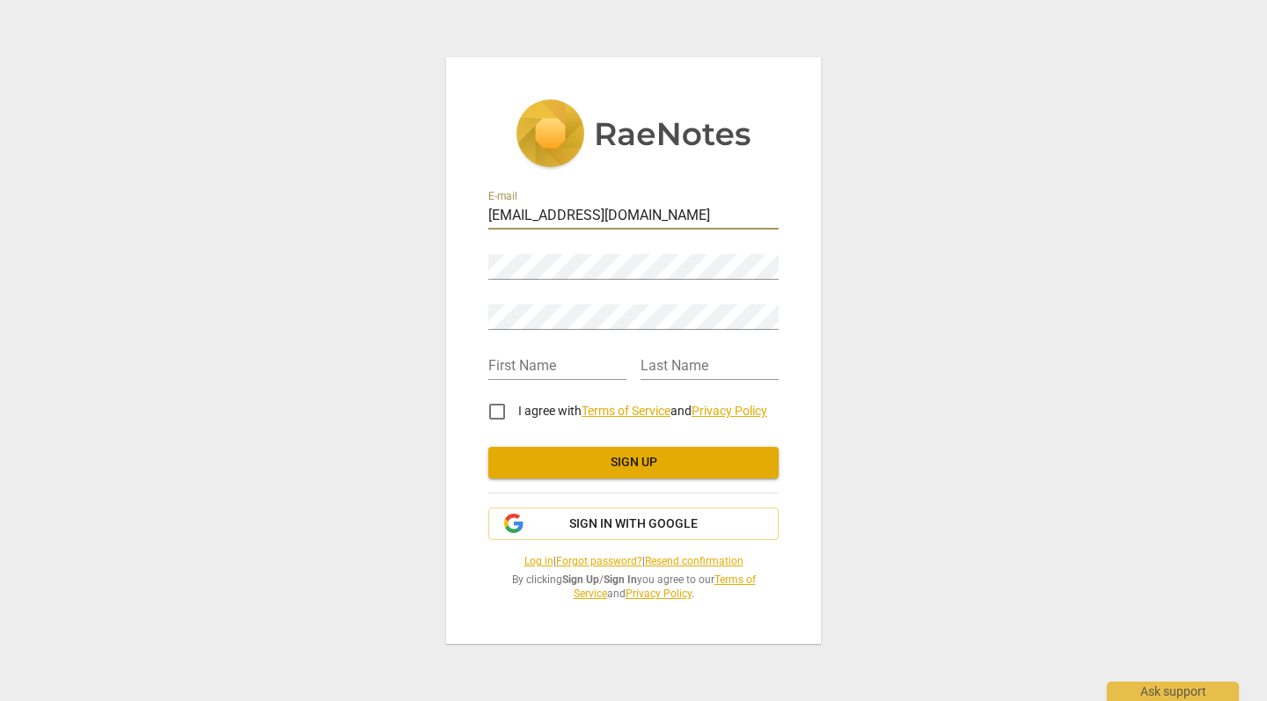
type input "[EMAIL_ADDRESS][DOMAIN_NAME]"
type input "Petra"
type input "Zdarska"
click at [495, 418] on input "I agree with Terms of Service and Privacy Policy" at bounding box center [497, 412] width 42 height 42
checkbox input "true"
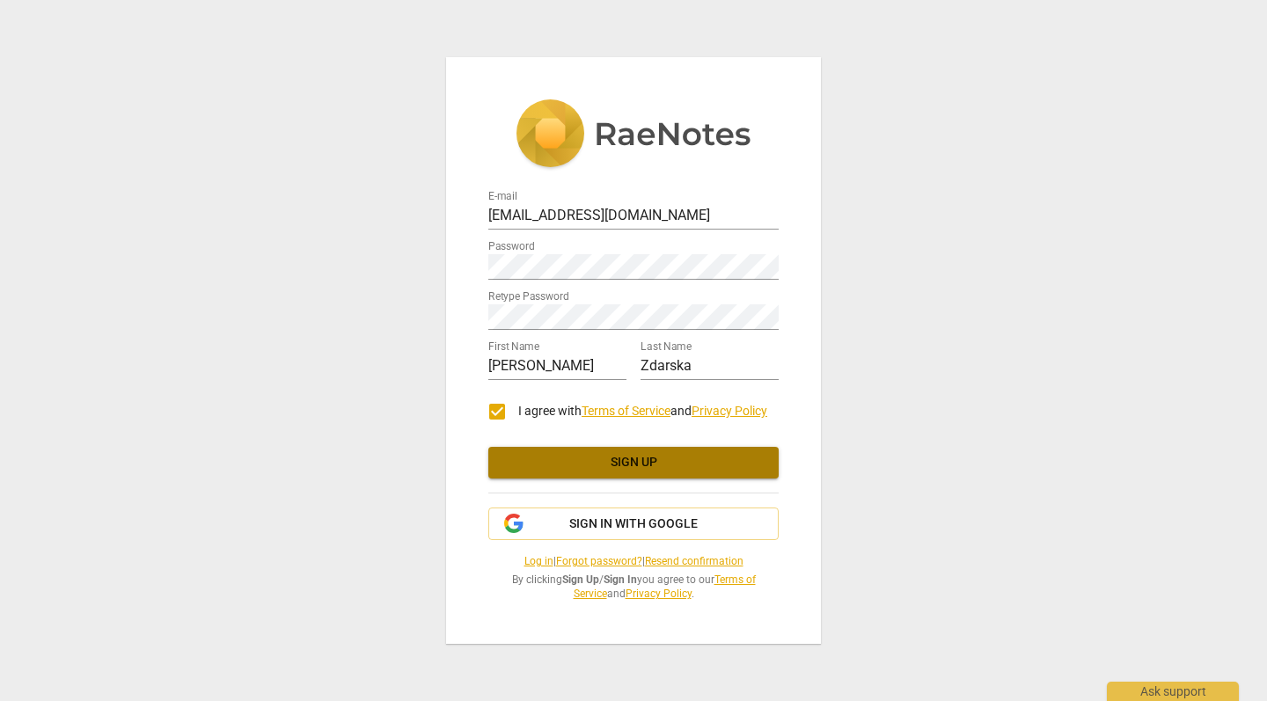
click at [579, 471] on span "Sign up" at bounding box center [634, 463] width 262 height 18
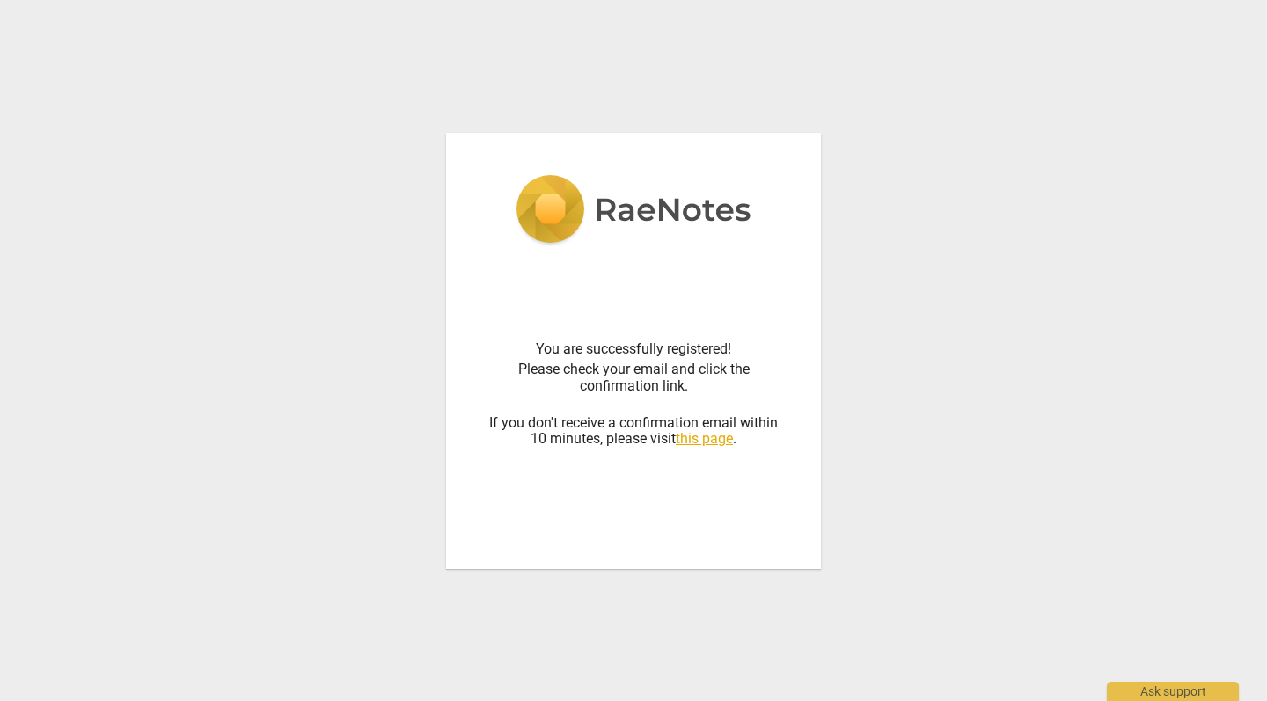
click at [579, 471] on div "You are successfully registered! Please check your email and click the confirma…" at bounding box center [633, 392] width 290 height 269
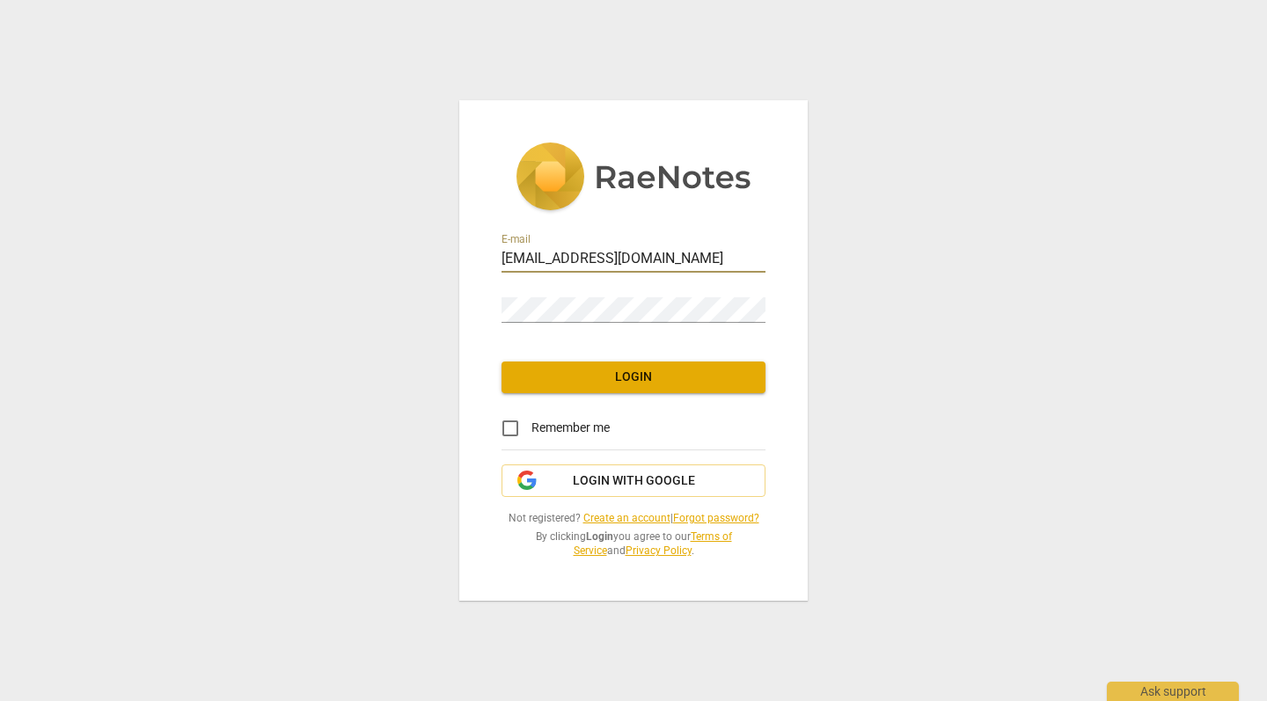
type input "[EMAIL_ADDRESS][DOMAIN_NAME]"
click at [890, 436] on div "E-mail [EMAIL_ADDRESS][DOMAIN_NAME] Password Login Remember me Login with Googl…" at bounding box center [633, 350] width 1267 height 701
click at [1109, 221] on div "E-mail zdarskap@gmail.com Password Login Remember me Login with Google Not regi…" at bounding box center [633, 350] width 1267 height 701
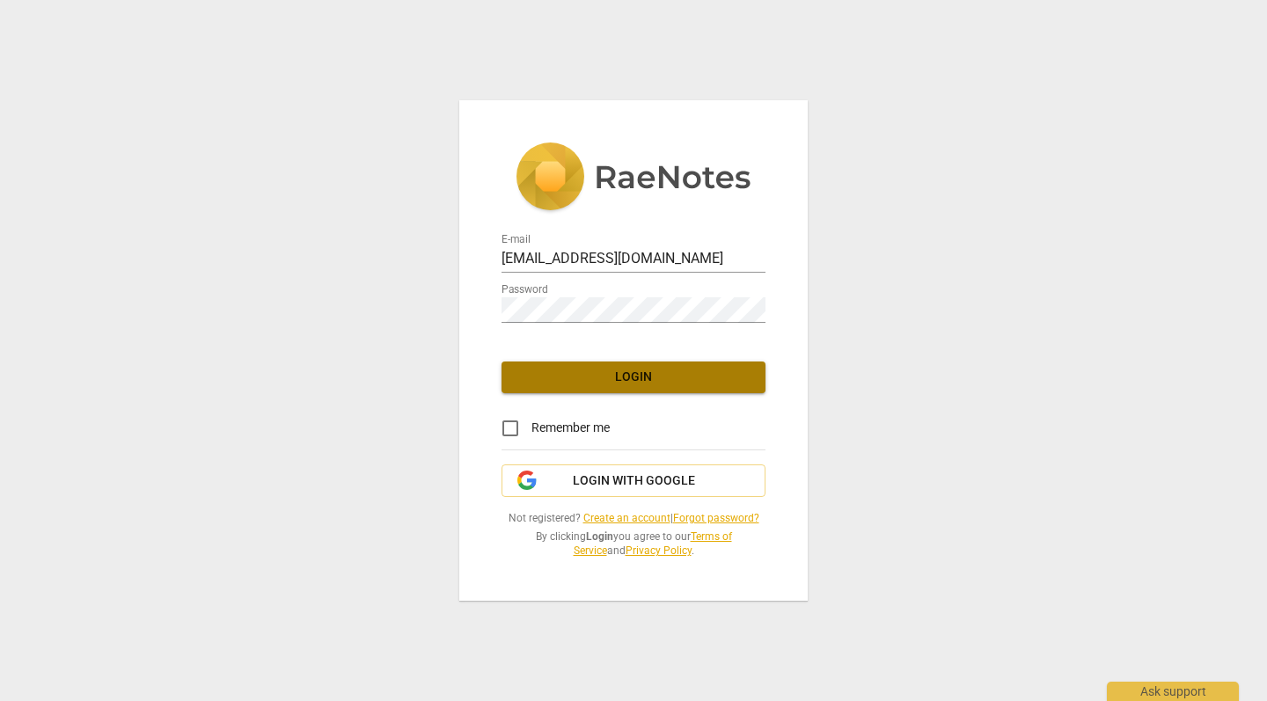
click at [620, 381] on span "Login" at bounding box center [634, 378] width 236 height 18
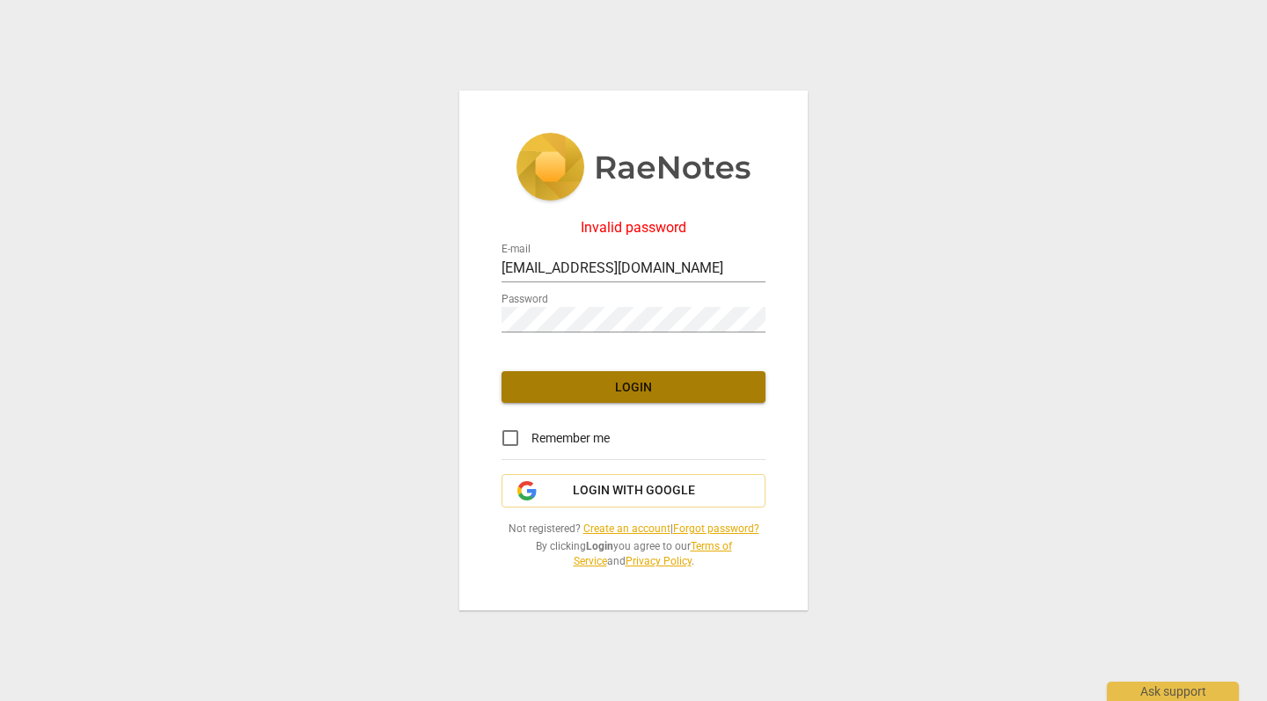
click at [620, 381] on span "Login" at bounding box center [634, 388] width 236 height 18
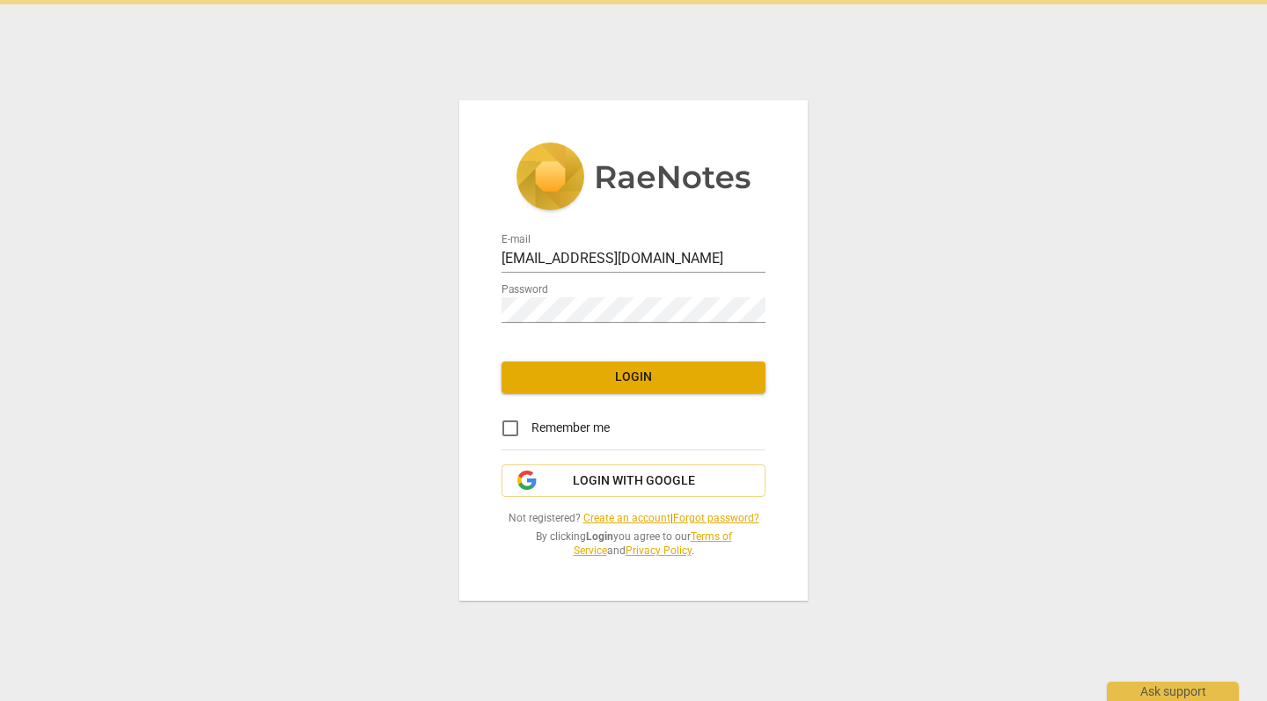
click at [581, 297] on div "Password" at bounding box center [634, 303] width 264 height 40
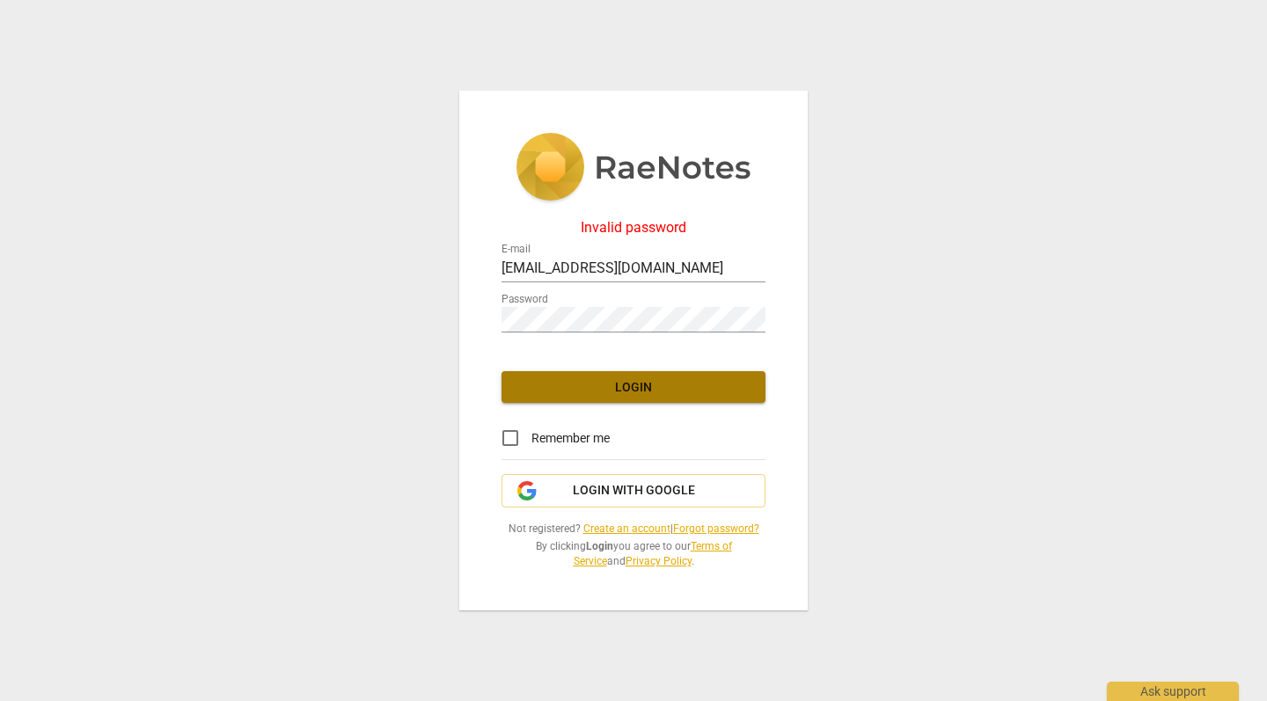
click at [659, 383] on span "Login" at bounding box center [634, 388] width 236 height 18
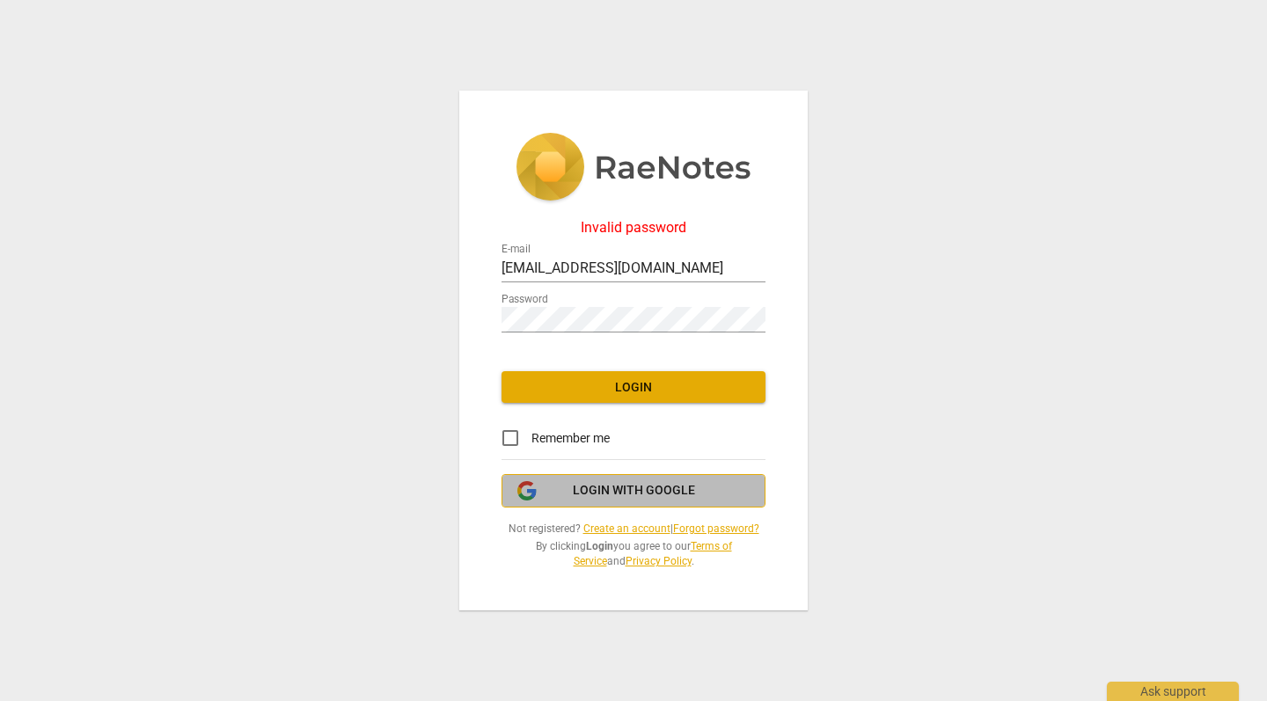
click at [659, 496] on span "Login with Google" at bounding box center [634, 491] width 122 height 18
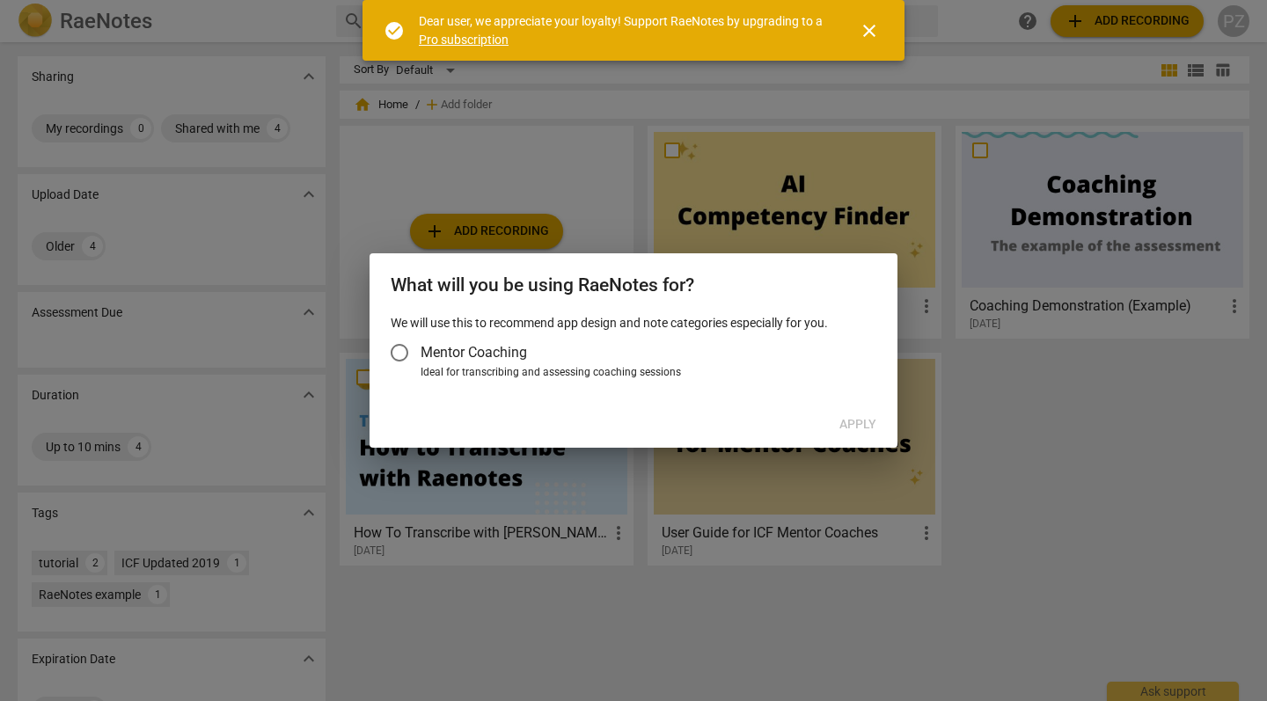
click at [466, 369] on div "Ideal for transcribing and assessing coaching sessions" at bounding box center [646, 373] width 451 height 16
click at [0, 0] on input "Ideal for transcribing and assessing coaching sessions" at bounding box center [0, 0] width 0 height 0
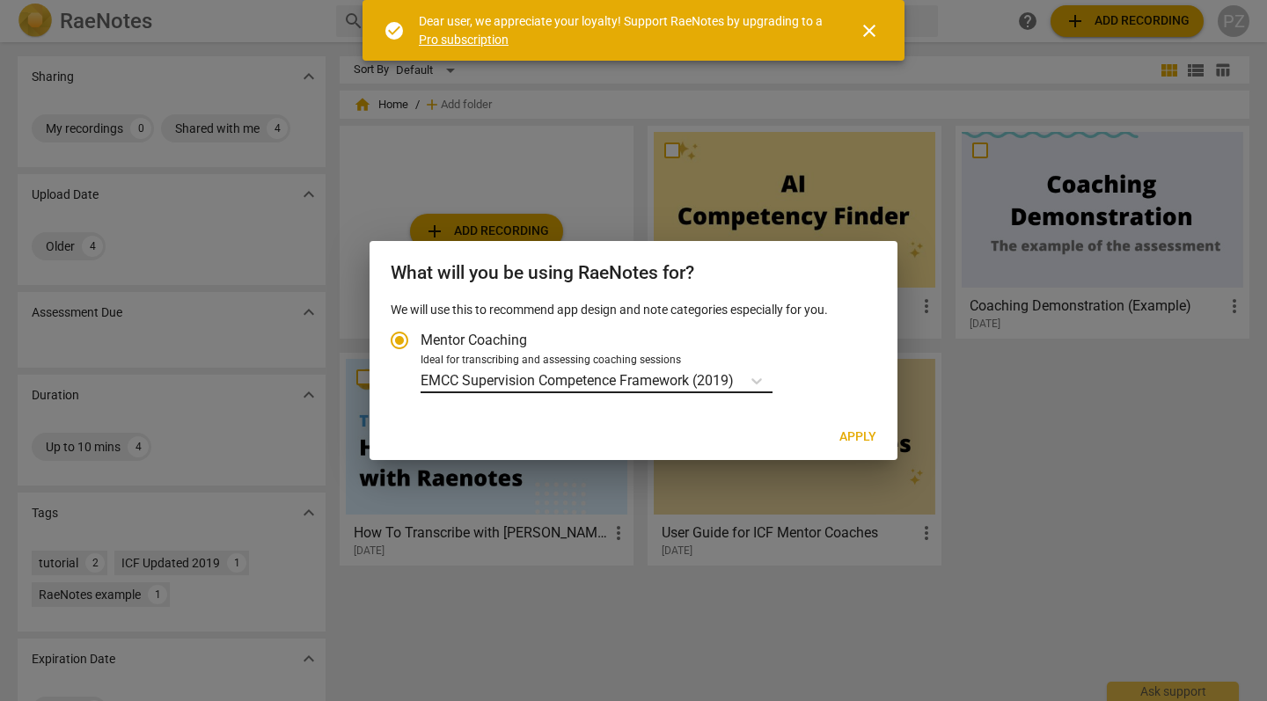
click at [734, 386] on p "EMCC Supervision Competence Framework (2019)" at bounding box center [577, 380] width 313 height 20
click at [0, 0] on input "Ideal for transcribing and assessing coaching sessions EMCC Supervision Compete…" at bounding box center [0, 0] width 0 height 0
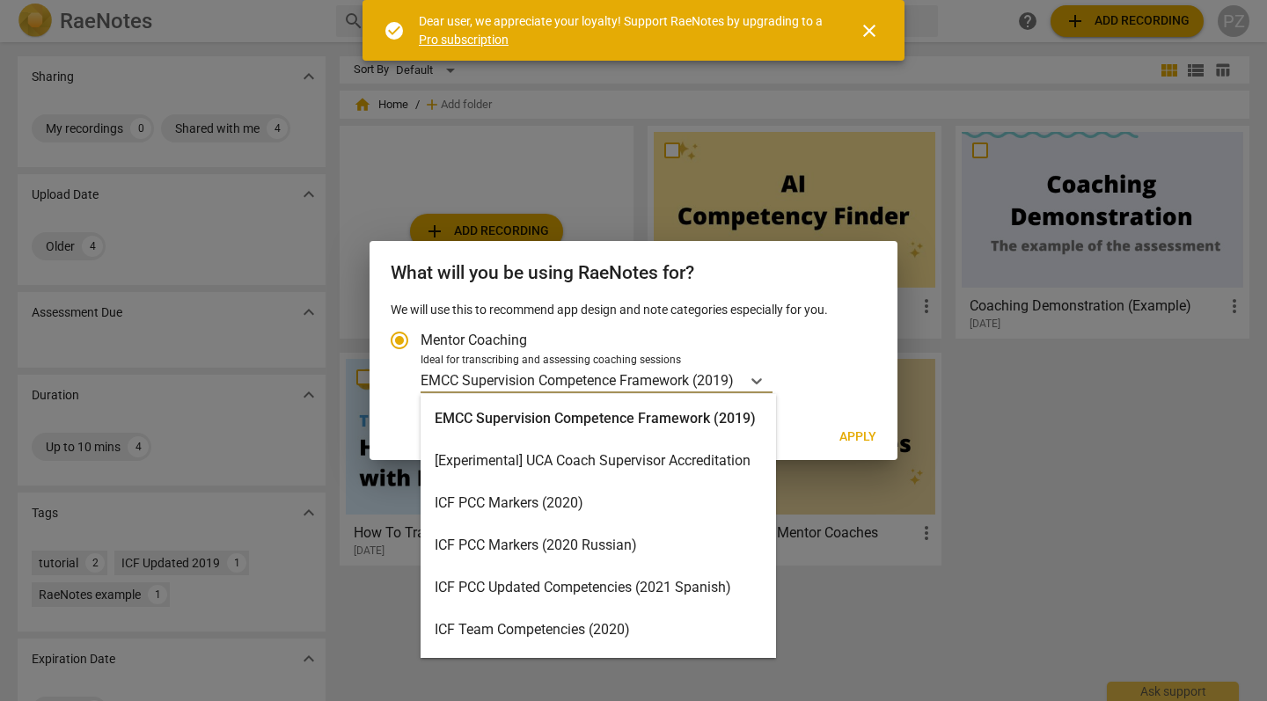
click at [752, 500] on div "ICF PCC Markers (2020)" at bounding box center [599, 503] width 356 height 42
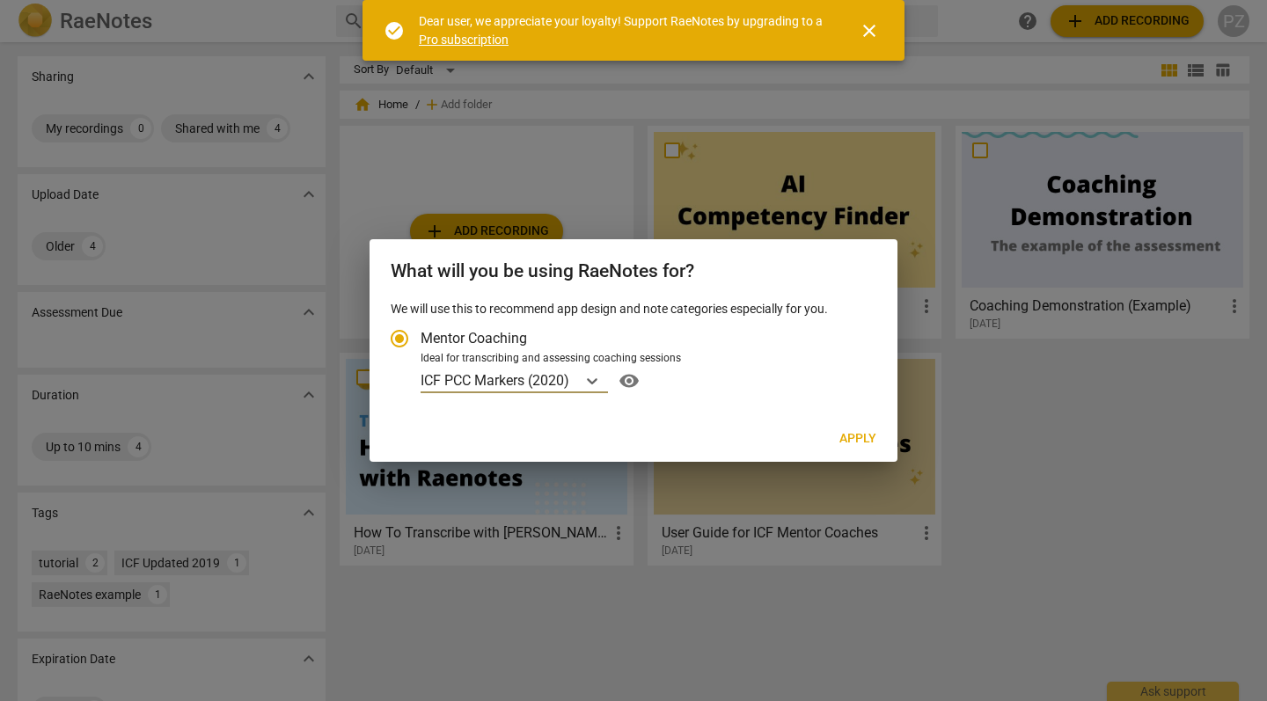
click at [872, 423] on button "Apply" at bounding box center [857, 439] width 65 height 32
radio input "false"
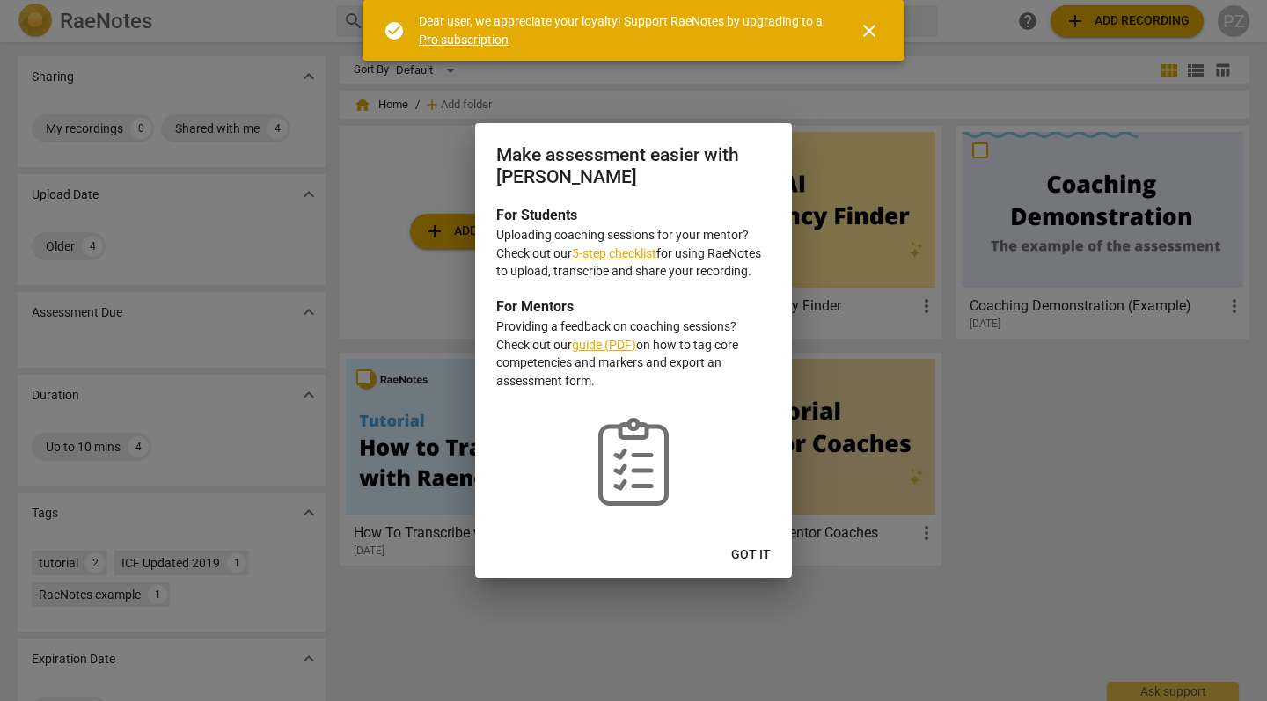
click at [753, 556] on span "Got it" at bounding box center [751, 556] width 40 height 18
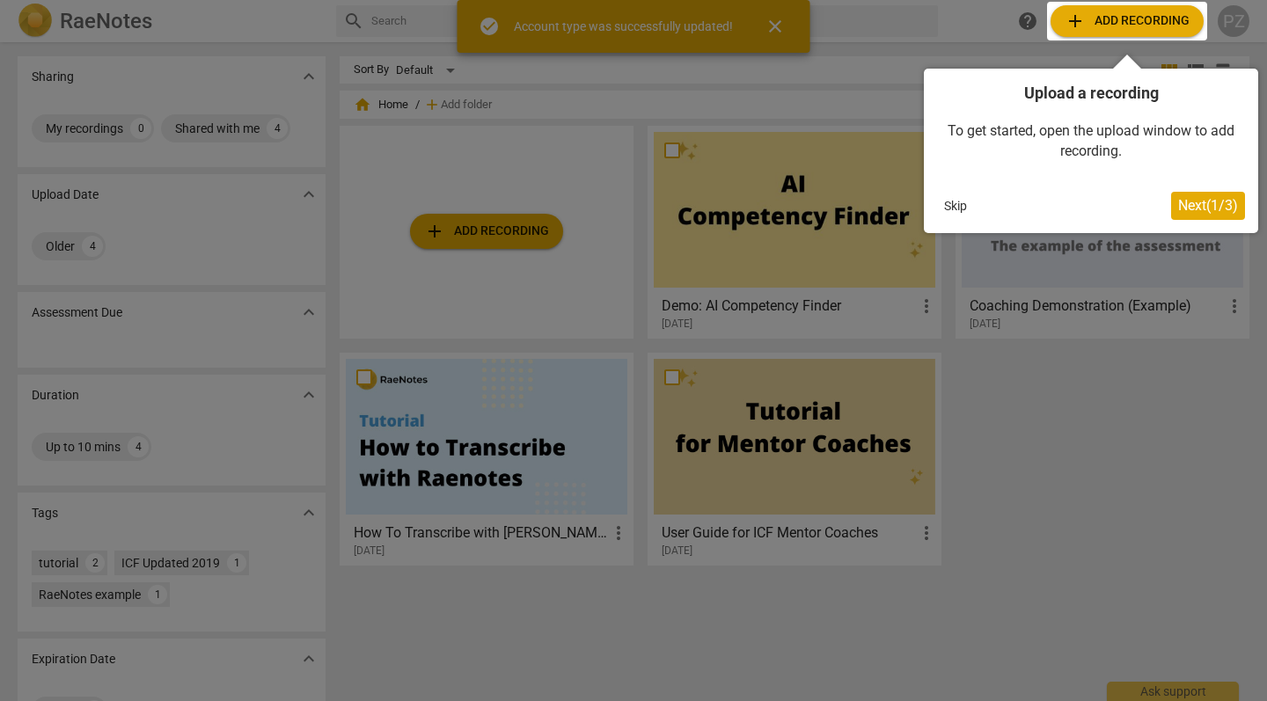
click at [1126, 26] on div at bounding box center [1127, 21] width 160 height 39
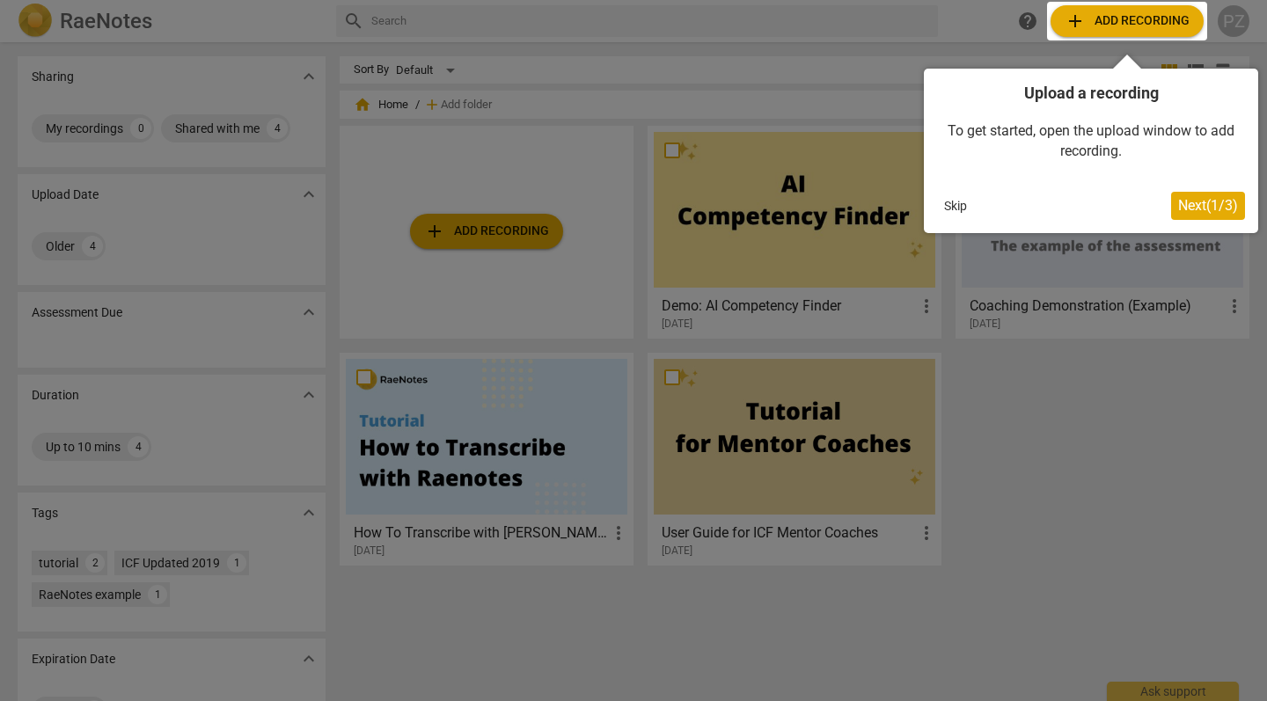
click at [1216, 202] on span "Next ( 1 / 3 )" at bounding box center [1208, 205] width 60 height 17
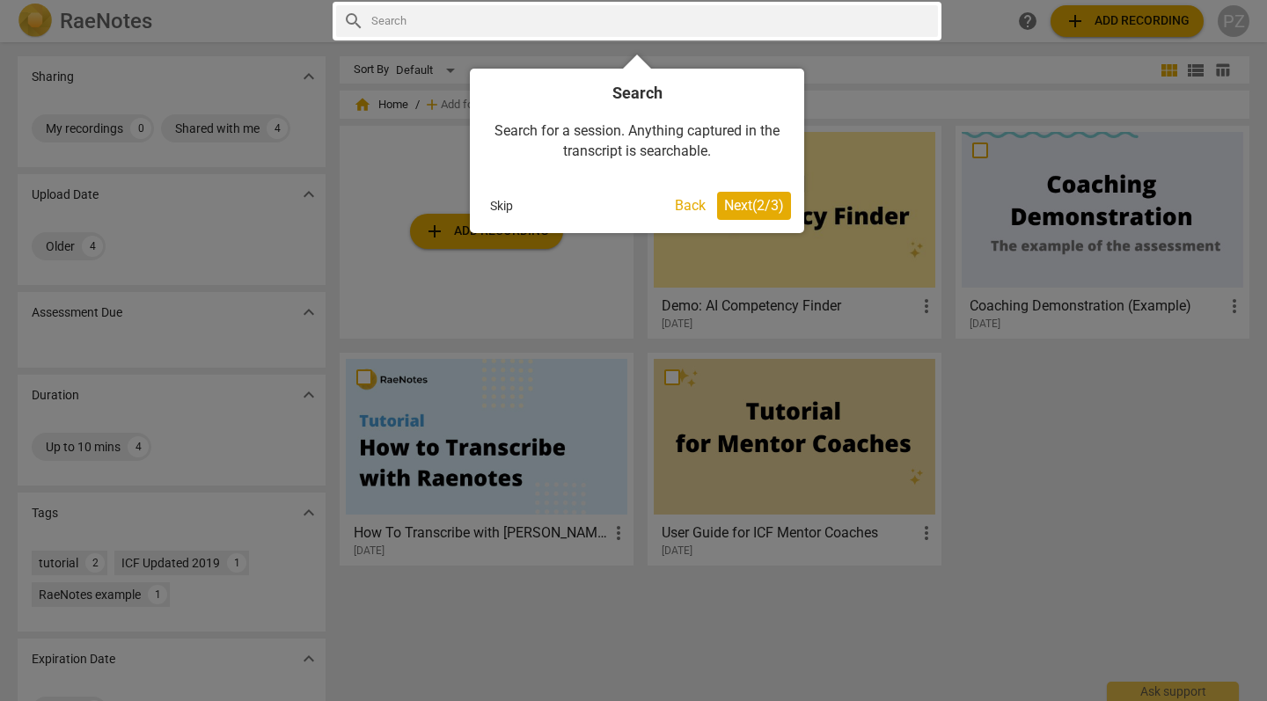
click at [771, 194] on button "Next ( 2 / 3 )" at bounding box center [754, 206] width 74 height 28
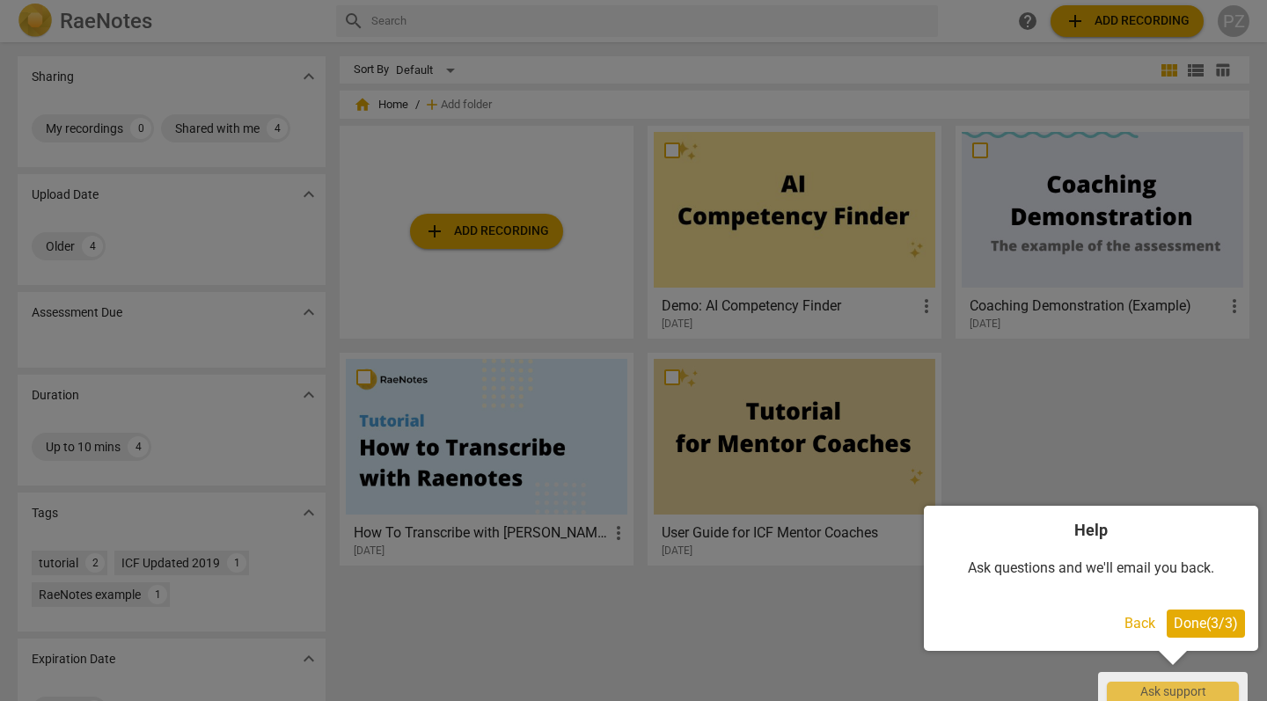
click at [1207, 612] on button "Done ( 3 / 3 )" at bounding box center [1206, 624] width 78 height 28
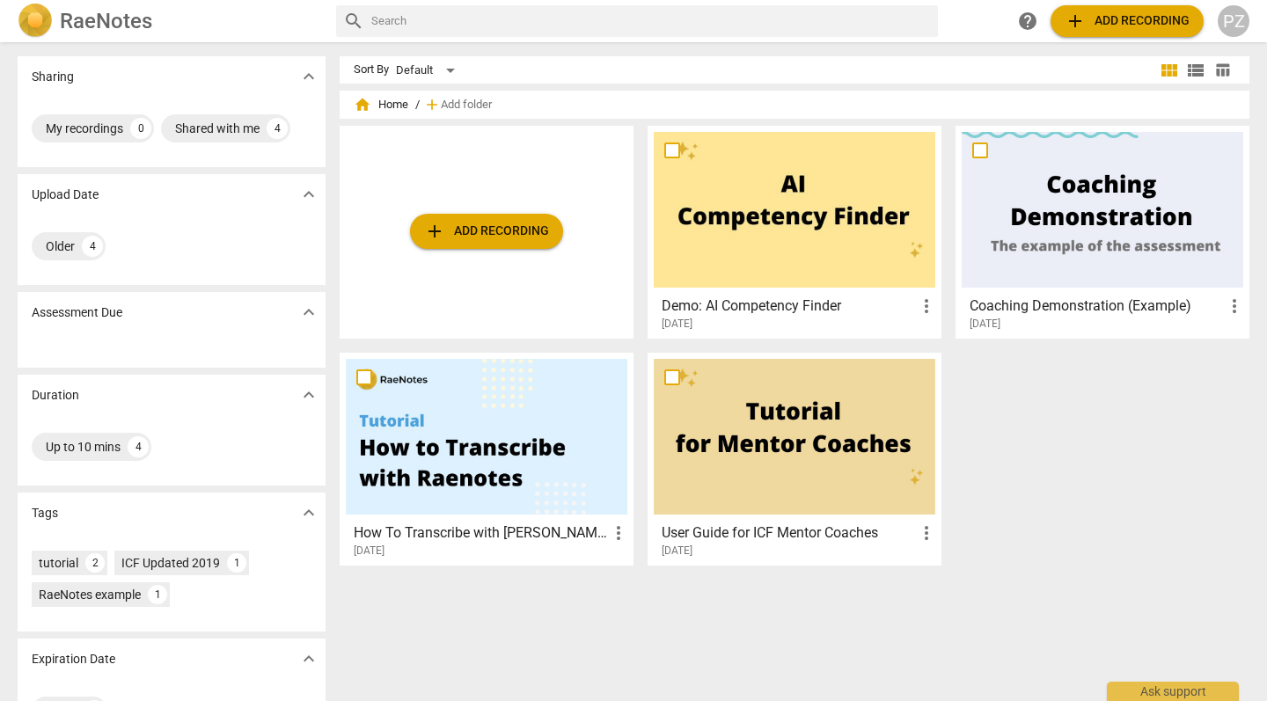
click at [466, 223] on span "add Add recording" at bounding box center [486, 231] width 125 height 21
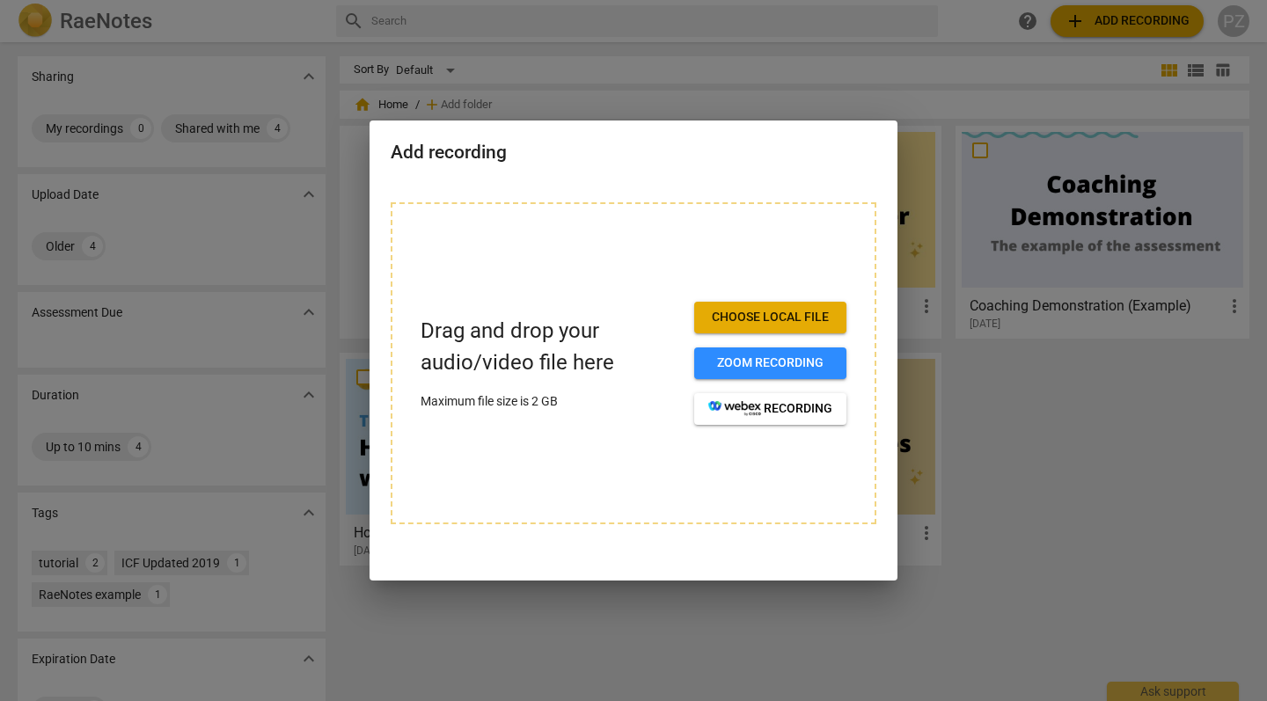
click at [725, 310] on span "Choose local file" at bounding box center [770, 318] width 124 height 18
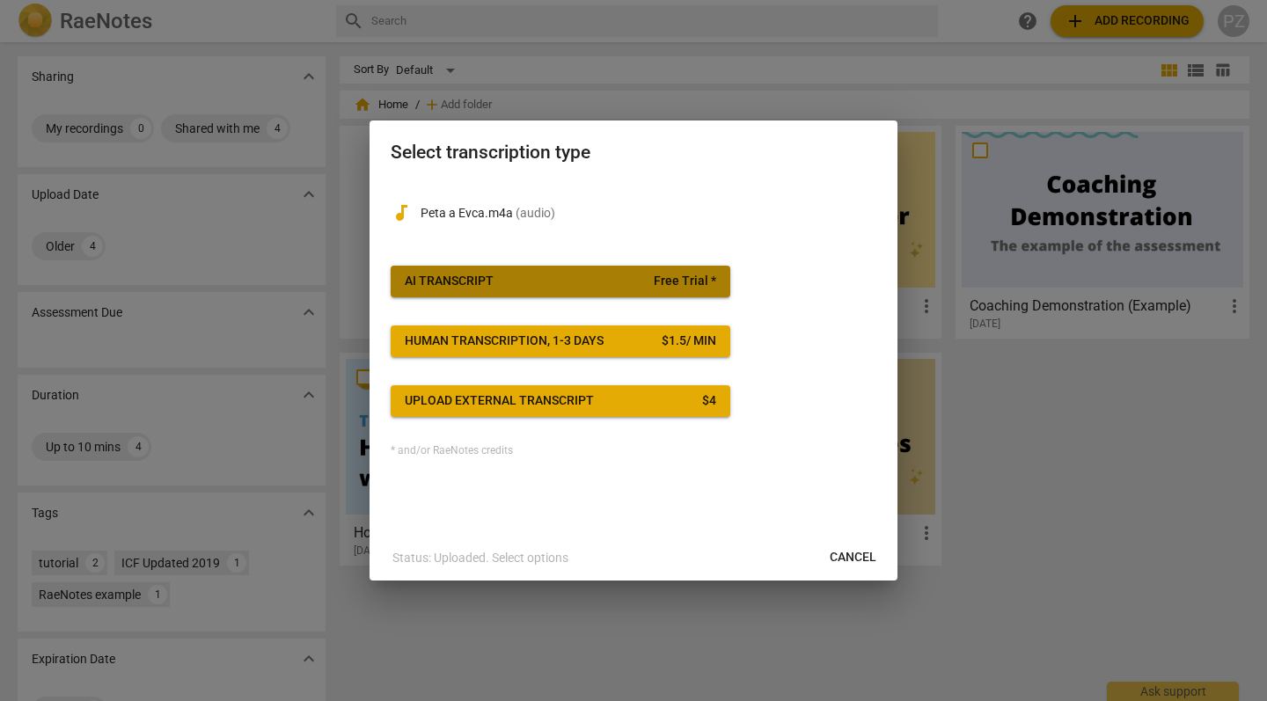
click at [708, 275] on span "Free Trial *" at bounding box center [685, 282] width 62 height 18
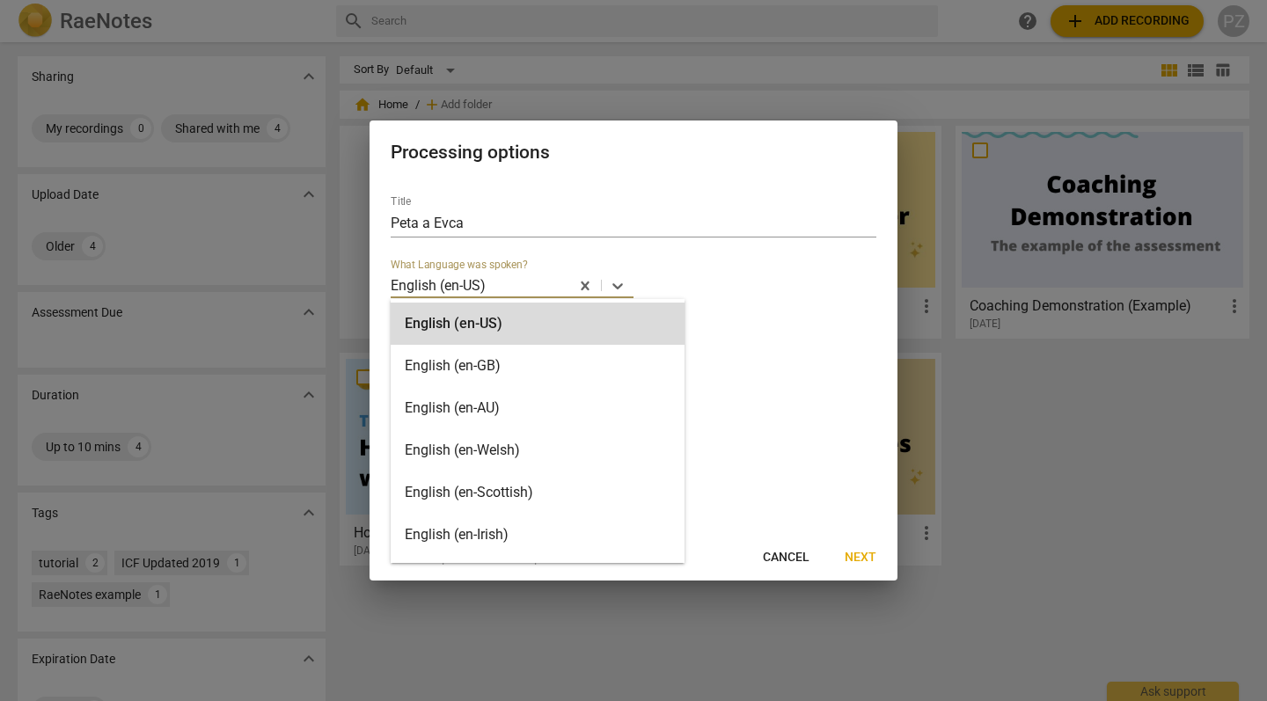
click at [548, 289] on div at bounding box center [528, 285] width 80 height 20
type input "cz"
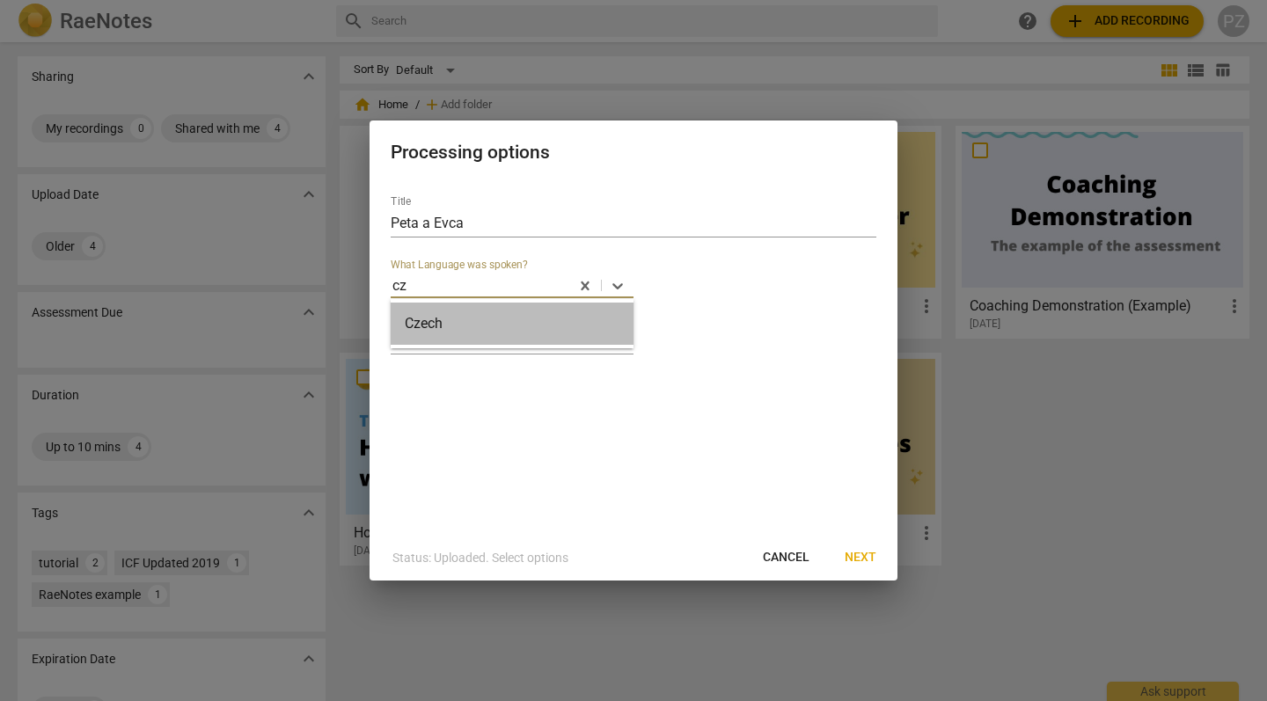
click at [512, 334] on div "Czech" at bounding box center [512, 324] width 243 height 42
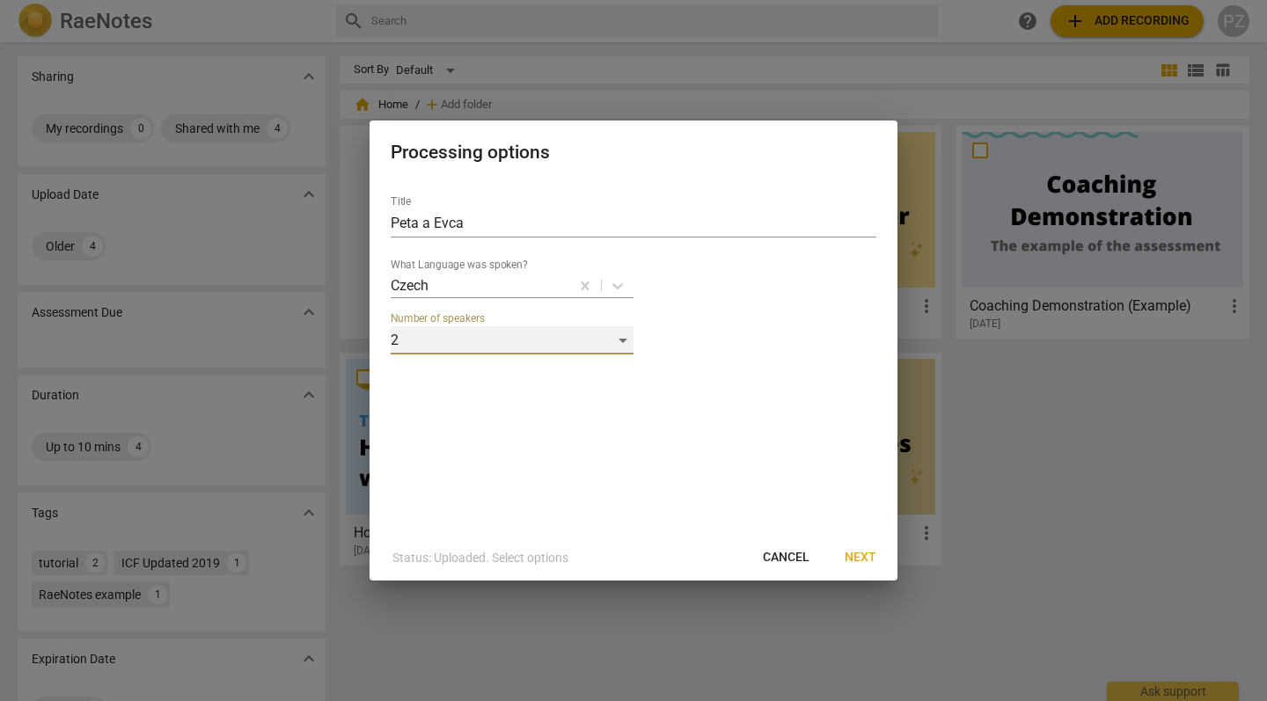
click at [512, 334] on div "2" at bounding box center [512, 340] width 243 height 28
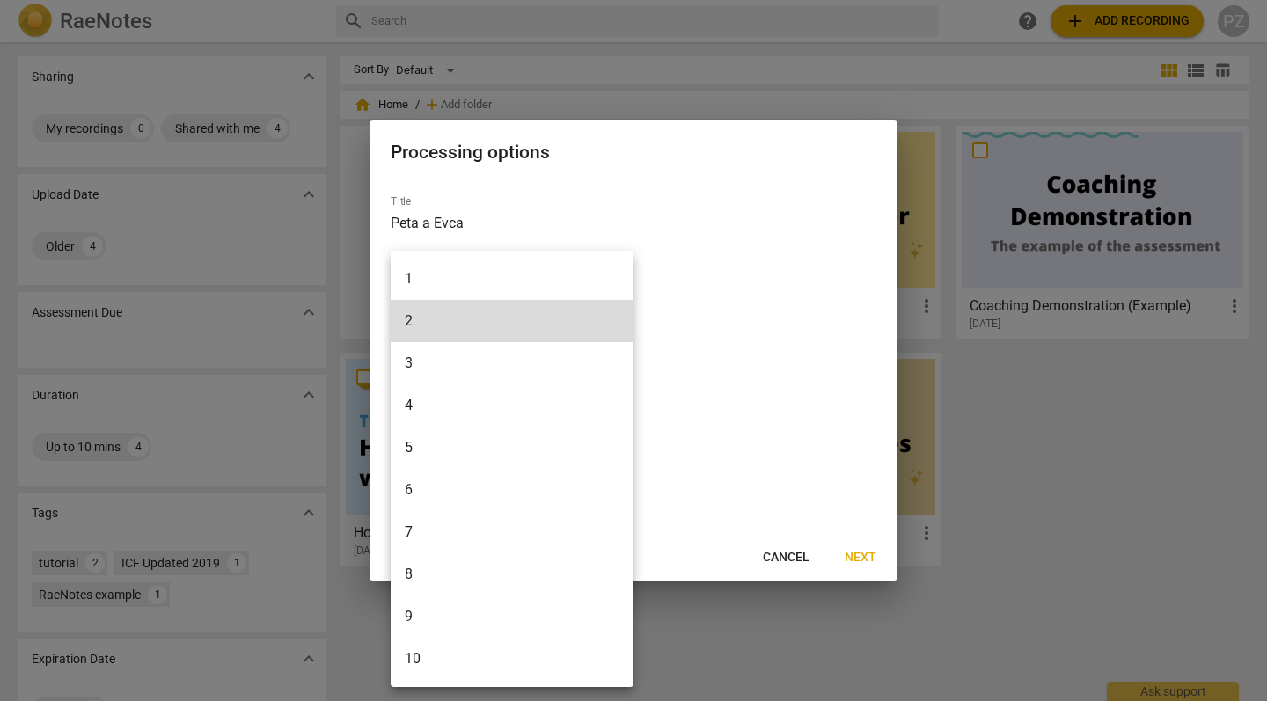
click at [818, 410] on div at bounding box center [633, 350] width 1267 height 701
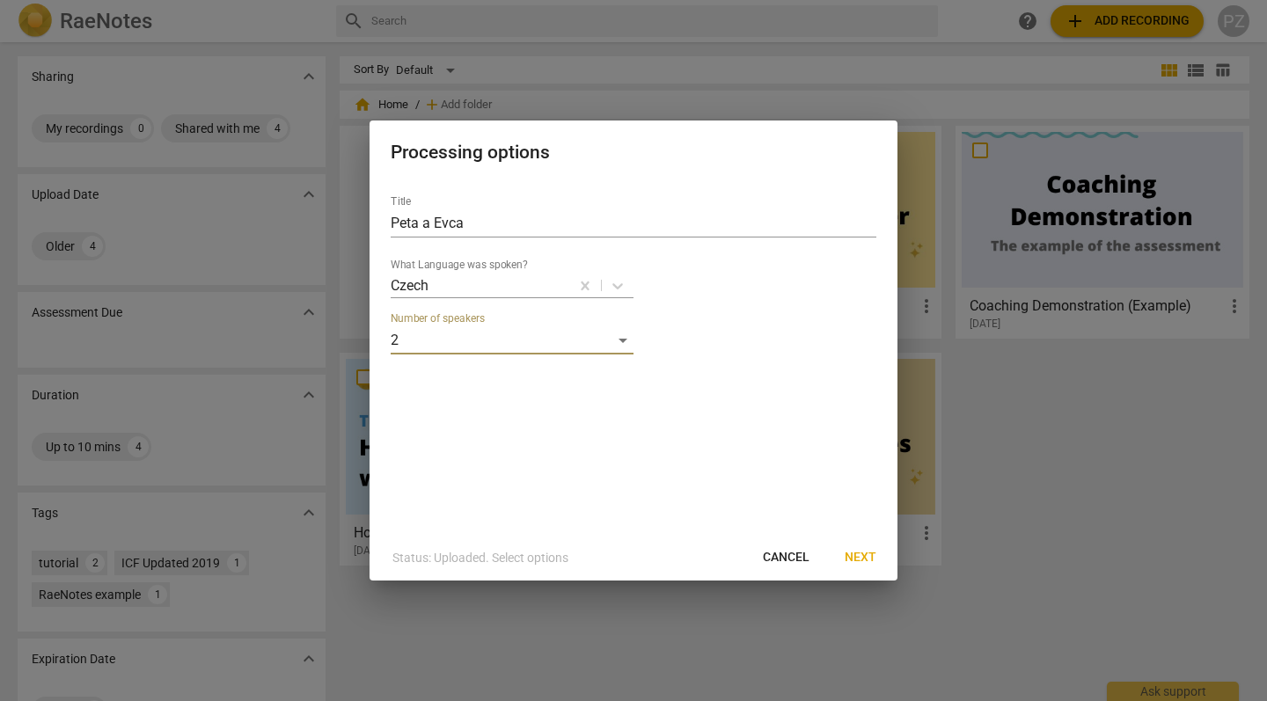
click at [869, 555] on span "Next" at bounding box center [861, 558] width 32 height 18
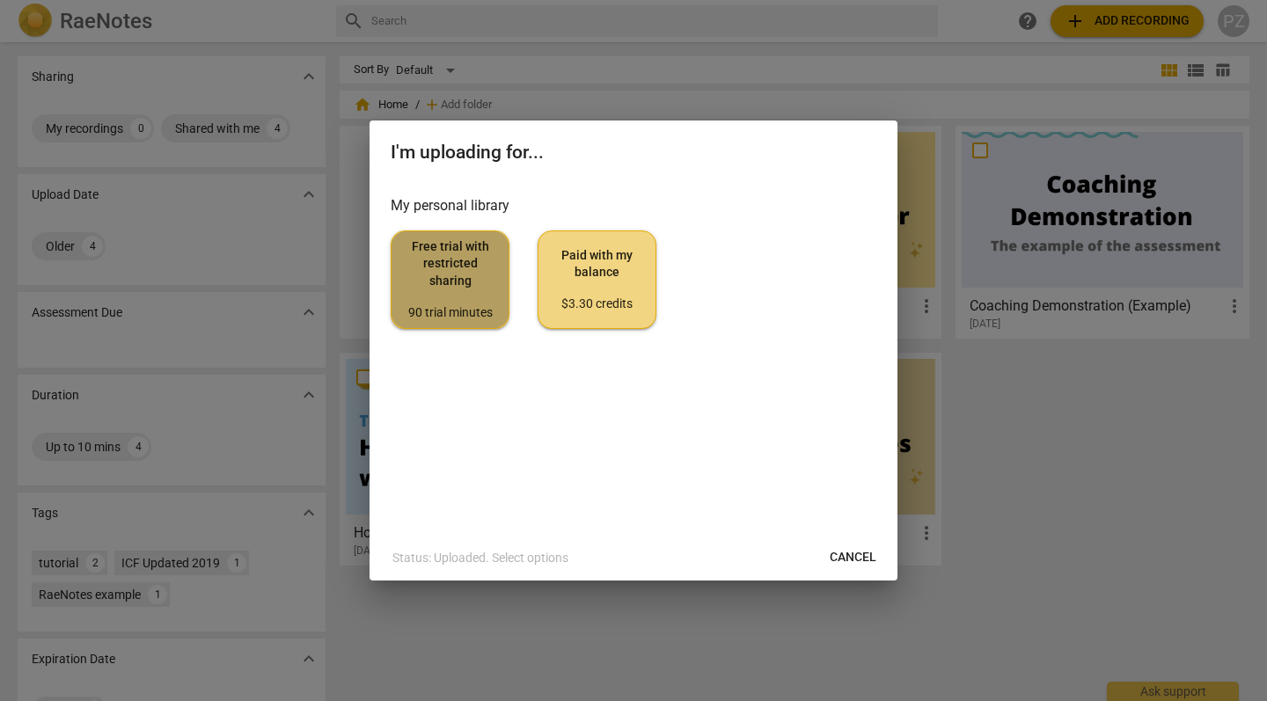
click at [476, 313] on div "90 trial minutes" at bounding box center [450, 313] width 89 height 18
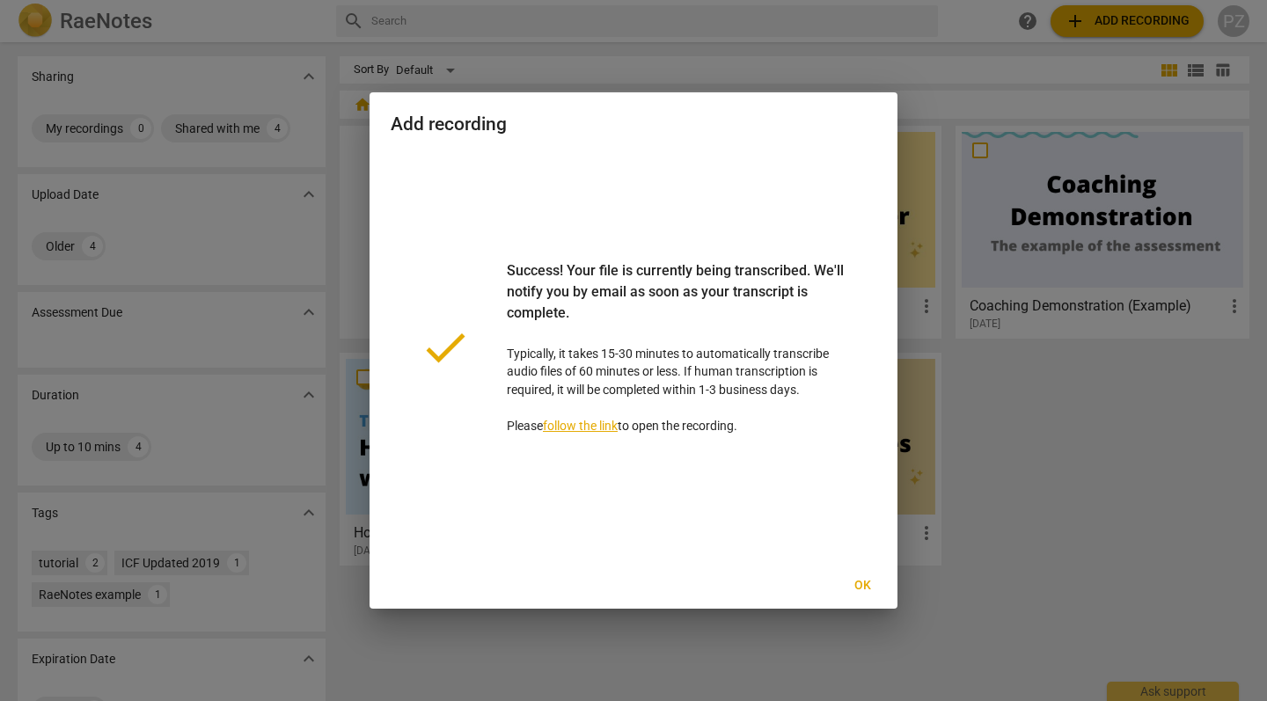
click at [856, 586] on span "Ok" at bounding box center [862, 586] width 28 height 18
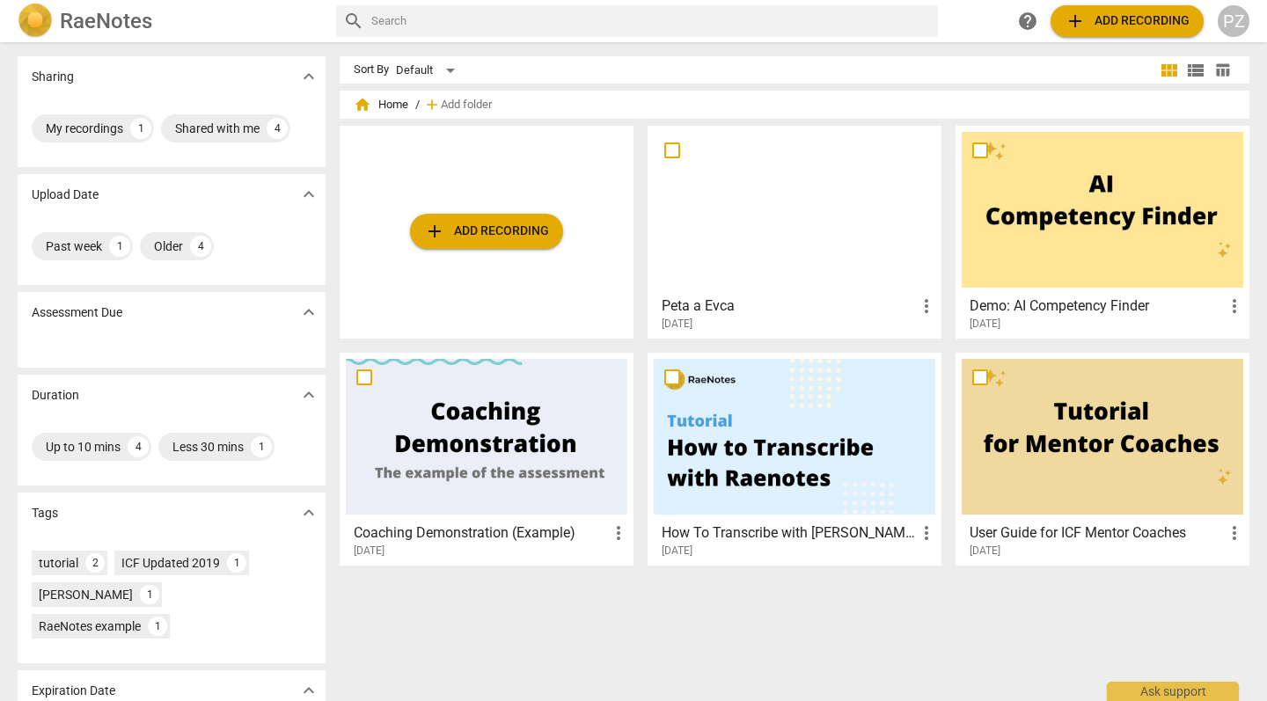
click at [836, 224] on div at bounding box center [795, 210] width 282 height 156
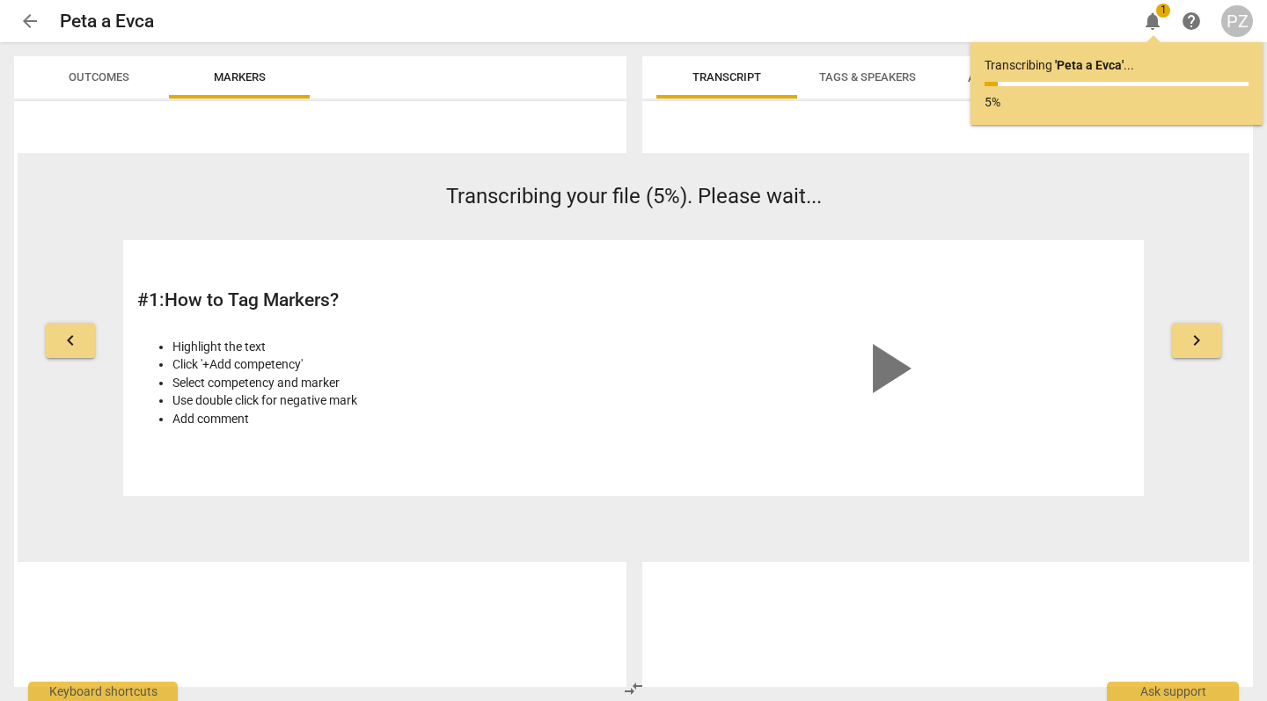
click at [913, 381] on span "play_arrow" at bounding box center [887, 368] width 84 height 84
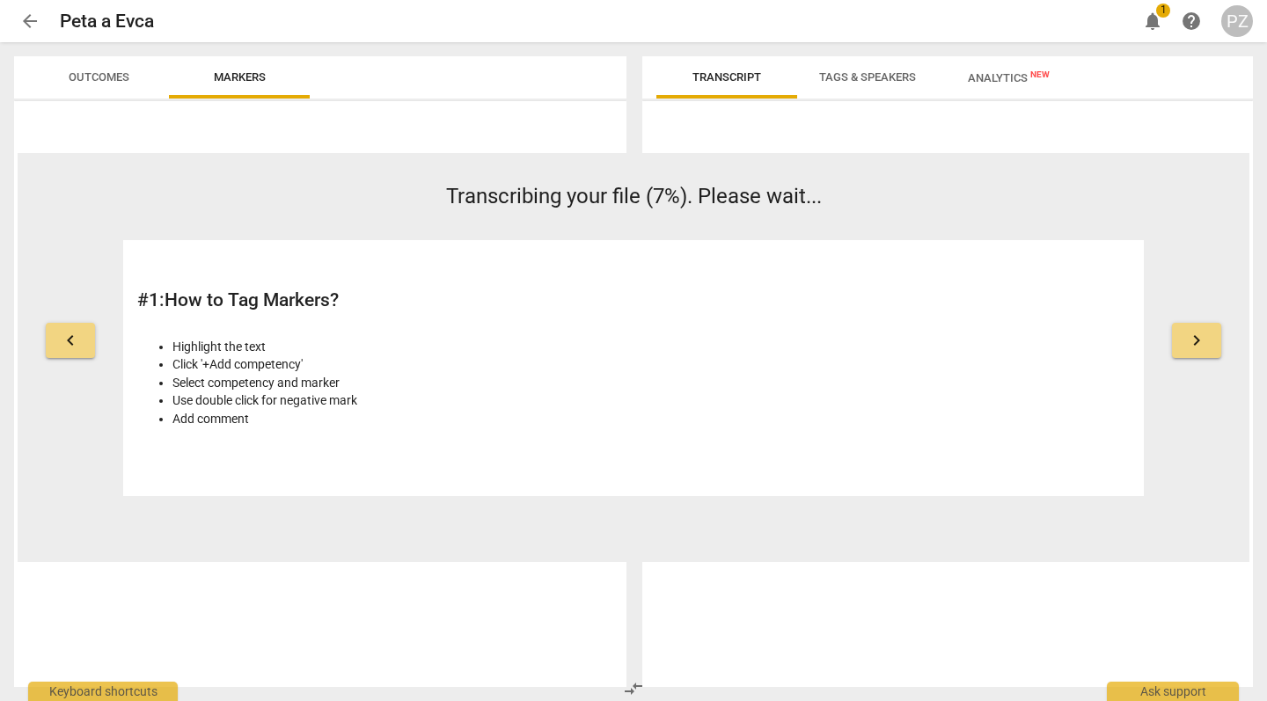
click at [1214, 327] on button "keyboard_arrow_right" at bounding box center [1196, 340] width 49 height 35
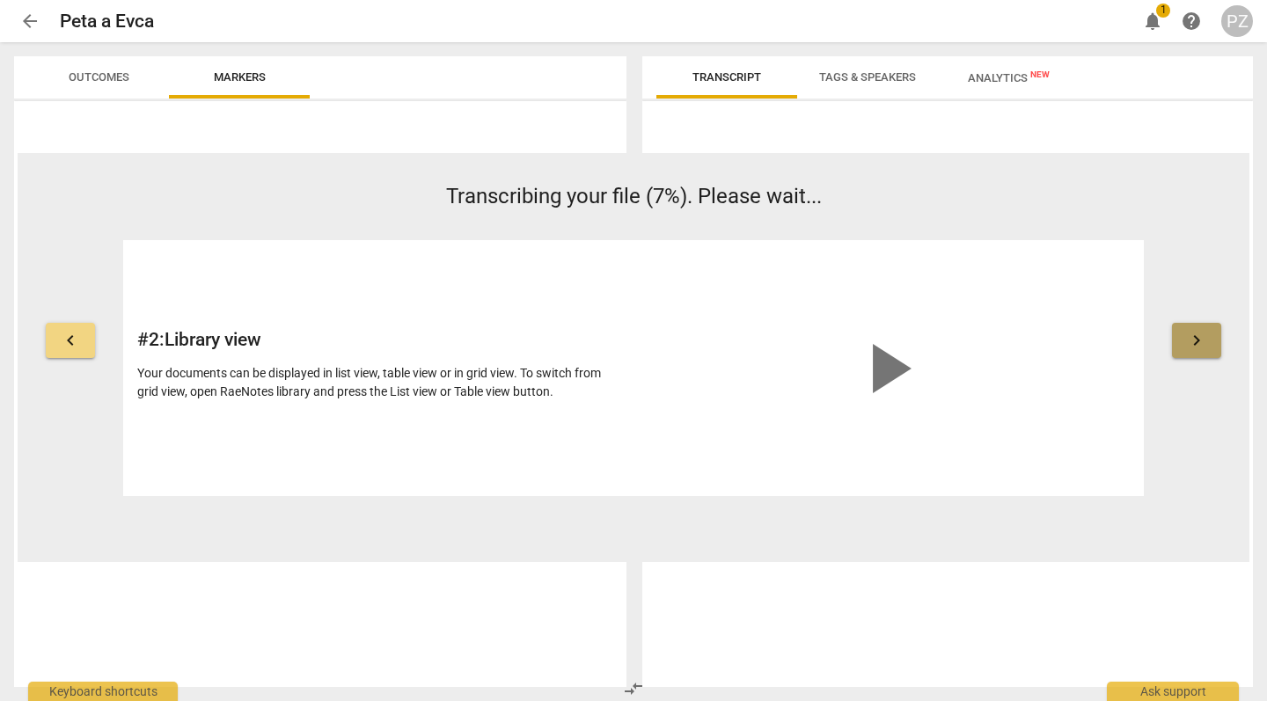
click at [1214, 330] on button "keyboard_arrow_right" at bounding box center [1196, 340] width 49 height 35
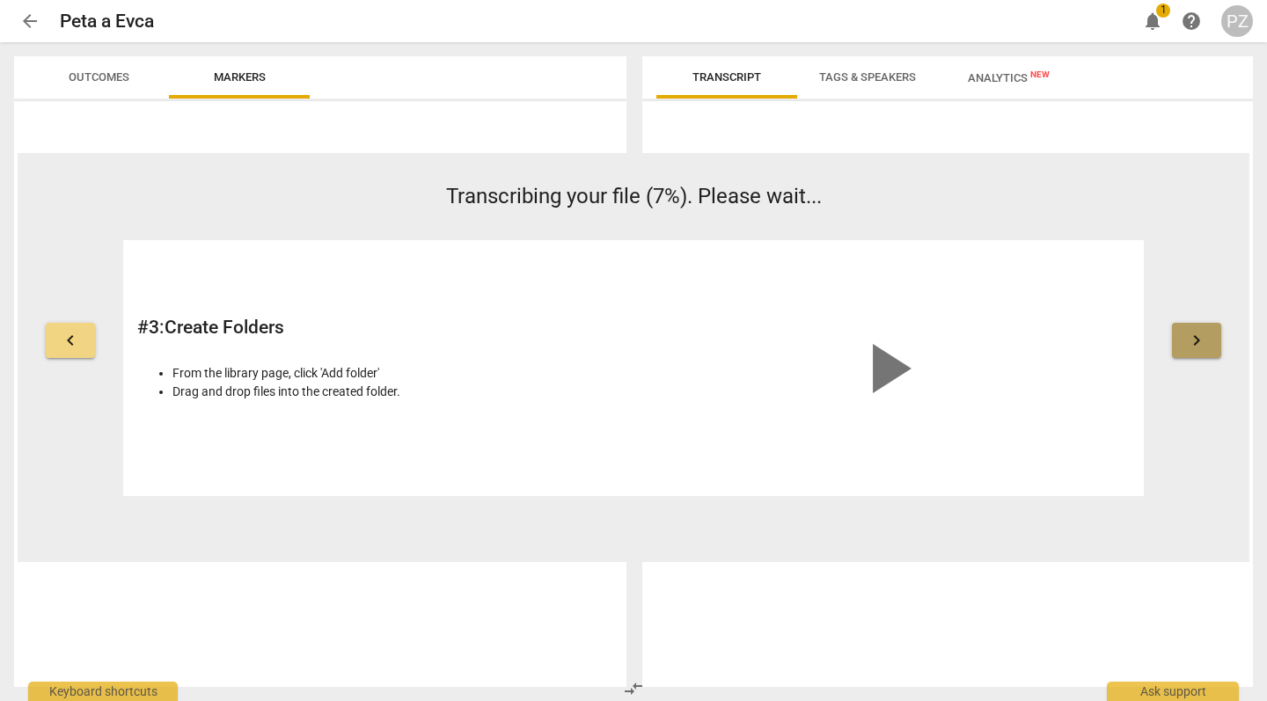
click at [1214, 330] on button "keyboard_arrow_right" at bounding box center [1196, 340] width 49 height 35
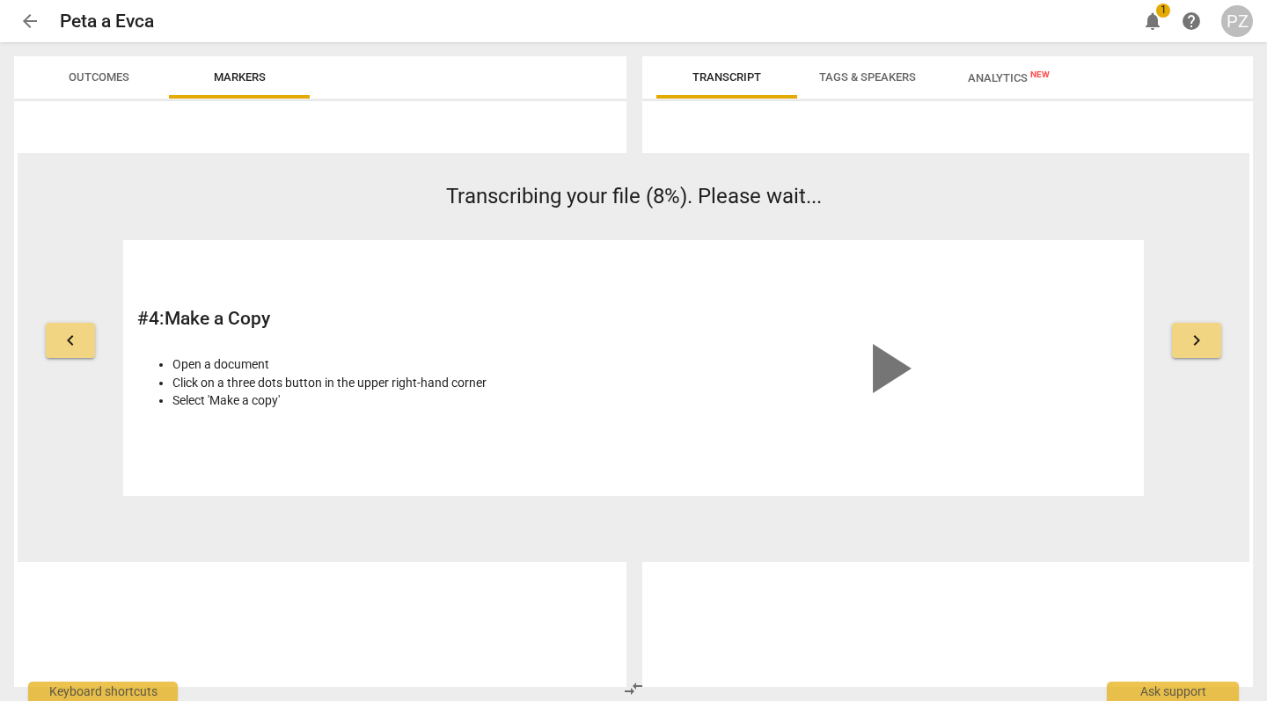
click at [1214, 328] on button "keyboard_arrow_right" at bounding box center [1196, 340] width 49 height 35
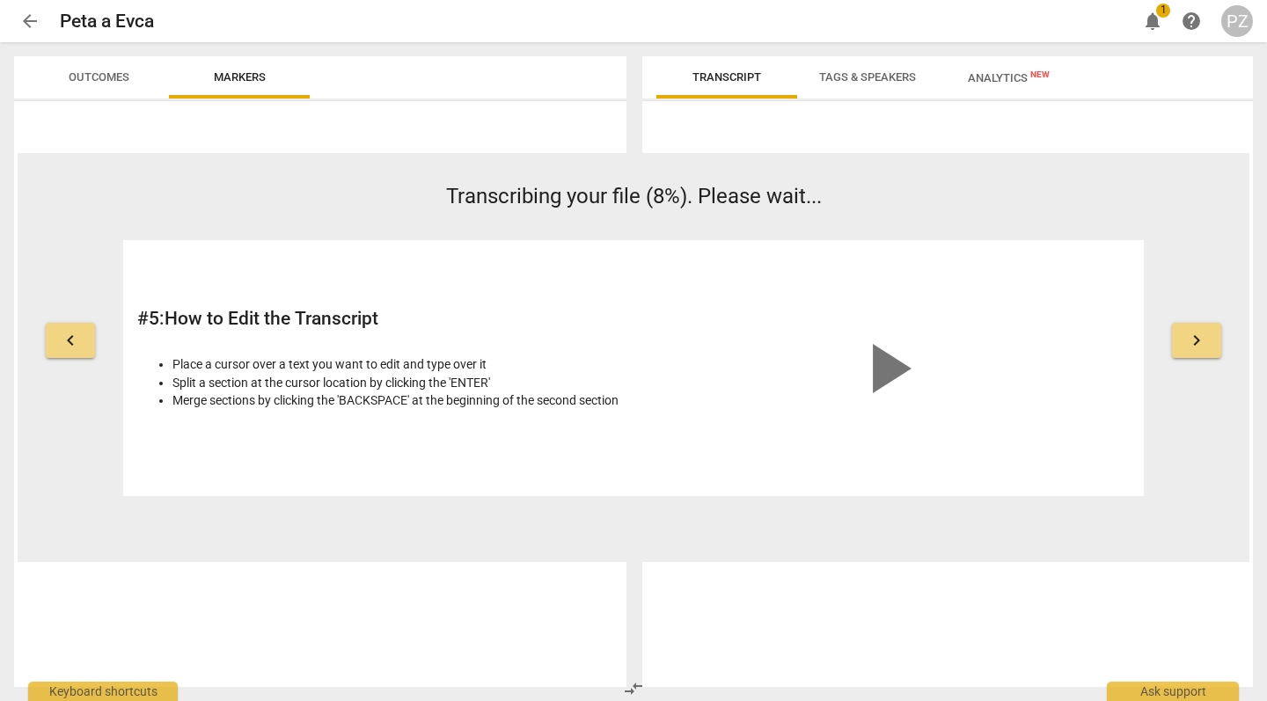
click at [885, 371] on span "play_arrow" at bounding box center [887, 368] width 84 height 84
click at [1185, 338] on button "keyboard_arrow_right" at bounding box center [1196, 340] width 49 height 35
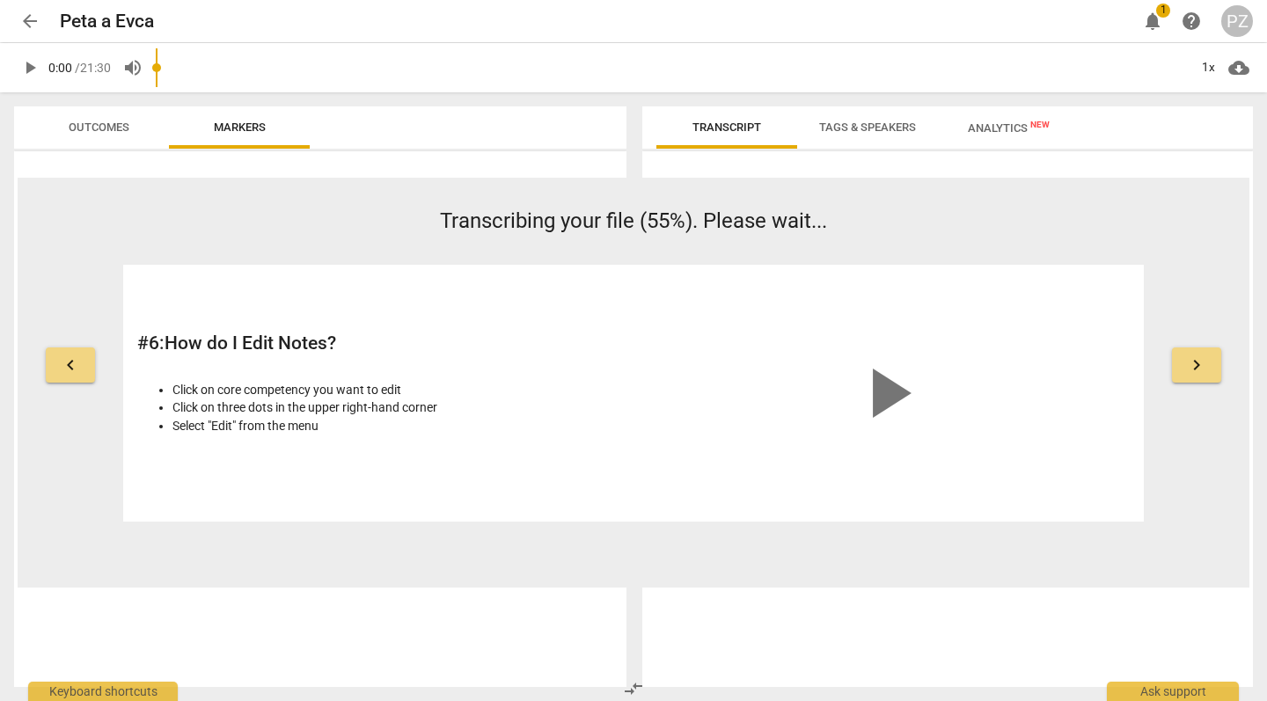
click at [885, 399] on span "play_arrow" at bounding box center [887, 393] width 84 height 84
click at [1202, 357] on span "keyboard_arrow_right" at bounding box center [1196, 365] width 21 height 21
click at [902, 381] on span "play_arrow" at bounding box center [887, 393] width 84 height 84
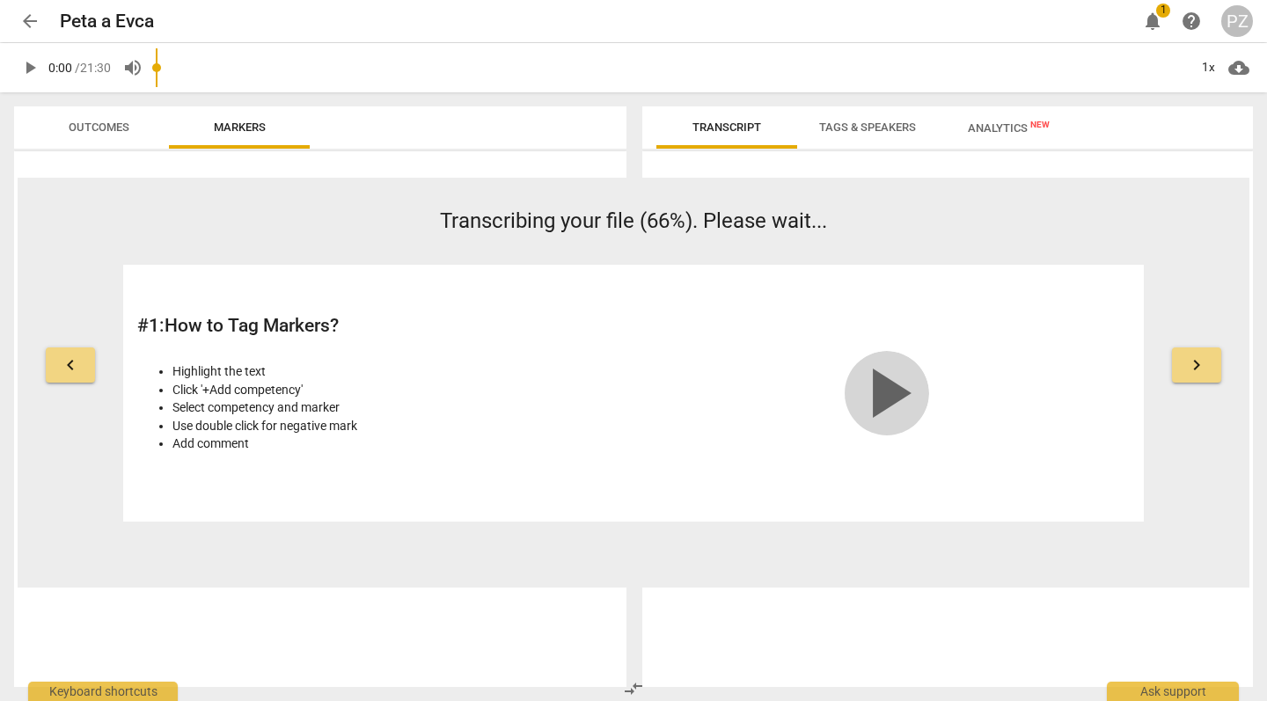
click at [896, 392] on span "play_arrow" at bounding box center [887, 393] width 84 height 84
click at [1172, 370] on button "keyboard_arrow_right" at bounding box center [1196, 365] width 49 height 35
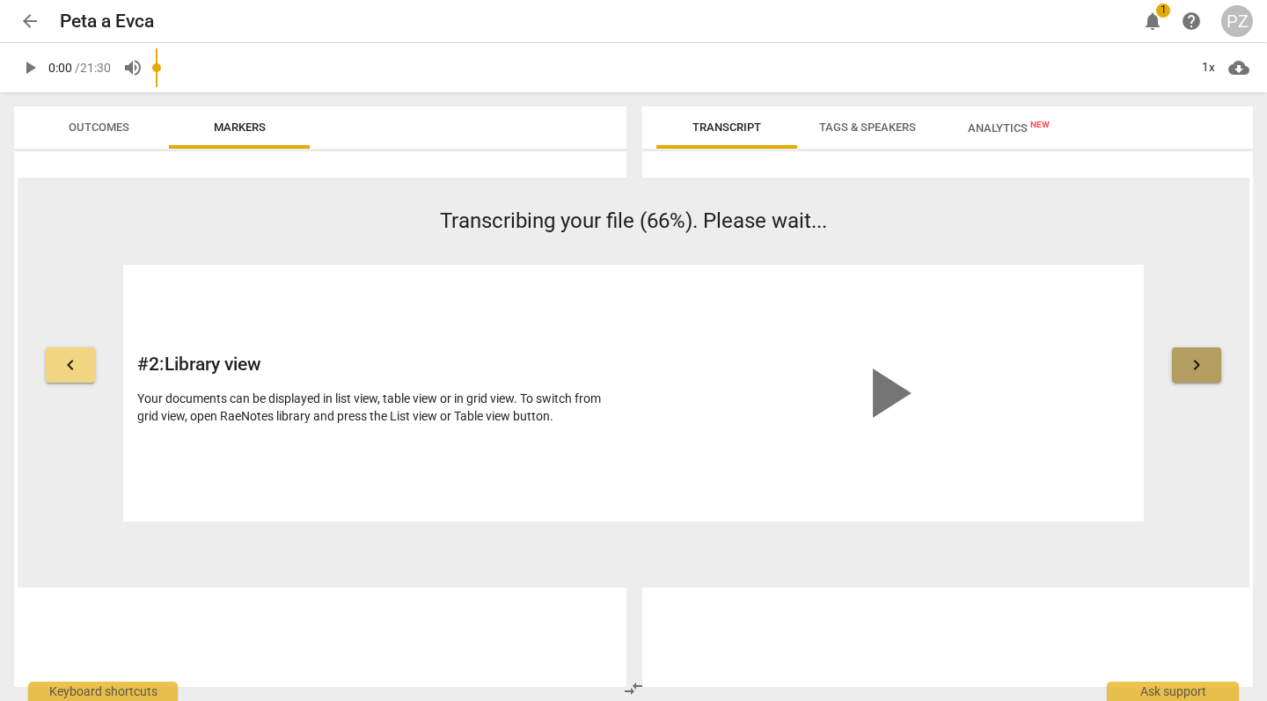
click at [1172, 369] on button "keyboard_arrow_right" at bounding box center [1196, 365] width 49 height 35
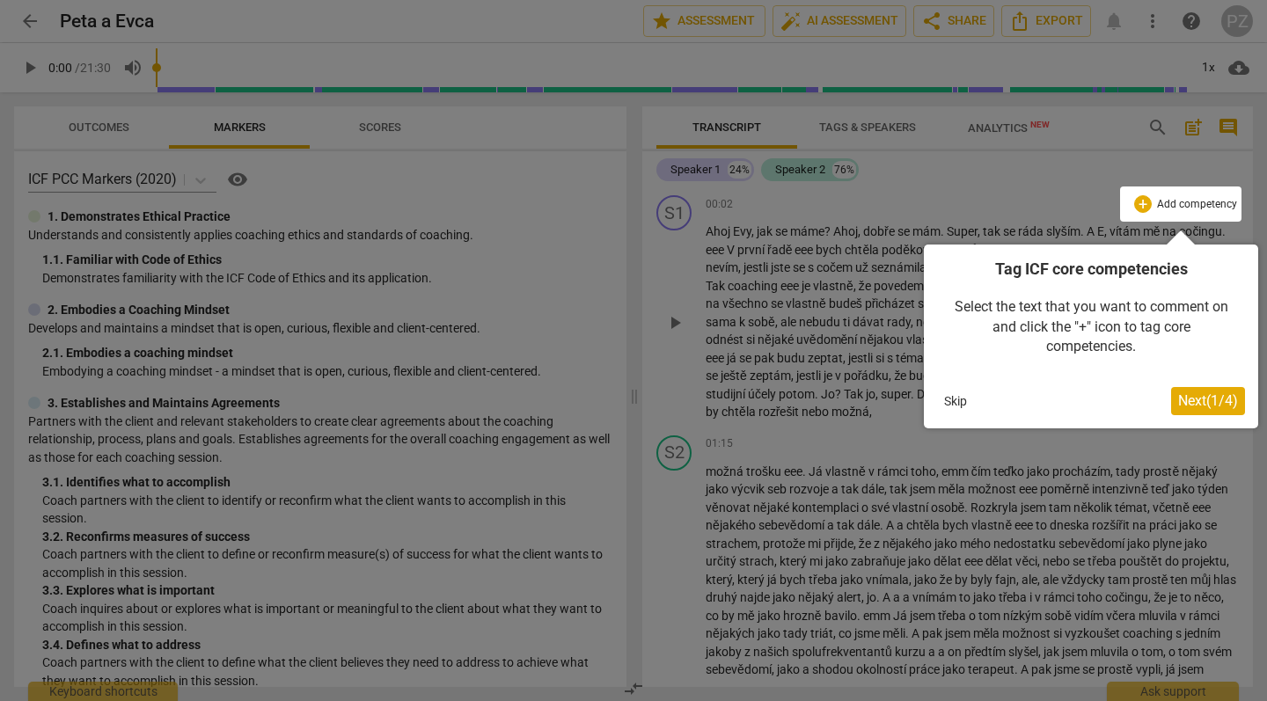
click at [1212, 407] on span "Next ( 1 / 4 )" at bounding box center [1208, 400] width 60 height 17
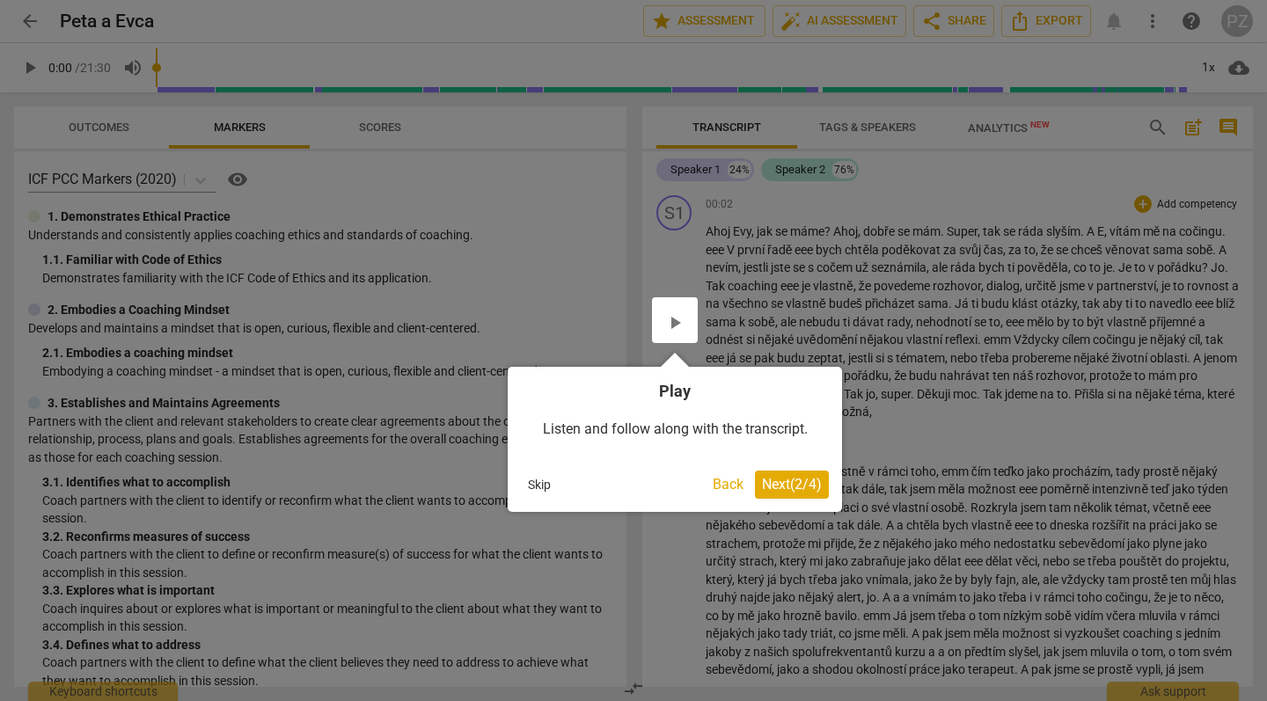
click at [815, 477] on span "Next ( 2 / 4 )" at bounding box center [792, 484] width 60 height 17
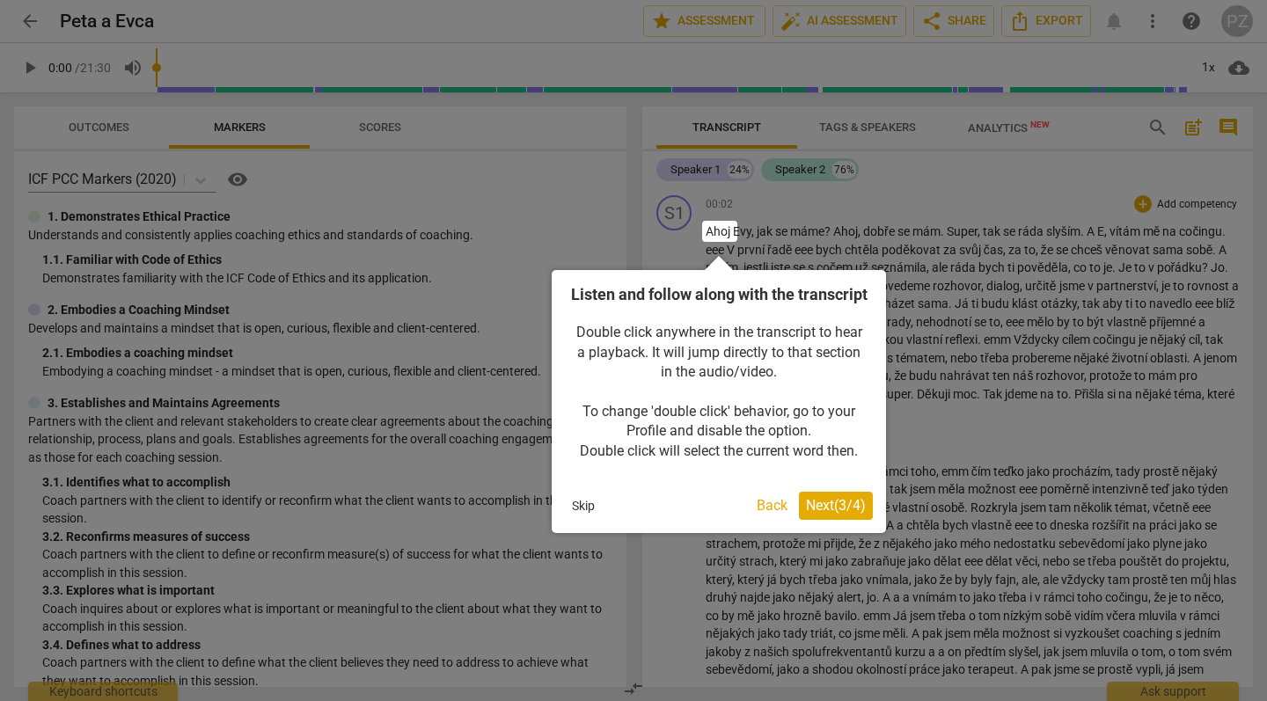
click at [833, 514] on span "Next ( 3 / 4 )" at bounding box center [836, 505] width 60 height 17
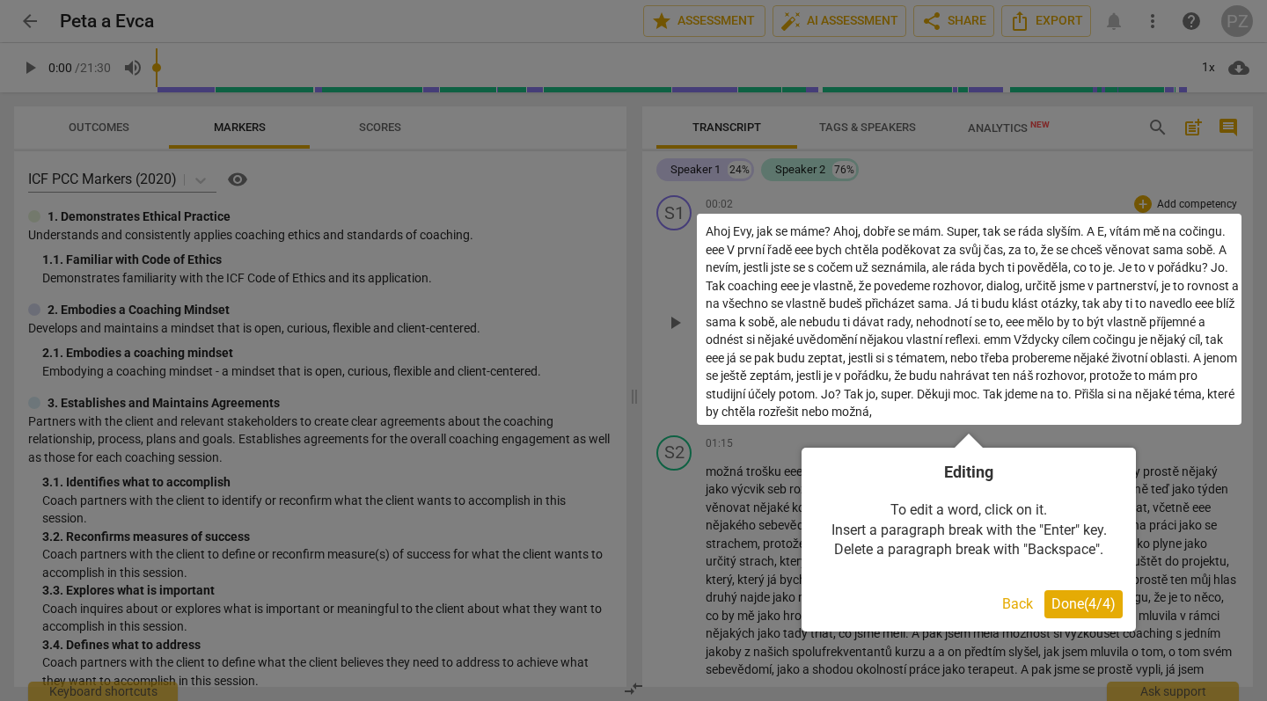
click at [1097, 599] on span "Done ( 4 / 4 )" at bounding box center [1084, 604] width 64 height 17
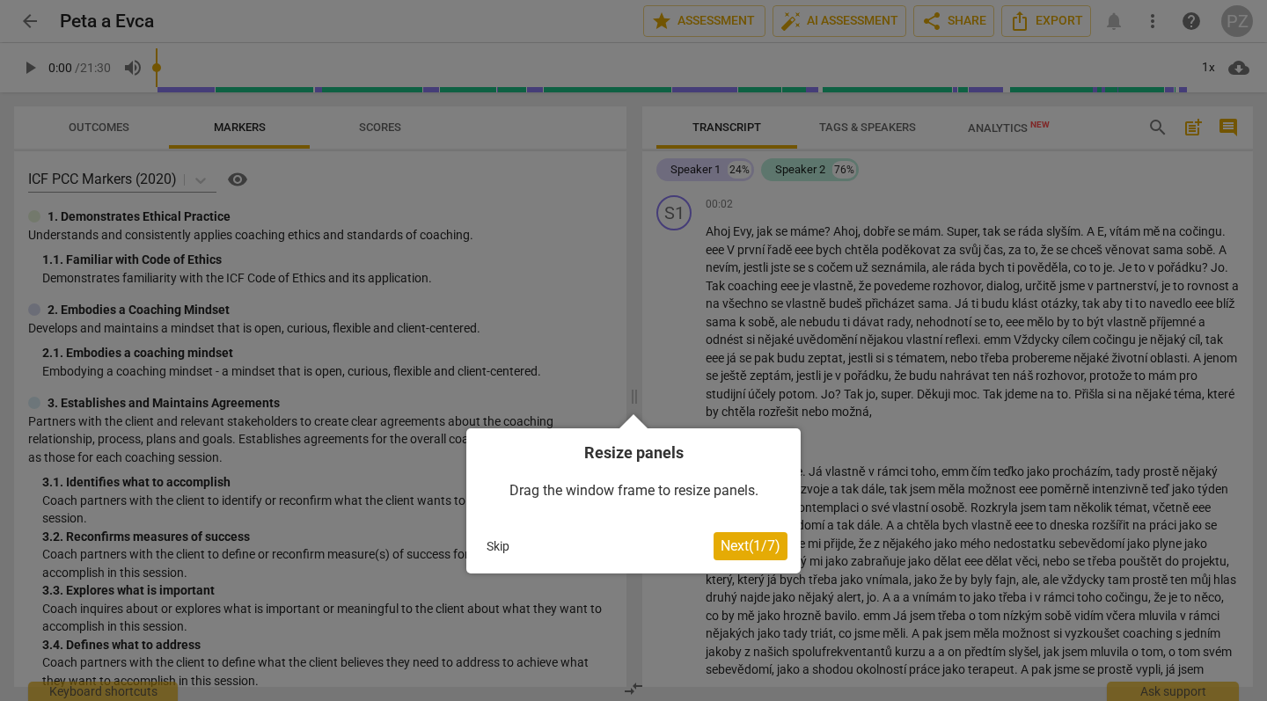
click at [750, 545] on span "Next ( 1 / 7 )" at bounding box center [751, 546] width 60 height 17
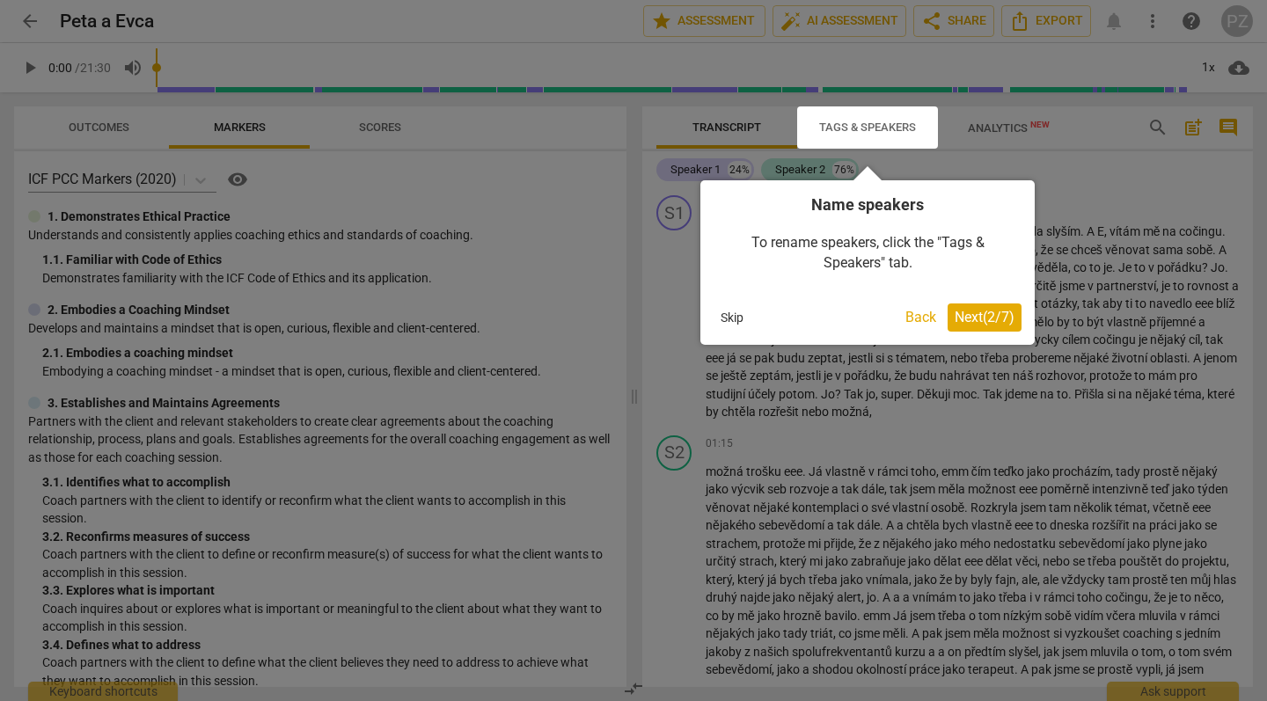
click at [977, 317] on span "Next ( 2 / 7 )" at bounding box center [985, 317] width 60 height 17
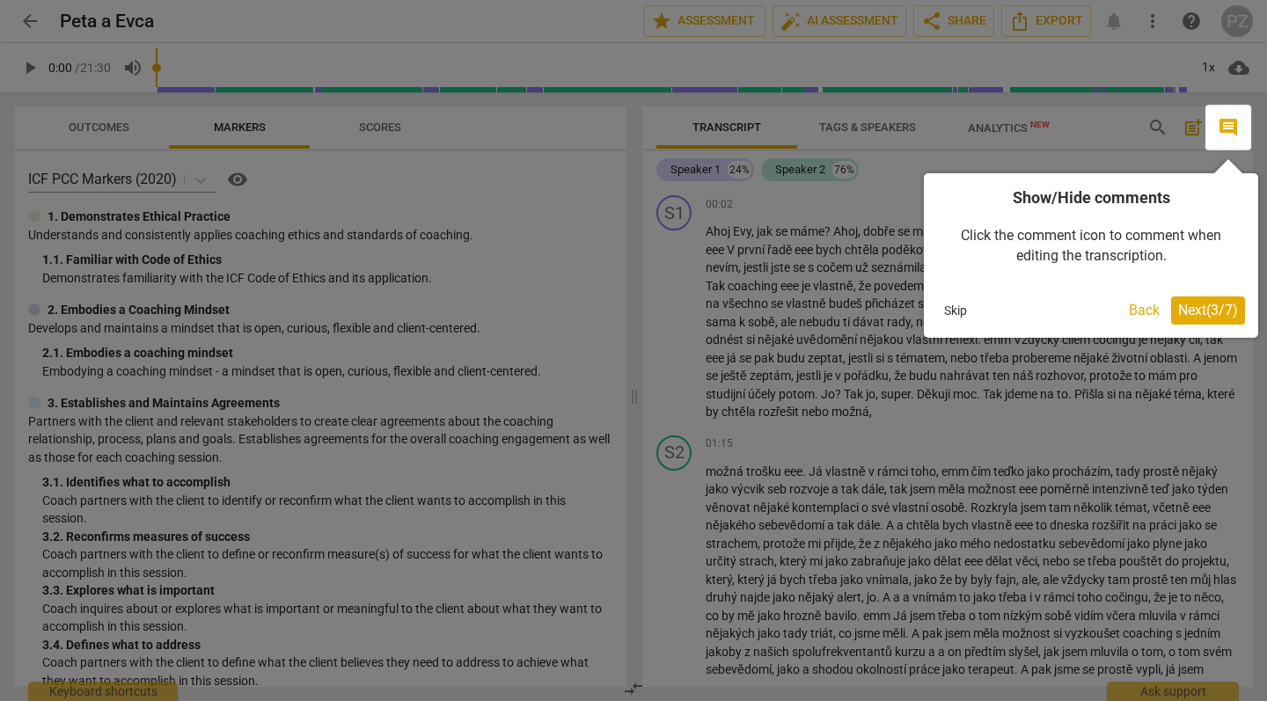
click at [1217, 312] on span "Next ( 3 / 7 )" at bounding box center [1208, 310] width 60 height 17
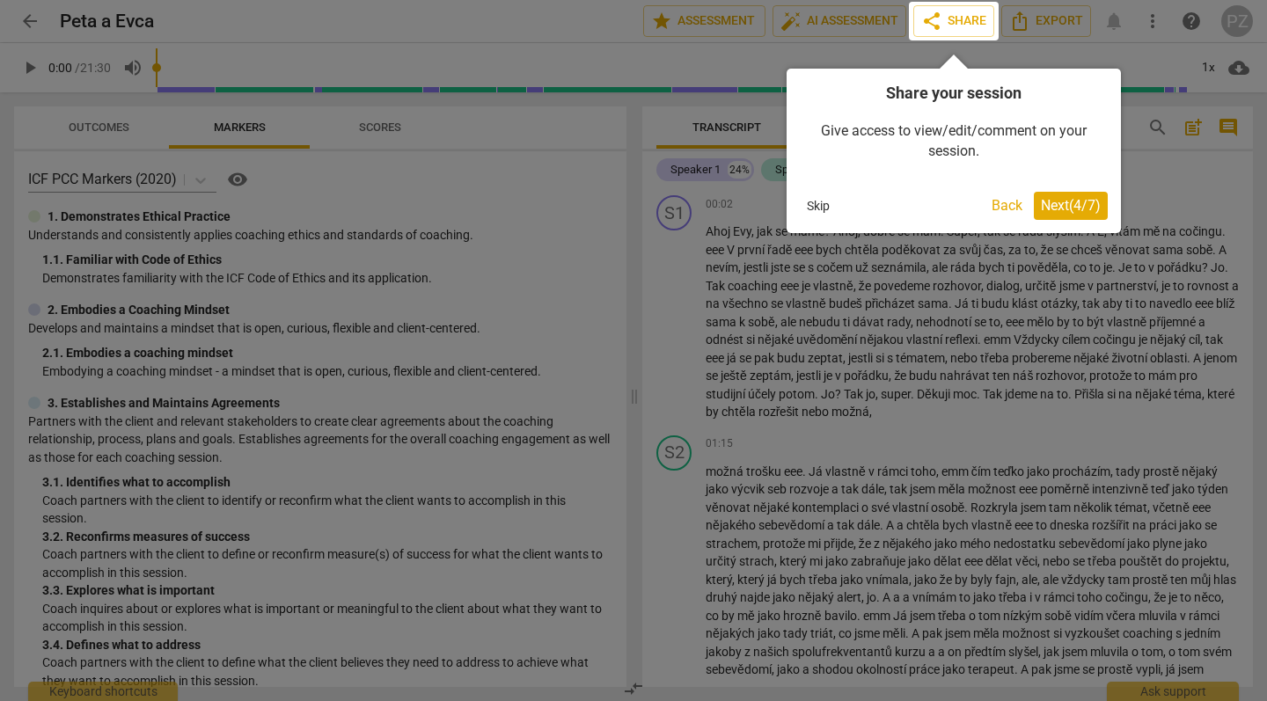
click at [1075, 211] on span "Next ( 4 / 7 )" at bounding box center [1071, 205] width 60 height 17
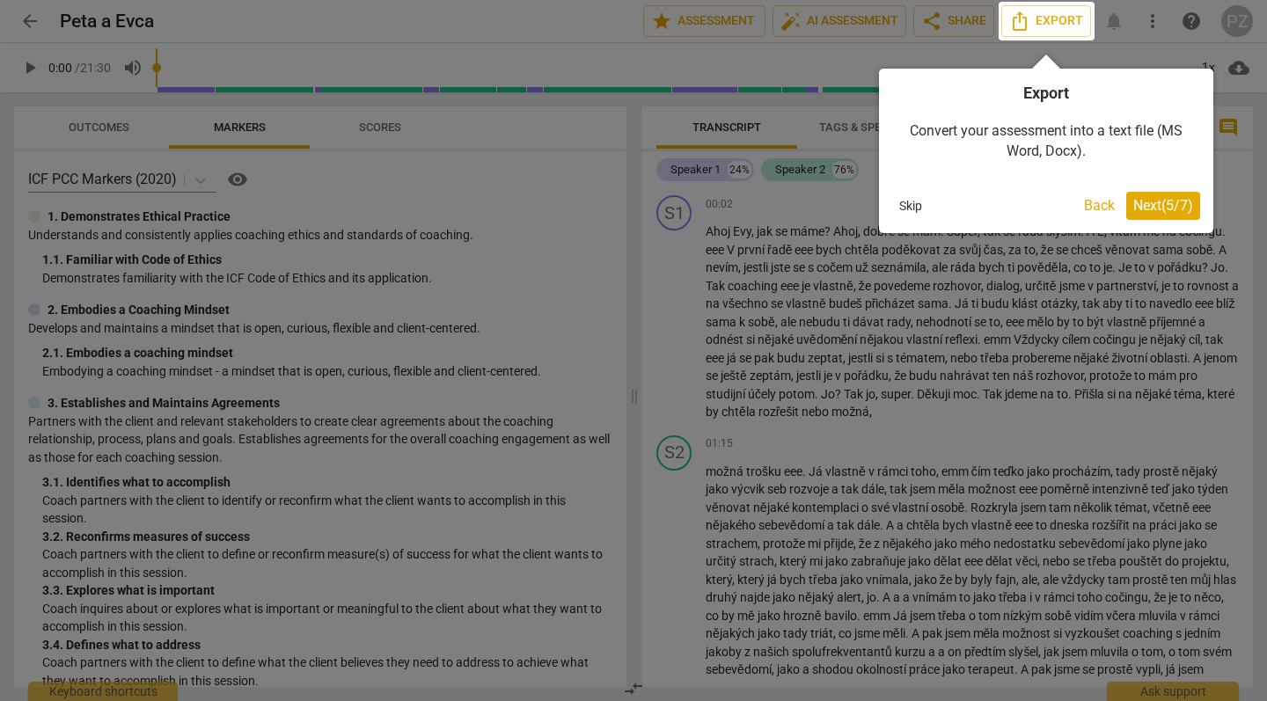
click at [1154, 200] on span "Next ( 5 / 7 )" at bounding box center [1163, 205] width 60 height 17
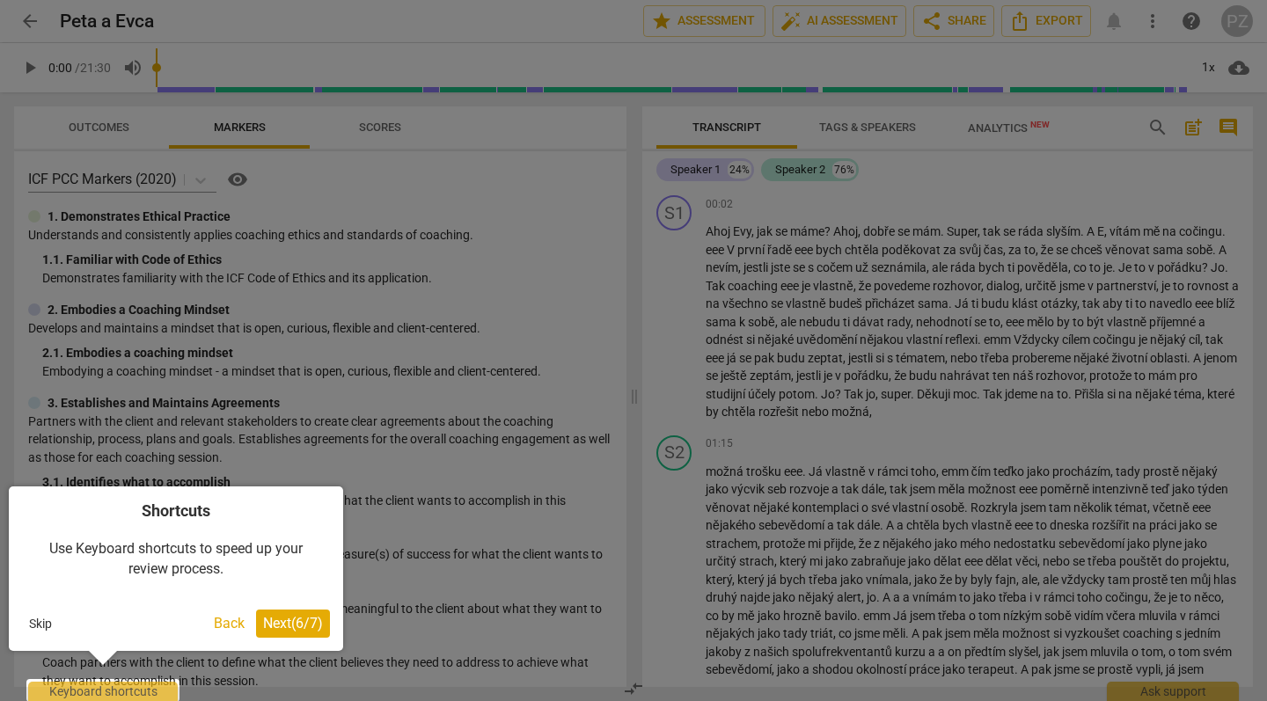
click at [313, 621] on span "Next ( 6 / 7 )" at bounding box center [293, 623] width 60 height 17
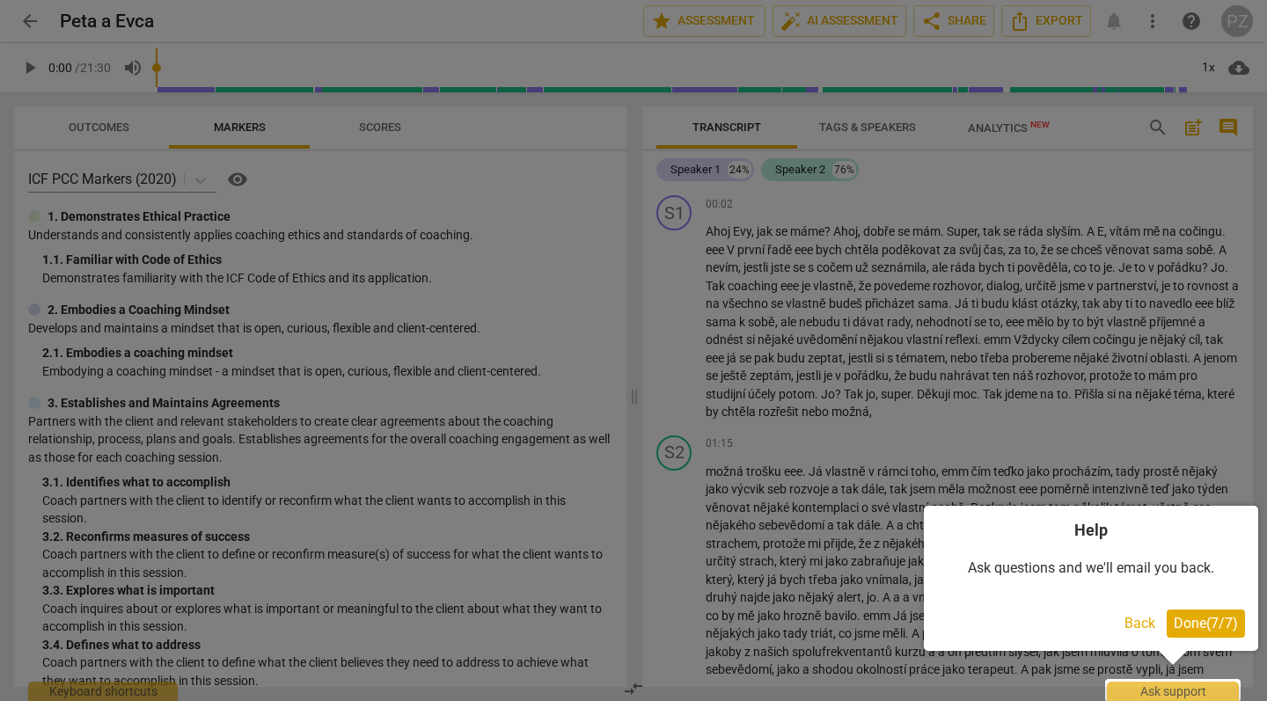
click at [1173, 613] on button "Done ( 7 / 7 )" at bounding box center [1206, 624] width 78 height 28
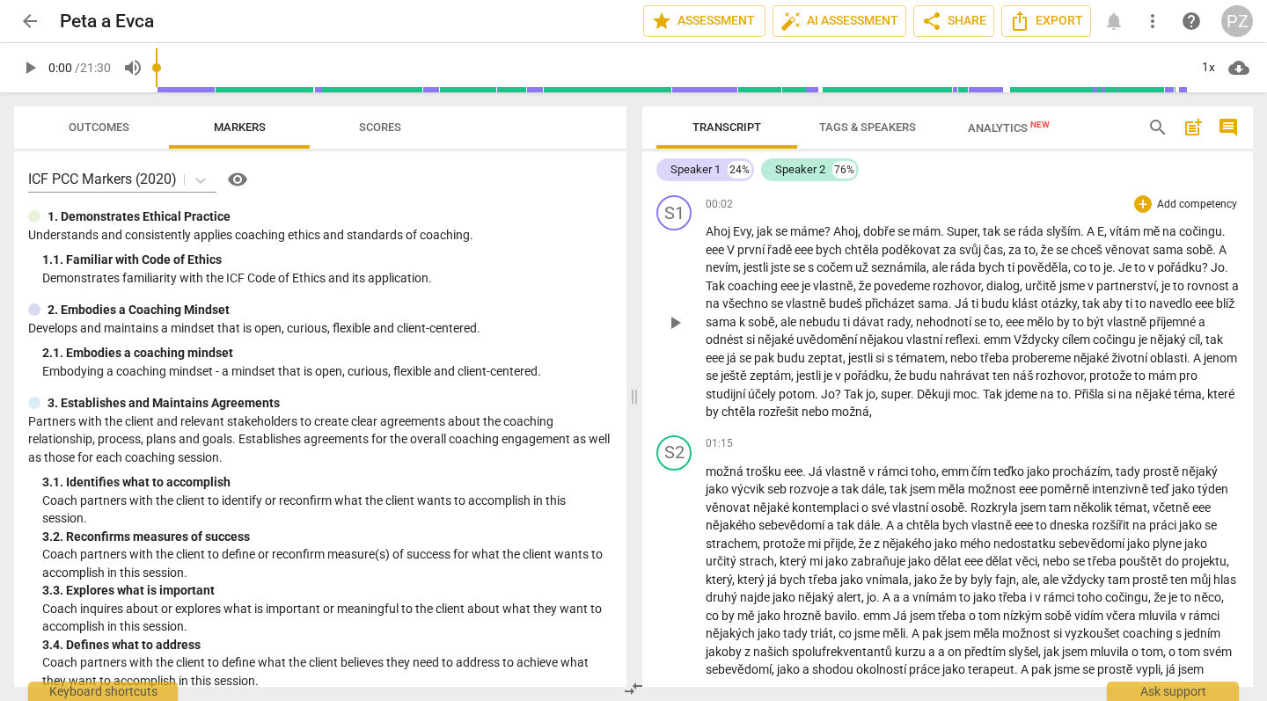
click at [671, 312] on span "play_arrow" at bounding box center [674, 322] width 21 height 21
click at [671, 312] on span "pause" at bounding box center [674, 322] width 21 height 21
type input "6"
click at [835, 224] on p "[PERSON_NAME] , jak se máme ? Ahoj , dobře se mám . Super , tak se ráda slyším …" at bounding box center [972, 322] width 533 height 199
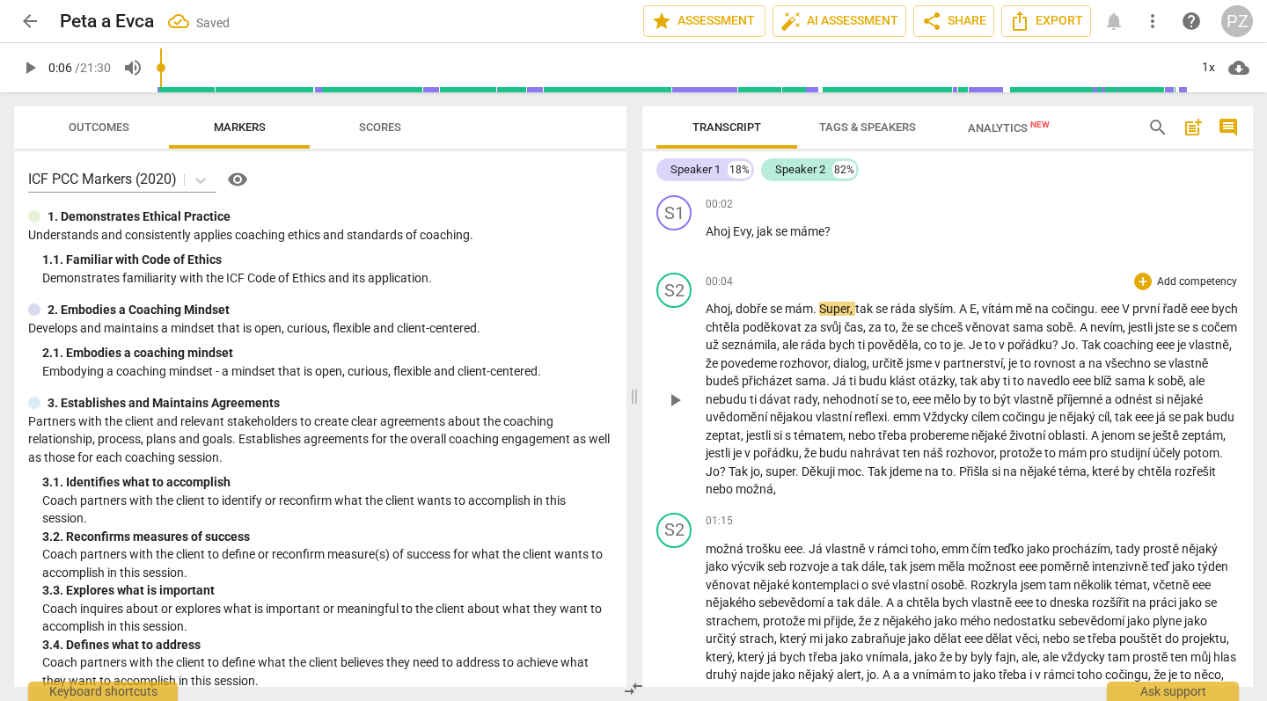
click at [821, 305] on span "Super" at bounding box center [834, 309] width 31 height 14
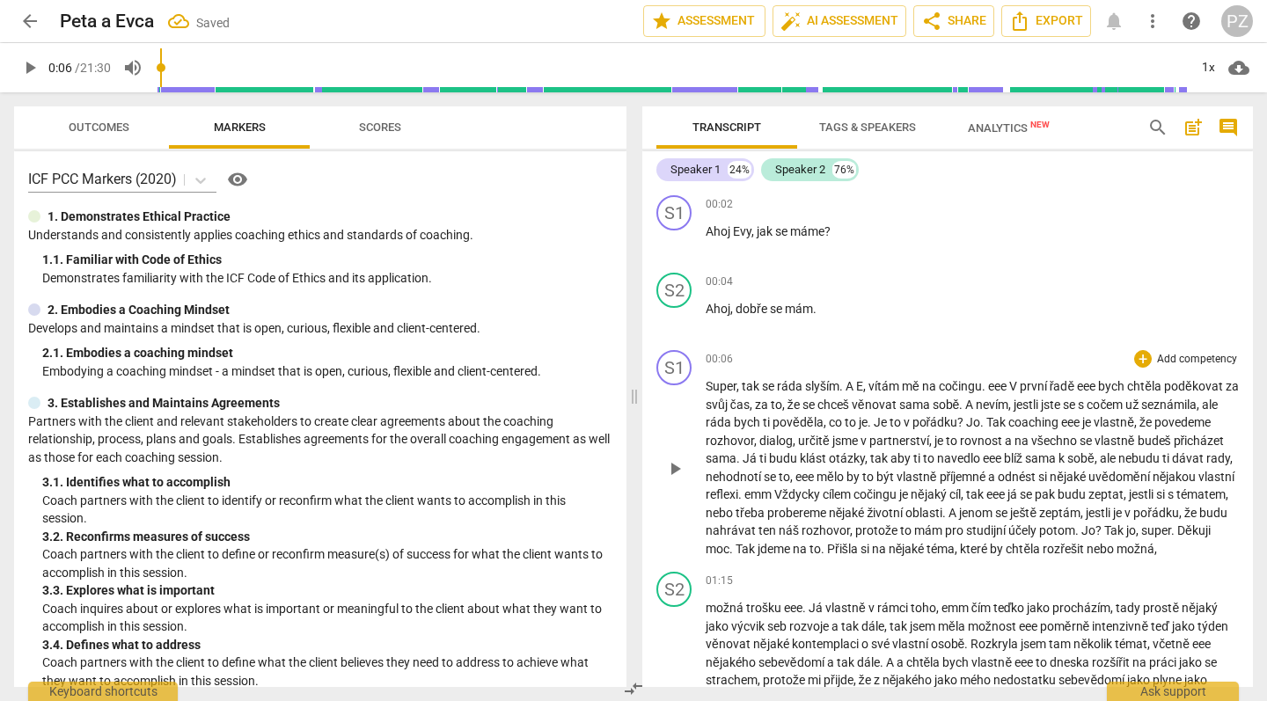
click at [863, 386] on span "E" at bounding box center [859, 386] width 7 height 14
click at [677, 480] on span "play_arrow" at bounding box center [674, 468] width 21 height 21
click at [677, 473] on span "pause" at bounding box center [674, 468] width 21 height 21
type input "15"
click at [927, 385] on span "na" at bounding box center [931, 386] width 17 height 14
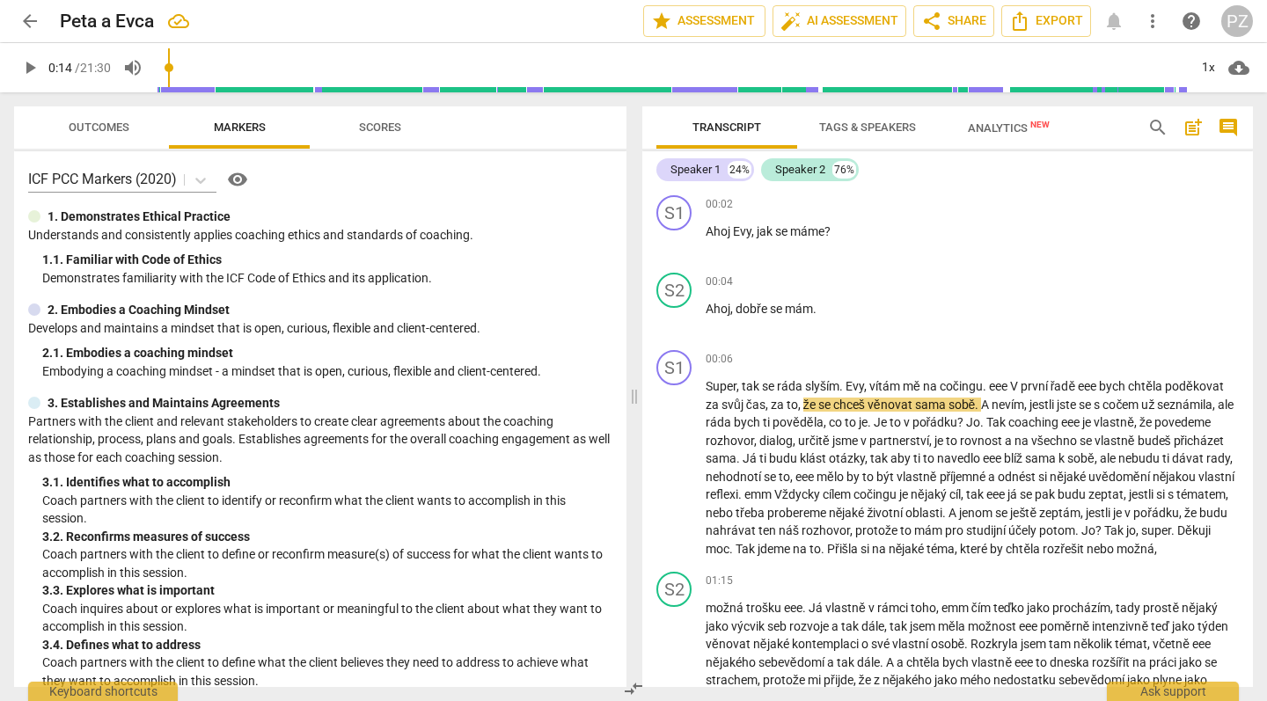
click at [913, 385] on span "mě" at bounding box center [913, 386] width 20 height 14
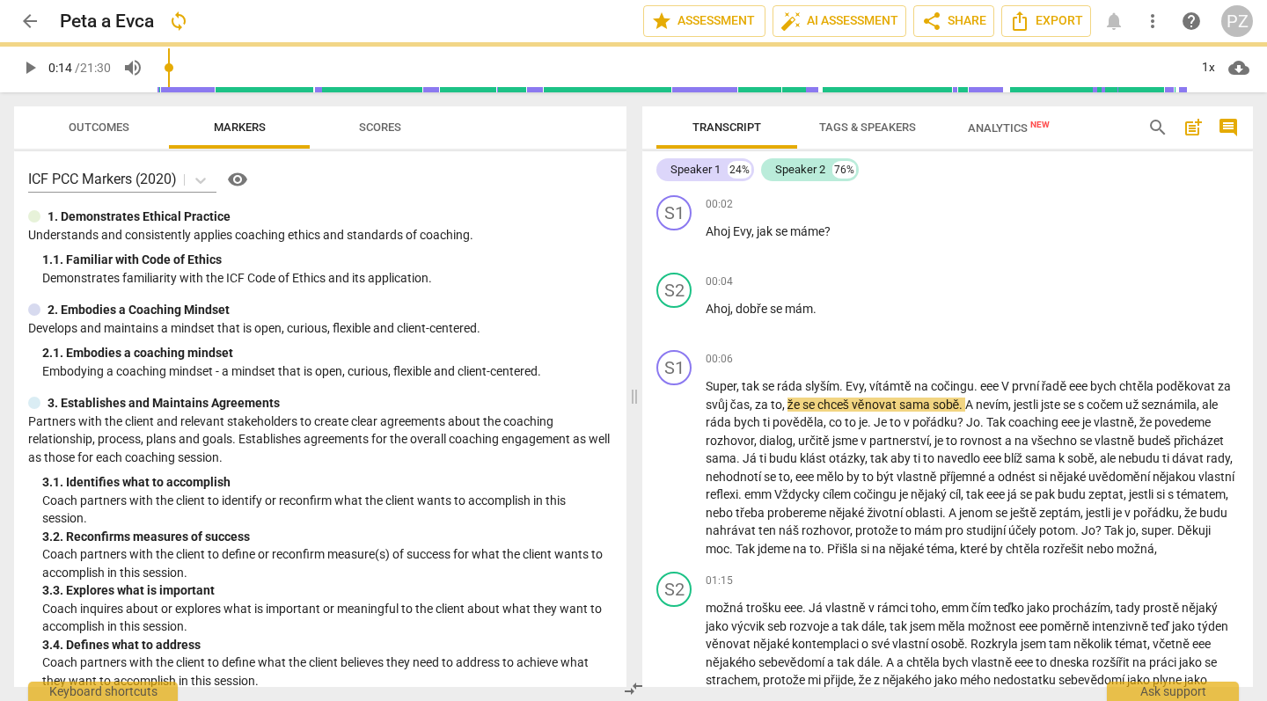
click at [943, 389] on span "cočingu" at bounding box center [952, 386] width 43 height 14
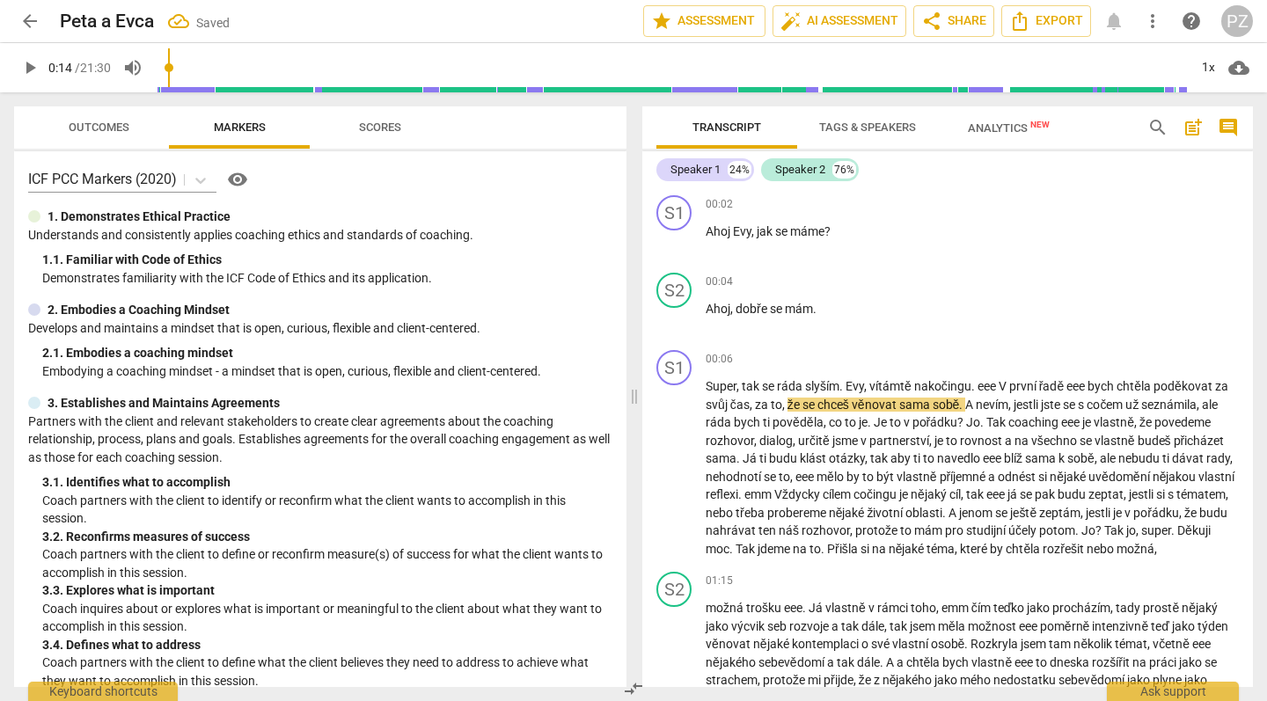
click at [950, 384] on span "očingu" at bounding box center [953, 386] width 37 height 14
click at [1006, 384] on span "eee" at bounding box center [995, 386] width 21 height 14
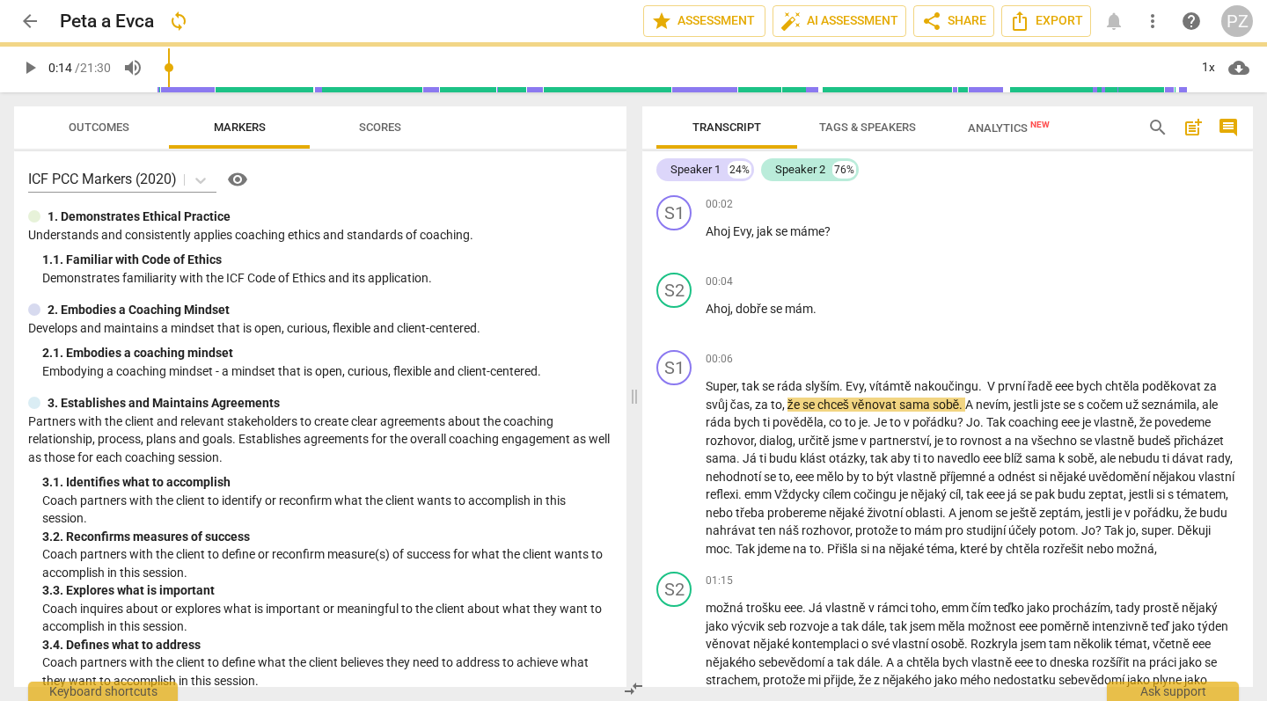
click at [1076, 384] on span "eee" at bounding box center [1065, 386] width 21 height 14
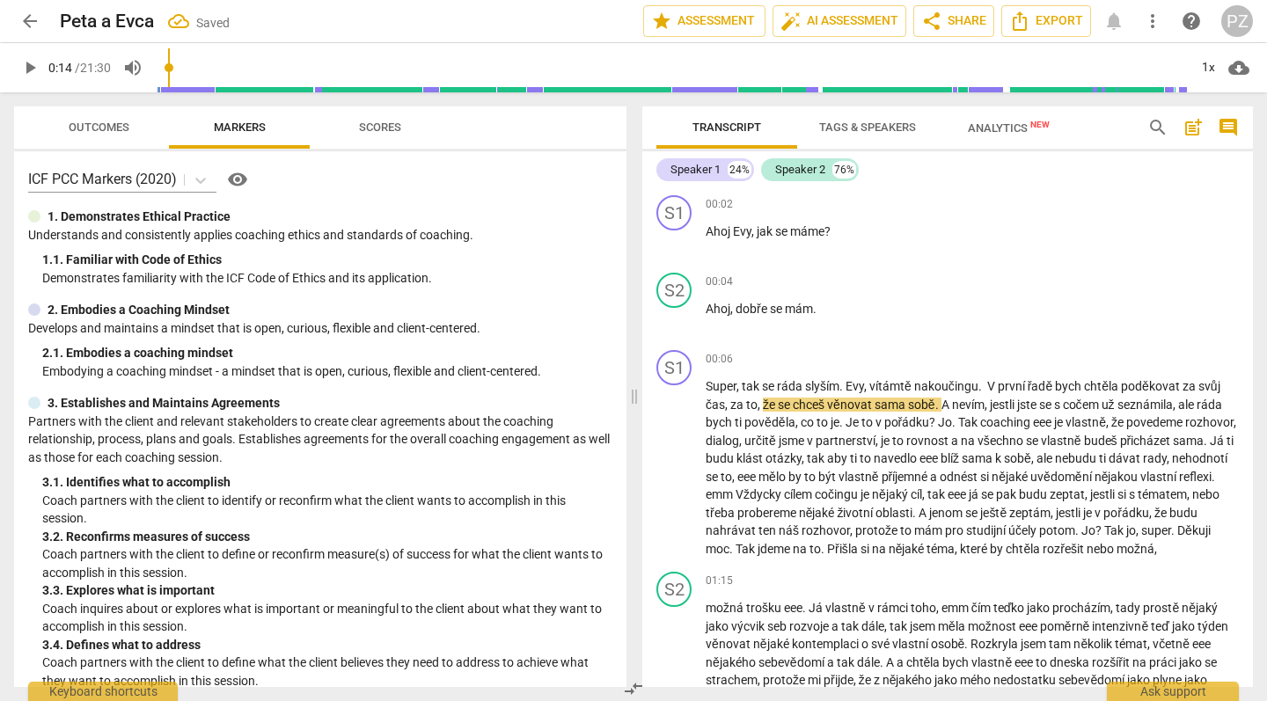
click at [1211, 385] on span "svůj" at bounding box center [1210, 386] width 22 height 14
click at [673, 468] on span "play_arrow" at bounding box center [674, 468] width 21 height 21
click at [1083, 399] on span "cočem" at bounding box center [1082, 405] width 39 height 14
type input "20"
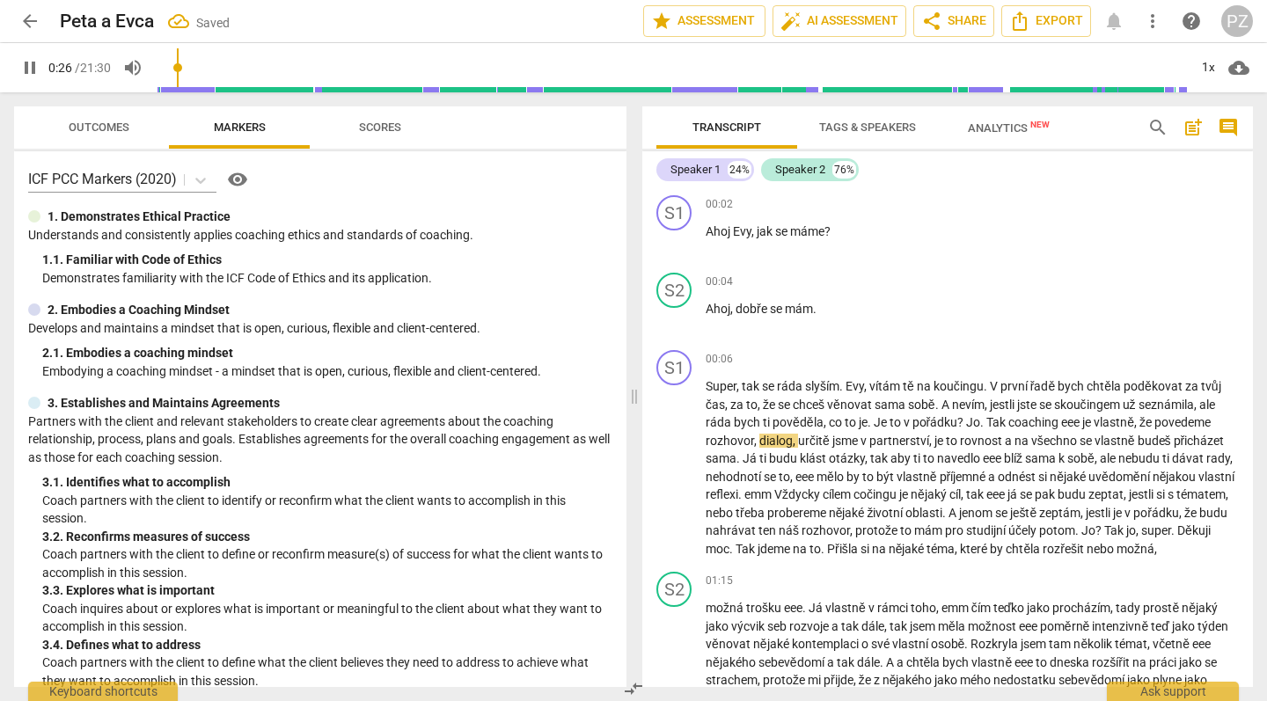
click at [969, 418] on span "Jo" at bounding box center [973, 422] width 14 height 14
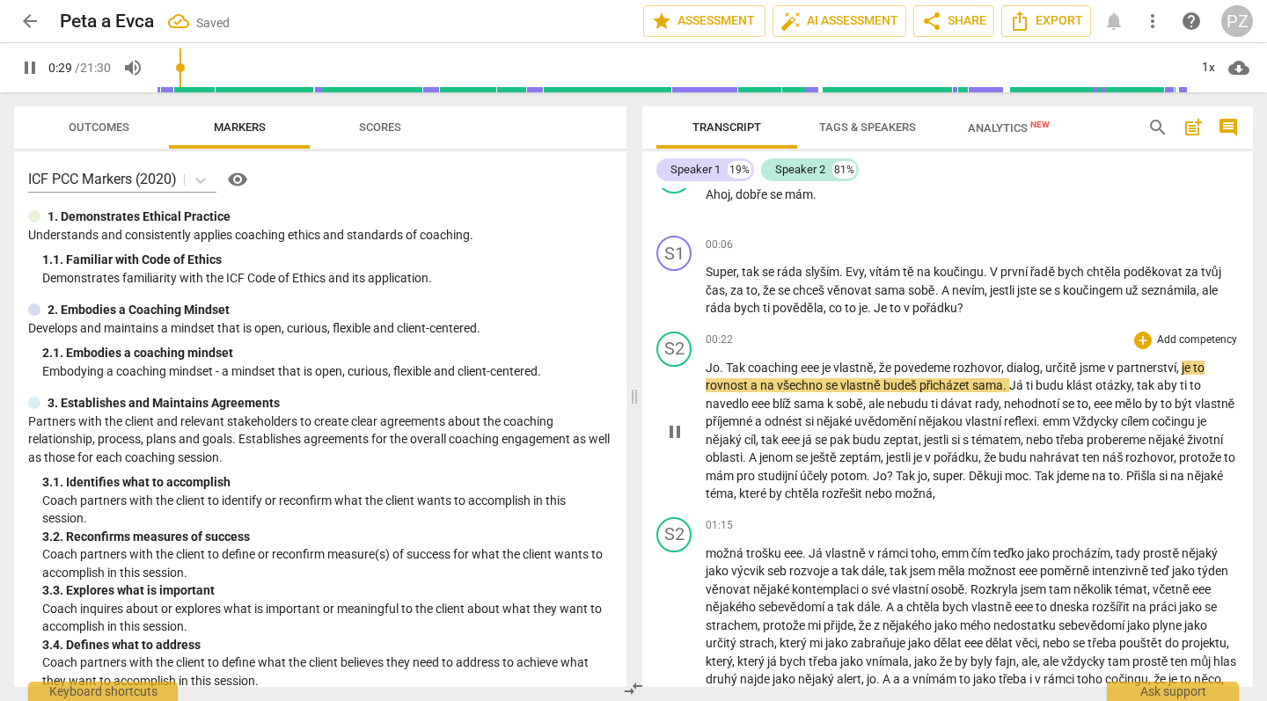
scroll to position [134, 0]
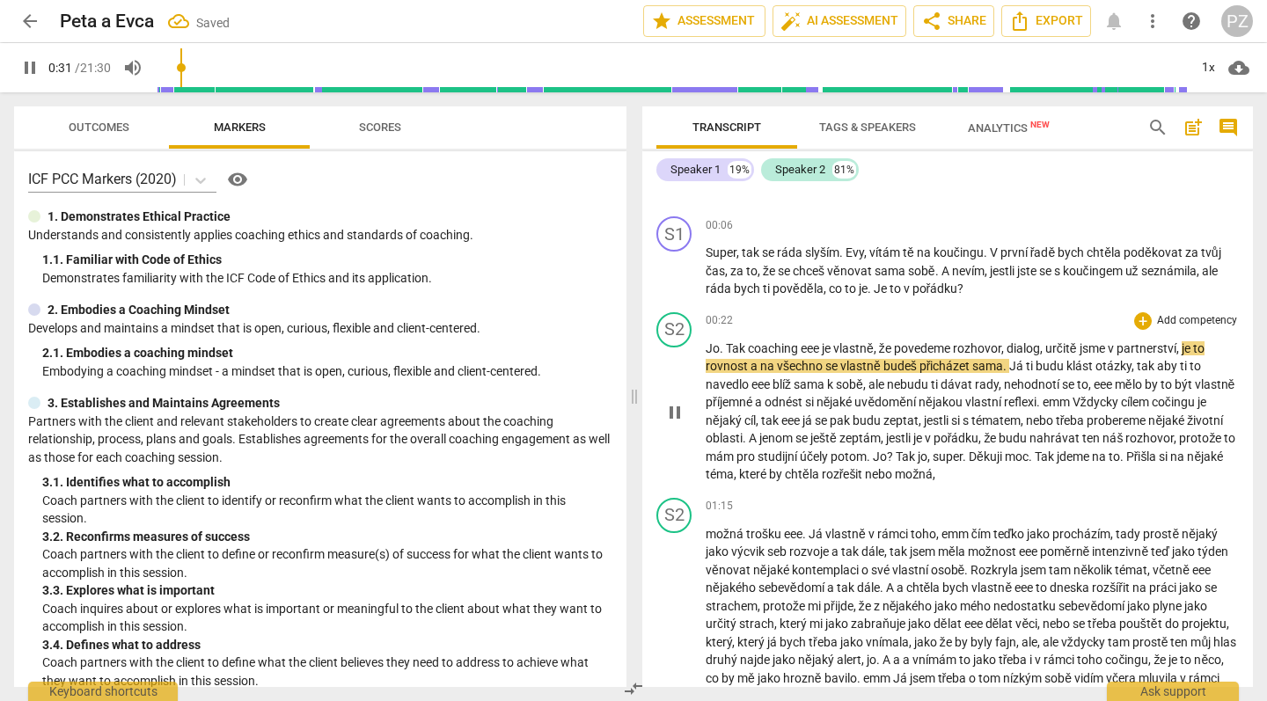
click at [727, 344] on span "Tak" at bounding box center [737, 348] width 22 height 14
type input "33"
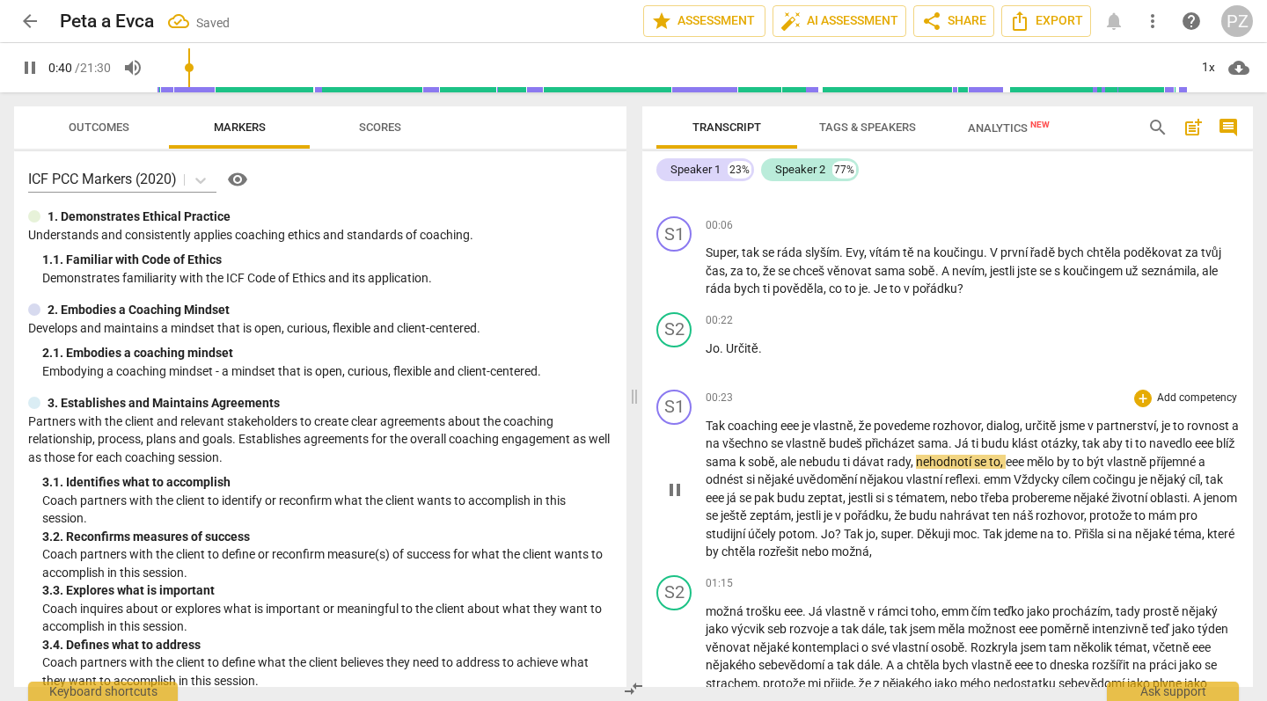
click at [813, 430] on span "je" at bounding box center [807, 426] width 11 height 14
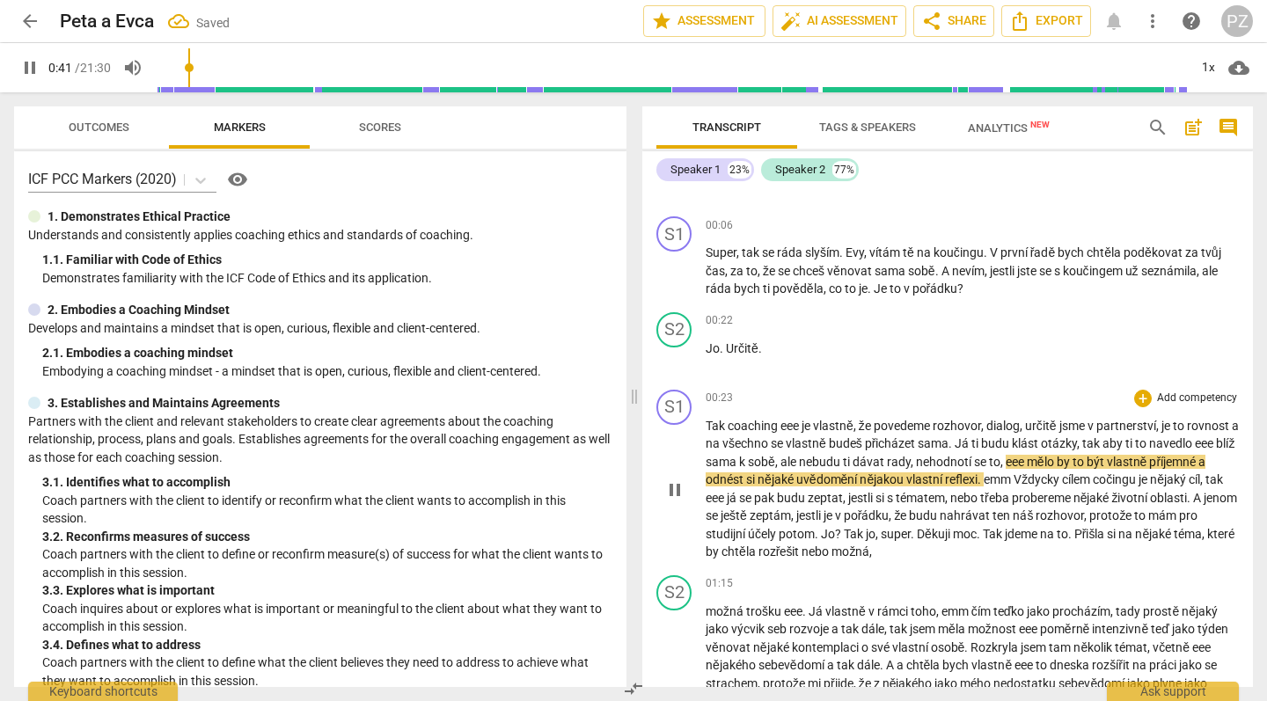
click at [801, 423] on span "eee" at bounding box center [791, 426] width 21 height 14
type input "41"
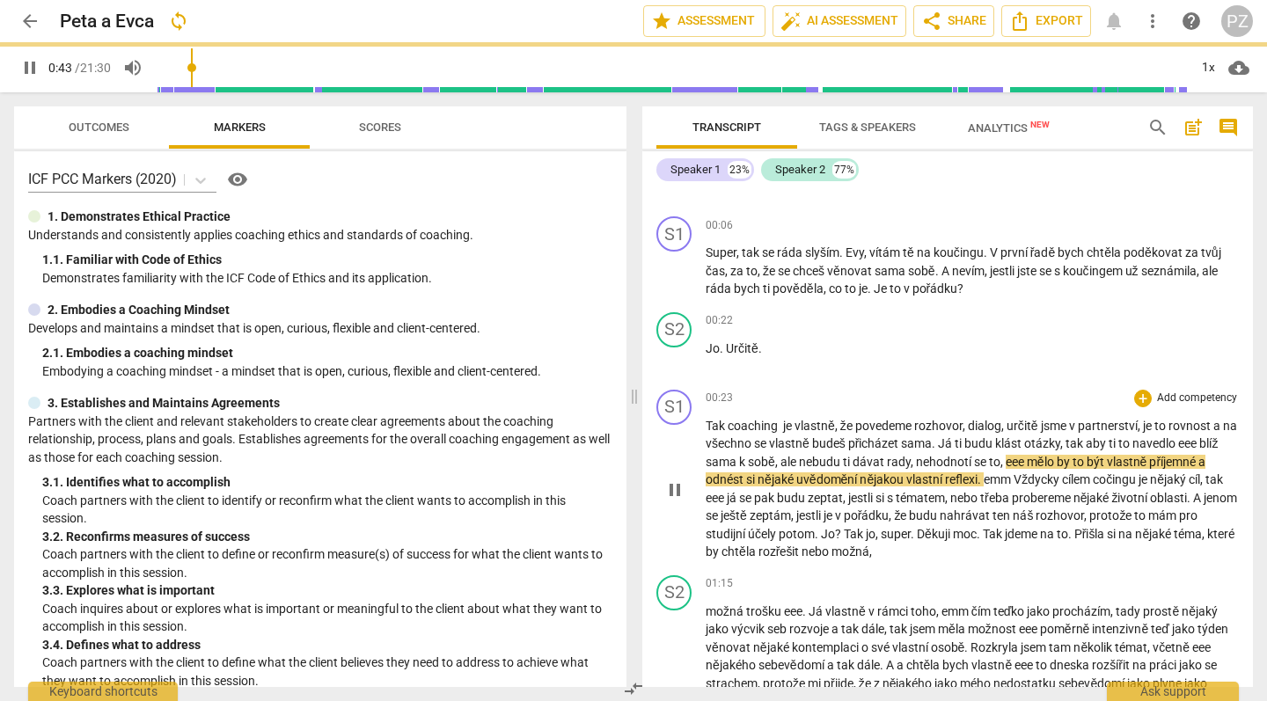
click at [1053, 464] on span "mělo" at bounding box center [1042, 462] width 30 height 14
click at [1199, 446] on span "eee" at bounding box center [1188, 443] width 21 height 14
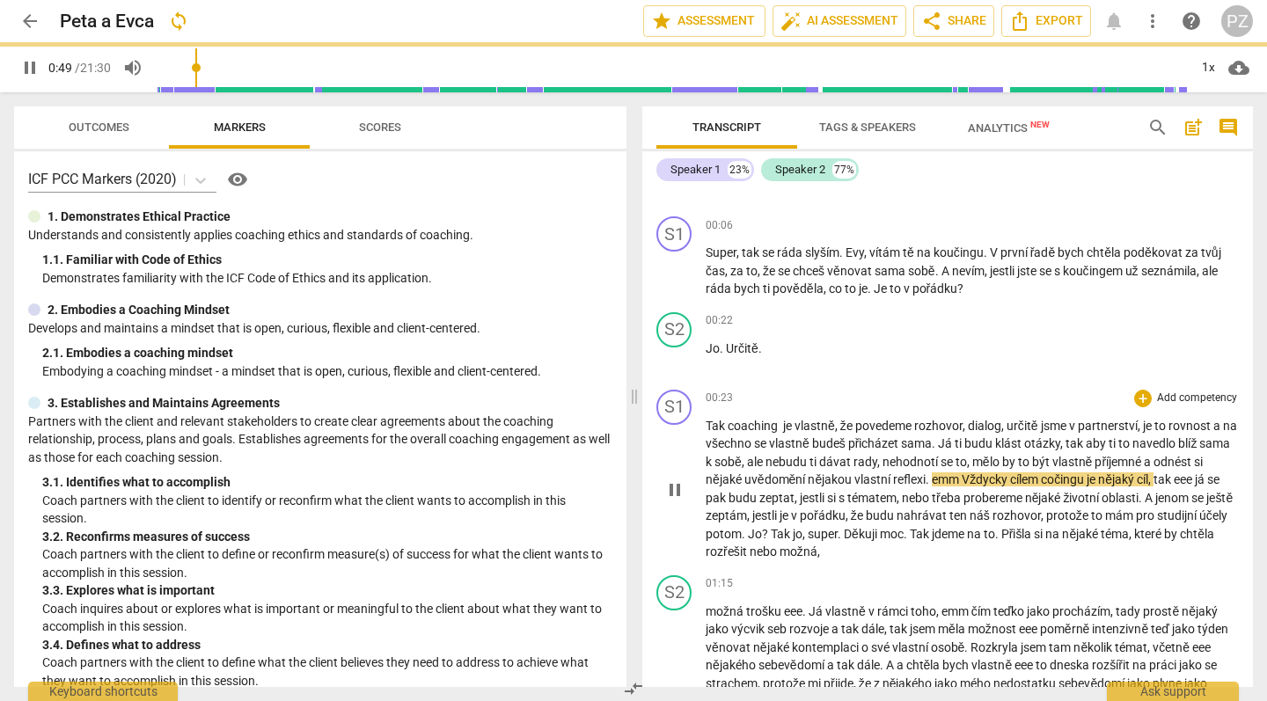
click at [1195, 477] on span "eee" at bounding box center [1184, 480] width 21 height 14
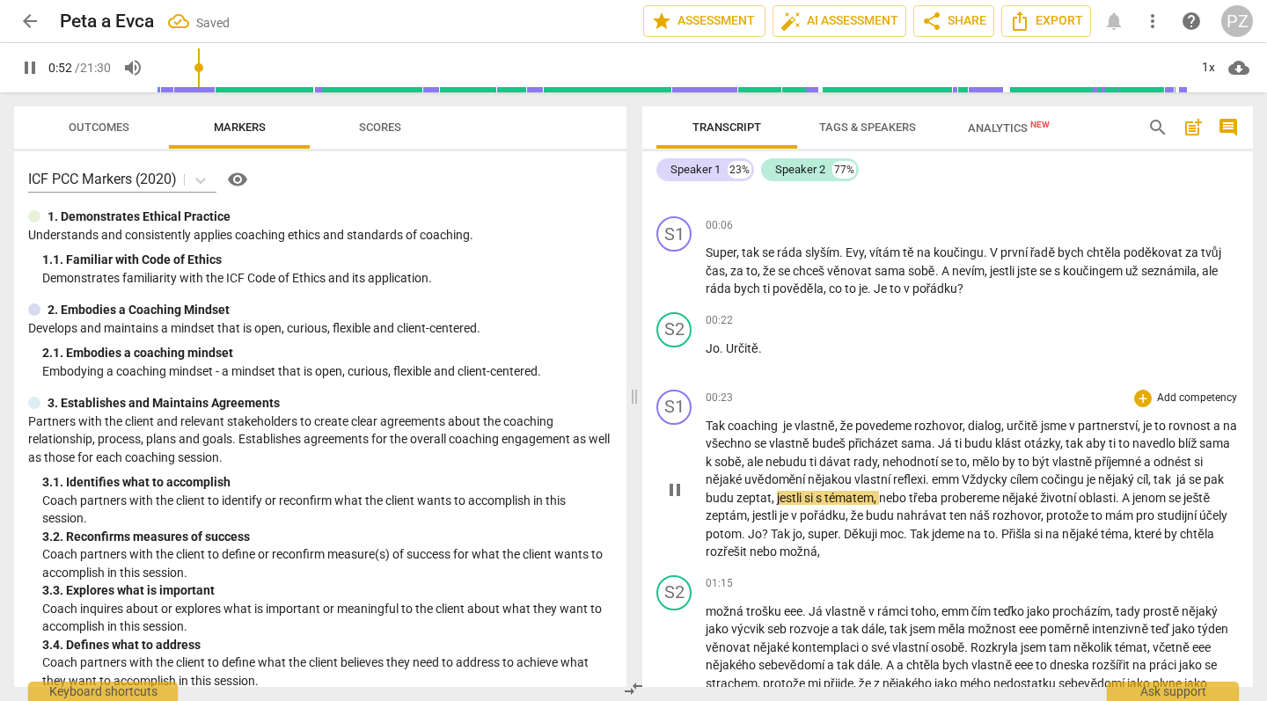
click at [947, 475] on span "emm" at bounding box center [947, 480] width 30 height 14
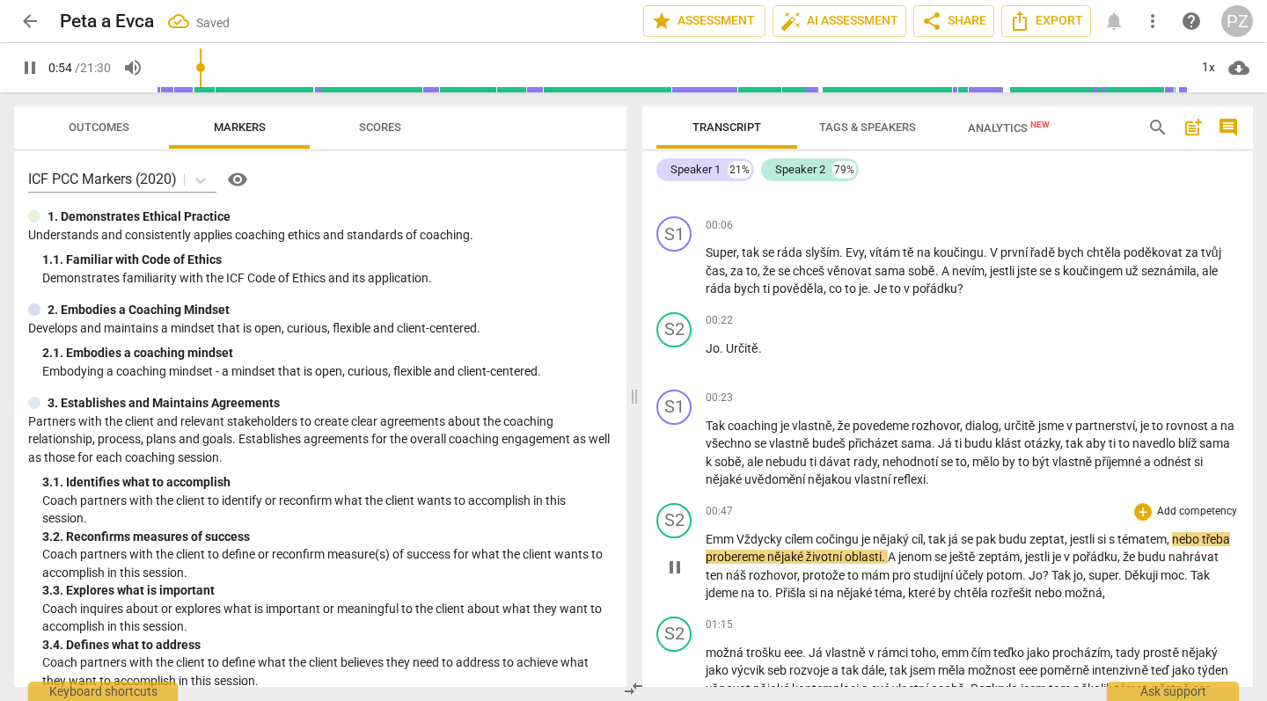
click at [738, 532] on span "Vždycky" at bounding box center [761, 539] width 48 height 14
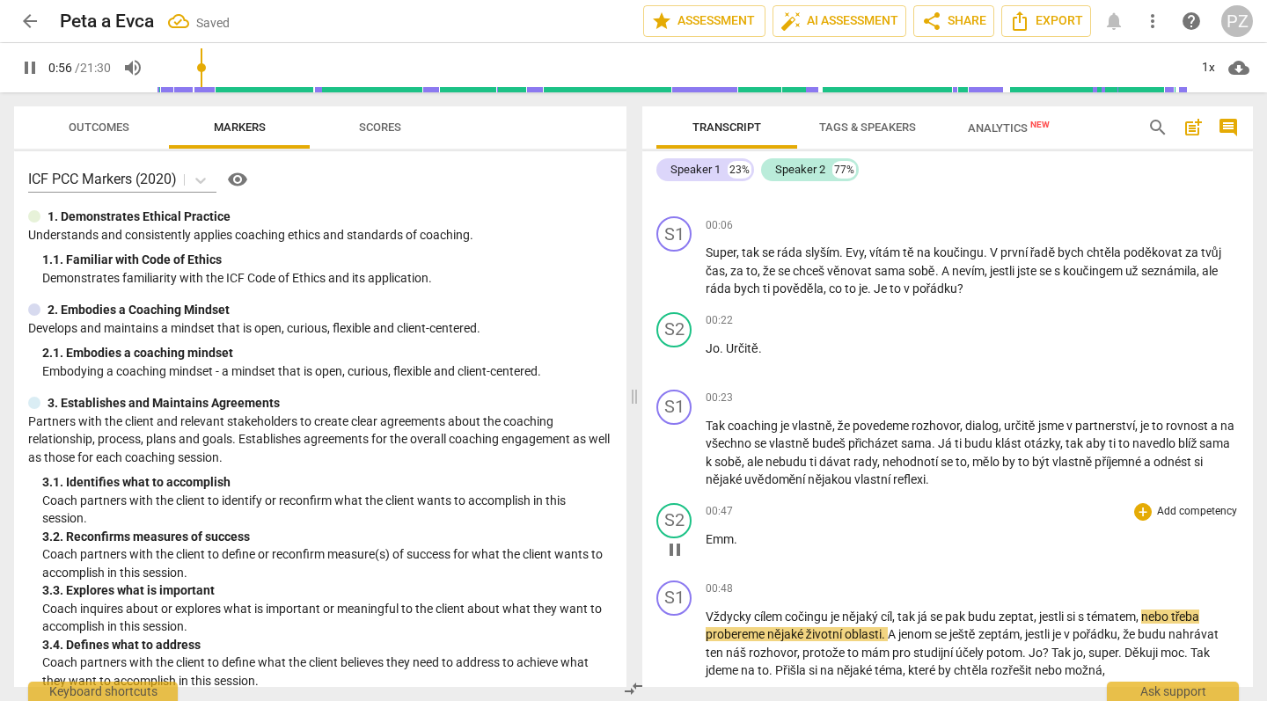
click at [721, 539] on span "Emm" at bounding box center [720, 539] width 28 height 14
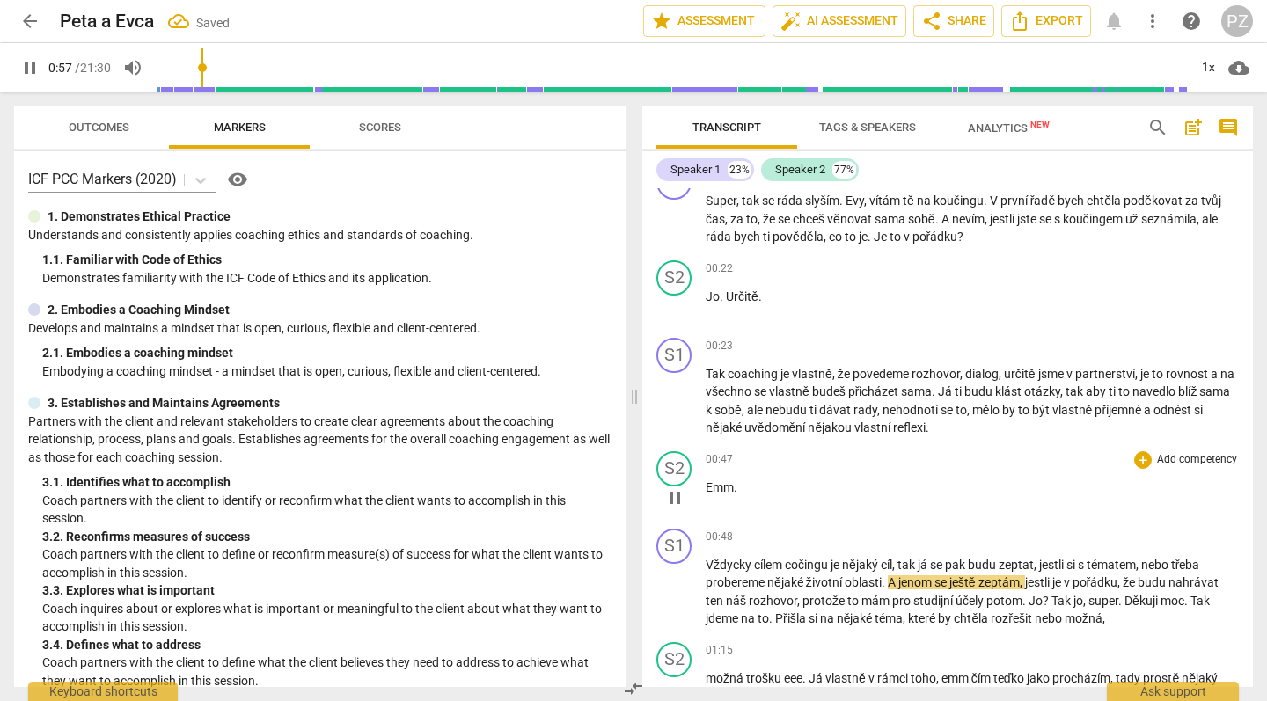
scroll to position [187, 0]
type input "58"
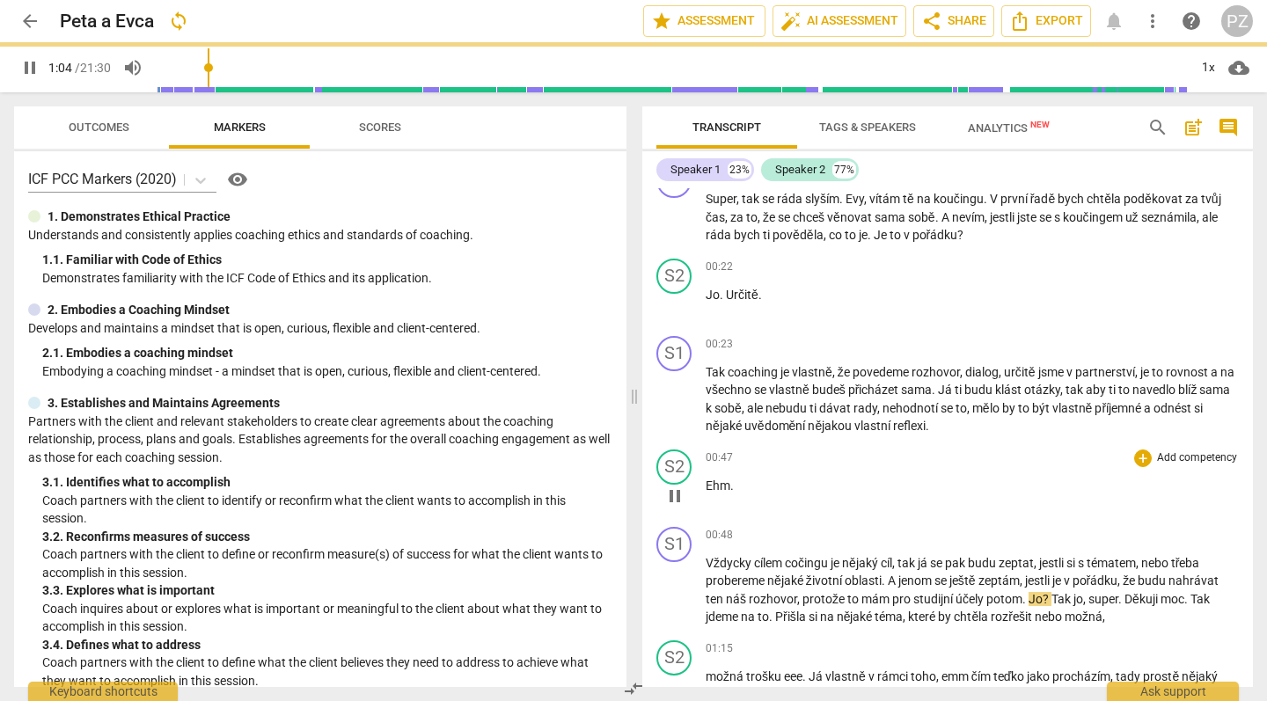
click at [759, 488] on p "Ehm ." at bounding box center [972, 486] width 533 height 18
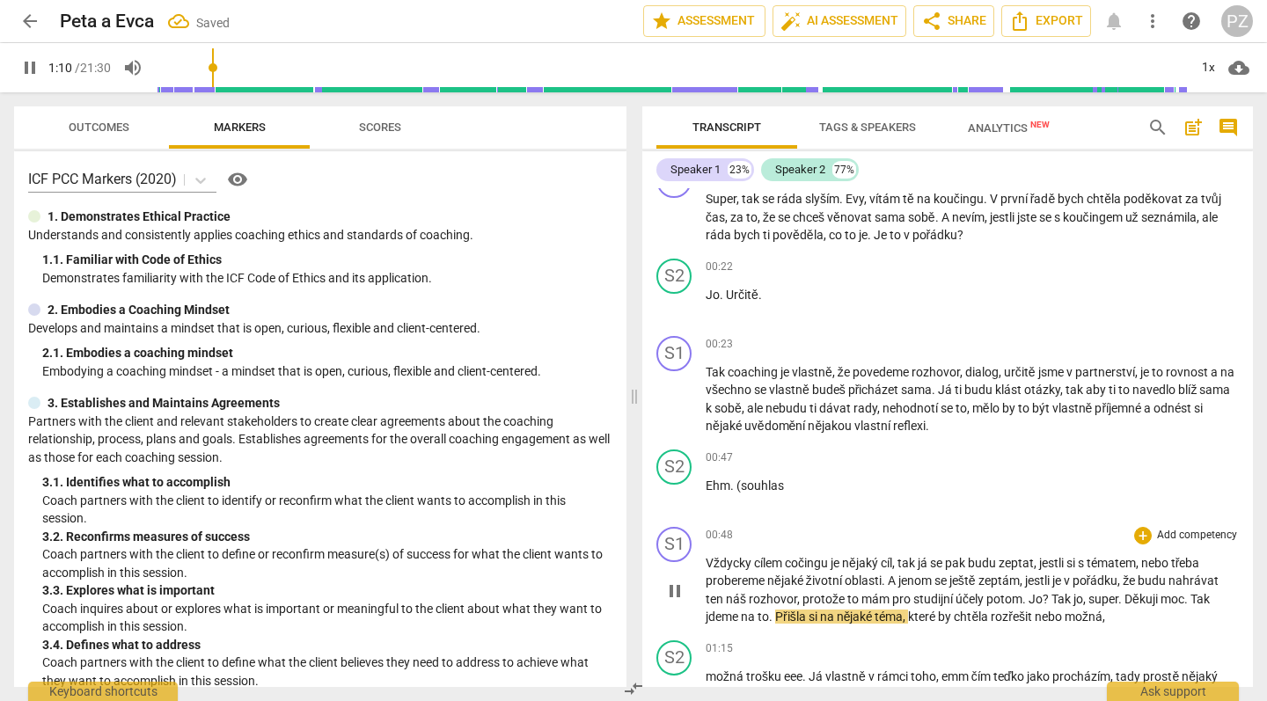
click at [934, 601] on span "studijní" at bounding box center [934, 599] width 42 height 14
click at [1054, 592] on span "Tak" at bounding box center [1063, 599] width 22 height 14
click at [1019, 592] on span "potom" at bounding box center [1005, 599] width 36 height 14
drag, startPoint x: 1019, startPoint y: 591, endPoint x: 1018, endPoint y: 582, distance: 8.8
click at [1018, 582] on span "zeptám" at bounding box center [999, 581] width 41 height 14
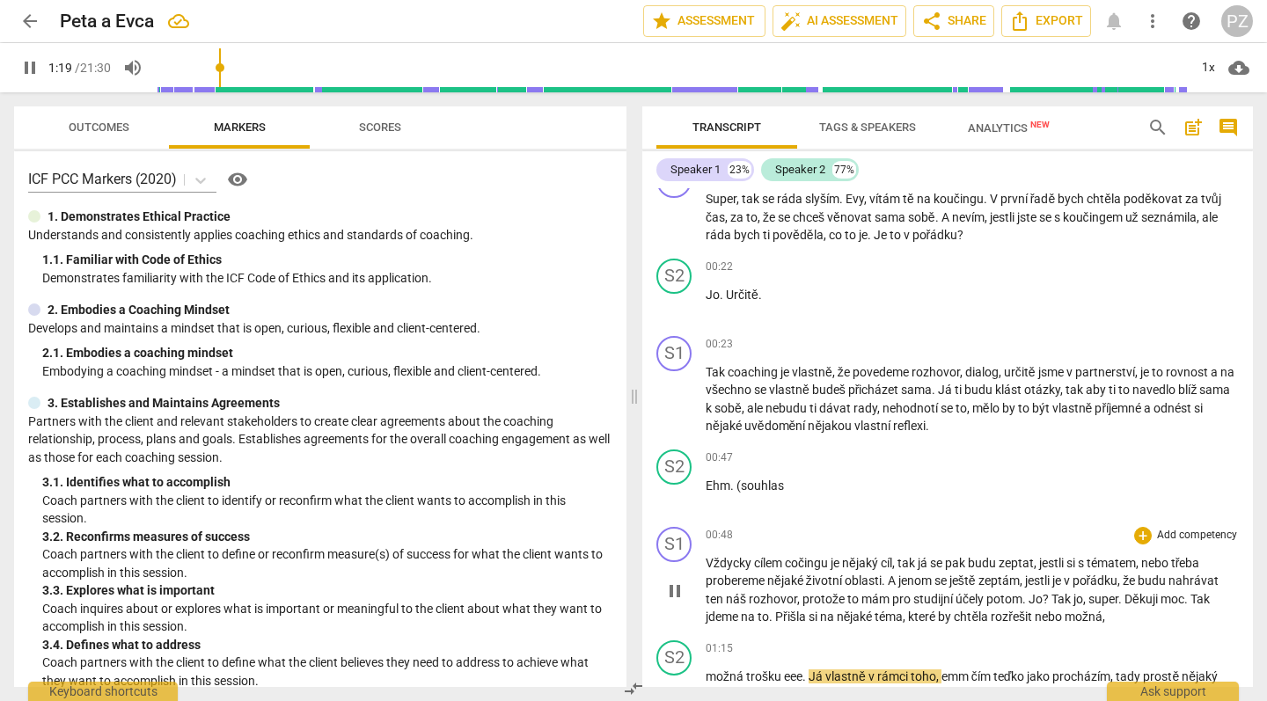
click at [676, 588] on span "pause" at bounding box center [674, 591] width 21 height 21
click at [676, 588] on span "play_arrow" at bounding box center [674, 591] width 21 height 21
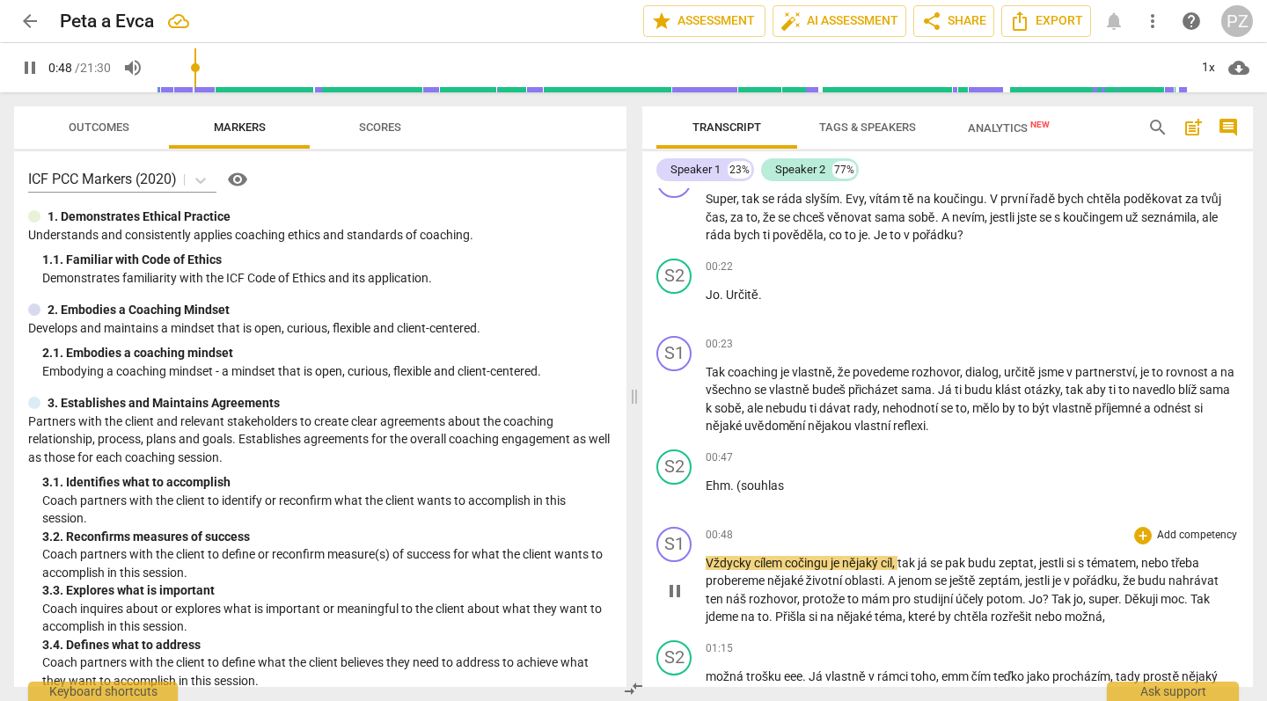
click at [801, 557] on span "cočingu" at bounding box center [808, 563] width 46 height 14
type input "49"
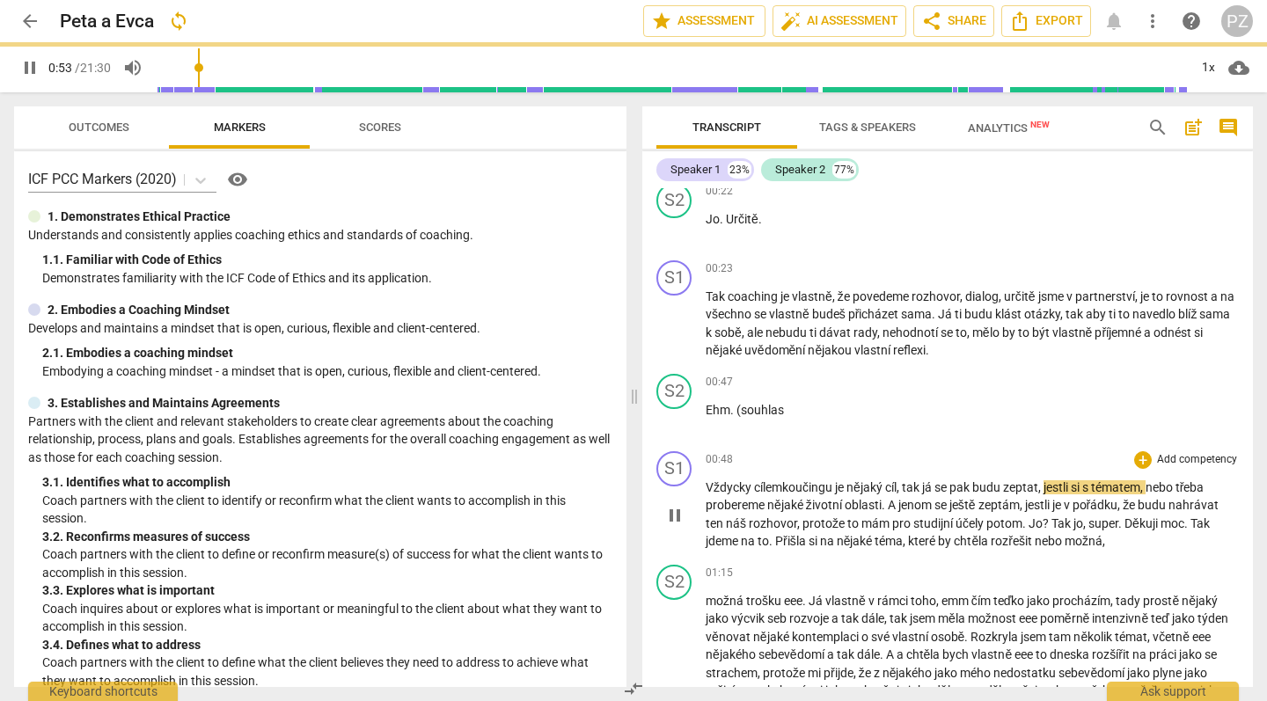
scroll to position [267, 0]
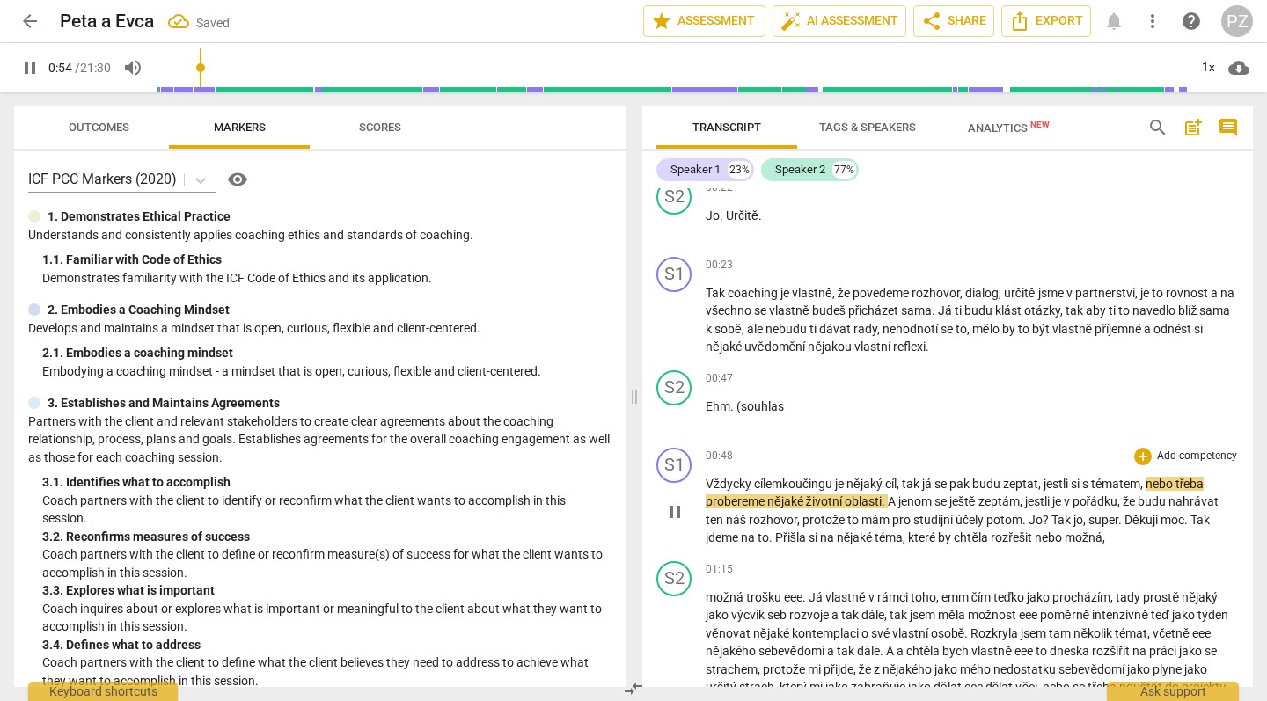
click at [1023, 481] on span "zeptat" at bounding box center [1020, 484] width 35 height 14
click at [1032, 513] on span "Jo" at bounding box center [1036, 520] width 14 height 14
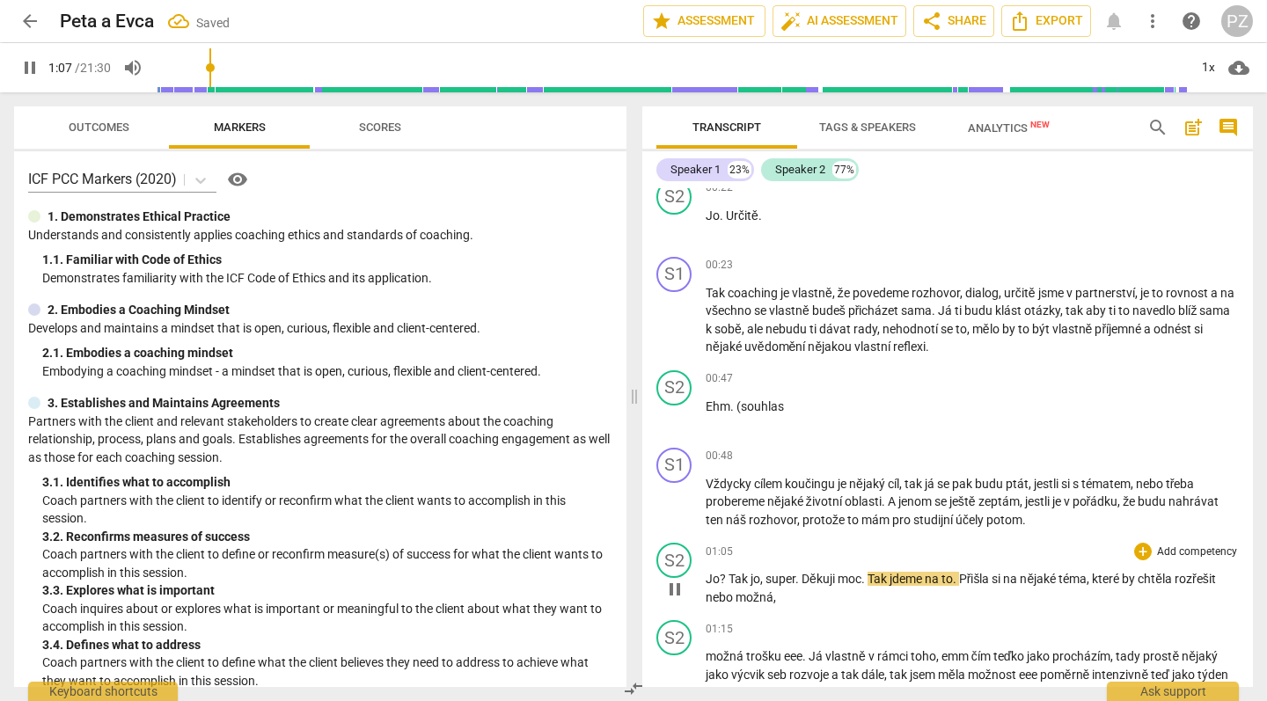
click at [729, 572] on span "Tak" at bounding box center [740, 579] width 22 height 14
type input "68"
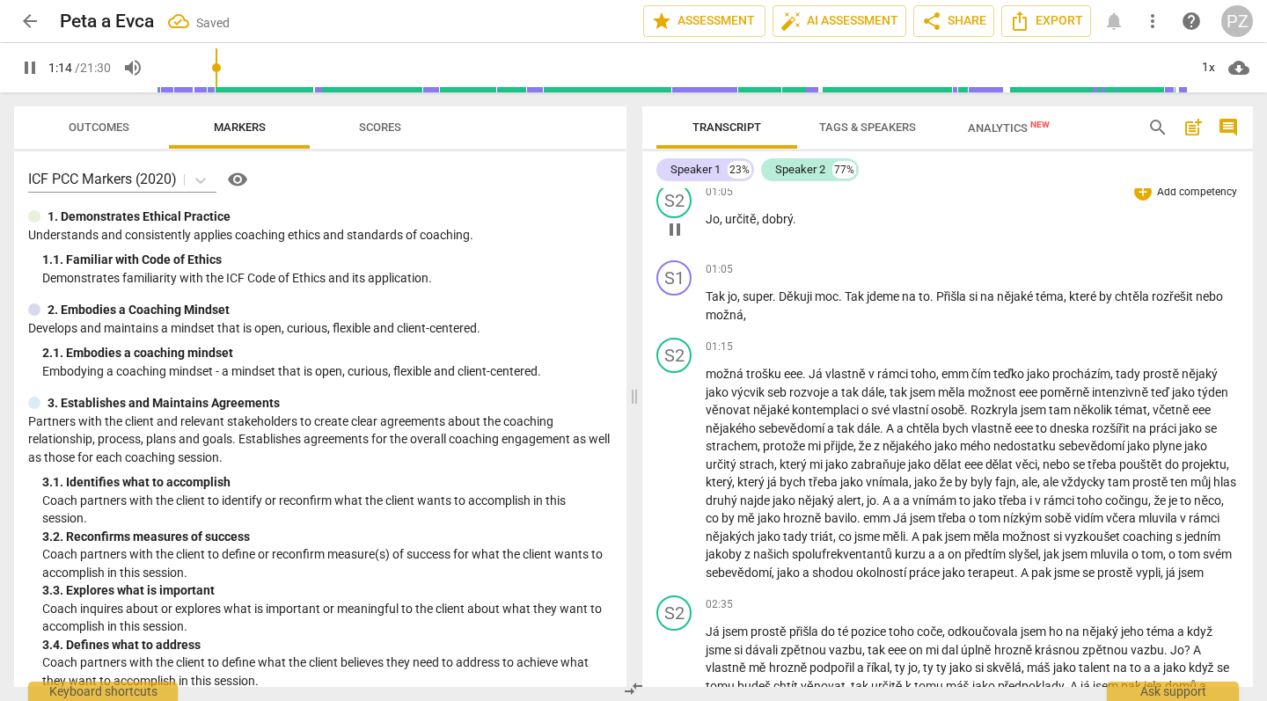
scroll to position [550, 0]
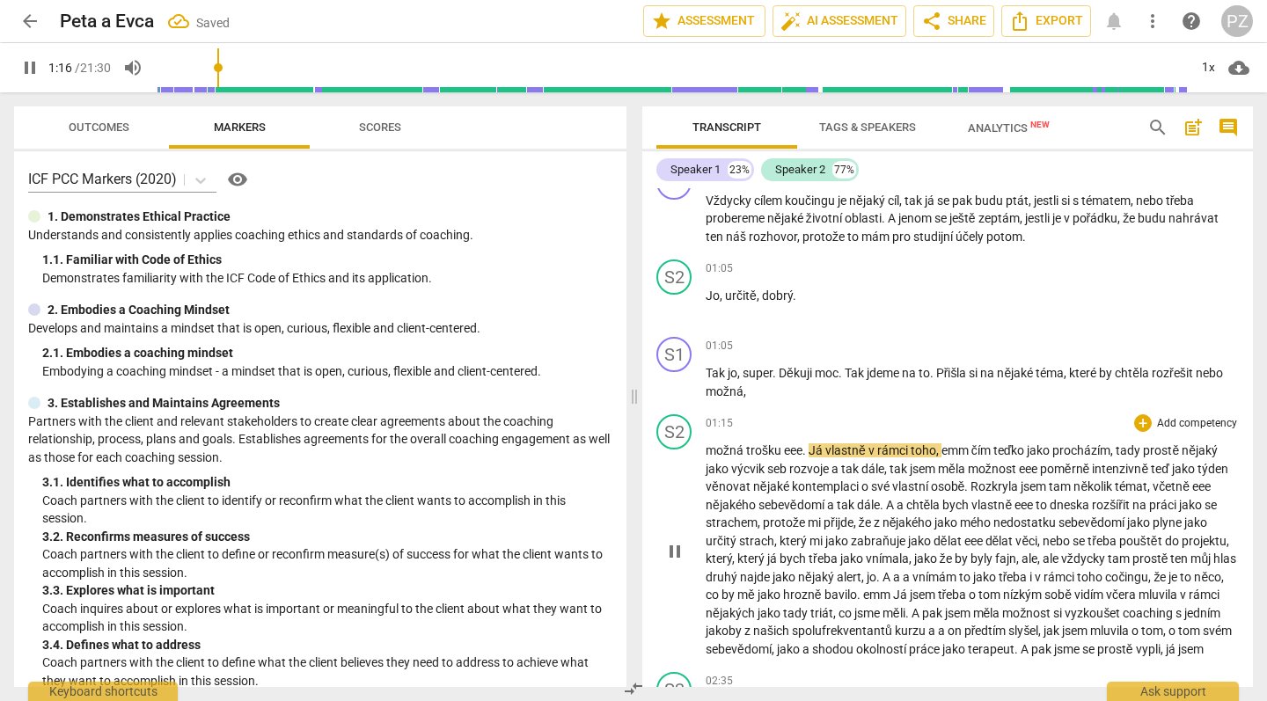
click at [804, 444] on span "." at bounding box center [806, 451] width 6 height 14
type input "77"
click at [715, 444] on span "možná" at bounding box center [726, 451] width 40 height 14
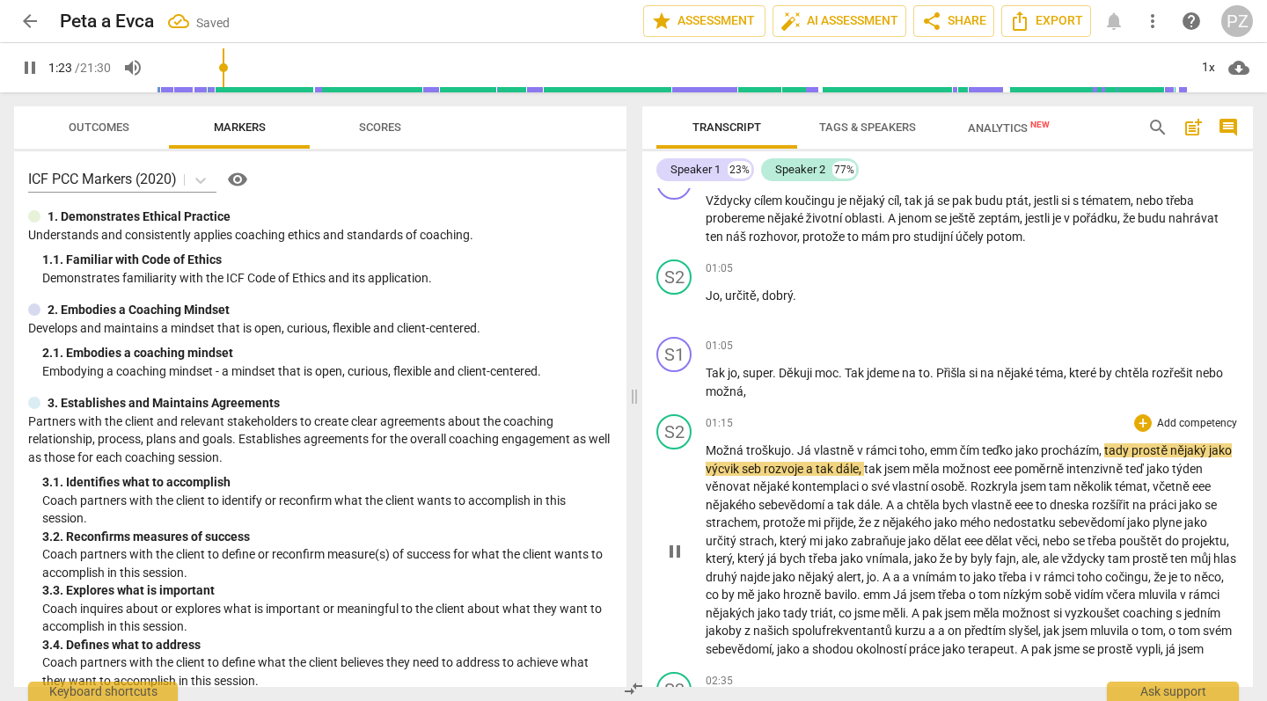
click at [964, 444] on span "čím" at bounding box center [971, 451] width 22 height 14
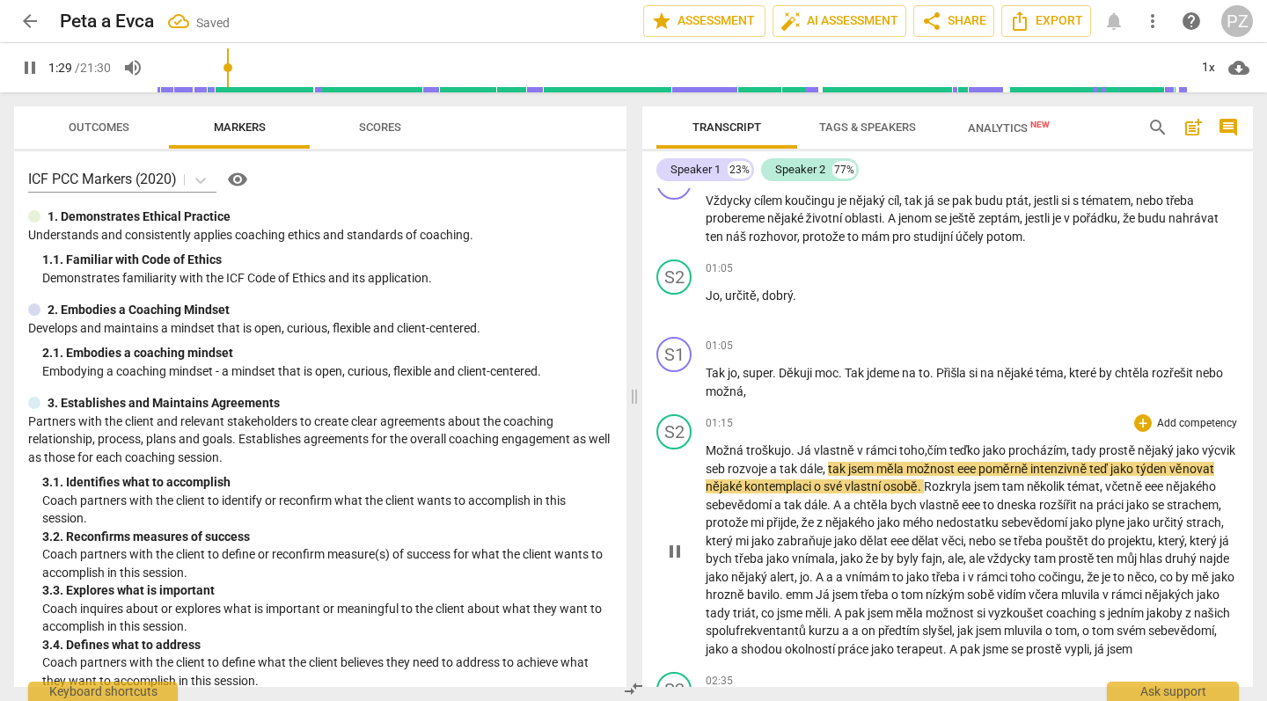
click at [728, 462] on span "seb" at bounding box center [717, 469] width 22 height 14
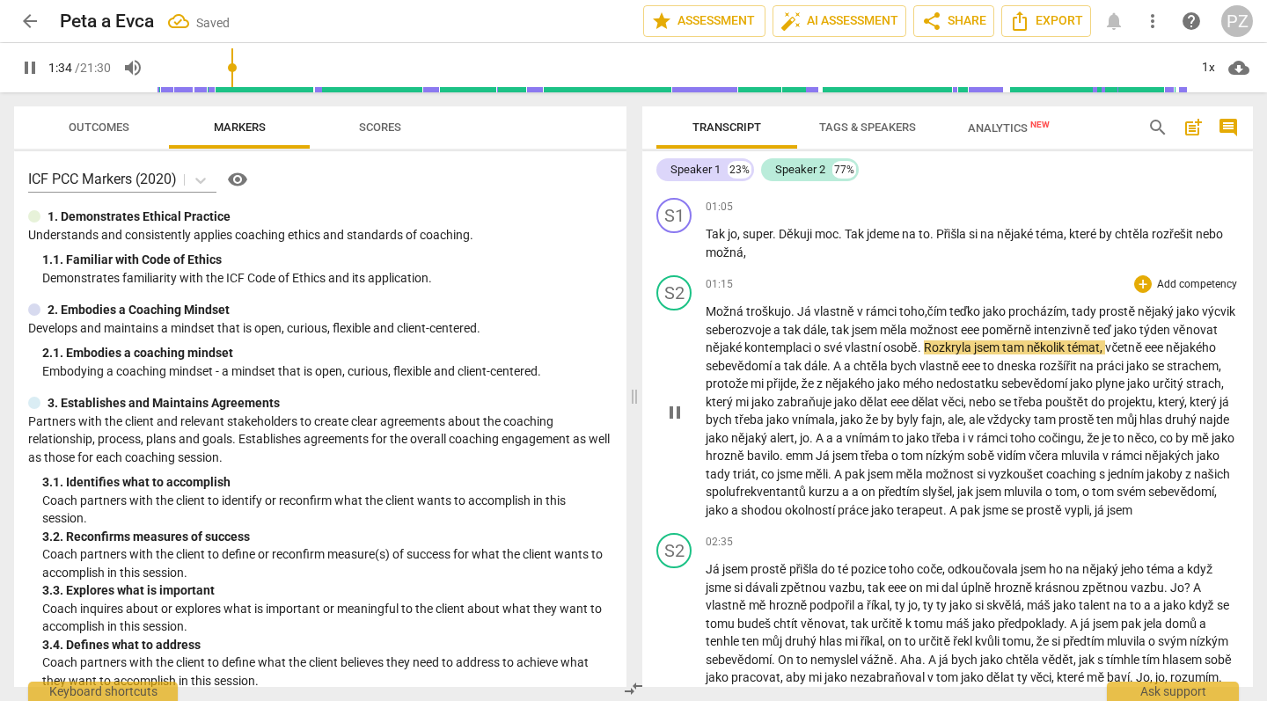
scroll to position [697, 0]
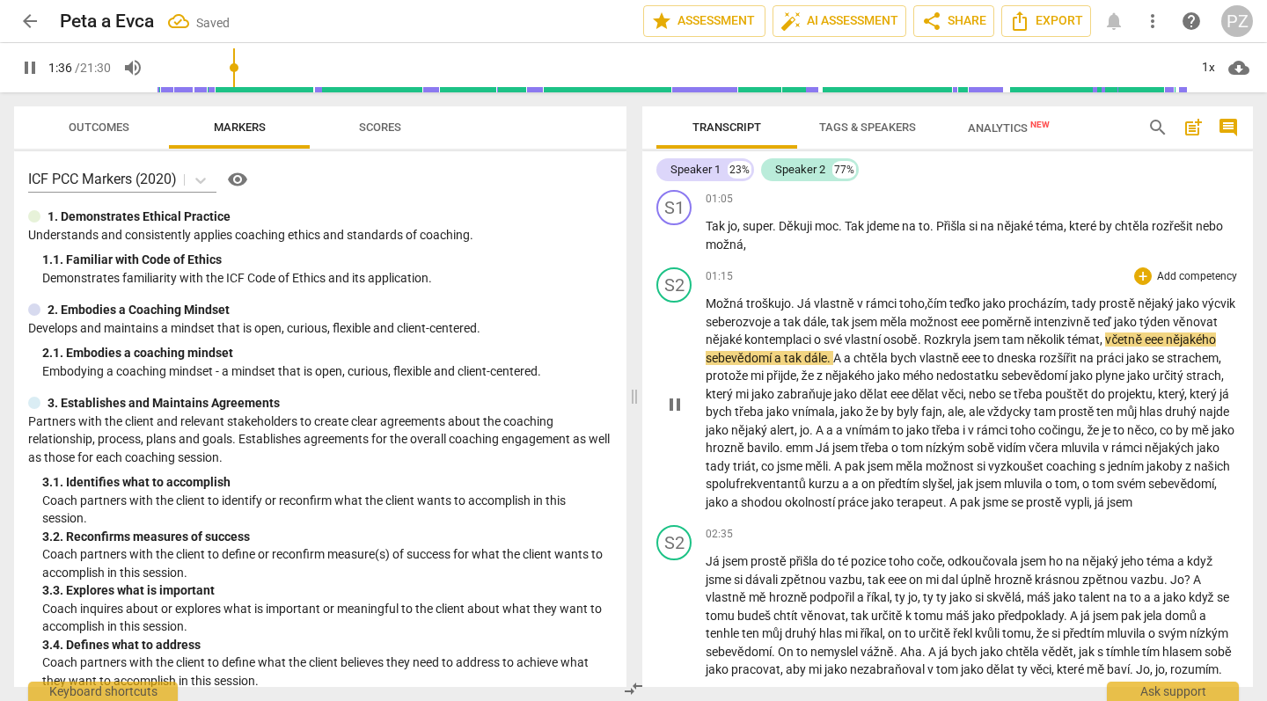
click at [1166, 334] on span "eee" at bounding box center [1155, 340] width 21 height 14
click at [997, 351] on span "to" at bounding box center [990, 358] width 14 height 14
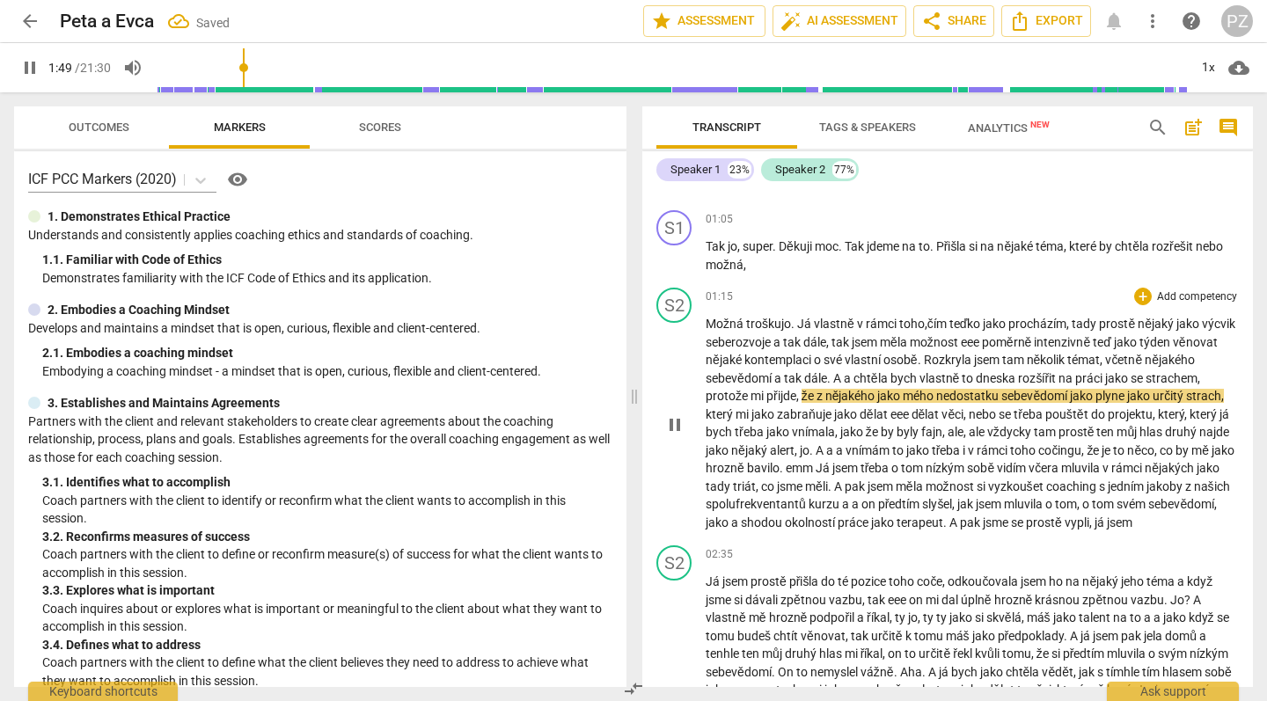
scroll to position [674, 0]
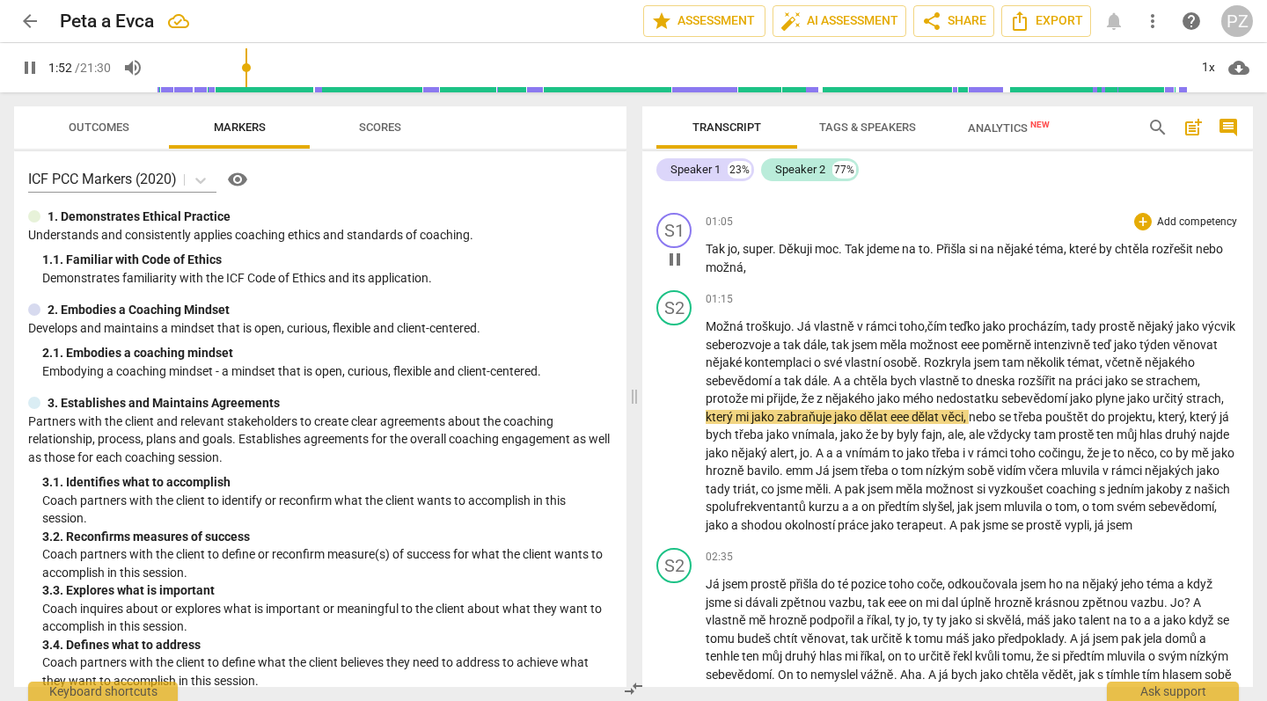
click at [789, 260] on p "Tak jo , super . Děkuji moc . Tak jdeme na to . Přišla si na nějaké téma , kter…" at bounding box center [972, 258] width 533 height 36
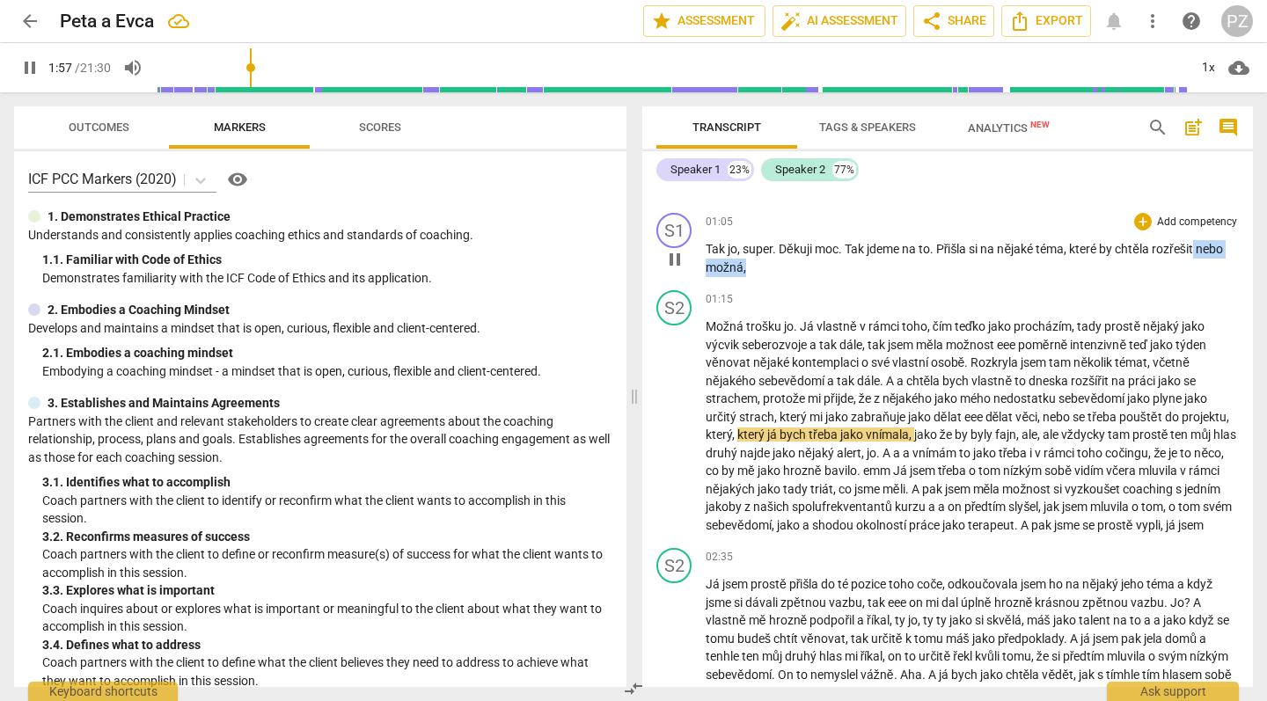
drag, startPoint x: 789, startPoint y: 260, endPoint x: 1202, endPoint y: 247, distance: 413.8
click at [1202, 247] on p "Tak jo , super . Děkuji moc . Tak jdeme na to . Přišla si na nějaké téma , kter…" at bounding box center [972, 258] width 533 height 36
type input "118"
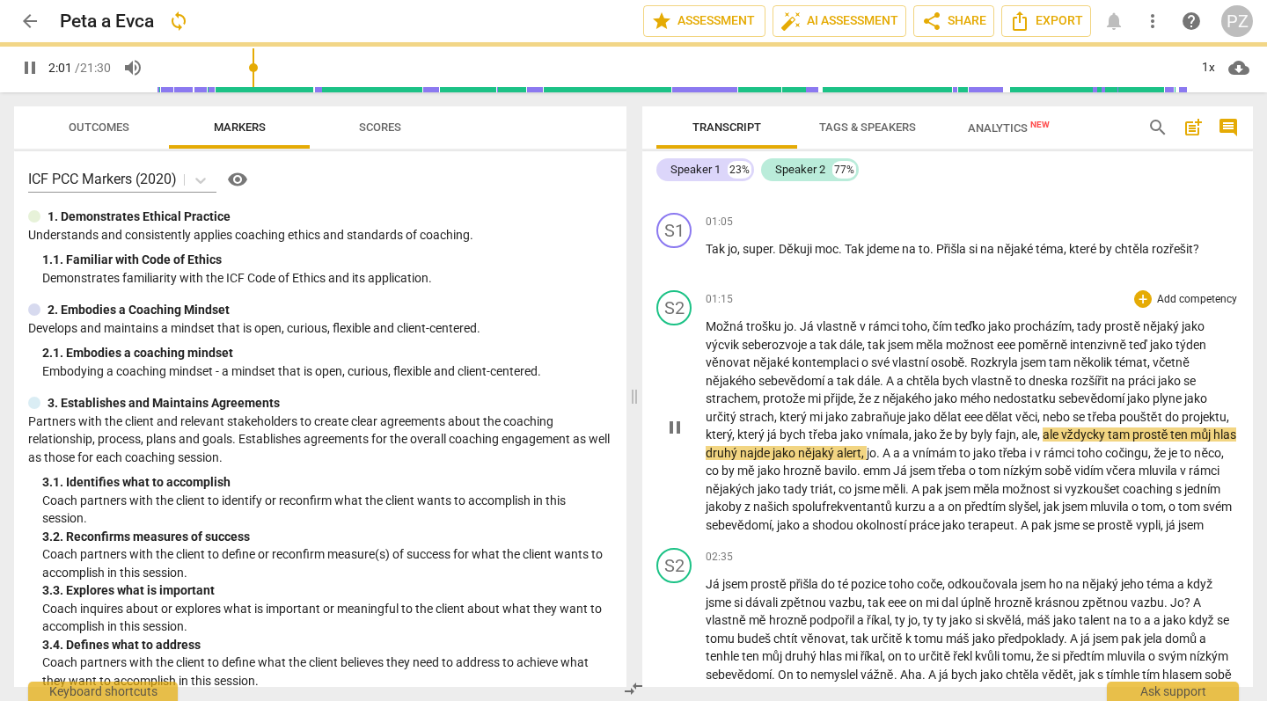
scroll to position [693, 0]
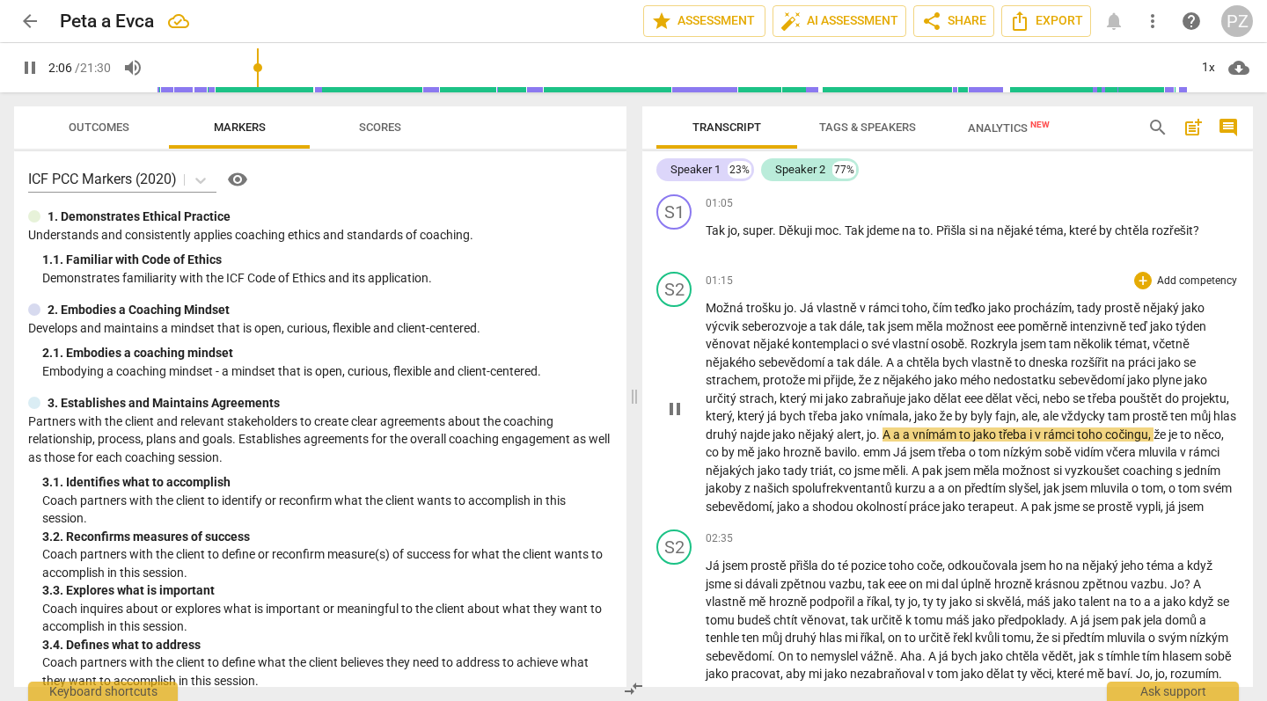
click at [862, 428] on span "alert" at bounding box center [849, 435] width 25 height 14
type input "127"
click at [1134, 428] on span "cočingu" at bounding box center [1118, 435] width 43 height 14
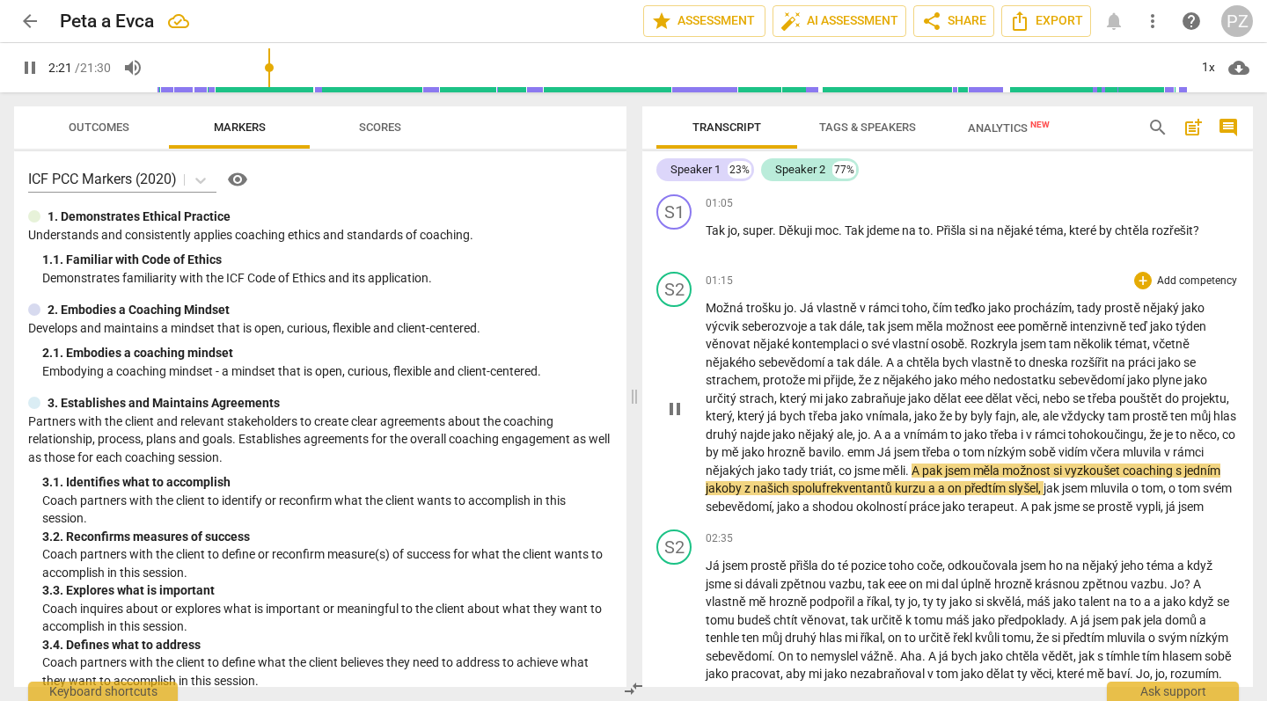
click at [894, 445] on span "Já" at bounding box center [885, 452] width 17 height 14
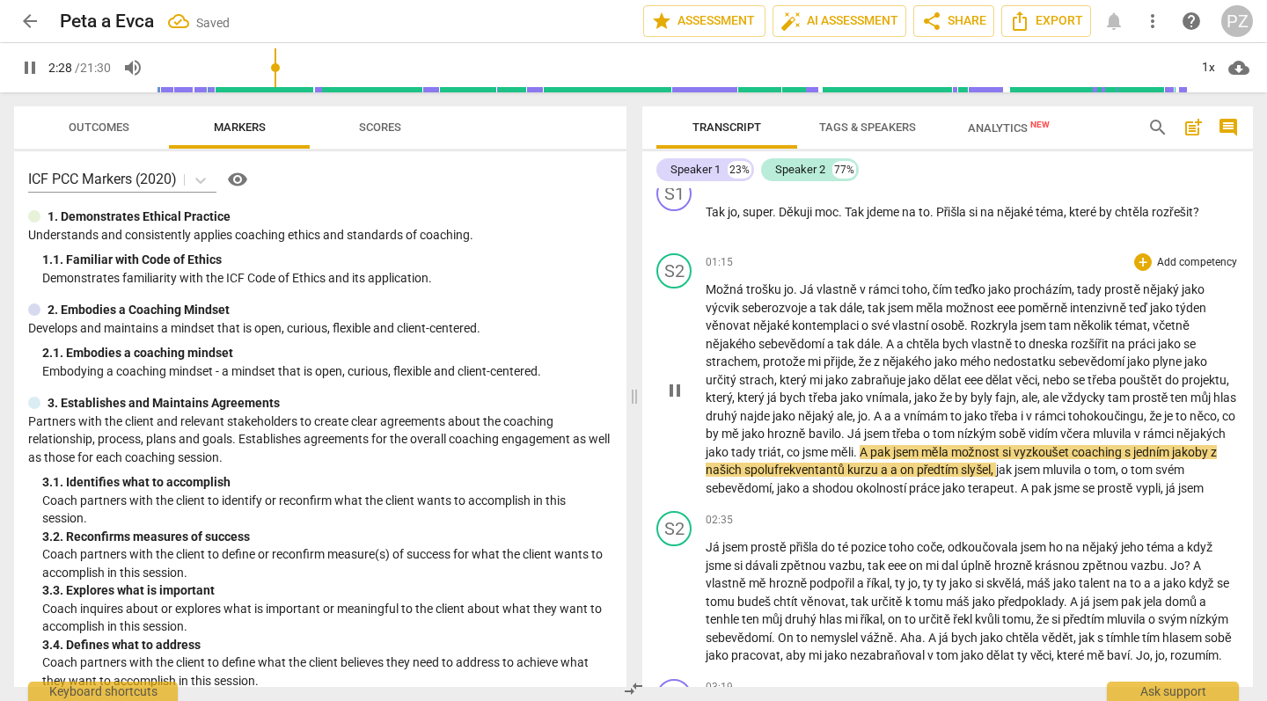
click at [904, 410] on span "a" at bounding box center [899, 416] width 10 height 14
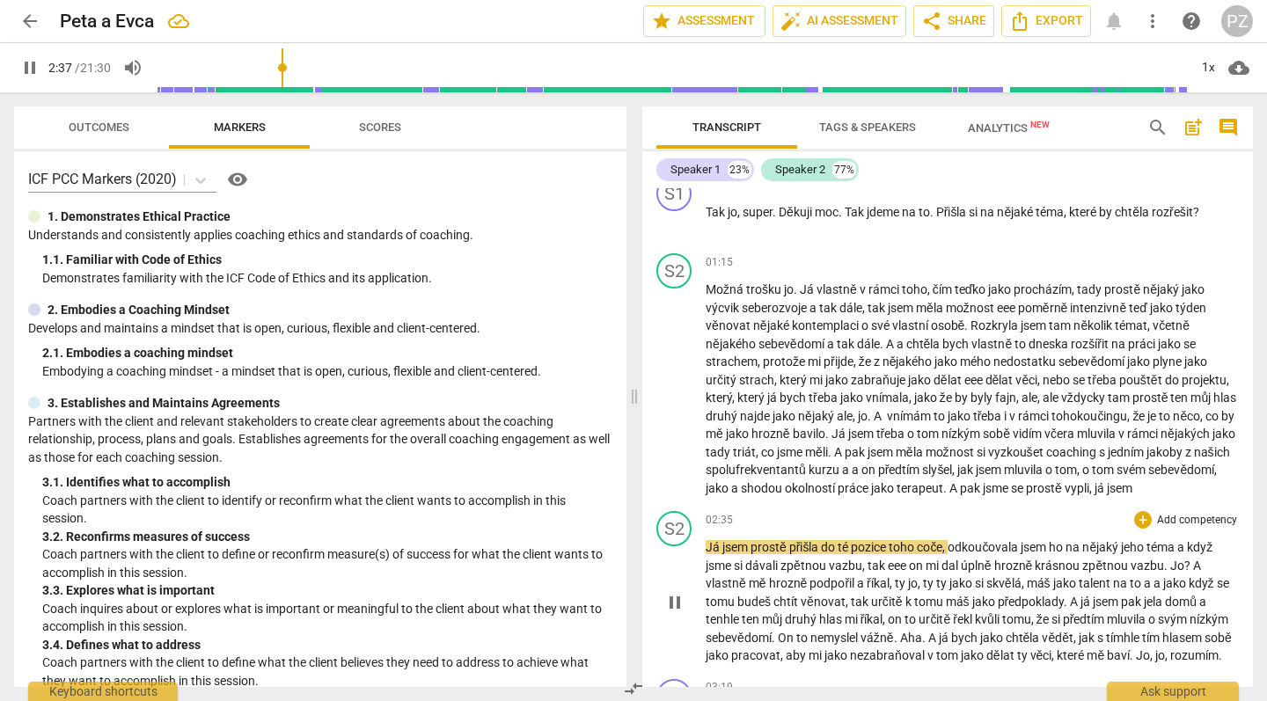
click at [708, 554] on span "Já" at bounding box center [714, 547] width 17 height 14
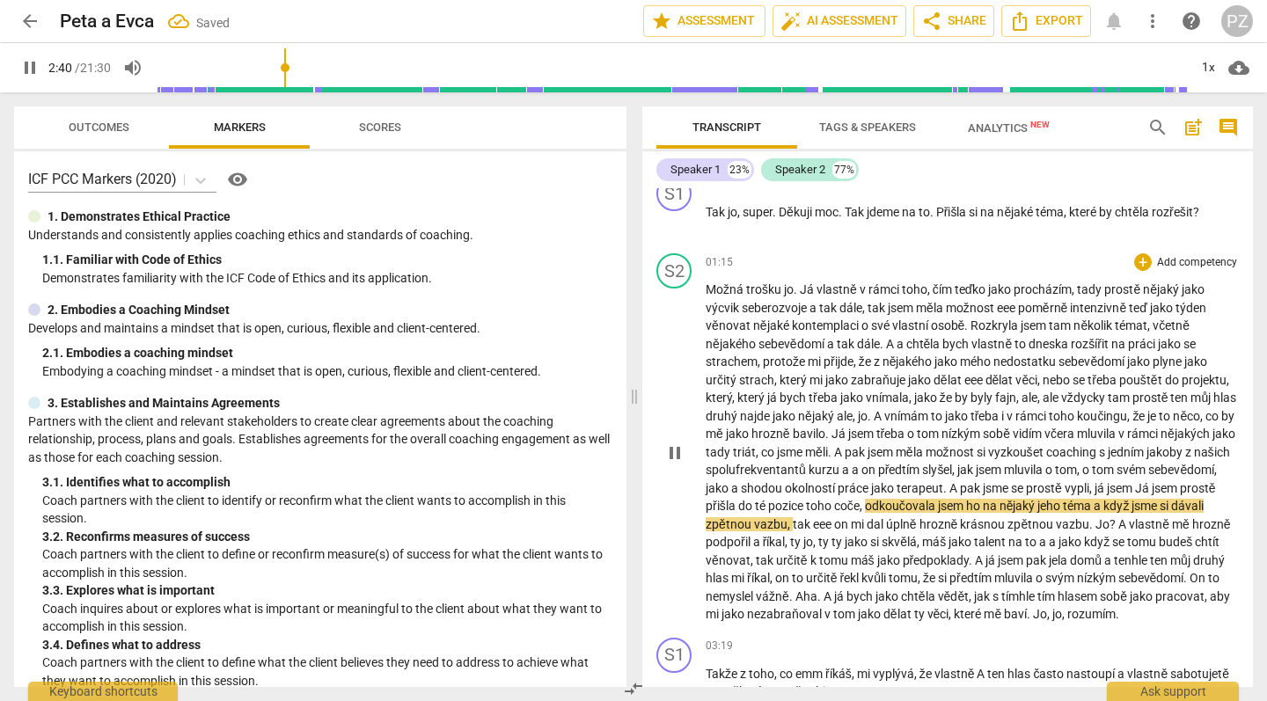
click at [860, 499] on span "coče" at bounding box center [847, 506] width 26 height 14
type input "161"
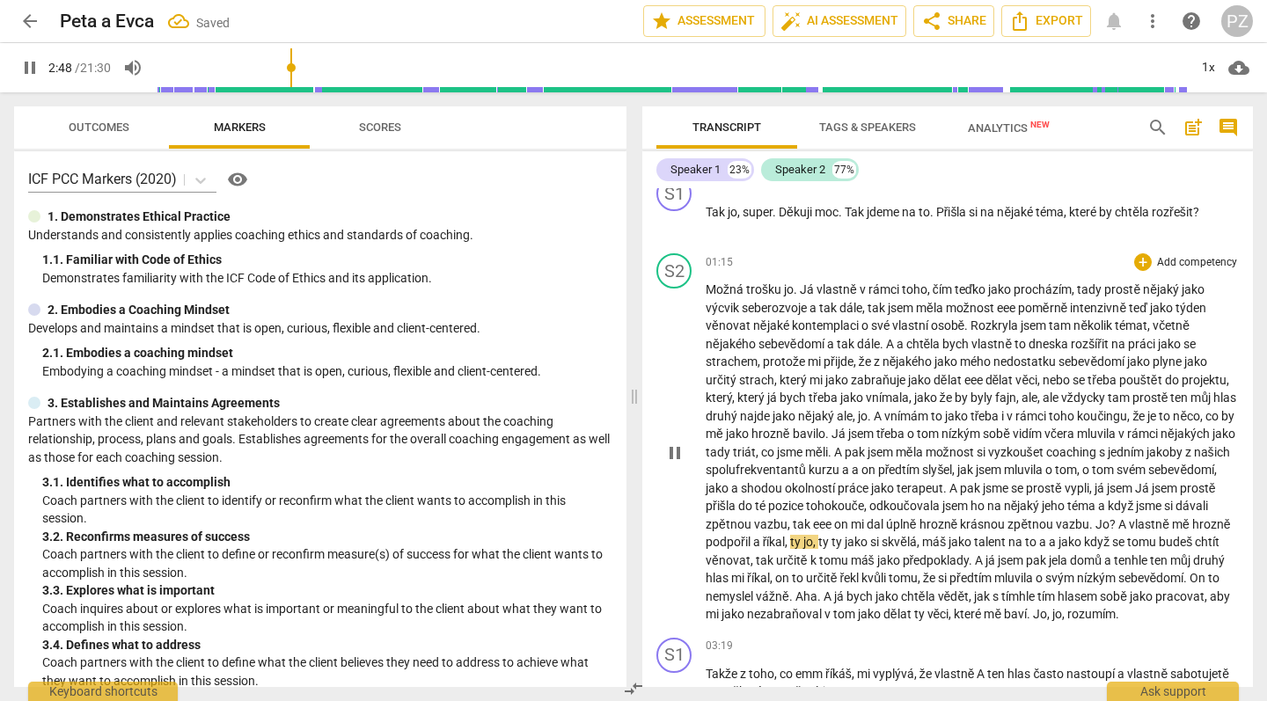
click at [834, 517] on span "eee" at bounding box center [823, 524] width 21 height 14
drag, startPoint x: 1002, startPoint y: 545, endPoint x: 1021, endPoint y: 552, distance: 19.8
click at [970, 554] on span "předpoklady" at bounding box center [936, 561] width 67 height 14
click at [1059, 535] on span "a" at bounding box center [1054, 542] width 10 height 14
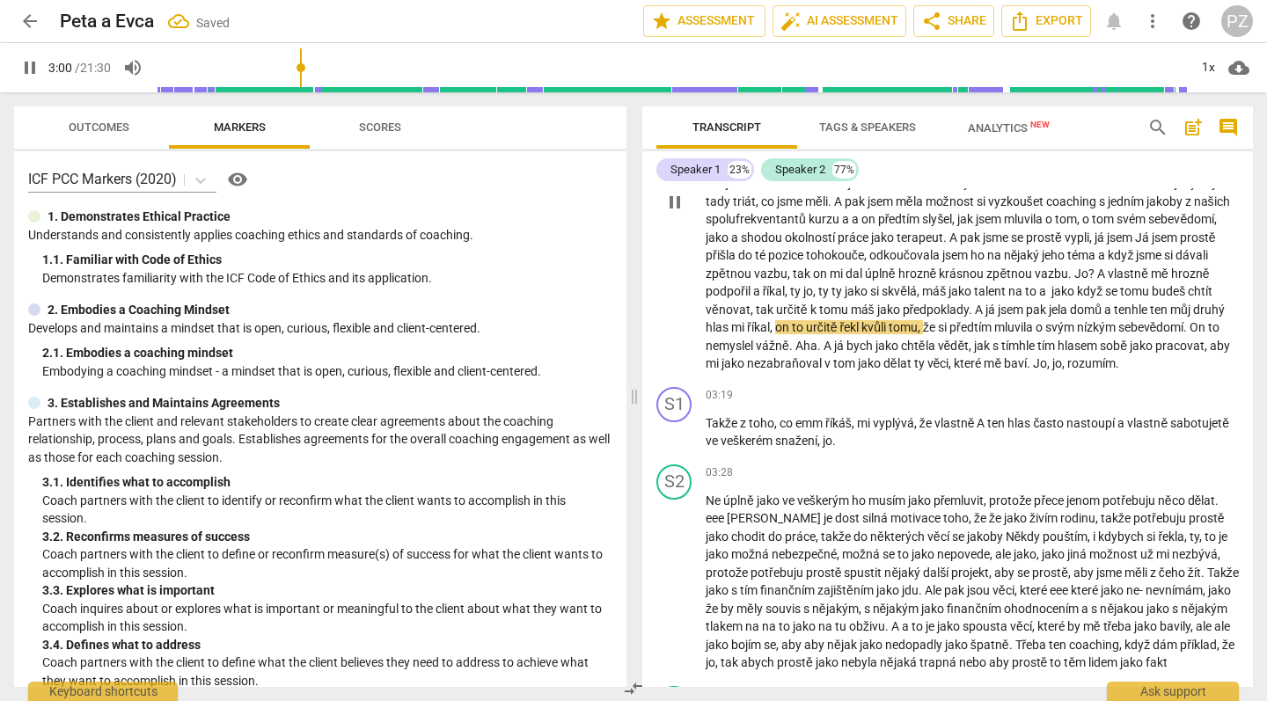
scroll to position [966, 0]
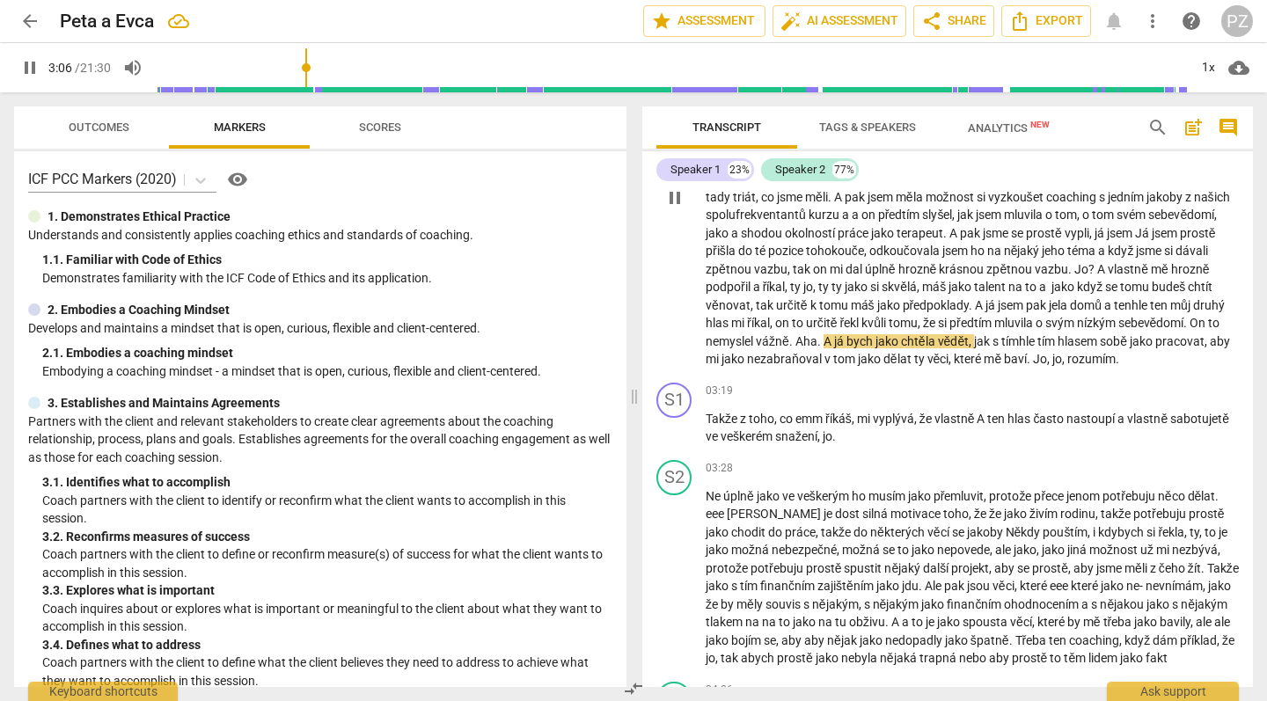
click at [818, 334] on span "Aha" at bounding box center [807, 341] width 22 height 14
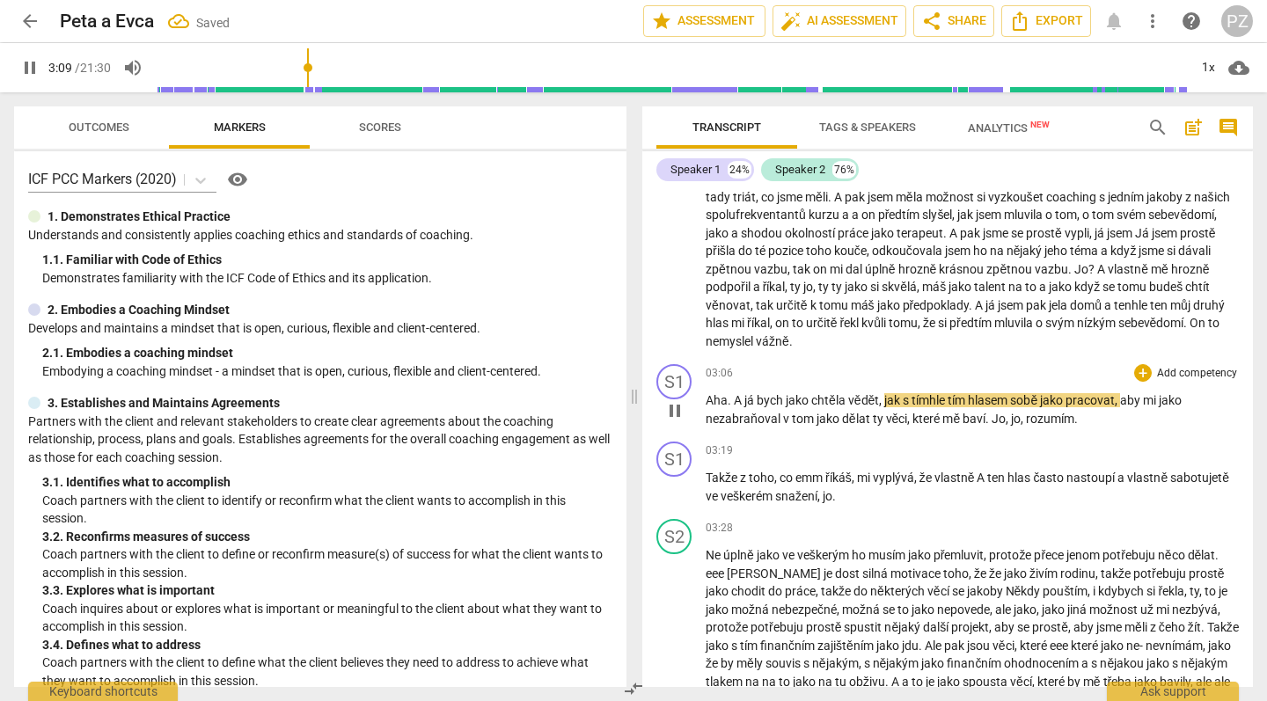
click at [730, 393] on span "." at bounding box center [731, 400] width 6 height 14
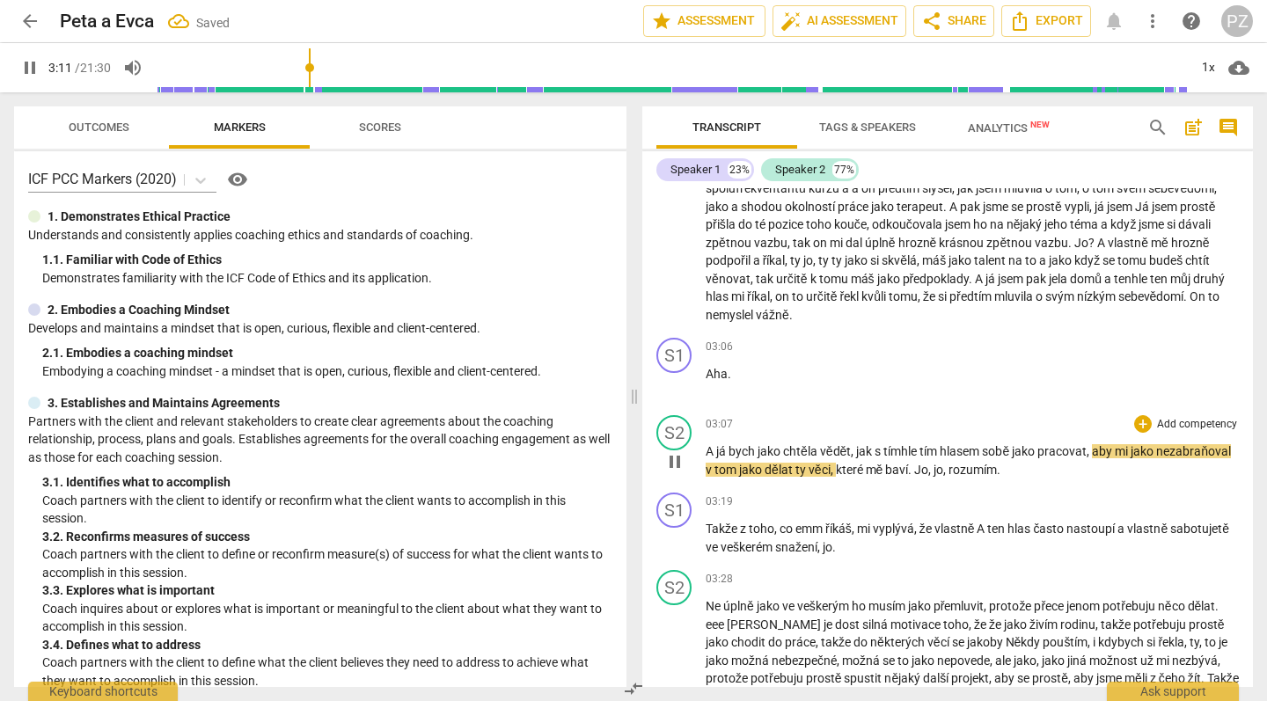
scroll to position [1091, 0]
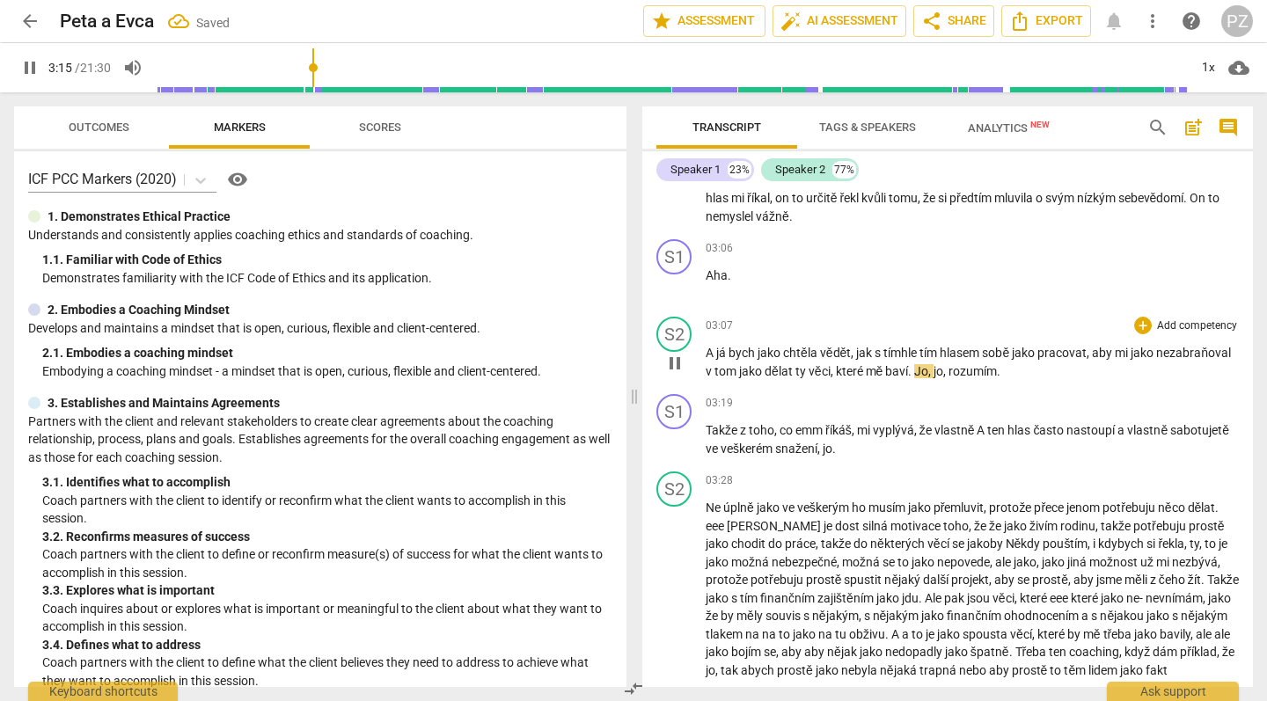
click at [928, 364] on span "Jo" at bounding box center [921, 371] width 14 height 14
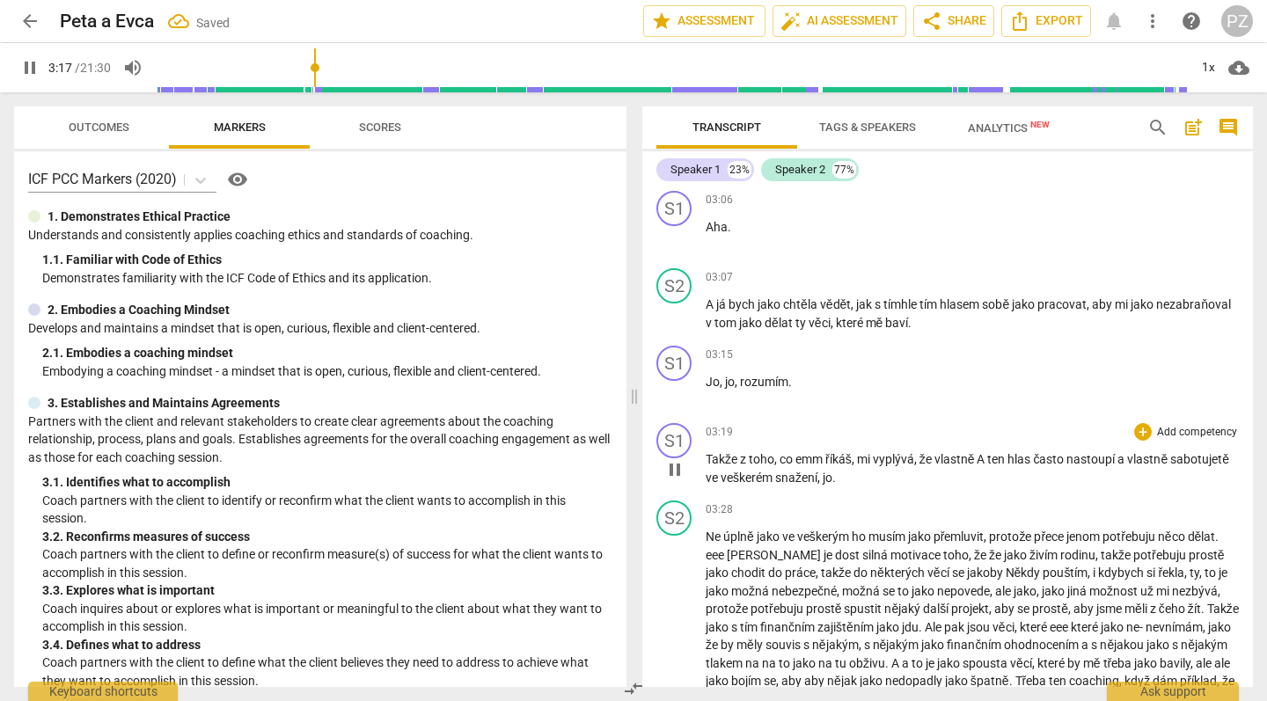
scroll to position [1183, 0]
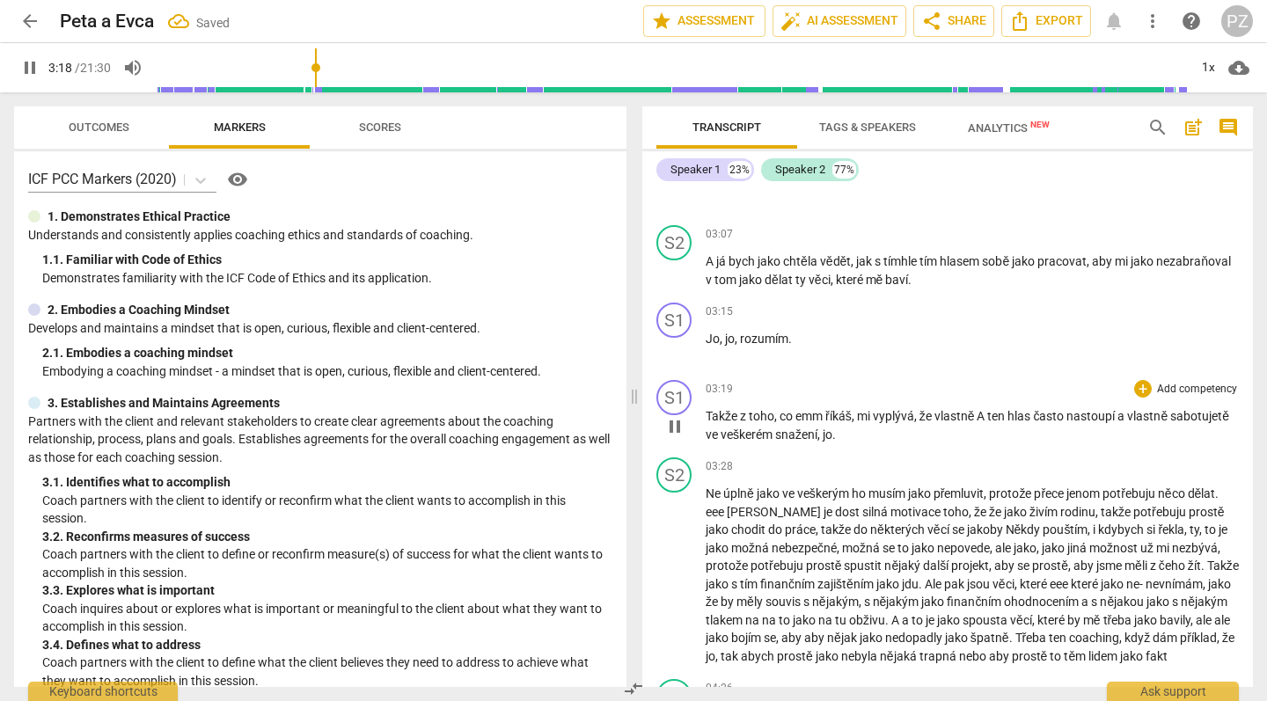
click at [707, 409] on span "Takže" at bounding box center [723, 416] width 34 height 14
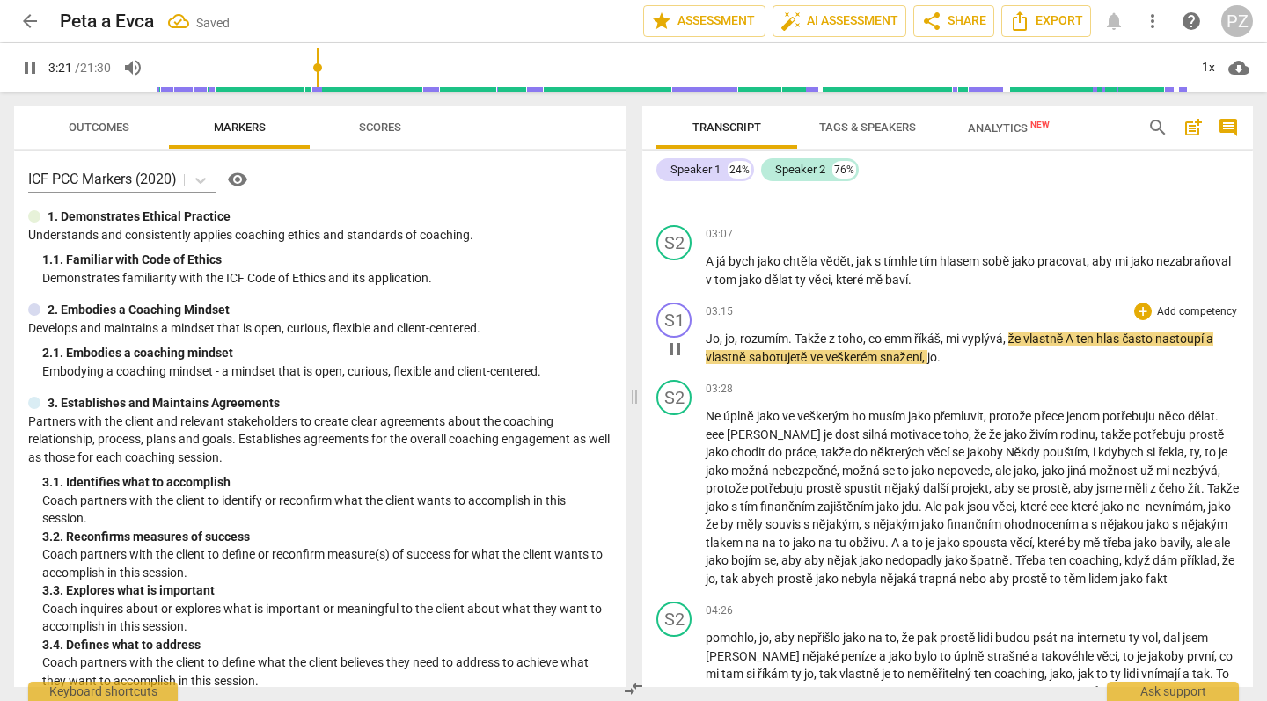
click at [917, 332] on span "říkáš" at bounding box center [927, 339] width 26 height 14
type input "201"
click at [1050, 332] on span "ten" at bounding box center [1056, 339] width 20 height 14
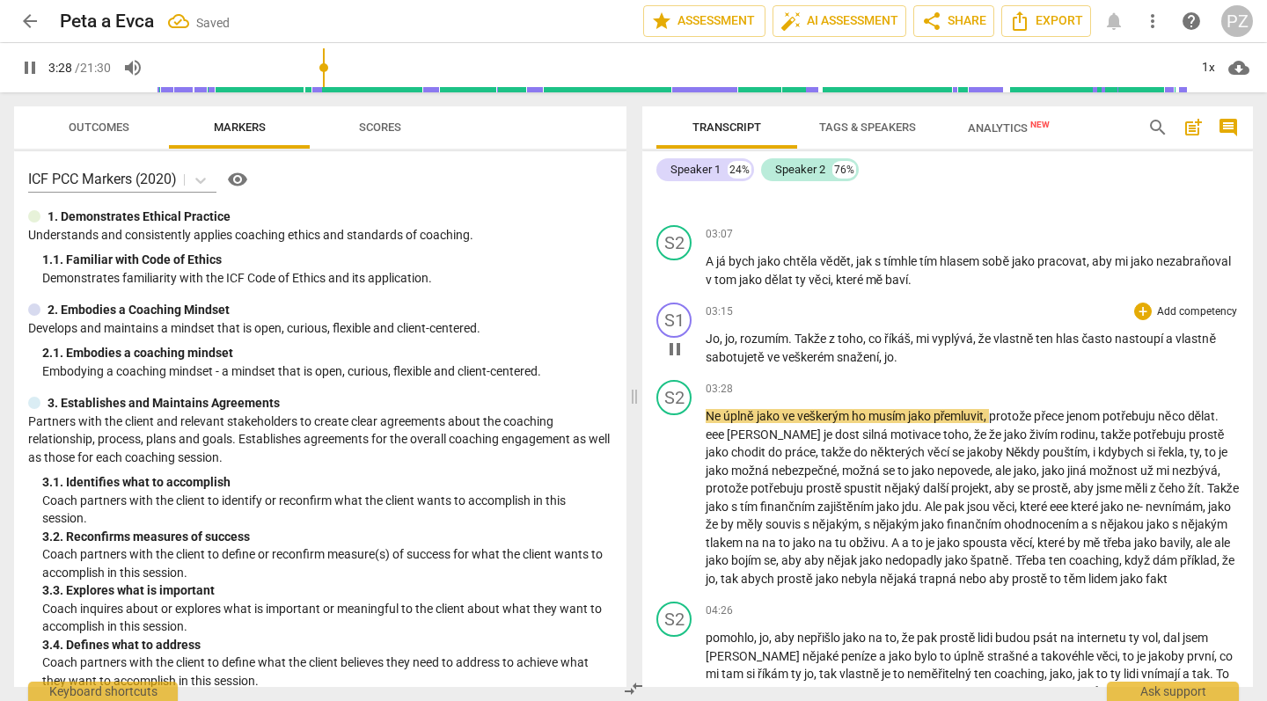
click at [766, 350] on span "sabotujetě" at bounding box center [737, 357] width 62 height 14
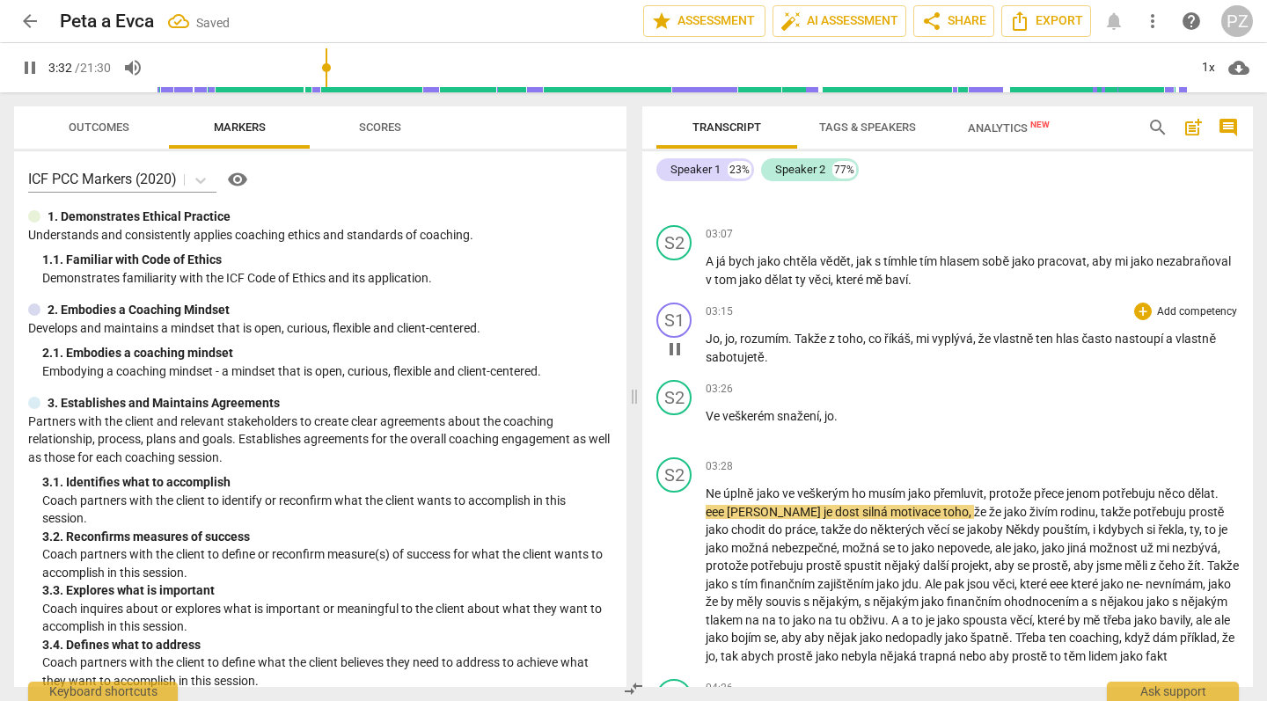
click at [772, 348] on p "Jo , jo , rozumím . Takže z toho , co říkáš , mi vyplývá , že vlastně ten hlas …" at bounding box center [972, 348] width 533 height 36
click at [752, 380] on div "03:26 + Add competency keyboard_arrow_right" at bounding box center [972, 389] width 533 height 18
click at [774, 348] on p "Jo , jo , rozumím . Takže z toho , co říkáš , mi vyplývá , že vlastně ten hlas …" at bounding box center [972, 348] width 533 height 36
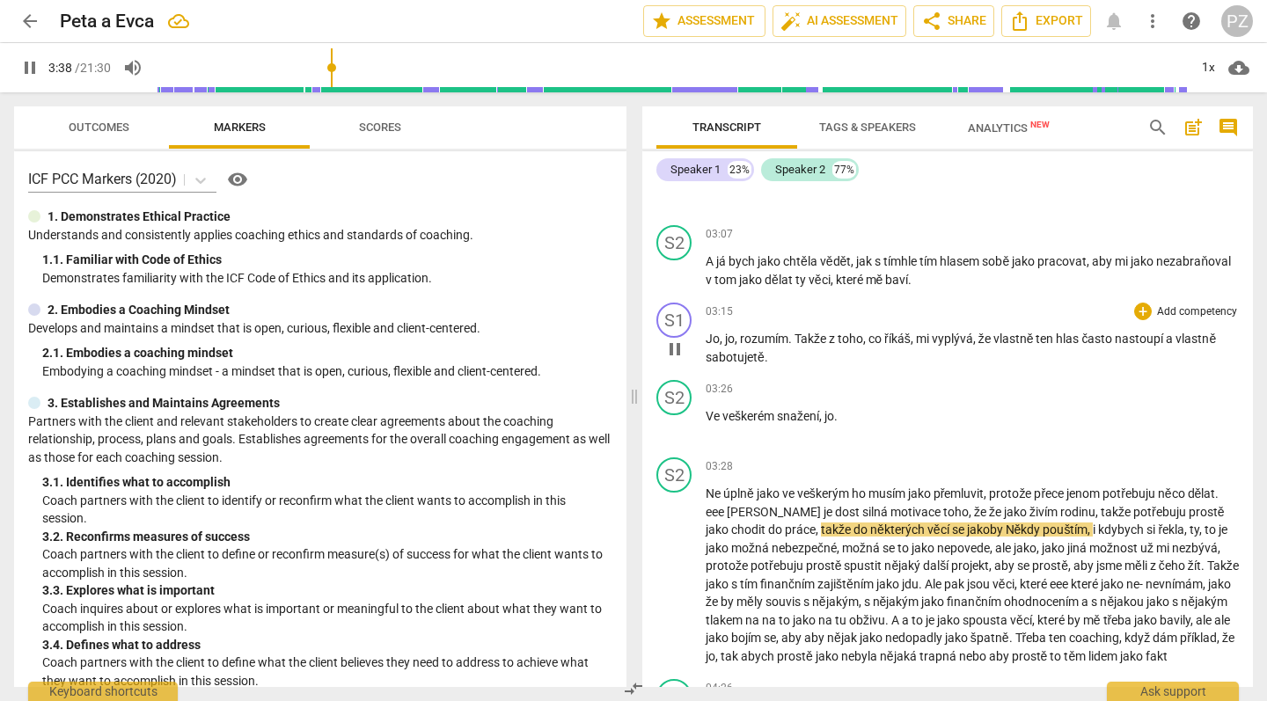
type input "219"
click at [774, 350] on span ". Jo." at bounding box center [777, 357] width 24 height 14
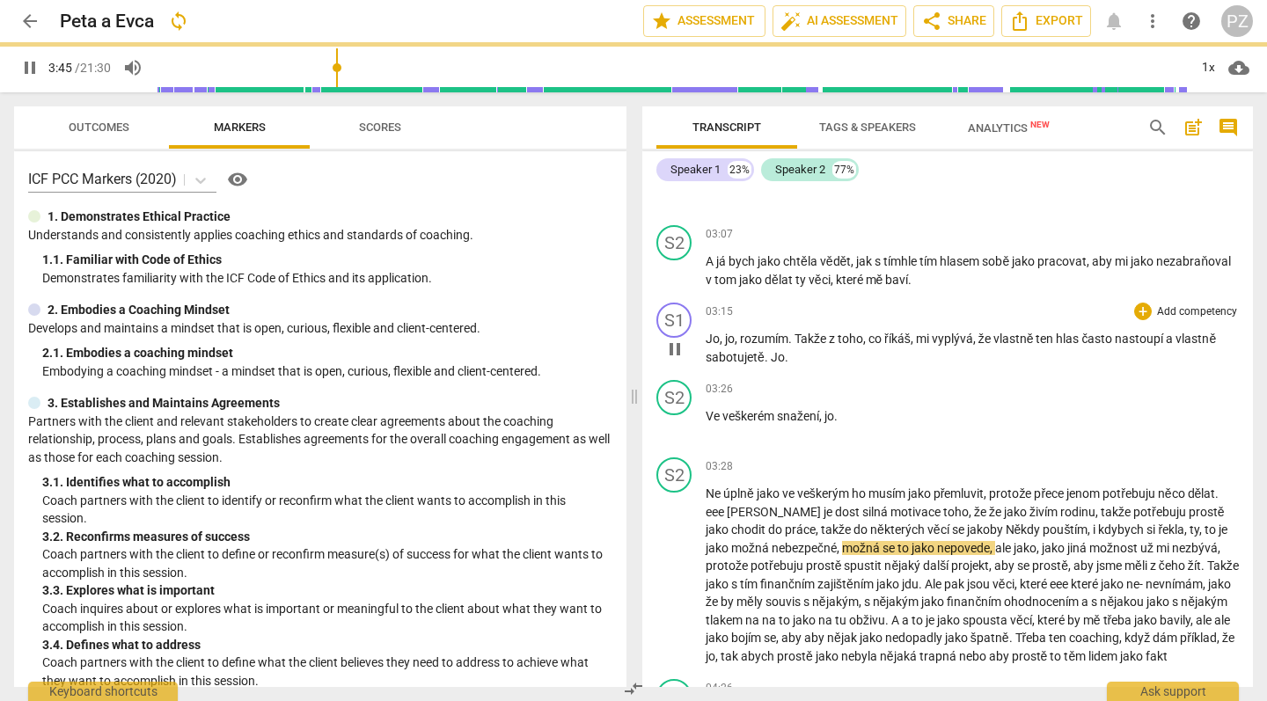
click at [769, 350] on span ". Jo." at bounding box center [777, 357] width 24 height 14
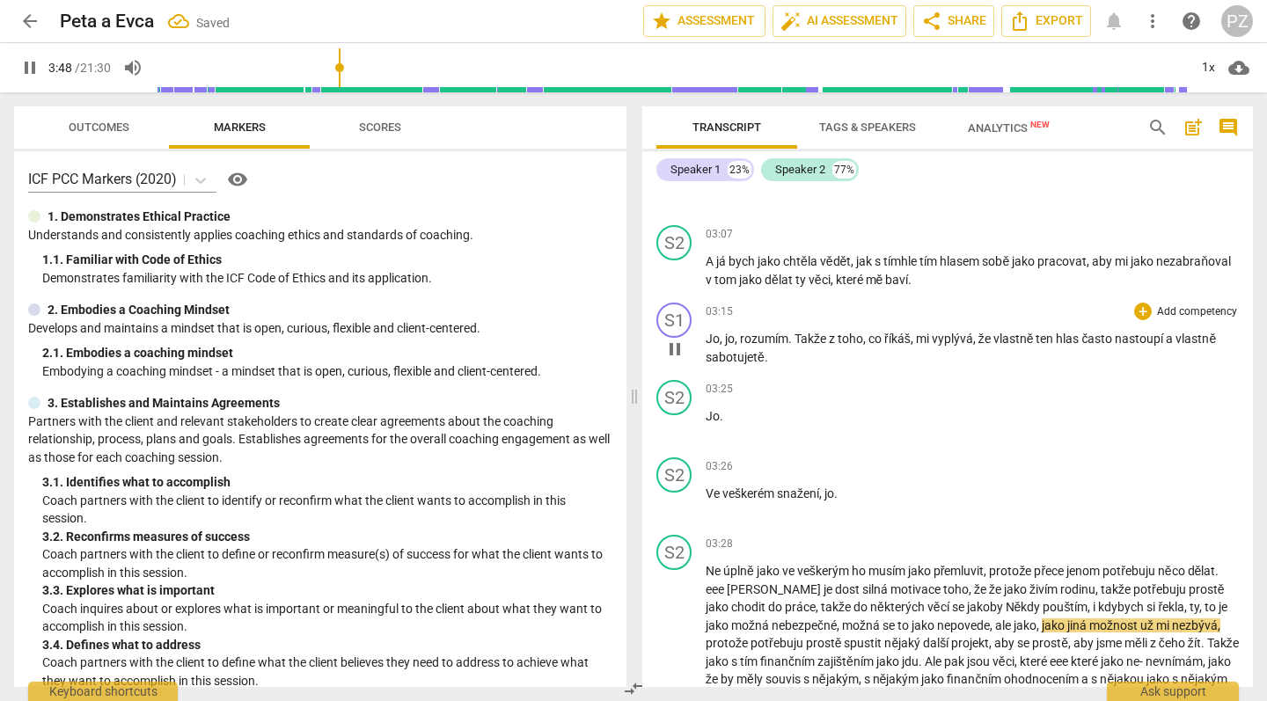
click at [714, 350] on span "sabotujetě" at bounding box center [735, 357] width 59 height 14
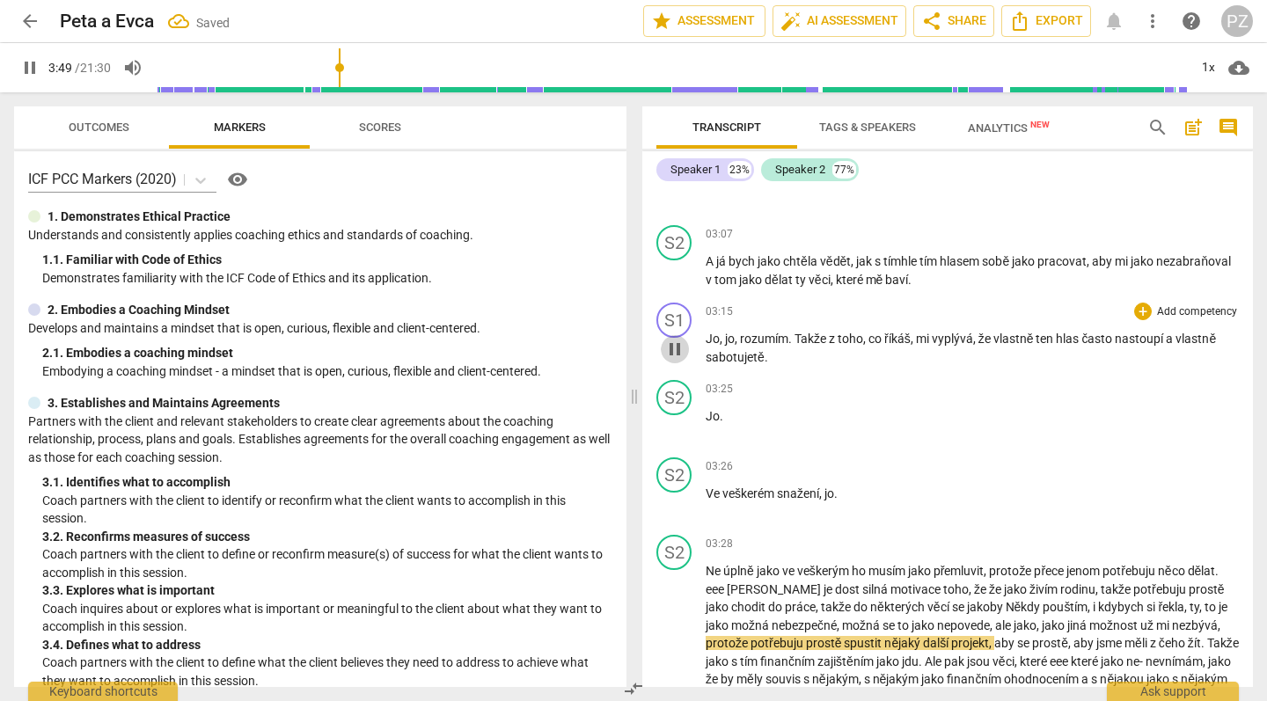
click at [673, 339] on span "pause" at bounding box center [674, 349] width 21 height 21
click at [678, 339] on span "play_arrow" at bounding box center [674, 349] width 21 height 21
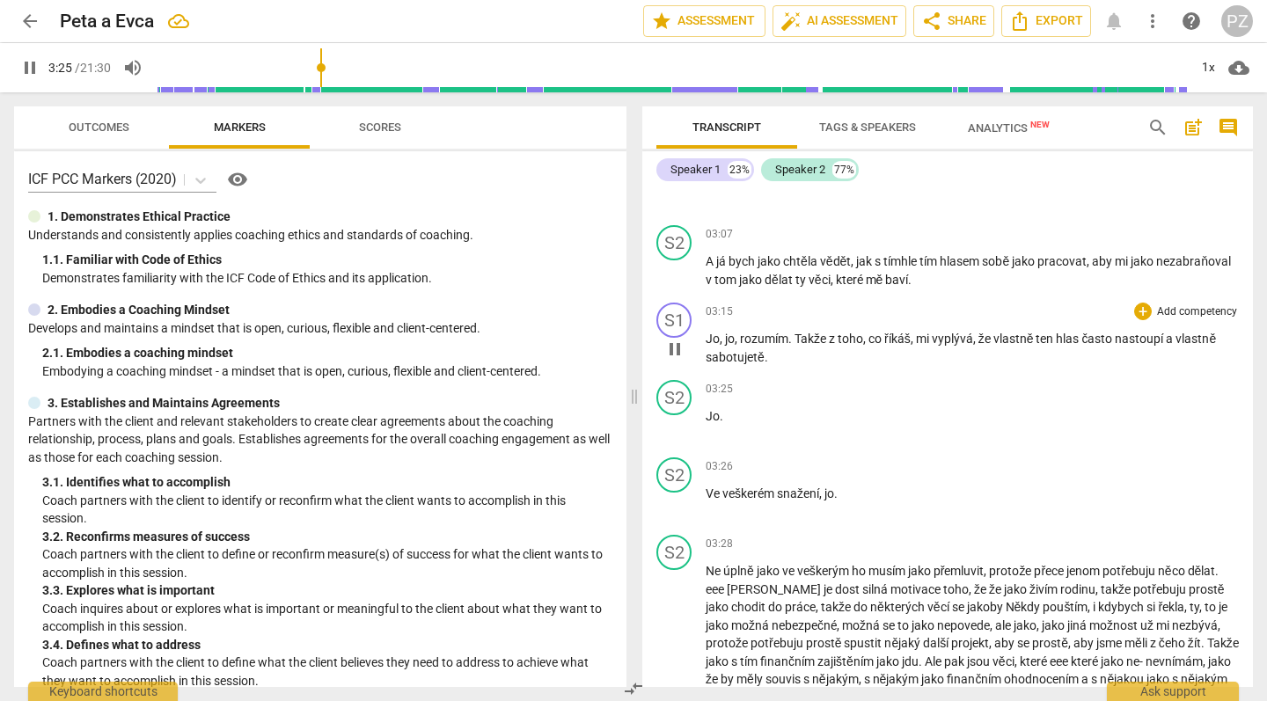
click at [752, 350] on span "sabotujetě" at bounding box center [735, 357] width 59 height 14
type input "206"
click at [720, 409] on span "." at bounding box center [722, 416] width 4 height 14
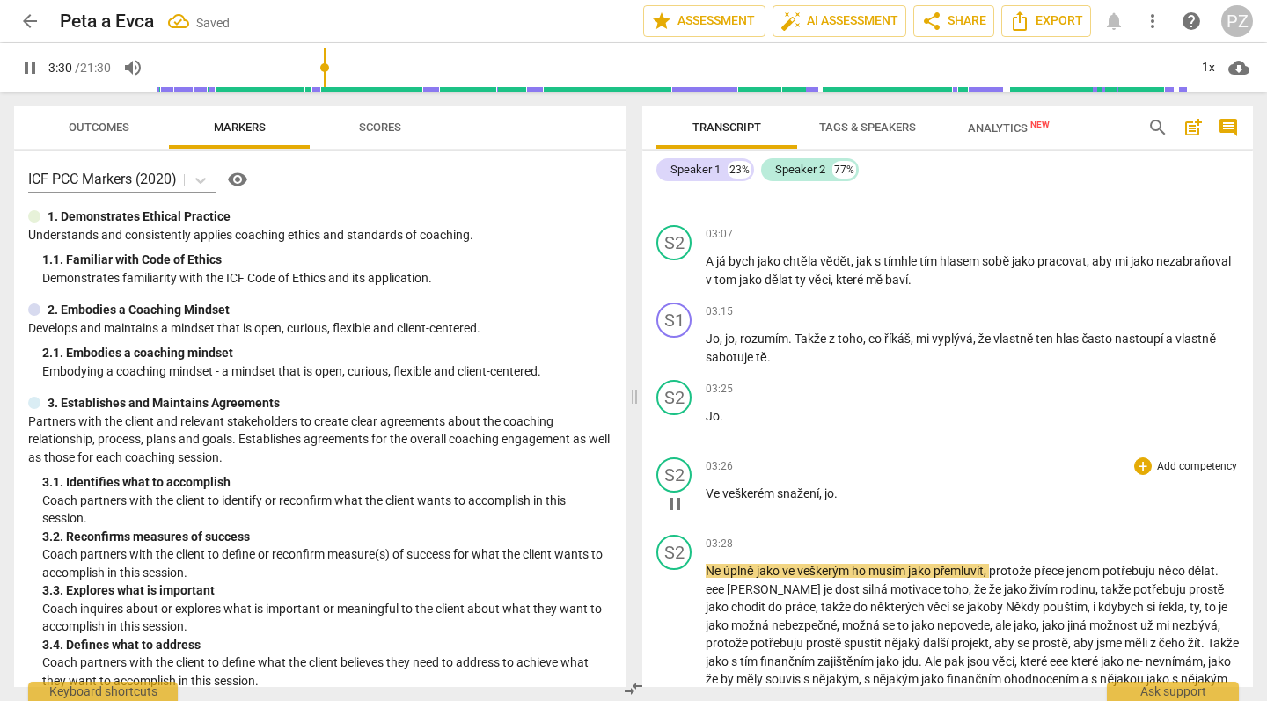
click at [838, 487] on span "." at bounding box center [836, 494] width 4 height 14
type input "211"
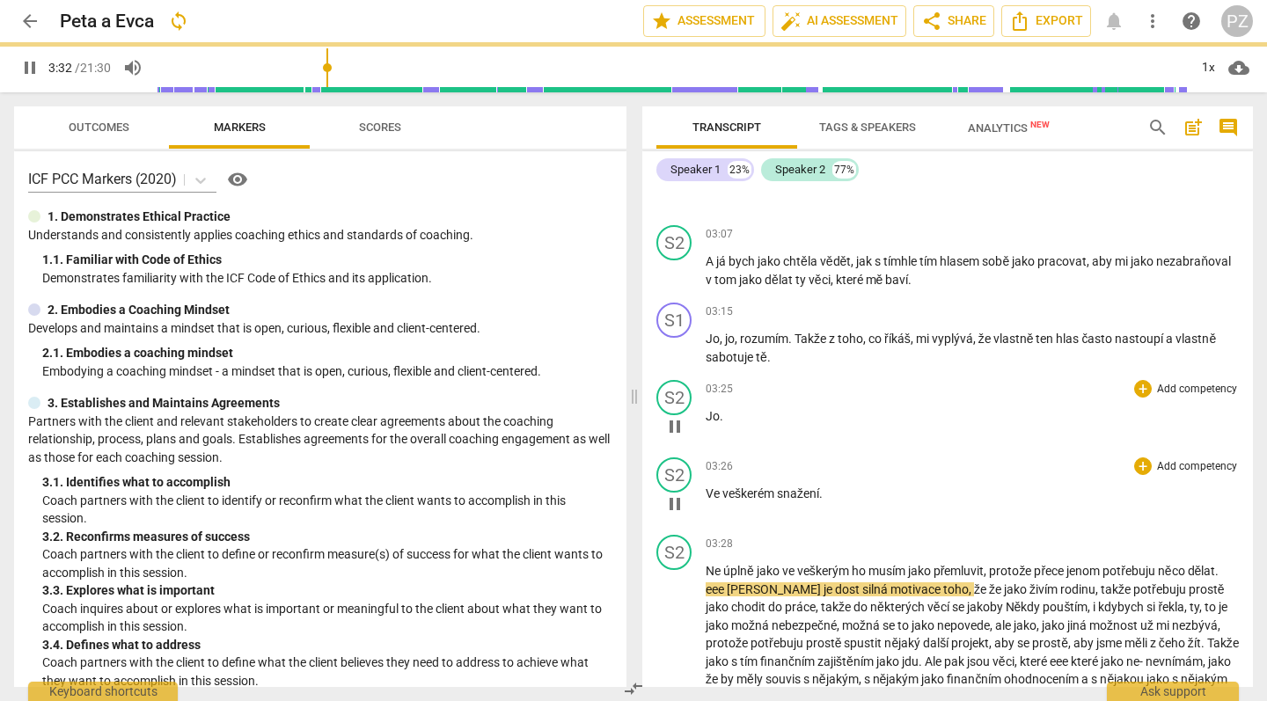
click at [704, 415] on div "play_arrow pause" at bounding box center [683, 426] width 45 height 23
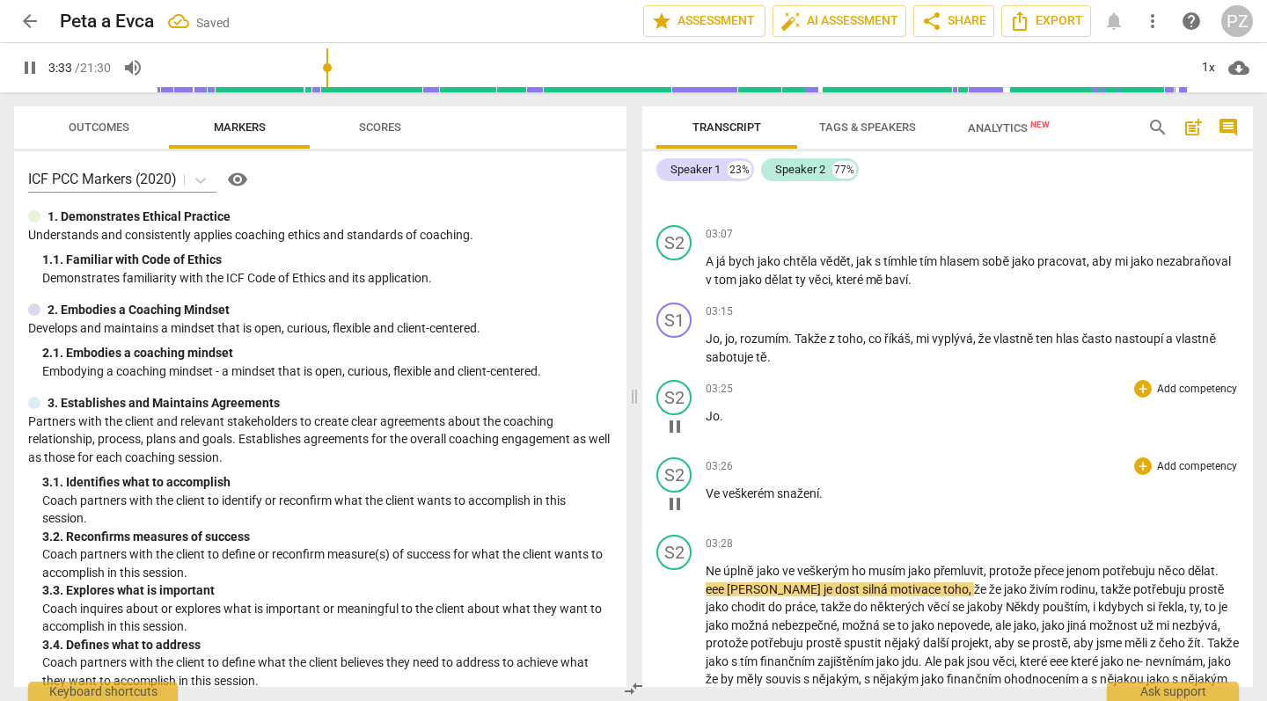
click at [706, 409] on span "Jo" at bounding box center [713, 416] width 14 height 14
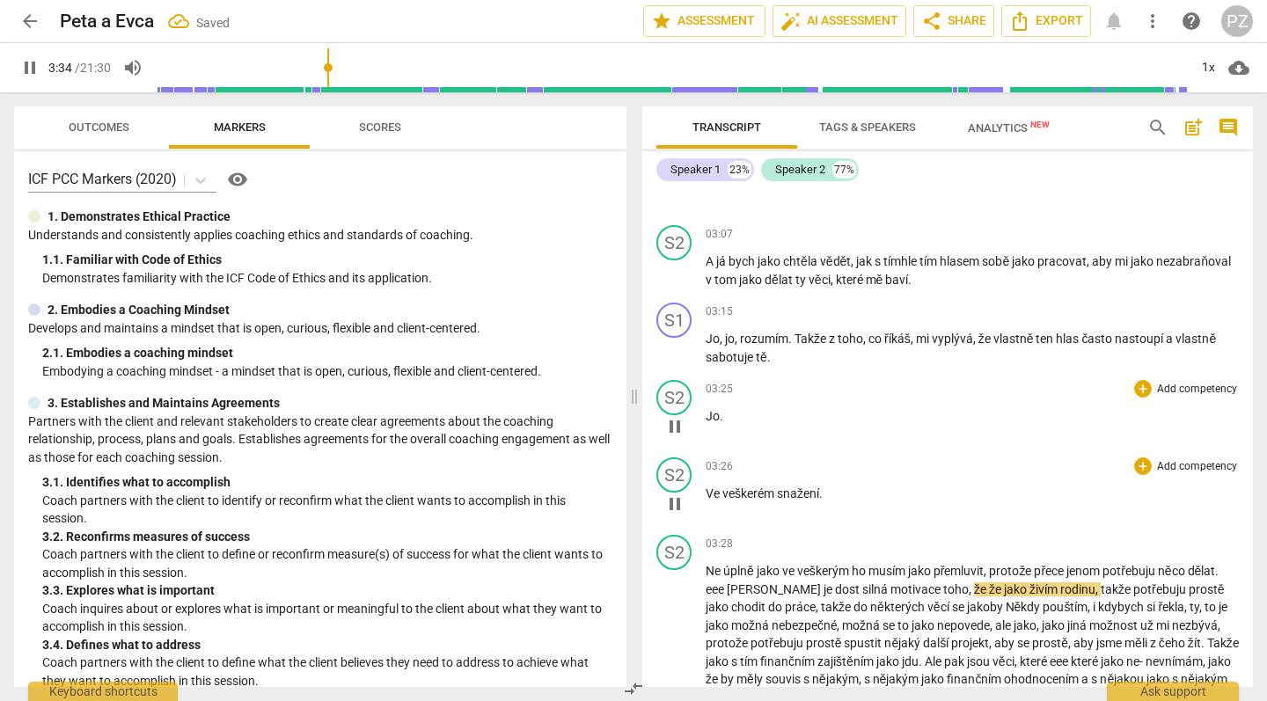
type input "215"
click at [739, 407] on p "Jo ." at bounding box center [972, 416] width 533 height 18
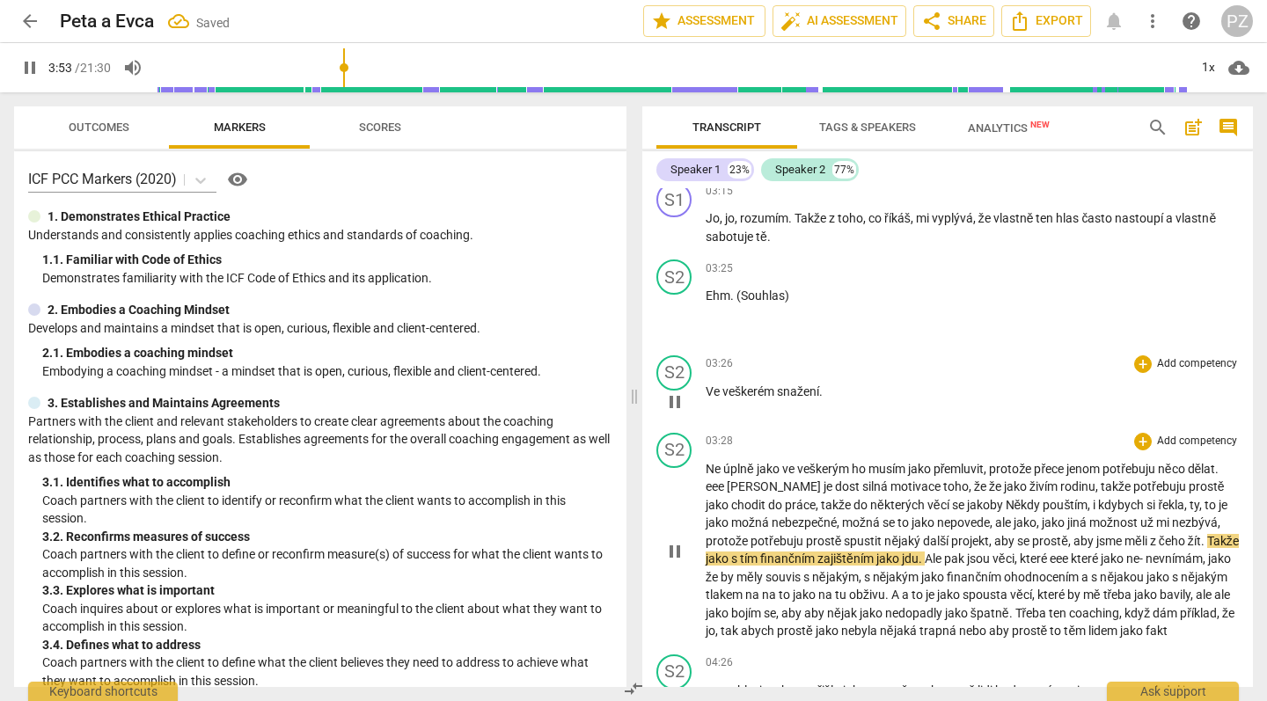
scroll to position [1313, 0]
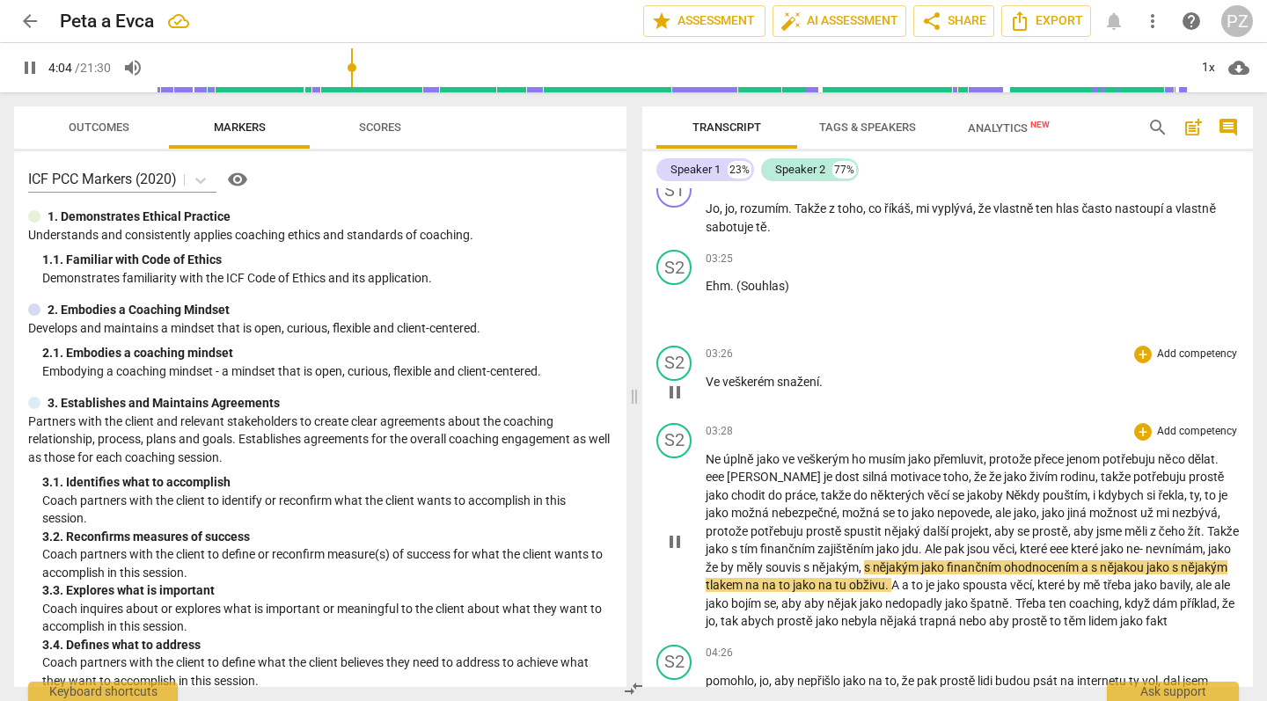
click at [1071, 542] on span "eee" at bounding box center [1060, 549] width 21 height 14
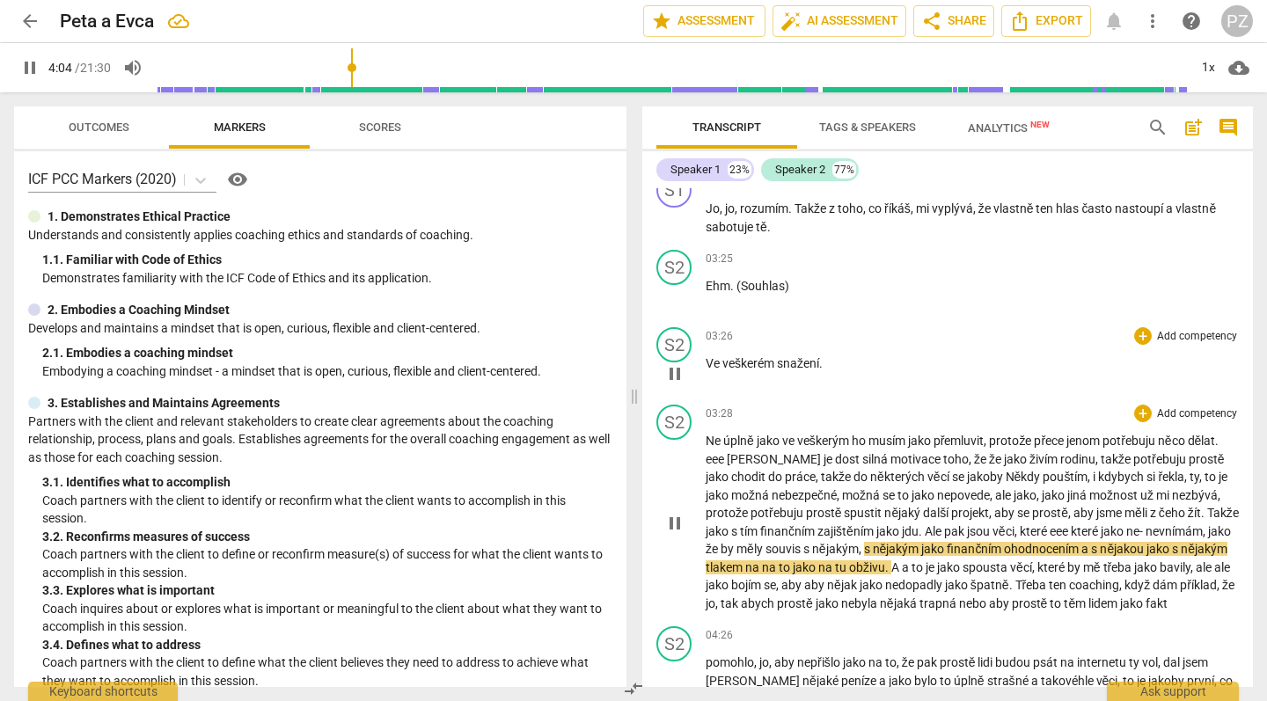
type input "245"
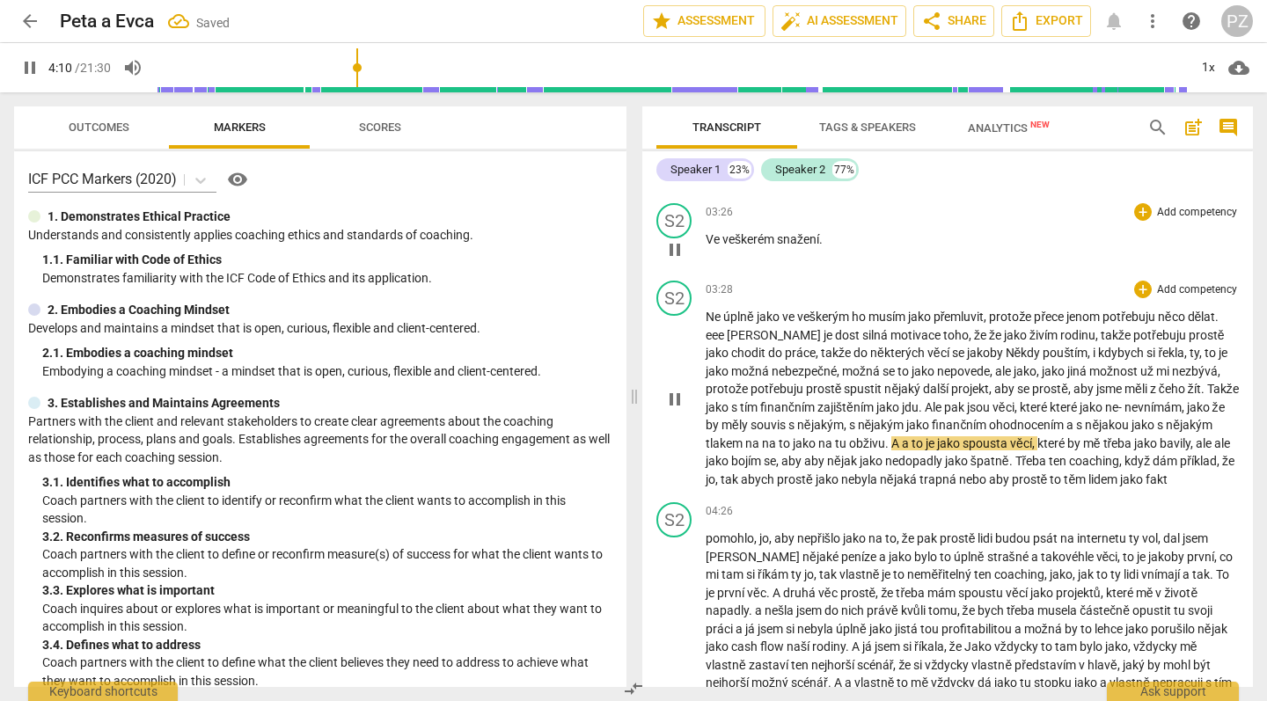
scroll to position [1446, 0]
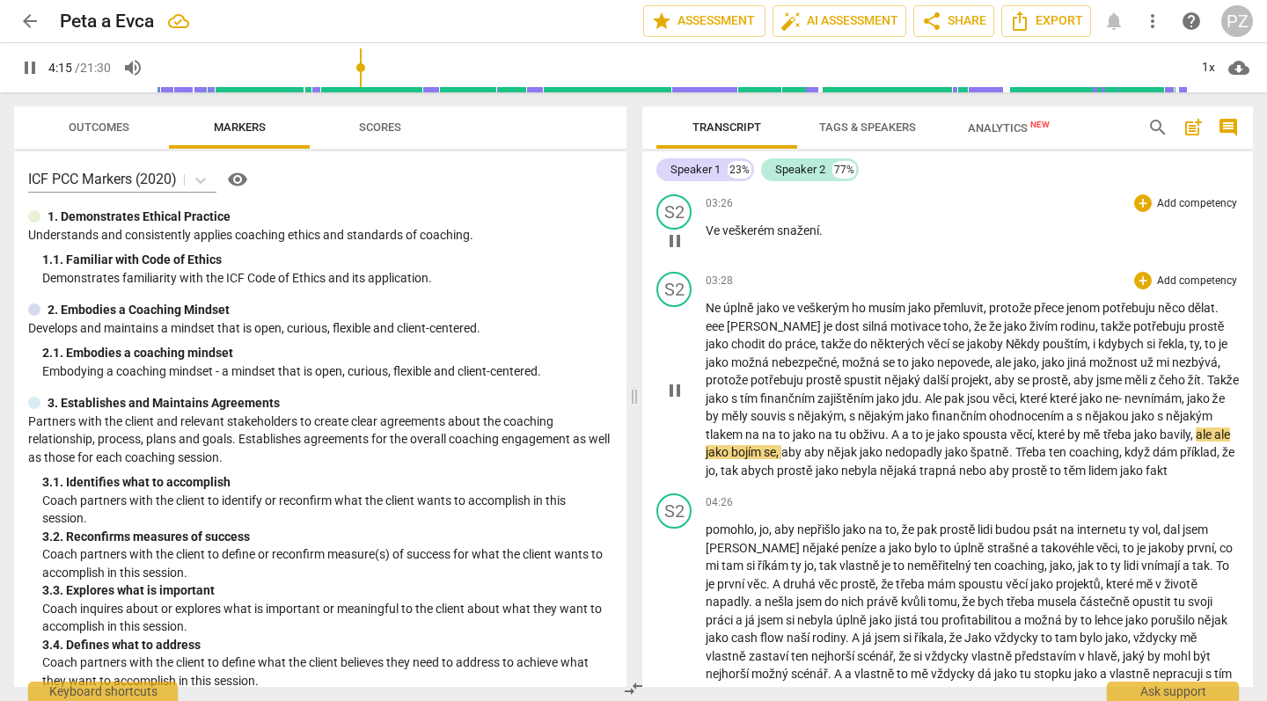
click at [926, 428] on span "to" at bounding box center [919, 435] width 14 height 14
click at [731, 445] on span "jako" at bounding box center [719, 452] width 26 height 14
click at [1094, 445] on span "coaching" at bounding box center [1069, 452] width 50 height 14
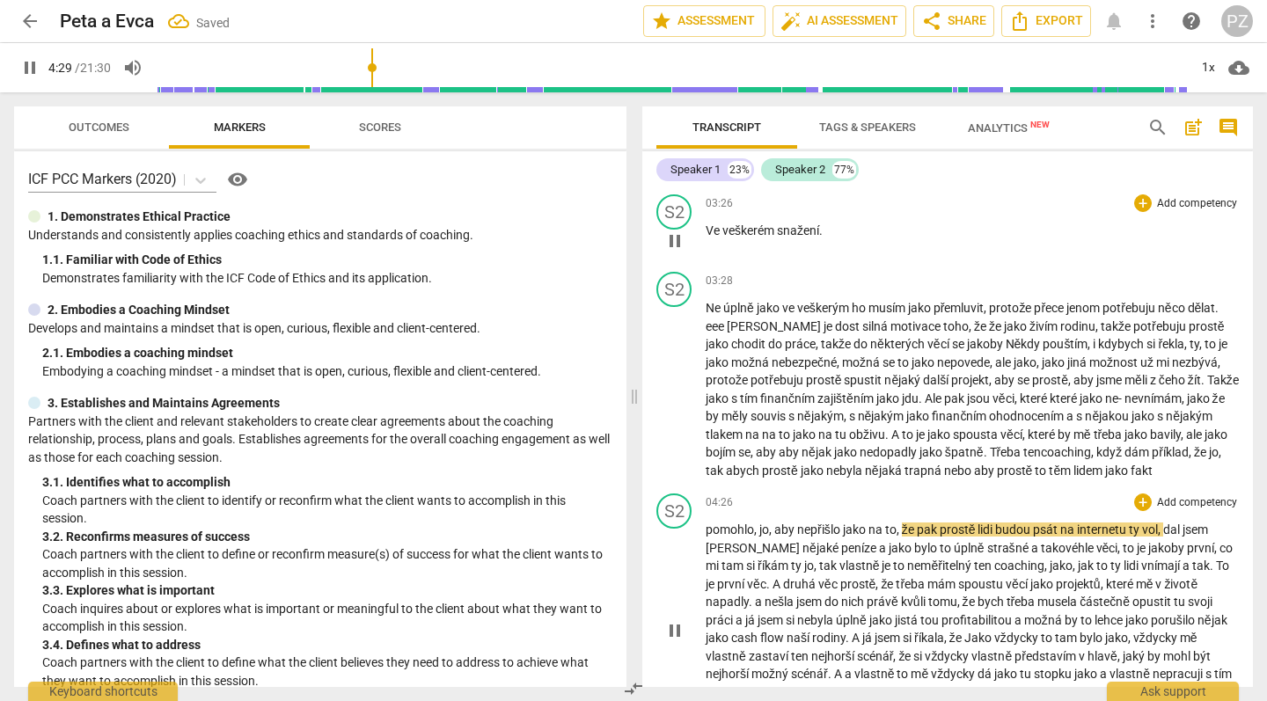
click at [708, 528] on span "pomohlo" at bounding box center [730, 530] width 48 height 14
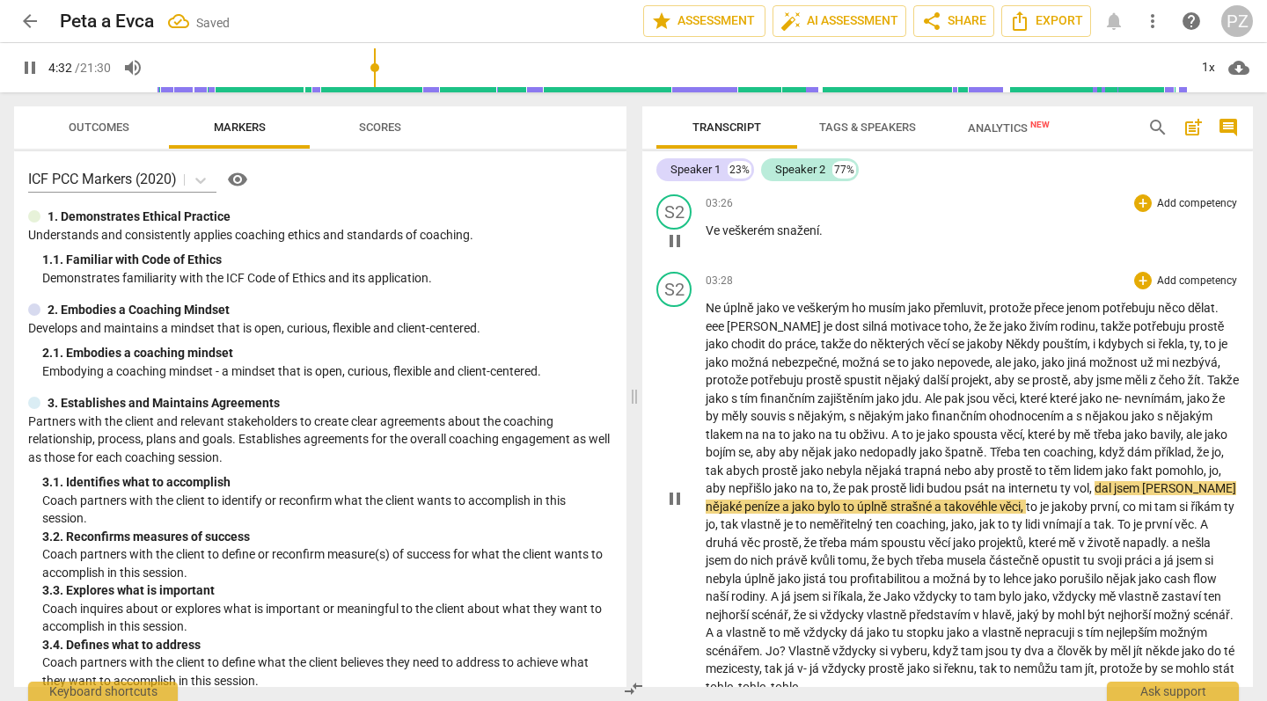
click at [1095, 481] on span "," at bounding box center [1091, 488] width 5 height 14
type input "273"
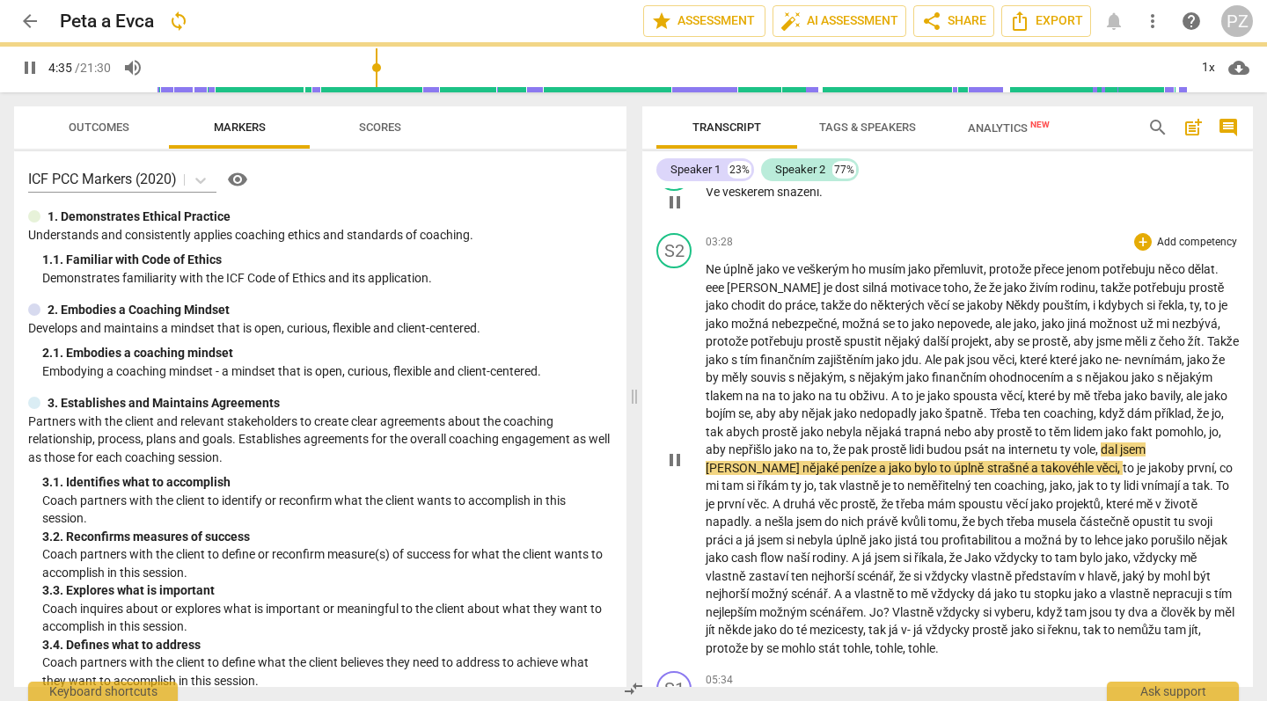
scroll to position [1486, 0]
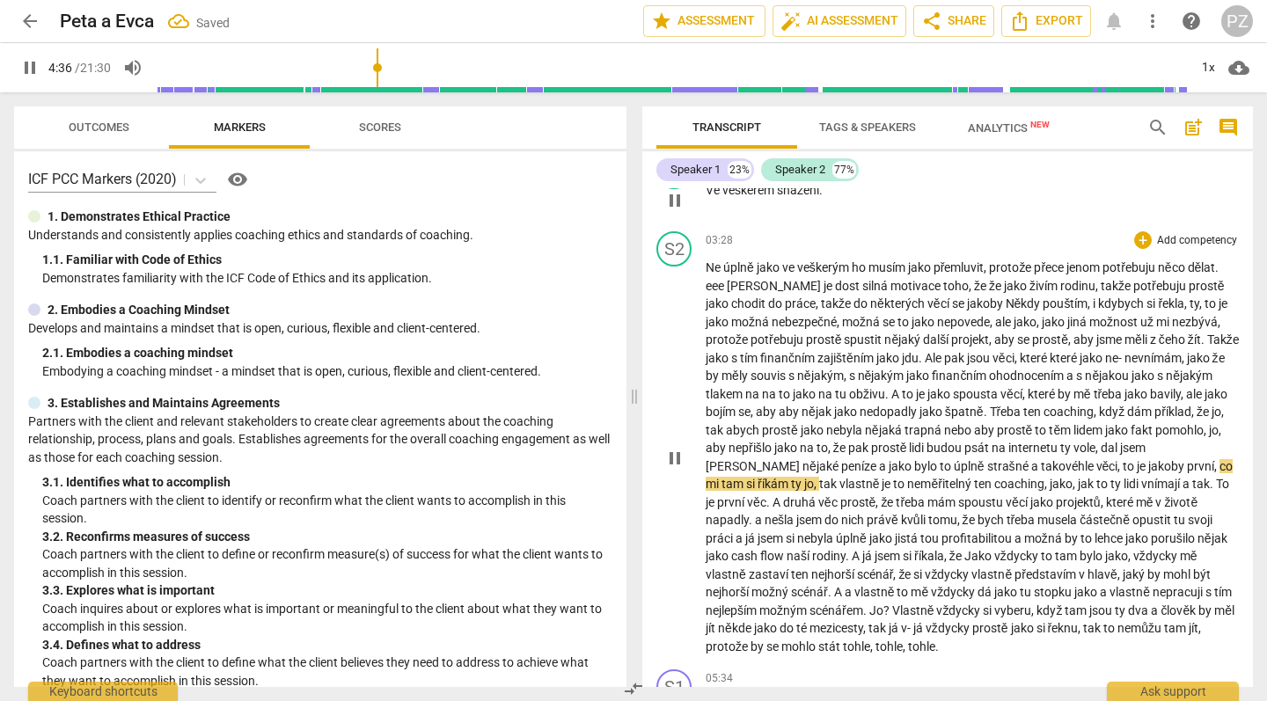
click at [987, 459] on span "strašné" at bounding box center [1009, 466] width 44 height 14
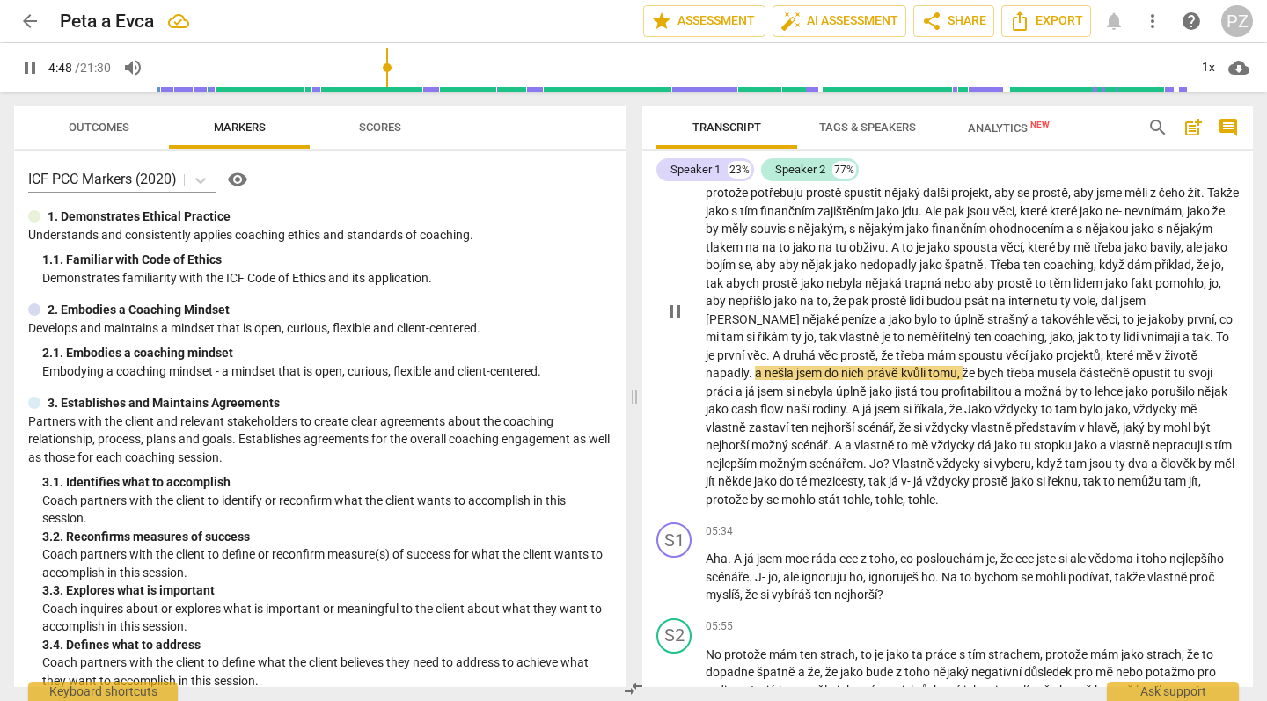
scroll to position [1637, 0]
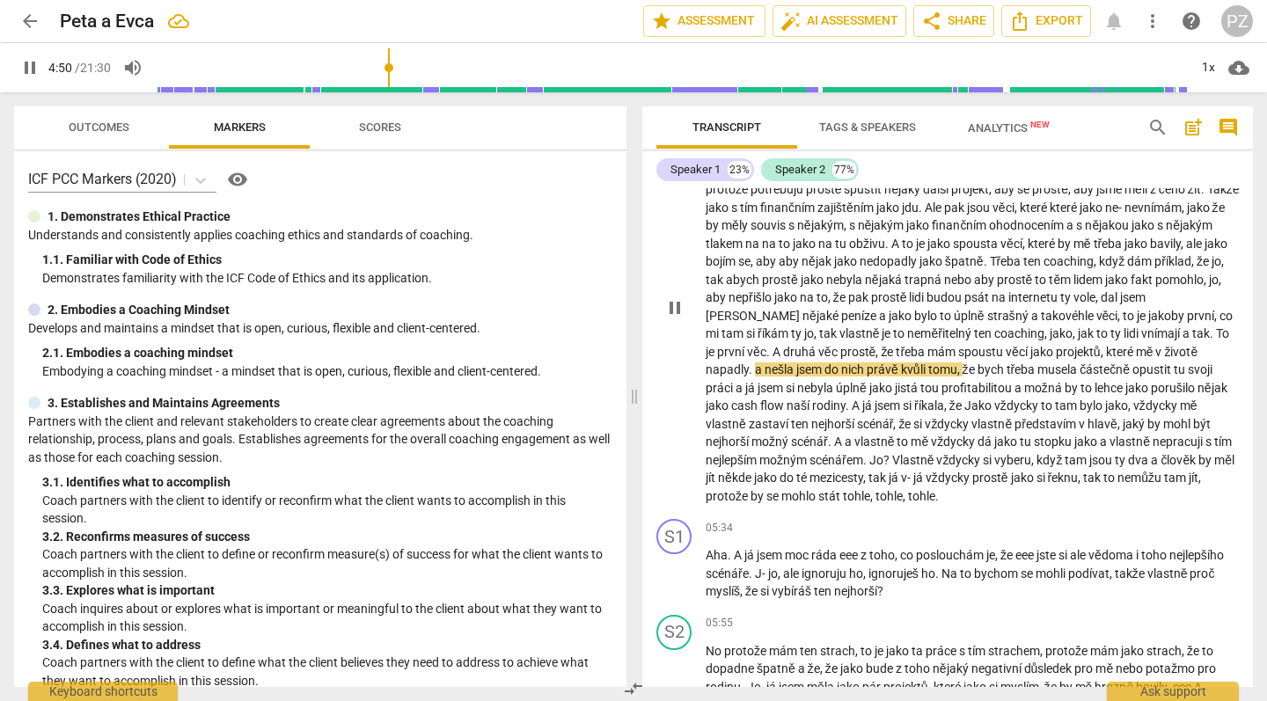
click at [753, 363] on span "." at bounding box center [752, 370] width 6 height 14
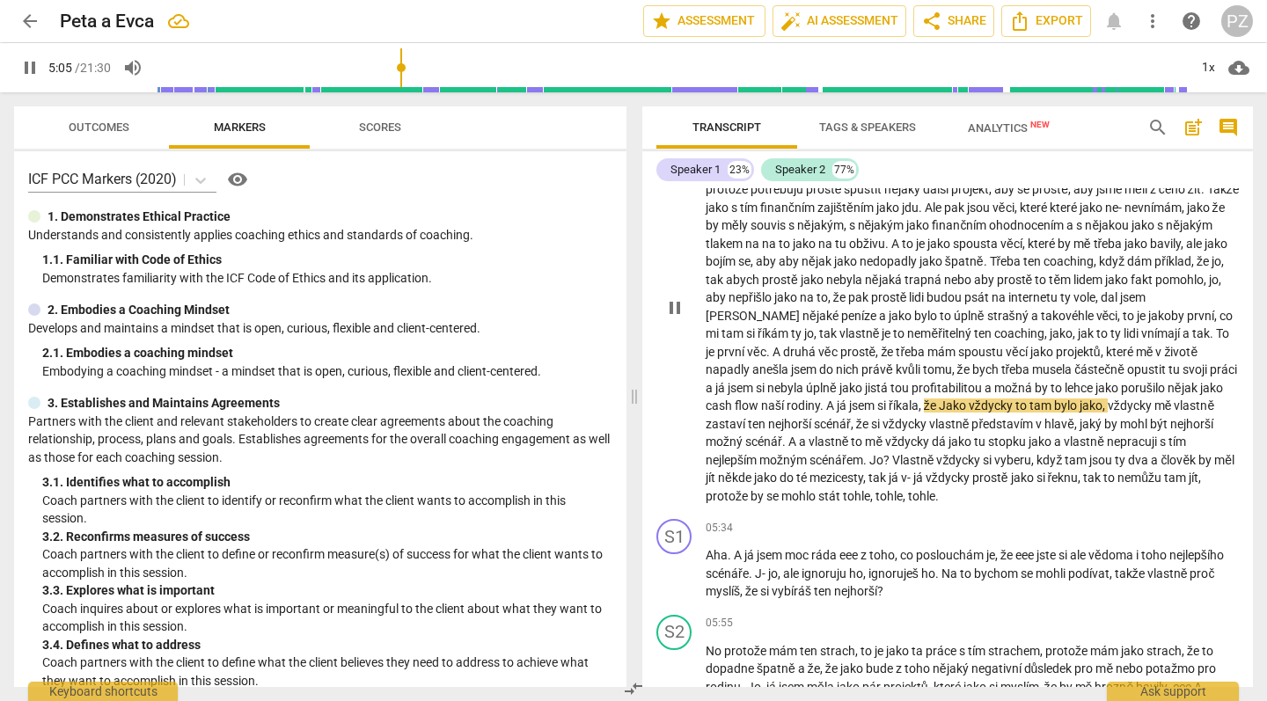
click at [969, 399] on span "Jako" at bounding box center [954, 406] width 30 height 14
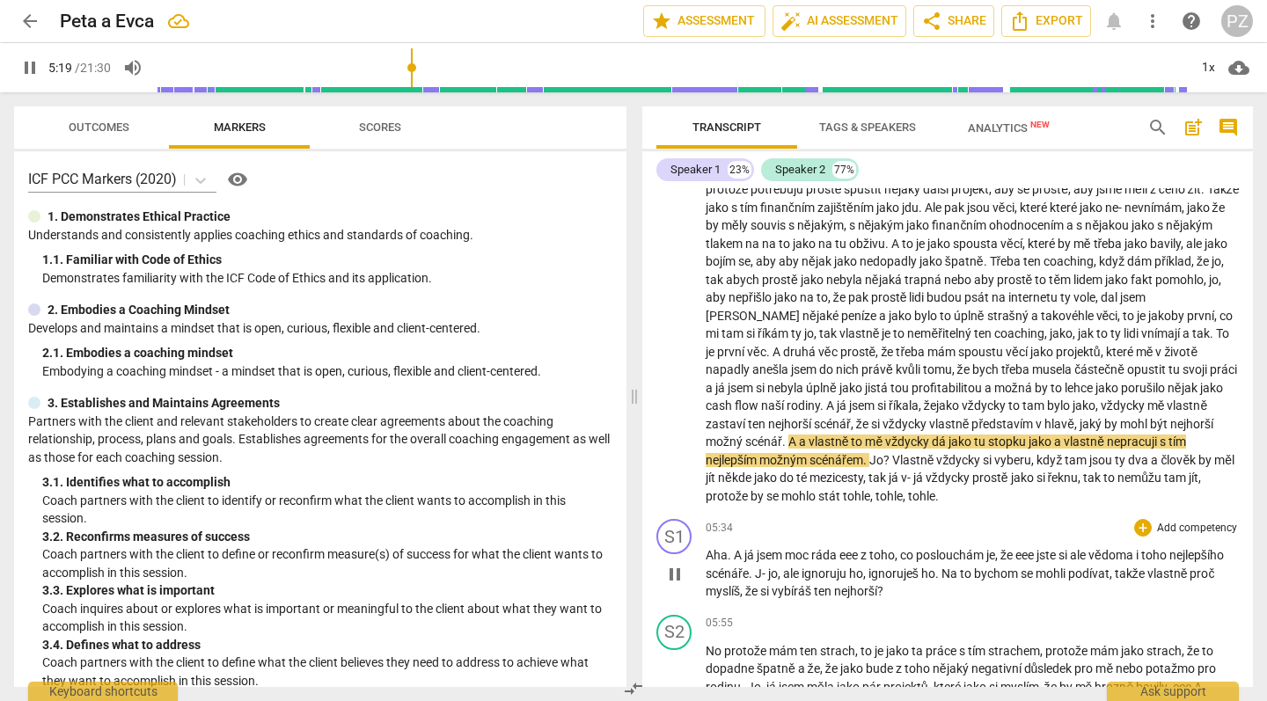
click at [865, 548] on span "z" at bounding box center [865, 555] width 9 height 14
type input "320"
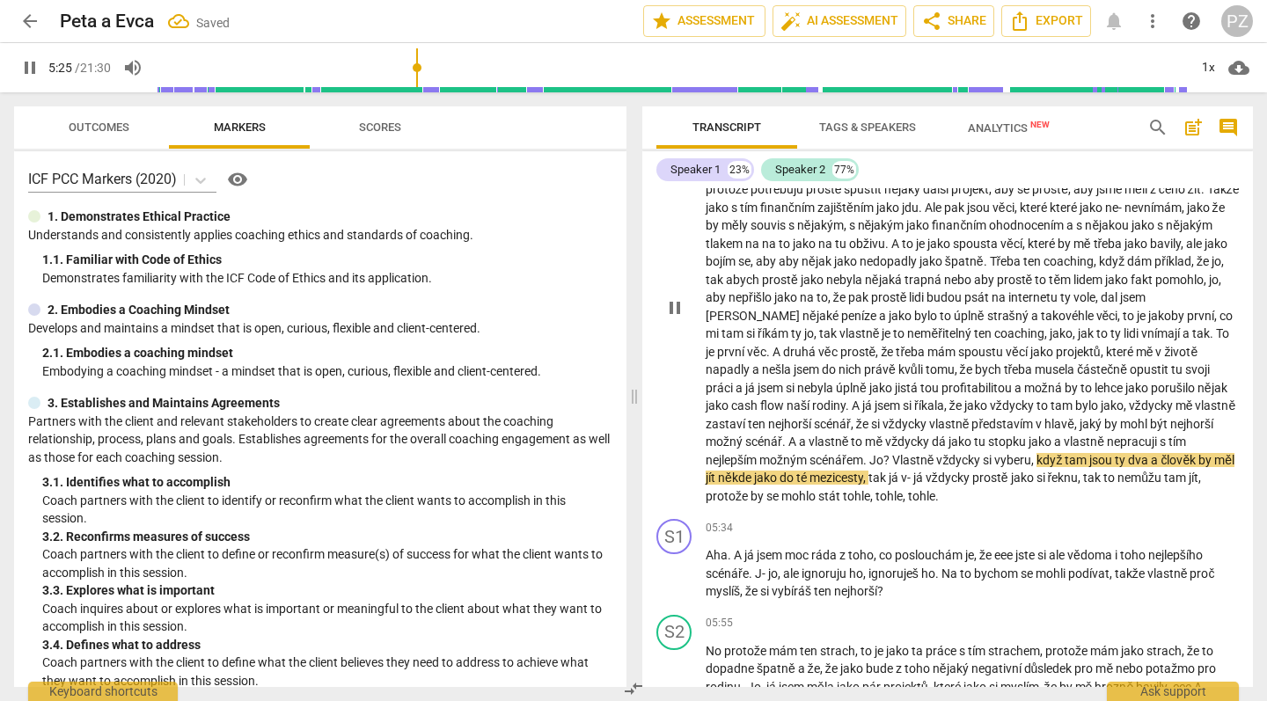
click at [884, 453] on span "Jo" at bounding box center [876, 460] width 14 height 14
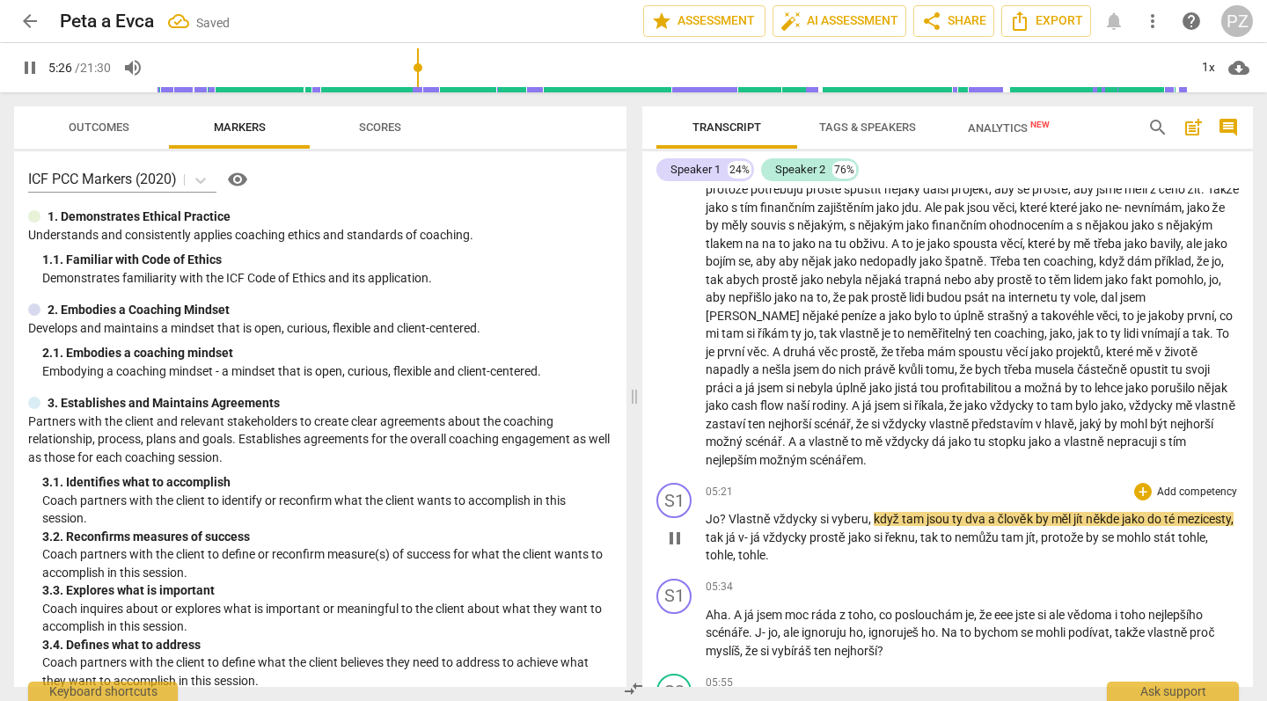
click at [825, 476] on div "S1 play_arrow pause 05:21 + Add competency keyboard_arrow_right Jo ? Vlastně vž…" at bounding box center [947, 524] width 611 height 96
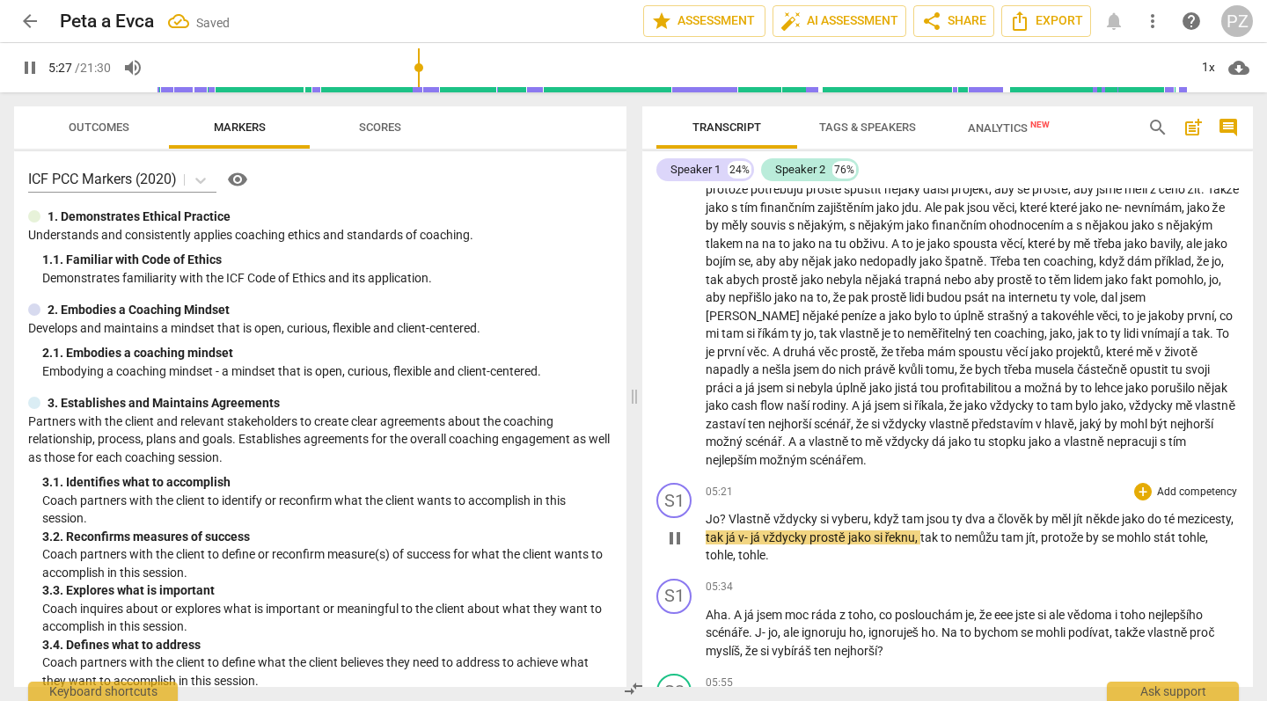
click at [804, 483] on div "05:21 + Add competency keyboard_arrow_right" at bounding box center [972, 492] width 533 height 18
click at [740, 483] on div "05:21 + Add competency keyboard_arrow_right" at bounding box center [972, 492] width 533 height 18
click at [737, 483] on div "05:21 + Add competency keyboard_arrow_right" at bounding box center [972, 492] width 533 height 18
click at [732, 483] on div "05:21 + Add competency keyboard_arrow_right" at bounding box center [972, 492] width 533 height 18
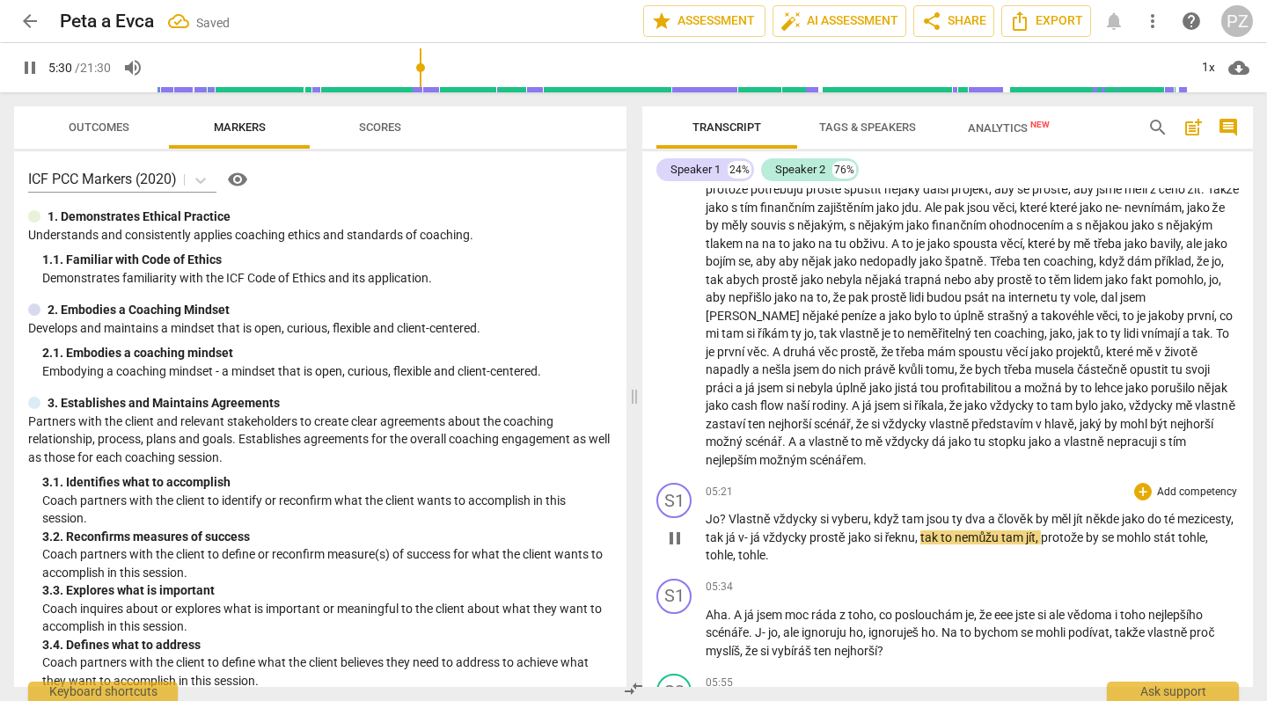
click at [727, 512] on span "?" at bounding box center [724, 519] width 9 height 14
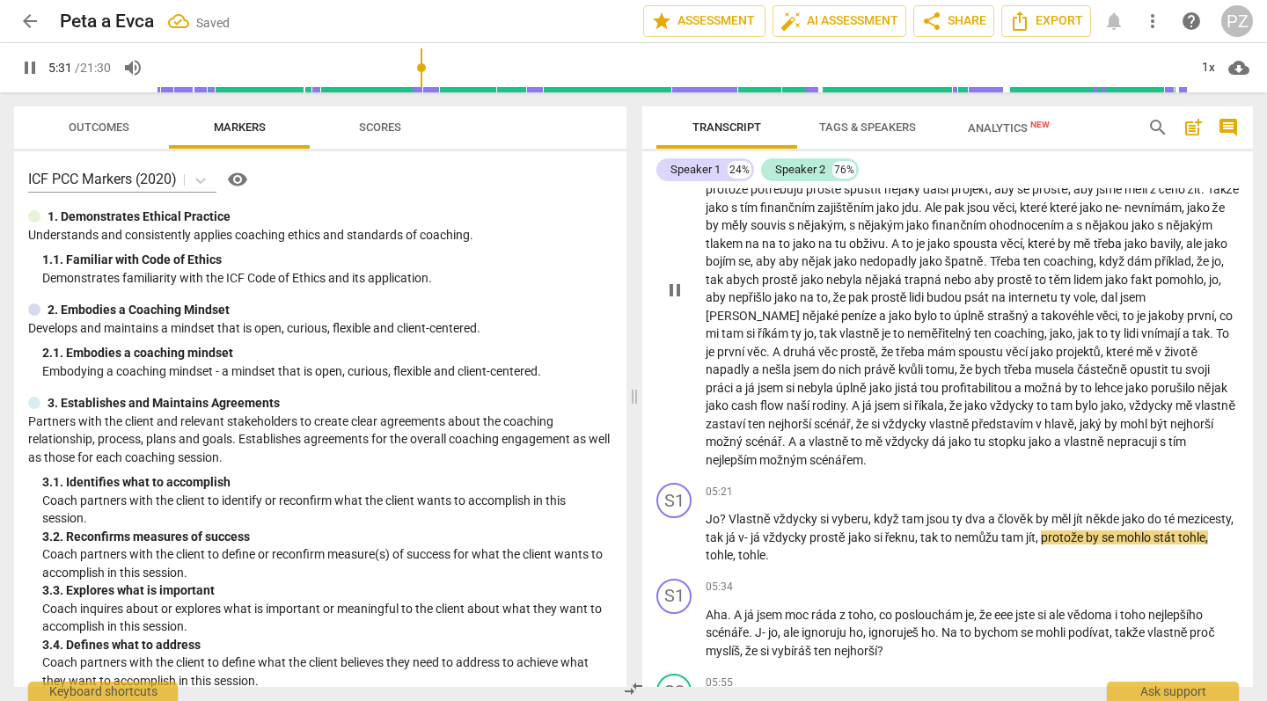
click at [917, 429] on p "Ne úplně jako ve veškerým ho musím jako přemluvit , protože přece jenom potřebu…" at bounding box center [972, 288] width 533 height 361
type input "332"
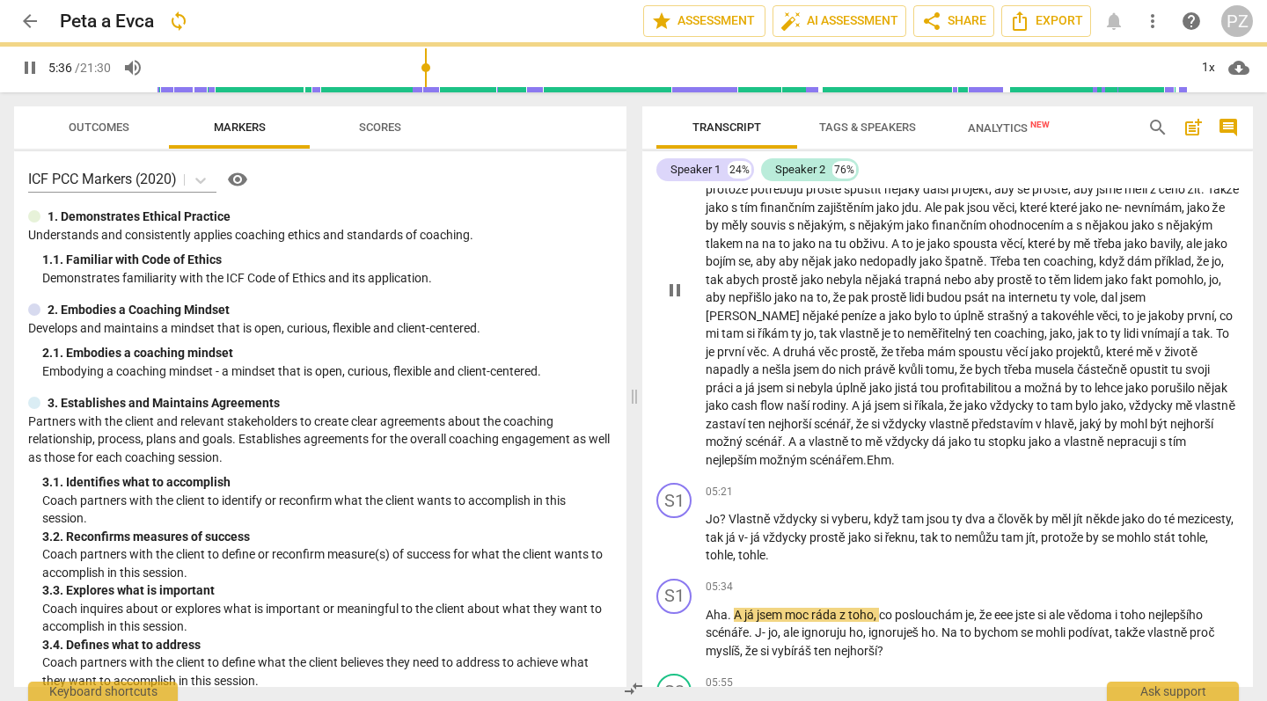
click at [891, 453] on span ".Ehm." at bounding box center [879, 460] width 32 height 14
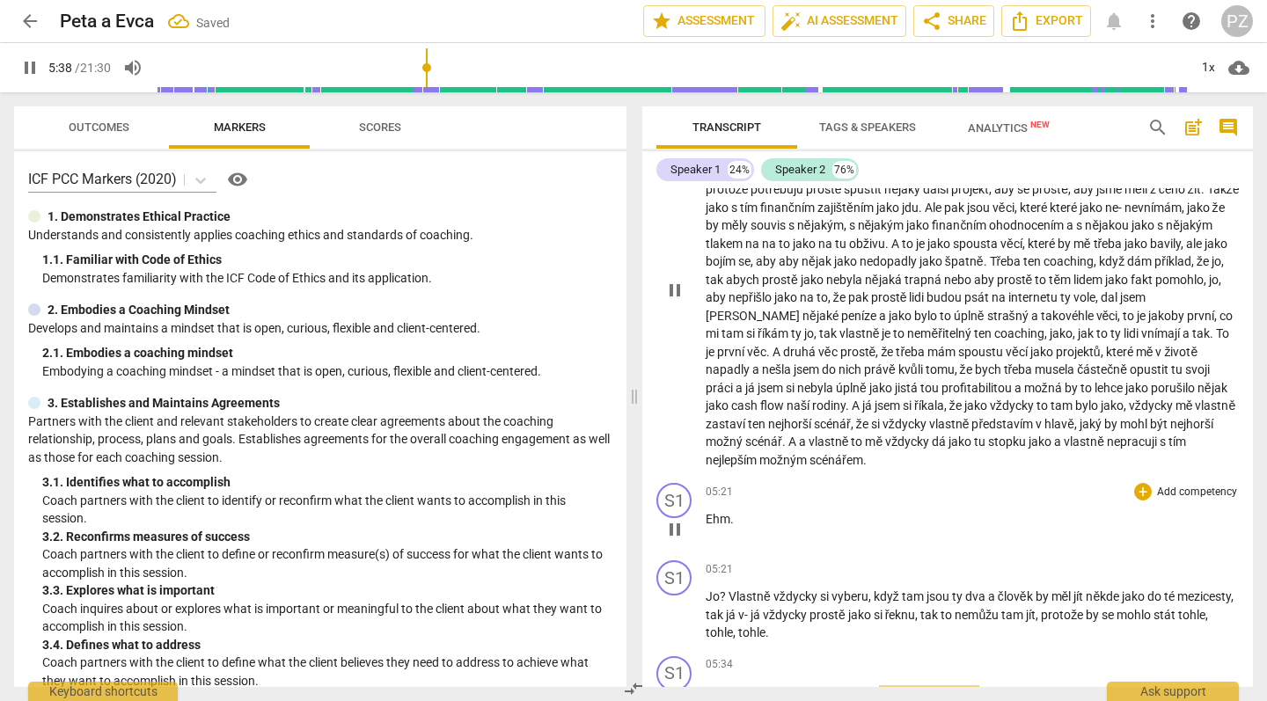
click at [730, 512] on span "." at bounding box center [732, 519] width 4 height 14
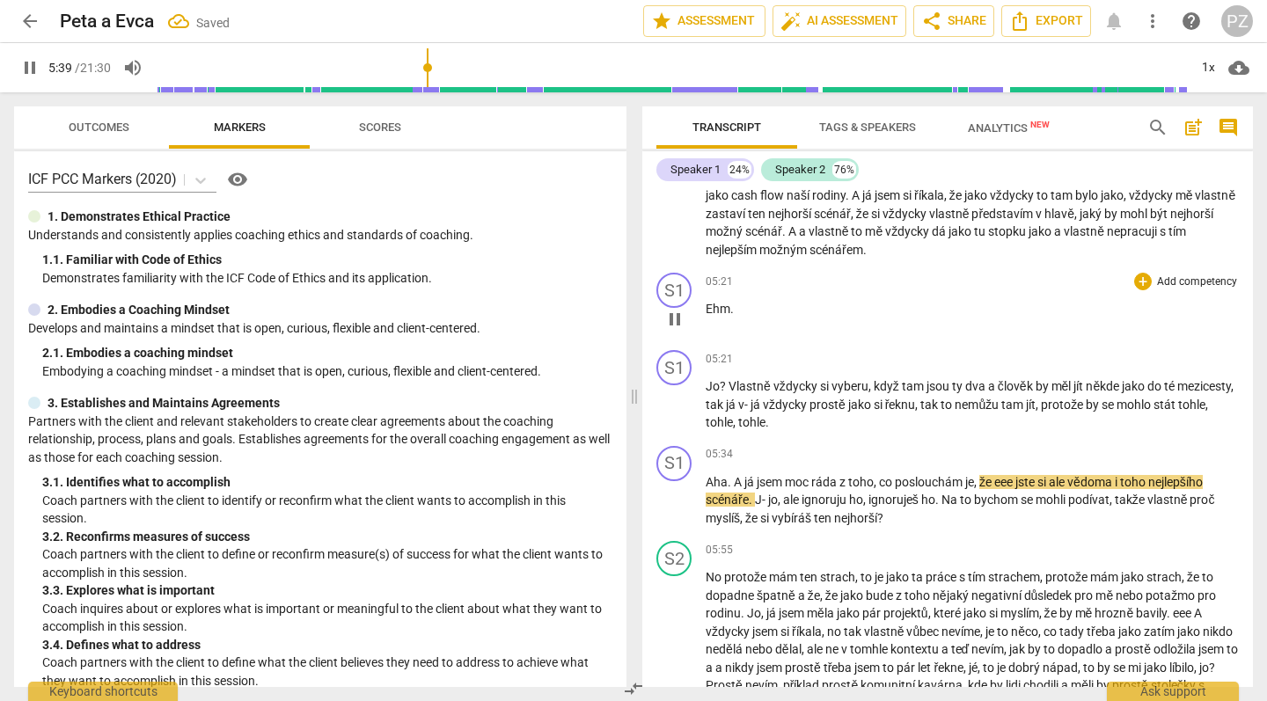
scroll to position [1874, 0]
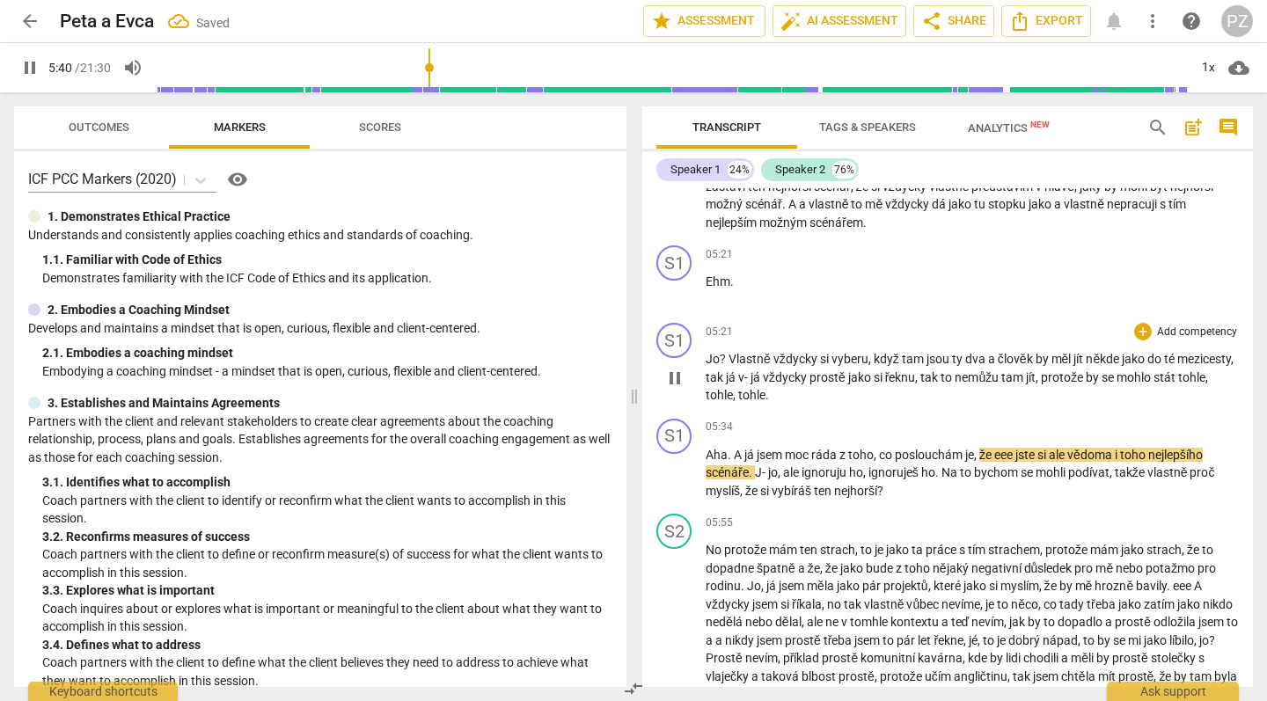
click at [730, 352] on span "Vlastně" at bounding box center [751, 359] width 45 height 14
click at [736, 352] on span "Vlastně" at bounding box center [751, 359] width 45 height 14
type input "342"
click at [826, 370] on span "prostě" at bounding box center [829, 377] width 39 height 14
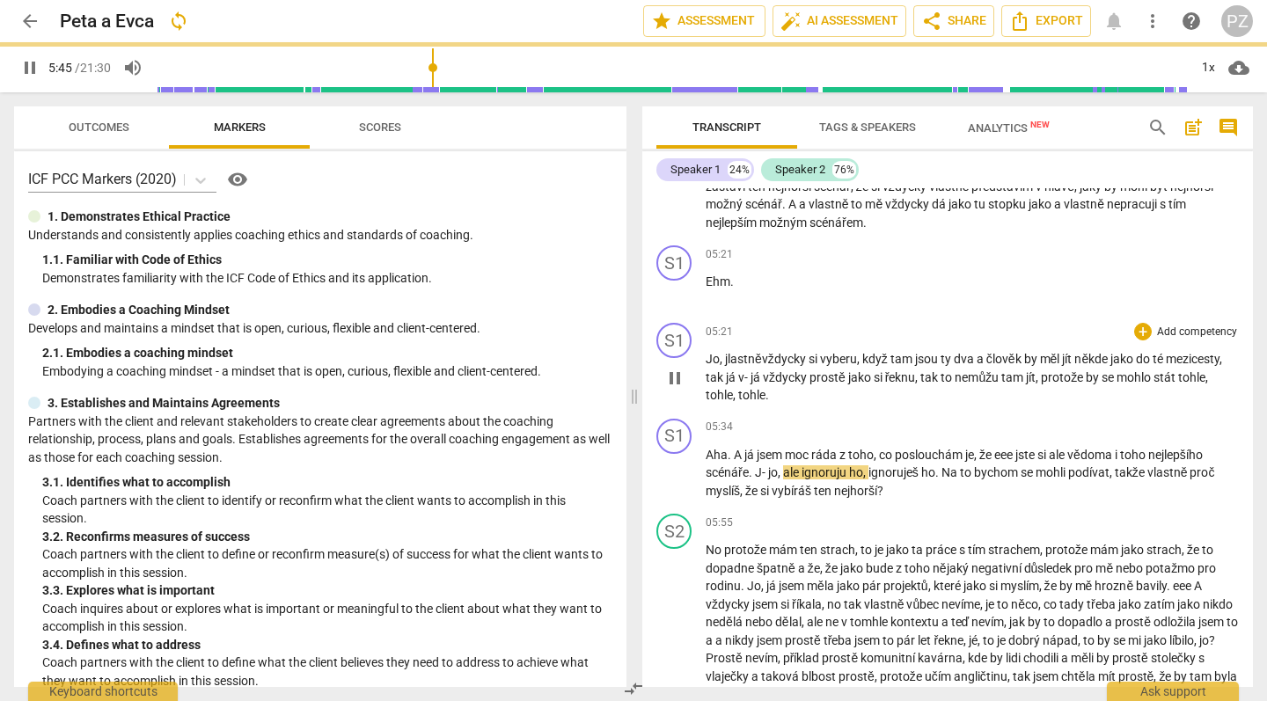
click at [726, 352] on span "Jo, j" at bounding box center [717, 359] width 22 height 14
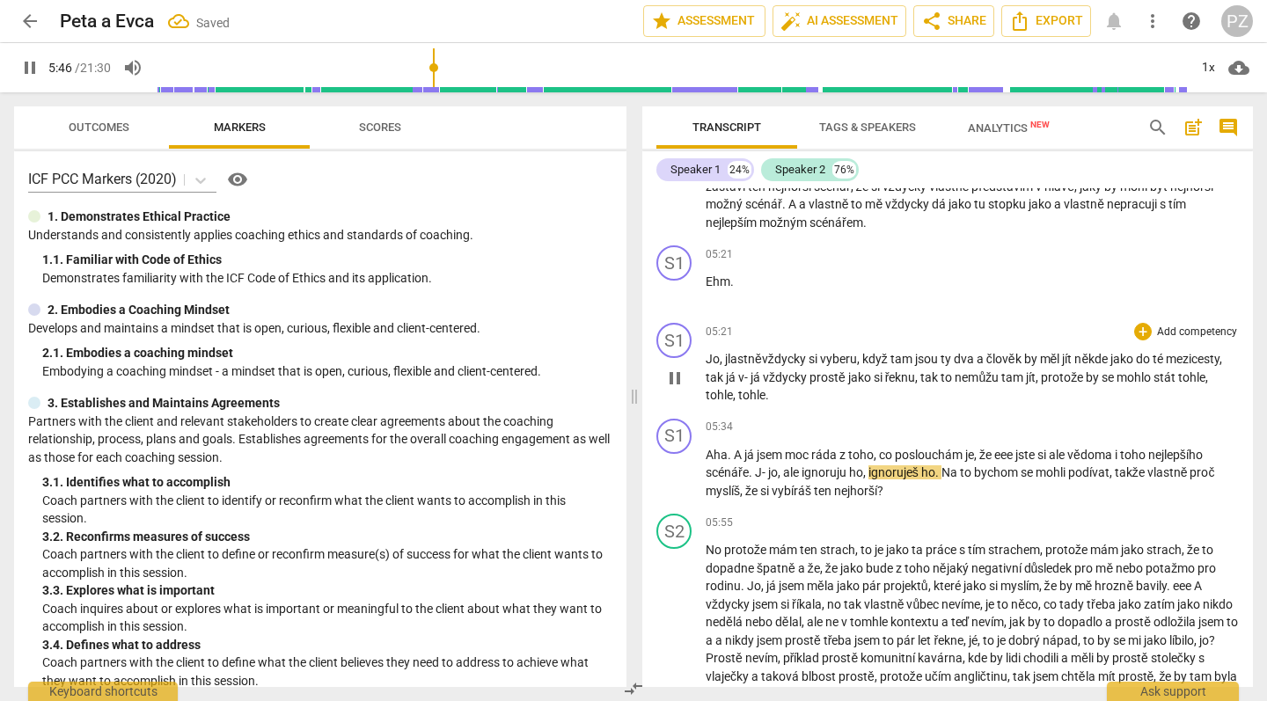
click at [728, 352] on span "lastně" at bounding box center [745, 359] width 34 height 14
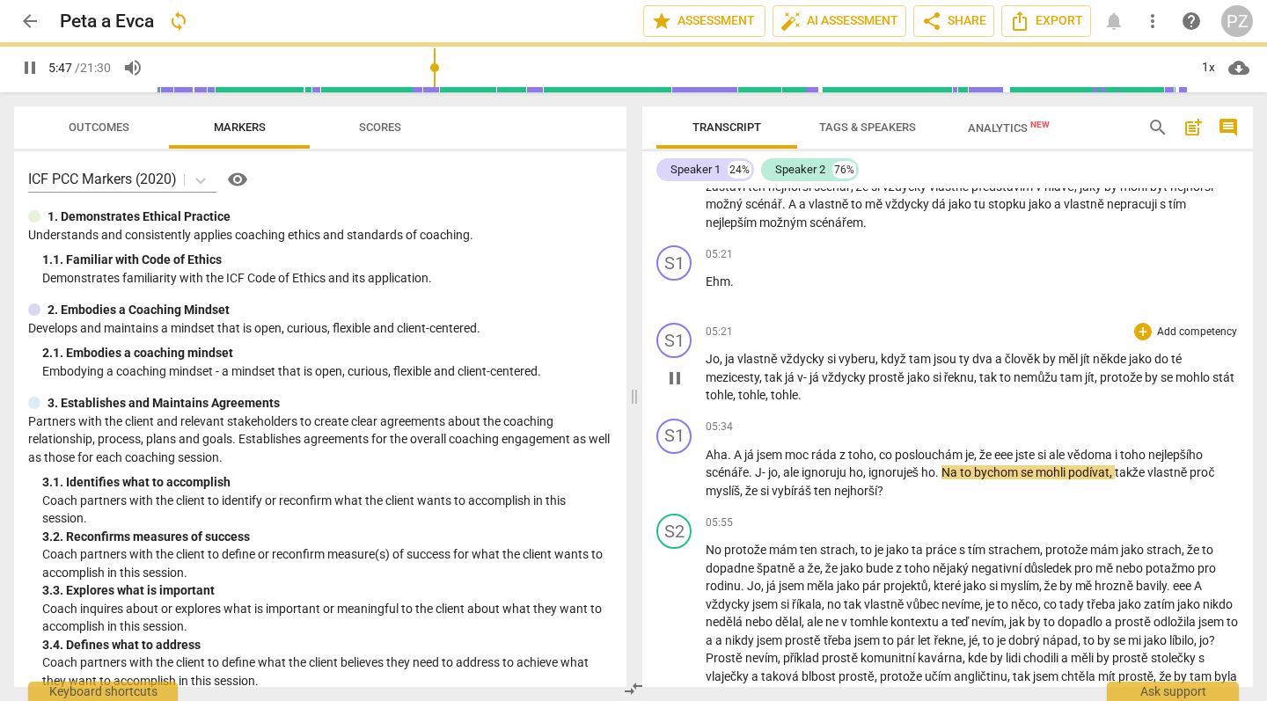
click at [689, 358] on div "play_arrow pause" at bounding box center [683, 378] width 45 height 41
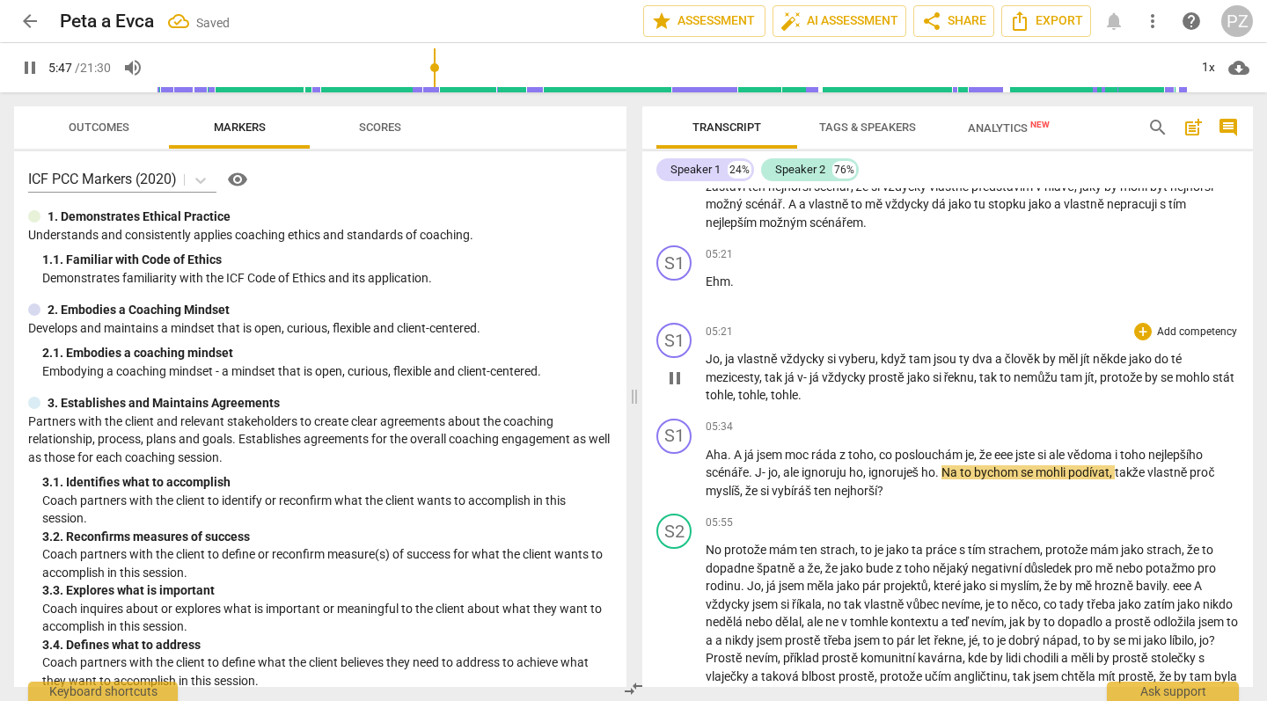
click at [682, 368] on span "pause" at bounding box center [674, 378] width 21 height 21
click at [679, 368] on span "play_arrow" at bounding box center [674, 378] width 21 height 21
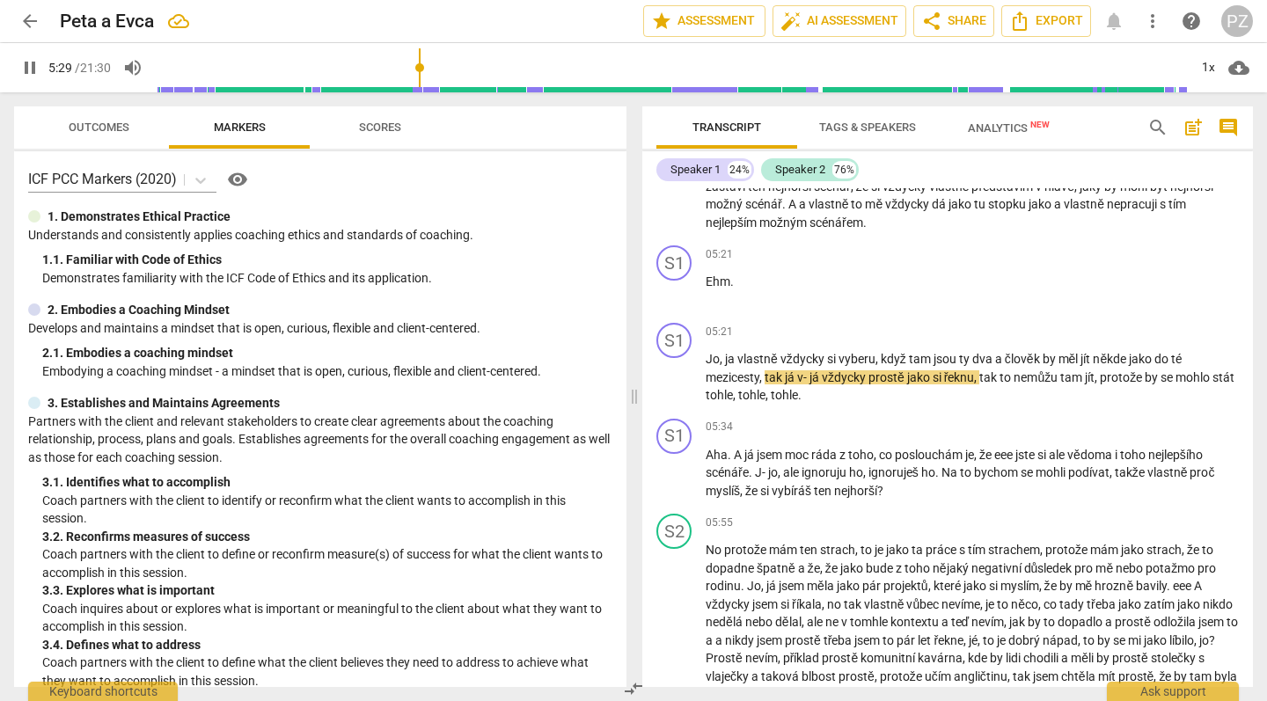
click at [810, 370] on span "v-" at bounding box center [803, 377] width 12 height 14
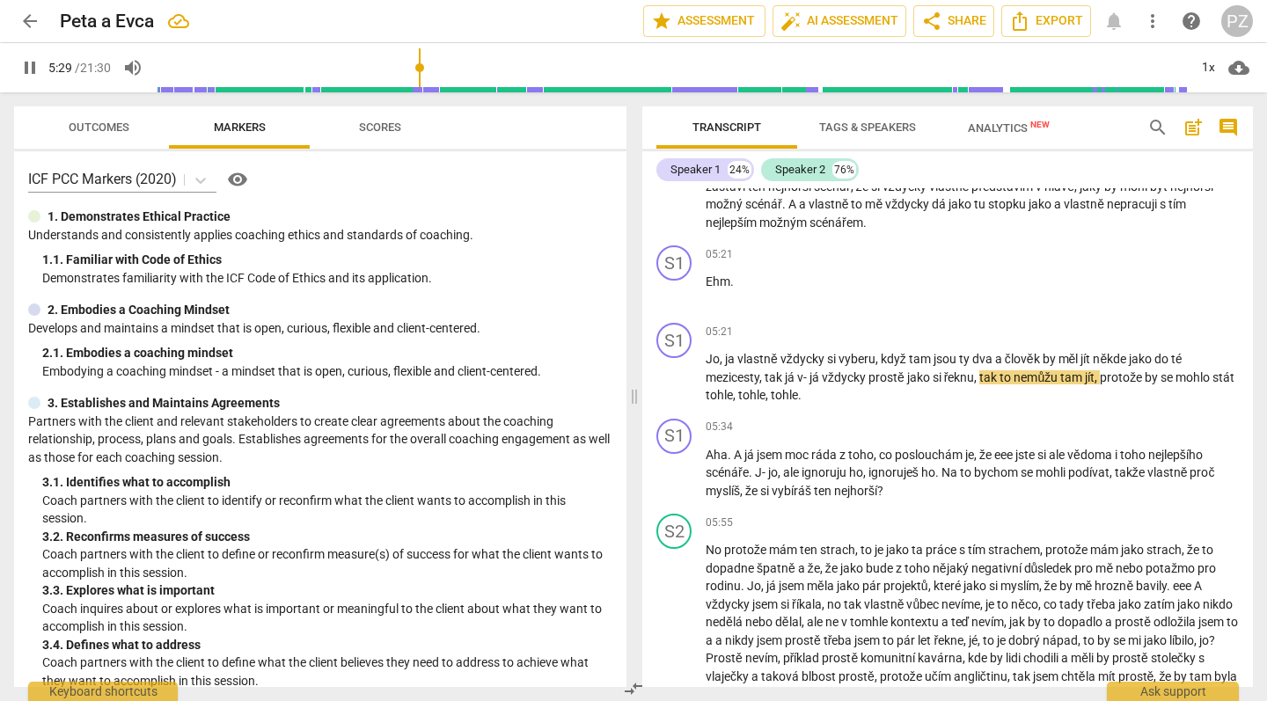
type input "330"
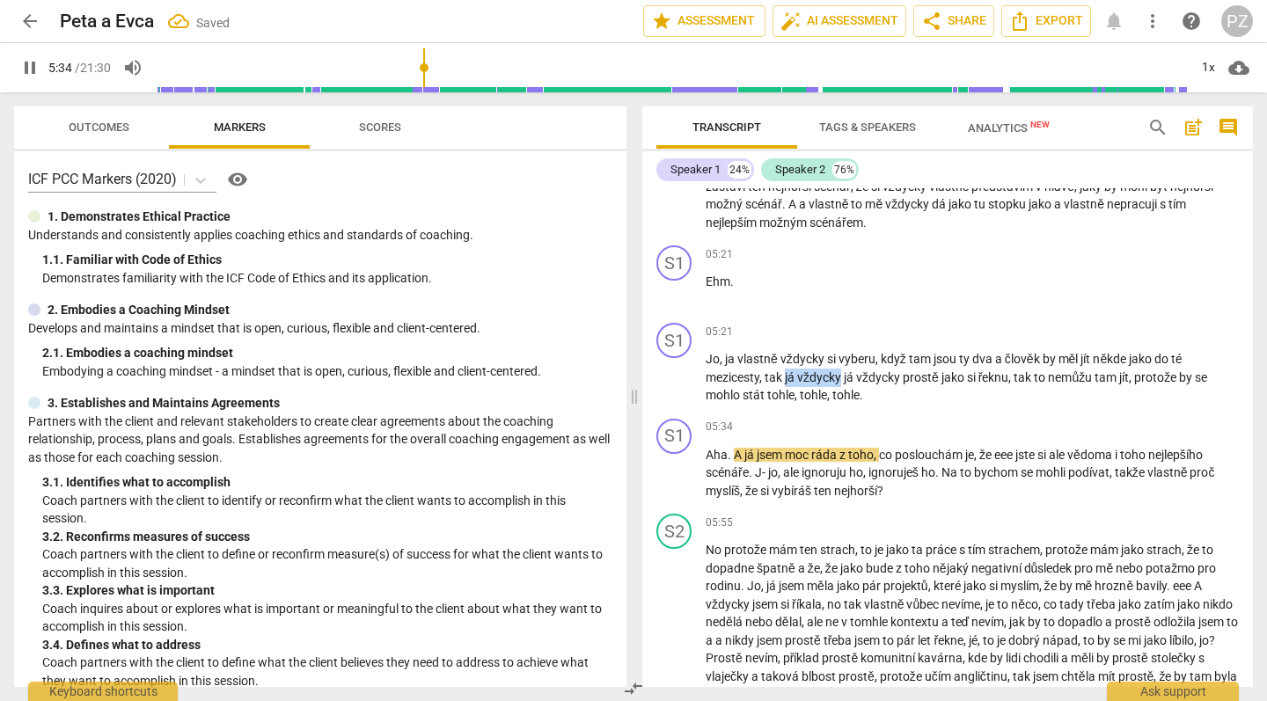
drag, startPoint x: 843, startPoint y: 354, endPoint x: 788, endPoint y: 356, distance: 55.5
click at [788, 356] on p "[PERSON_NAME] , ja vlastně vždycky si vyberu , když tam jsou ty dva a člověk by…" at bounding box center [972, 377] width 533 height 55
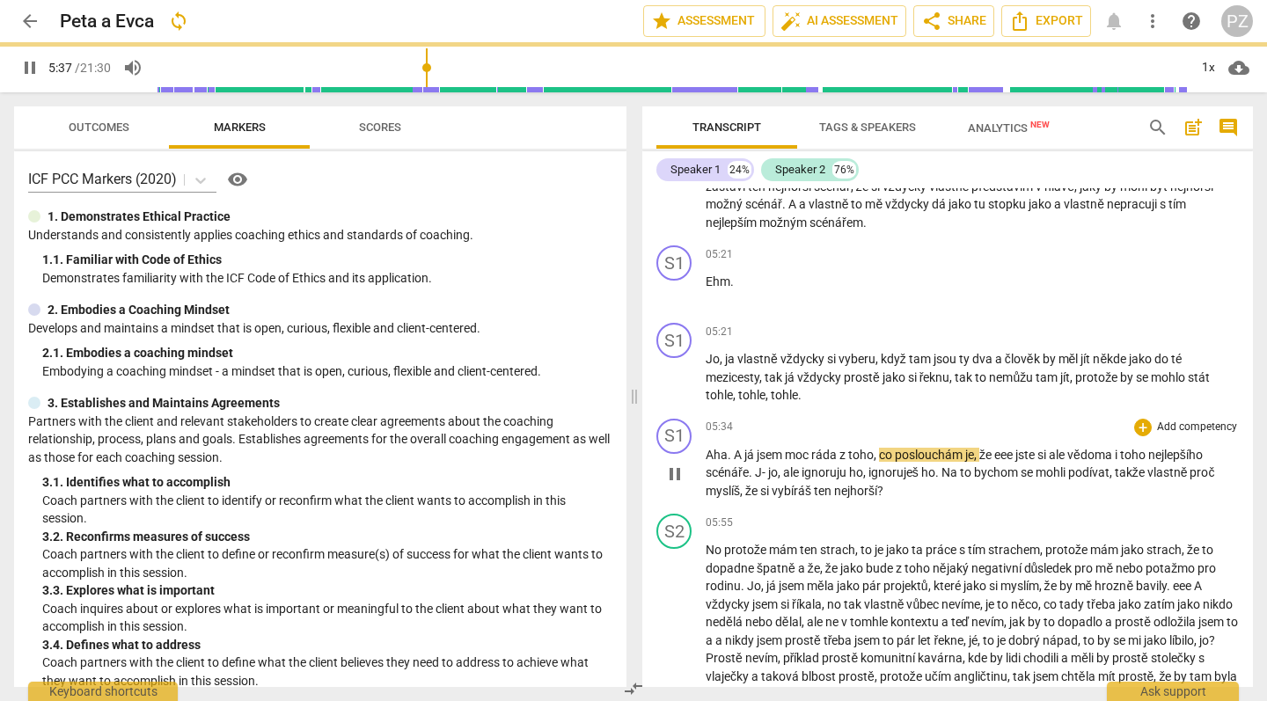
drag, startPoint x: 788, startPoint y: 387, endPoint x: 787, endPoint y: 408, distance: 21.1
click at [787, 419] on div "05:34 + Add competency keyboard_arrow_right" at bounding box center [972, 428] width 533 height 18
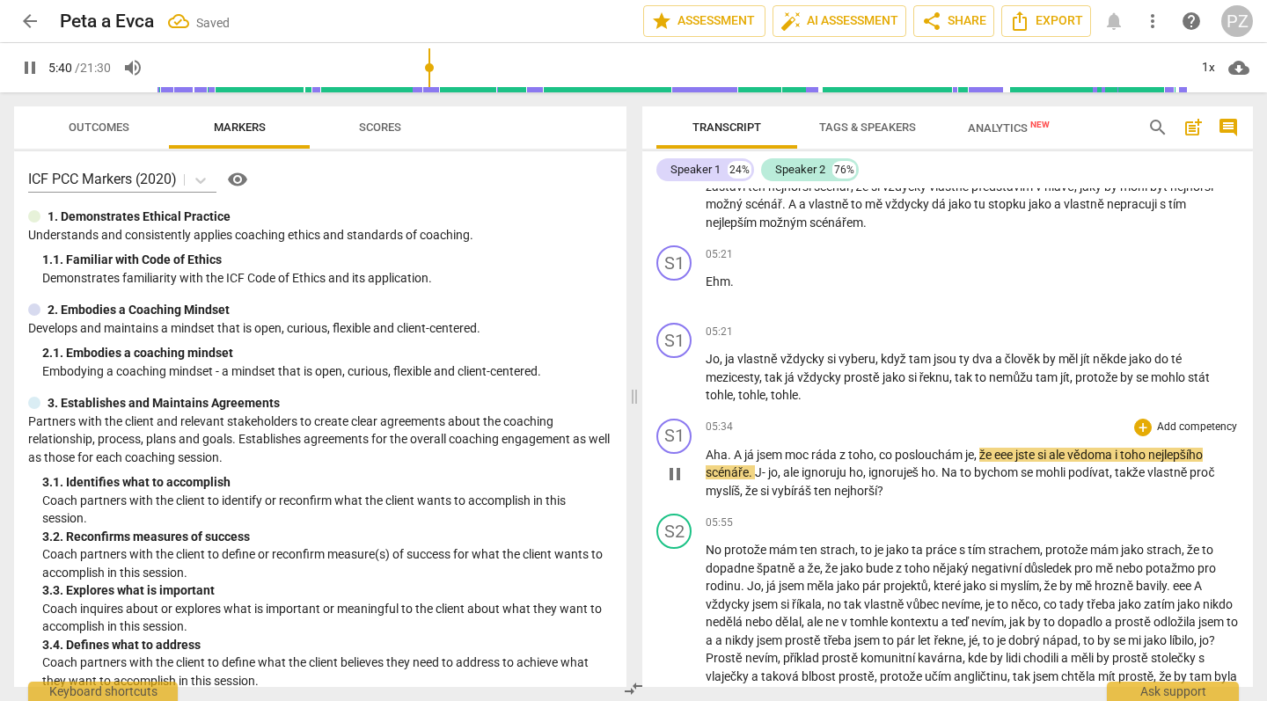
click at [1015, 448] on span "eee" at bounding box center [1004, 455] width 21 height 14
type input "342"
click at [1227, 450] on span "." at bounding box center [1229, 455] width 4 height 14
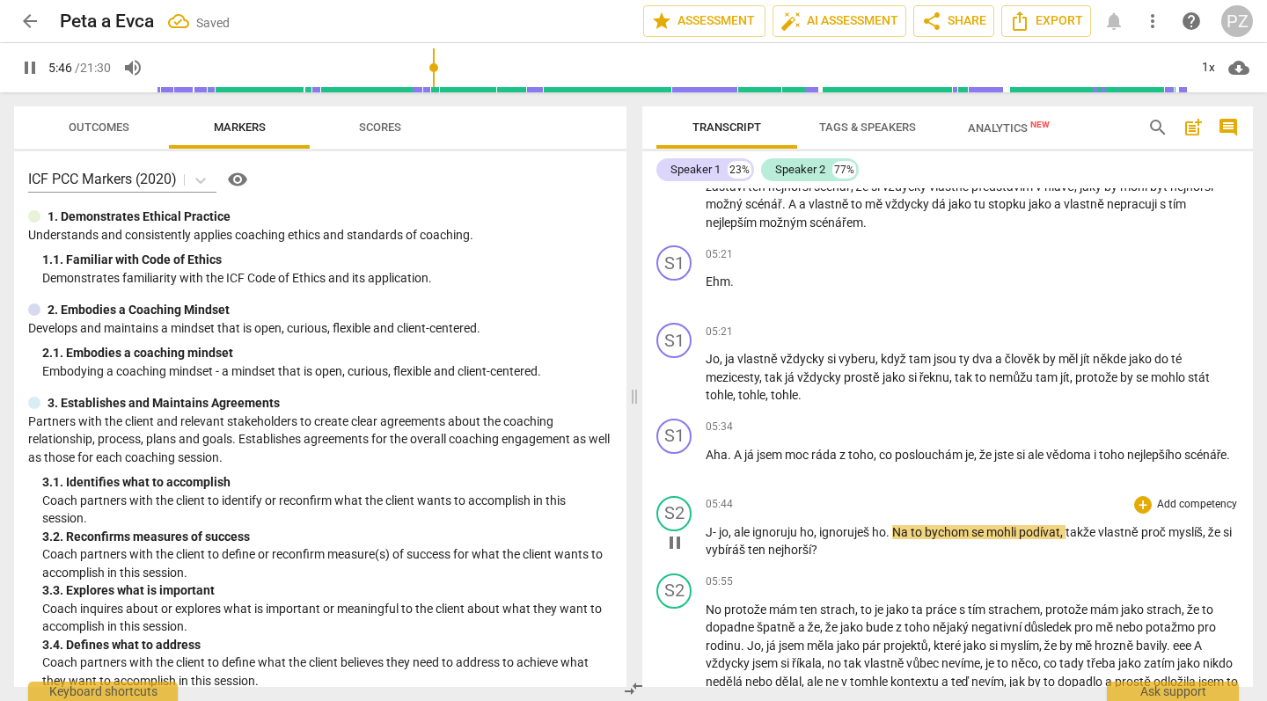
click at [723, 525] on span "jo" at bounding box center [724, 532] width 10 height 14
type input "347"
click at [811, 525] on span "ignoruješ" at bounding box center [837, 532] width 53 height 14
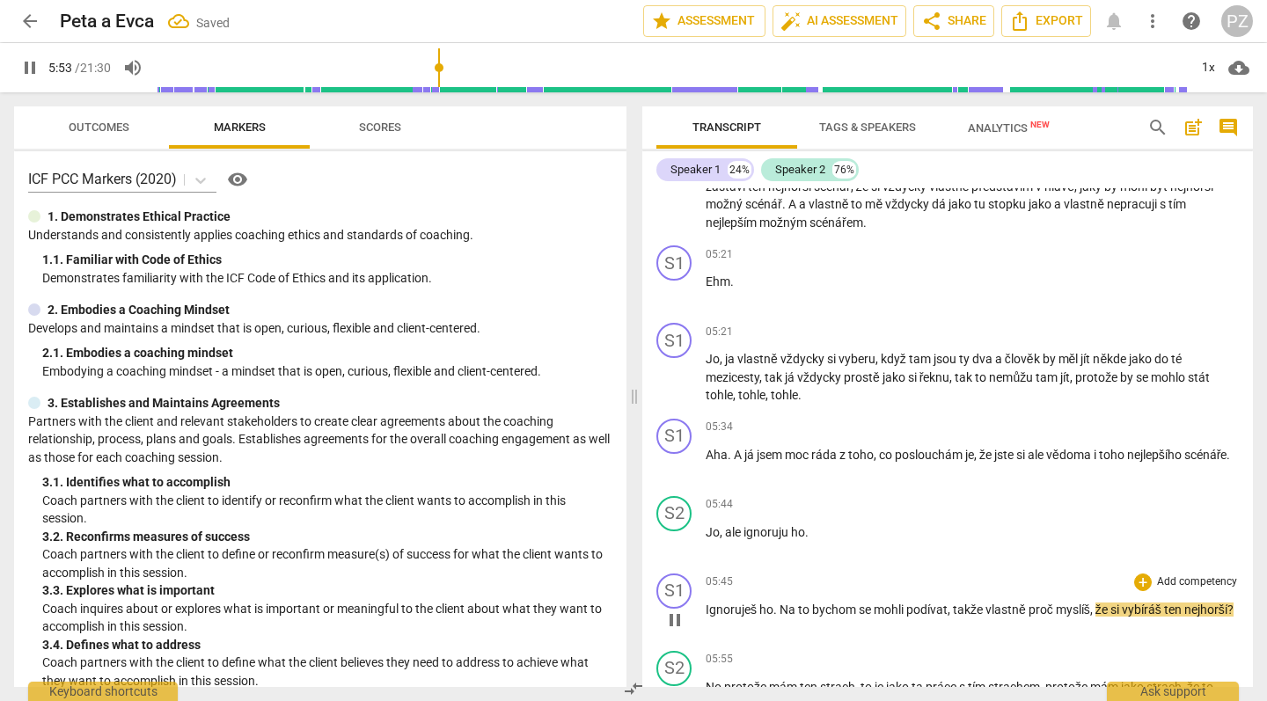
click at [782, 603] on span "Na" at bounding box center [789, 610] width 18 height 14
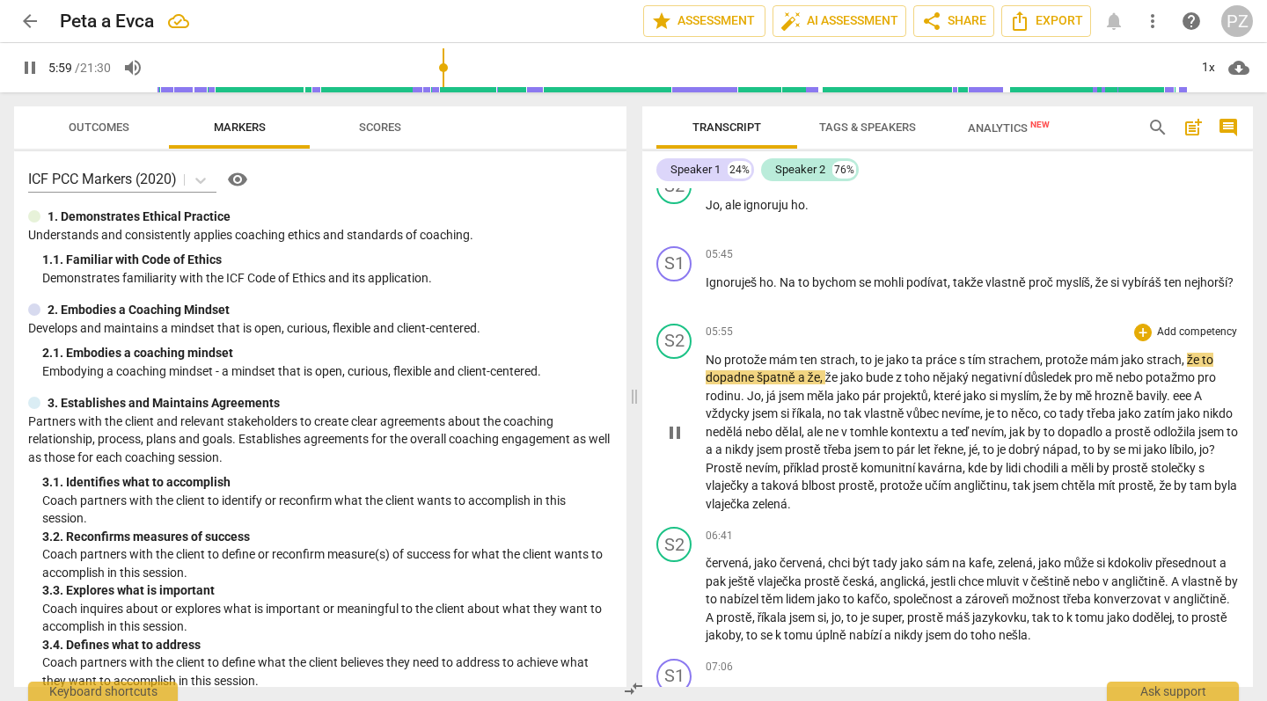
scroll to position [2211, 0]
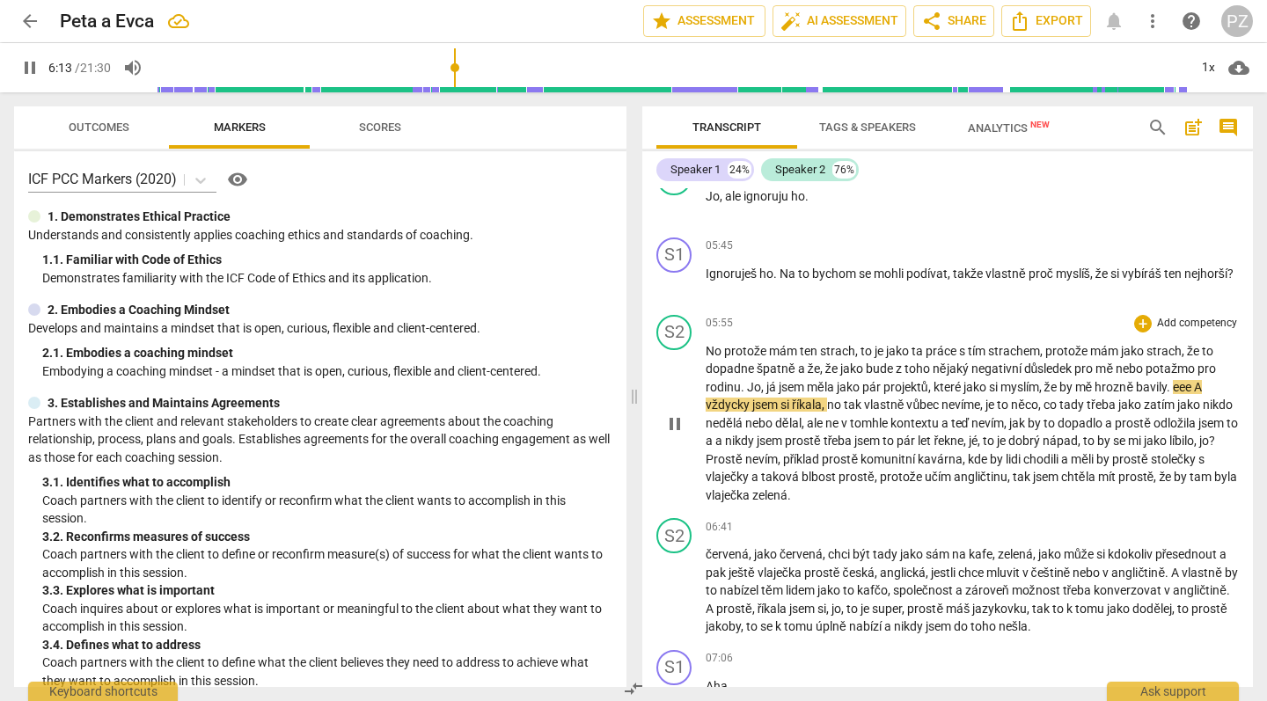
click at [741, 380] on span "." at bounding box center [744, 387] width 6 height 14
click at [703, 352] on div "play_arrow pause" at bounding box center [683, 425] width 45 height 150
click at [802, 362] on span "a" at bounding box center [803, 369] width 10 height 14
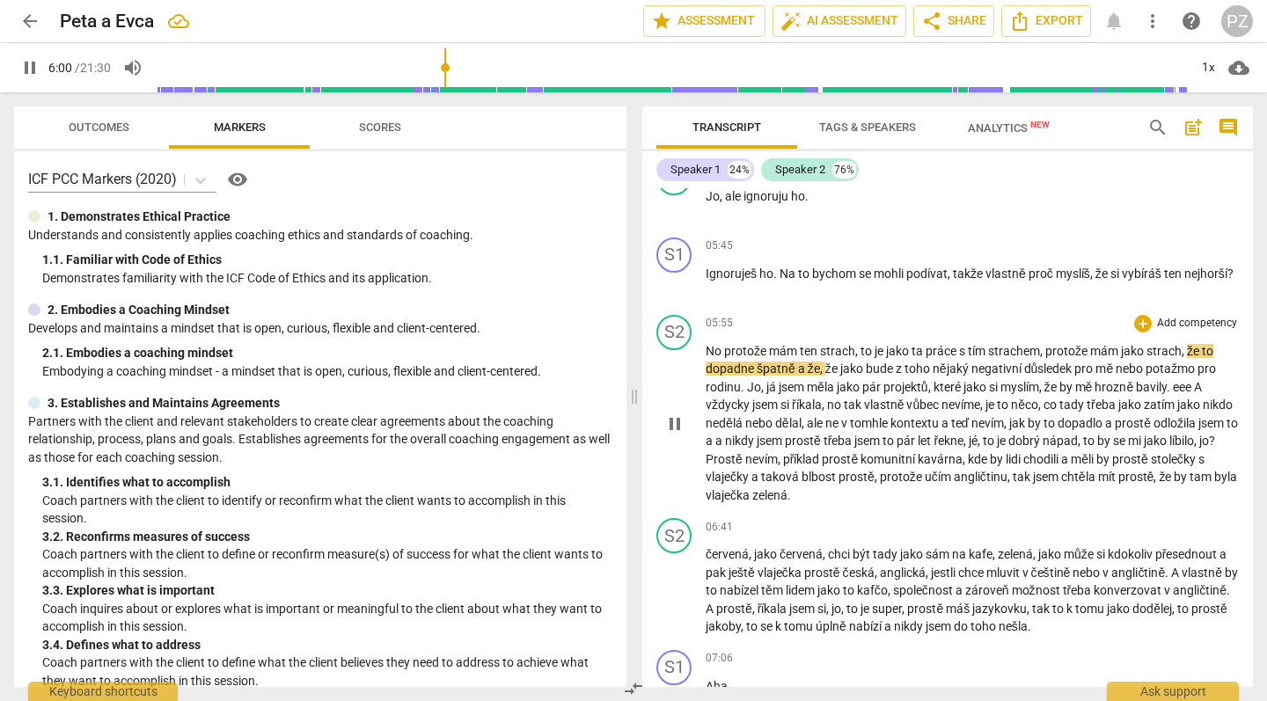
click at [814, 370] on p "No protože mám ten strach , to je jako ta práce s tím strachem , protože mám ja…" at bounding box center [972, 423] width 533 height 163
click at [745, 380] on span "." at bounding box center [744, 387] width 6 height 14
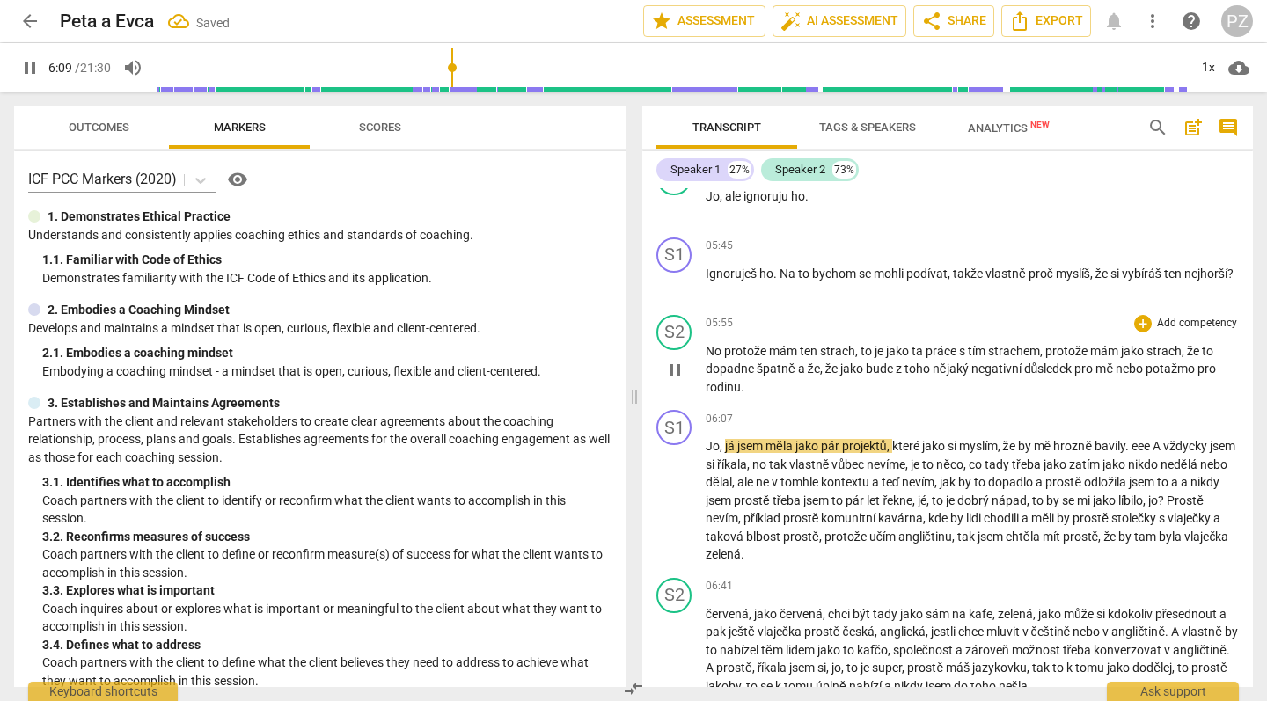
click at [767, 365] on p "No protože mám ten strach , to je jako ta práce s tím strachem , protože mám ja…" at bounding box center [972, 369] width 533 height 55
type input "370"
click at [748, 380] on span ". Ehm, Ehm, Ehm," at bounding box center [787, 387] width 93 height 14
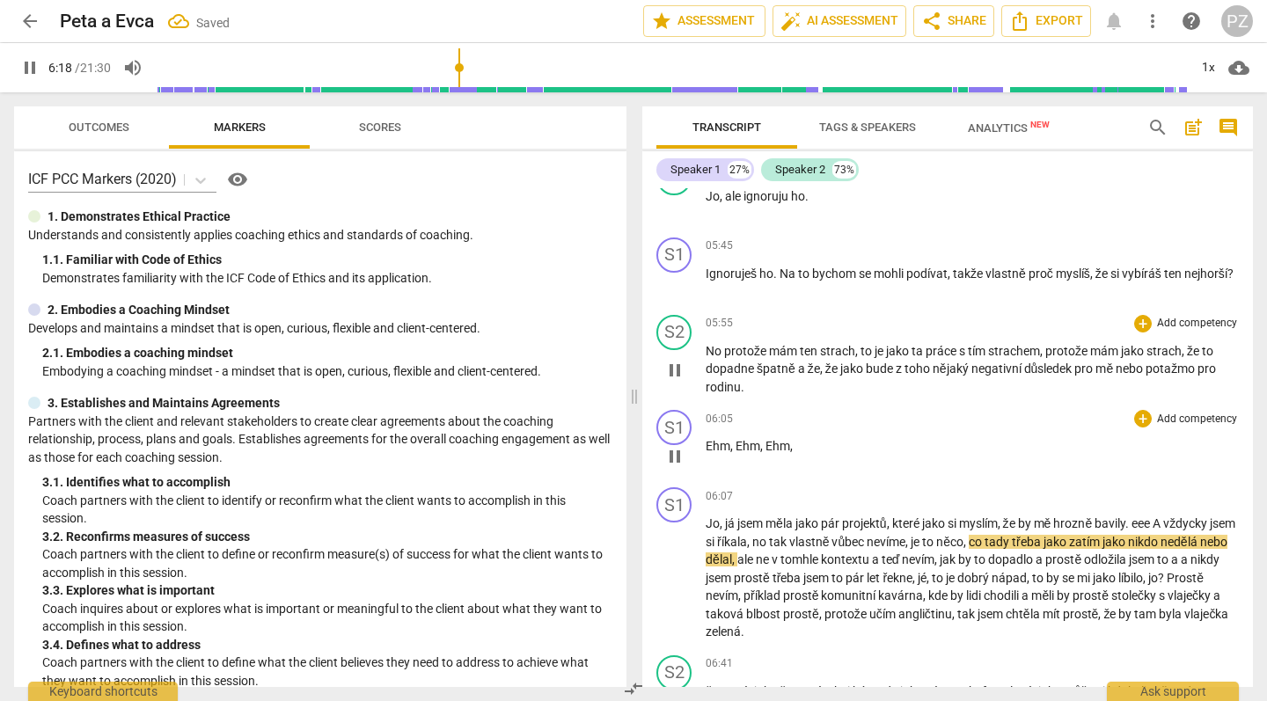
click at [818, 412] on div "06:05 + Add competency keyboard_arrow_right Ehm , Ehm , Ehm ," at bounding box center [972, 441] width 533 height 63
click at [800, 437] on p "Ehm , Ehm , Ehm ," at bounding box center [972, 446] width 533 height 18
type input "379"
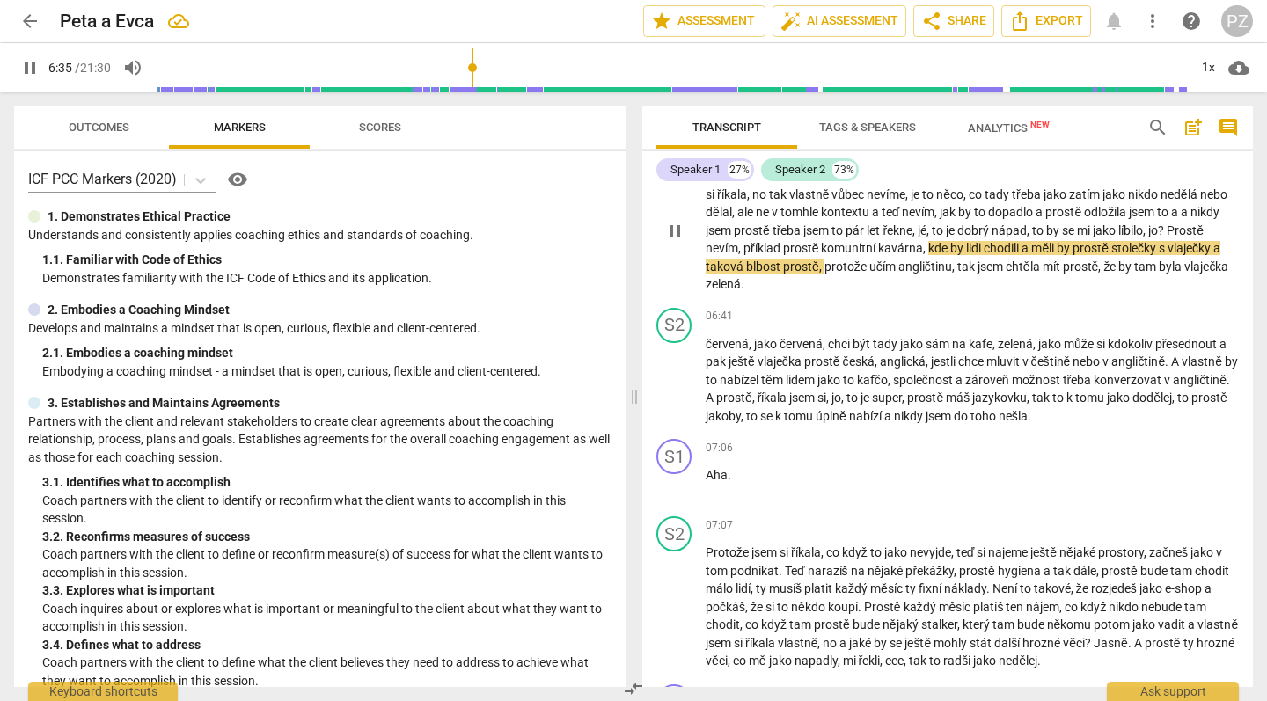
scroll to position [2553, 0]
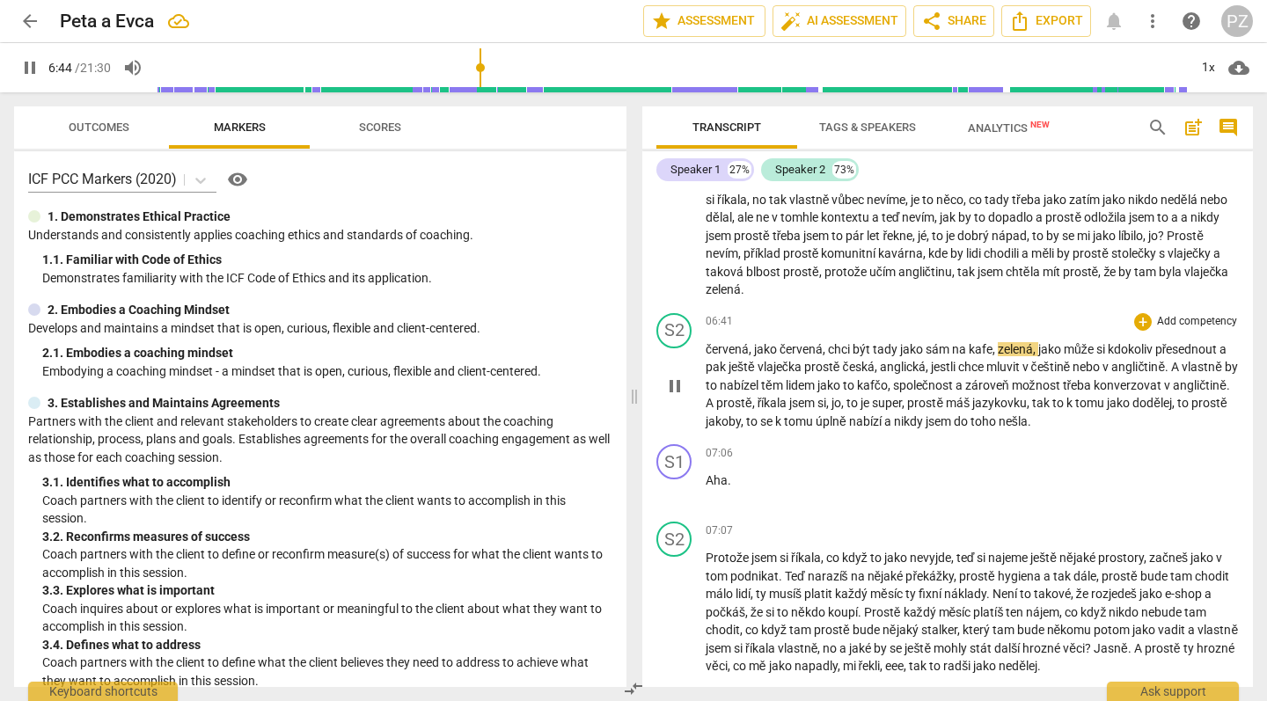
click at [707, 342] on span "červená" at bounding box center [727, 349] width 43 height 14
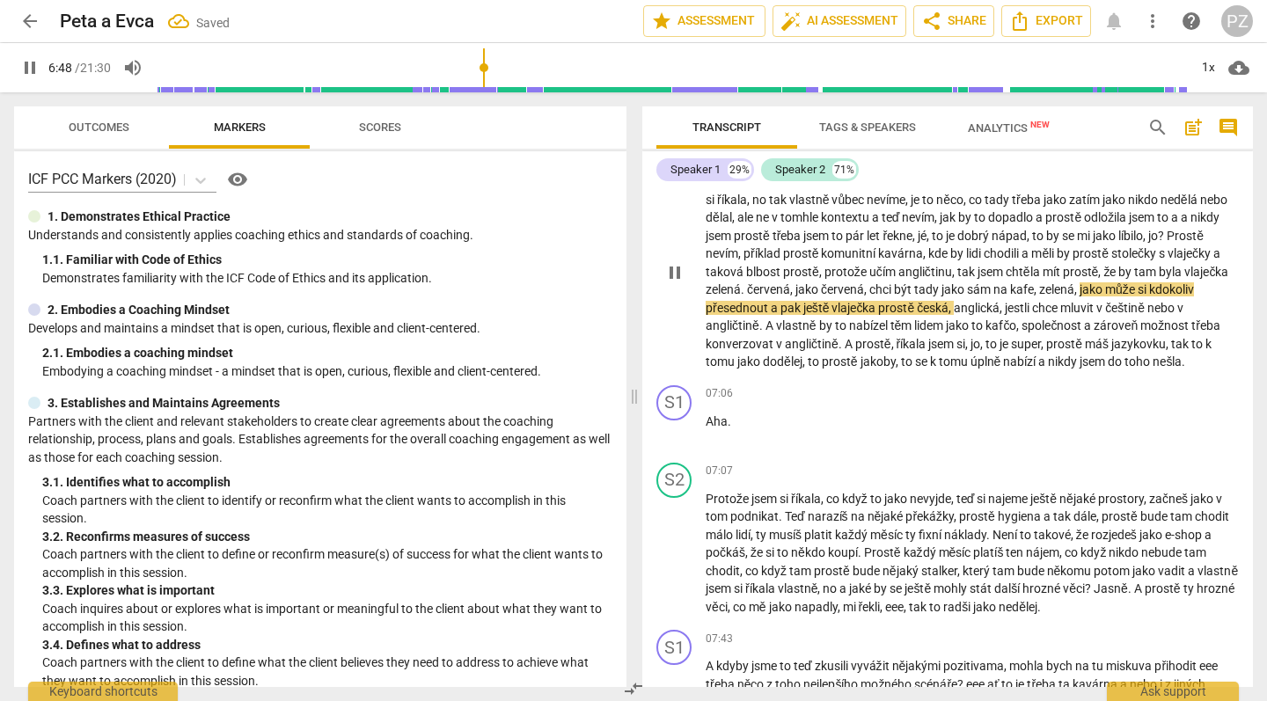
click at [790, 282] on span "červená" at bounding box center [768, 289] width 43 height 14
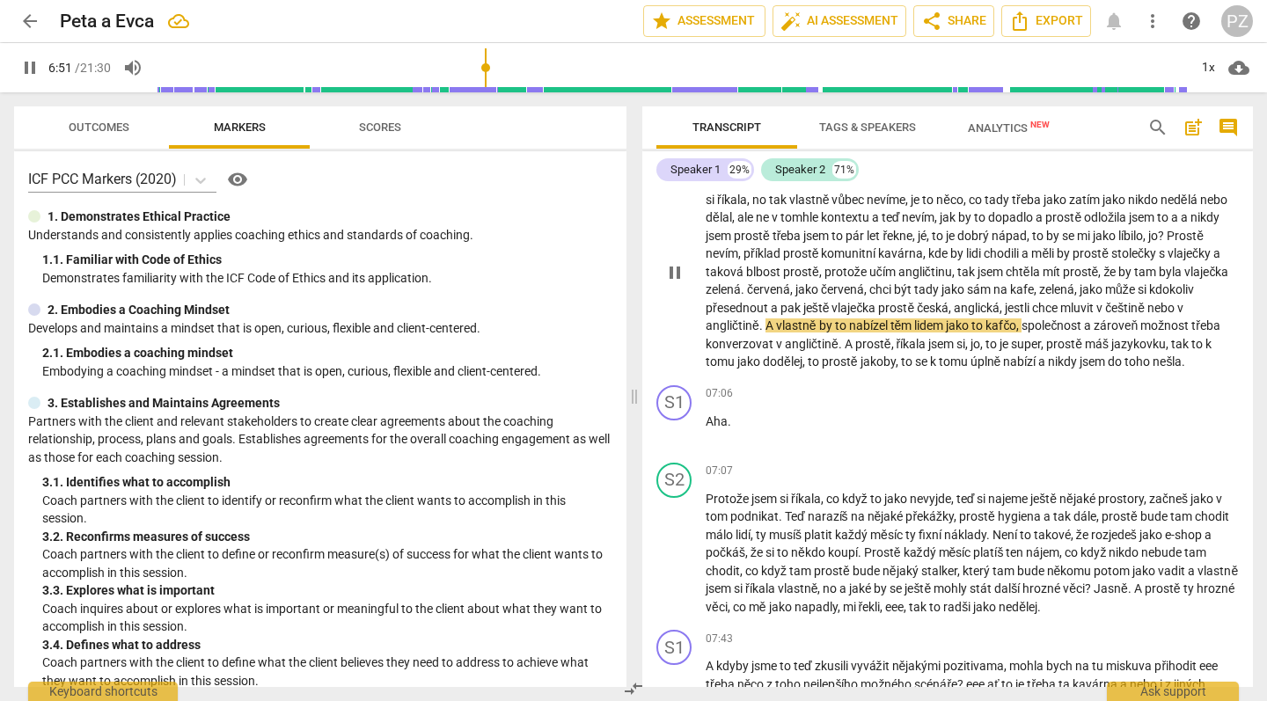
type input "412"
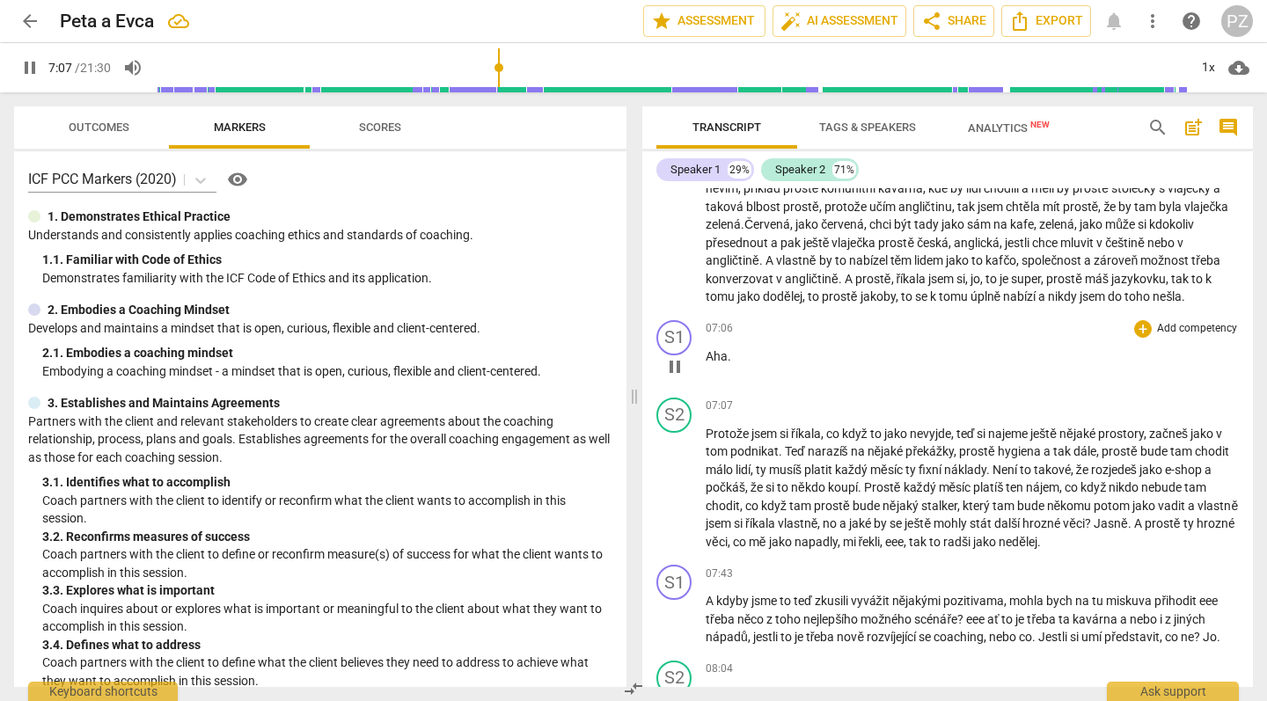
scroll to position [2645, 0]
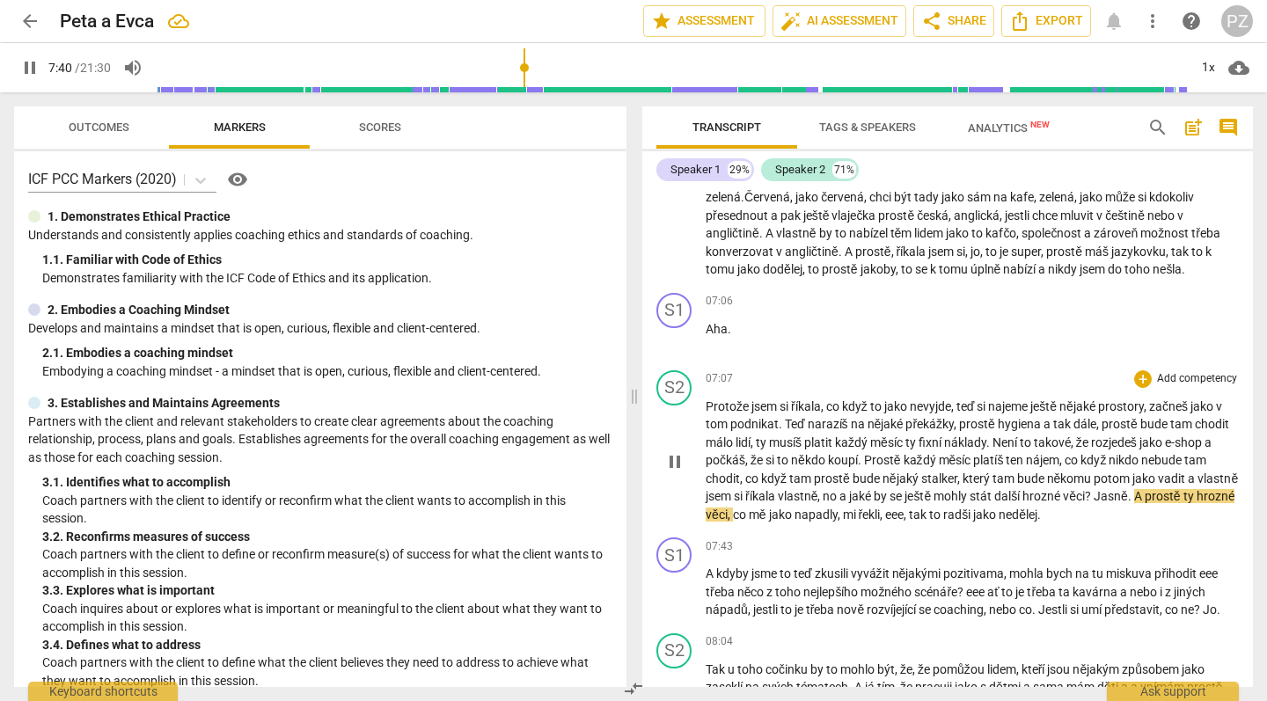
click at [1128, 489] on span "Jasně" at bounding box center [1111, 496] width 34 height 14
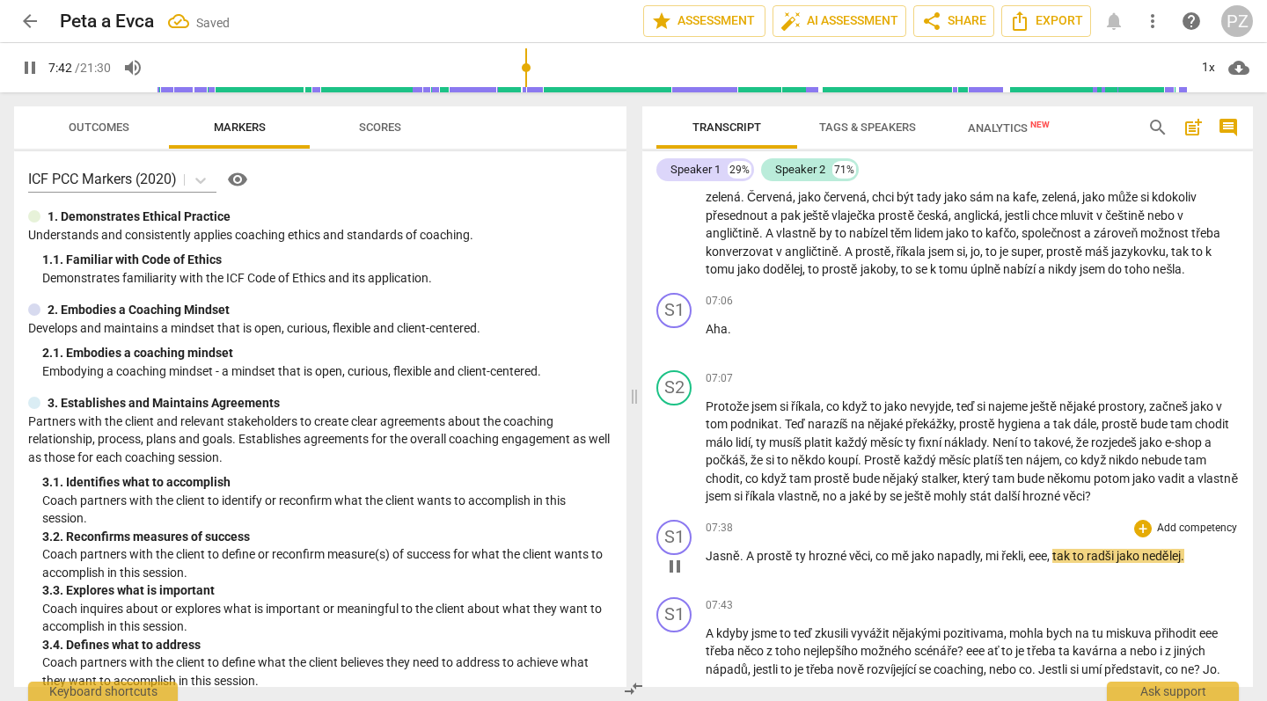
click at [746, 549] on span "A" at bounding box center [751, 556] width 11 height 14
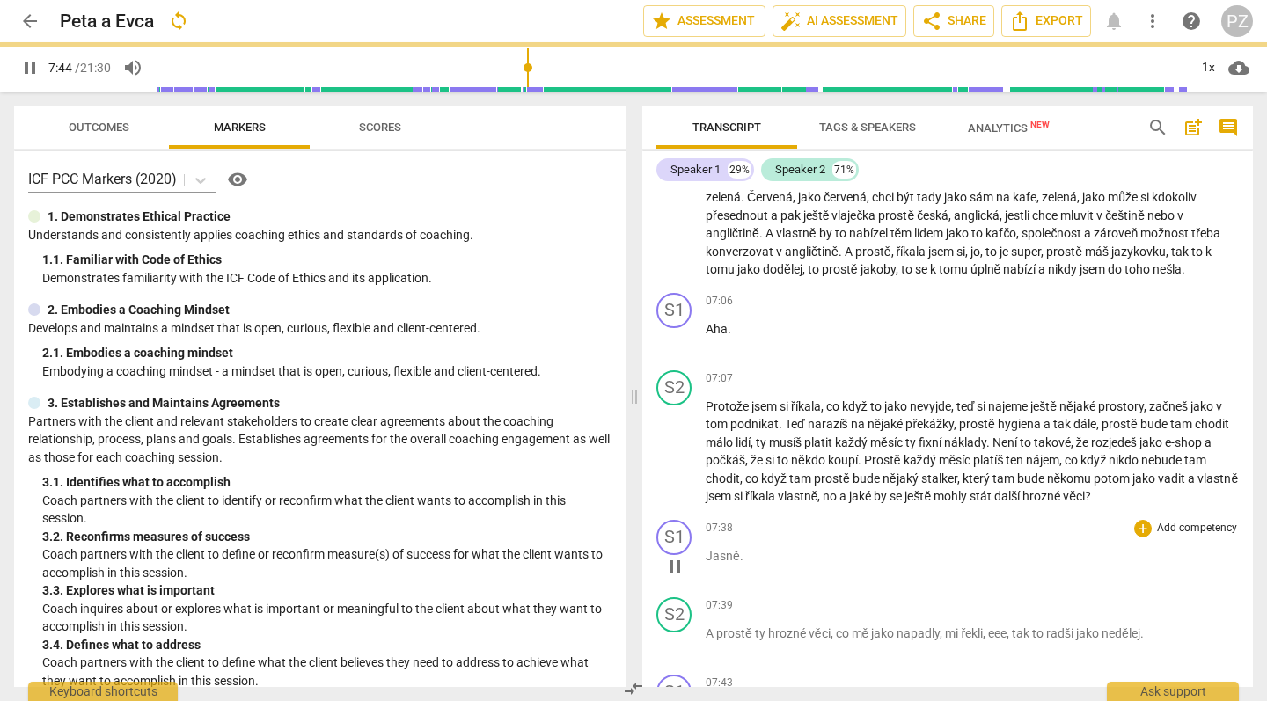
scroll to position [2750, 0]
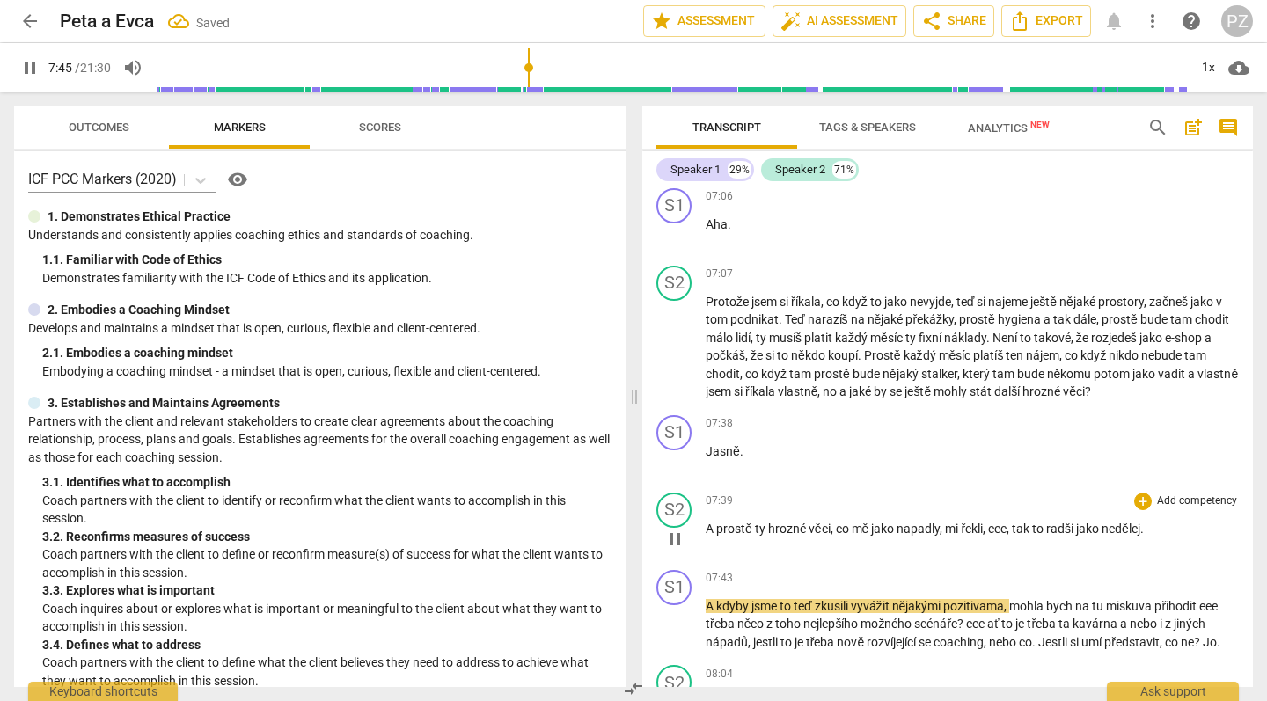
click at [1011, 522] on span "," at bounding box center [1009, 529] width 5 height 14
type input "465"
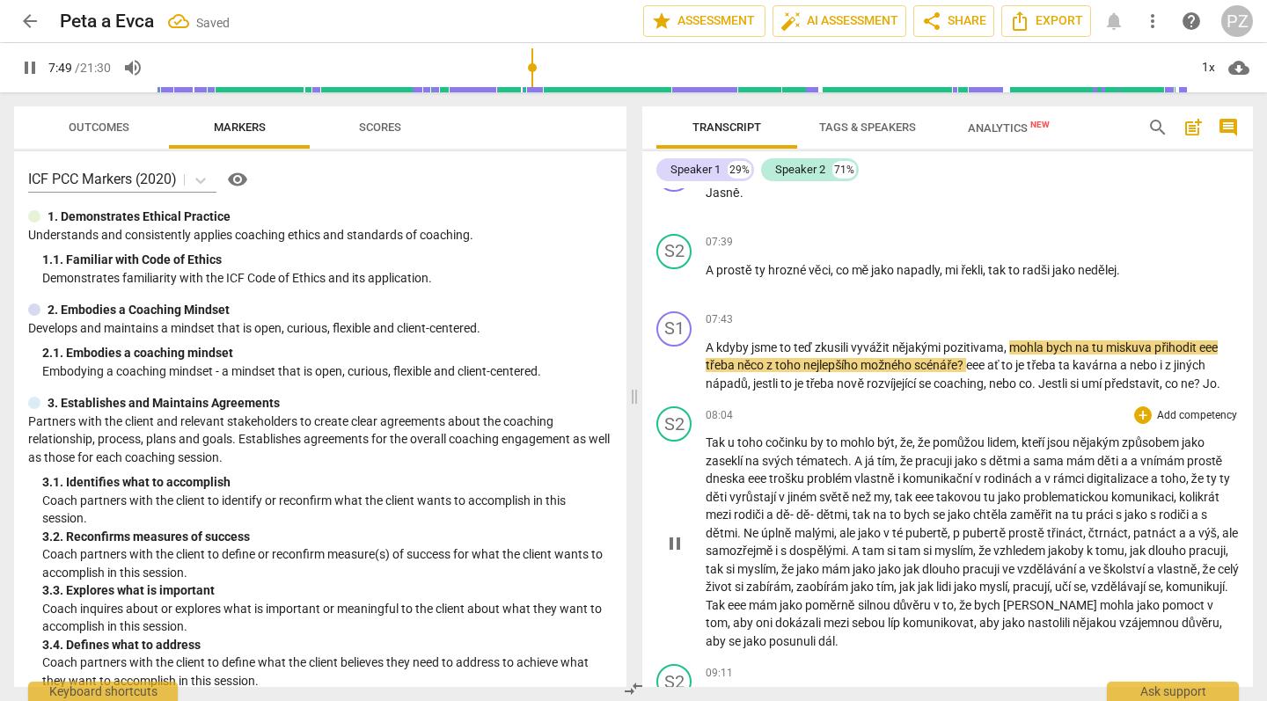
scroll to position [3009, 0]
click at [1218, 341] on span "eee" at bounding box center [1208, 348] width 18 height 14
type input "471"
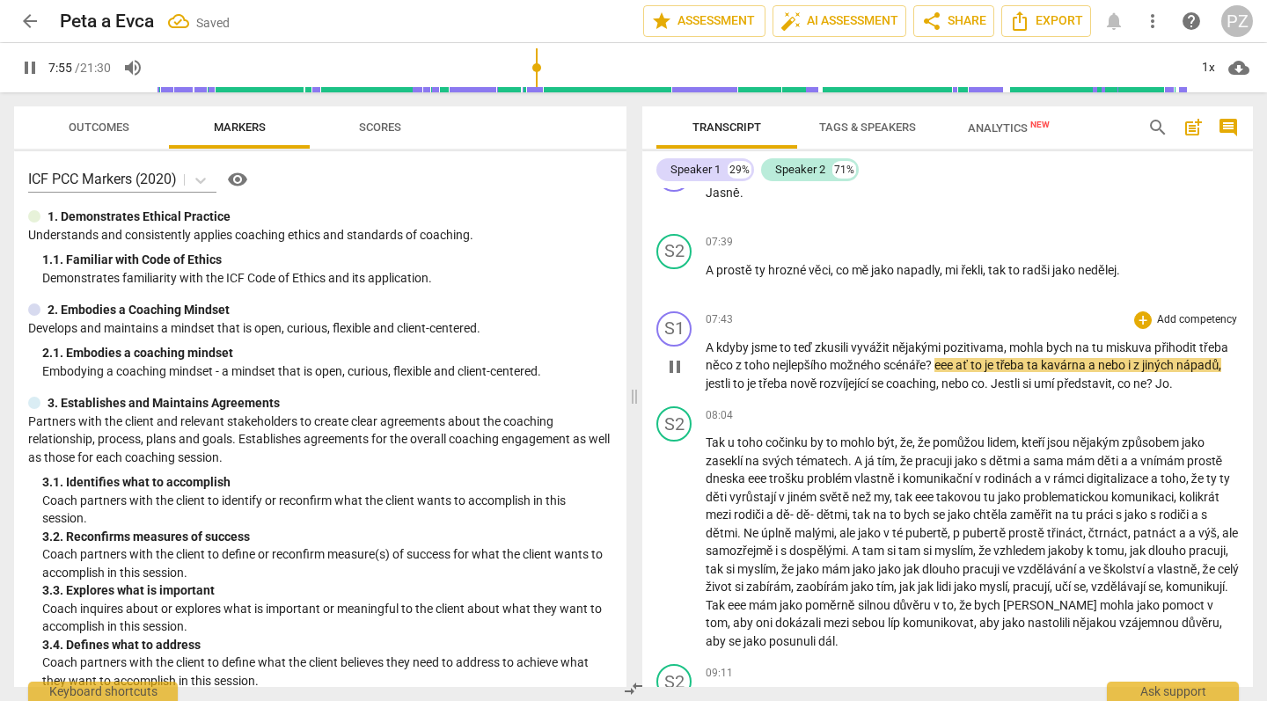
click at [960, 358] on span "ať" at bounding box center [963, 365] width 14 height 14
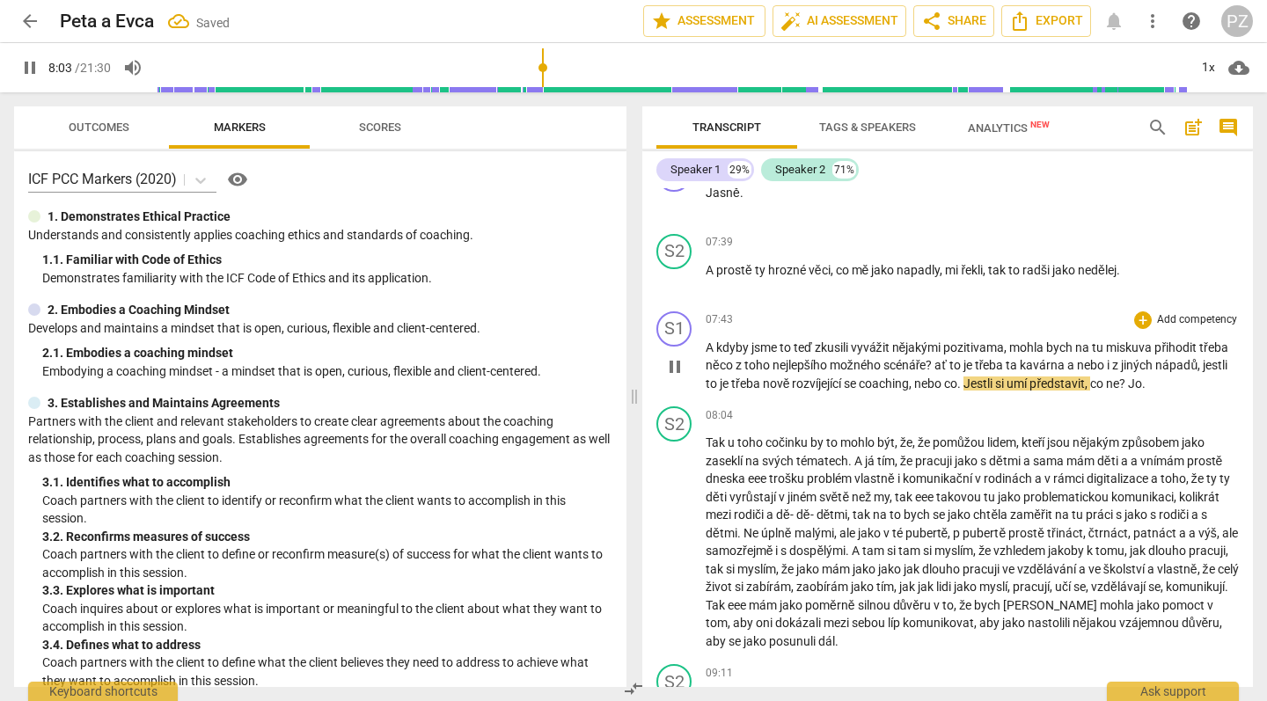
click at [968, 377] on span "Jestli" at bounding box center [980, 384] width 32 height 14
drag, startPoint x: 1001, startPoint y: 351, endPoint x: 970, endPoint y: 351, distance: 30.8
click at [970, 377] on span "Jestli" at bounding box center [980, 384] width 32 height 14
click at [1079, 377] on span "ne" at bounding box center [1072, 384] width 13 height 14
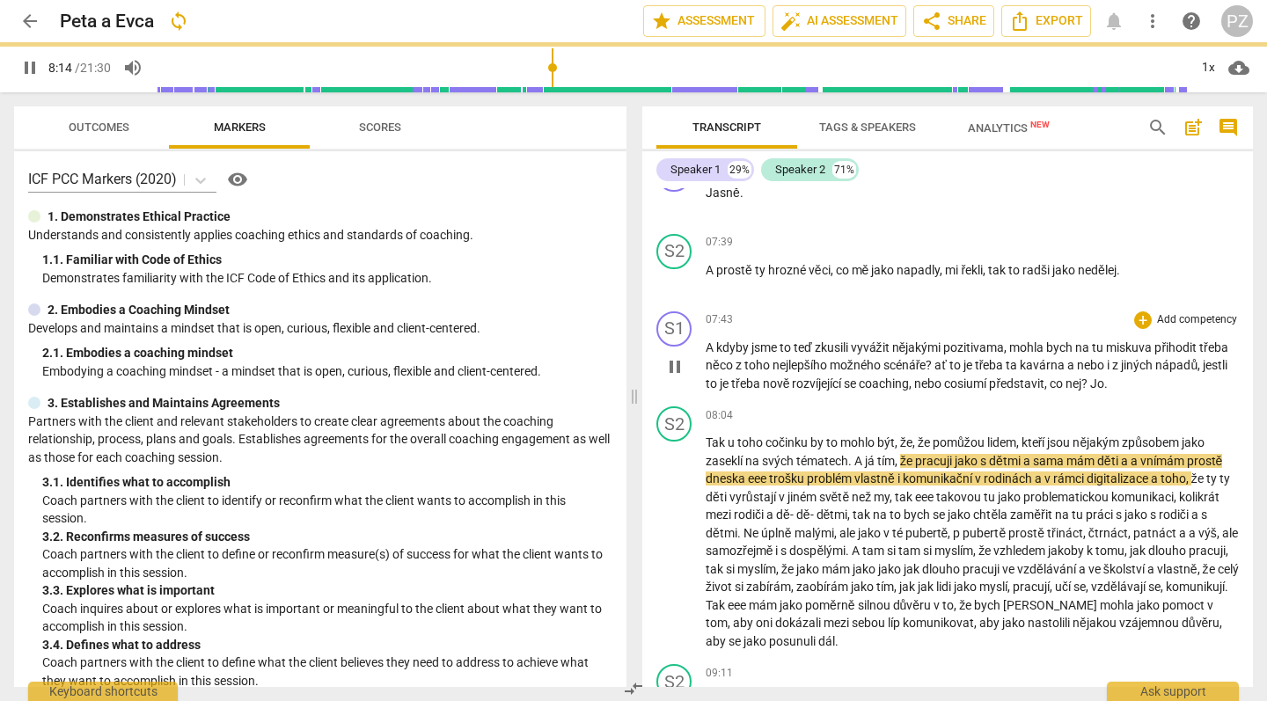
click at [1103, 377] on span "Jo" at bounding box center [1097, 384] width 14 height 14
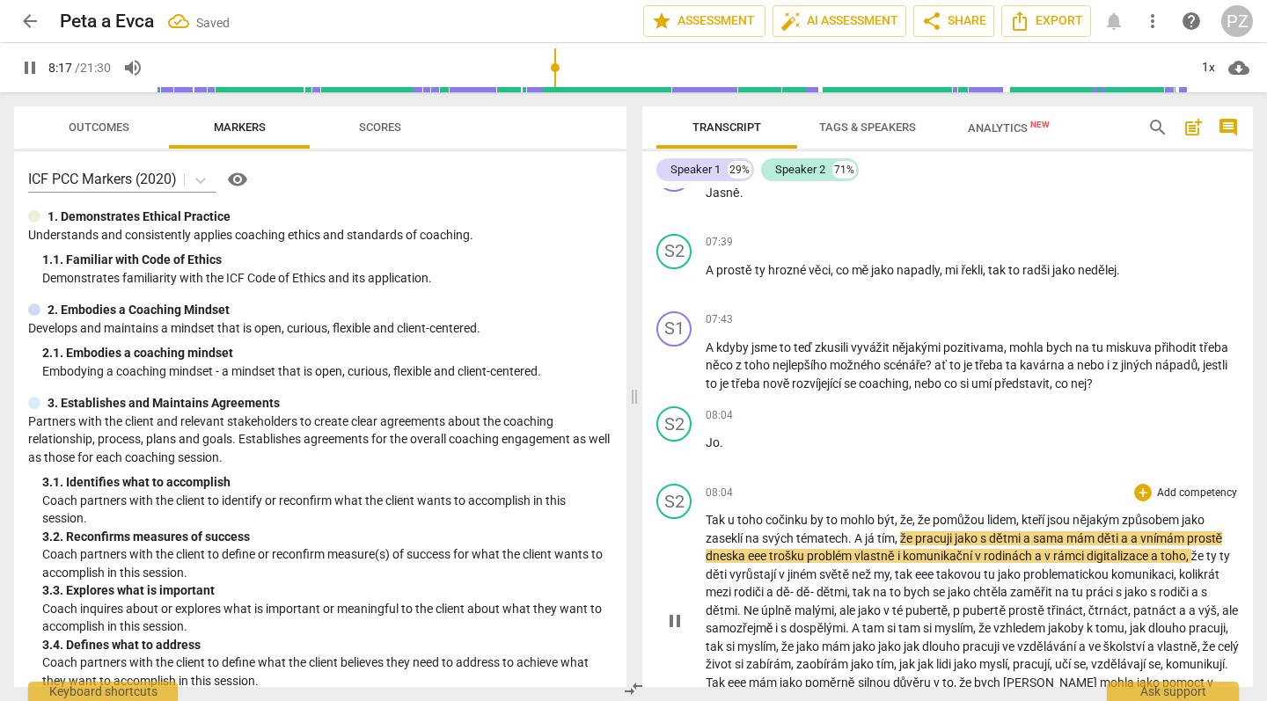
click at [708, 513] on span "Tak" at bounding box center [717, 520] width 22 height 14
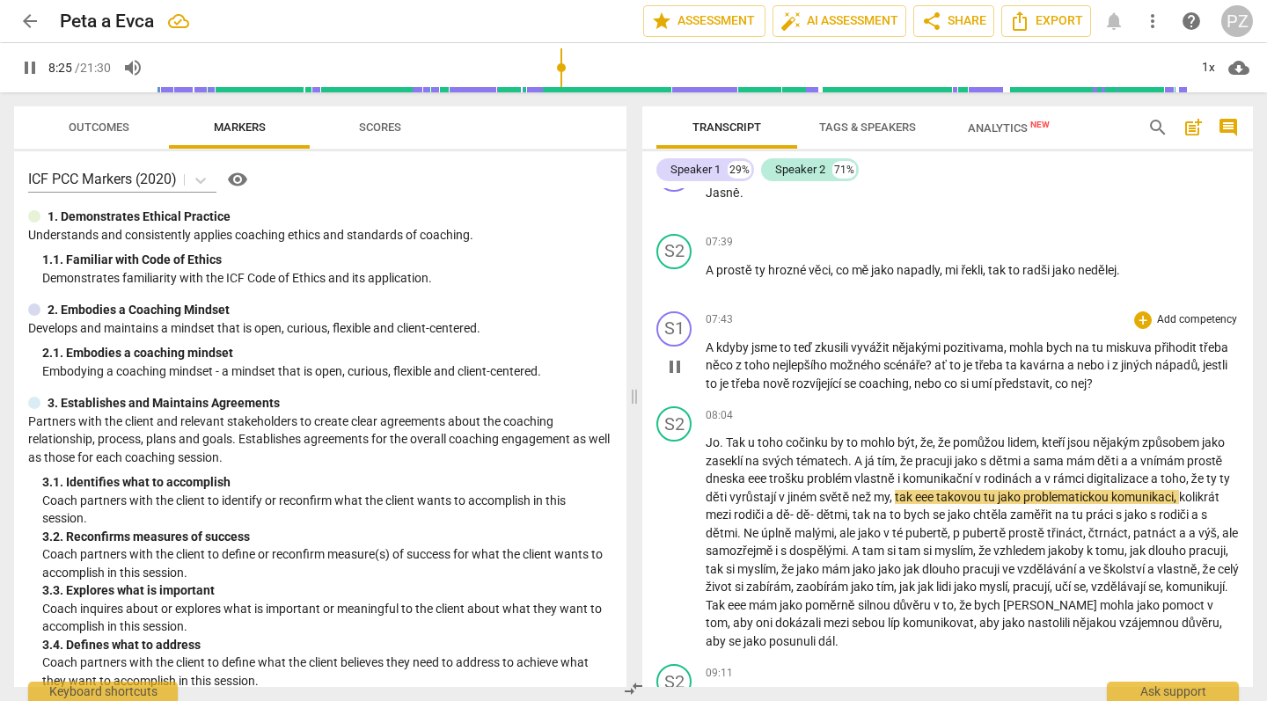
click at [1012, 377] on span "představit" at bounding box center [1021, 384] width 55 height 14
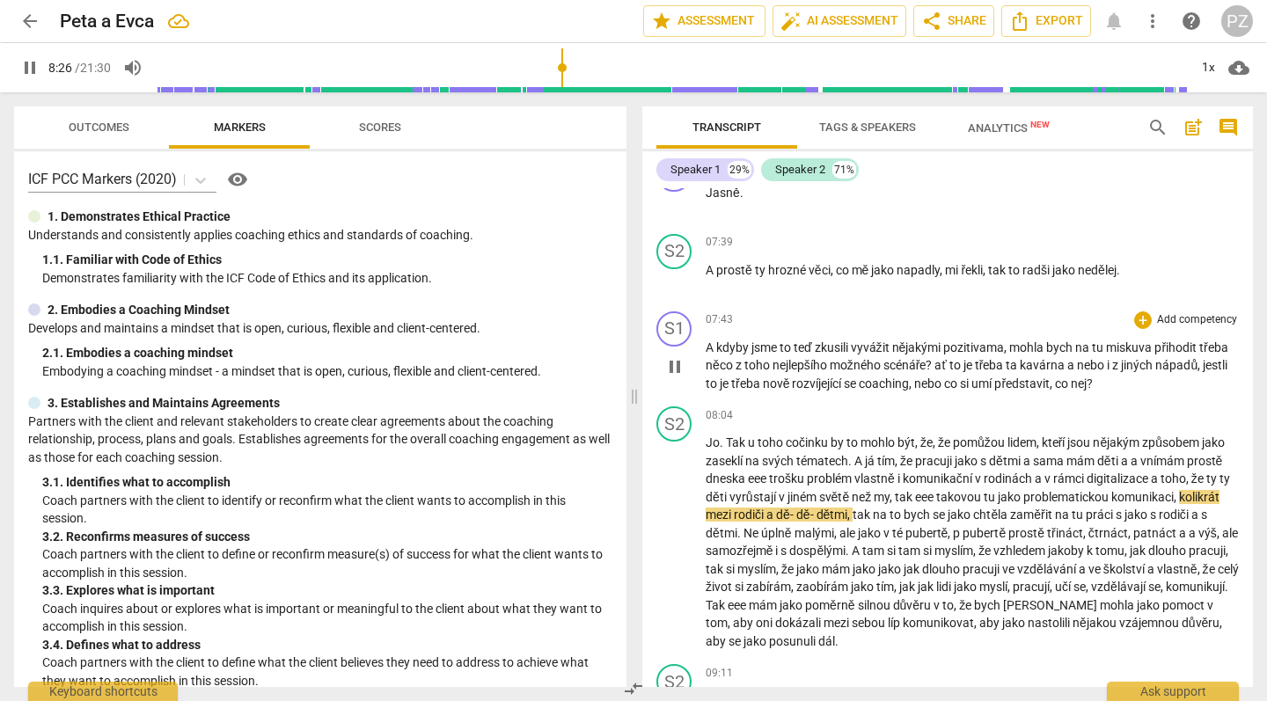
click at [756, 377] on span "třeba" at bounding box center [747, 384] width 32 height 14
click at [935, 377] on span "nebo" at bounding box center [929, 384] width 30 height 14
click at [950, 377] on span "co" at bounding box center [952, 384] width 16 height 14
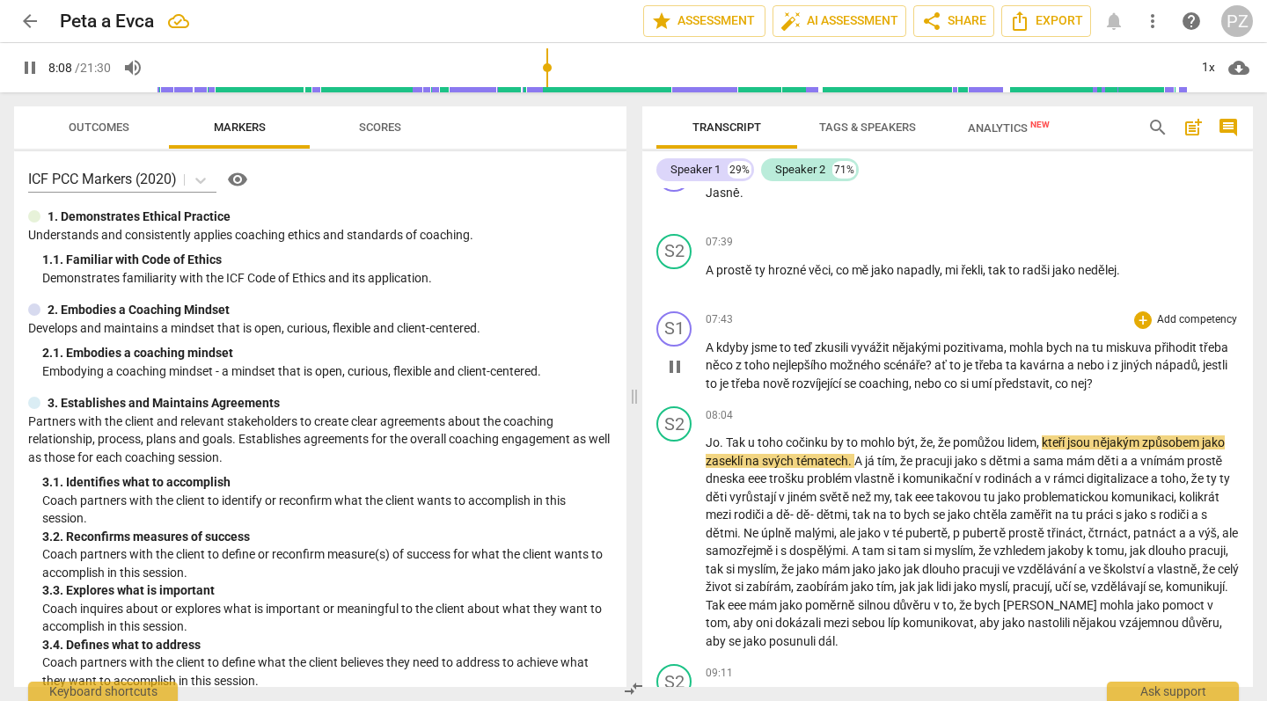
click at [965, 377] on span "si" at bounding box center [965, 384] width 11 height 14
click at [695, 347] on div "play_arrow pause" at bounding box center [683, 367] width 45 height 41
click at [674, 356] on span "pause" at bounding box center [674, 366] width 21 height 21
click at [674, 356] on span "play_arrow" at bounding box center [674, 366] width 21 height 21
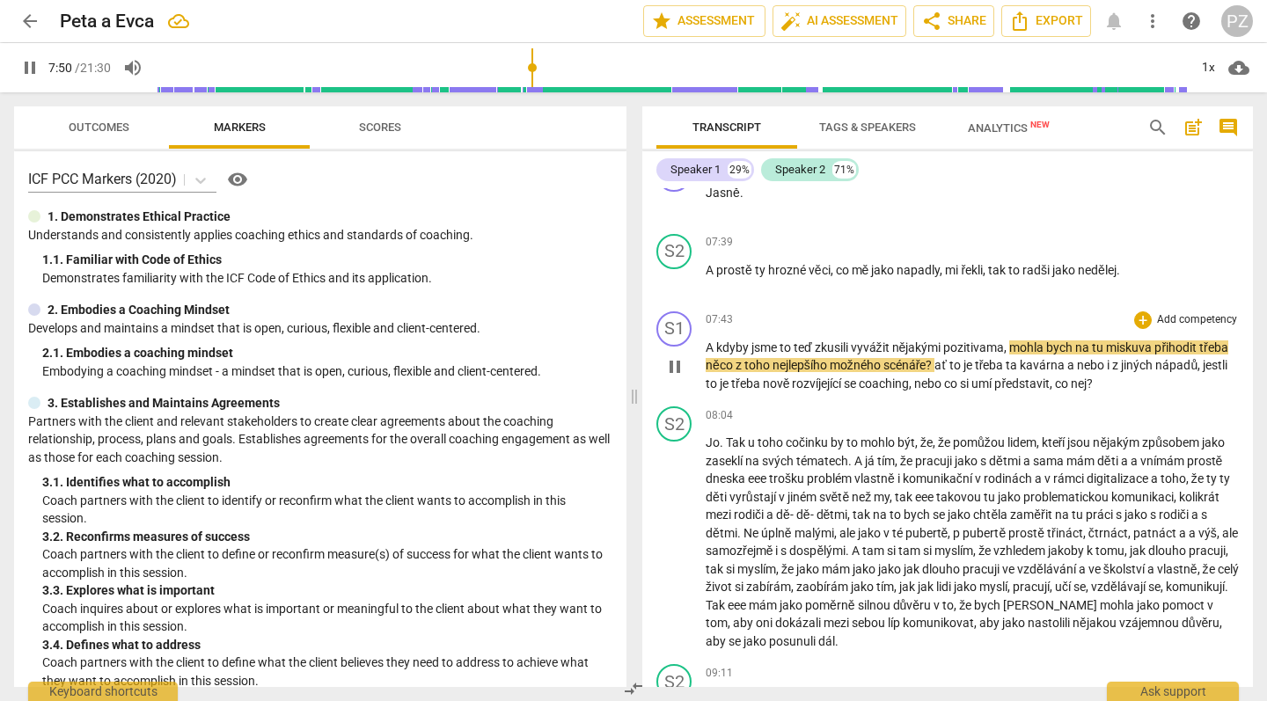
click at [1146, 341] on span "miskuva" at bounding box center [1130, 348] width 48 height 14
click at [1142, 341] on span "miskuva" at bounding box center [1130, 348] width 48 height 14
type input "471"
click at [1157, 341] on span "misku va" at bounding box center [1131, 348] width 51 height 14
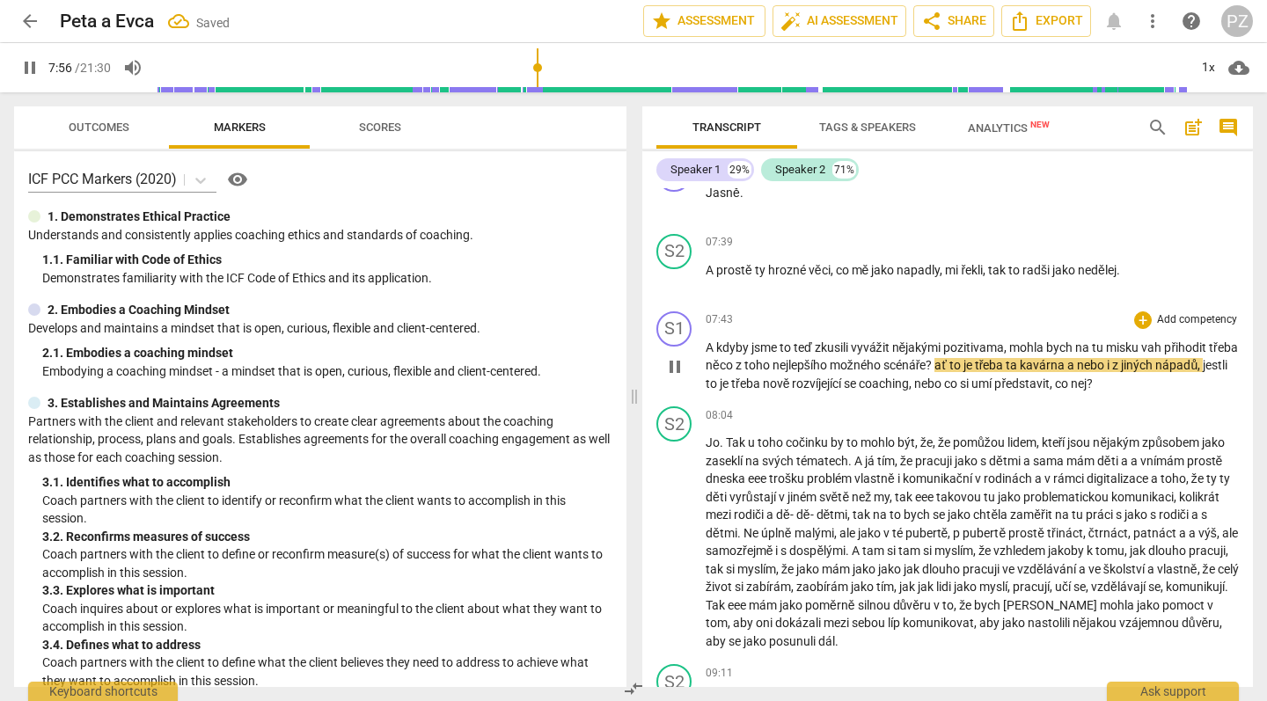
click at [949, 358] on span "ať" at bounding box center [942, 365] width 14 height 14
click at [972, 377] on span "si" at bounding box center [965, 384] width 11 height 14
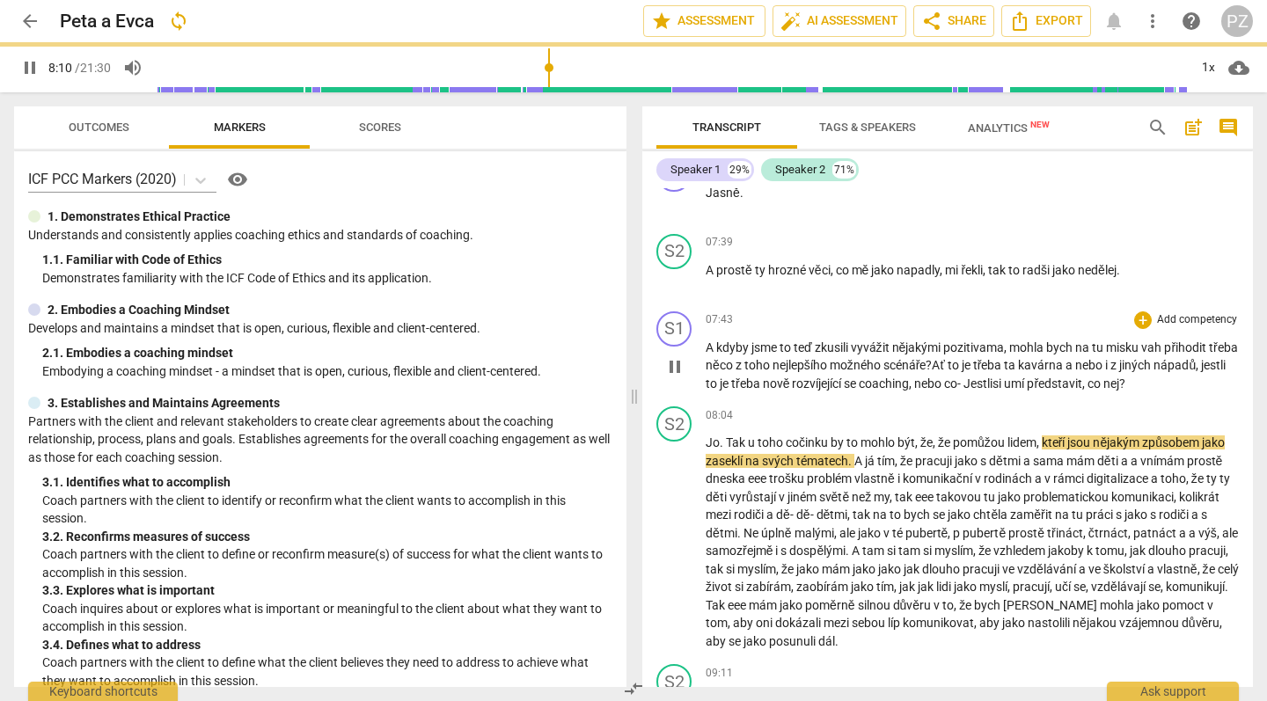
click at [1027, 377] on span "umí" at bounding box center [1015, 384] width 23 height 14
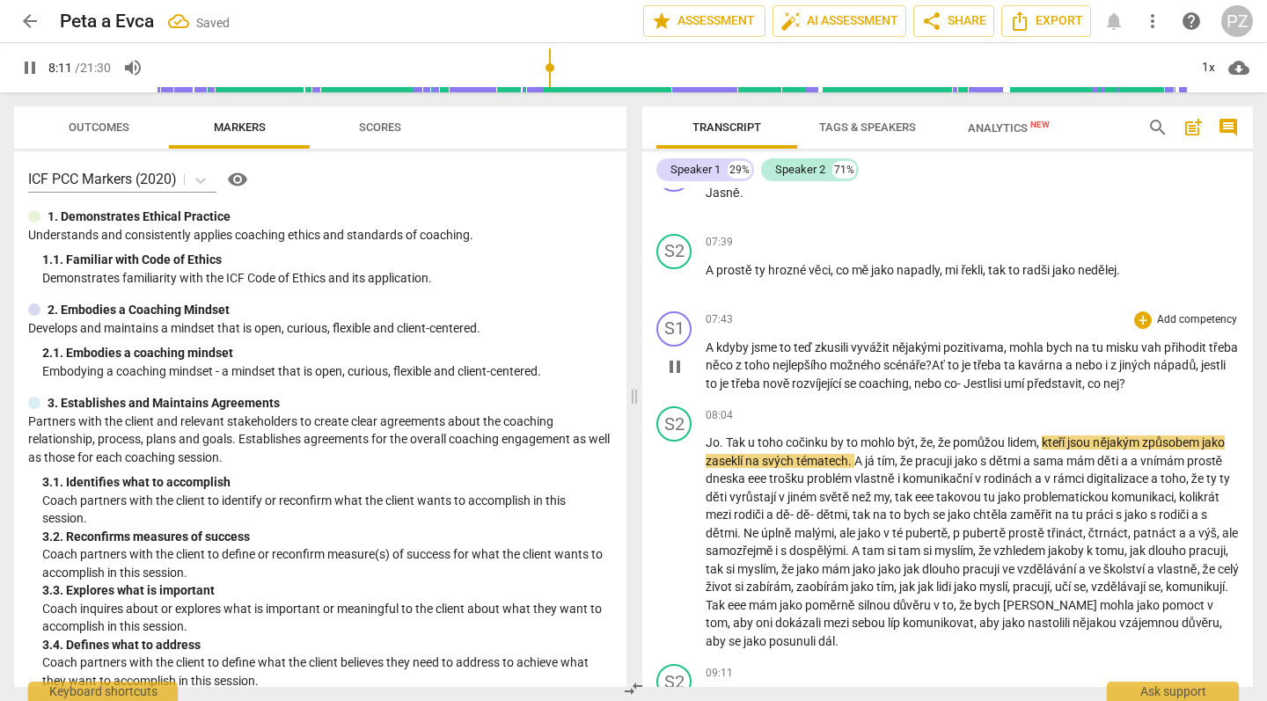
click at [1027, 377] on span "umí" at bounding box center [1015, 384] width 23 height 14
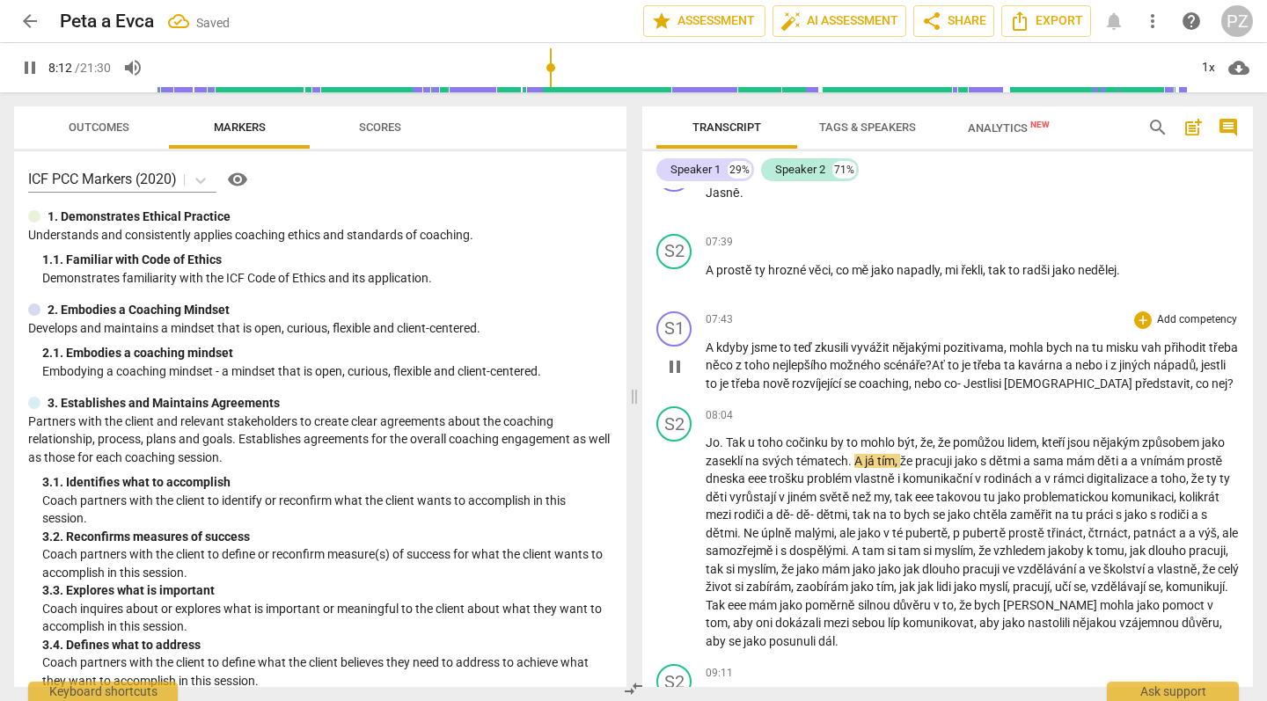
click at [1212, 377] on span "nej" at bounding box center [1220, 384] width 16 height 14
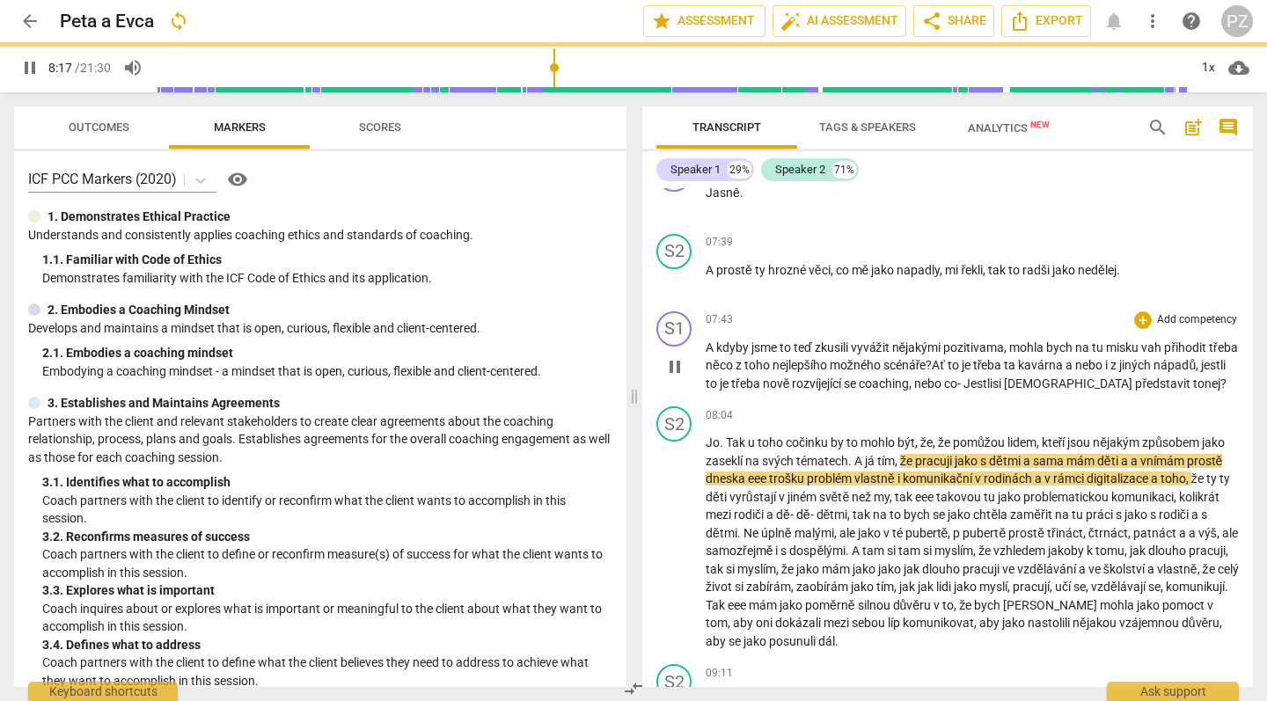
click at [993, 377] on span "co - Jestli" at bounding box center [968, 384] width 48 height 14
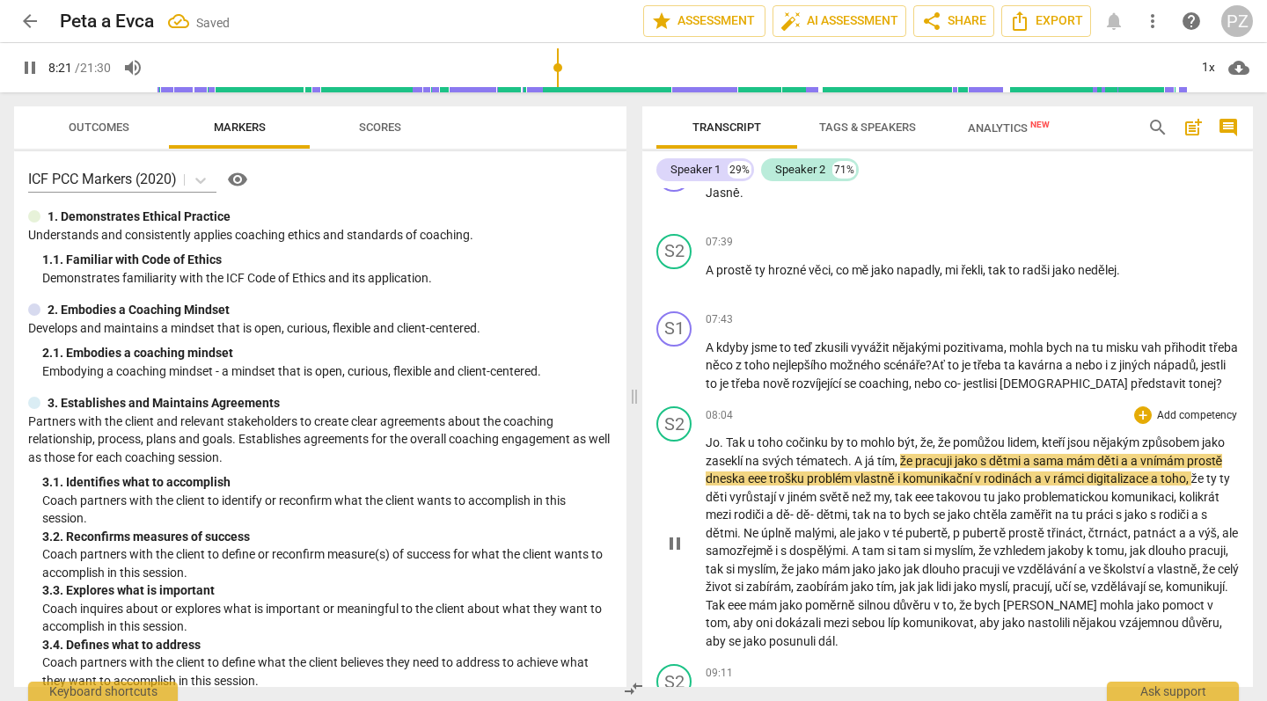
click at [936, 490] on span "eee" at bounding box center [925, 497] width 21 height 14
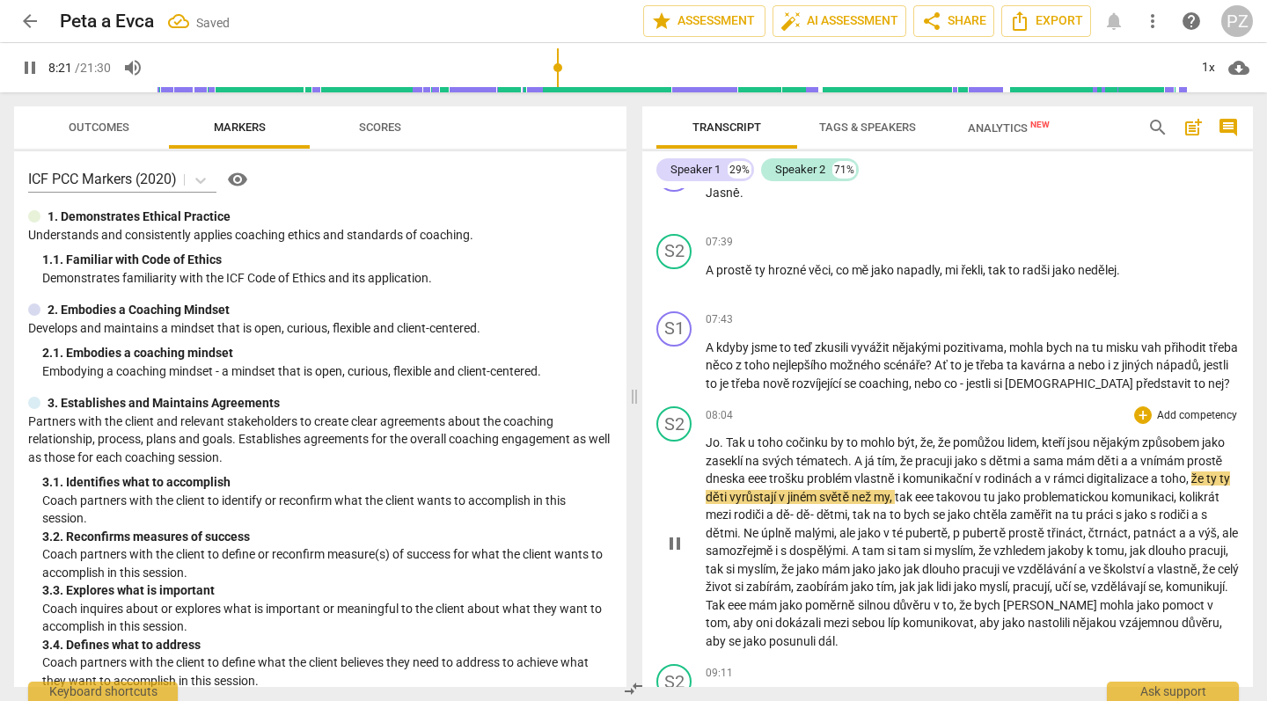
type input "502"
drag, startPoint x: 901, startPoint y: 478, endPoint x: 816, endPoint y: 479, distance: 85.4
click at [789, 508] on span "dě-" at bounding box center [778, 515] width 20 height 14
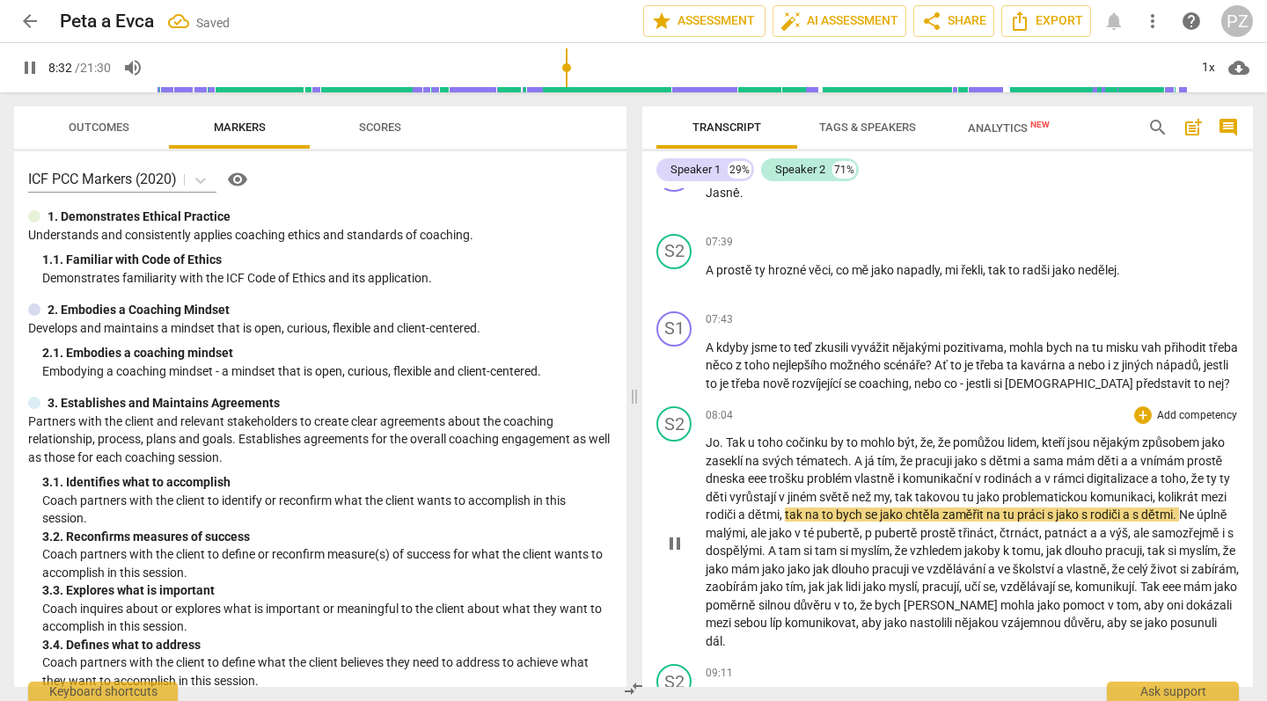
scroll to position [3013, 0]
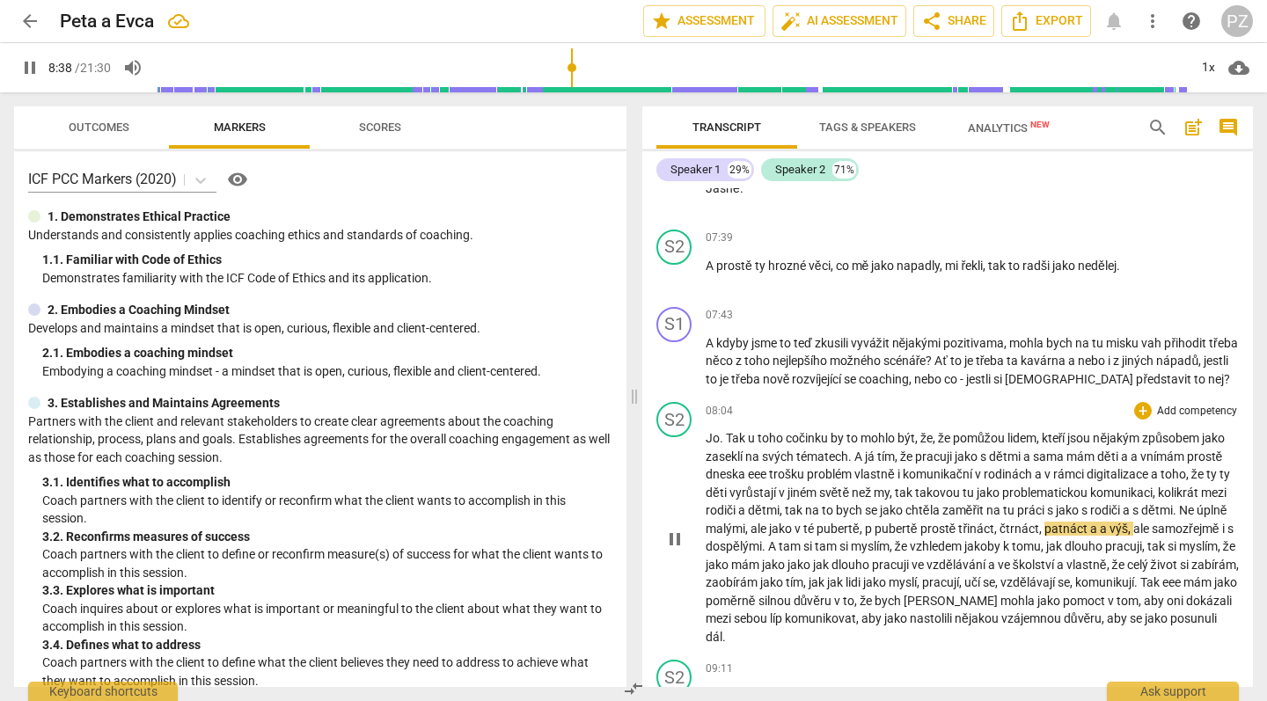
click at [911, 522] on span "pubertě" at bounding box center [898, 529] width 46 height 14
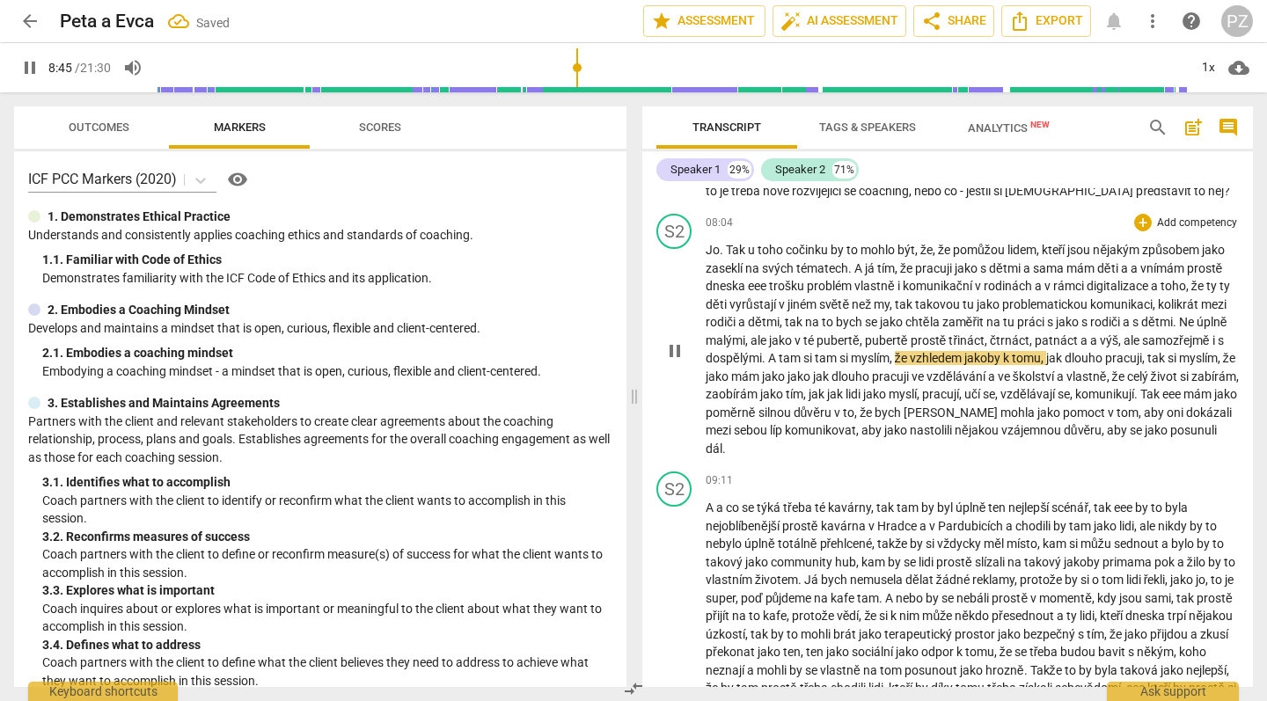
scroll to position [3241, 0]
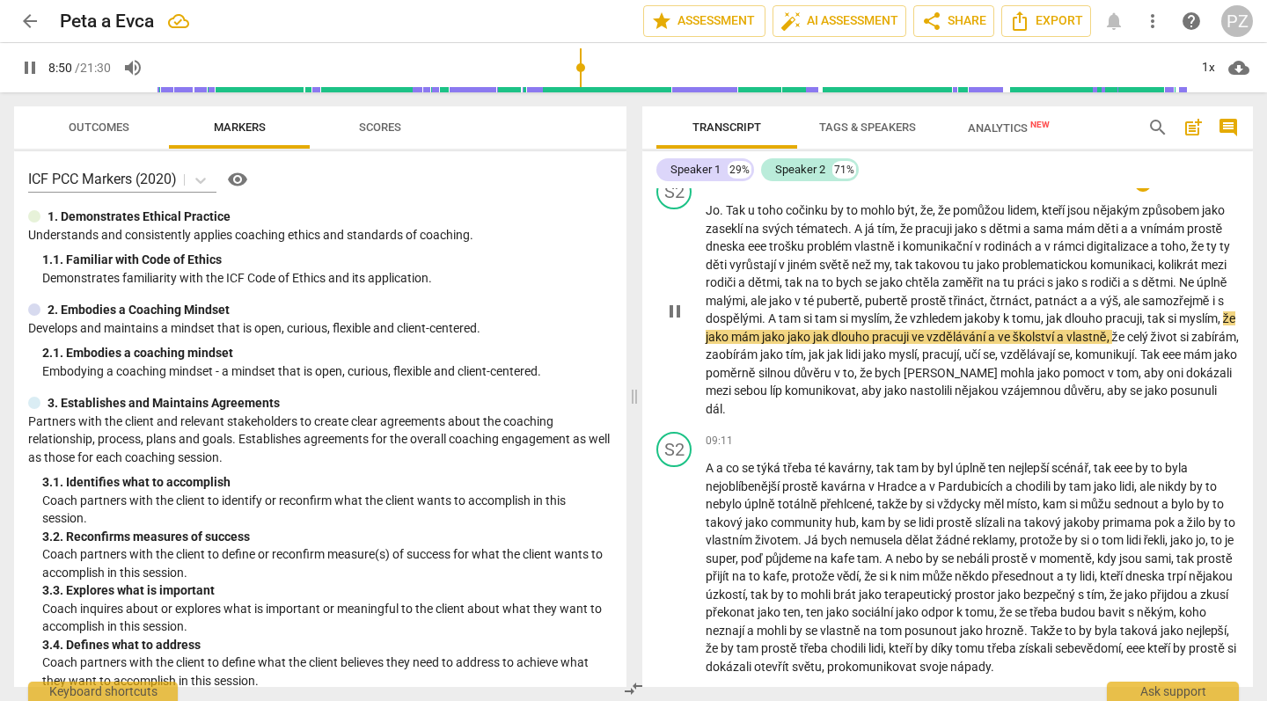
click at [813, 330] on span "jako" at bounding box center [801, 337] width 26 height 14
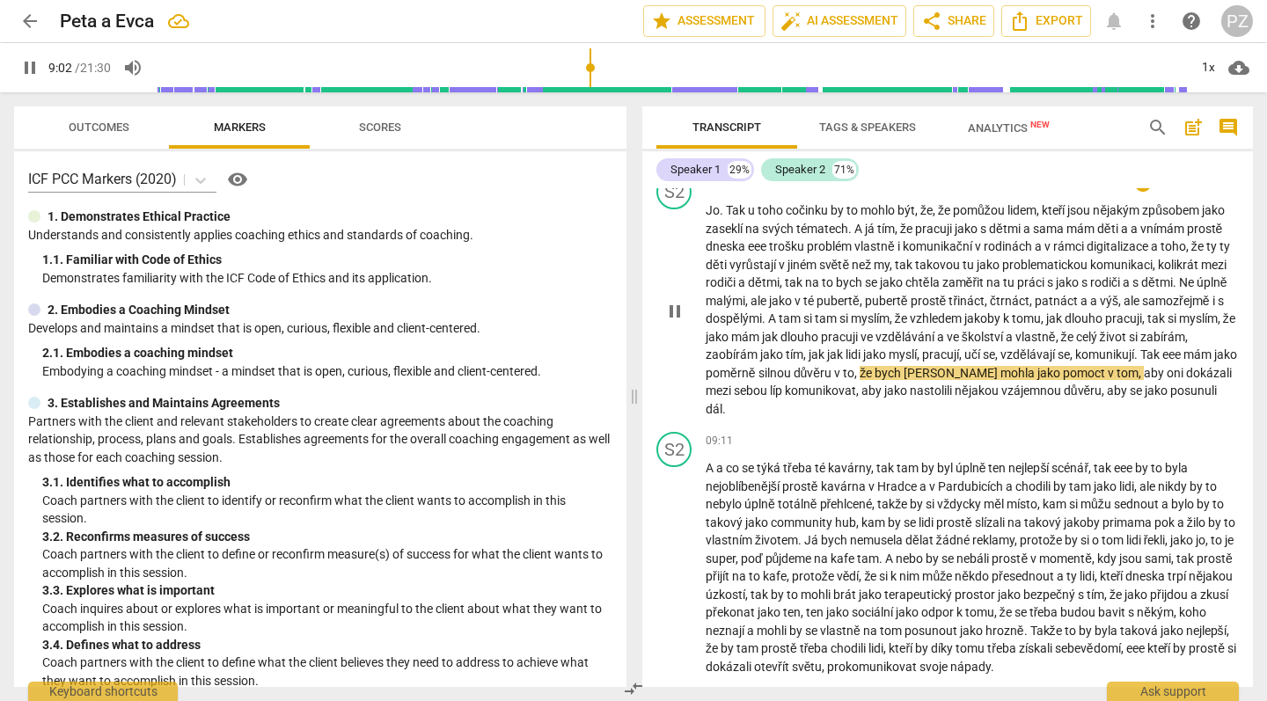
drag, startPoint x: 955, startPoint y: 329, endPoint x: 961, endPoint y: 355, distance: 26.3
click at [856, 384] on span "komunikovat" at bounding box center [820, 391] width 71 height 14
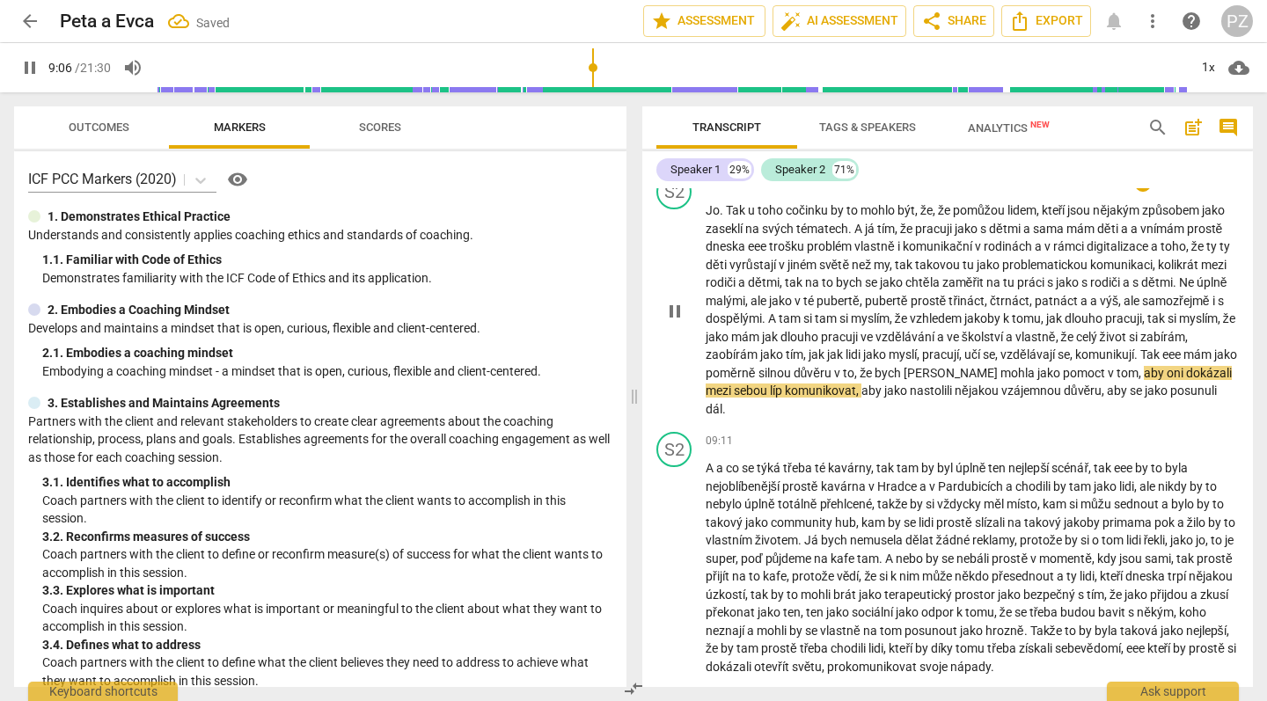
click at [1108, 366] on span "pomoct" at bounding box center [1085, 373] width 45 height 14
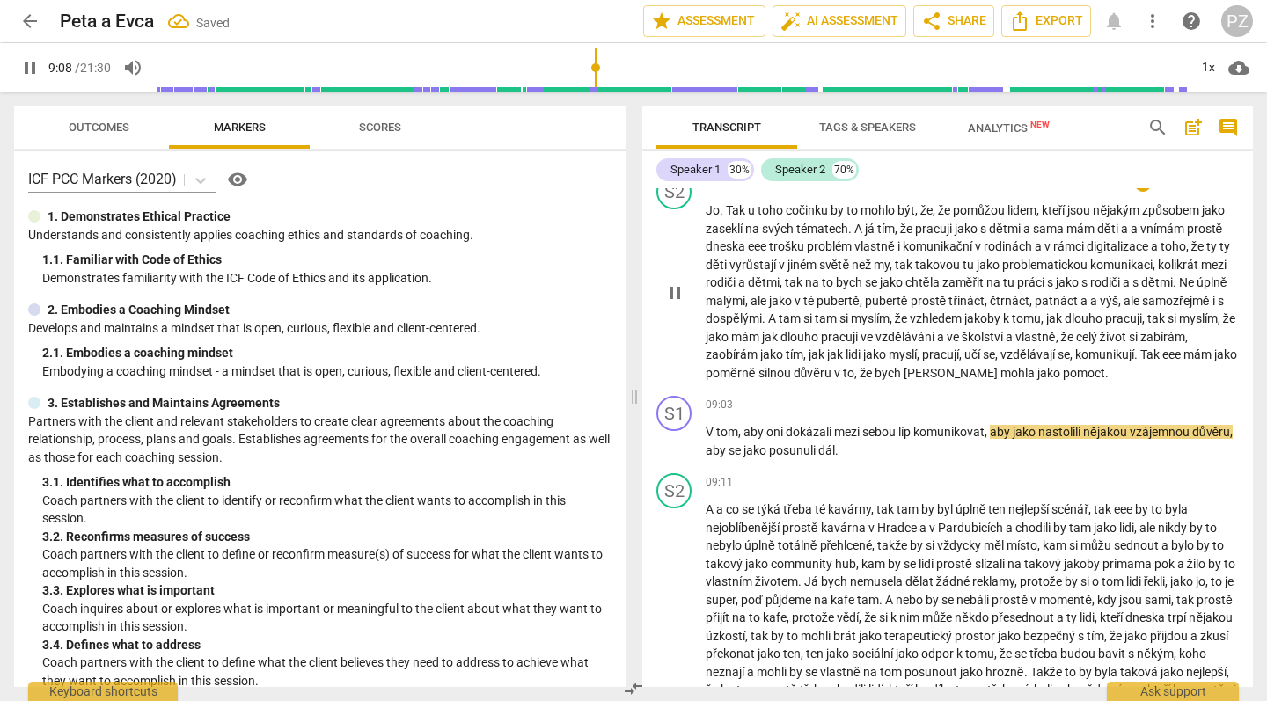
click at [1218, 334] on p "Jo . Tak u toho cočinku by to mohlo být , že , že pomůžou lidem , kteří jsou ně…" at bounding box center [972, 292] width 533 height 180
type input "549"
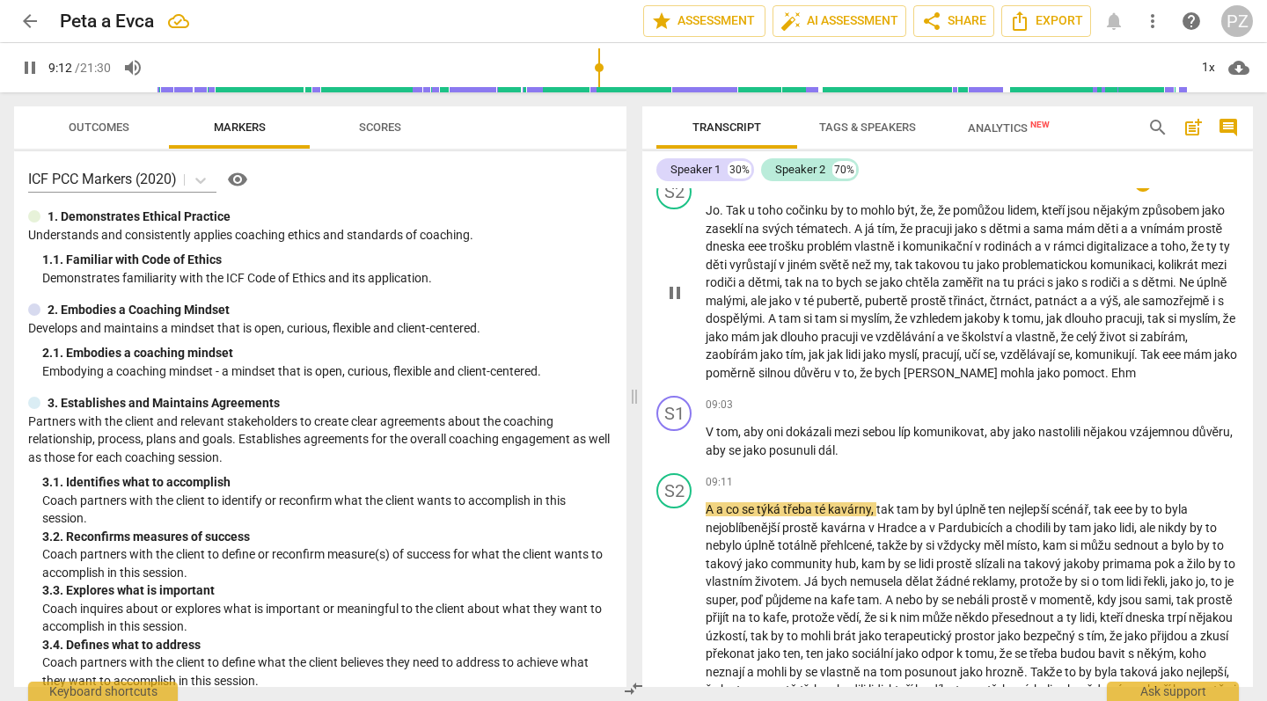
click at [1136, 366] on span ". Ehm" at bounding box center [1120, 373] width 31 height 14
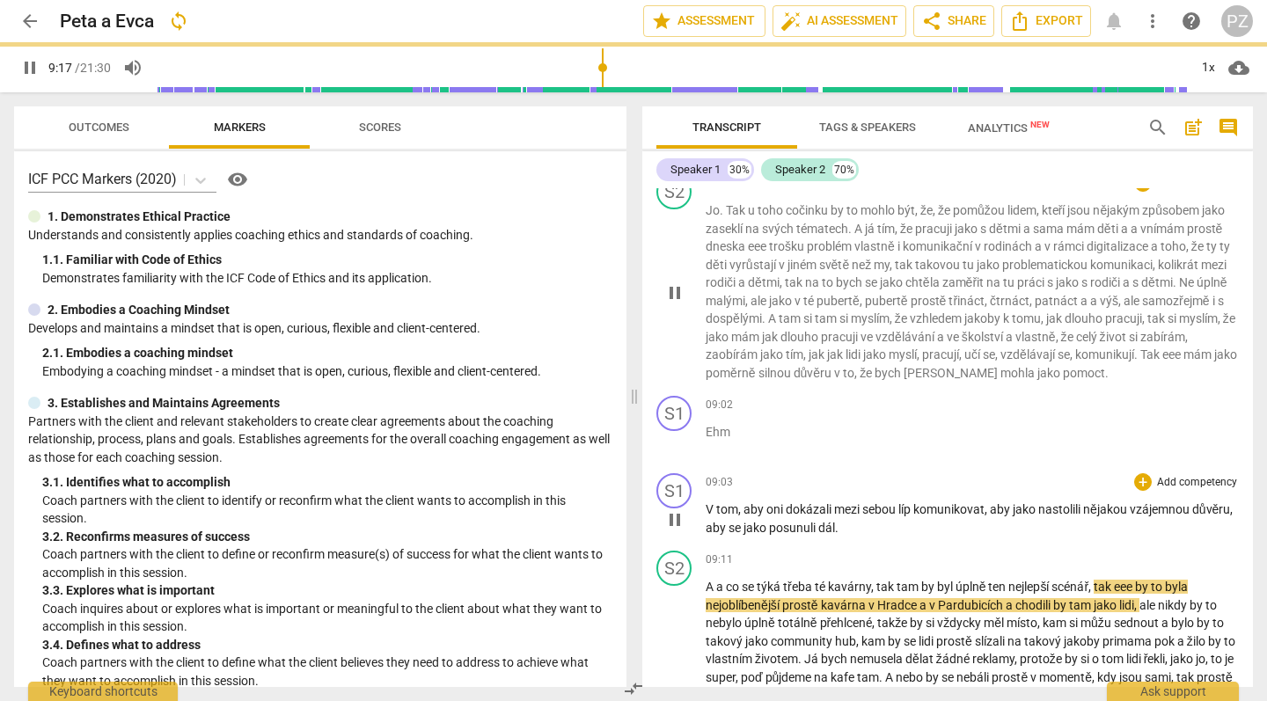
click at [788, 473] on div "09:03 + Add competency keyboard_arrow_right" at bounding box center [972, 482] width 533 height 18
click at [734, 396] on div "09:02 + Add competency keyboard_arrow_right Ehm" at bounding box center [972, 427] width 533 height 63
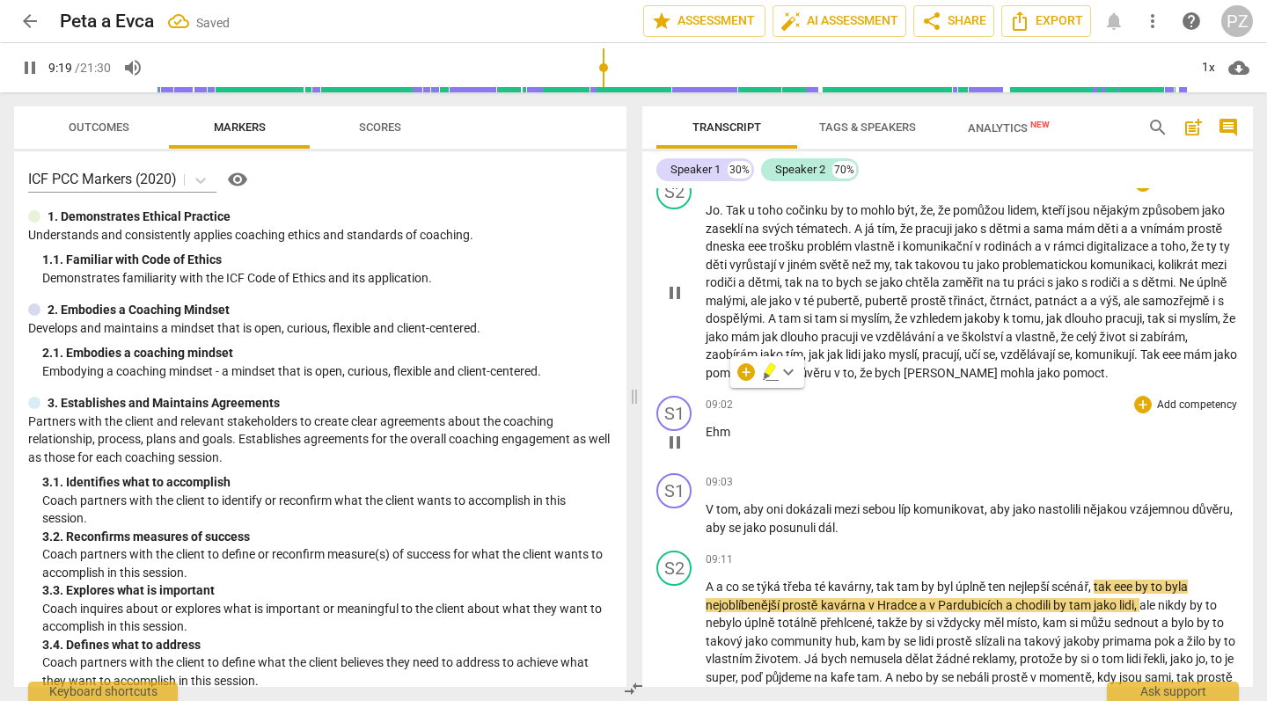
click at [733, 423] on p "Ehm" at bounding box center [972, 432] width 533 height 18
type input "560"
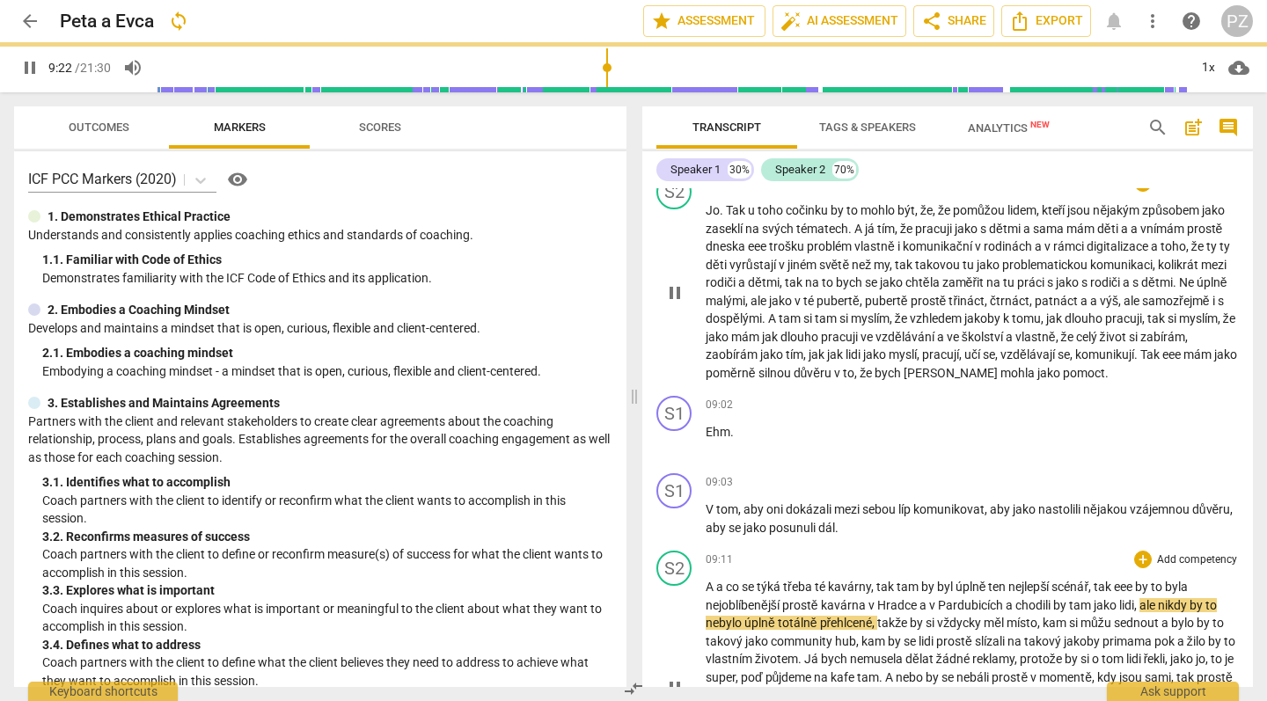
click at [705, 586] on div "play_arrow pause" at bounding box center [683, 687] width 45 height 203
click at [708, 580] on span "A" at bounding box center [711, 587] width 11 height 14
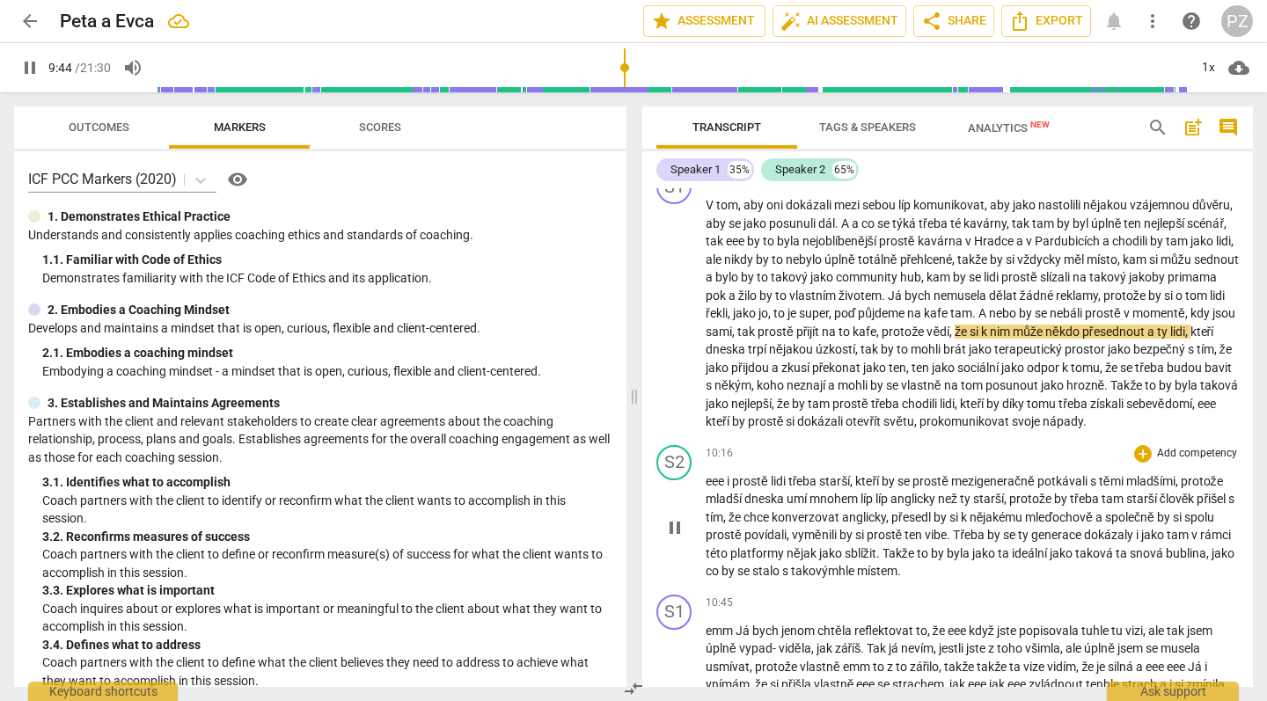
scroll to position [3548, 0]
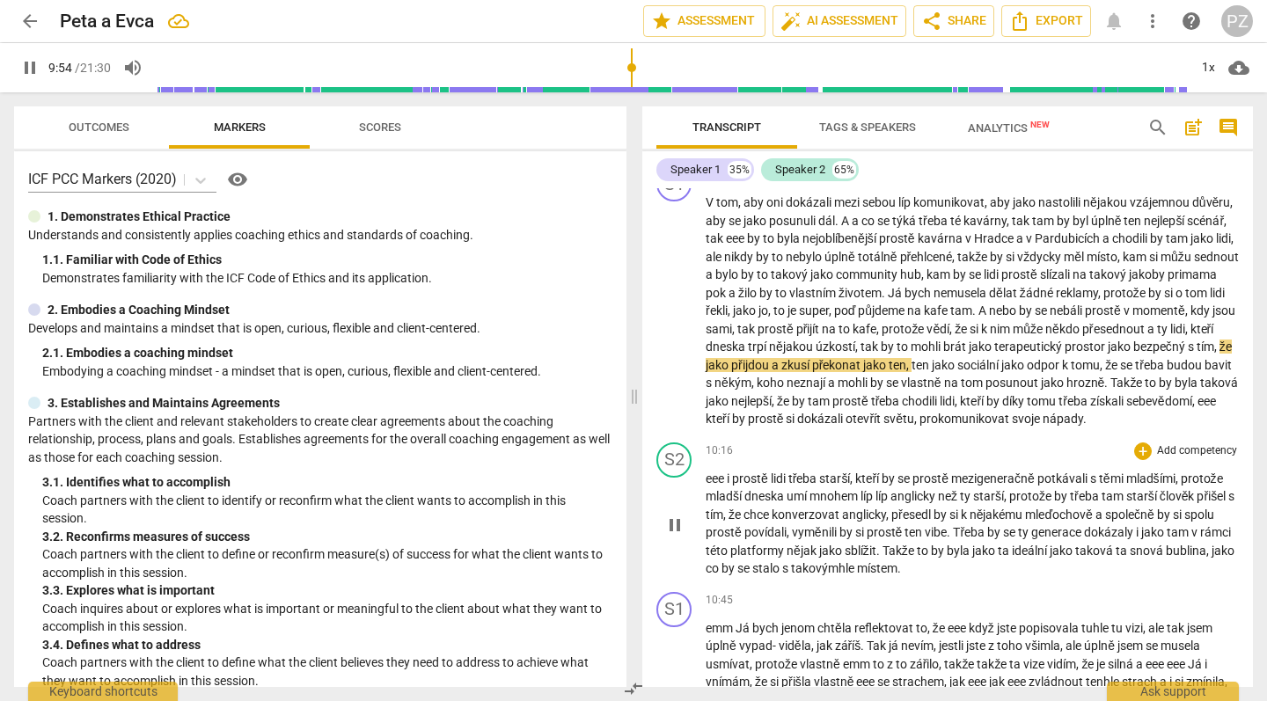
click at [728, 472] on span "i" at bounding box center [729, 479] width 5 height 14
type input "595"
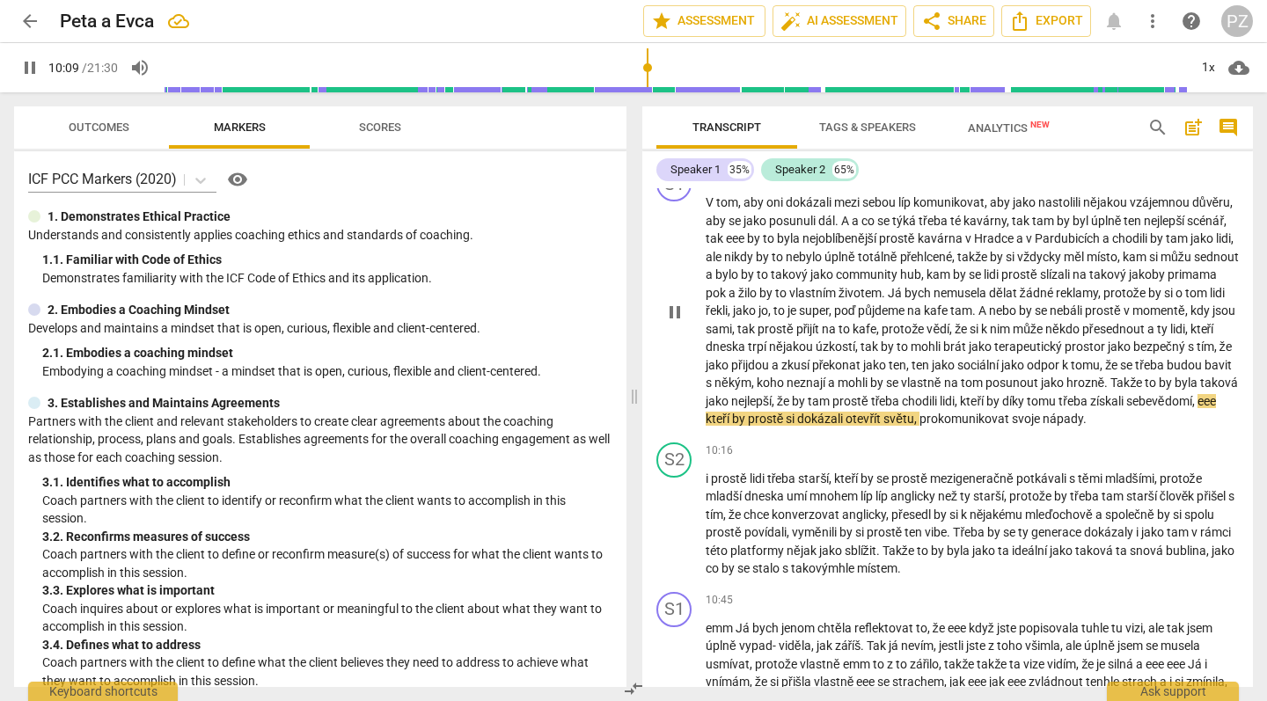
click at [1198, 394] on span "eee" at bounding box center [1207, 401] width 18 height 14
type input "611"
click at [1036, 397] on p "V tom , aby oni dokázali mezi sebou líp komunikovat , aby jako nastolili nějako…" at bounding box center [972, 311] width 533 height 235
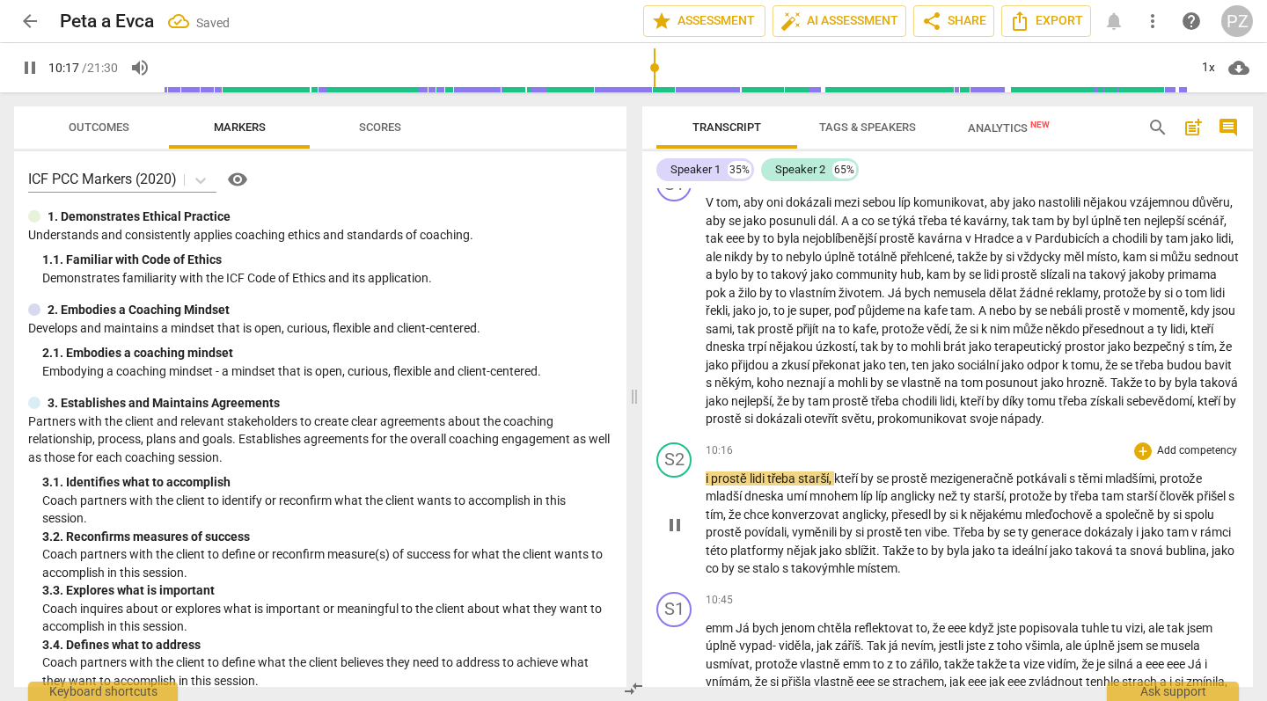
click at [706, 472] on span "i" at bounding box center [708, 479] width 5 height 14
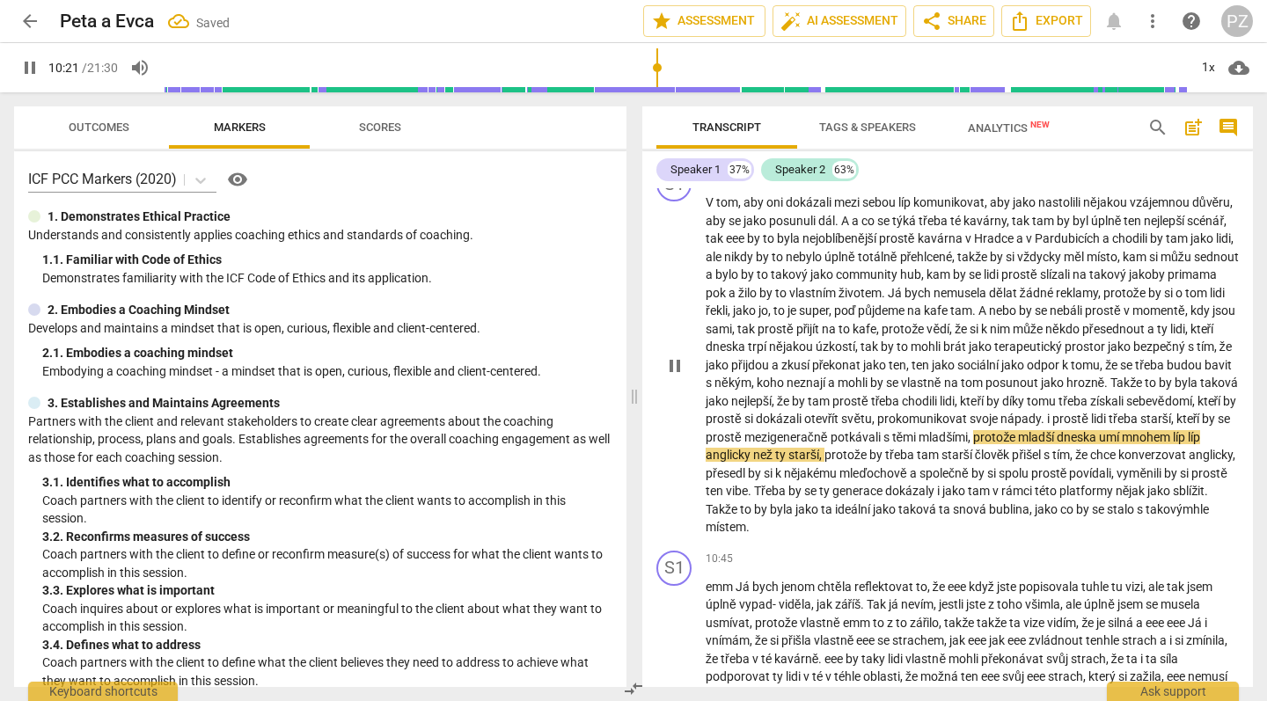
click at [1047, 412] on span "i" at bounding box center [1049, 419] width 5 height 14
type input "622"
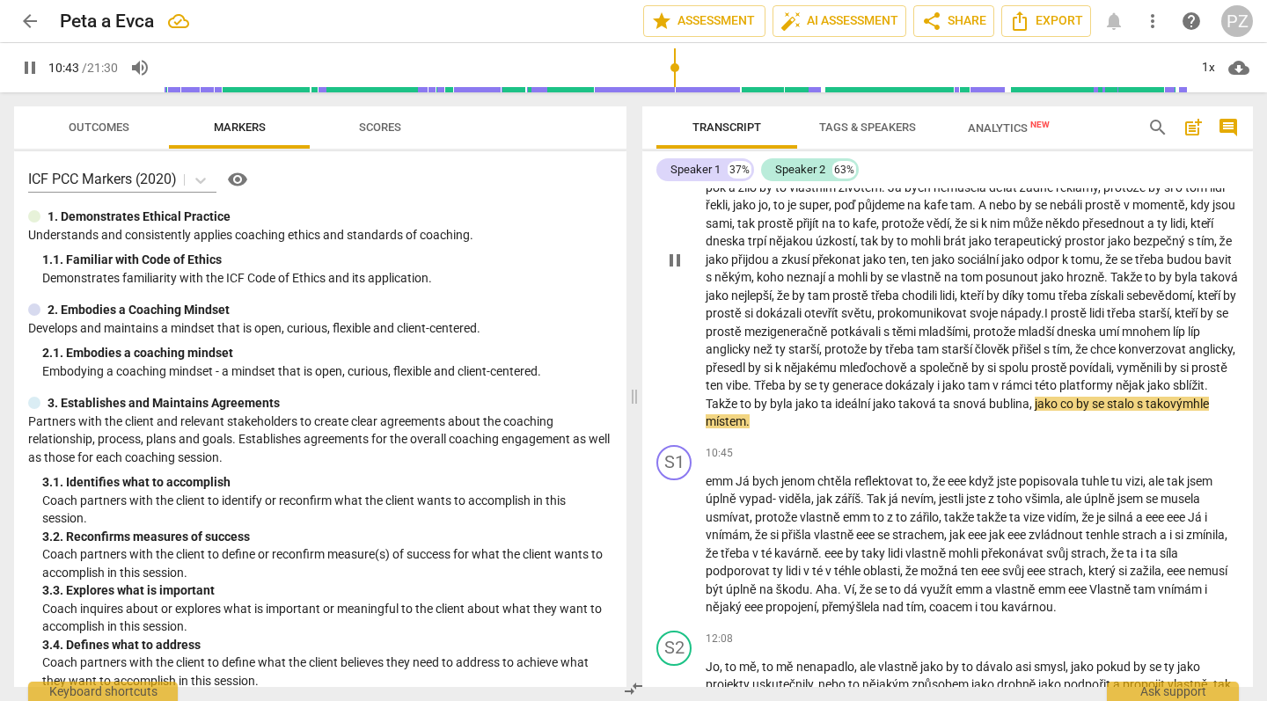
scroll to position [3656, 0]
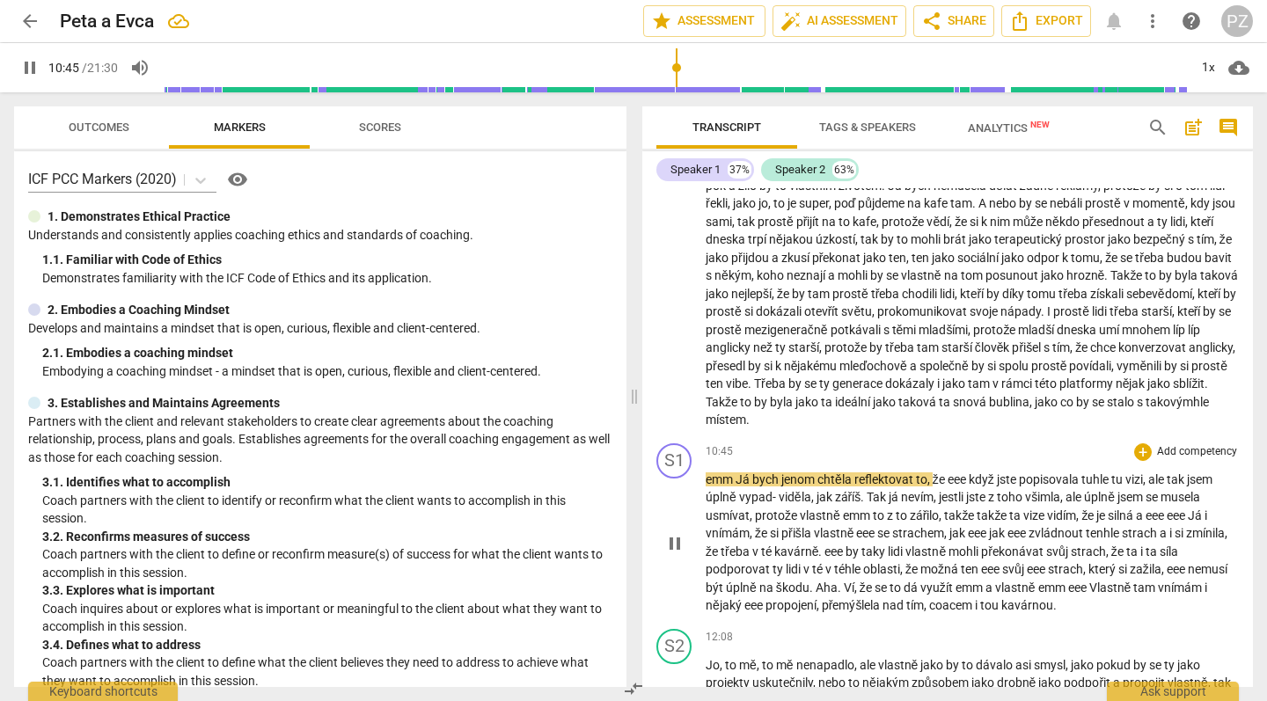
click at [737, 473] on span "Já" at bounding box center [744, 480] width 17 height 14
drag, startPoint x: 737, startPoint y: 434, endPoint x: 705, endPoint y: 436, distance: 32.6
click at [705, 436] on div "S1 play_arrow pause 10:45 + Add competency keyboard_arrow_right emm Já bych jen…" at bounding box center [947, 529] width 611 height 186
type input "648"
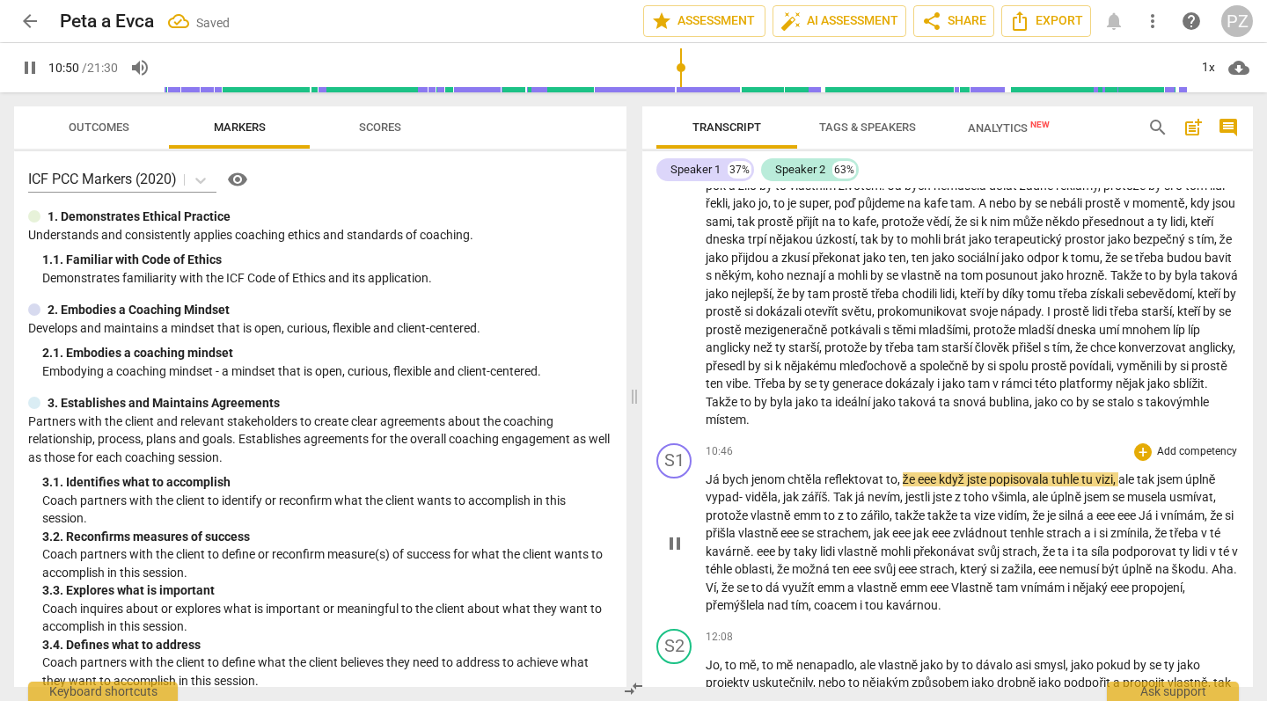
click at [936, 473] on span "eee" at bounding box center [928, 480] width 21 height 14
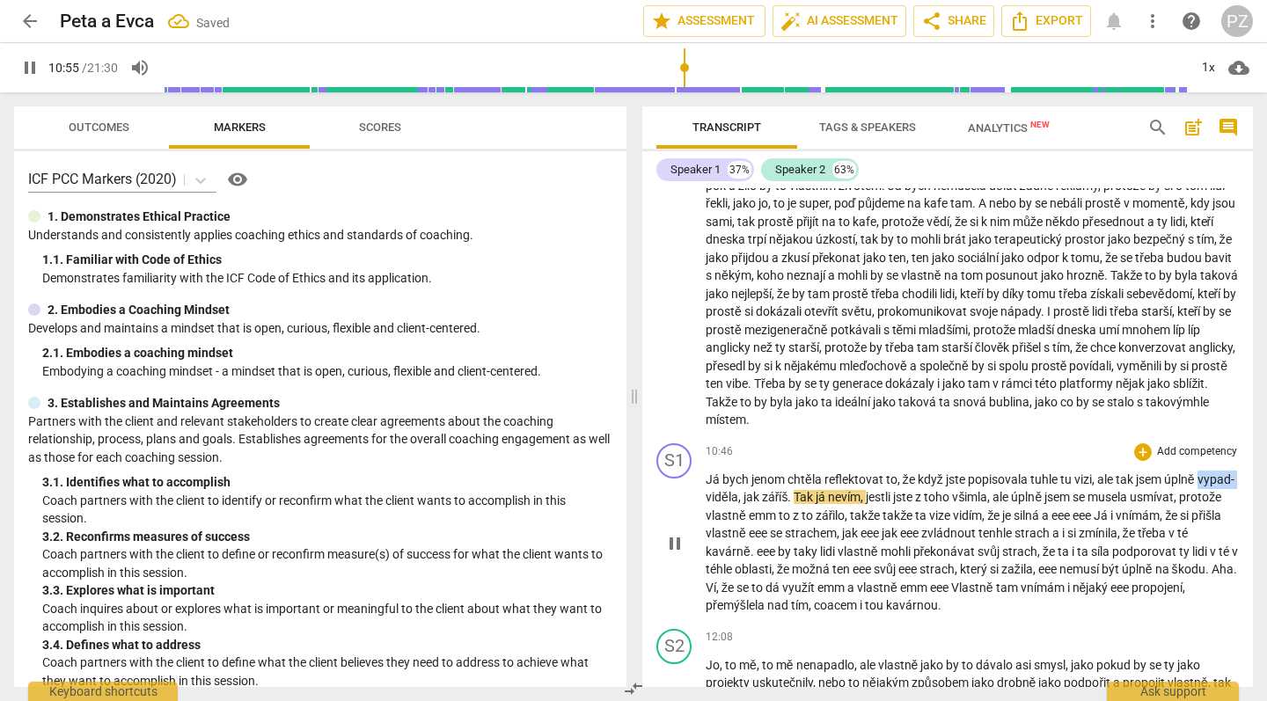
drag, startPoint x: 745, startPoint y: 452, endPoint x: 695, endPoint y: 451, distance: 50.2
click at [695, 451] on div "S1 play_arrow pause 10:46 + Add competency keyboard_arrow_right Já bych [PERSON…" at bounding box center [947, 529] width 611 height 186
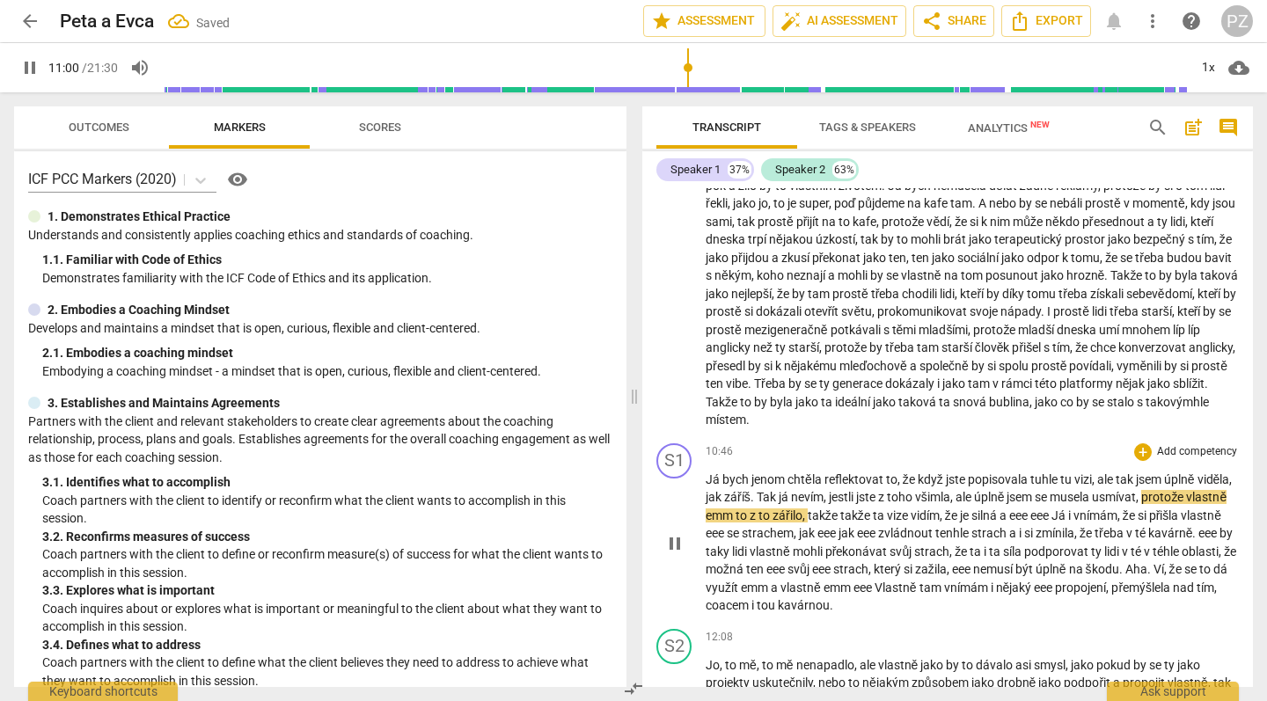
click at [736, 509] on span "emm" at bounding box center [721, 516] width 30 height 14
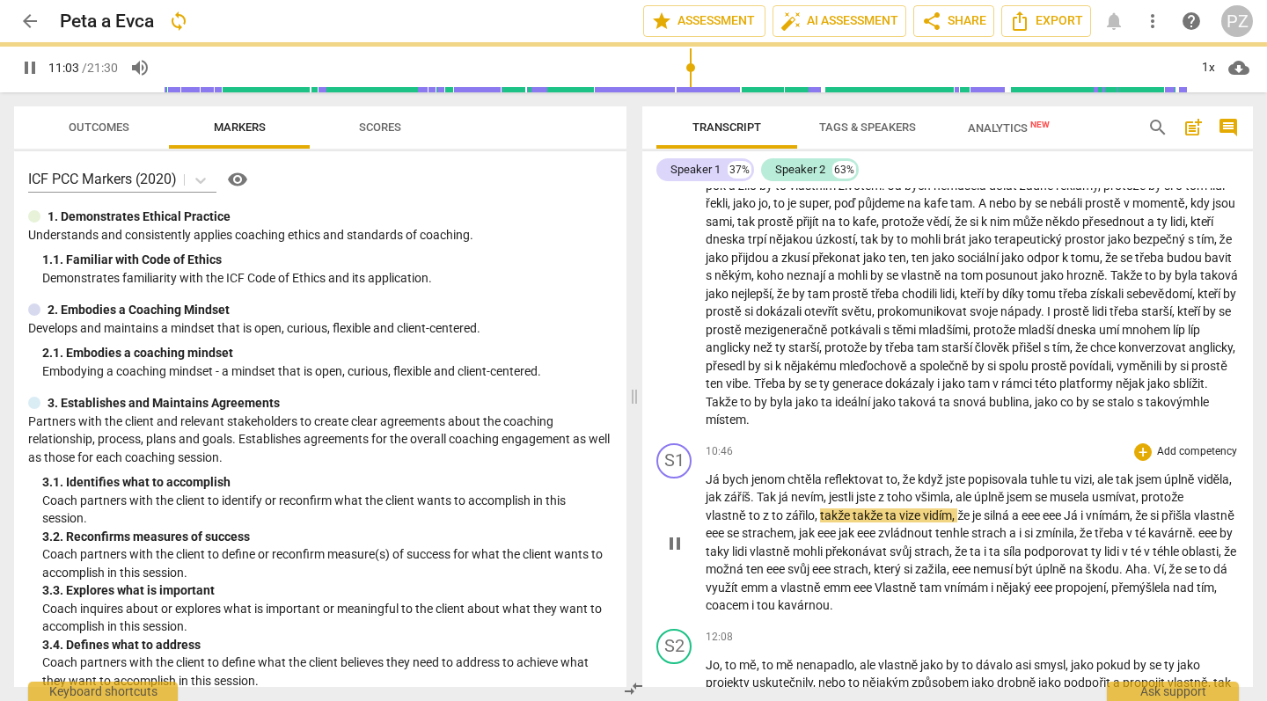
click at [781, 509] on span "to" at bounding box center [779, 516] width 14 height 14
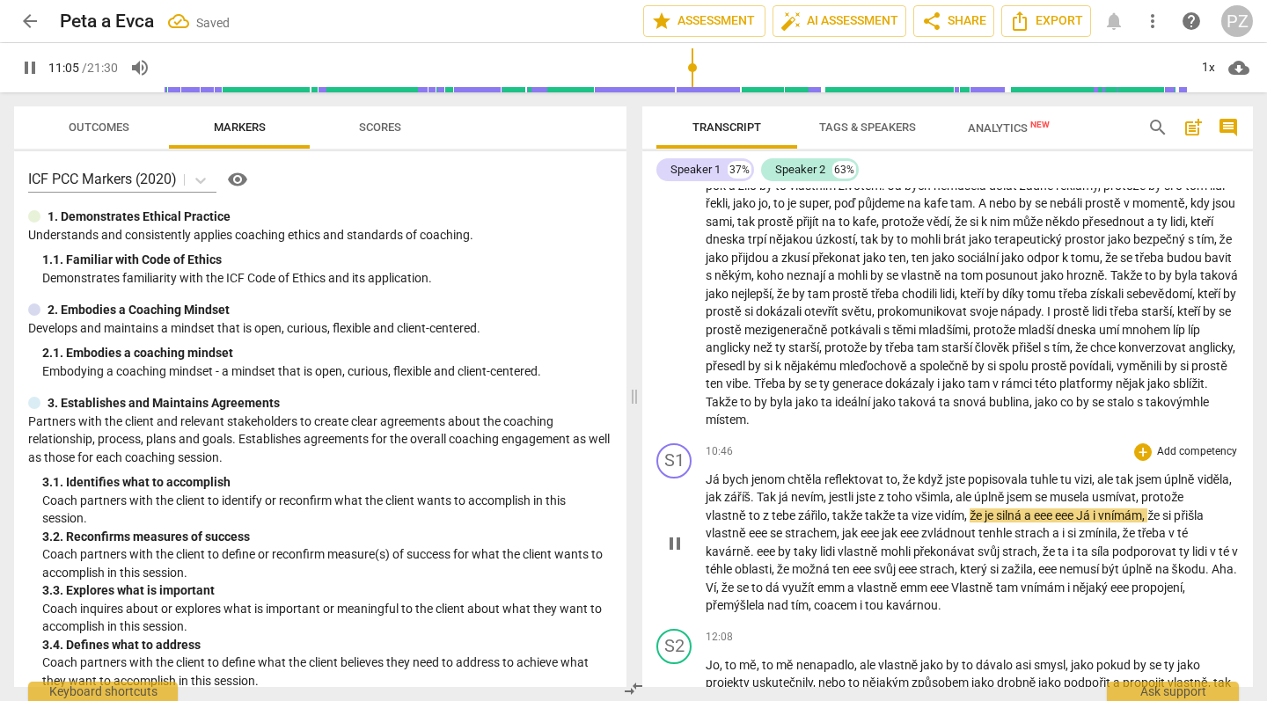
click at [974, 509] on span "že" at bounding box center [977, 516] width 15 height 14
click at [833, 509] on span "takže" at bounding box center [849, 516] width 33 height 14
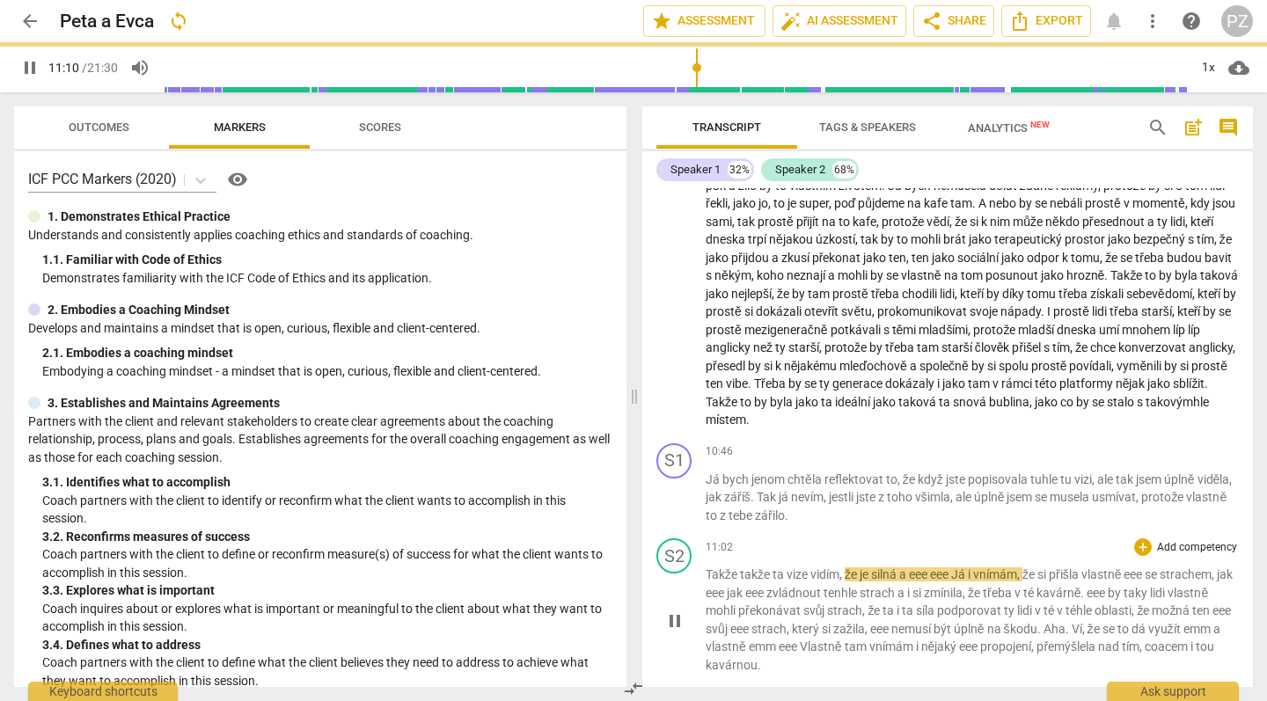
click at [738, 539] on div "11:02 + Add competency keyboard_arrow_right" at bounding box center [972, 548] width 533 height 18
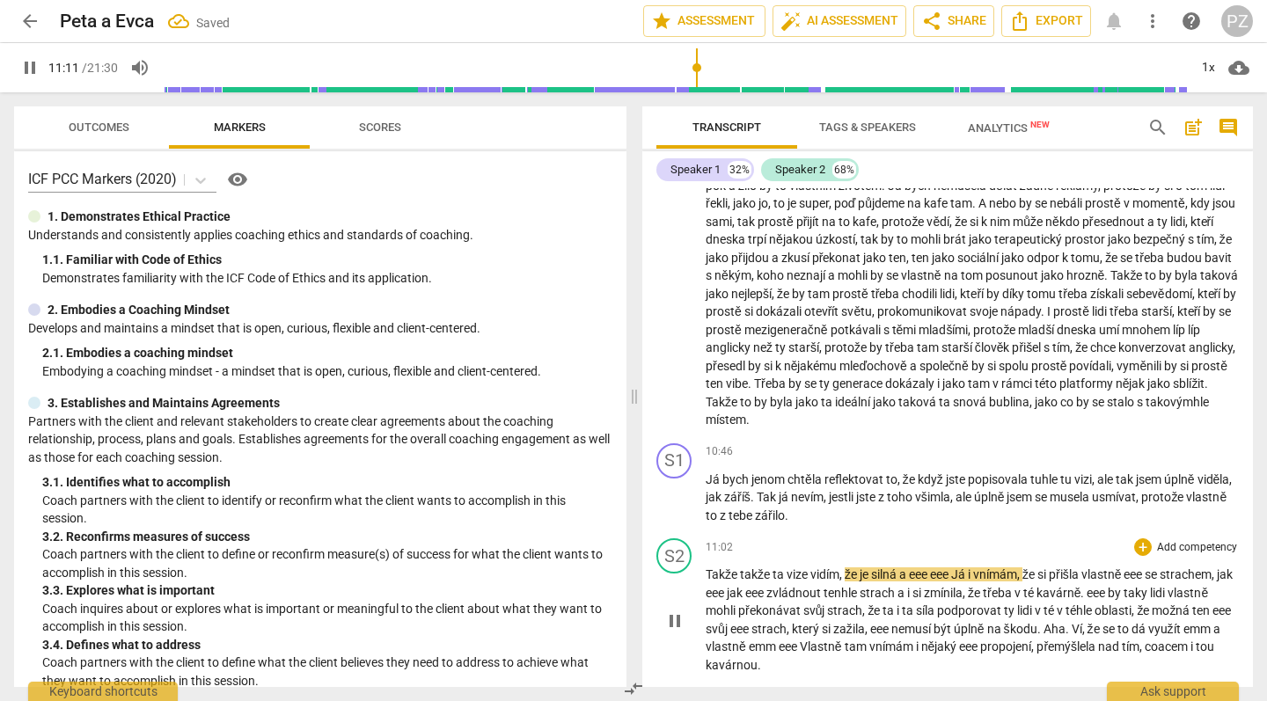
click at [732, 539] on div "11:02 + Add competency keyboard_arrow_right" at bounding box center [972, 548] width 533 height 18
click at [724, 540] on span "11:02" at bounding box center [719, 547] width 27 height 15
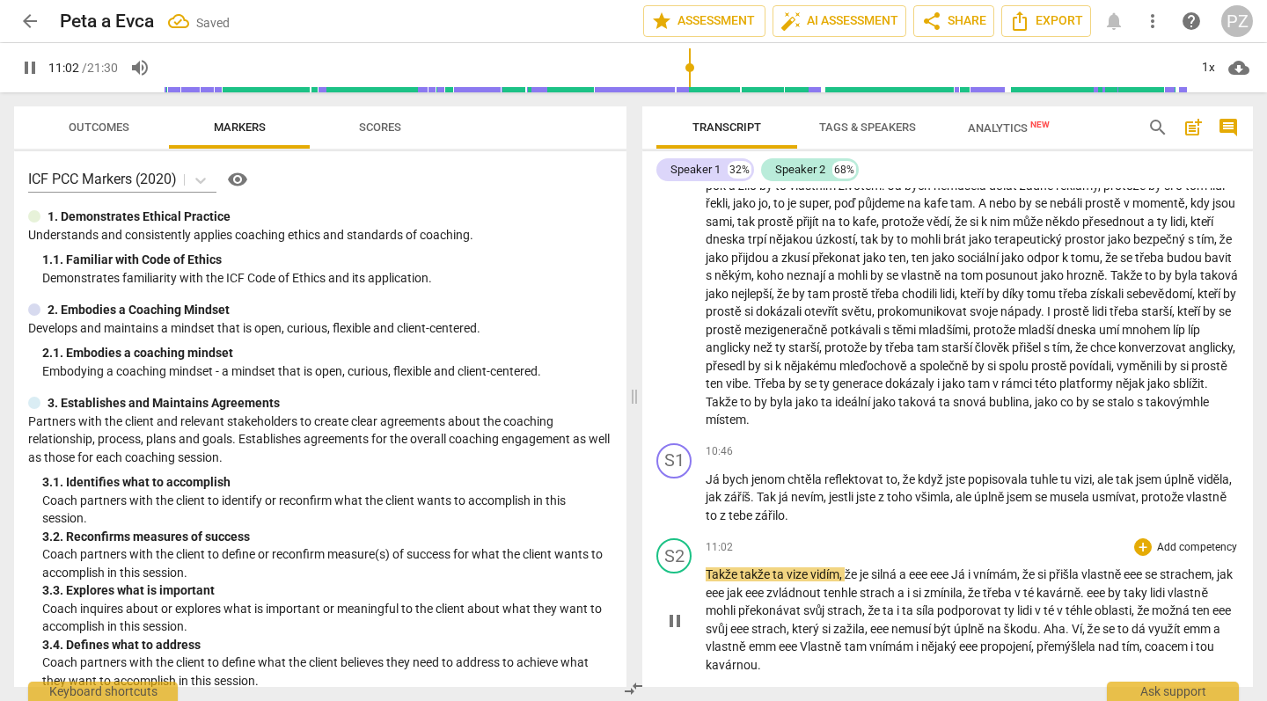
click at [731, 540] on span "11:02" at bounding box center [719, 547] width 27 height 15
click at [759, 539] on div "11:02 + Add competency keyboard_arrow_right" at bounding box center [972, 548] width 533 height 18
click at [862, 471] on p "Já bych [PERSON_NAME] chtěla reflektovat to , že když jste popisovala tuhle tu …" at bounding box center [972, 498] width 533 height 55
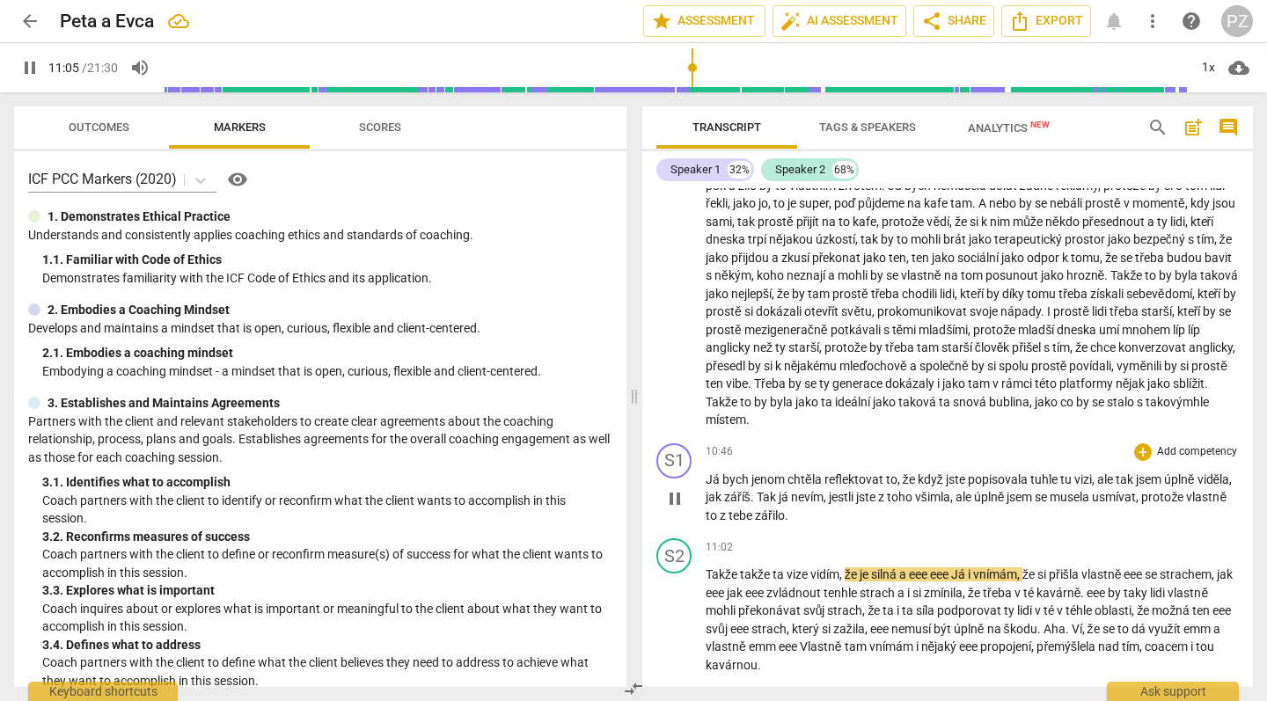
type input "665"
click at [831, 509] on span ". Jo o jo." at bounding box center [808, 516] width 46 height 14
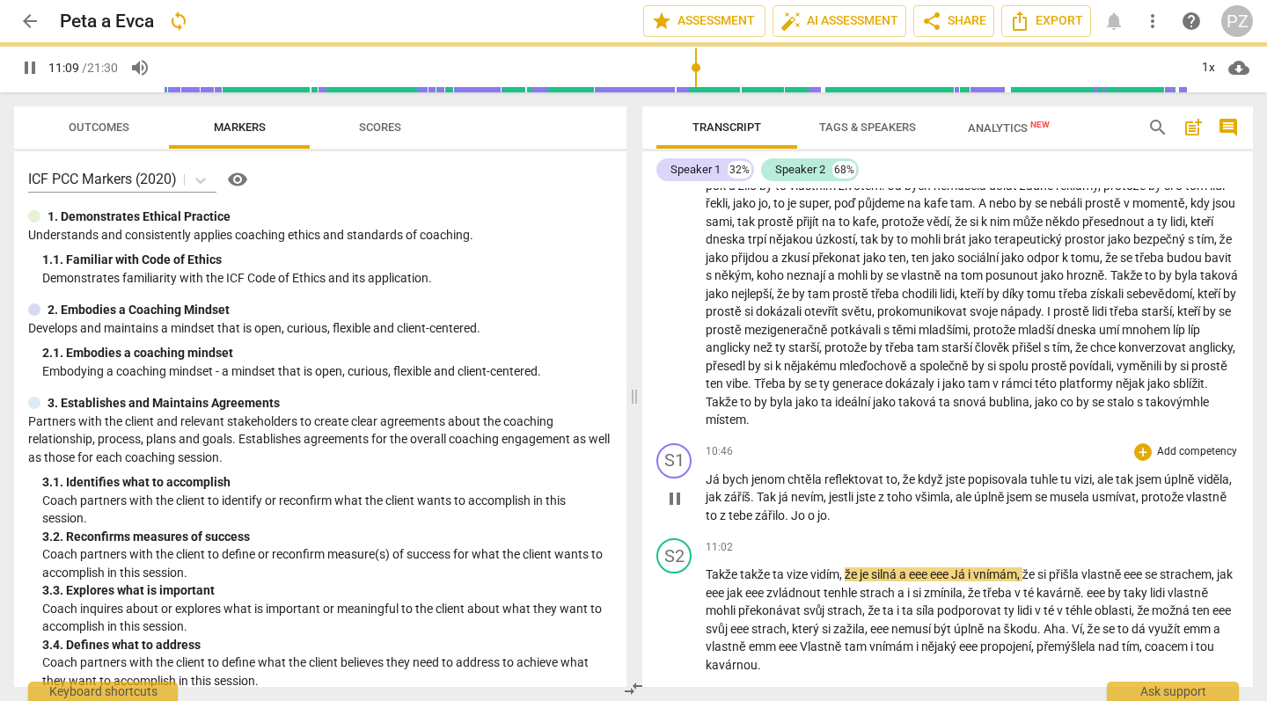
click at [831, 509] on span ". Jo o jo." at bounding box center [808, 516] width 46 height 14
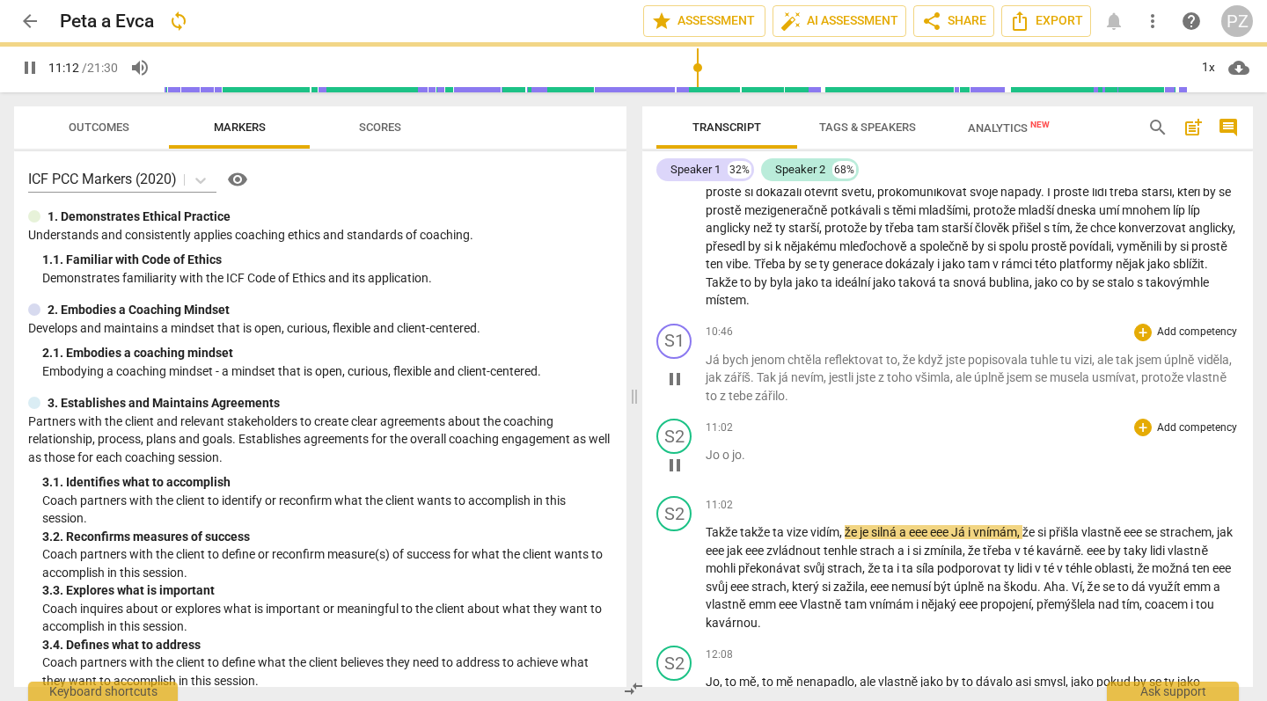
scroll to position [3785, 0]
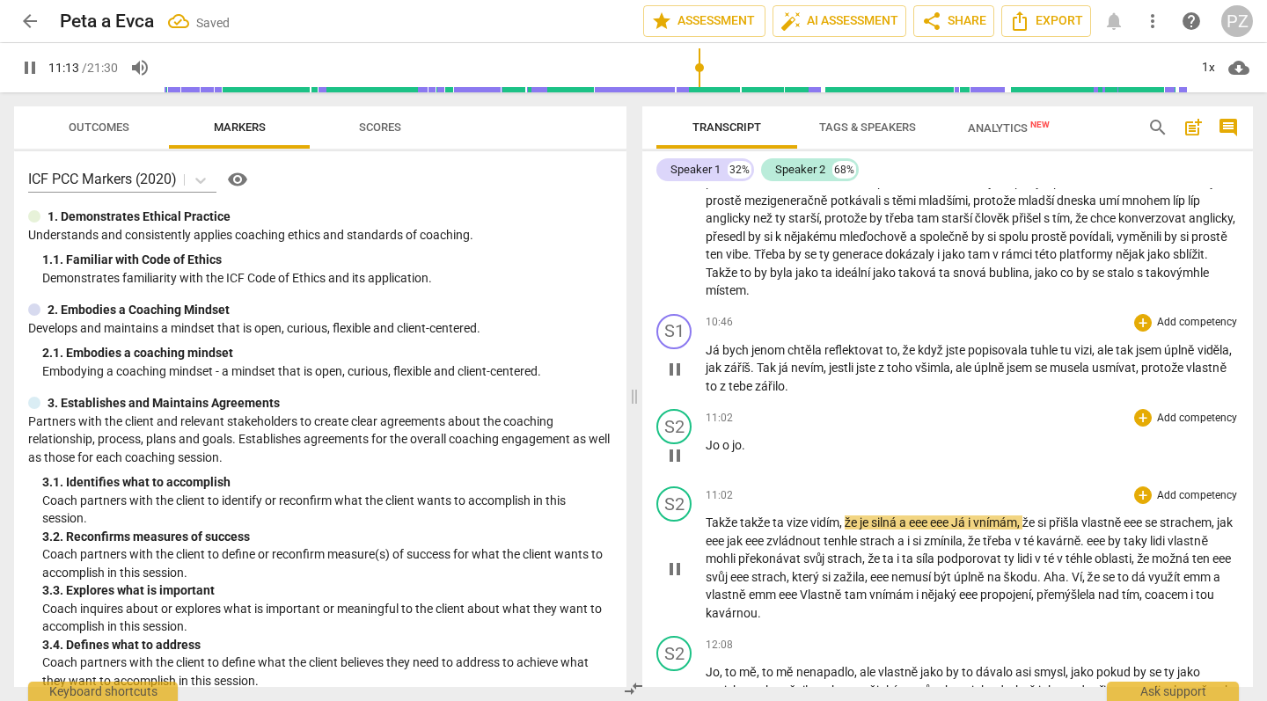
click at [951, 516] on span "eee" at bounding box center [940, 523] width 21 height 14
type input "675"
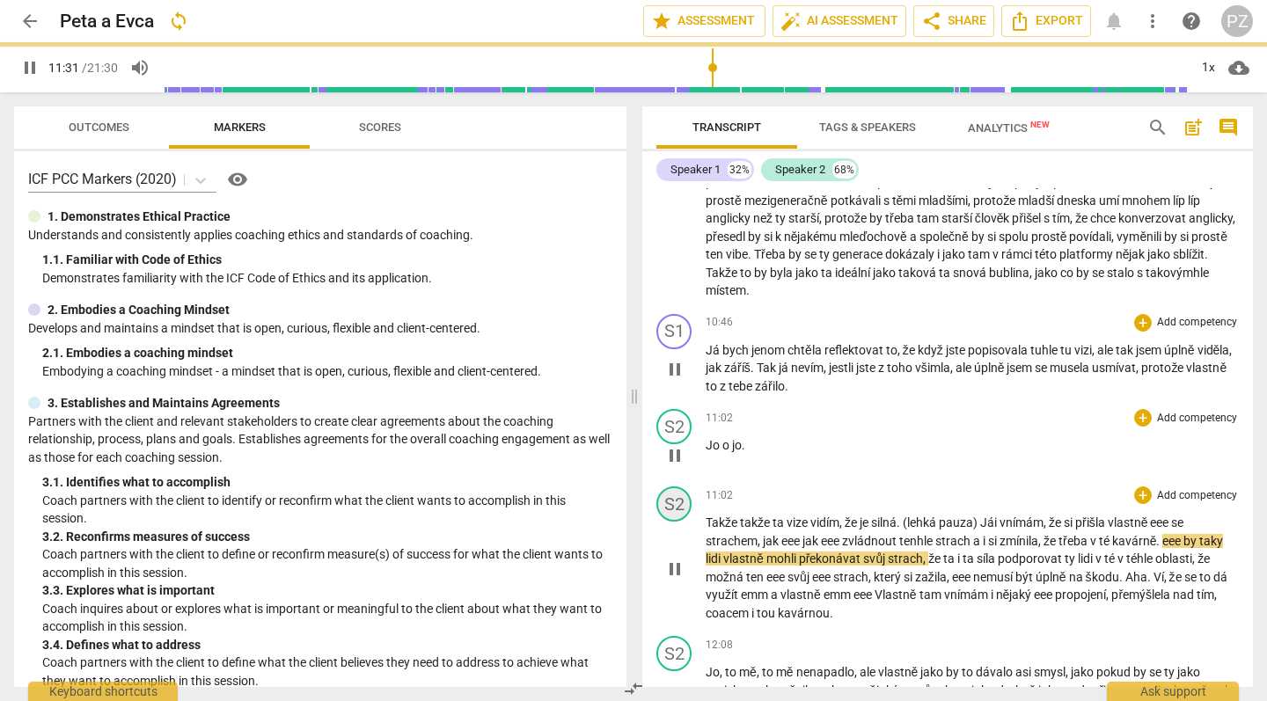
click at [678, 487] on div "S2" at bounding box center [674, 504] width 35 height 35
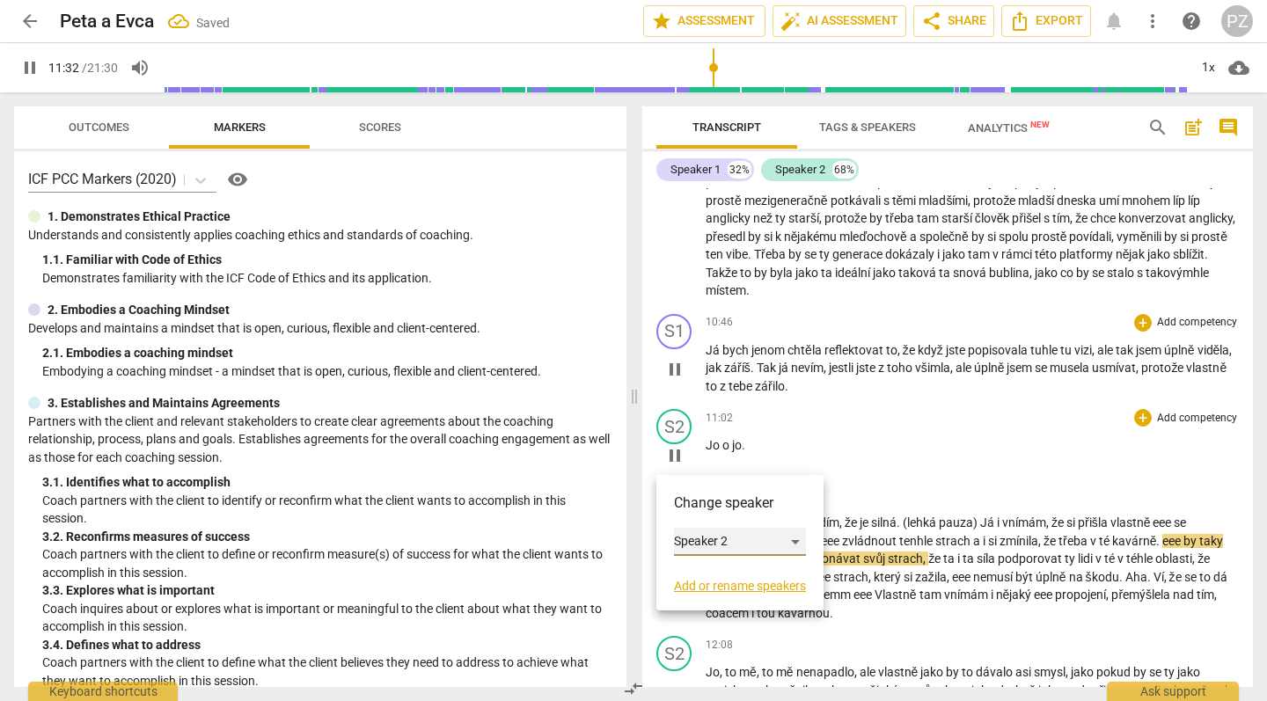
click at [716, 538] on div "Speaker 2" at bounding box center [740, 542] width 132 height 28
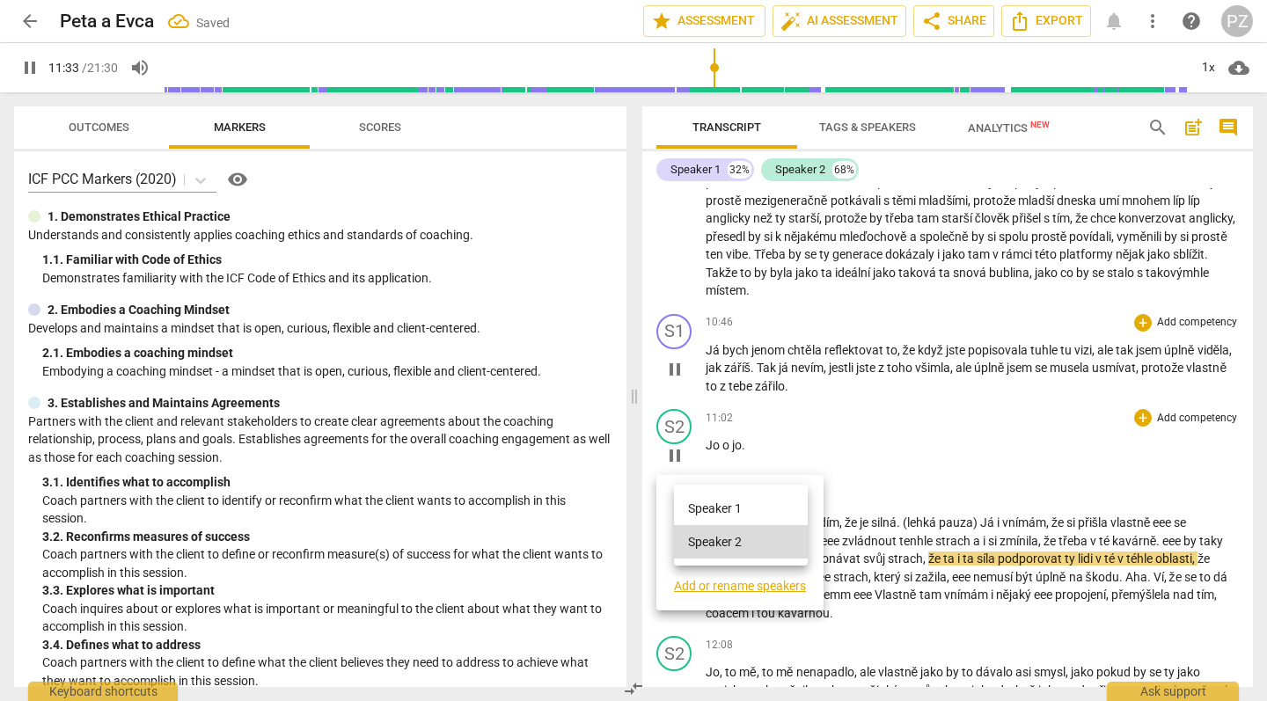
click at [733, 503] on li "Speaker 1" at bounding box center [741, 508] width 134 height 33
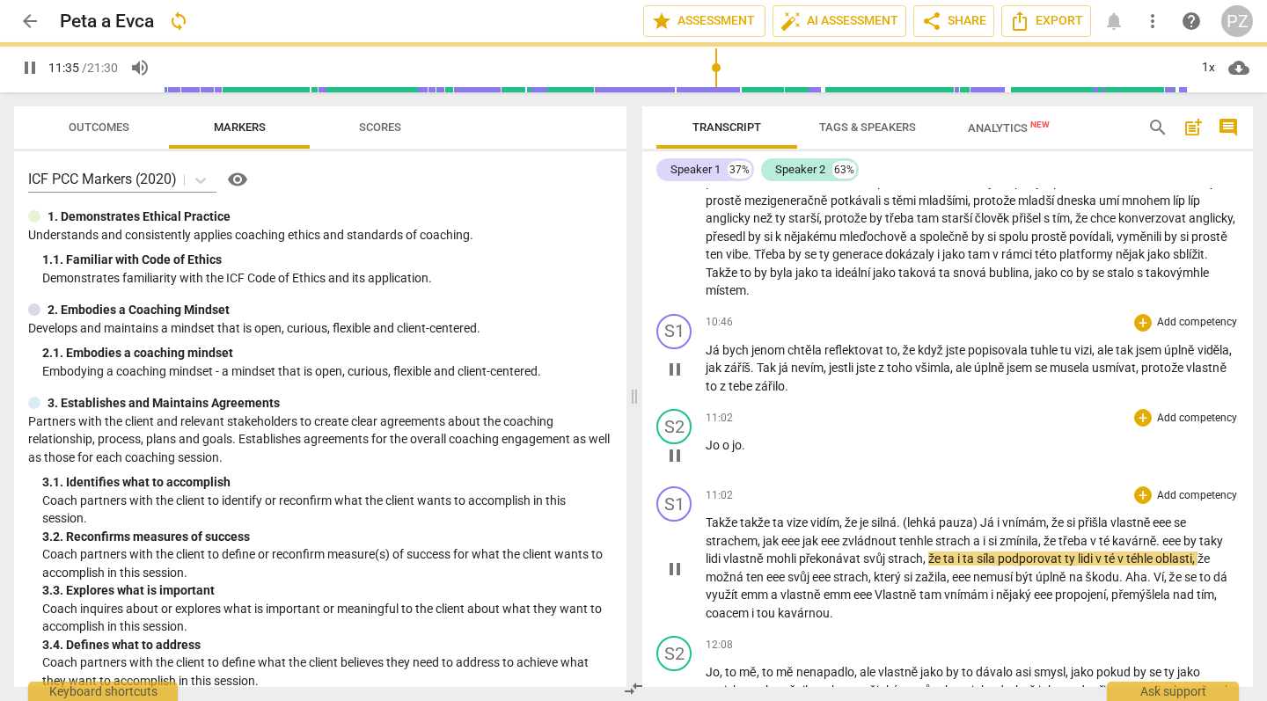
click at [969, 552] on span "ta" at bounding box center [970, 559] width 14 height 14
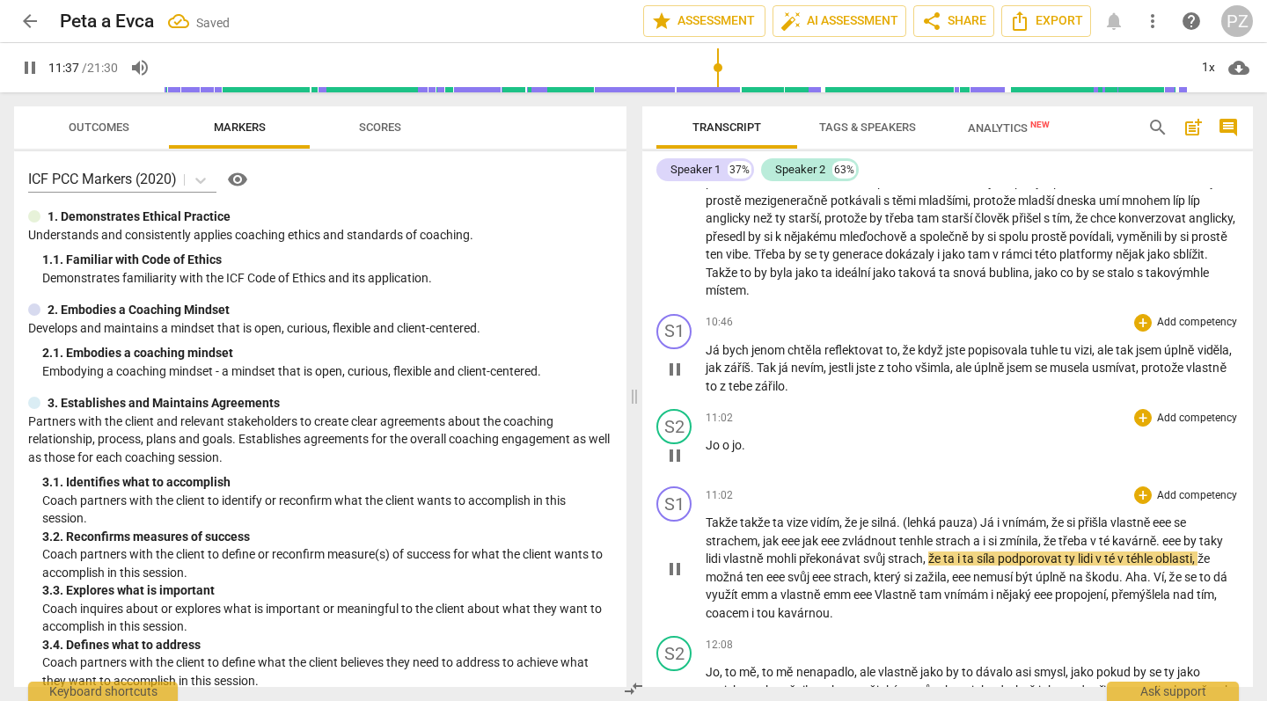
click at [929, 552] on span "že" at bounding box center [935, 559] width 15 height 14
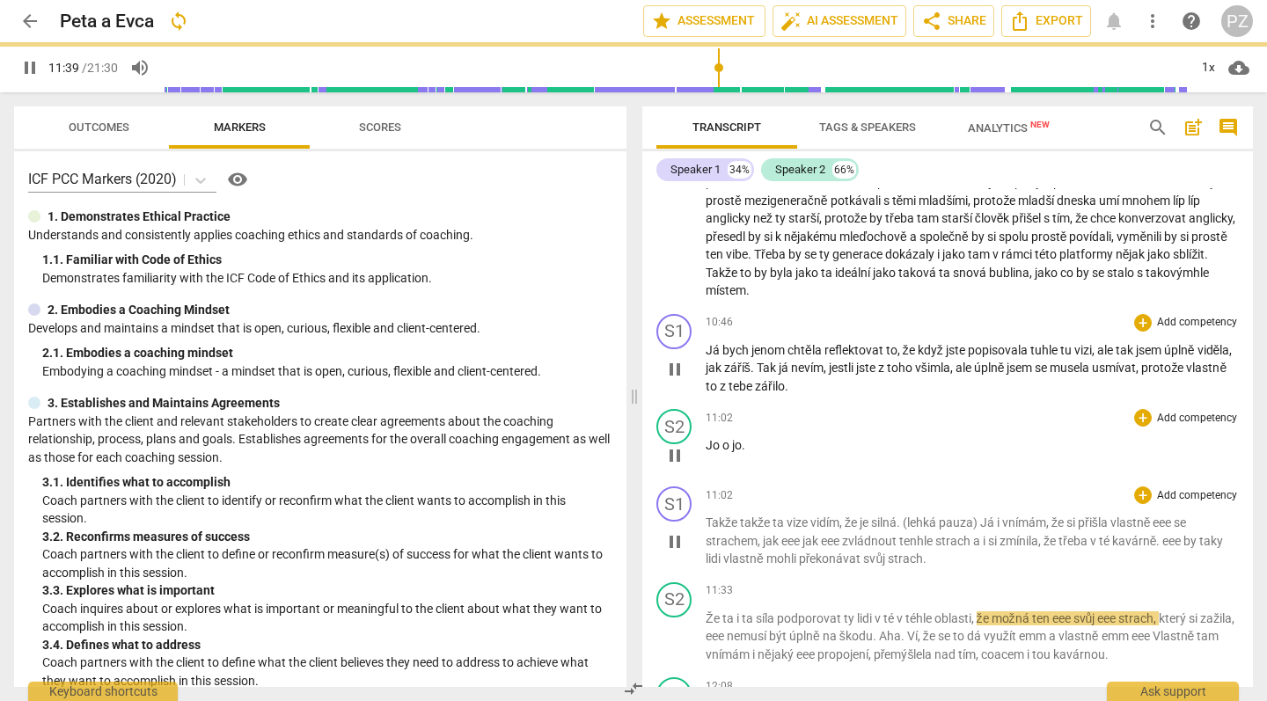
click at [936, 514] on p "Takže takže ta vize vidím , že je silná . (lehká pauza) Já i vnímám , že si při…" at bounding box center [972, 541] width 533 height 55
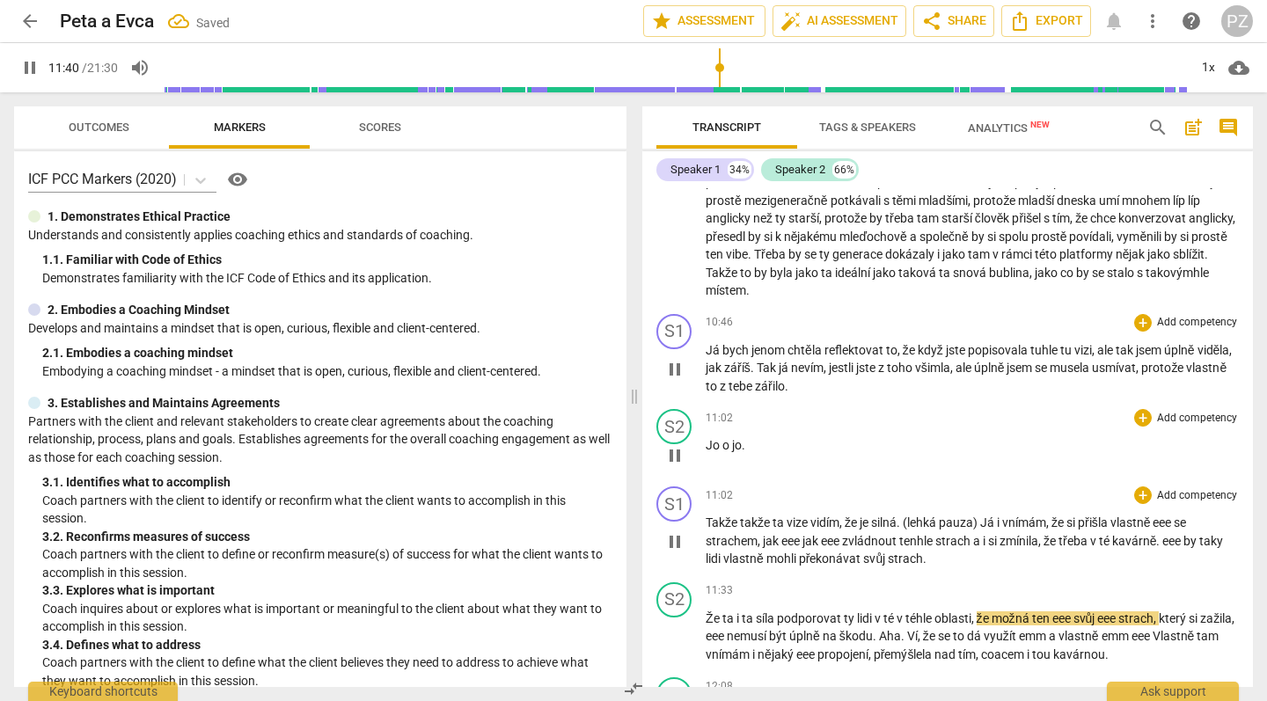
click at [922, 552] on span "strach" at bounding box center [905, 559] width 35 height 14
type input "702"
click at [931, 552] on span ". Ehm." at bounding box center [940, 559] width 34 height 14
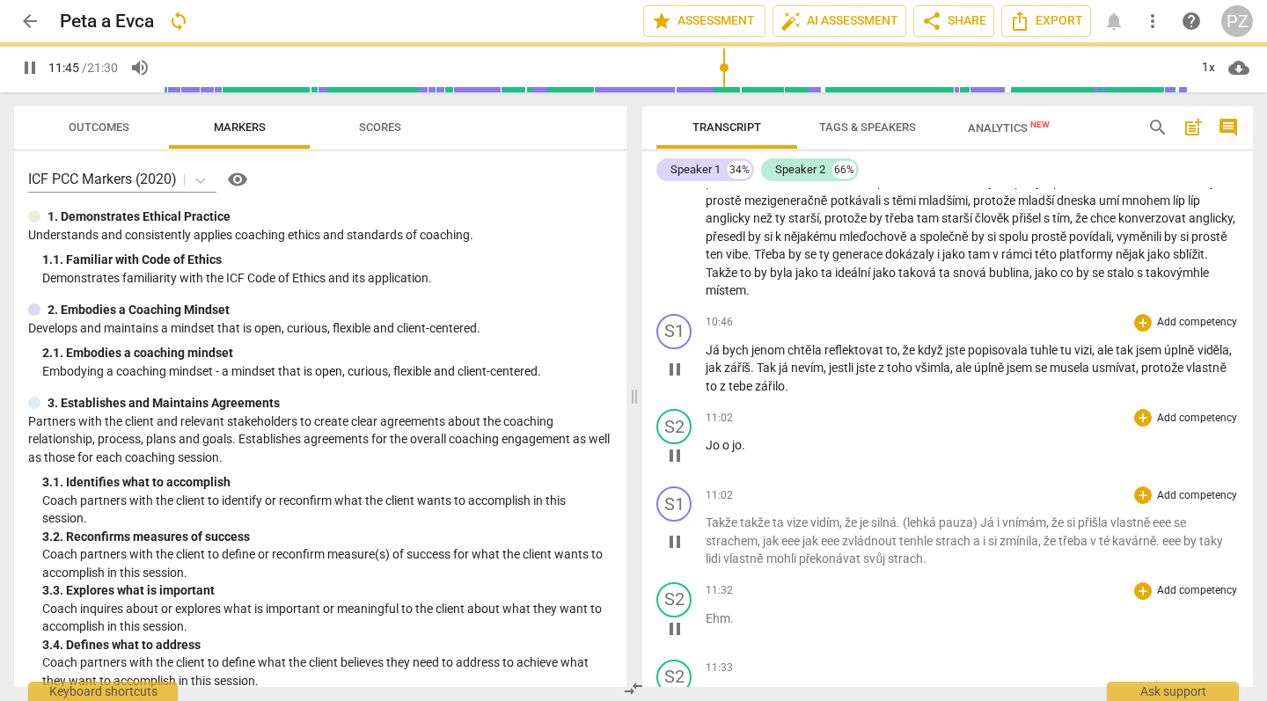
click at [732, 583] on div "11:32 + Add competency keyboard_arrow_right" at bounding box center [972, 592] width 533 height 18
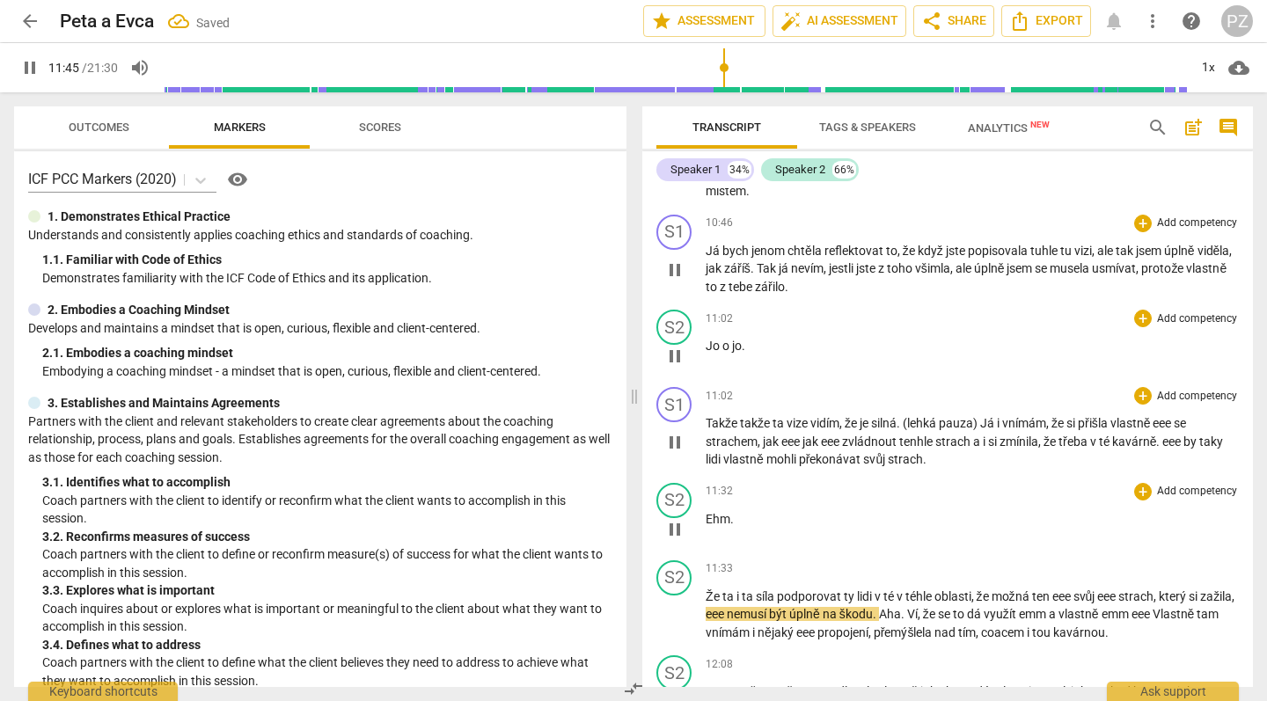
scroll to position [3888, 0]
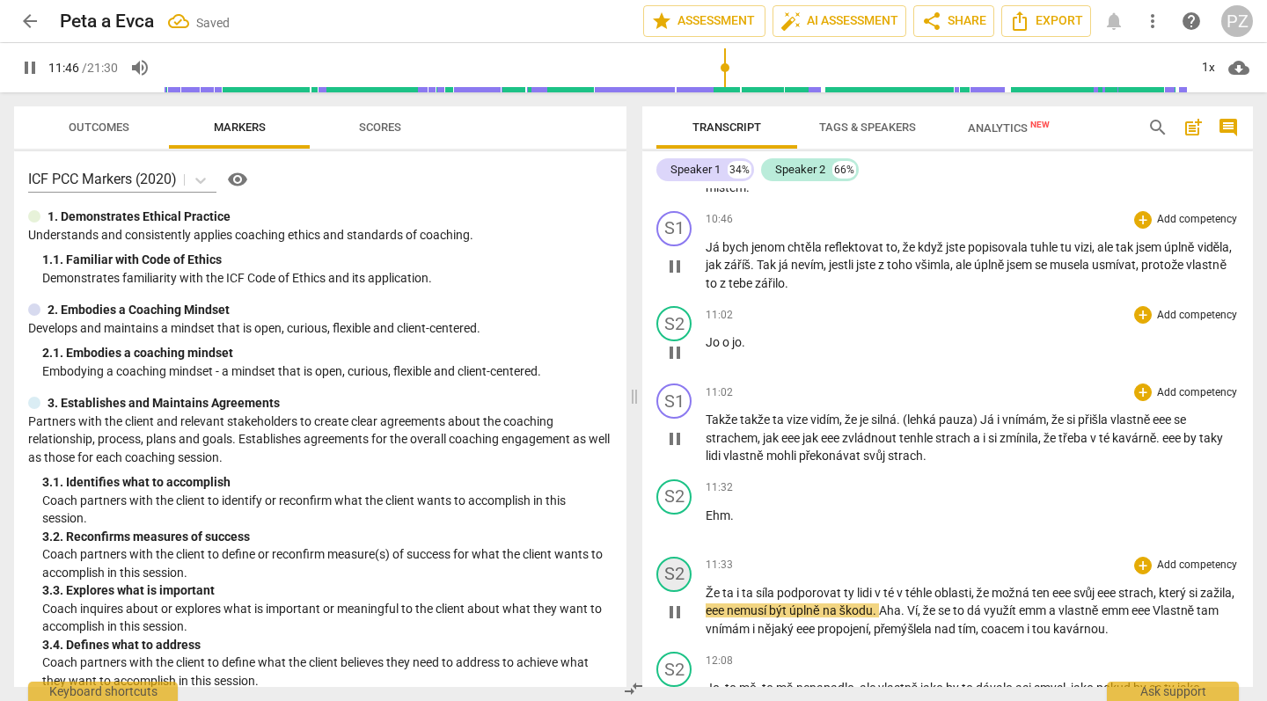
click at [674, 557] on div "S2" at bounding box center [674, 574] width 35 height 35
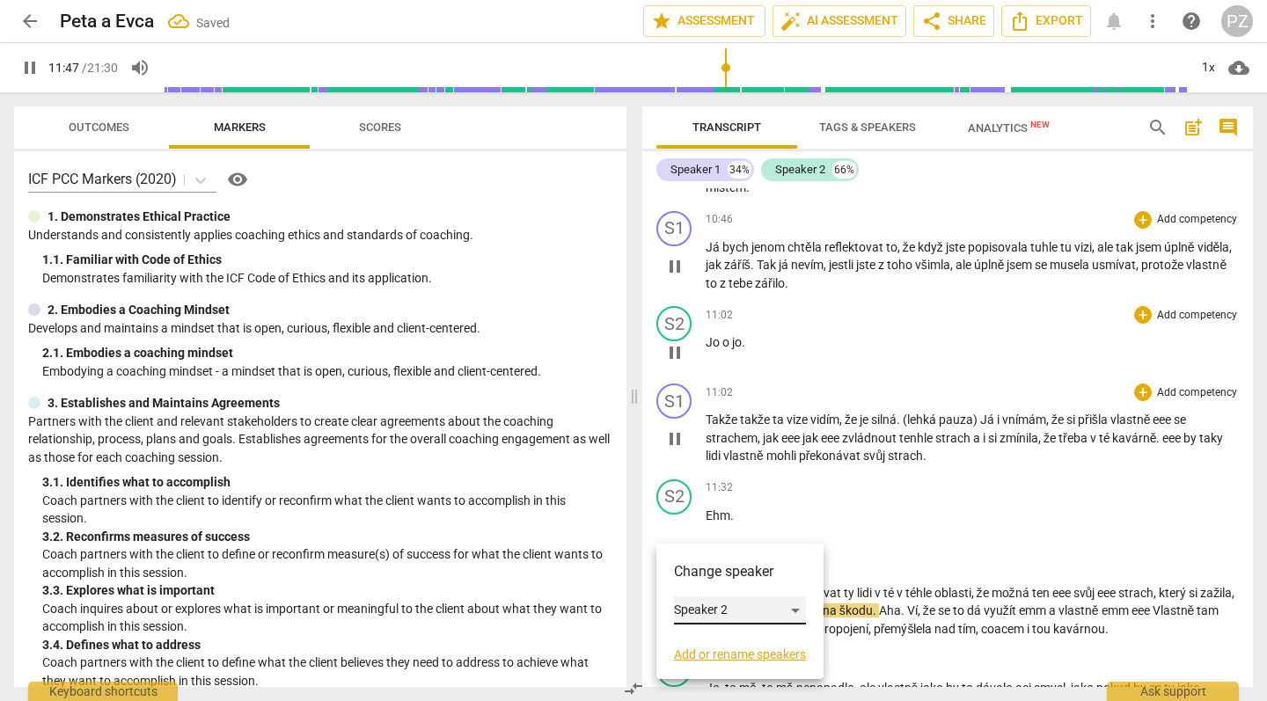
click at [691, 603] on div "Speaker 2" at bounding box center [740, 611] width 132 height 28
click at [730, 574] on li "Speaker 1" at bounding box center [741, 577] width 134 height 33
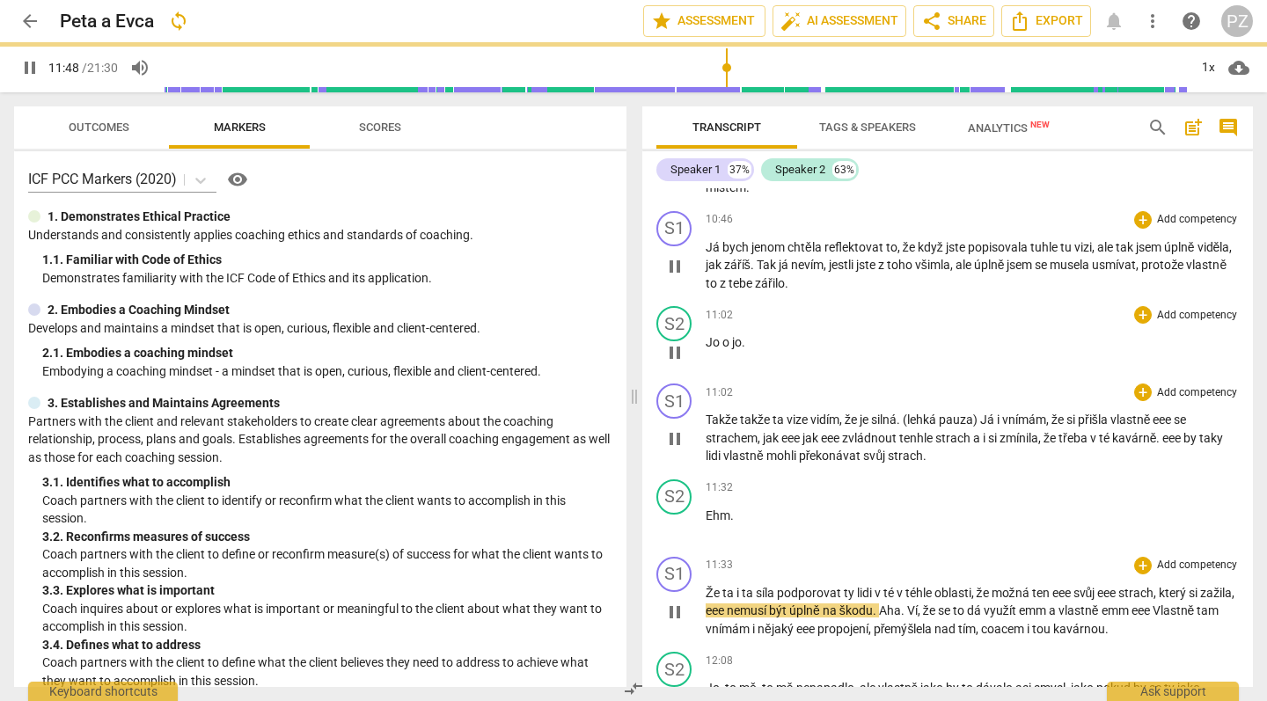
click at [752, 584] on p "Že ta i ta síla podporovat ty lidi v té v téhle oblasti , že možná ten eee svůj…" at bounding box center [972, 611] width 533 height 55
click at [707, 586] on span "Že" at bounding box center [714, 593] width 17 height 14
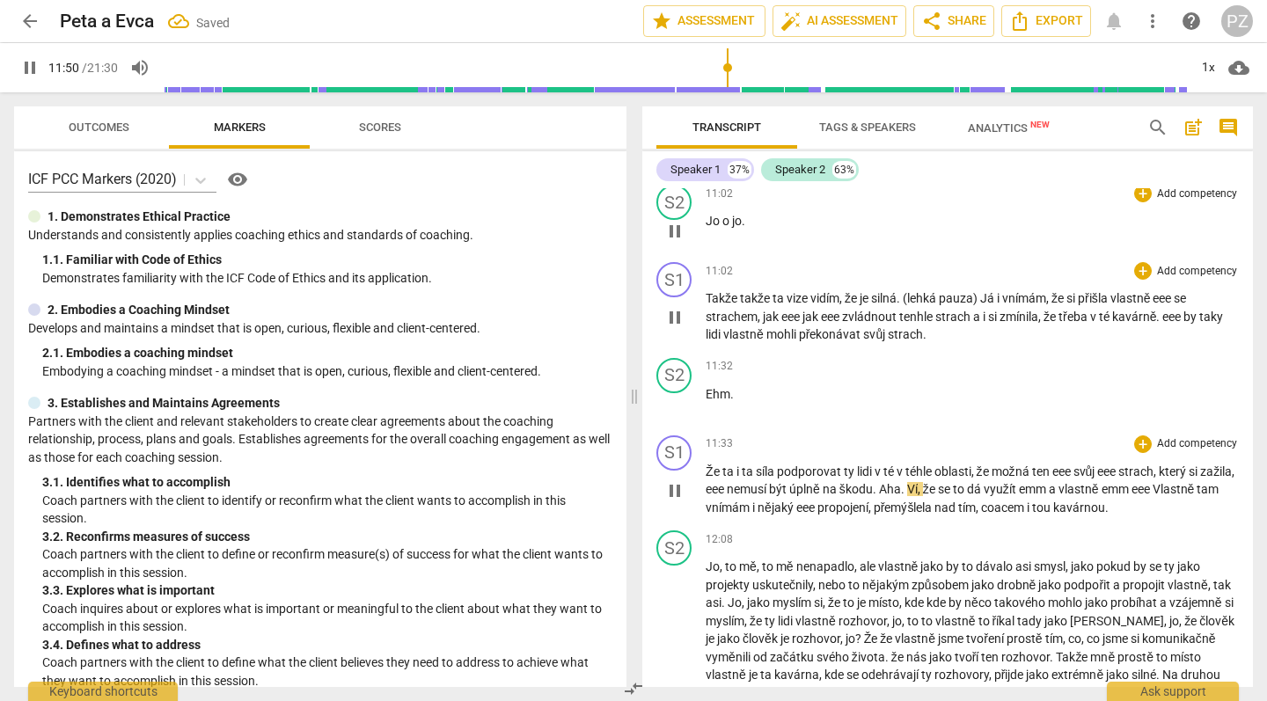
scroll to position [4010, 0]
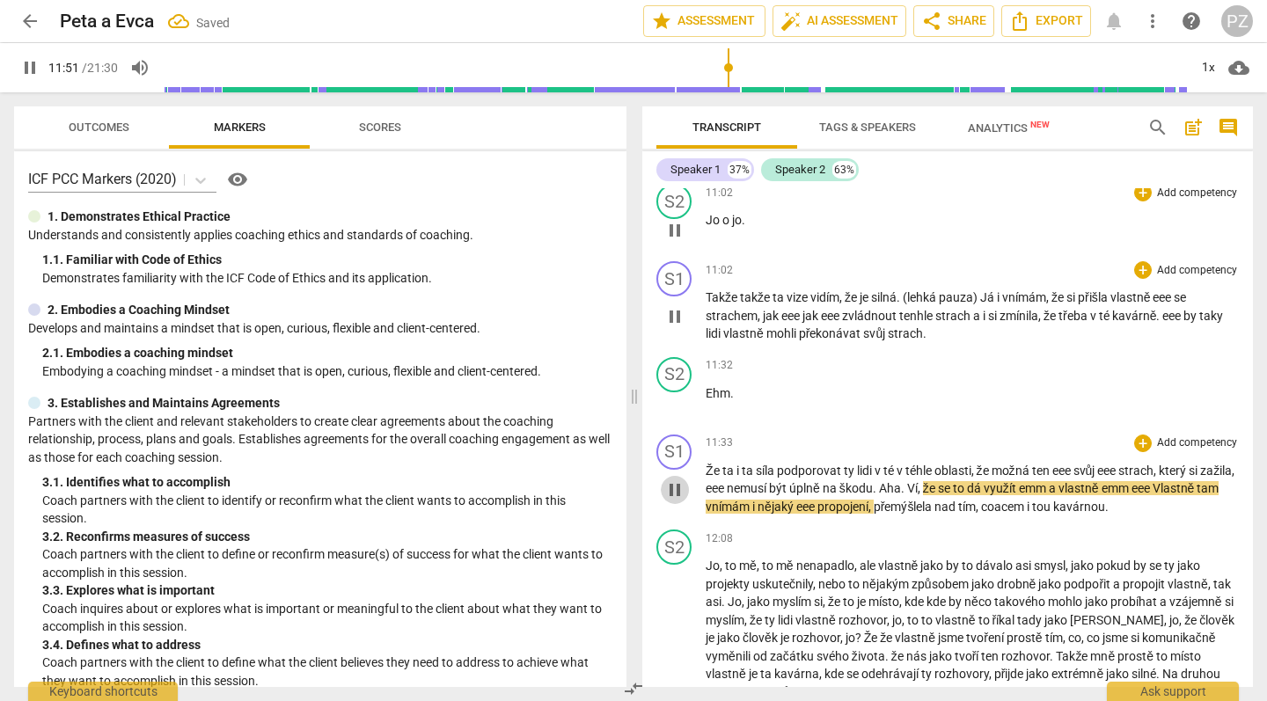
click at [673, 480] on span "pause" at bounding box center [674, 490] width 21 height 21
click at [677, 480] on span "play_arrow" at bounding box center [674, 490] width 21 height 21
click at [718, 464] on span "Že" at bounding box center [714, 471] width 17 height 14
click at [713, 464] on span "Že" at bounding box center [714, 471] width 17 height 14
click at [712, 464] on span "Že" at bounding box center [714, 471] width 17 height 14
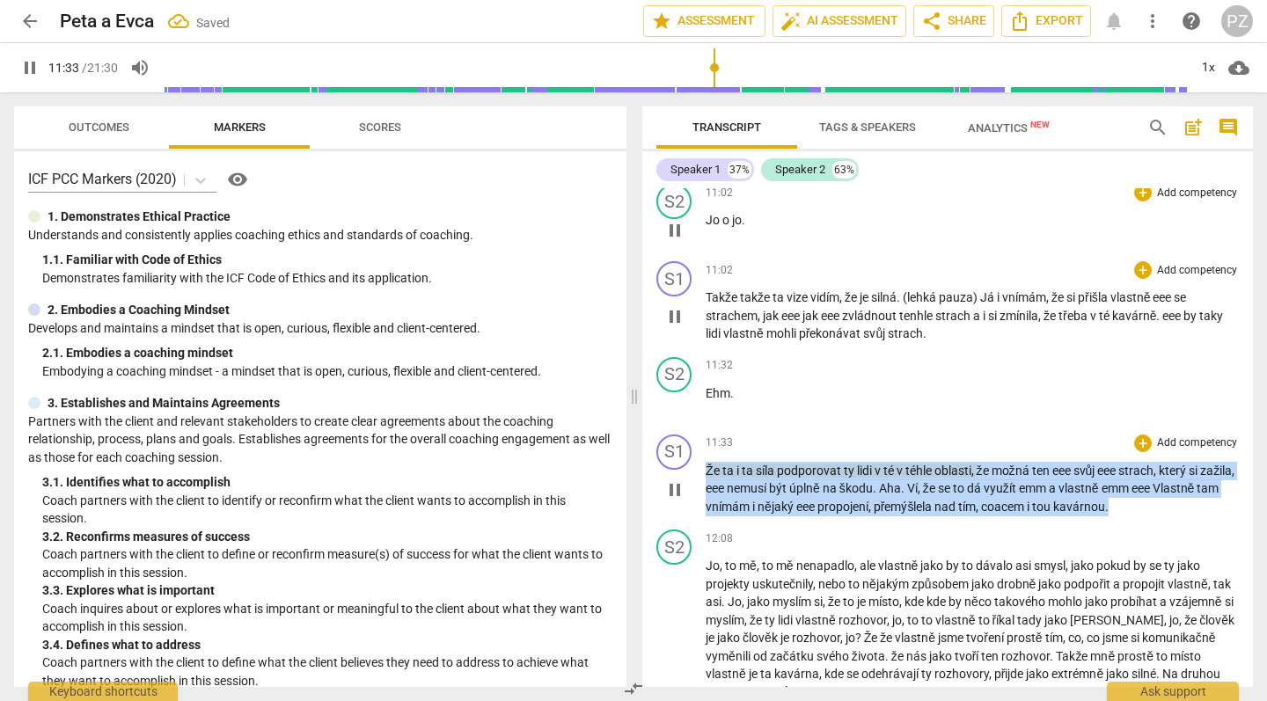
click at [712, 464] on span "Že" at bounding box center [714, 471] width 17 height 14
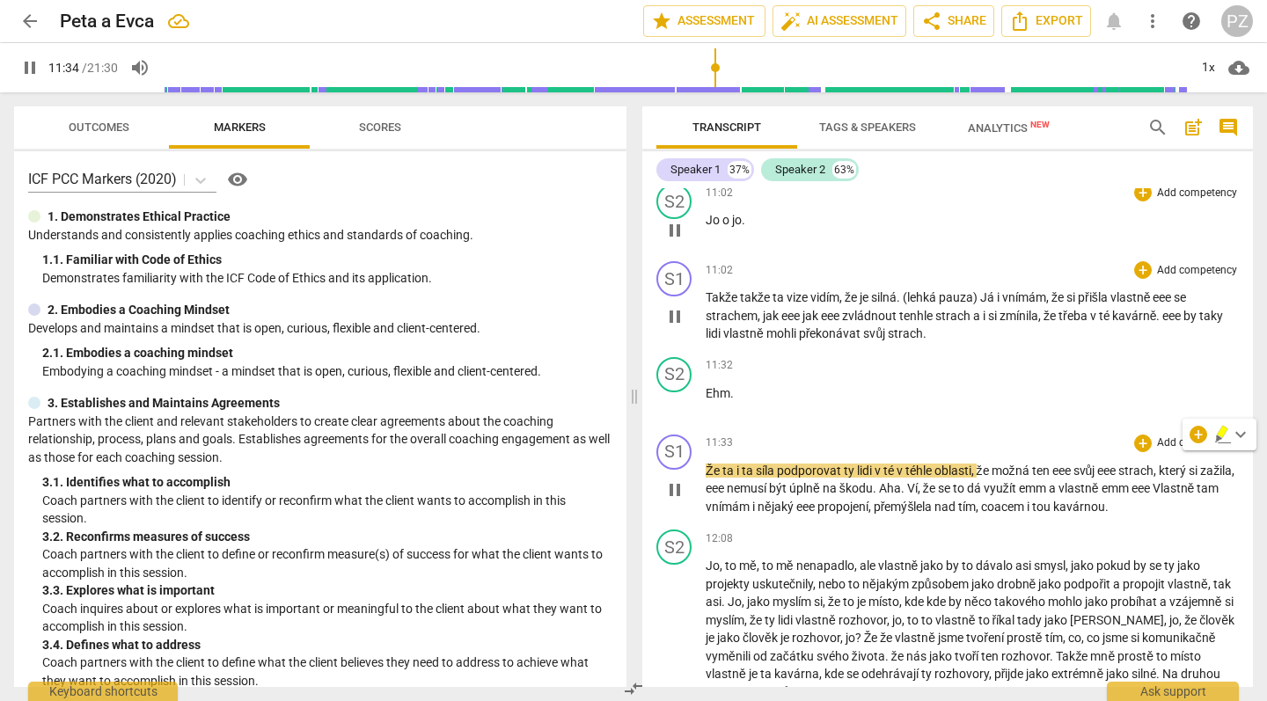
click at [701, 470] on div "play_arrow pause" at bounding box center [683, 490] width 45 height 41
click at [707, 464] on span "Že" at bounding box center [714, 471] width 17 height 14
click at [711, 464] on span "Že" at bounding box center [714, 471] width 17 height 14
click at [669, 480] on span "pause" at bounding box center [674, 490] width 21 height 21
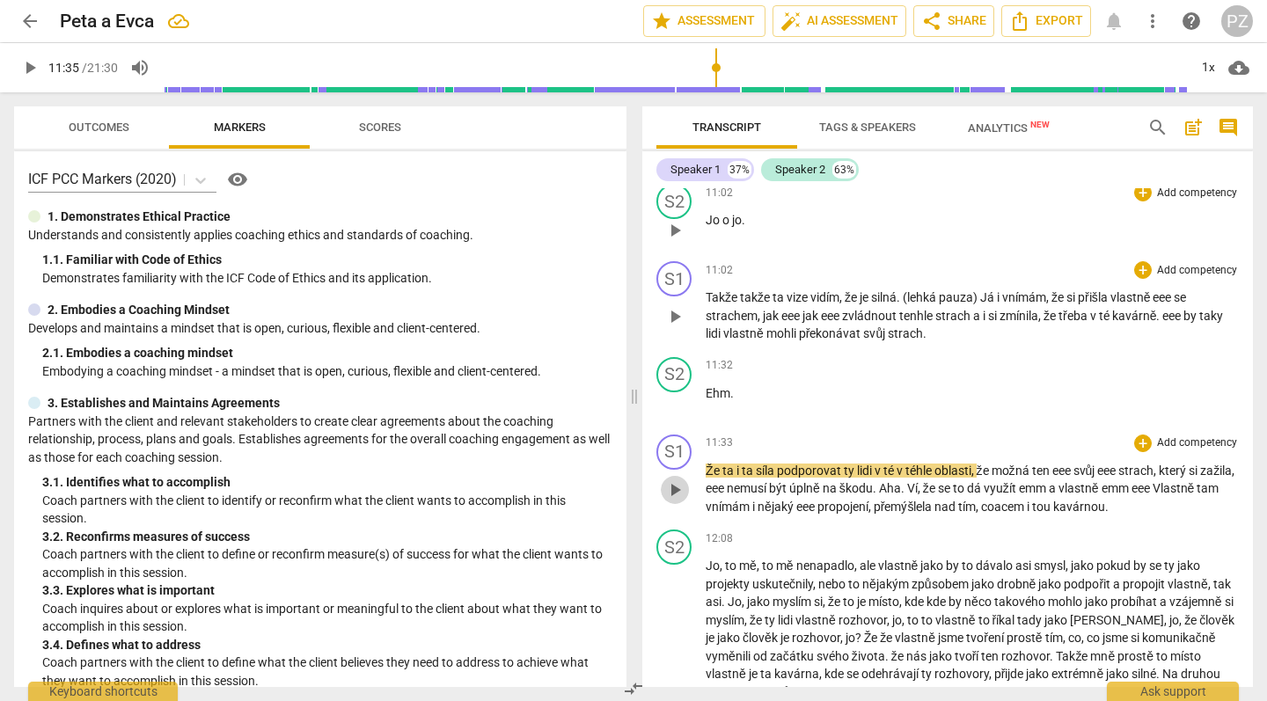
click at [671, 480] on span "play_arrow" at bounding box center [674, 490] width 21 height 21
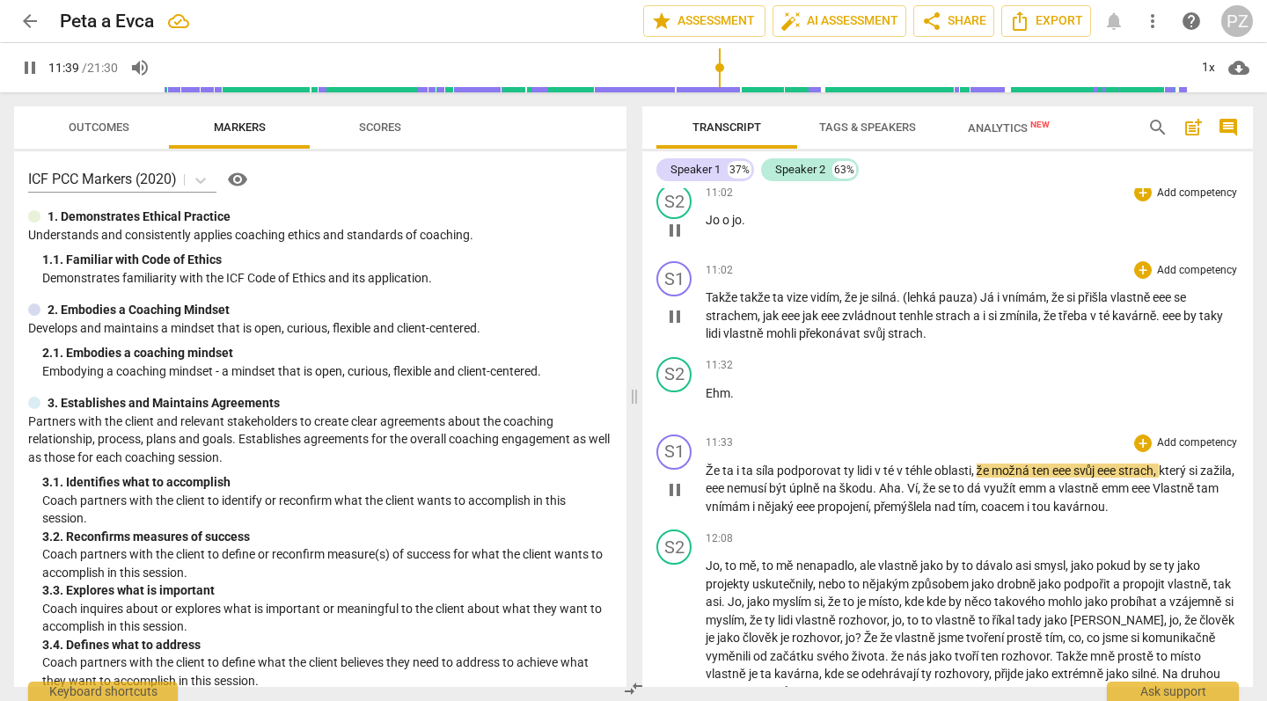
click at [735, 464] on span "ta" at bounding box center [730, 471] width 14 height 14
type input "702"
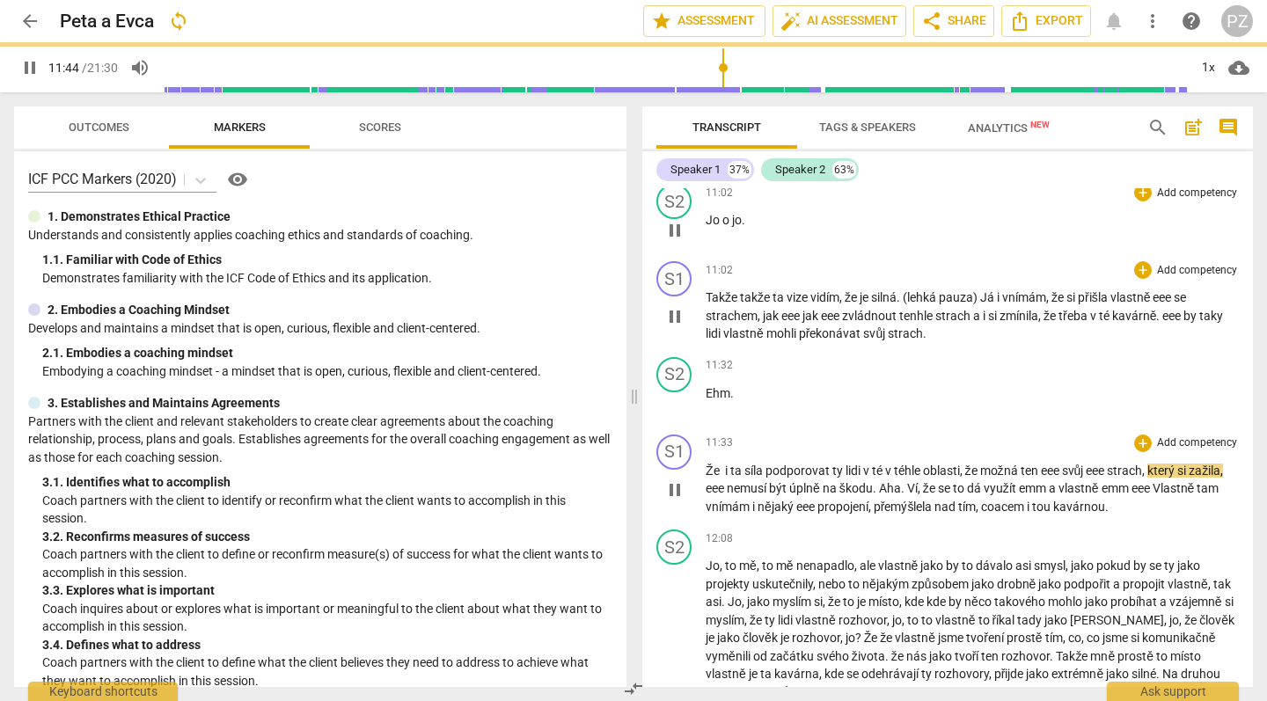
click at [1107, 464] on span "eee" at bounding box center [1096, 471] width 21 height 14
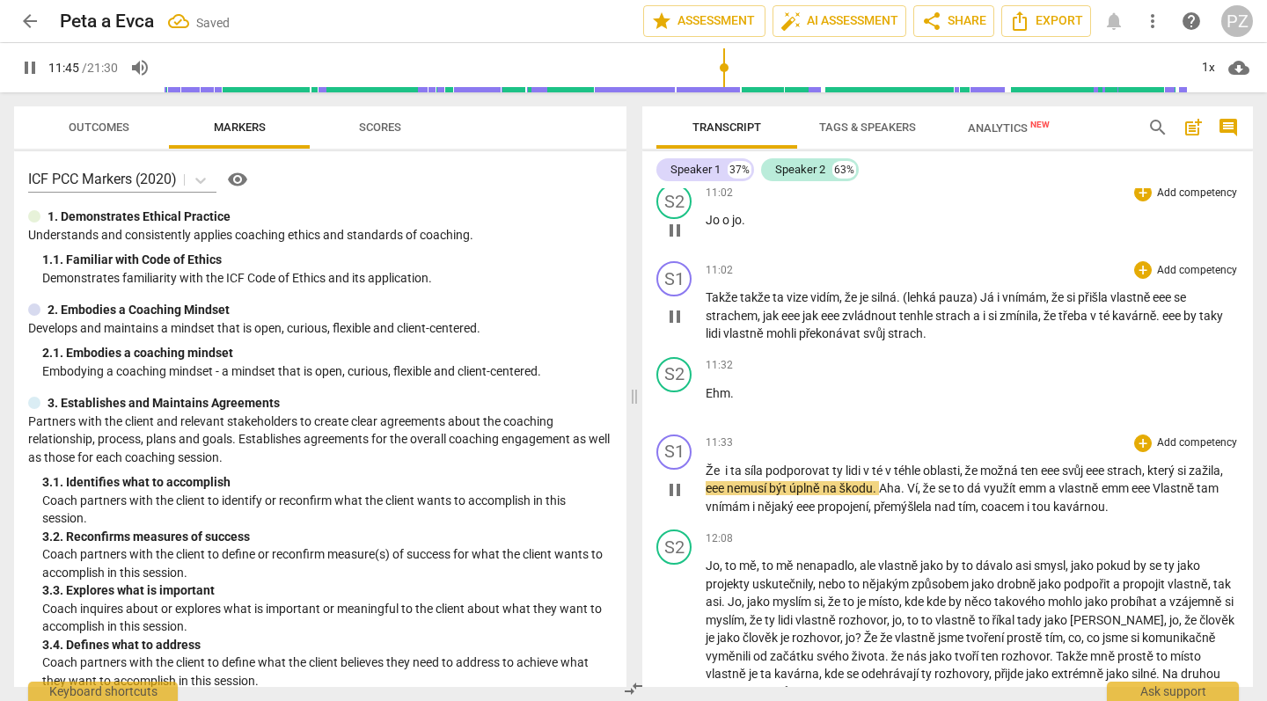
click at [1068, 464] on span "svůj" at bounding box center [1074, 471] width 25 height 14
click at [1086, 464] on span "eee" at bounding box center [1075, 471] width 21 height 14
click at [1202, 464] on span "eee" at bounding box center [1193, 471] width 18 height 14
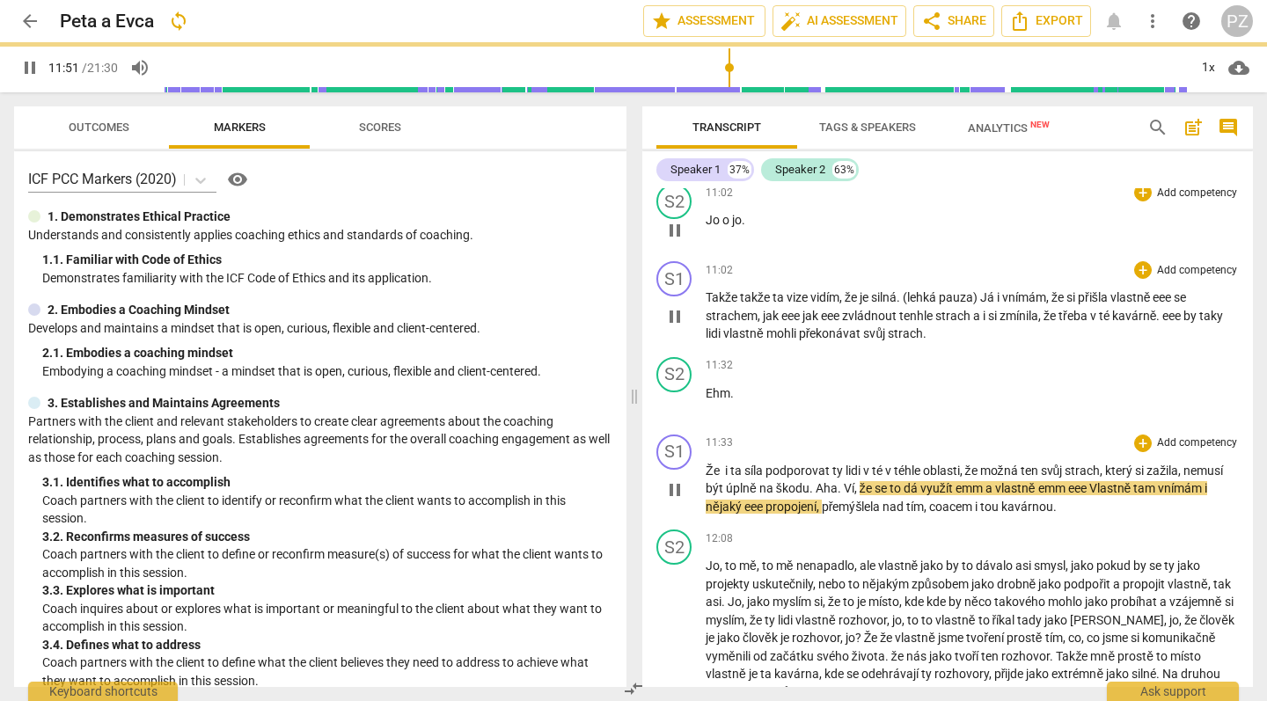
click at [816, 481] on span "Aha" at bounding box center [827, 488] width 22 height 14
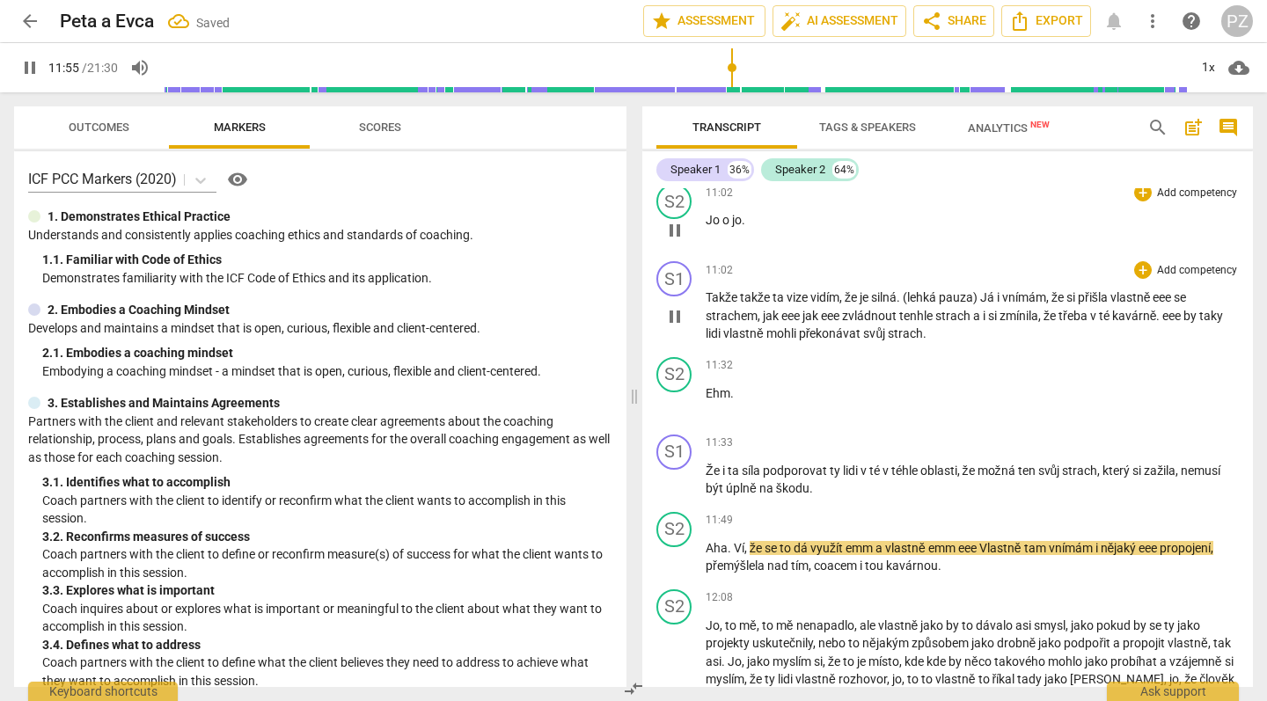
click at [735, 541] on span "Ví" at bounding box center [739, 548] width 11 height 14
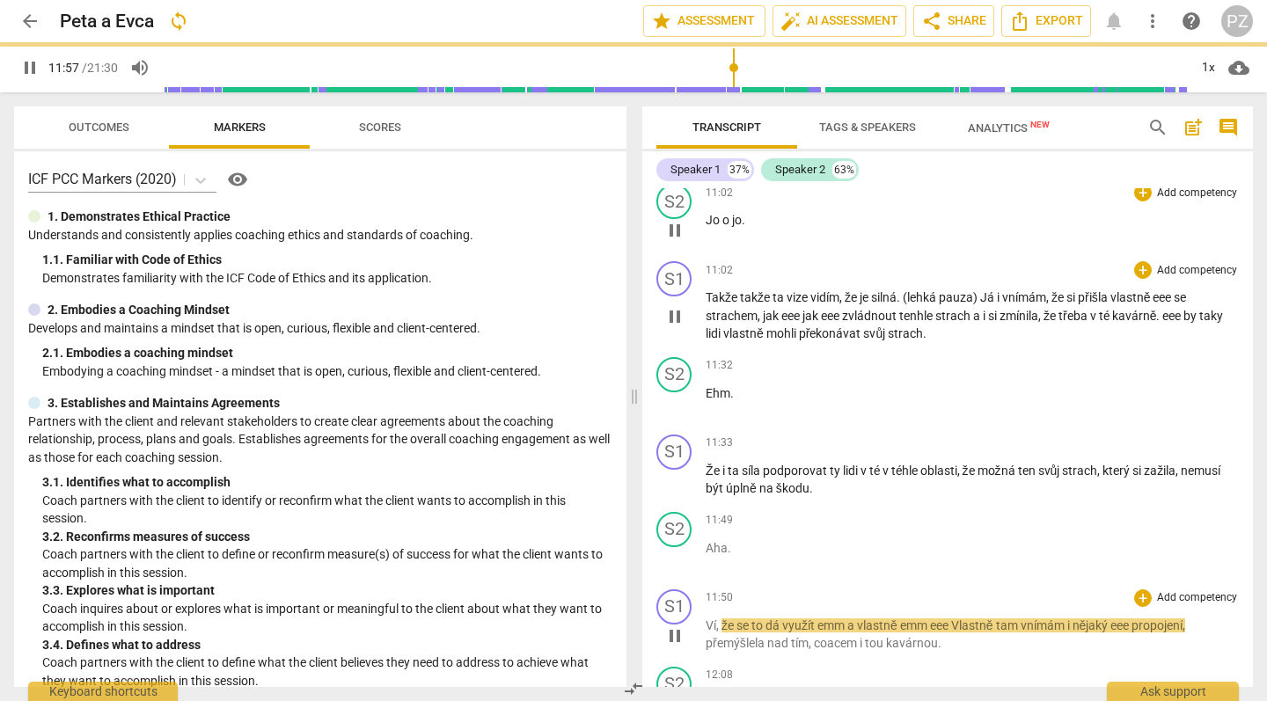
click at [715, 619] on span "Ví" at bounding box center [711, 626] width 11 height 14
click at [717, 619] on span "," at bounding box center [718, 626] width 5 height 14
click at [751, 619] on span "se" at bounding box center [744, 626] width 15 height 14
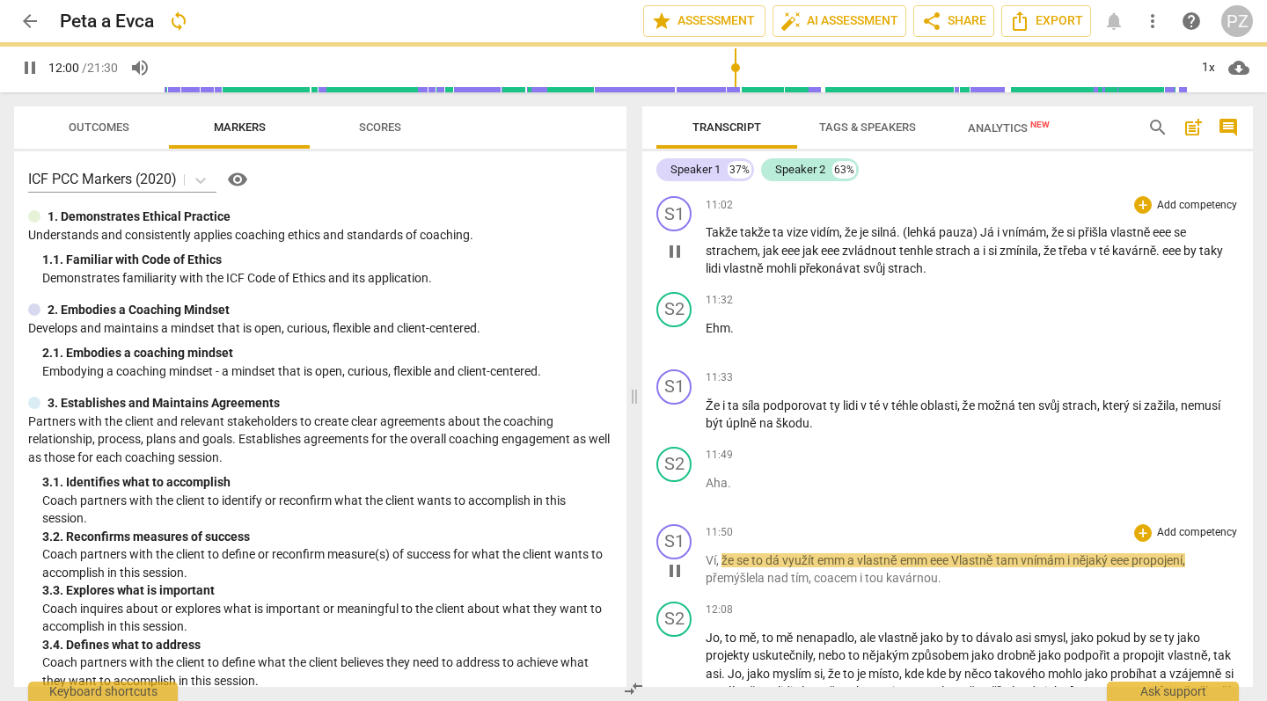
scroll to position [4081, 0]
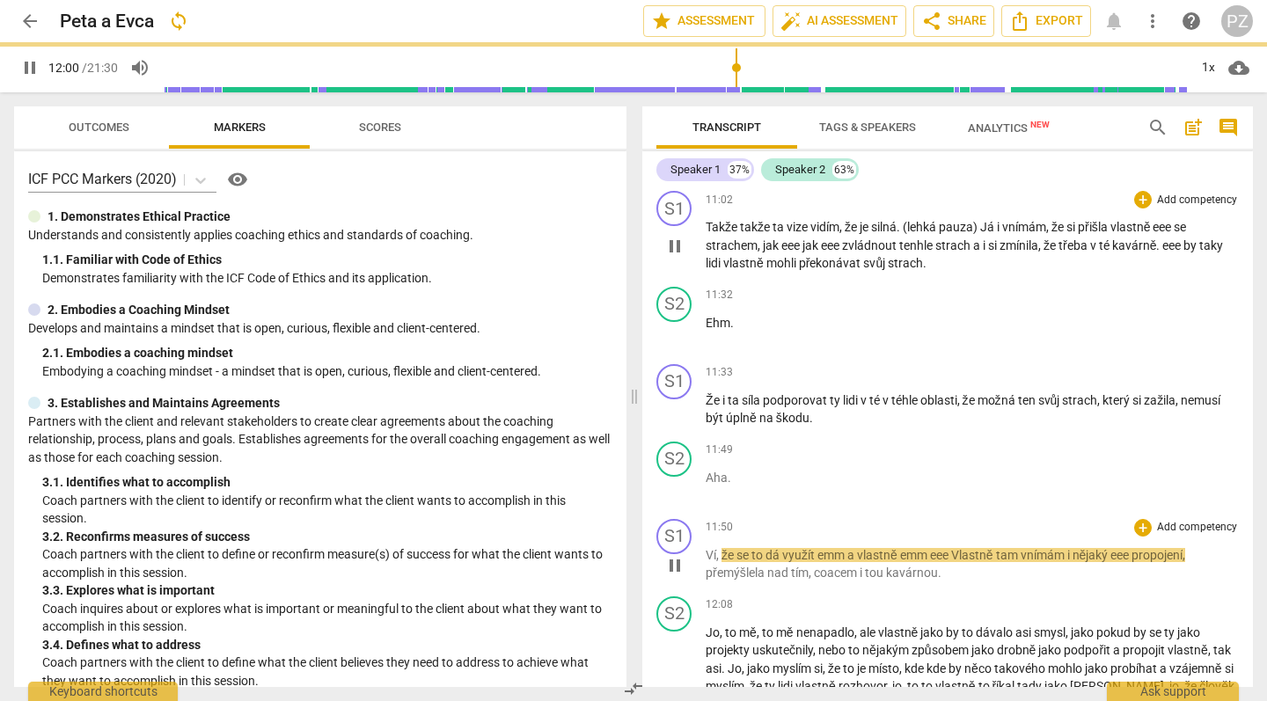
click at [928, 548] on span "emm" at bounding box center [915, 555] width 30 height 14
click at [963, 548] on span "Vlastně" at bounding box center [973, 555] width 45 height 14
click at [957, 548] on span "Vlastně" at bounding box center [973, 555] width 45 height 14
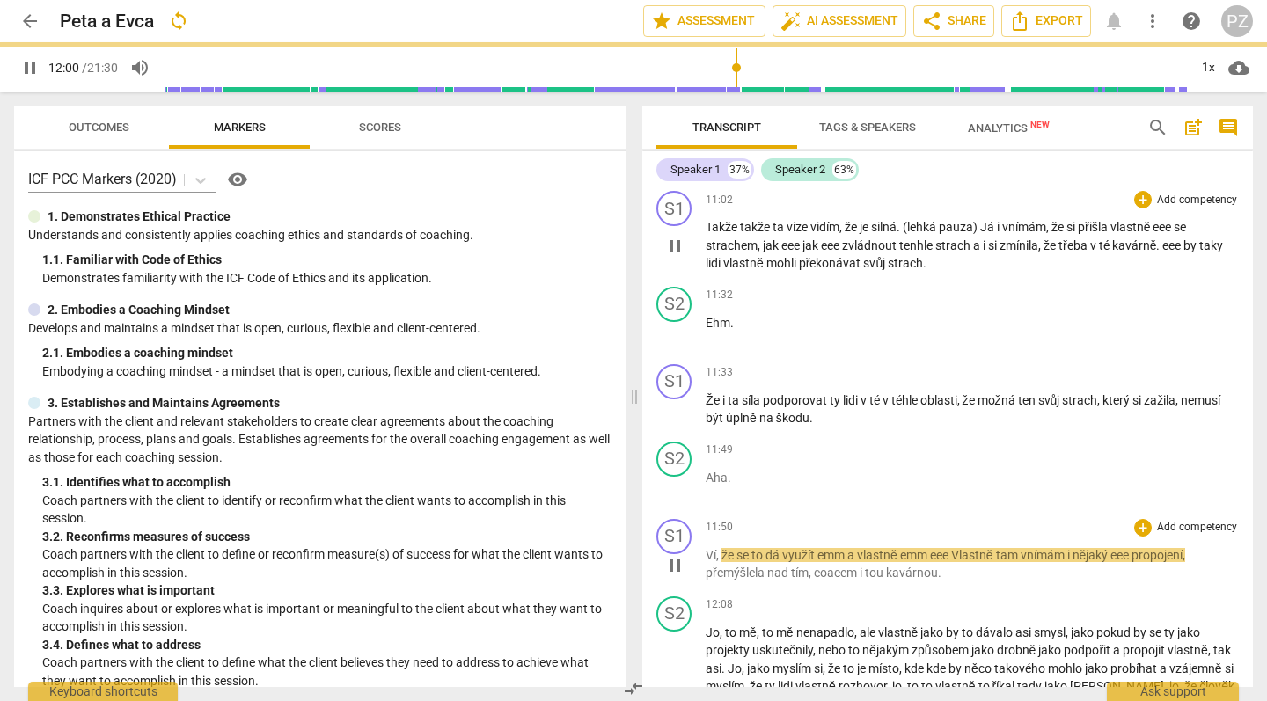
click at [957, 548] on span "Vlastně" at bounding box center [973, 555] width 45 height 14
click at [930, 548] on span "emm" at bounding box center [915, 555] width 30 height 14
click at [664, 555] on span "pause" at bounding box center [674, 565] width 21 height 21
click at [669, 555] on span "play_arrow" at bounding box center [674, 565] width 21 height 21
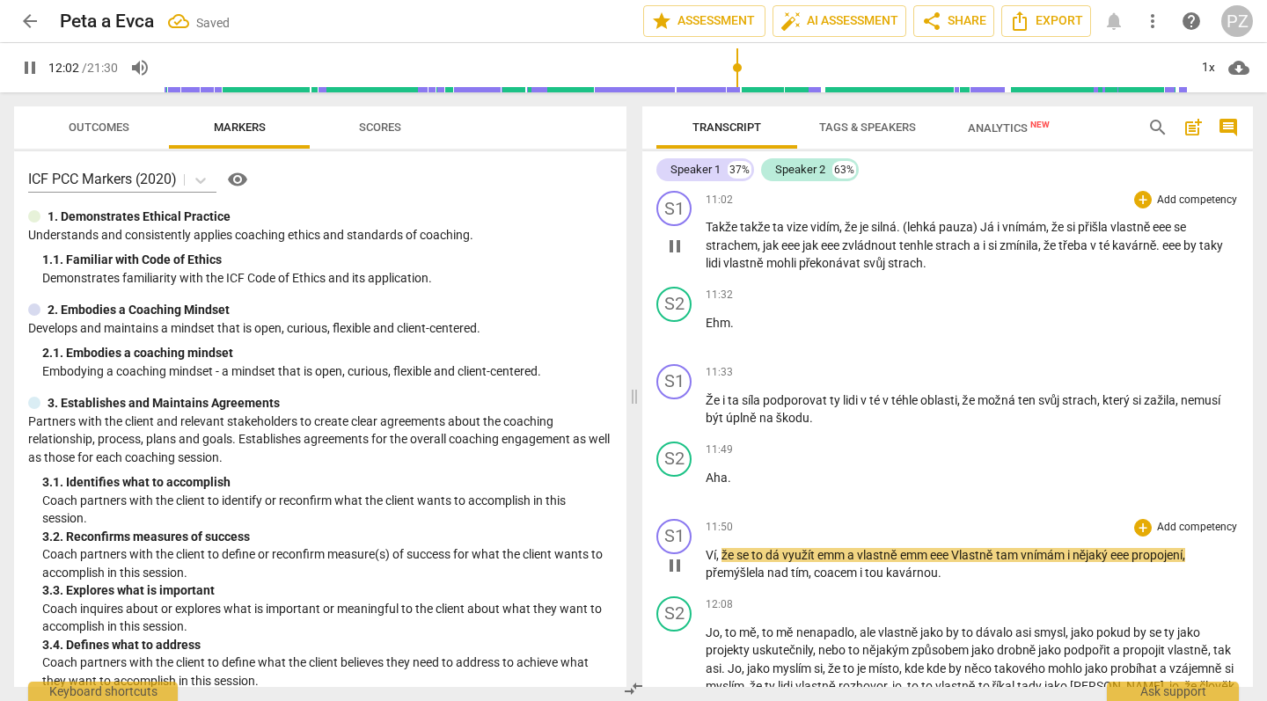
click at [872, 566] on span "tou" at bounding box center [875, 573] width 21 height 14
click at [889, 548] on span "vlastně" at bounding box center [878, 555] width 43 height 14
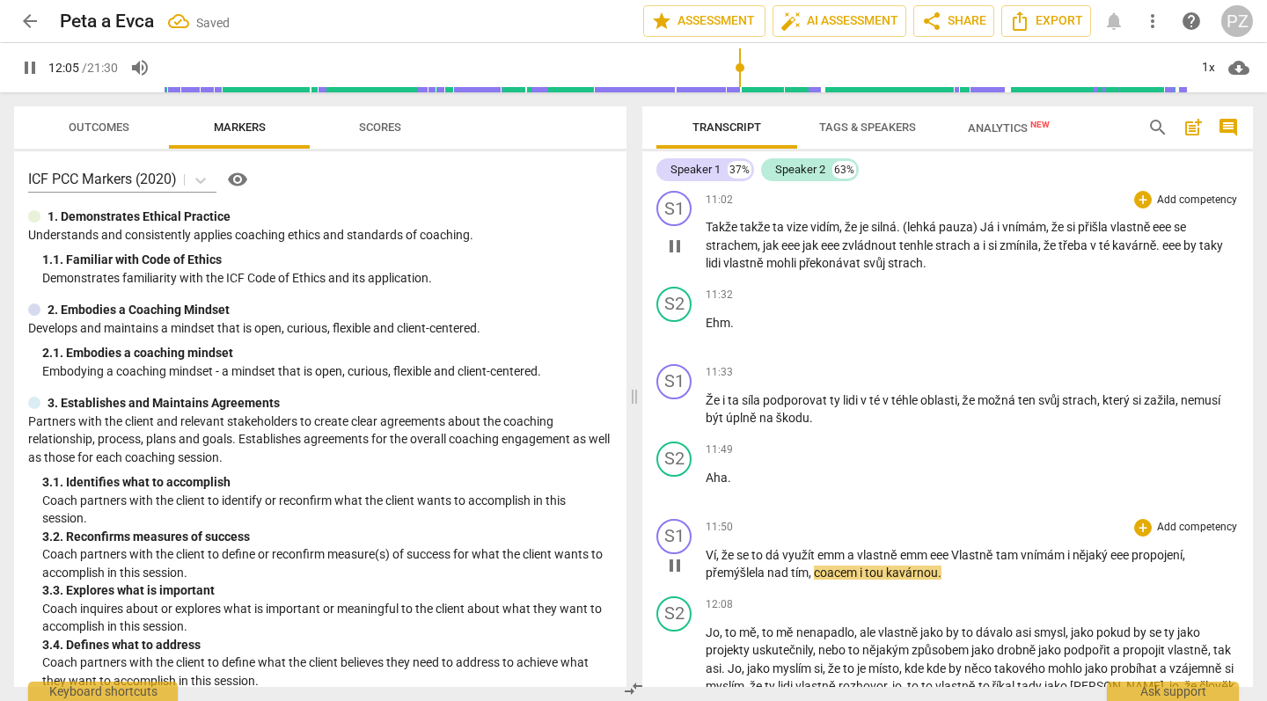
type input "726"
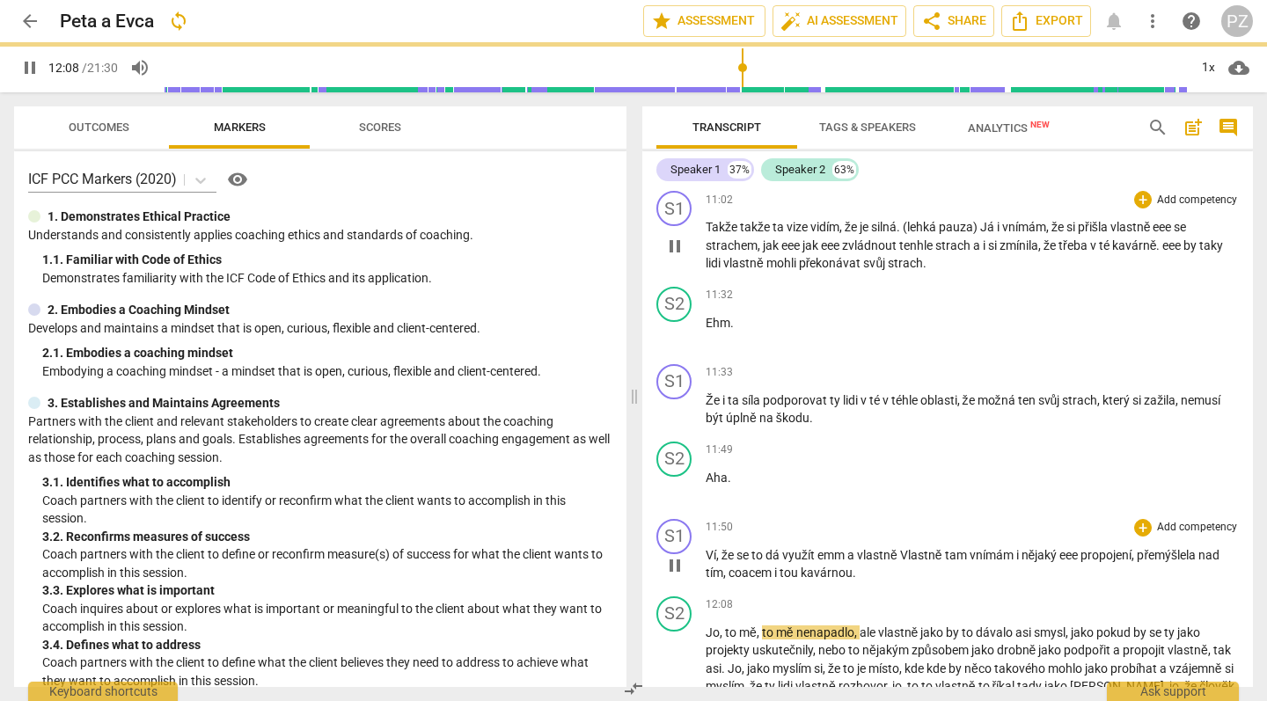
click at [847, 548] on span "emm" at bounding box center [833, 555] width 30 height 14
click at [665, 555] on span "pause" at bounding box center [674, 565] width 21 height 21
type input "731"
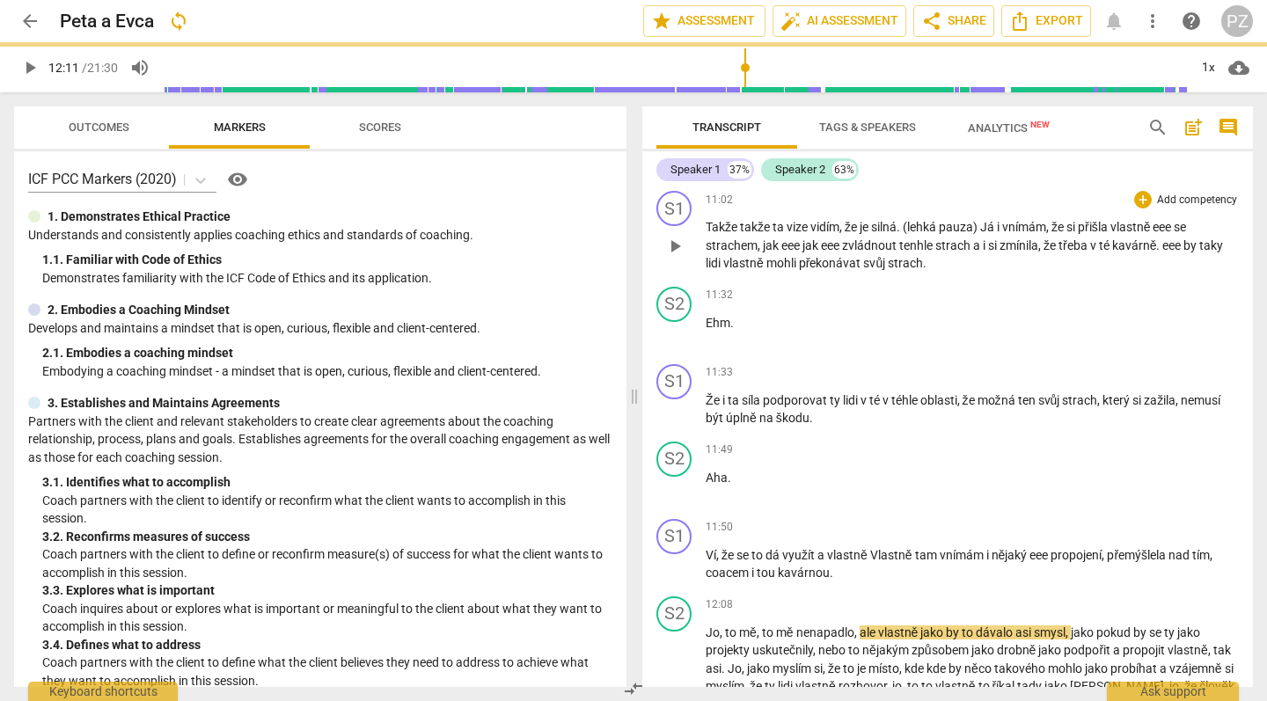
click at [715, 548] on span "Ví" at bounding box center [711, 555] width 11 height 14
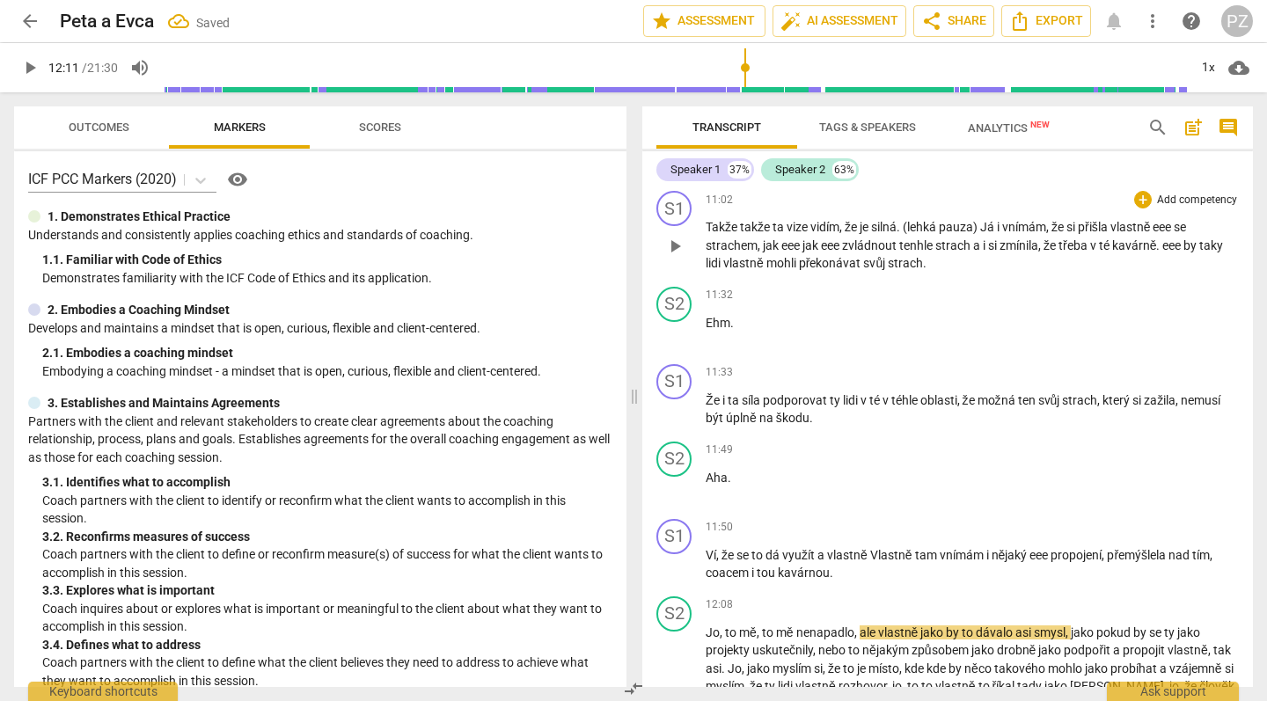
click at [717, 548] on span "," at bounding box center [718, 555] width 5 height 14
click at [665, 555] on span "play_arrow" at bounding box center [674, 565] width 21 height 21
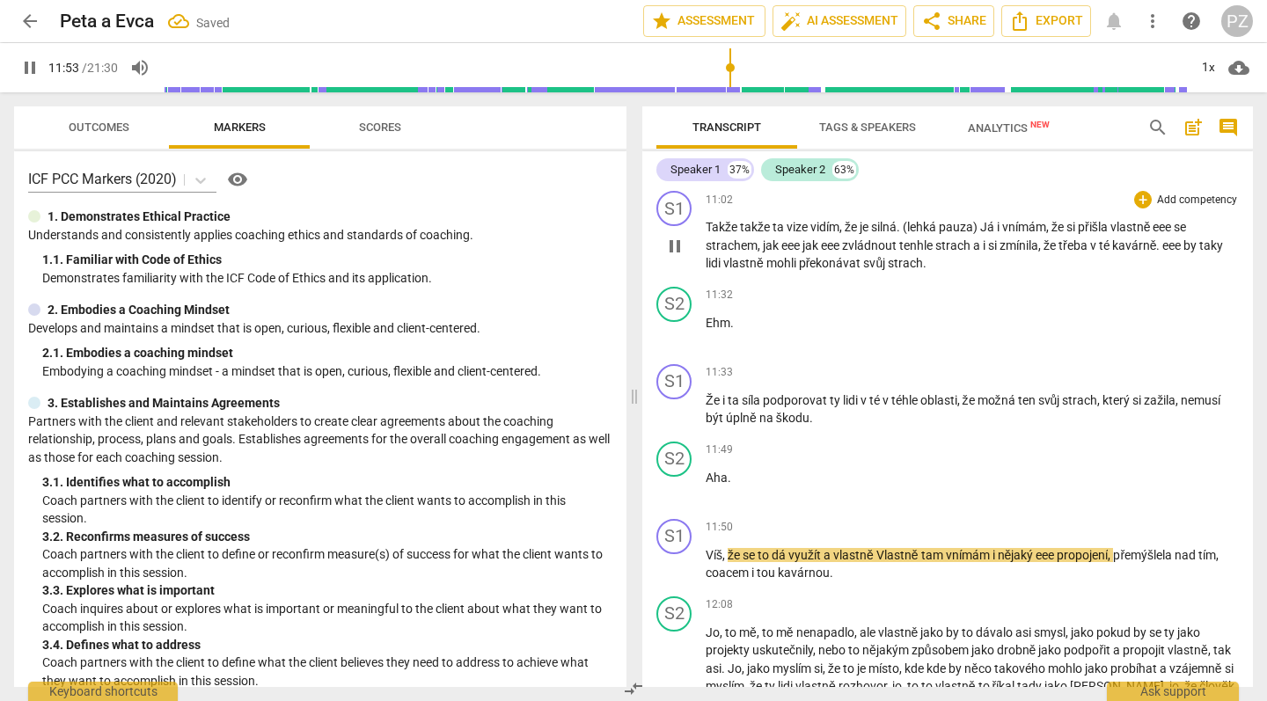
click at [833, 548] on span "a" at bounding box center [829, 555] width 10 height 14
type input "713"
drag, startPoint x: 914, startPoint y: 505, endPoint x: 830, endPoint y: 503, distance: 84.5
click at [830, 547] on p "Víš , že se to dá využít vlastně Vlastně tam vnímám i nějaký eee propojení , př…" at bounding box center [972, 565] width 533 height 36
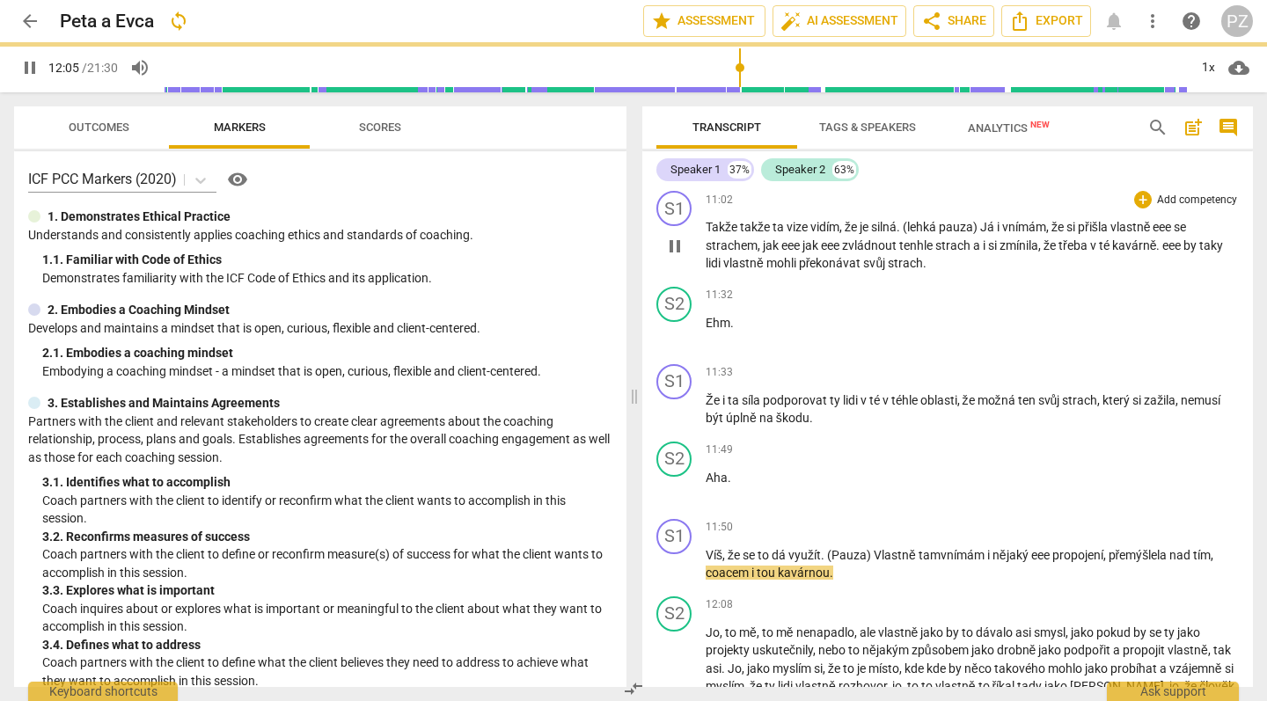
click at [1053, 548] on span "eee" at bounding box center [1041, 555] width 21 height 14
click at [1195, 548] on span "," at bounding box center [1192, 555] width 5 height 14
click at [749, 566] on span "Coacem" at bounding box center [728, 573] width 45 height 14
click at [887, 547] on p "Víš , že se to dá využít. (Pauza) Vlastně t am vnímám i nějaký propojení , přem…" at bounding box center [972, 565] width 533 height 36
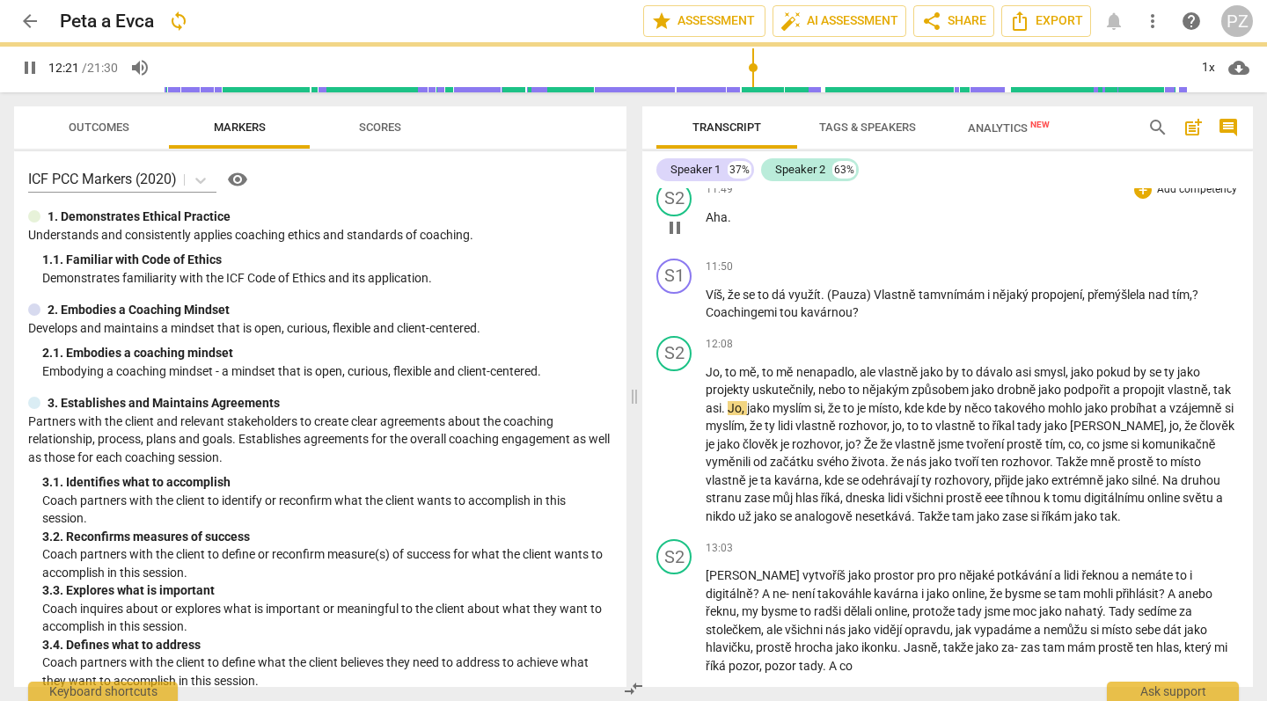
scroll to position [4342, 0]
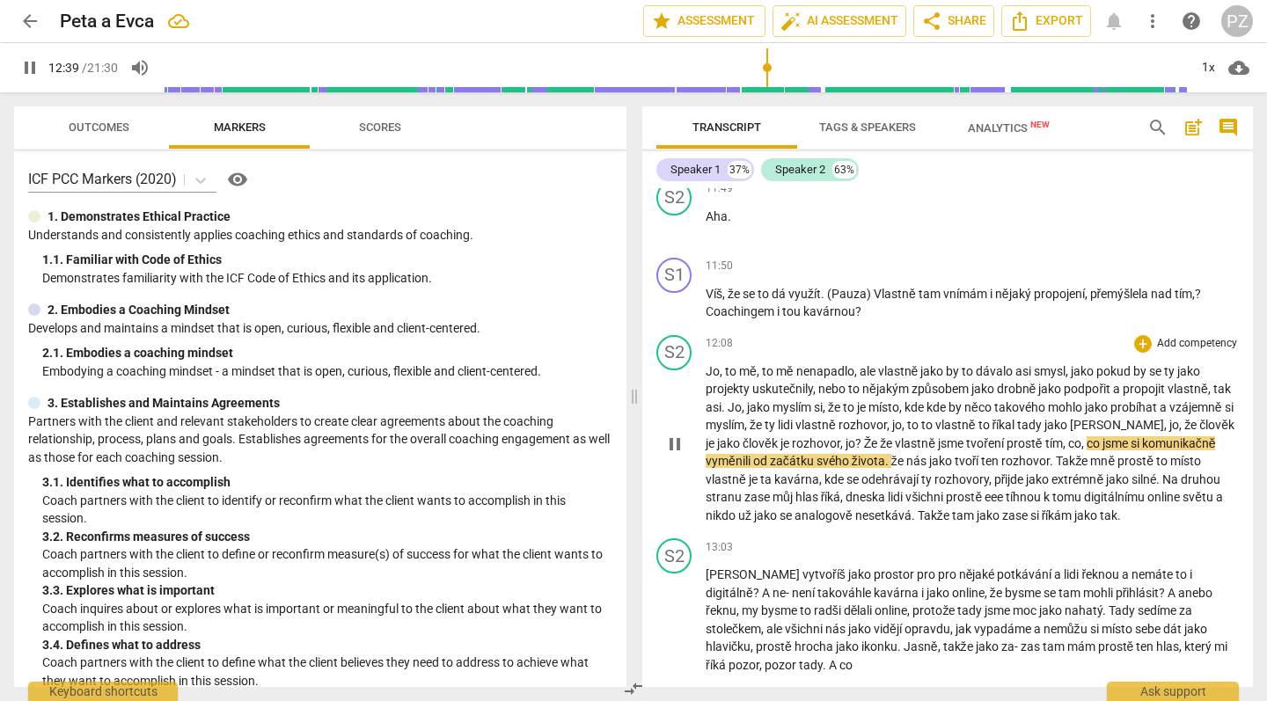
click at [1087, 436] on span "co" at bounding box center [1095, 443] width 16 height 14
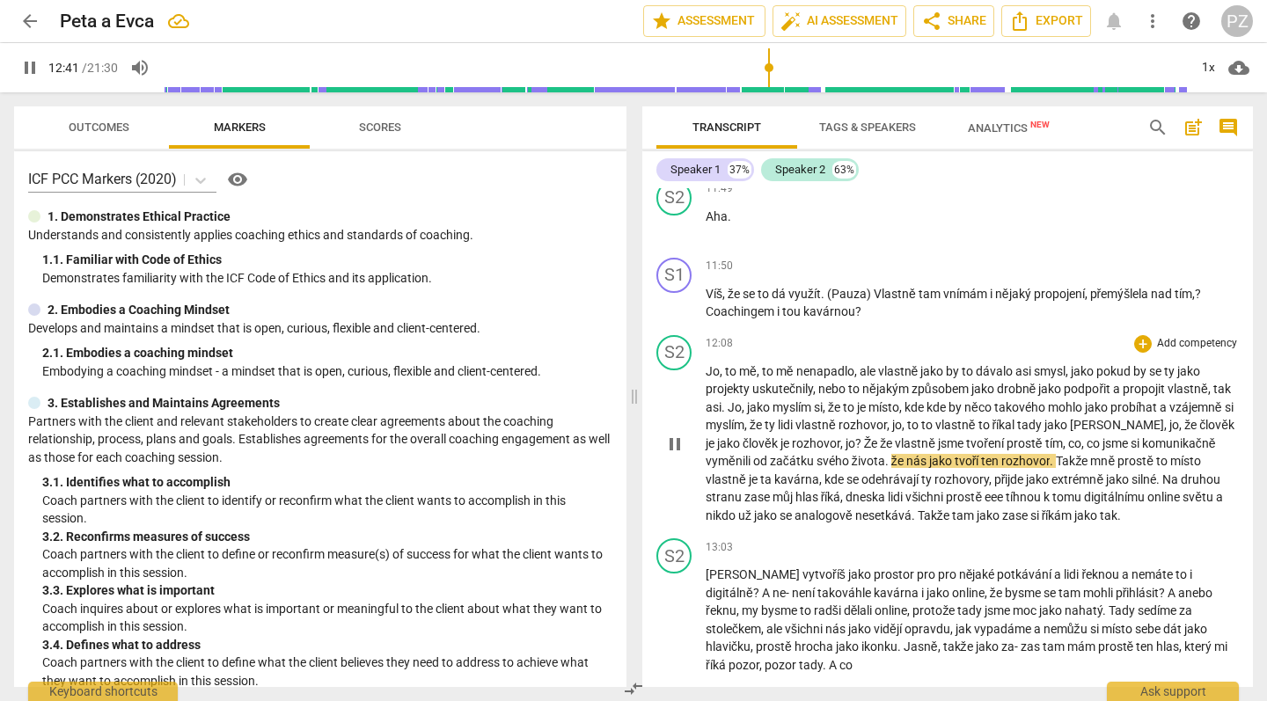
click at [1082, 436] on span "," at bounding box center [1084, 443] width 5 height 14
type input "762"
drag, startPoint x: 1049, startPoint y: 387, endPoint x: 932, endPoint y: 417, distance: 120.8
click at [981, 454] on span "ten" at bounding box center [991, 461] width 20 height 14
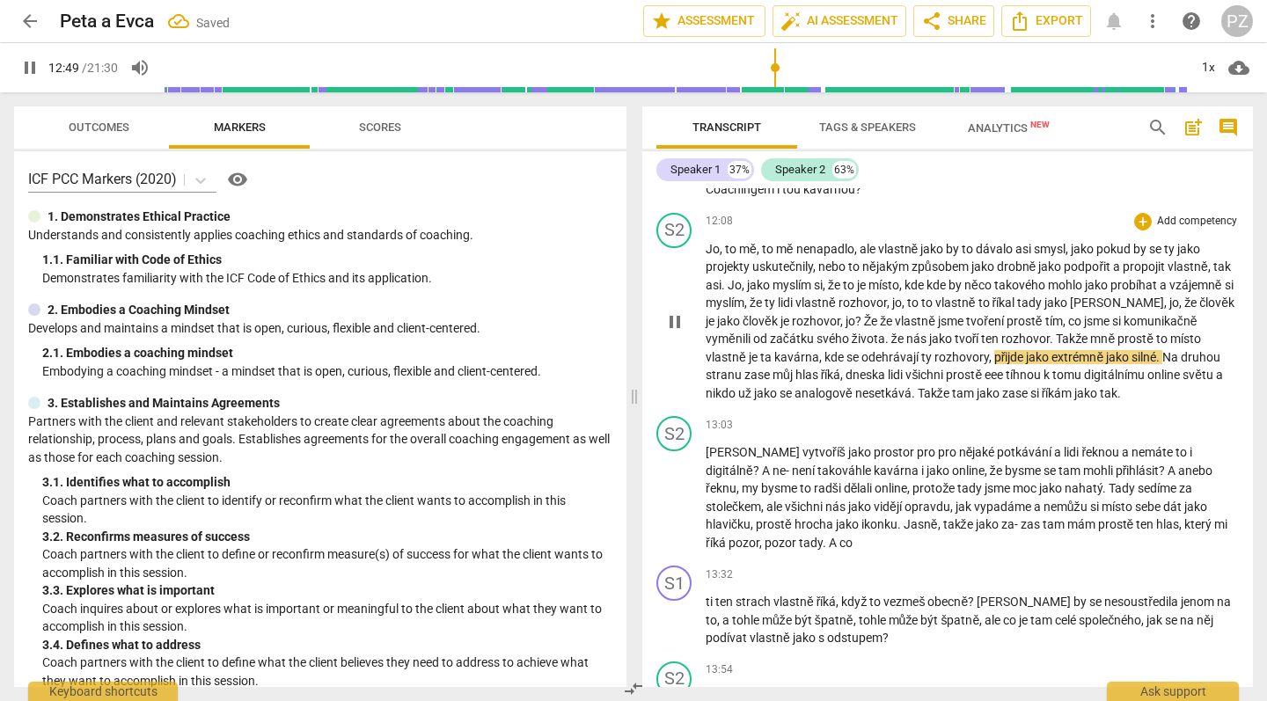
scroll to position [4547, 0]
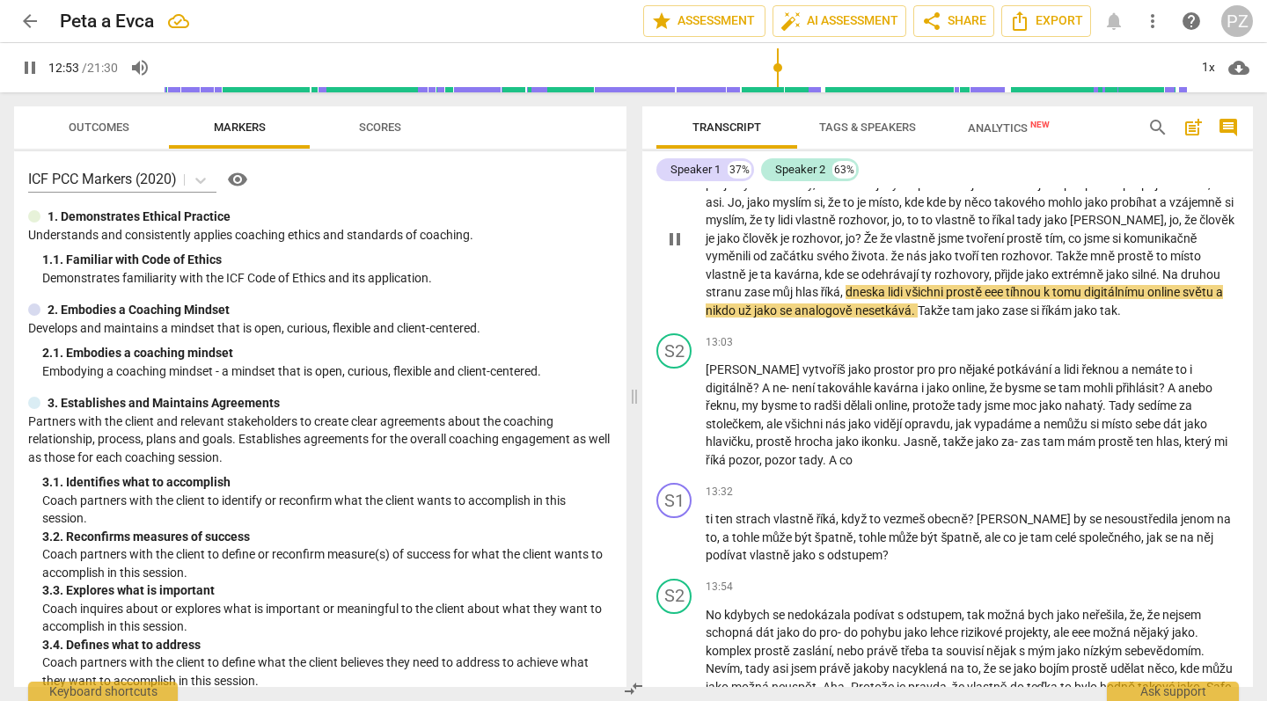
click at [1163, 268] on span "Na" at bounding box center [1172, 275] width 18 height 14
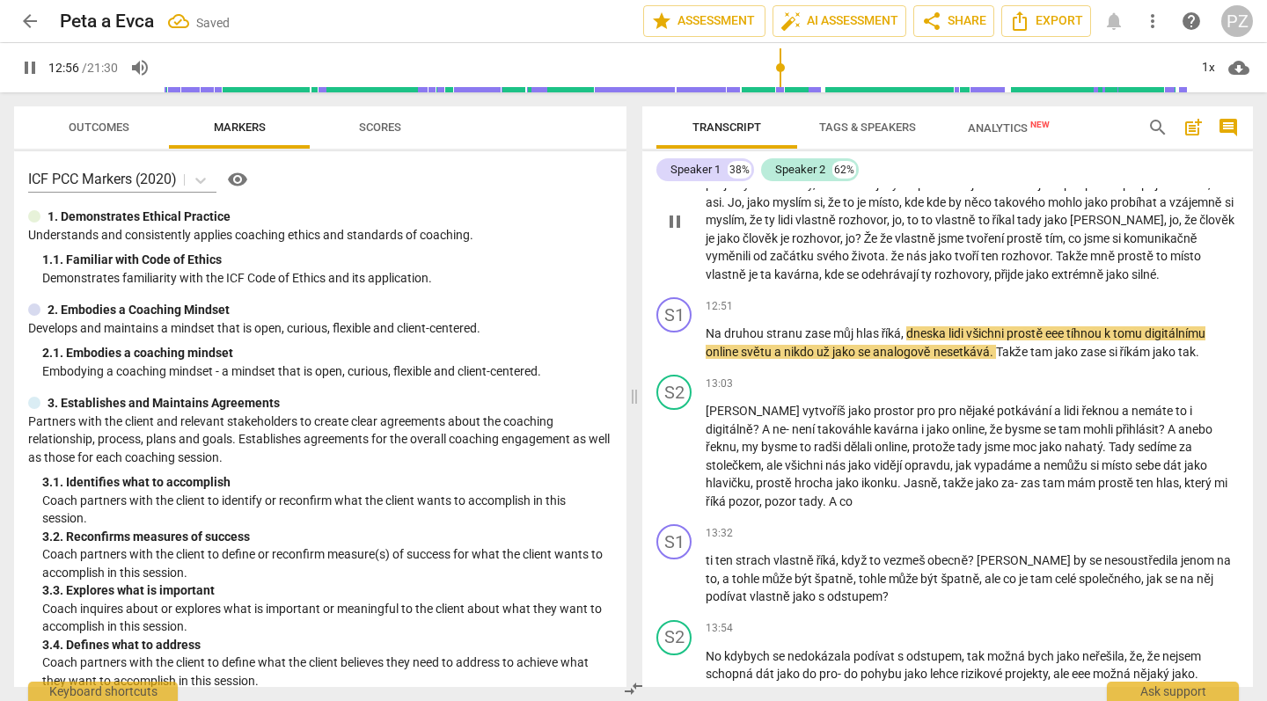
click at [1094, 217] on p "[PERSON_NAME] , to mě , to mě nenapadlo , ale vlastně jako by to dávalo [PERSON…" at bounding box center [972, 221] width 533 height 127
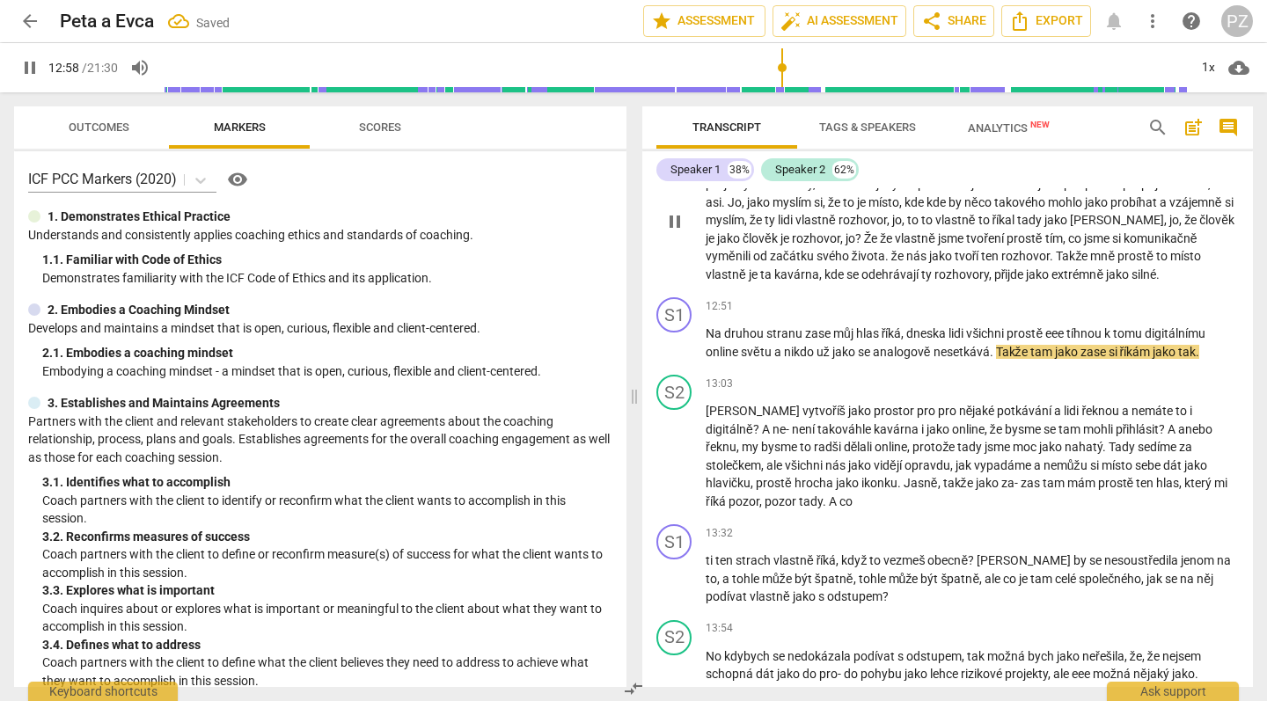
type input "779"
click at [1156, 268] on span ". Aha." at bounding box center [1172, 275] width 32 height 14
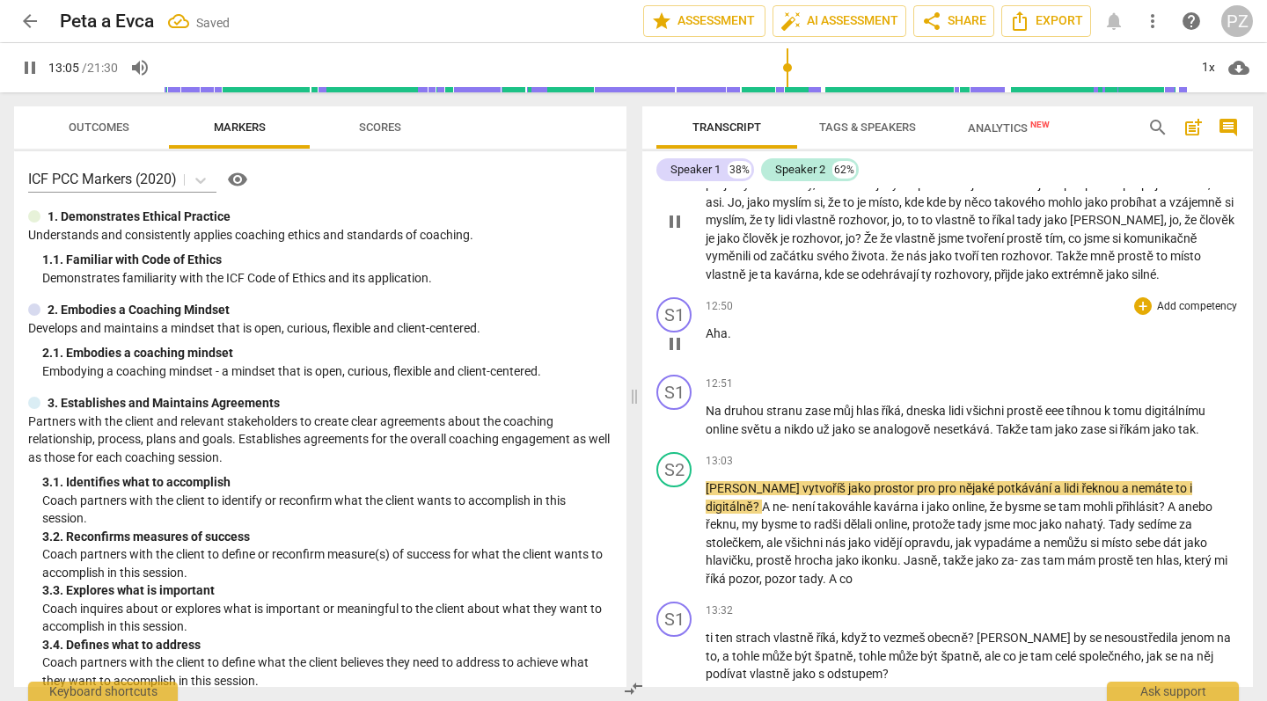
click at [728, 326] on span "." at bounding box center [730, 333] width 4 height 14
type input "786"
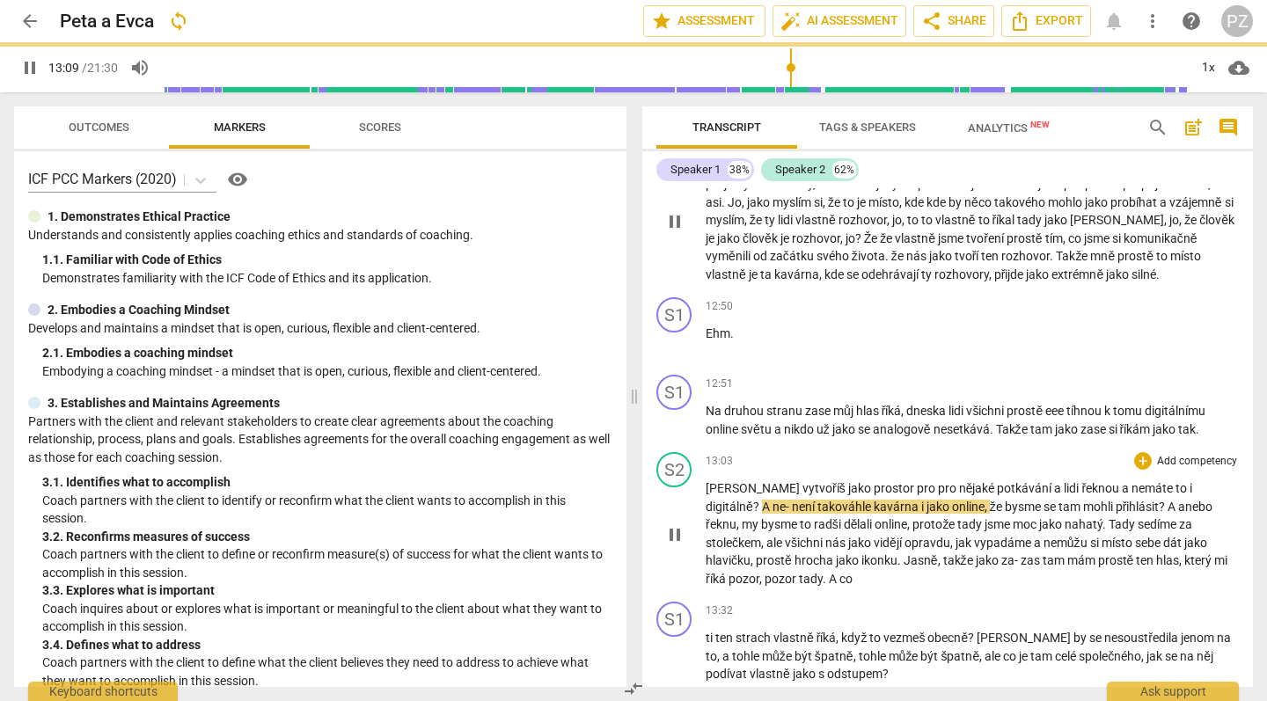
click at [708, 480] on p "Ty vytvoříš jako prostor pro pro nějaké potkávání a lidi řeknou a nemáte to i d…" at bounding box center [972, 534] width 533 height 108
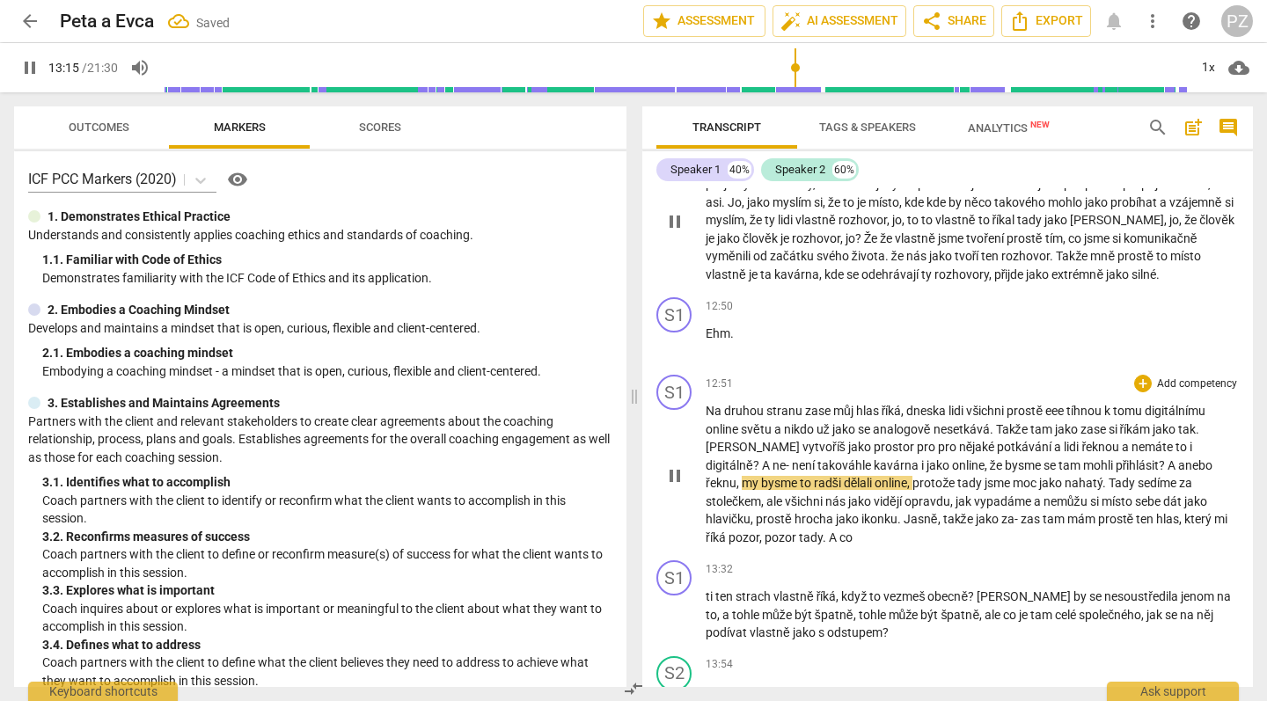
click at [818, 458] on span "není" at bounding box center [805, 465] width 26 height 14
type input "796"
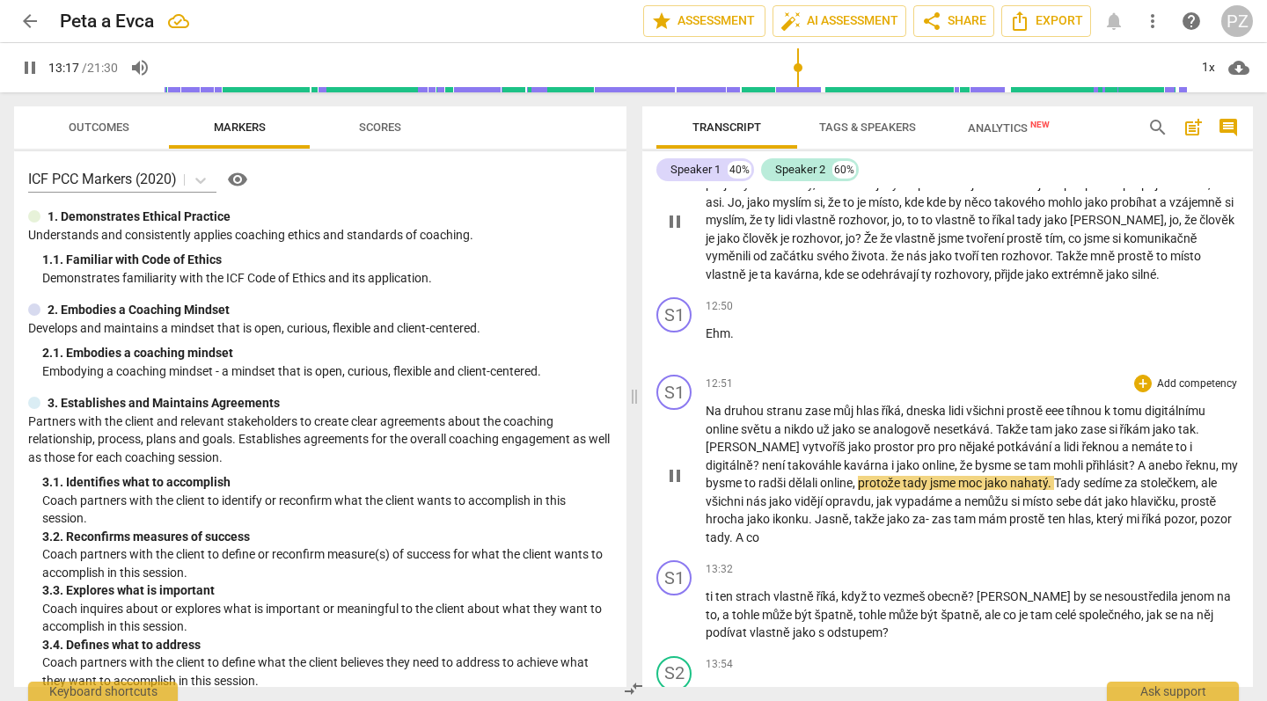
click at [1178, 422] on span "jako" at bounding box center [1166, 429] width 26 height 14
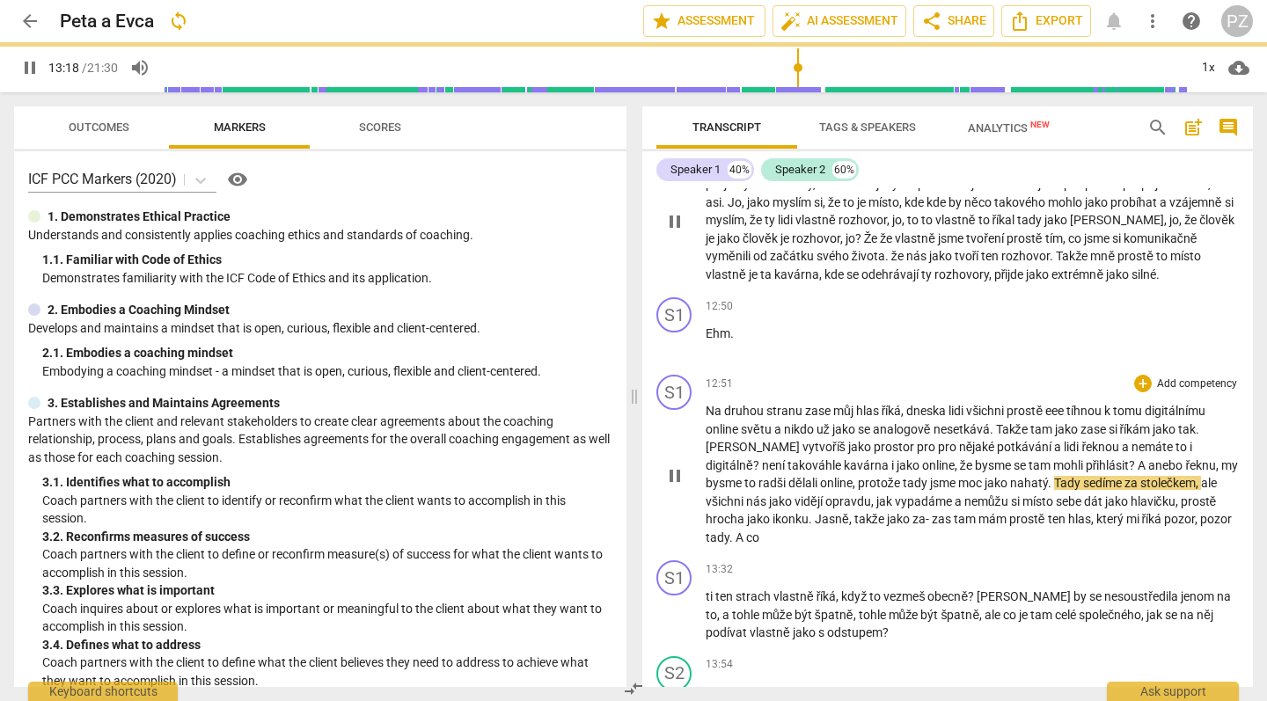
click at [911, 402] on p "Na druhou stranu zase můj hlas říká , dneska lidi všichni prostě eee tíhnou k t…" at bounding box center [972, 474] width 533 height 144
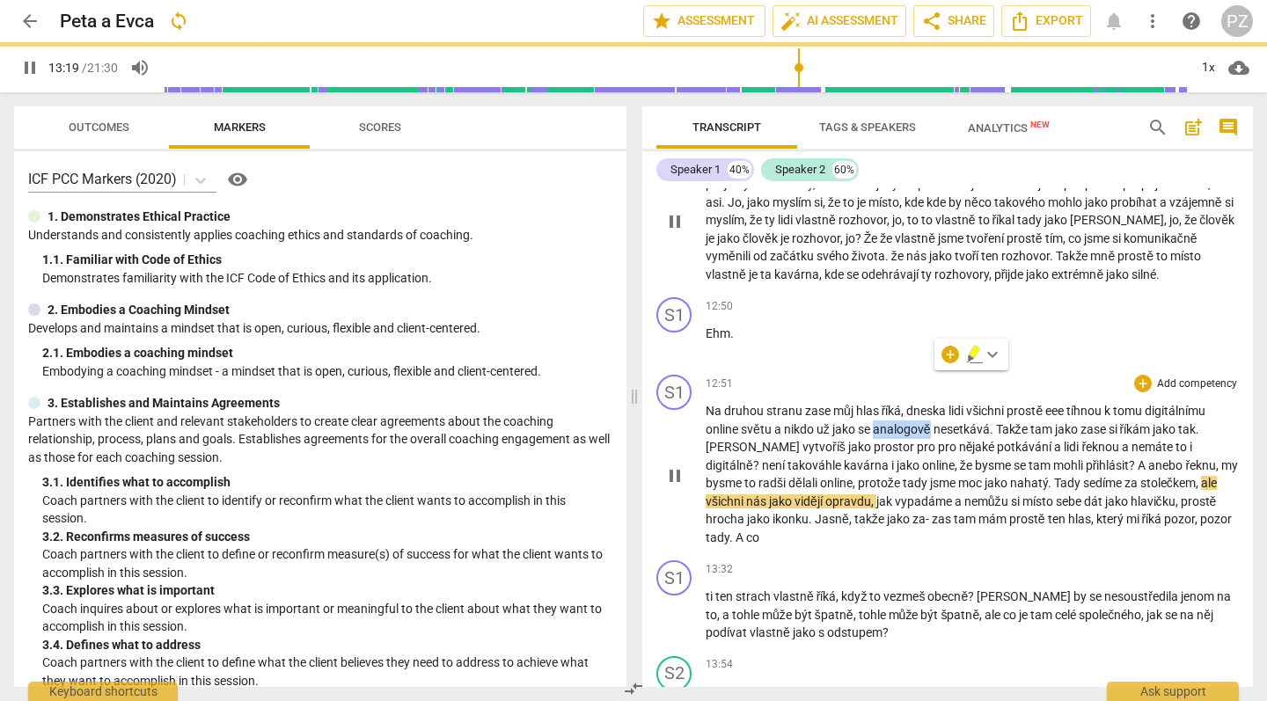
click at [1086, 458] on span "přihlásit" at bounding box center [1108, 465] width 44 height 14
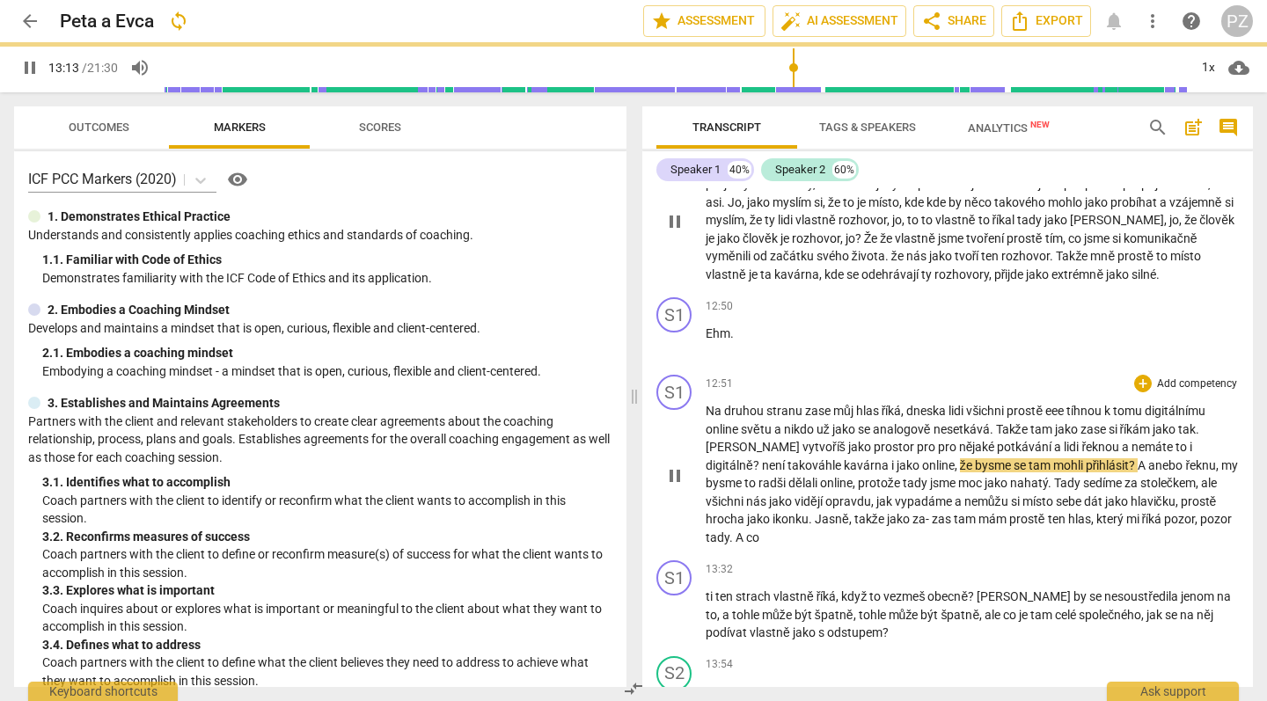
click at [1221, 458] on span "my" at bounding box center [1229, 465] width 17 height 14
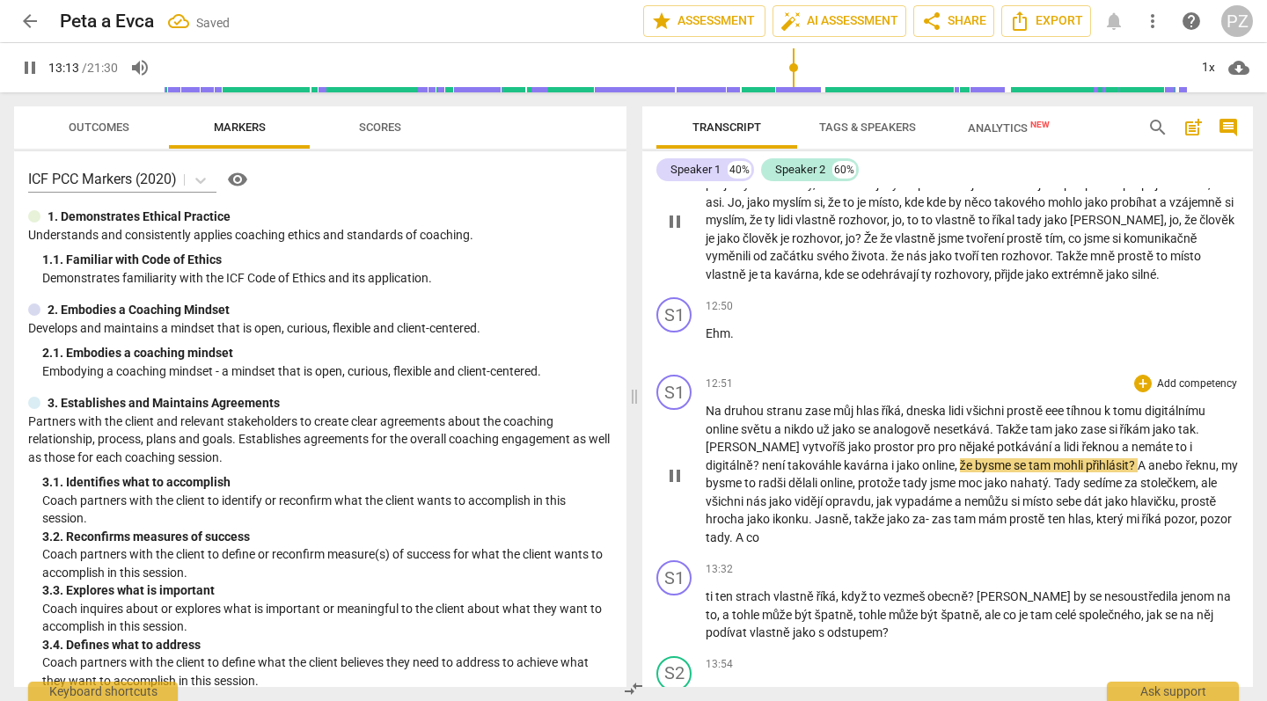
click at [762, 458] on span "?" at bounding box center [757, 465] width 9 height 14
click at [753, 458] on span "digitálně" at bounding box center [730, 465] width 48 height 14
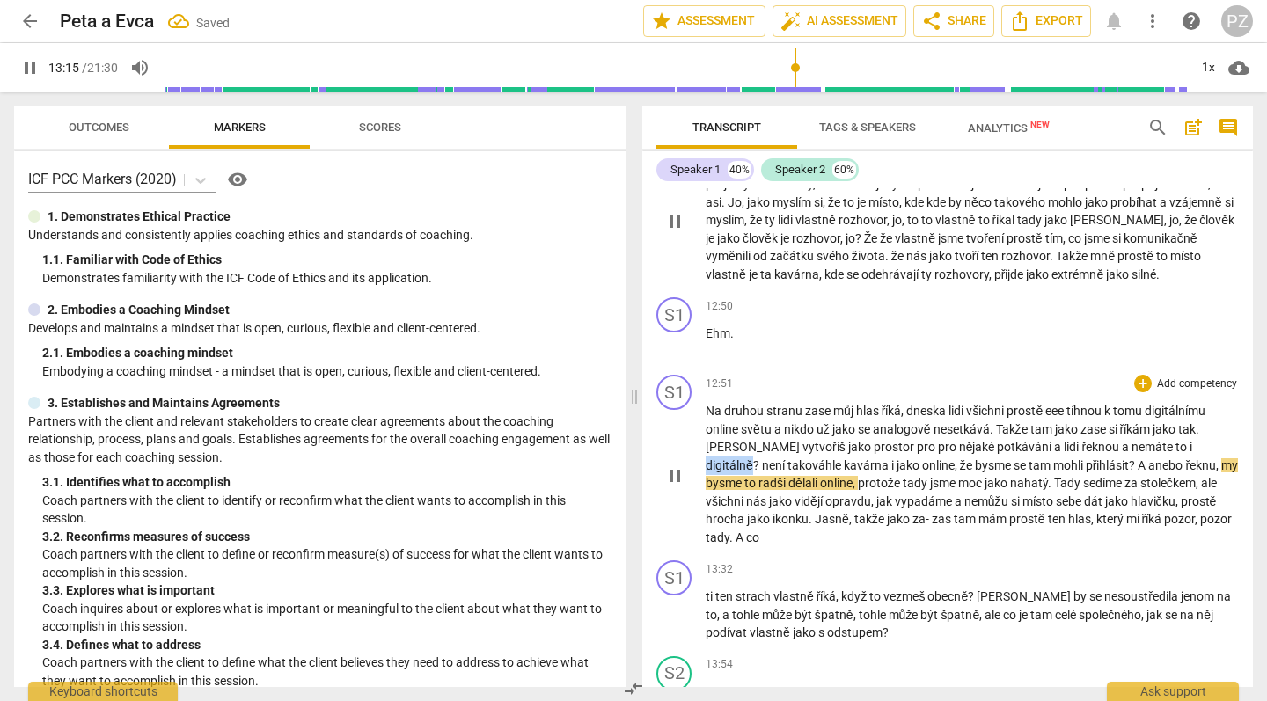
click at [753, 458] on span "digitálně" at bounding box center [730, 465] width 48 height 14
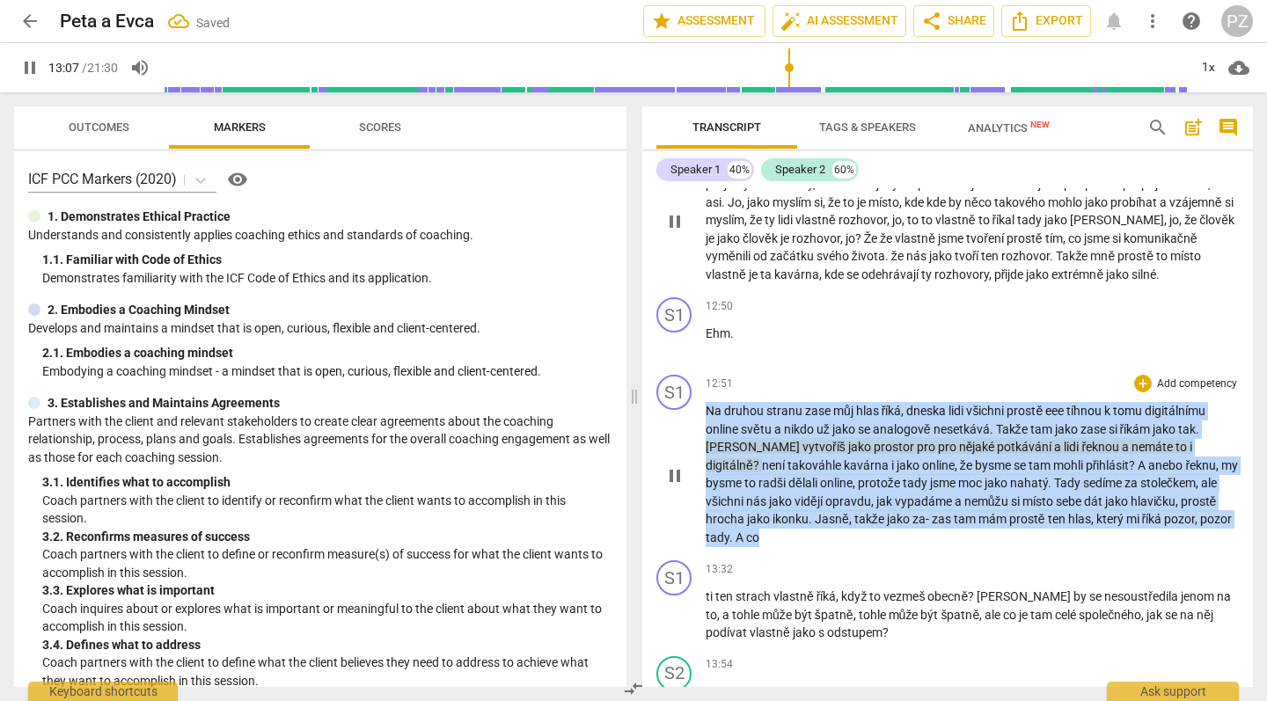
click at [753, 458] on span "digitálně" at bounding box center [730, 465] width 48 height 14
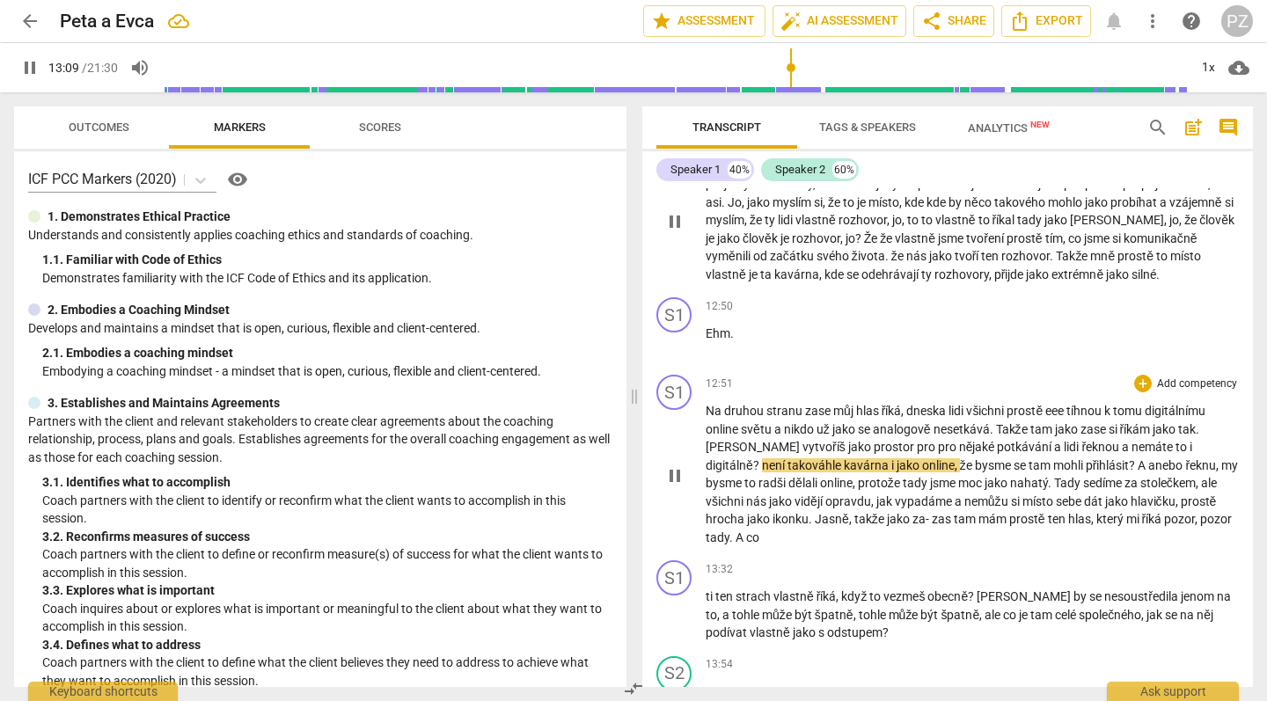
click at [788, 458] on span "není" at bounding box center [775, 465] width 26 height 14
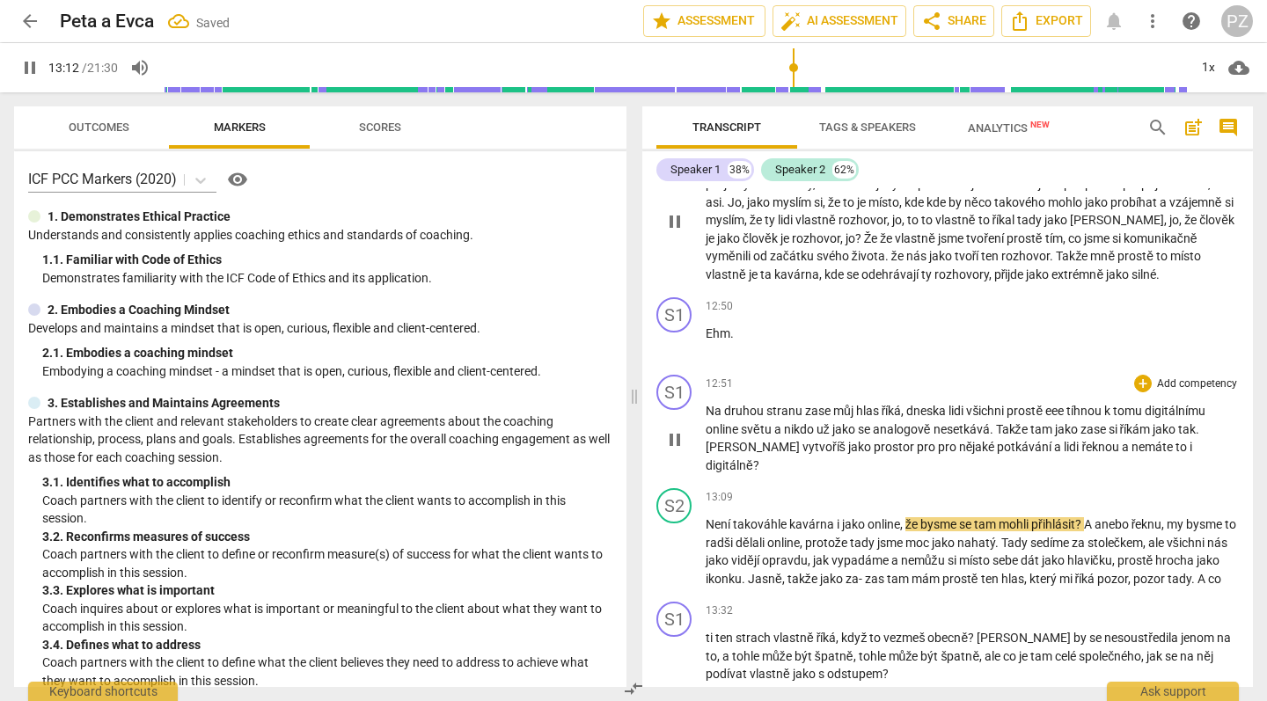
click at [1168, 402] on p "Na druhou stranu zase můj hlas říká , dneska lidi všichni prostě eee tíhnou k t…" at bounding box center [972, 438] width 533 height 72
type input "793"
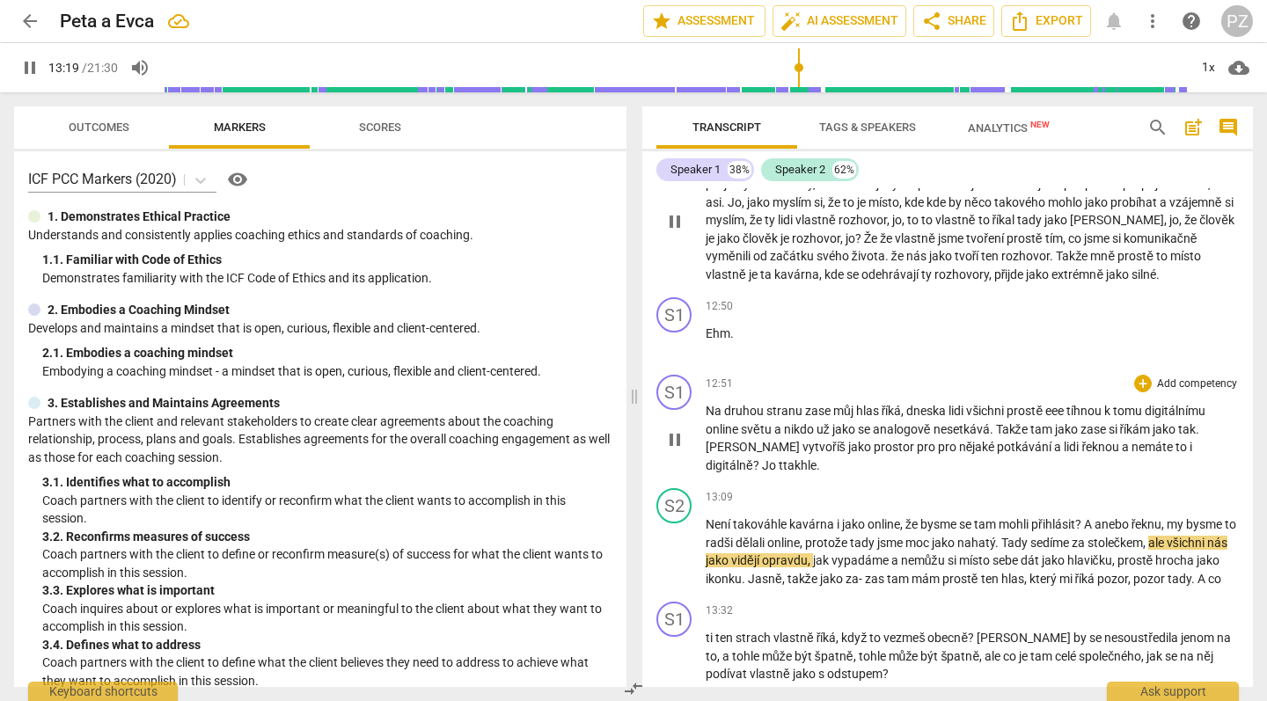
click at [820, 458] on span "? Jo ttakhle." at bounding box center [786, 465] width 67 height 14
click at [816, 458] on span "? Jo takhle." at bounding box center [784, 465] width 62 height 14
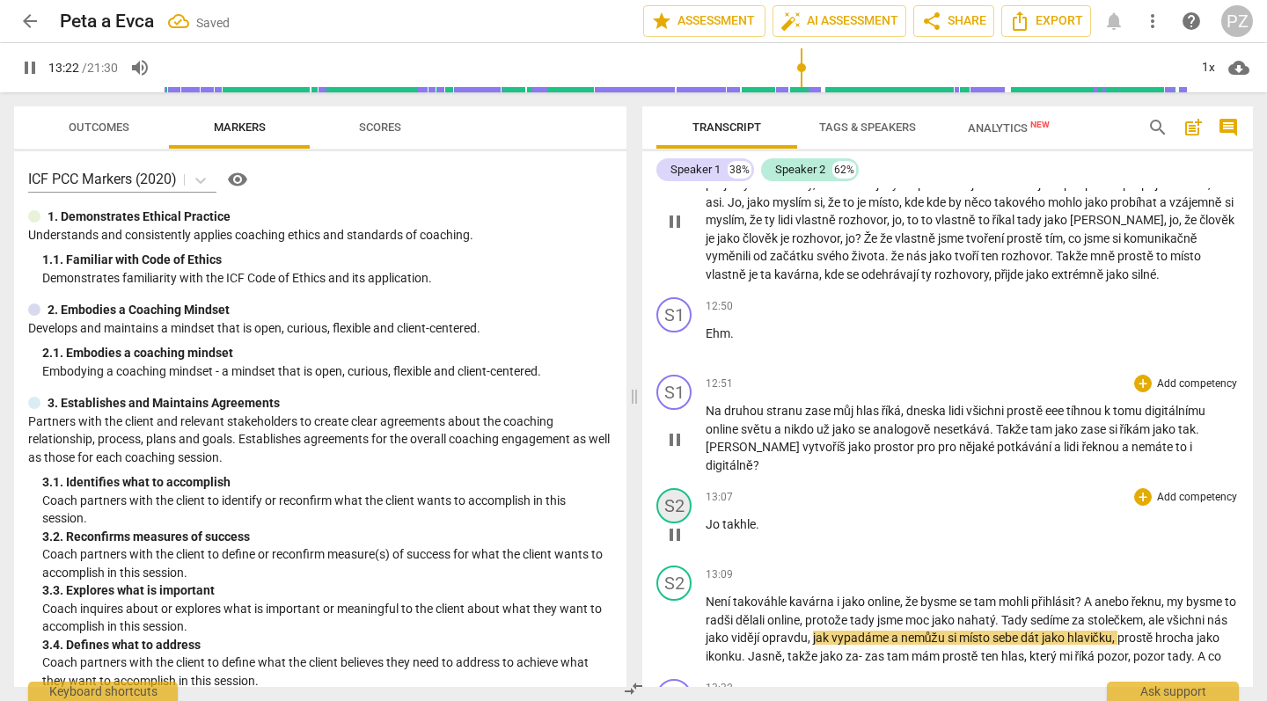
click at [674, 488] on div "S2" at bounding box center [674, 505] width 35 height 35
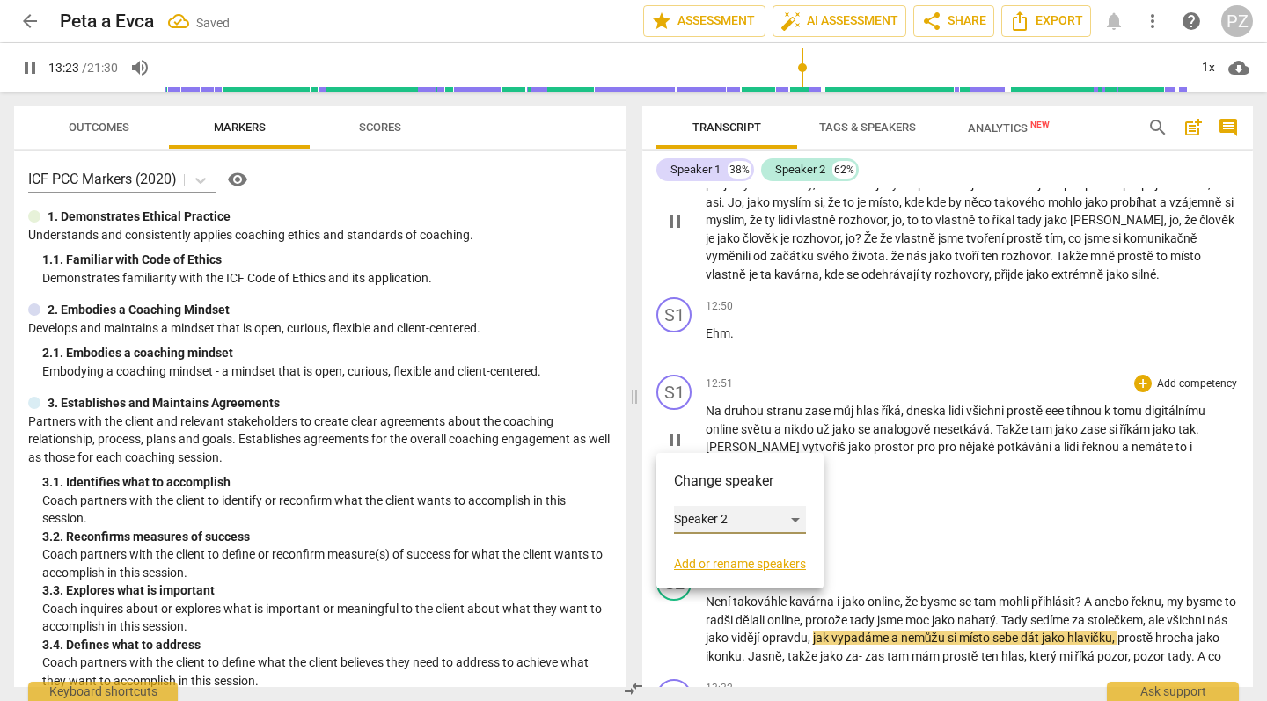
click at [705, 517] on div "Speaker 2" at bounding box center [740, 520] width 132 height 28
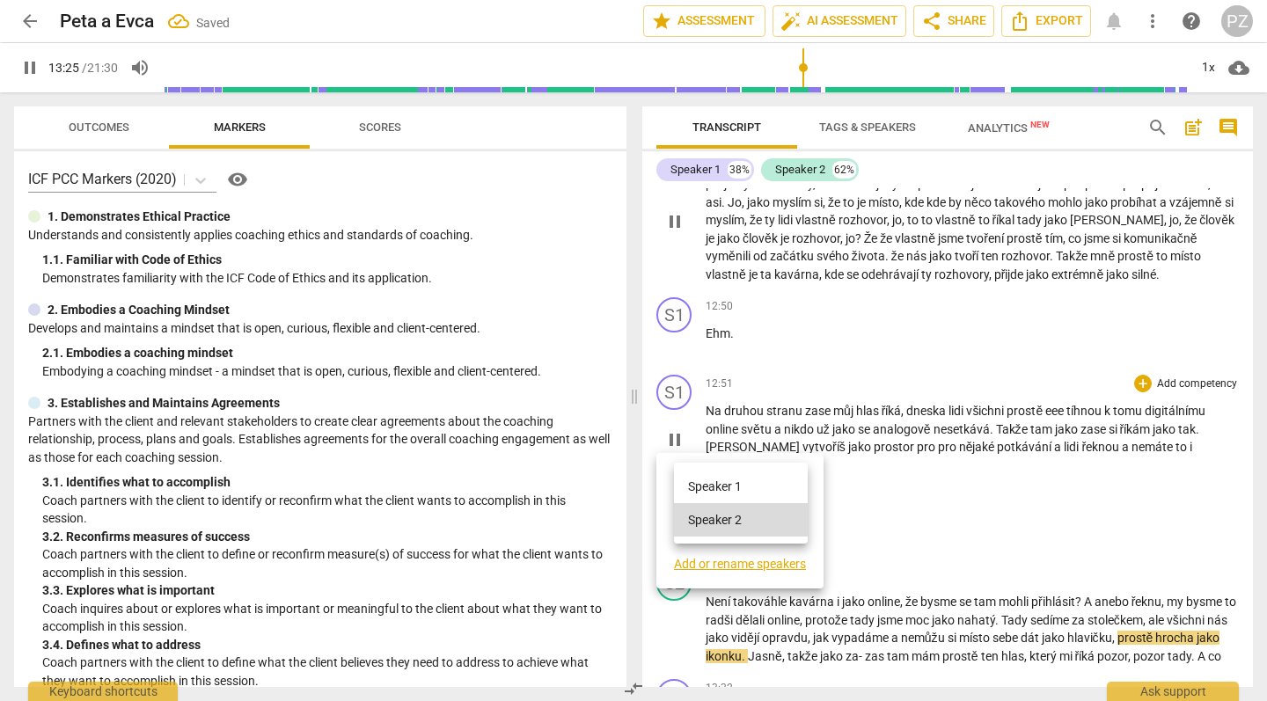
click at [706, 488] on li "Speaker 1" at bounding box center [741, 486] width 134 height 33
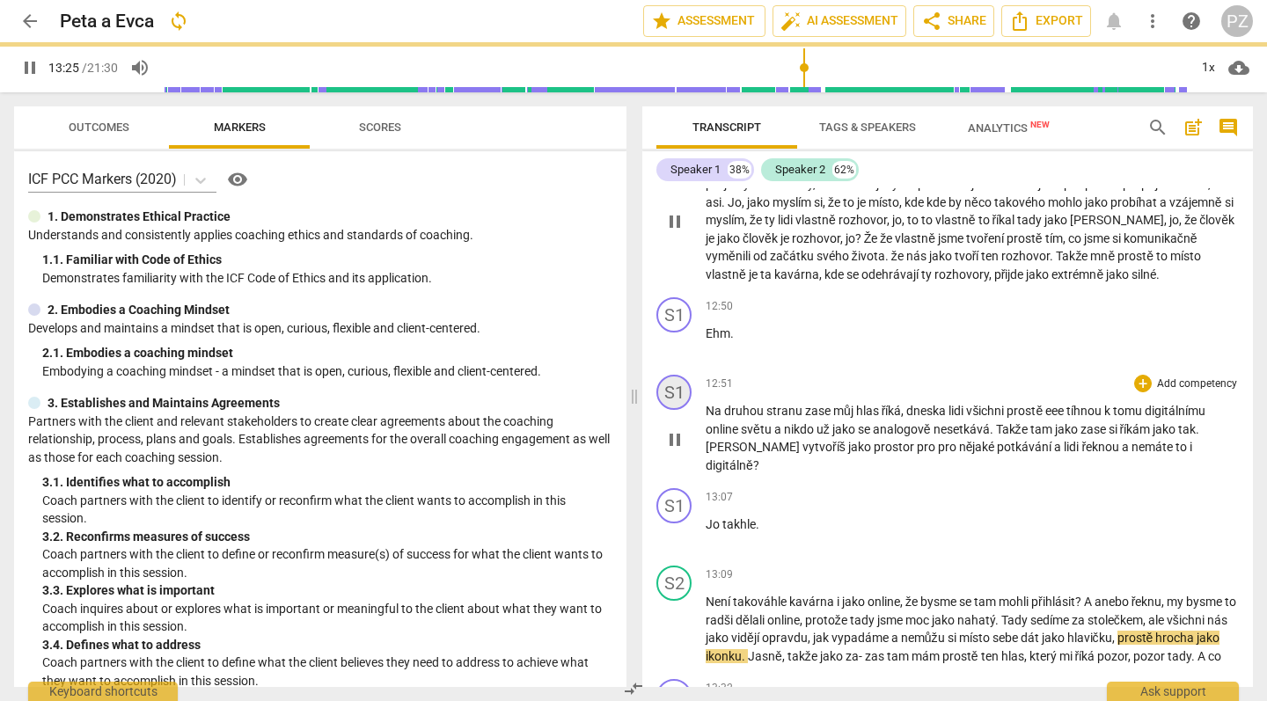
click at [676, 375] on div "S1" at bounding box center [674, 392] width 35 height 35
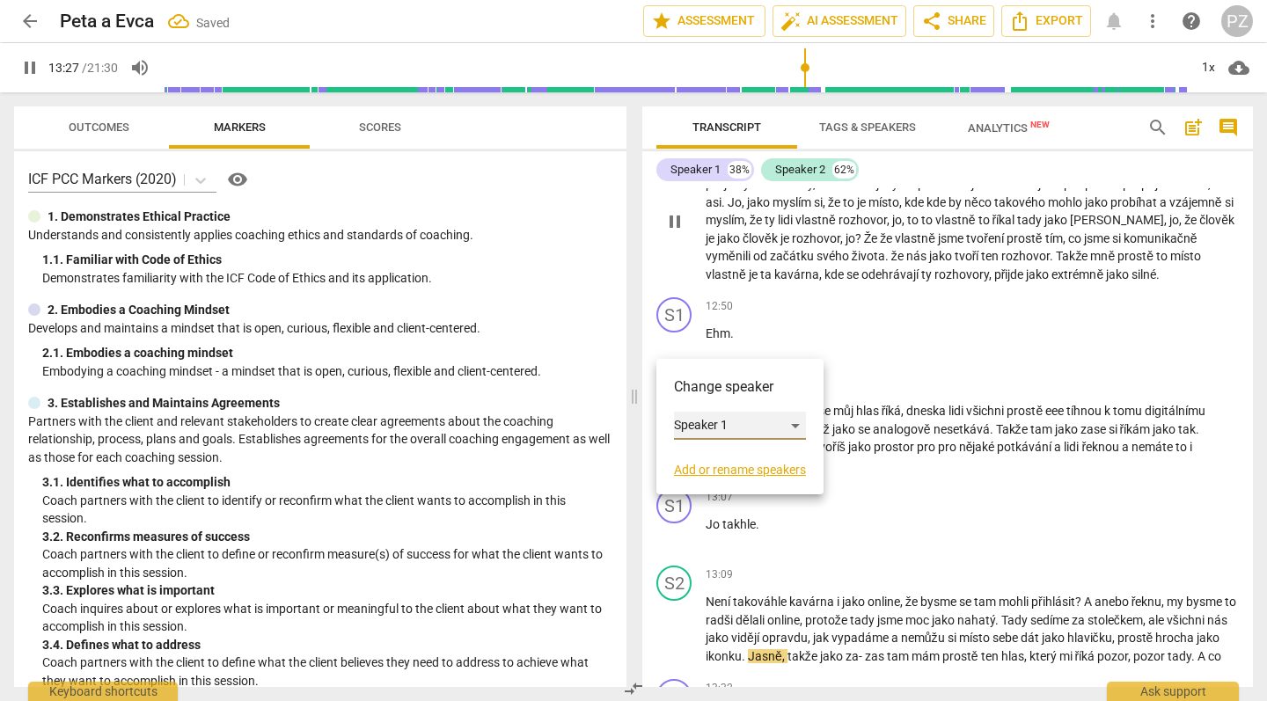
click at [727, 427] on div "Speaker 1" at bounding box center [740, 426] width 132 height 28
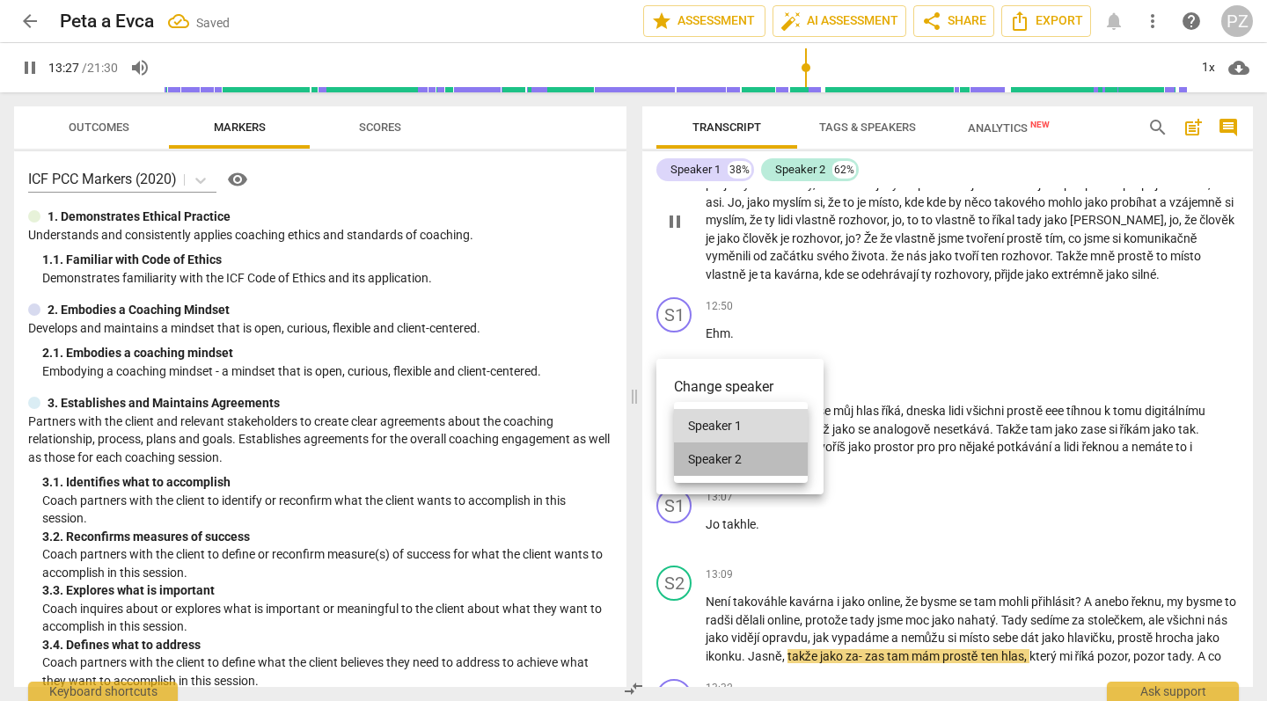
click at [728, 465] on li "Speaker 2" at bounding box center [741, 459] width 134 height 33
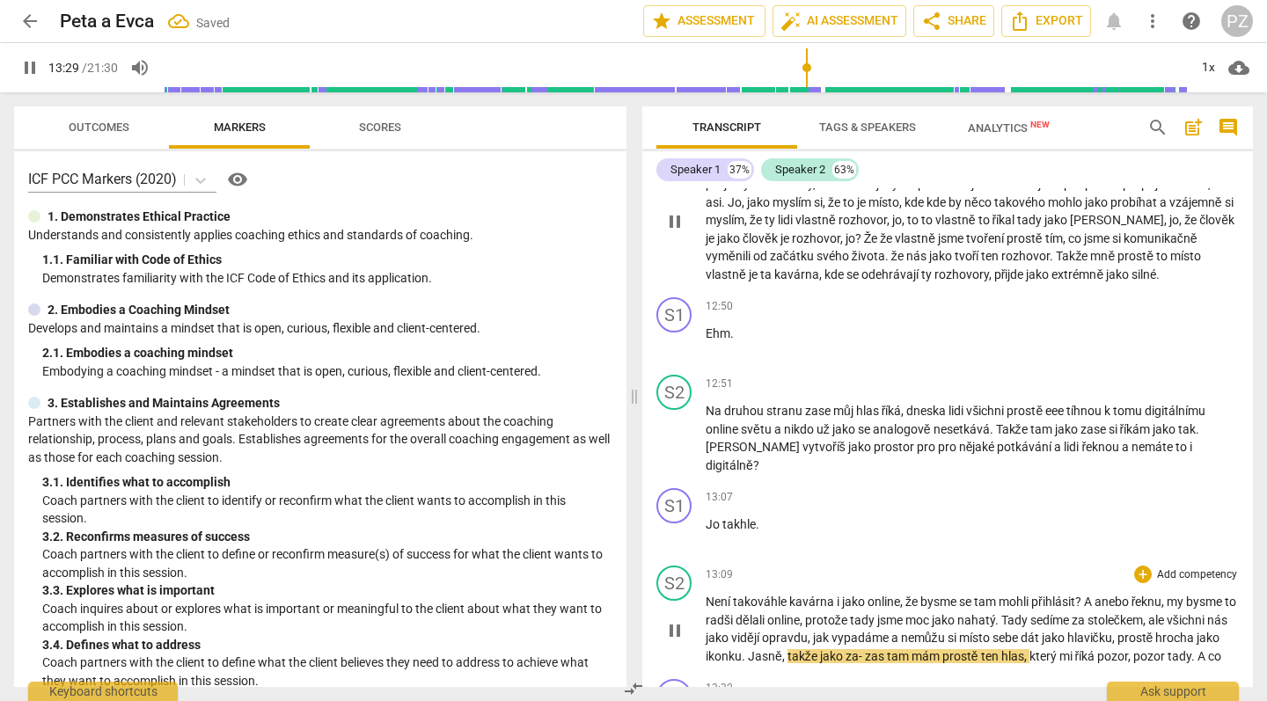
click at [775, 649] on span "Jasně" at bounding box center [765, 656] width 34 height 14
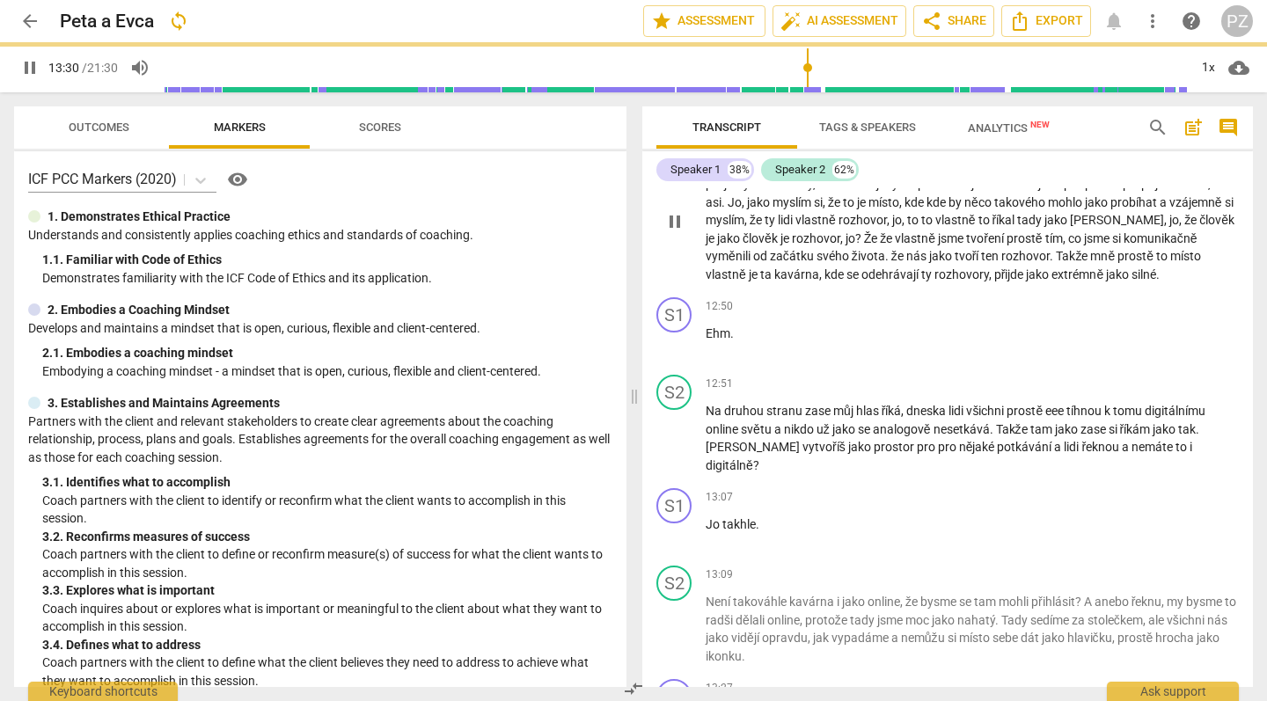
scroll to position [4699, 0]
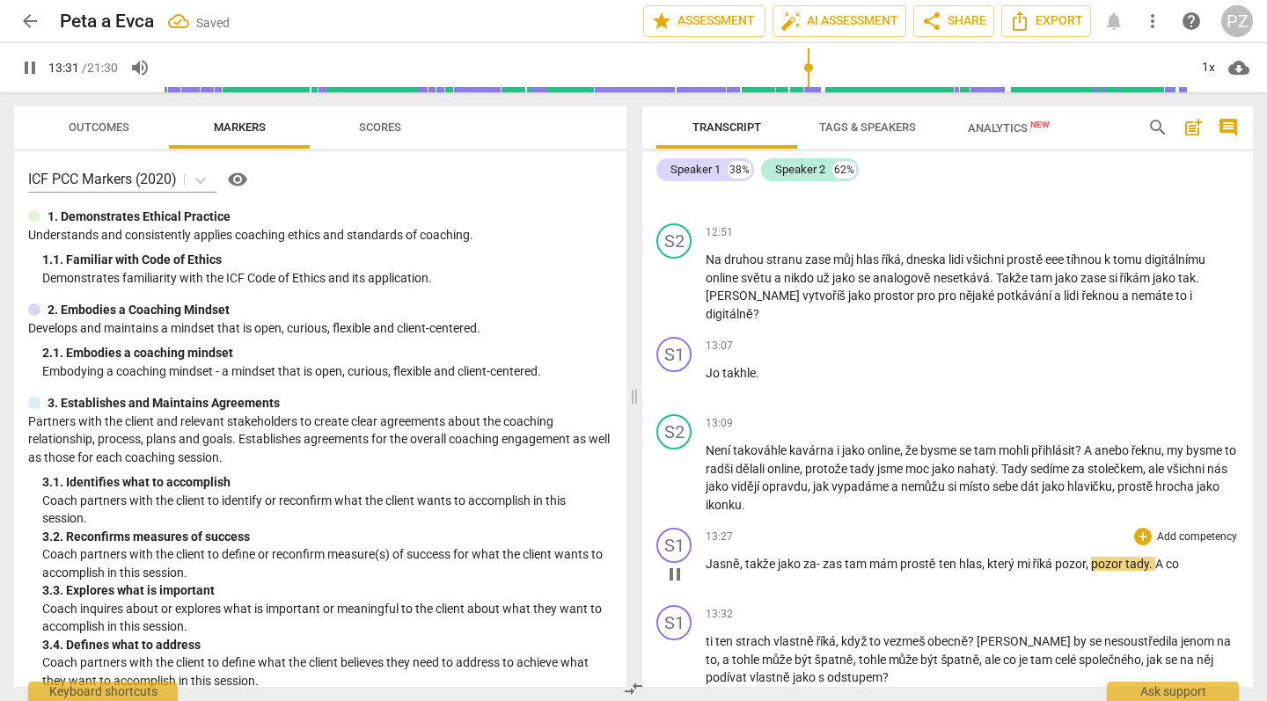
click at [750, 557] on span "takže" at bounding box center [761, 564] width 33 height 14
type input "812"
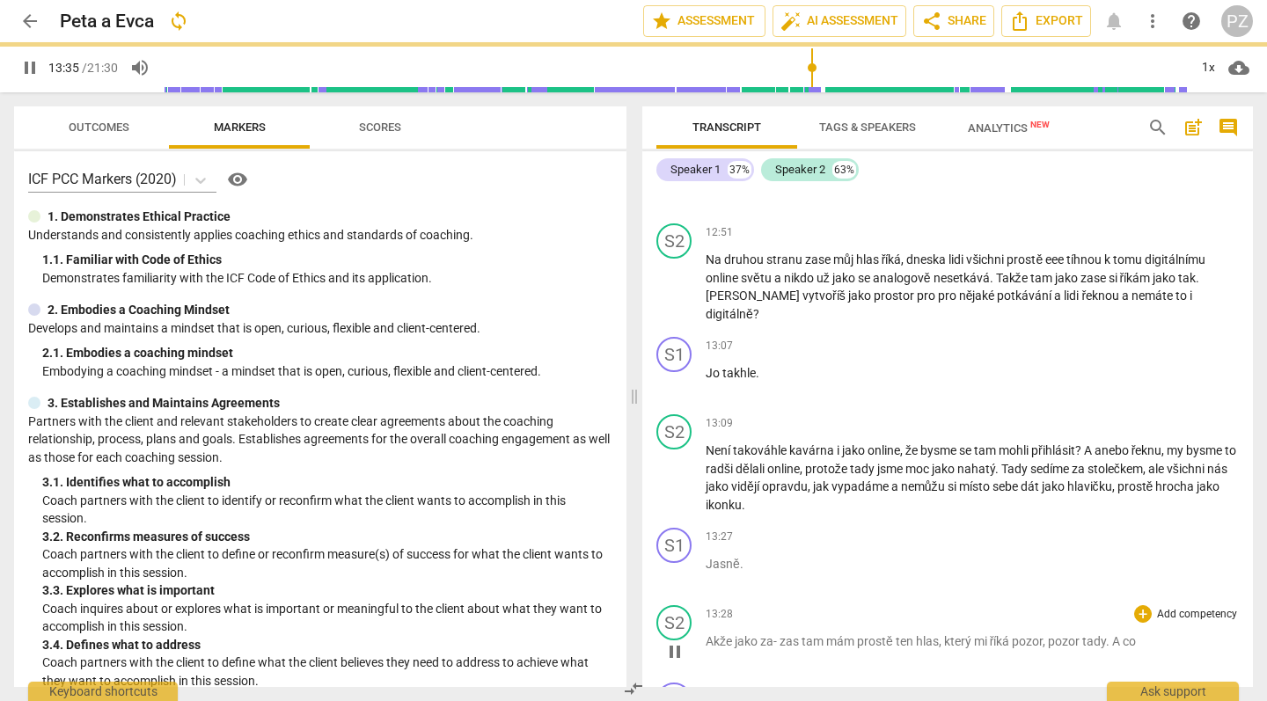
click at [714, 635] on span "Akže" at bounding box center [720, 642] width 29 height 14
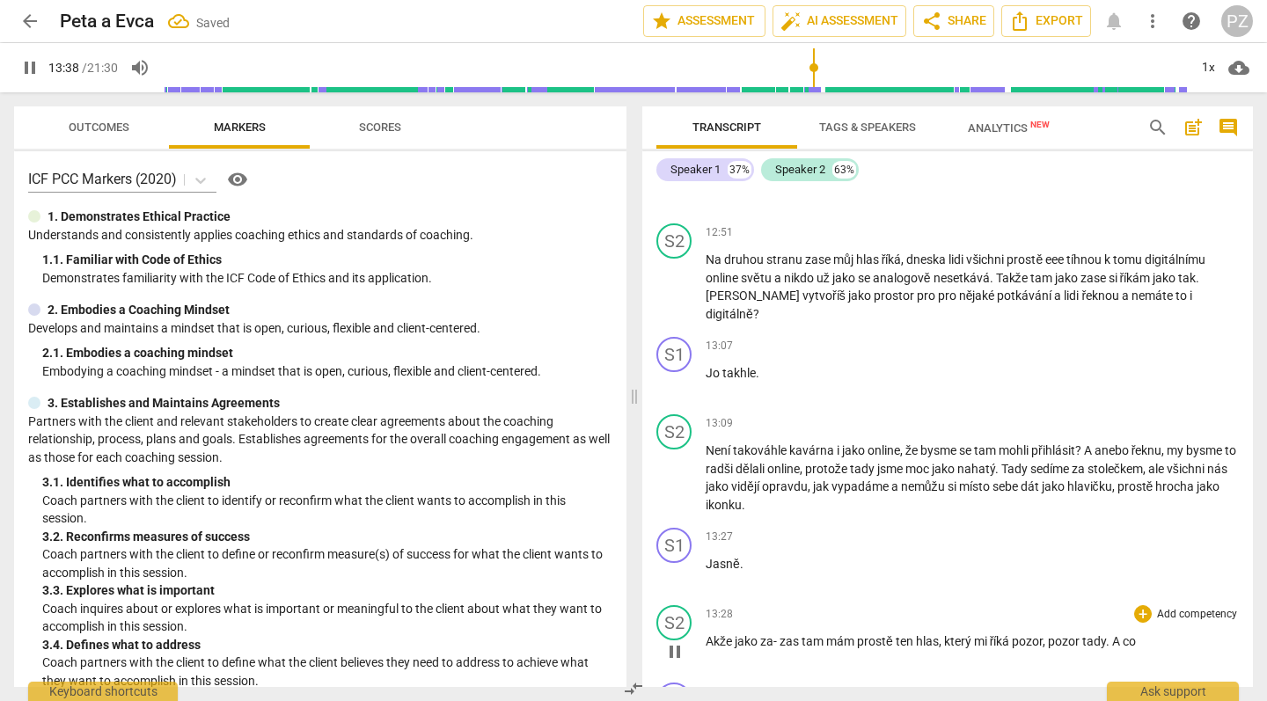
click at [714, 635] on span "Akže" at bounding box center [720, 642] width 29 height 14
type input "819"
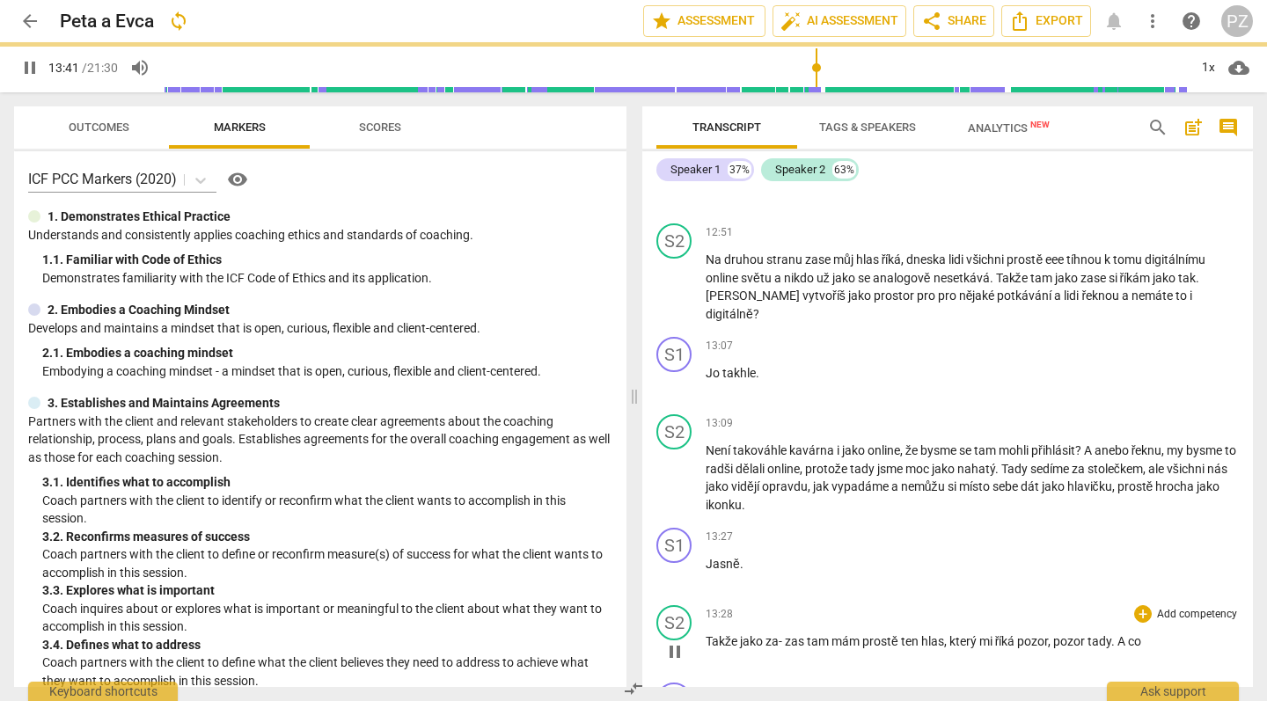
click at [787, 635] on span "zas" at bounding box center [796, 642] width 22 height 14
click at [1104, 635] on span "A" at bounding box center [1103, 642] width 11 height 14
drag, startPoint x: 1158, startPoint y: 562, endPoint x: 1103, endPoint y: 569, distance: 55.9
click at [1103, 633] on p "Takže jako zas tam mám prostě ten hlas , který mi říká pozor , pozor tady . . .…" at bounding box center [972, 642] width 533 height 18
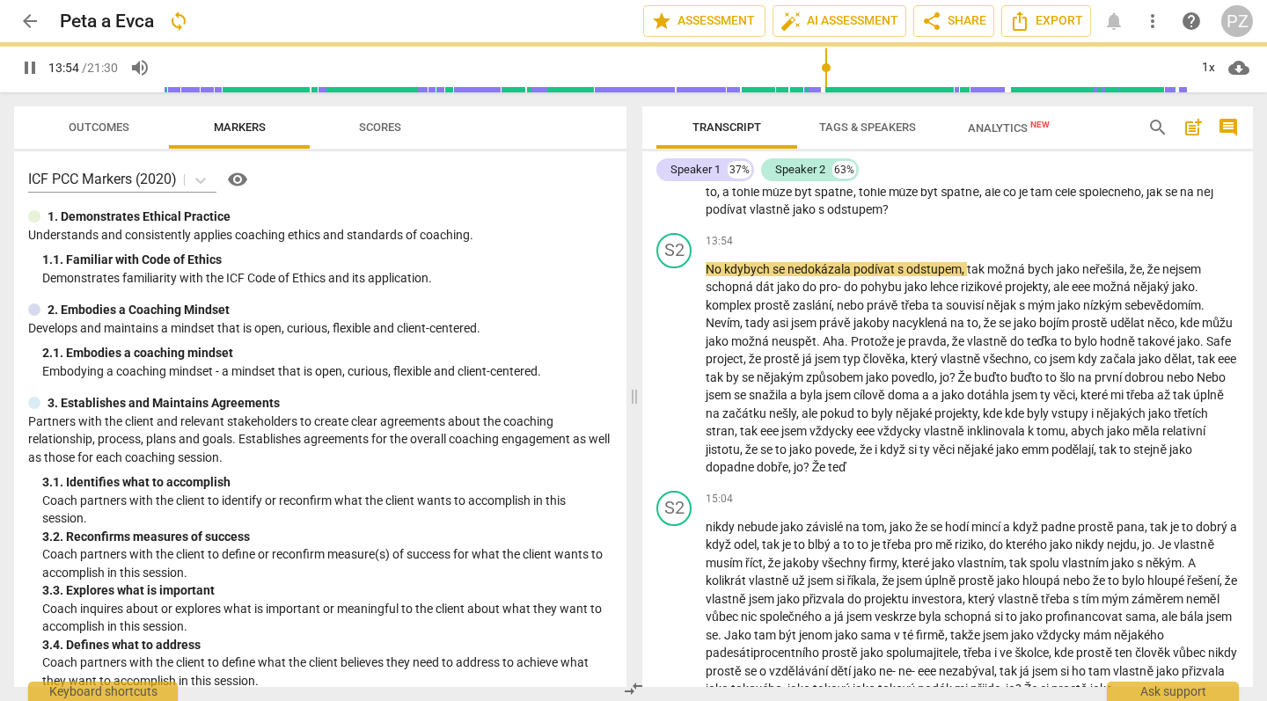
scroll to position [4831, 0]
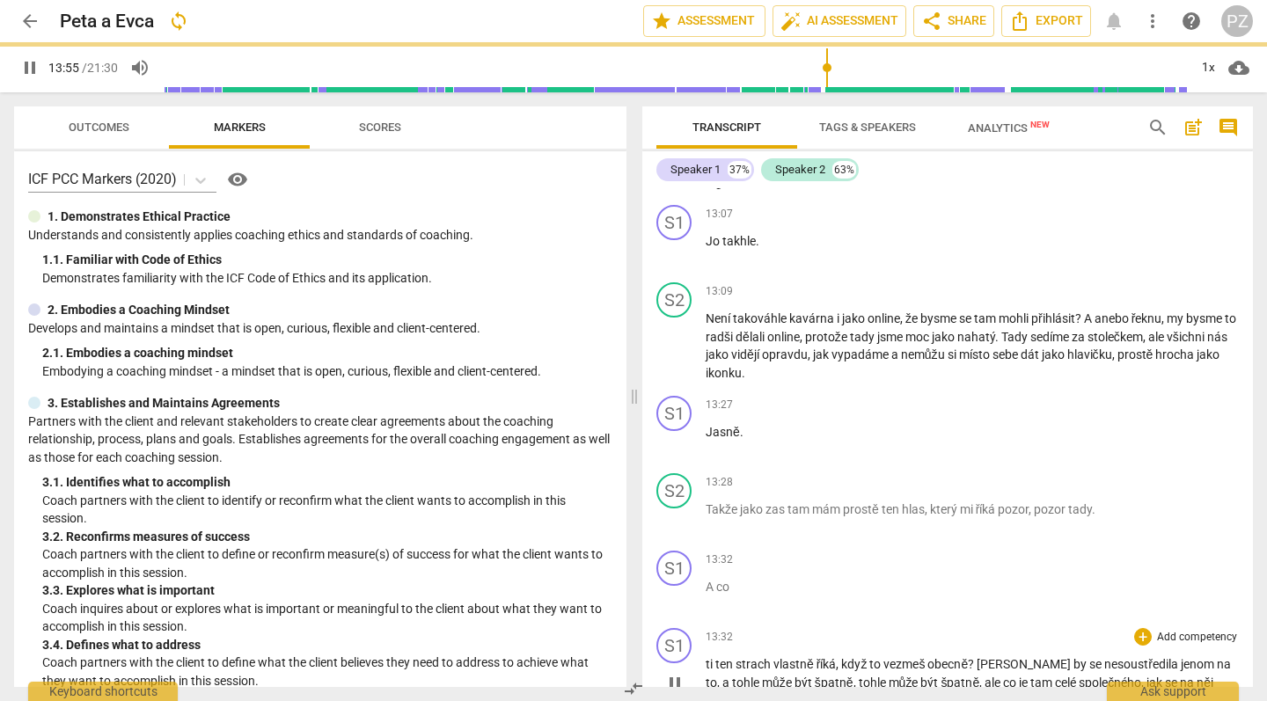
click at [849, 656] on p "ti ten strach vlastně říká , když to vezmeš obecně ? Když by se nesoustředila j…" at bounding box center [972, 683] width 533 height 55
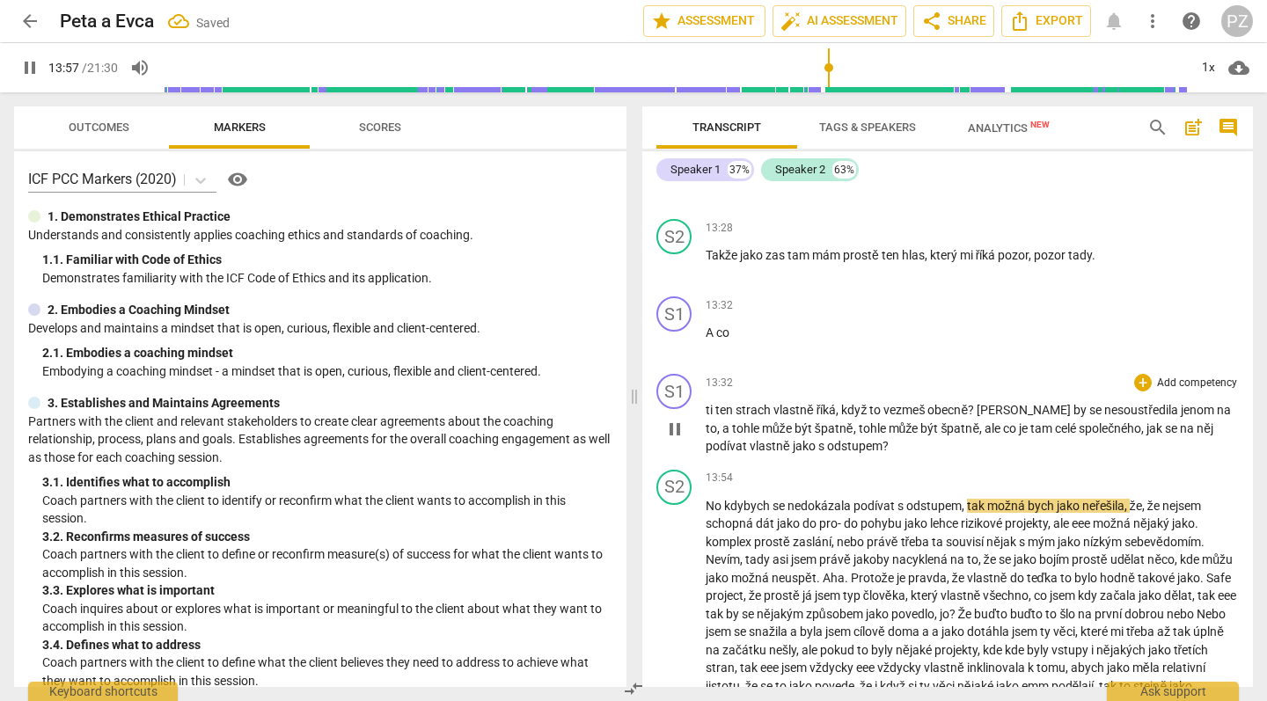
scroll to position [5025, 0]
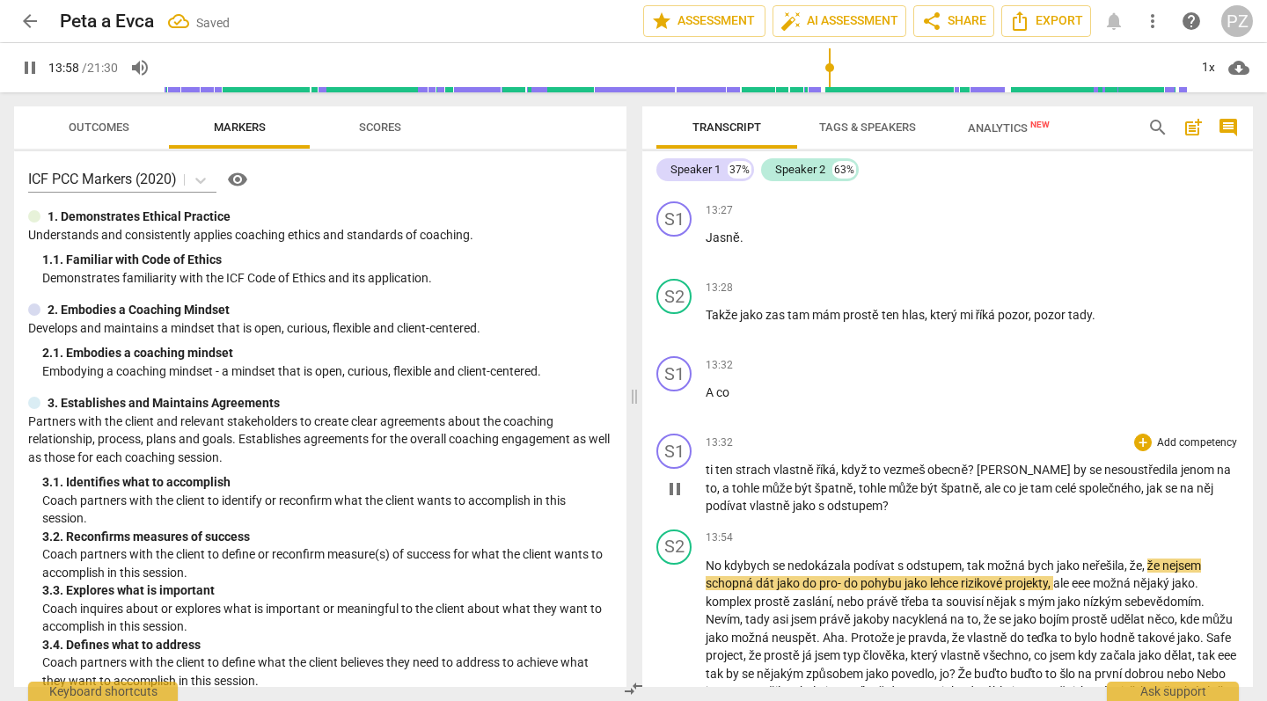
click at [705, 469] on div "play_arrow pause" at bounding box center [683, 489] width 45 height 41
click at [706, 463] on span "ti" at bounding box center [711, 470] width 10 height 14
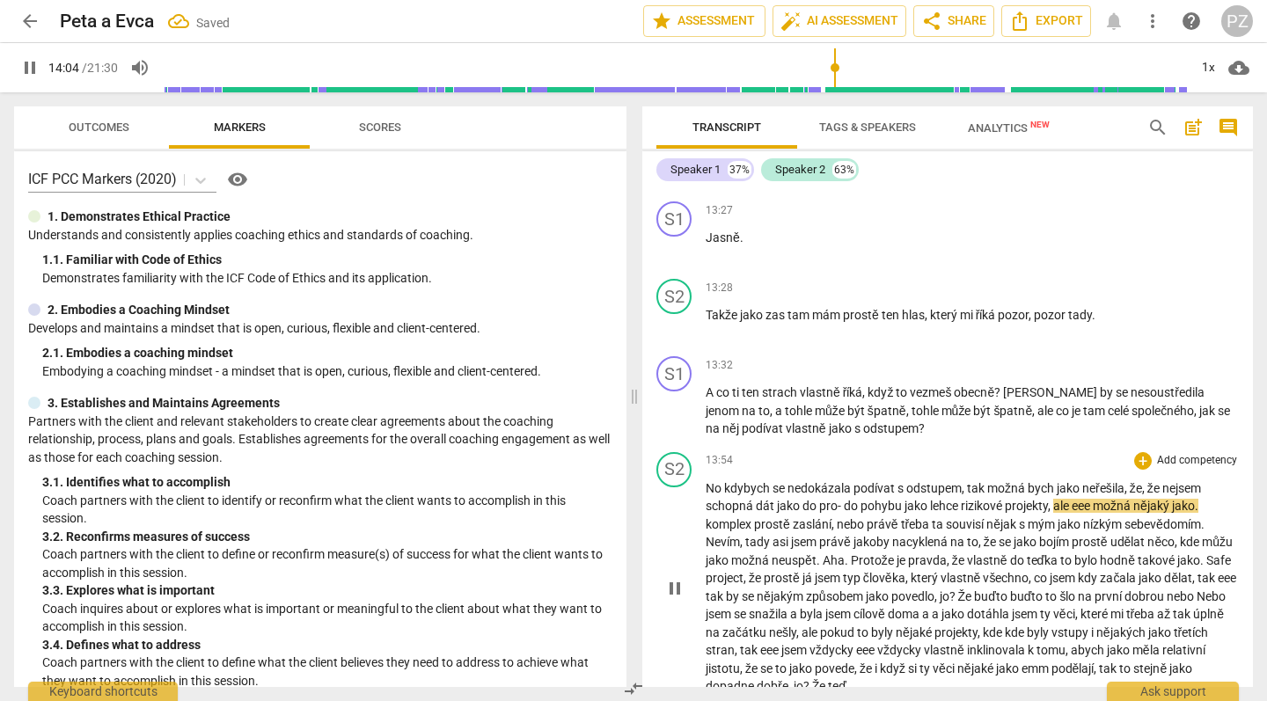
click at [708, 481] on span "No" at bounding box center [715, 488] width 18 height 14
type input "847"
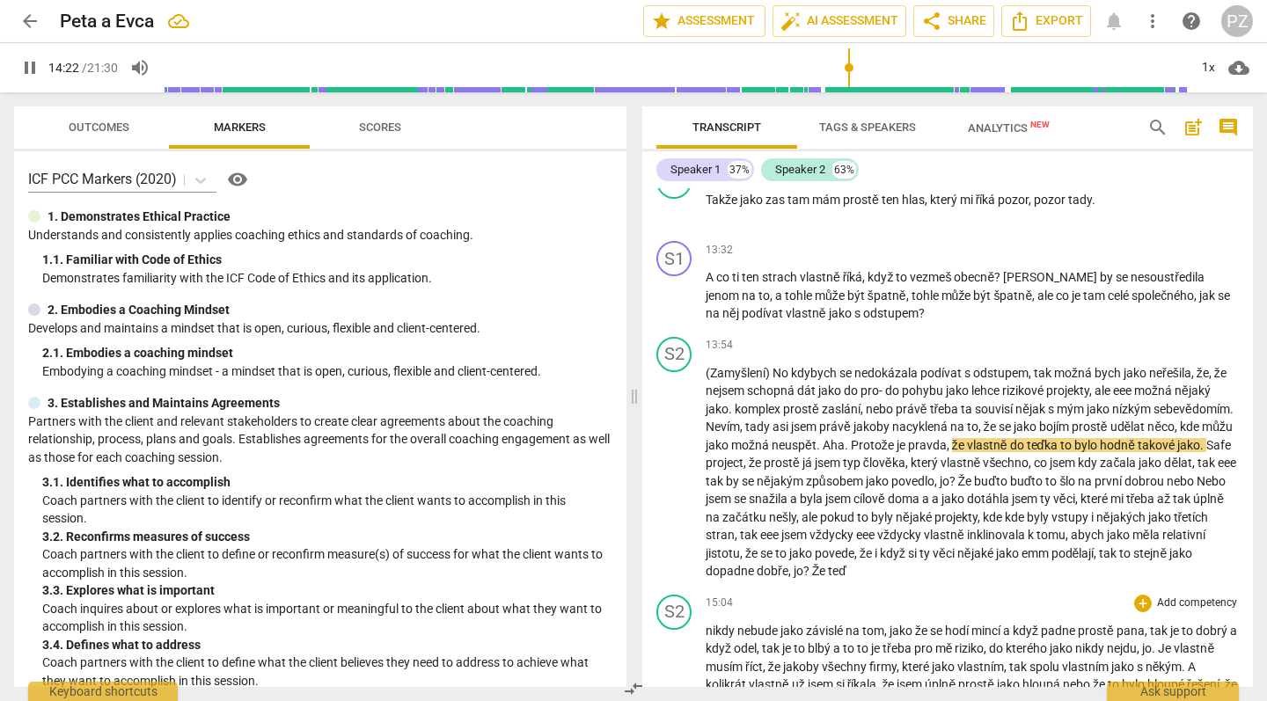
scroll to position [5127, 0]
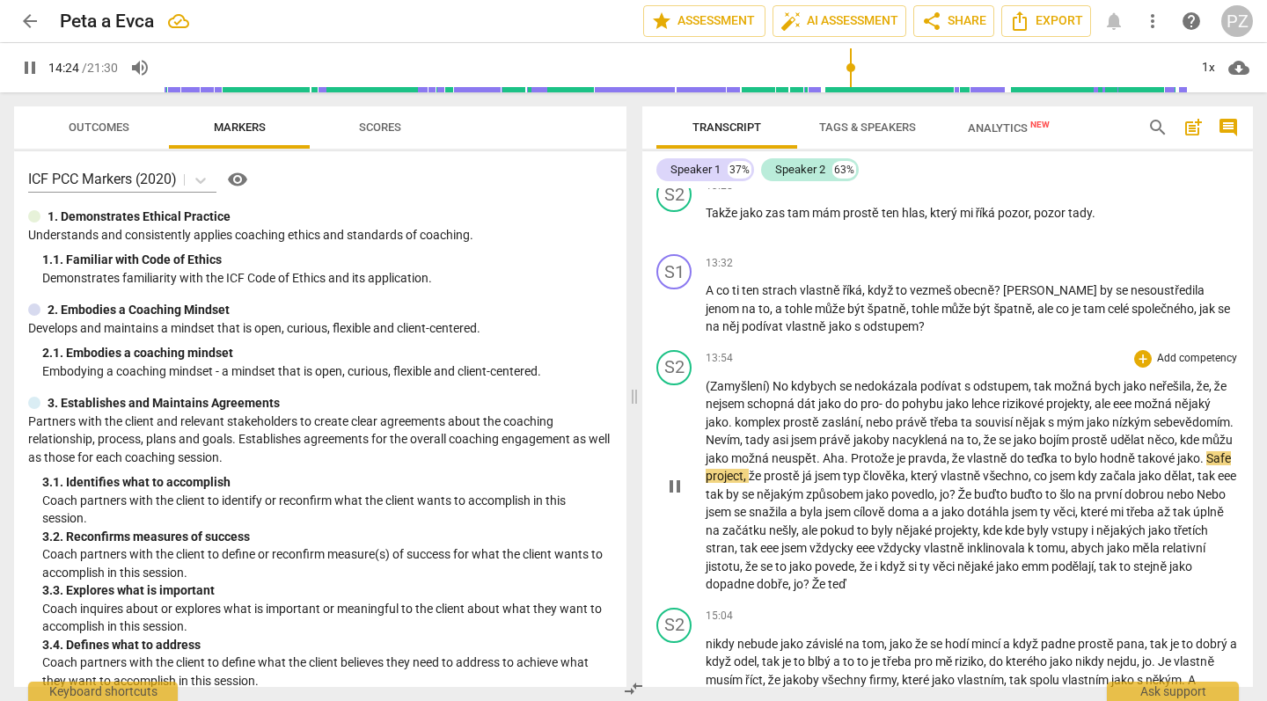
click at [845, 451] on span "Aha" at bounding box center [834, 458] width 22 height 14
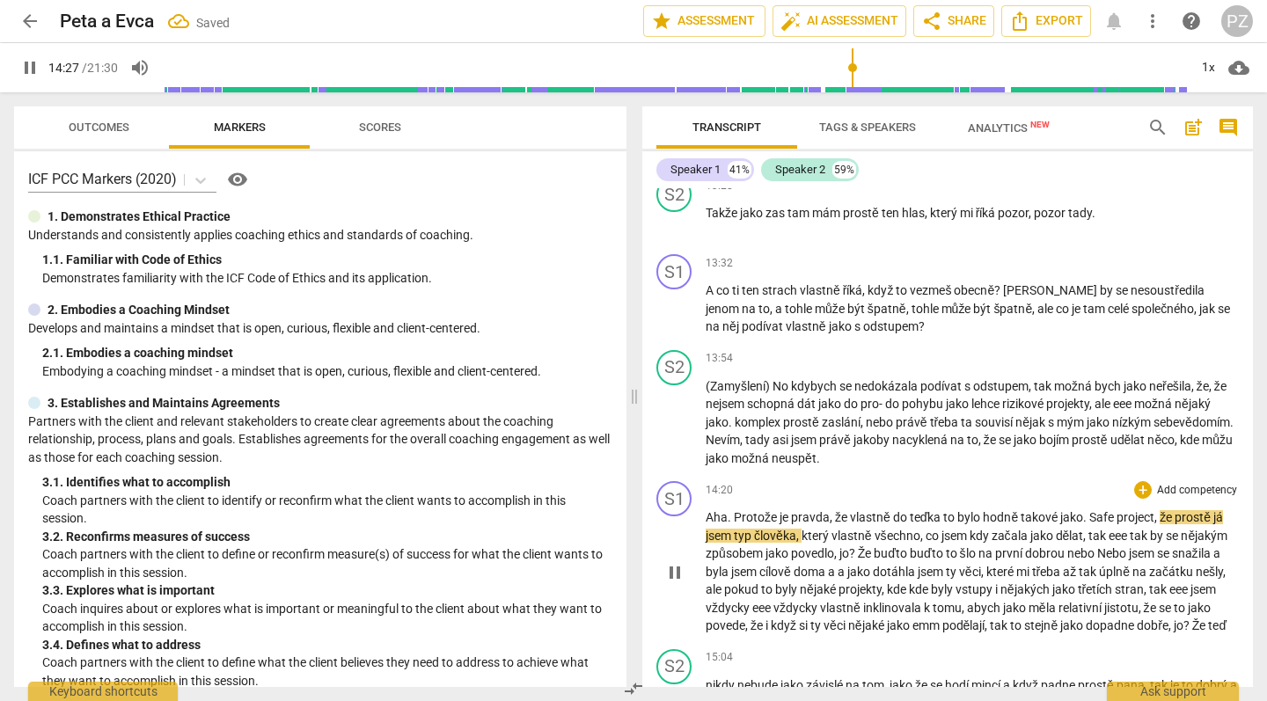
click at [734, 510] on span "Protože" at bounding box center [757, 517] width 46 height 14
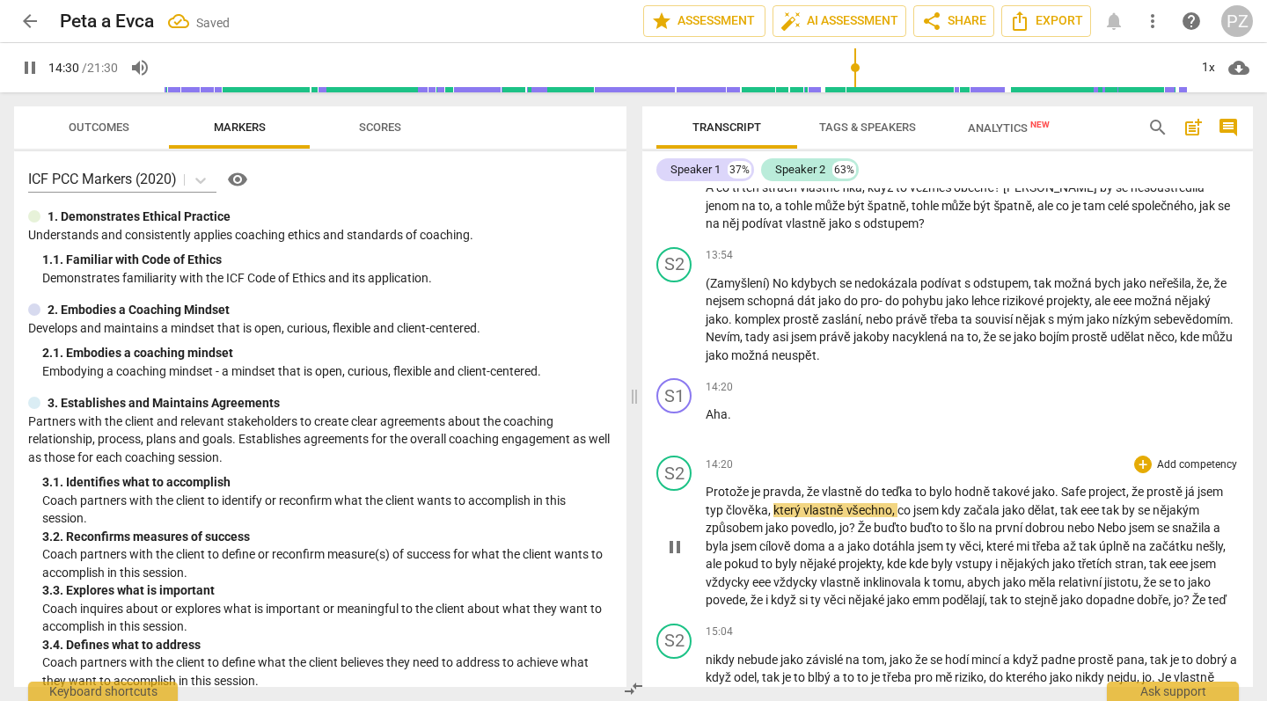
scroll to position [5296, 0]
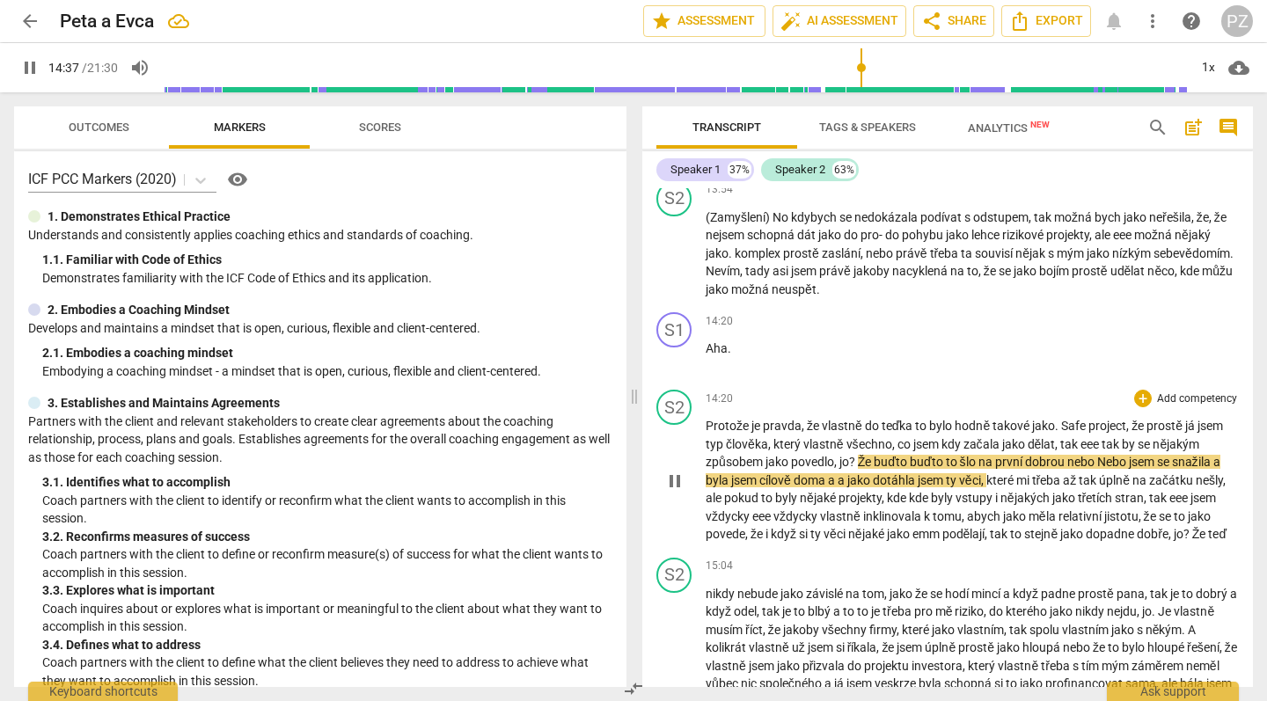
click at [1105, 437] on span "tak" at bounding box center [1112, 444] width 20 height 14
type input "878"
click at [1114, 437] on span "by" at bounding box center [1106, 444] width 16 height 14
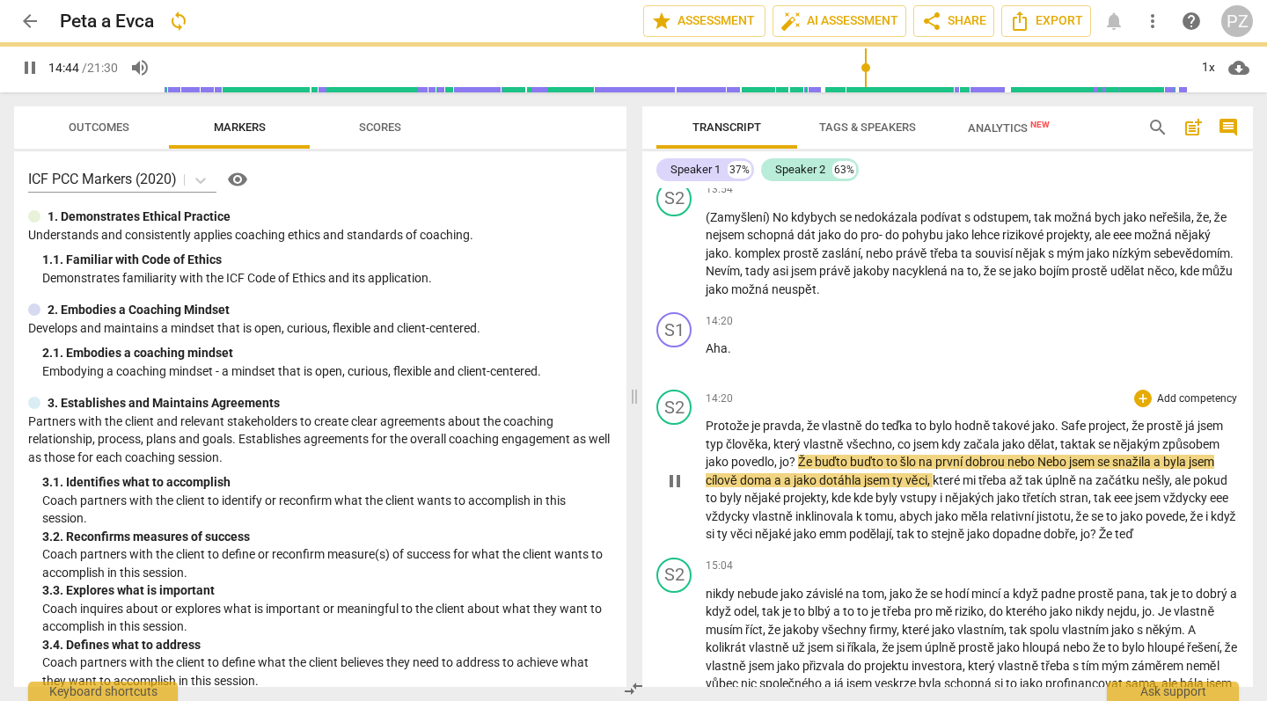
drag, startPoint x: 1115, startPoint y: 372, endPoint x: 1097, endPoint y: 429, distance: 59.0
click at [1097, 429] on p "Protože je pravda , že vlastně do teďka to bylo hodně takové jako . Safe projec…" at bounding box center [972, 480] width 533 height 127
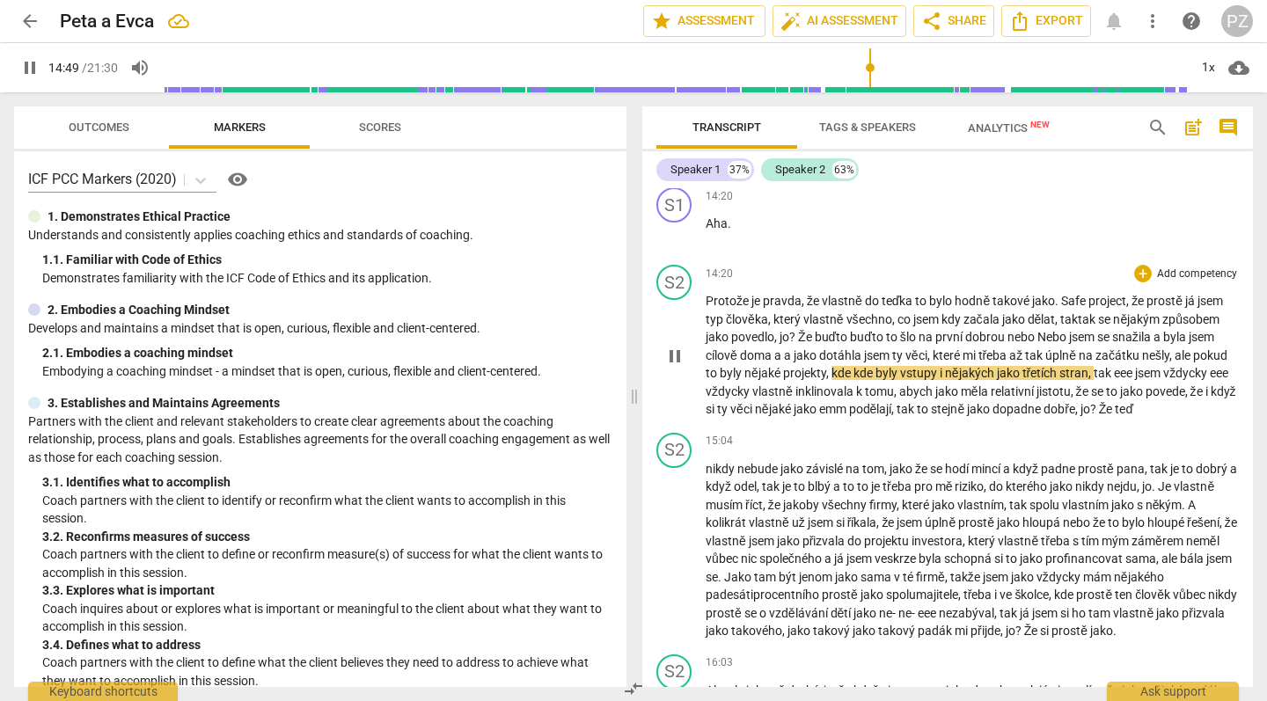
scroll to position [5424, 0]
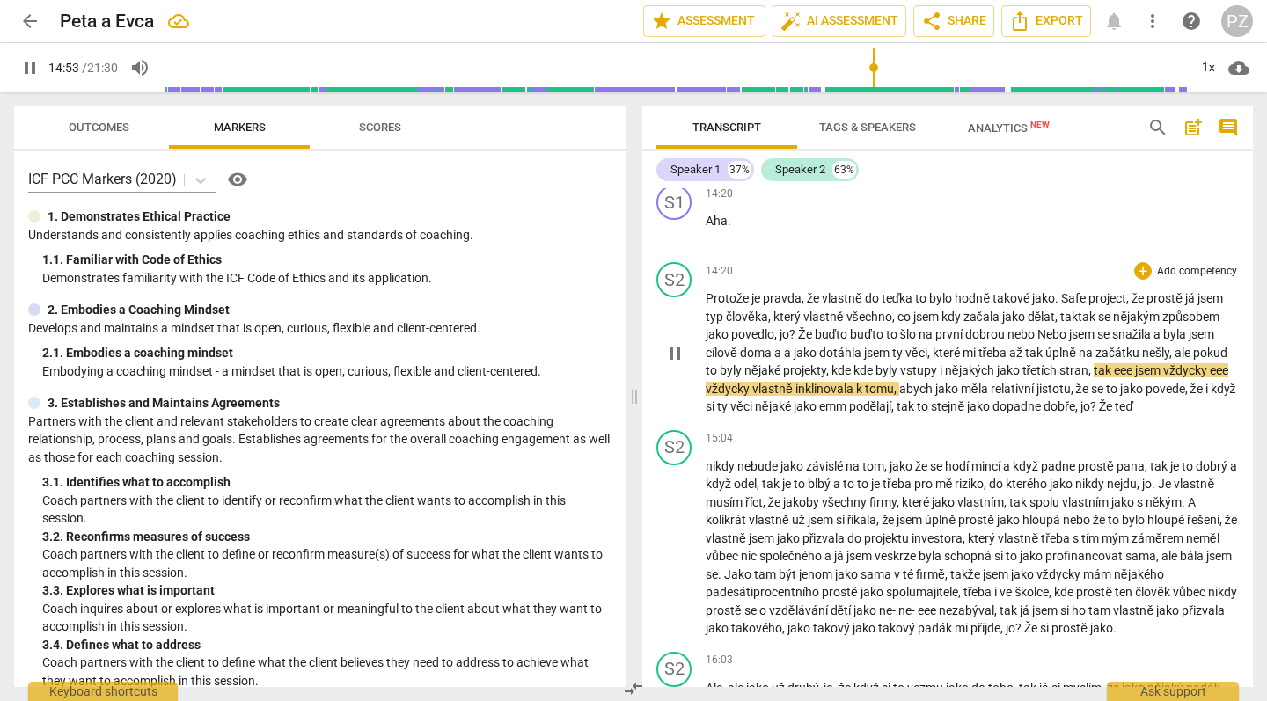
click at [1133, 363] on span "eee" at bounding box center [1124, 370] width 21 height 14
drag, startPoint x: 1133, startPoint y: 291, endPoint x: 1211, endPoint y: 290, distance: 77.4
click at [1207, 363] on span "eee" at bounding box center [1198, 370] width 18 height 14
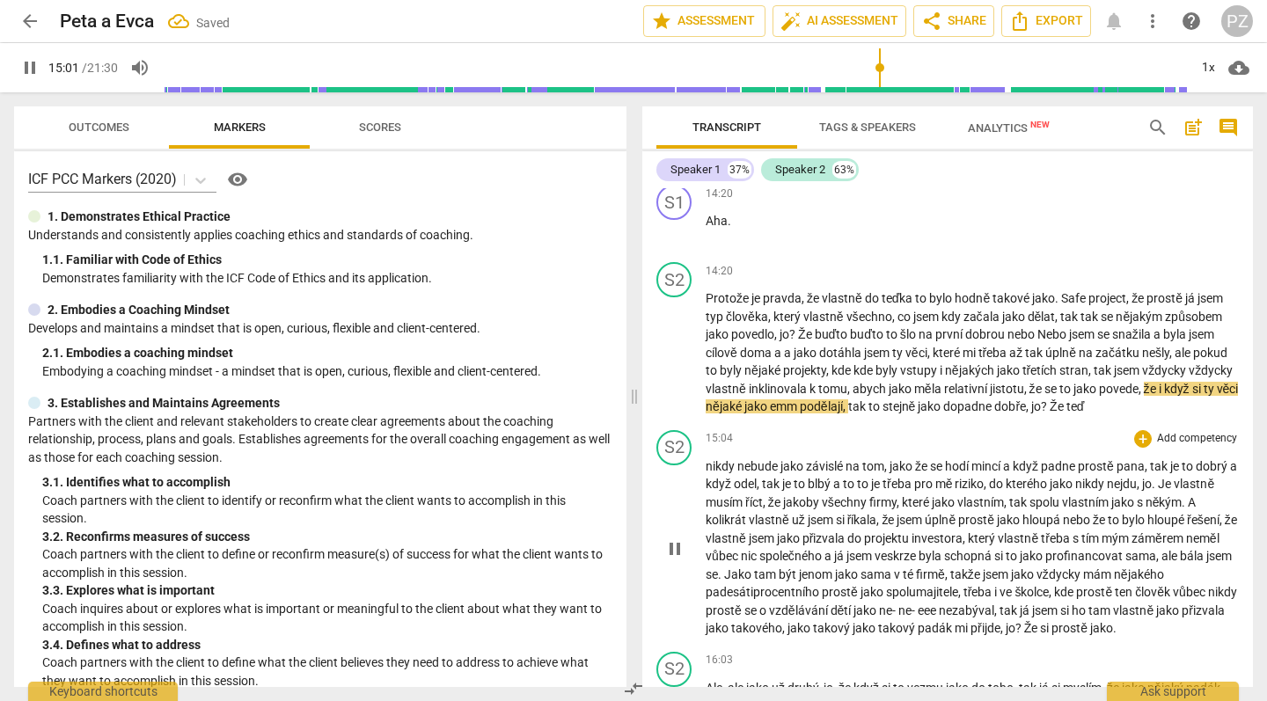
click at [709, 459] on span "nikdy" at bounding box center [722, 466] width 32 height 14
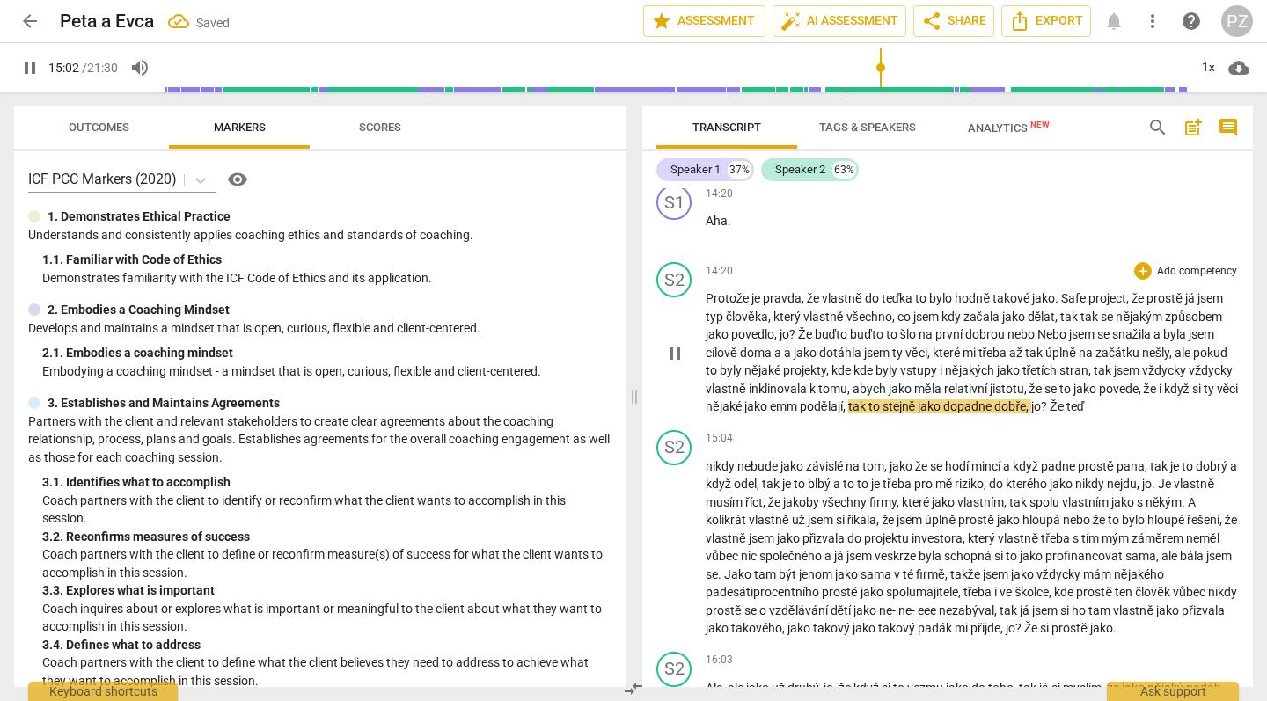
click at [800, 400] on span "emm" at bounding box center [785, 407] width 30 height 14
type input "903"
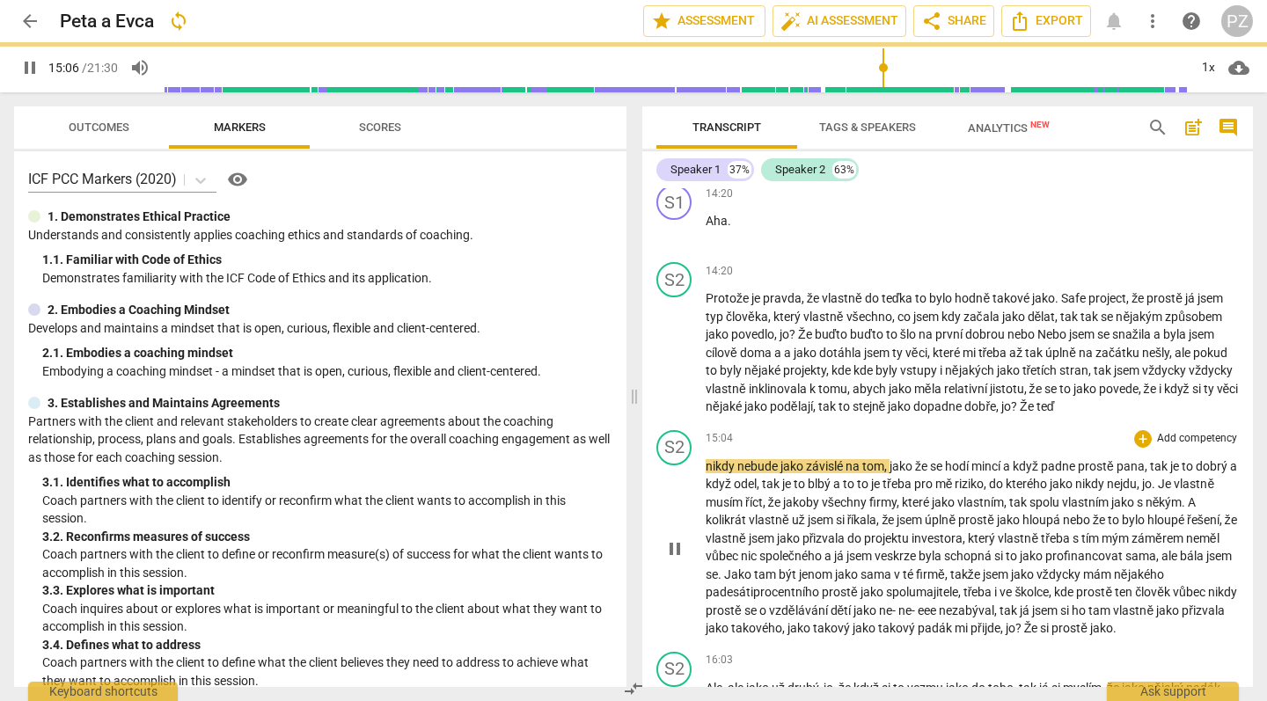
drag, startPoint x: 811, startPoint y: 358, endPoint x: 708, endPoint y: 385, distance: 106.3
click at [708, 459] on span "nikdy" at bounding box center [722, 466] width 32 height 14
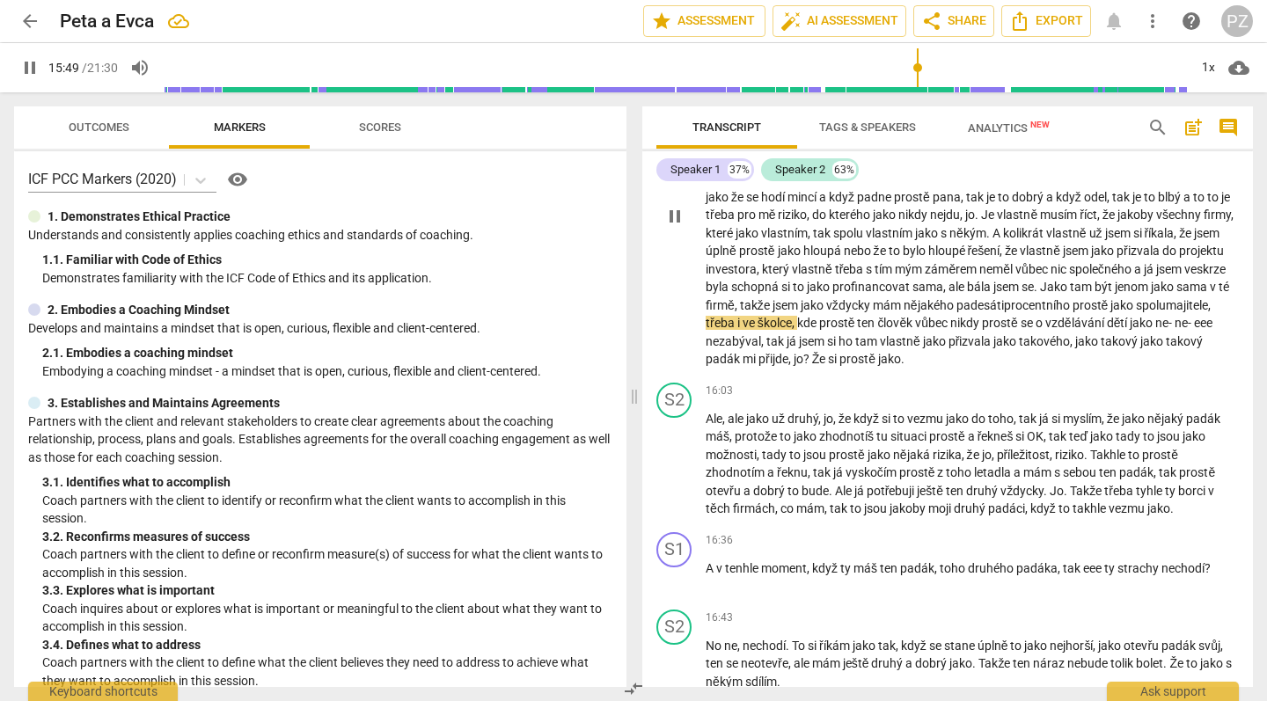
scroll to position [5651, 0]
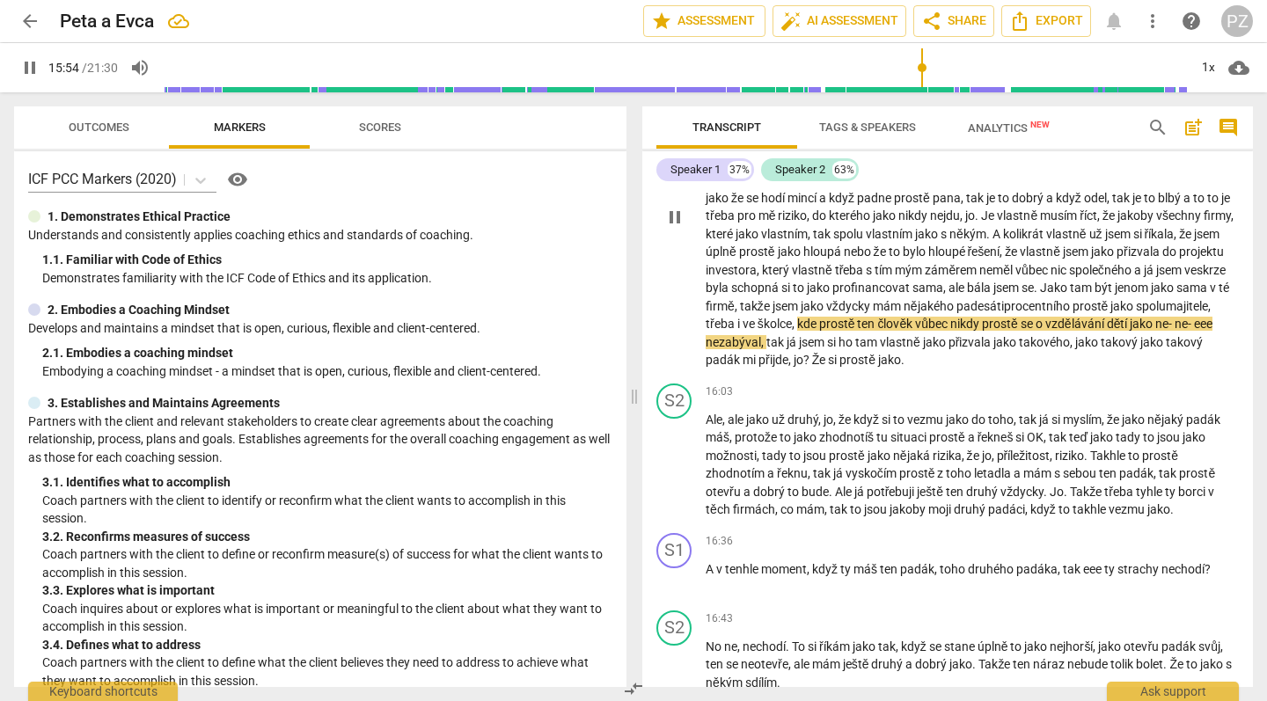
click at [761, 335] on span "nezabýval" at bounding box center [733, 342] width 55 height 14
drag, startPoint x: 973, startPoint y: 259, endPoint x: 912, endPoint y: 257, distance: 61.6
click at [912, 257] on p "Protože je pravda , že vlastně do teďka to bylo hodně takové jako . Safe projec…" at bounding box center [972, 215] width 533 height 307
type input "956"
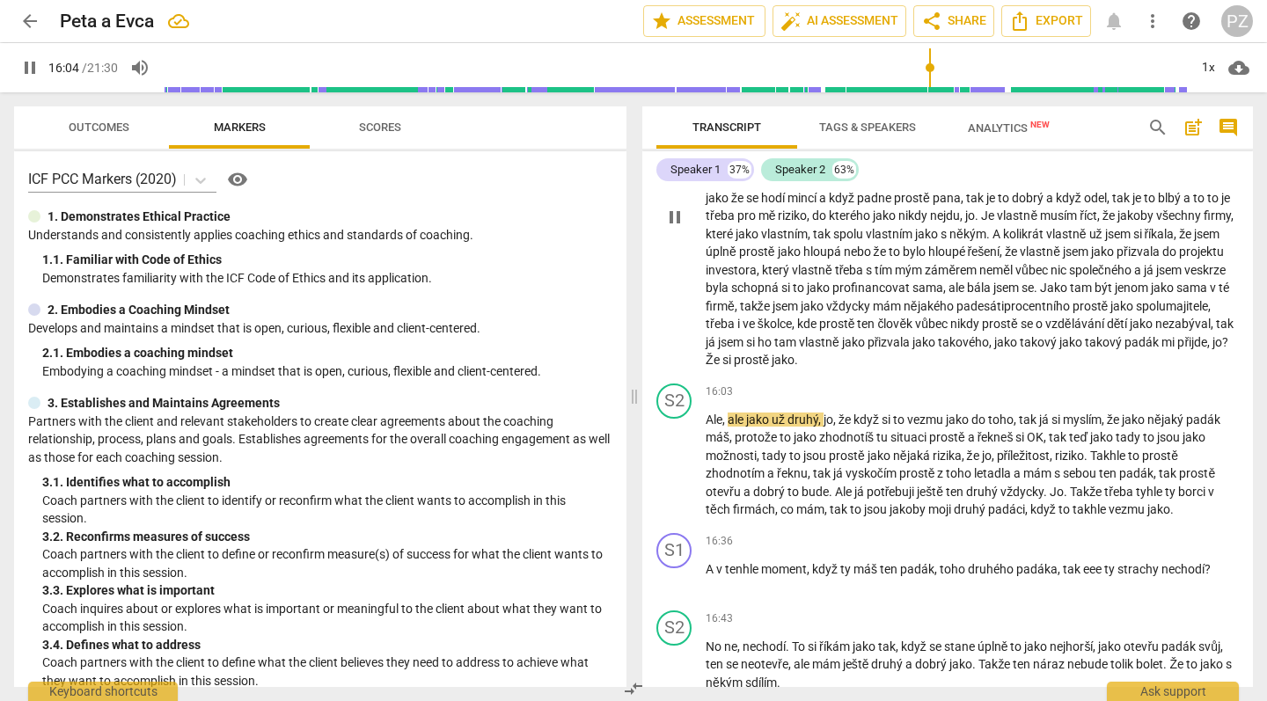
click at [723, 353] on span "Že" at bounding box center [714, 360] width 17 height 14
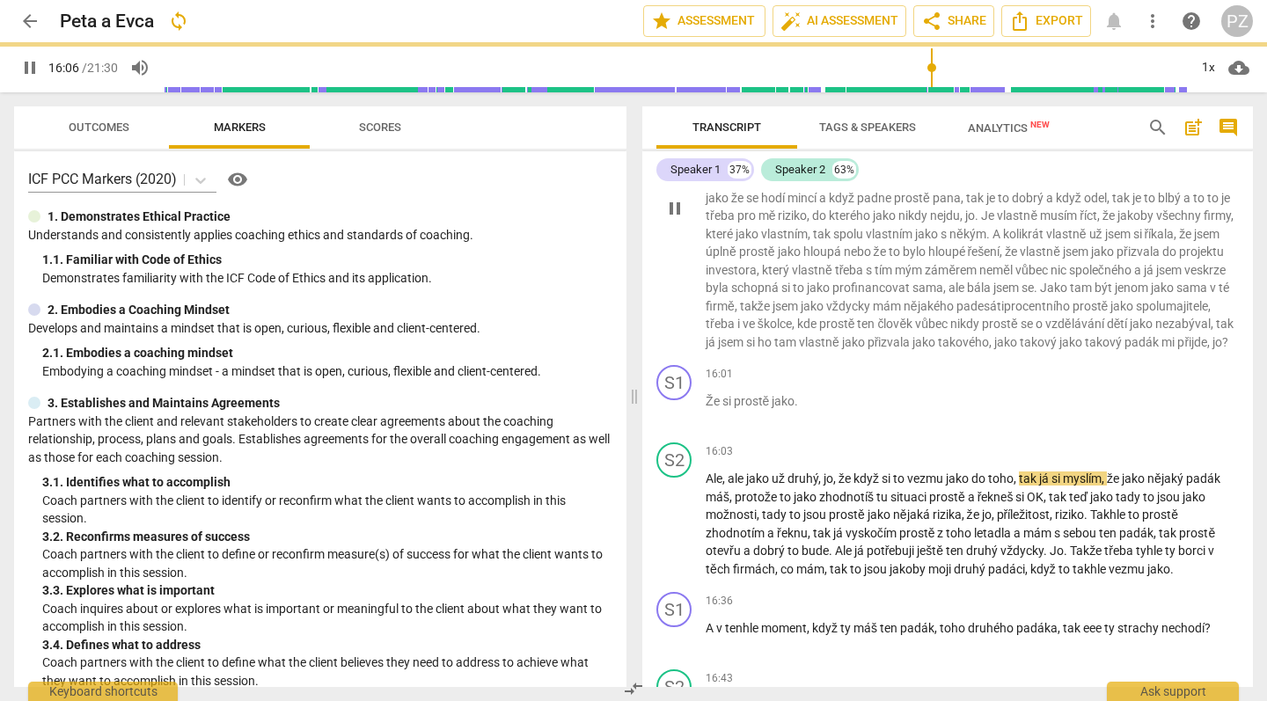
click at [1026, 285] on p "Protože je pravda , že vlastně do teďka to bylo hodně takové jako . Safe projec…" at bounding box center [972, 206] width 533 height 289
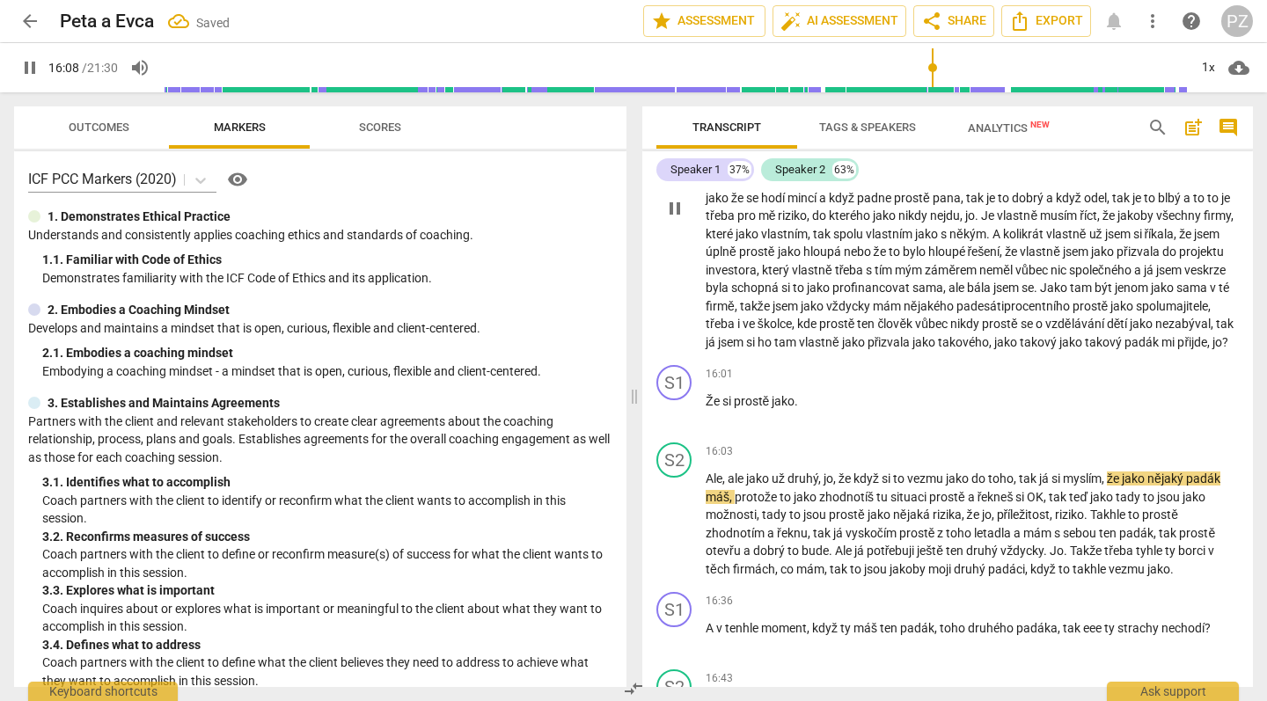
click at [1222, 335] on span "?" at bounding box center [1225, 342] width 6 height 14
type input "973"
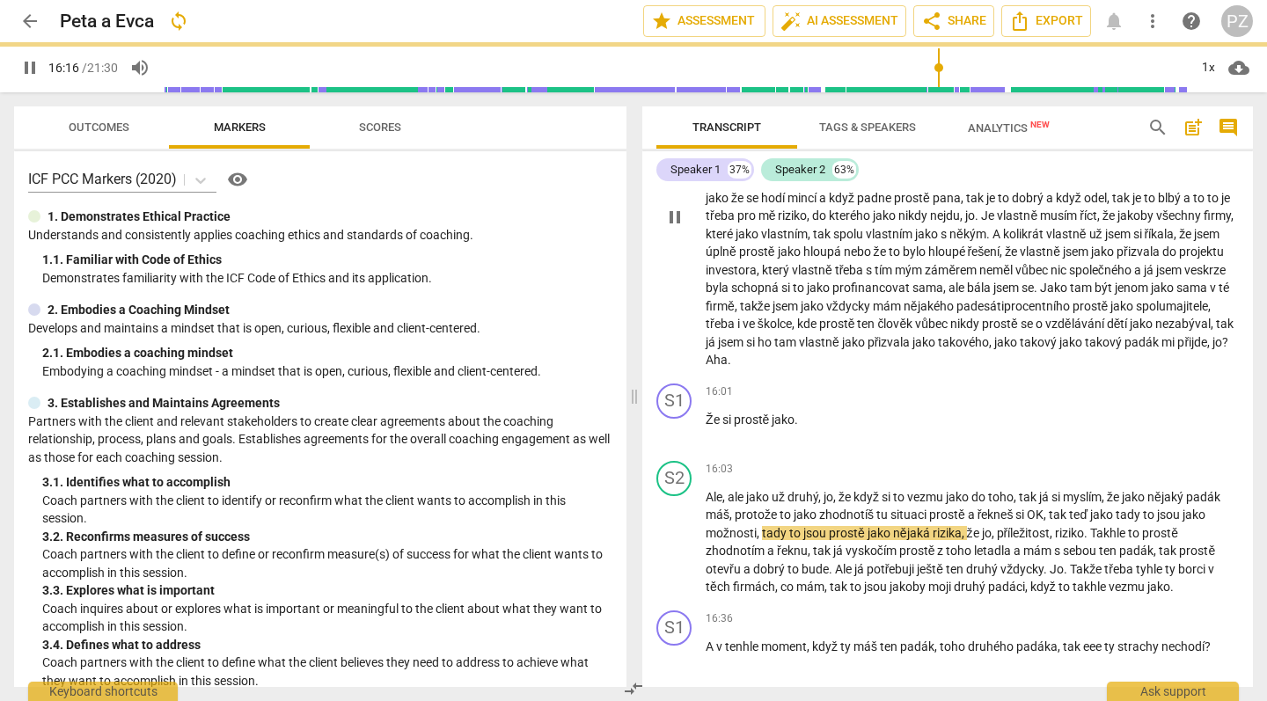
click at [999, 335] on span "? Aha." at bounding box center [967, 351] width 523 height 33
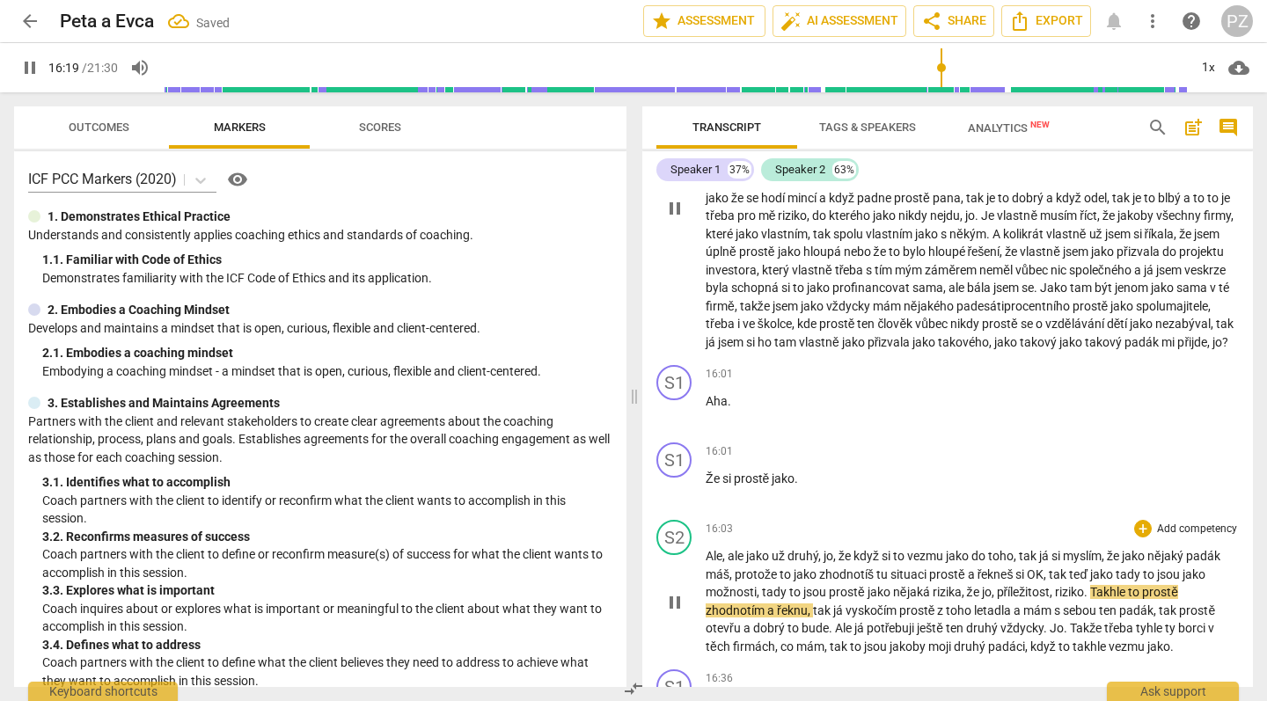
click at [708, 549] on span "Ale" at bounding box center [714, 556] width 17 height 14
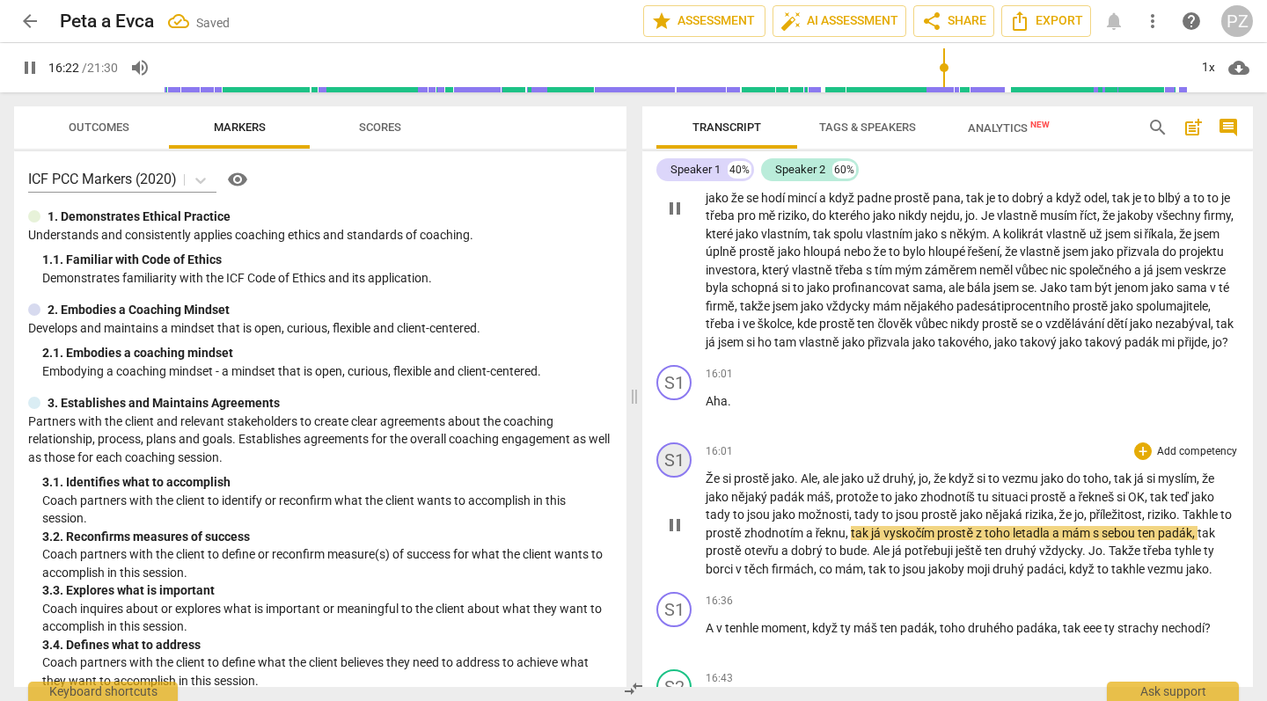
click at [675, 443] on div "S1" at bounding box center [674, 460] width 35 height 35
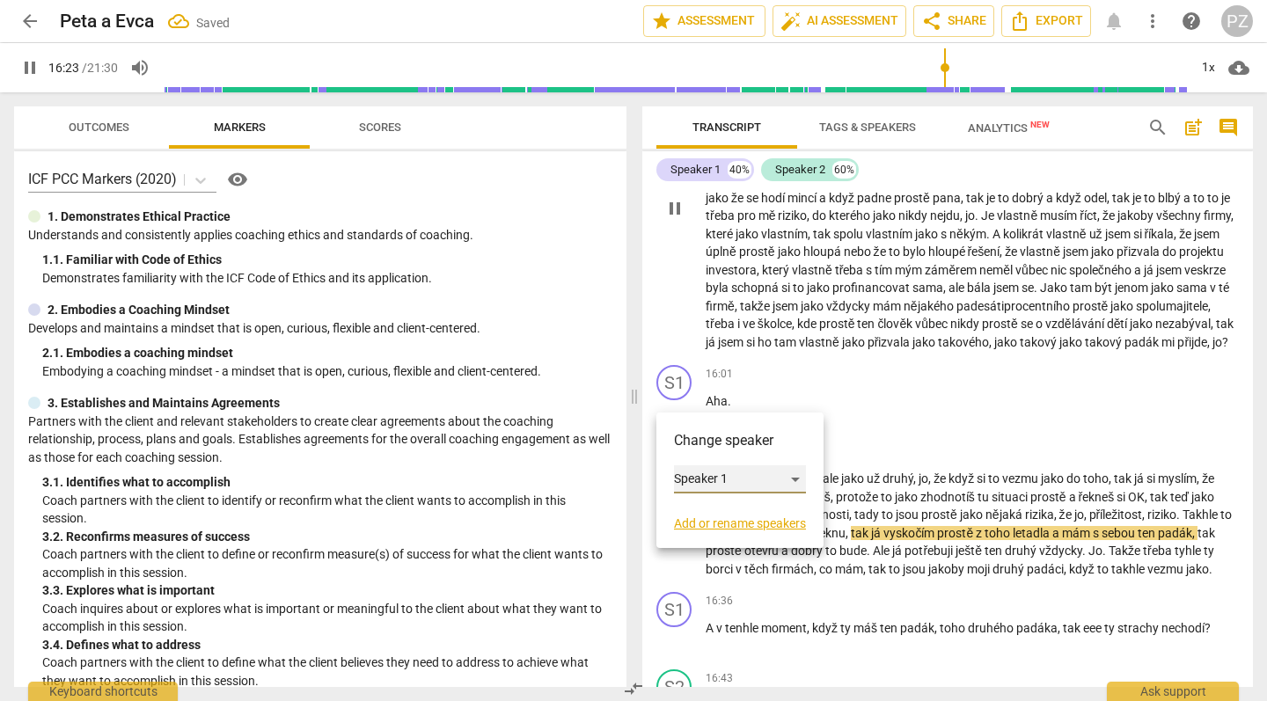
click at [711, 479] on div "Speaker 1" at bounding box center [740, 480] width 132 height 28
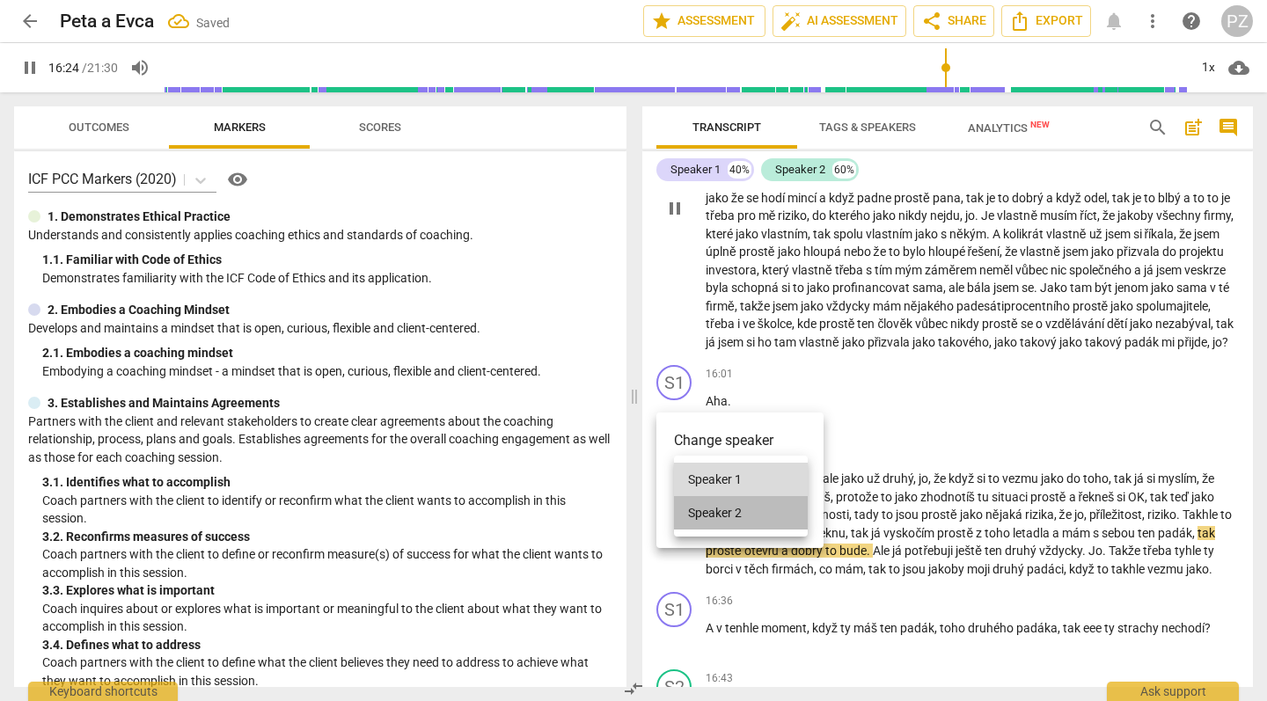
click at [722, 513] on li "Speaker 2" at bounding box center [741, 512] width 134 height 33
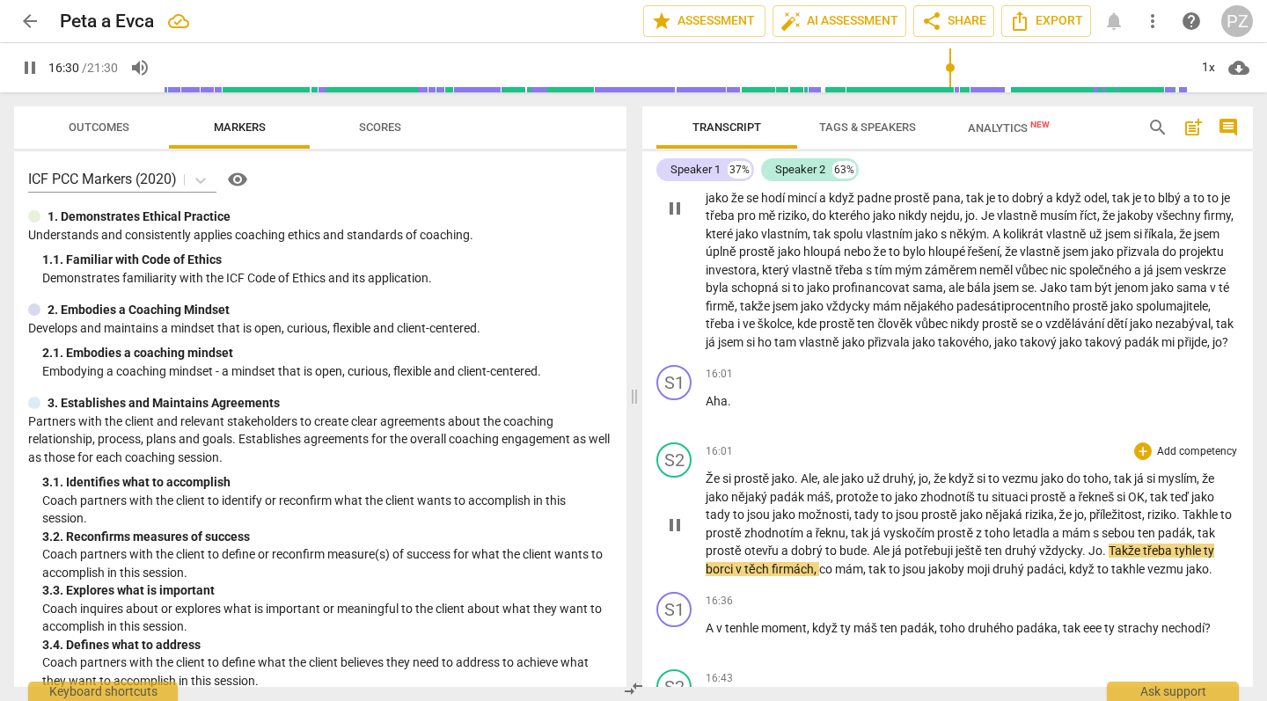
click at [1093, 544] on span "Jo" at bounding box center [1096, 551] width 14 height 14
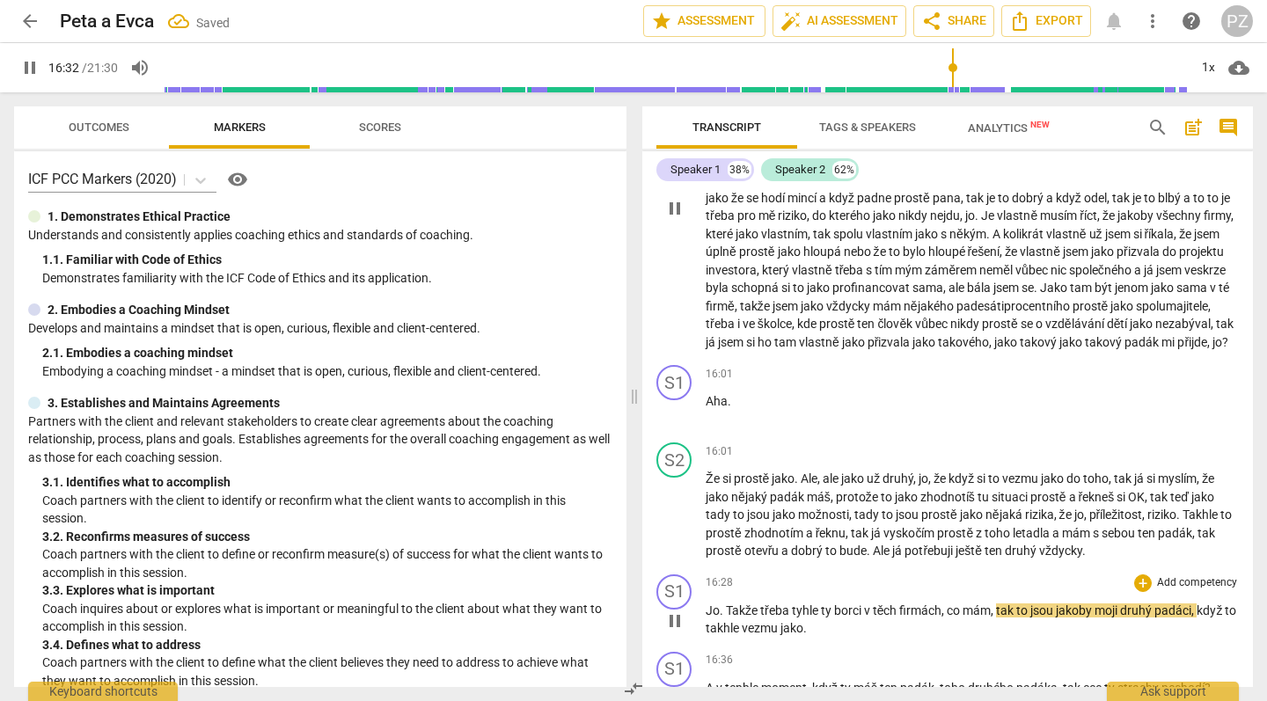
click at [724, 604] on span "." at bounding box center [723, 611] width 6 height 14
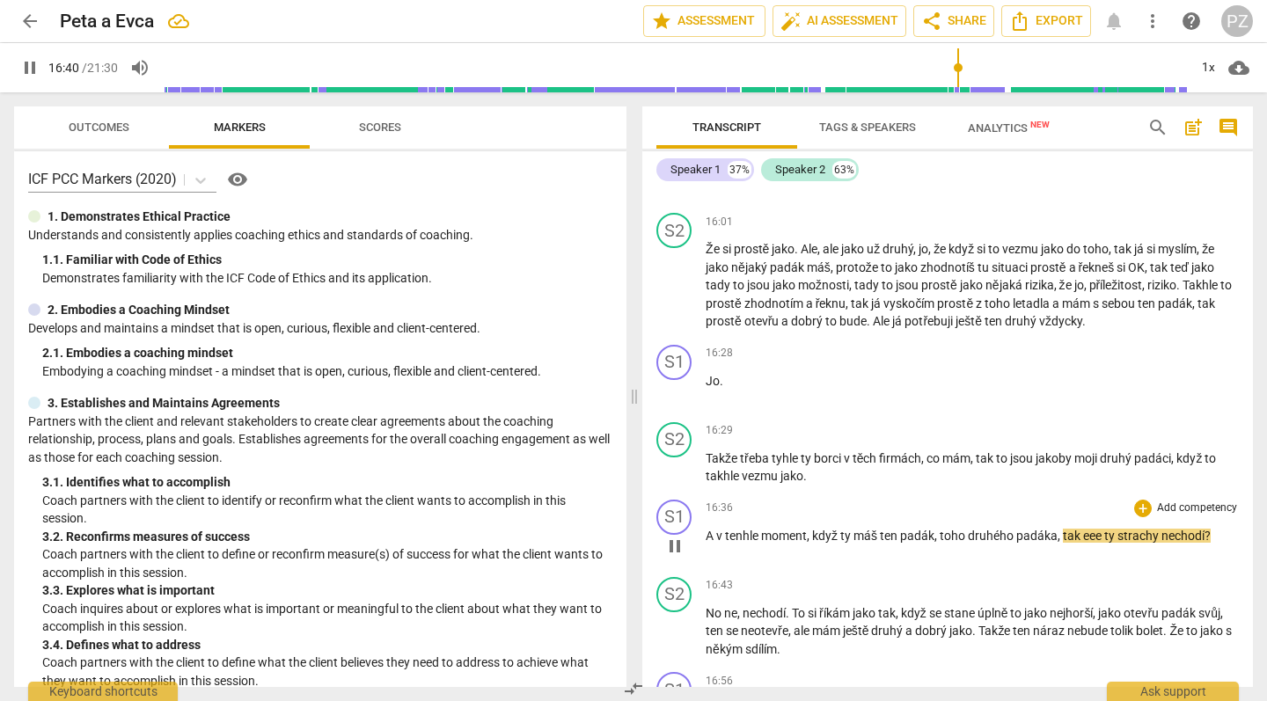
scroll to position [5881, 0]
click at [1104, 528] on span "eee" at bounding box center [1093, 535] width 21 height 14
type input "1002"
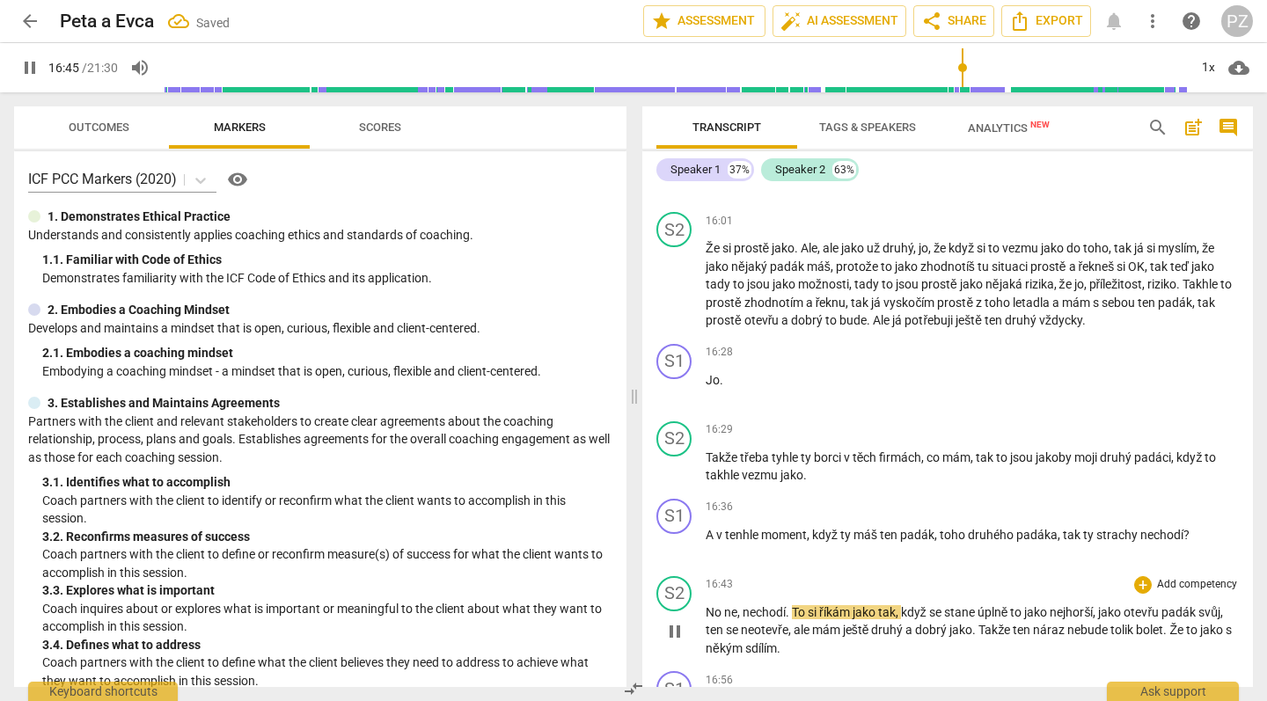
drag, startPoint x: 966, startPoint y: 503, endPoint x: 796, endPoint y: 544, distance: 174.8
click at [796, 605] on span "To" at bounding box center [800, 612] width 16 height 14
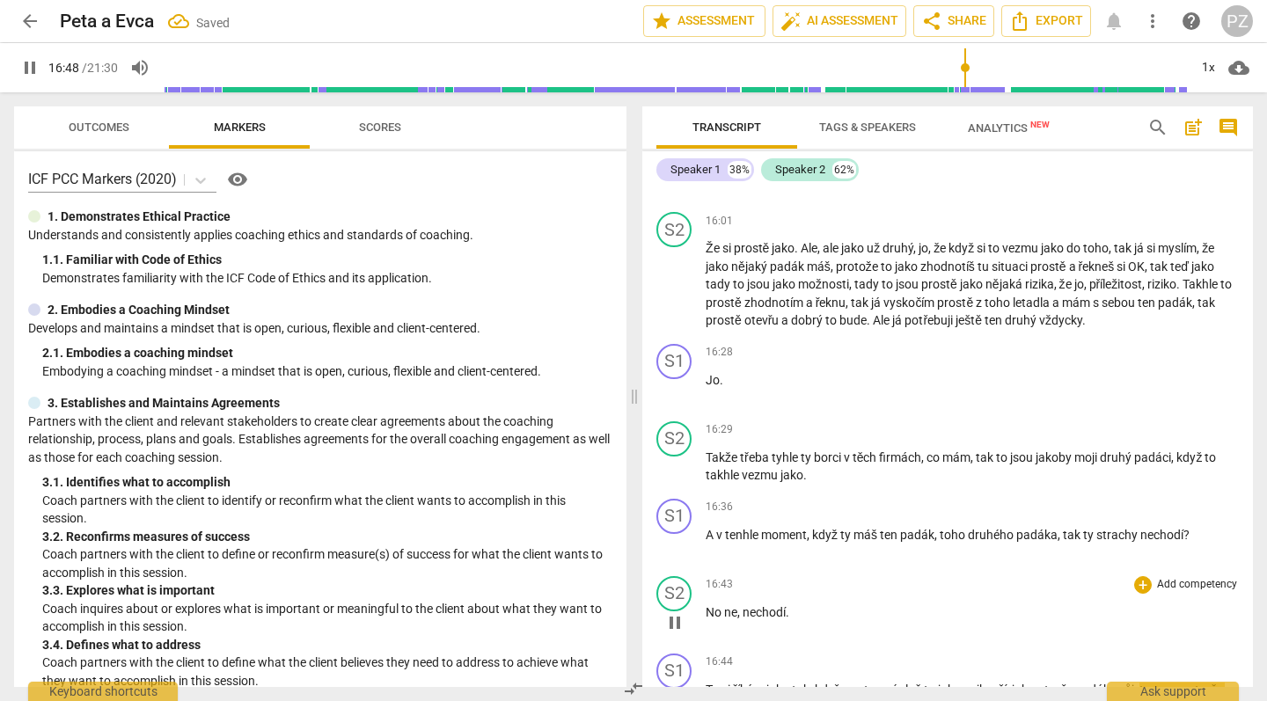
click at [803, 604] on p "No ne , nechodí ." at bounding box center [972, 613] width 533 height 18
type input "1009"
click at [795, 605] on span ". Nechodej." at bounding box center [816, 612] width 61 height 14
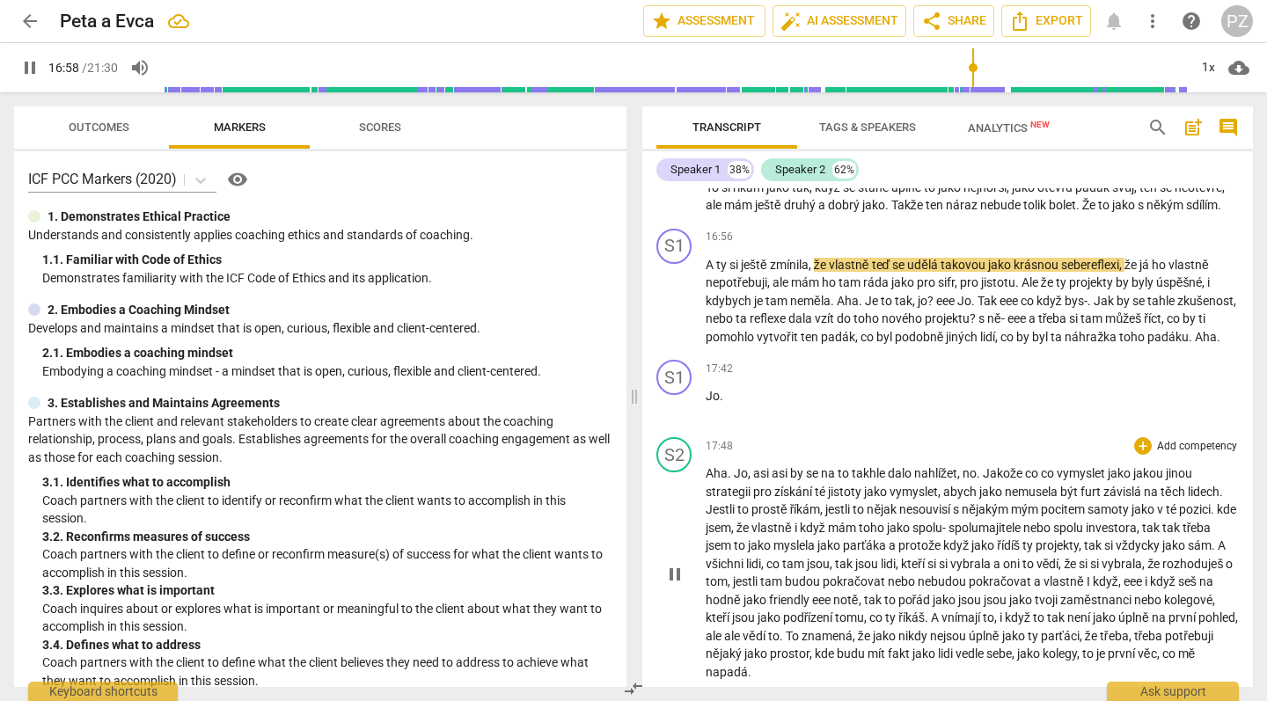
scroll to position [6213, 0]
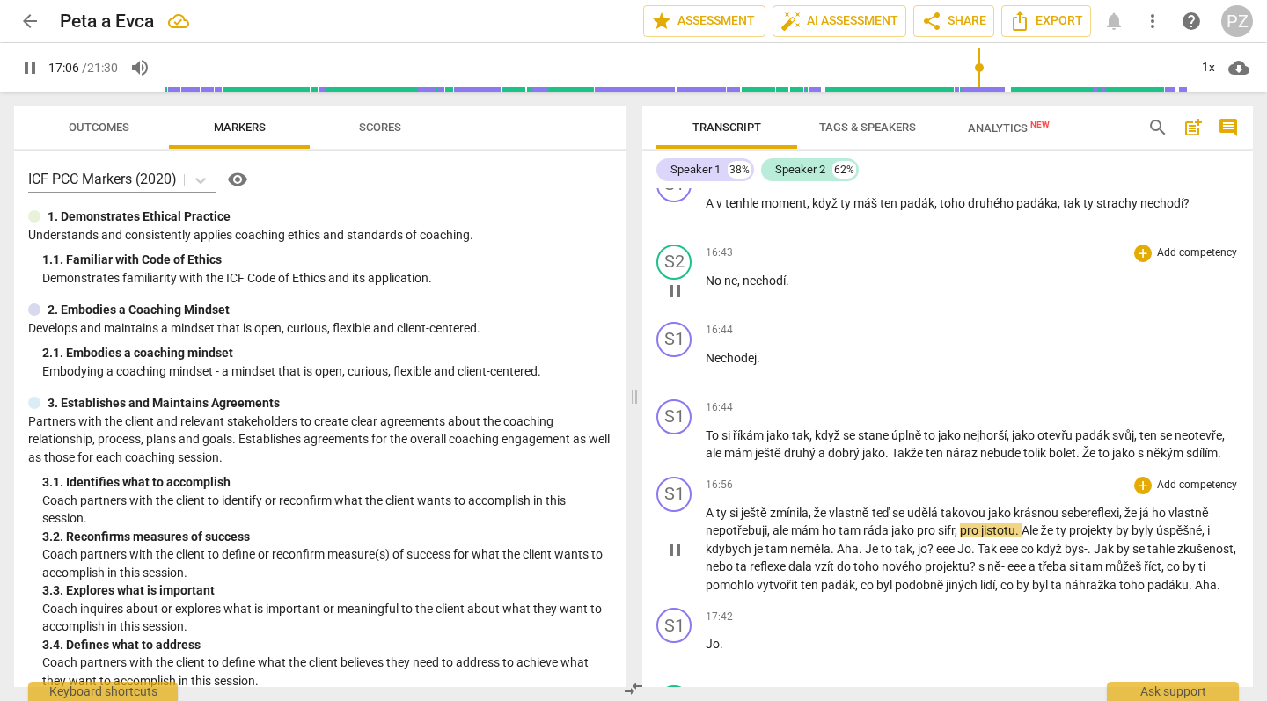
click at [953, 524] on span "sifr" at bounding box center [946, 531] width 17 height 14
type input "1028"
click at [829, 542] on span "neměla" at bounding box center [810, 549] width 40 height 14
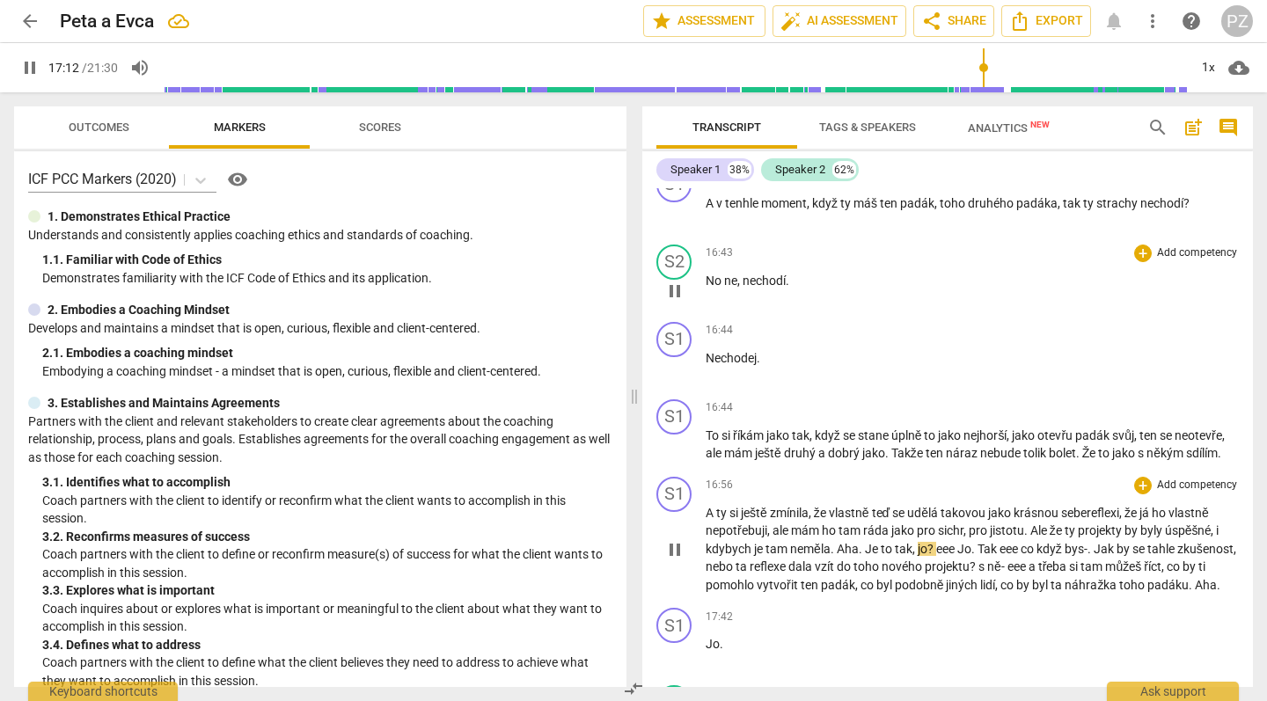
click at [840, 542] on span "Aha" at bounding box center [848, 549] width 22 height 14
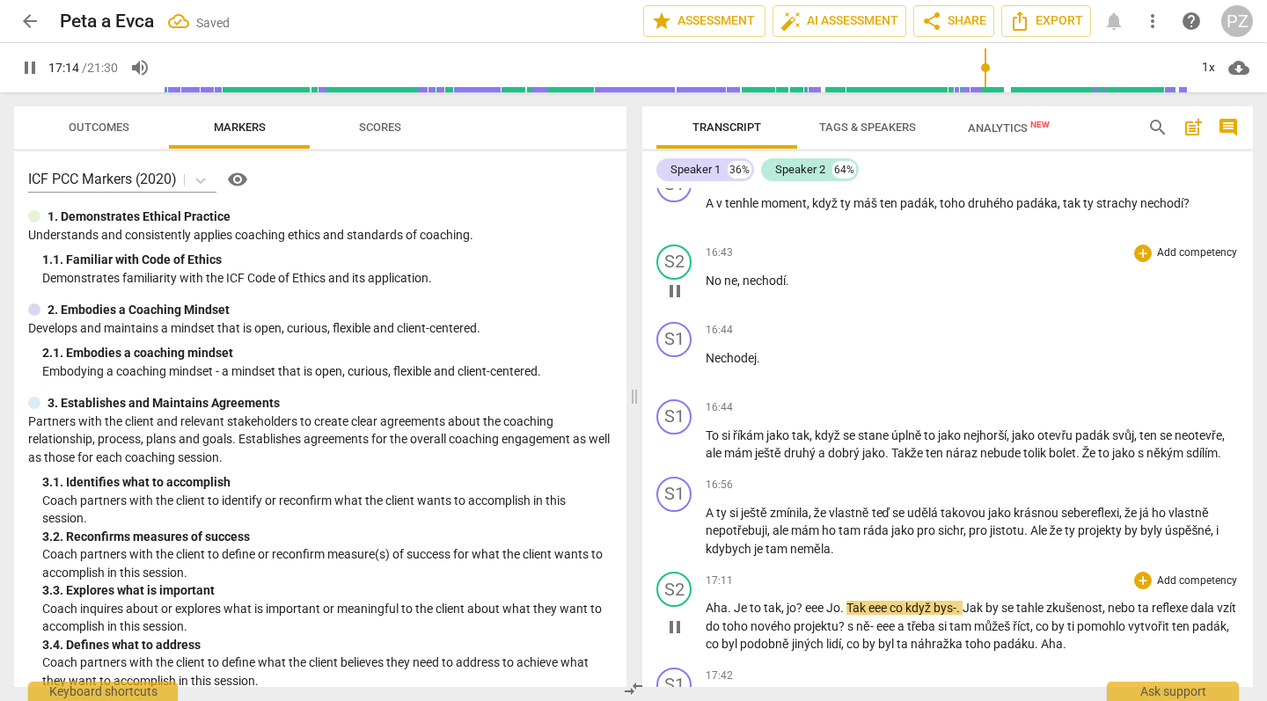
click at [735, 601] on span "Je" at bounding box center [742, 608] width 16 height 14
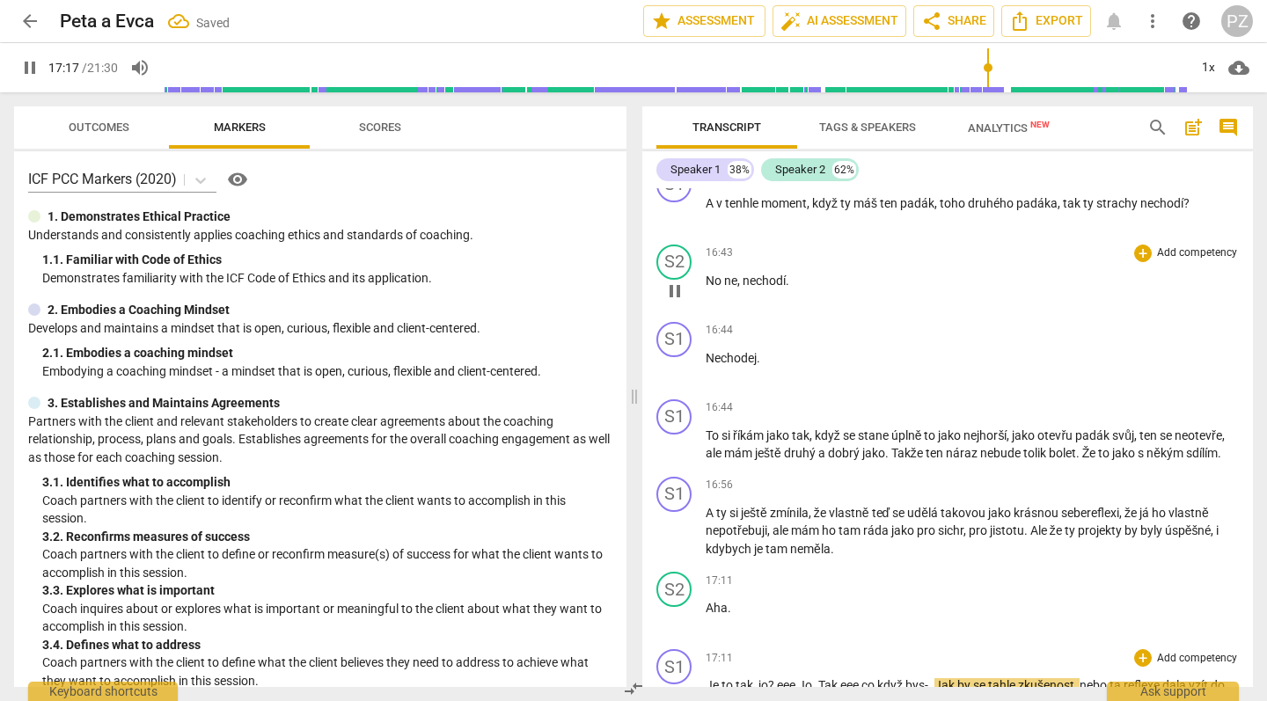
click at [757, 679] on span "," at bounding box center [755, 686] width 5 height 14
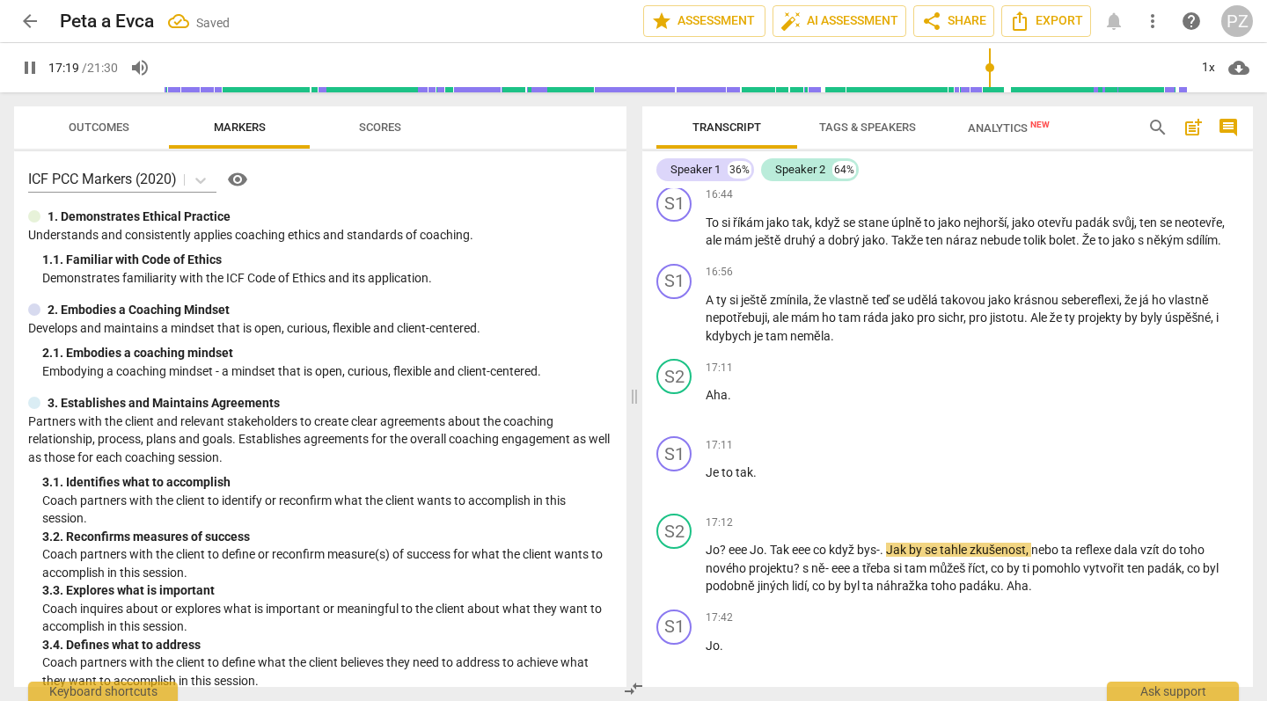
scroll to position [6433, 0]
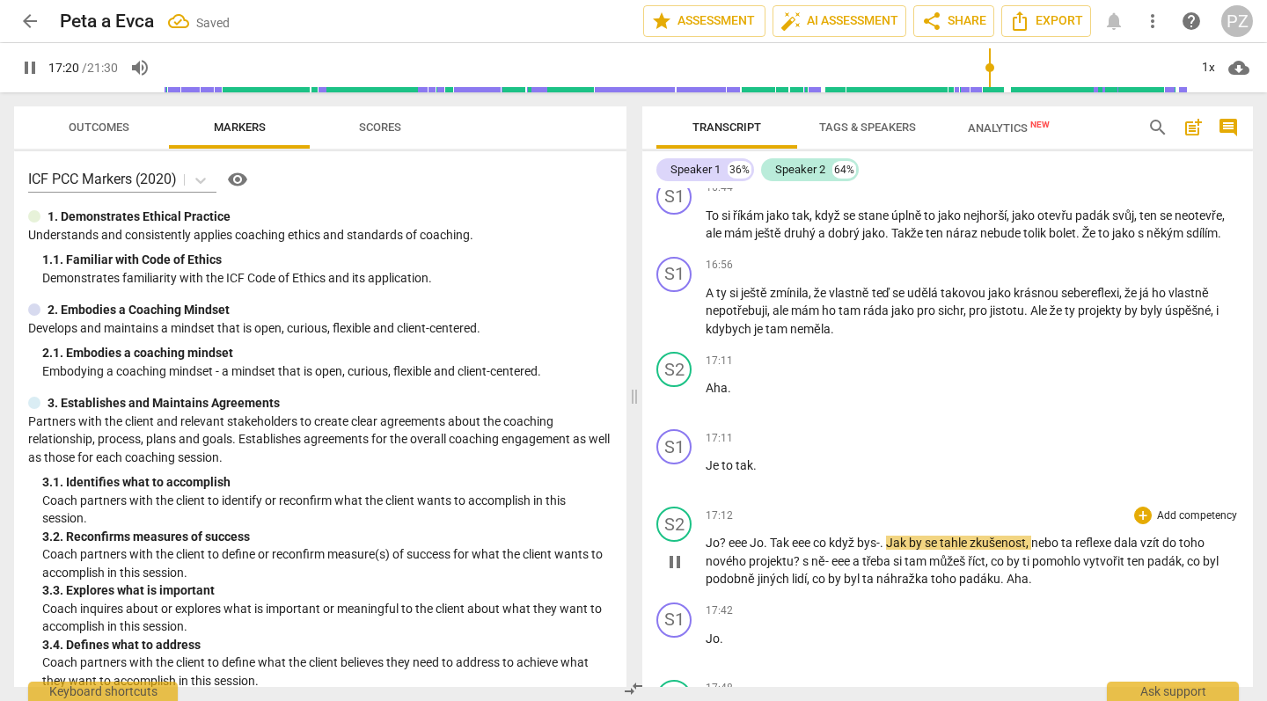
click at [729, 536] on span "eee" at bounding box center [739, 543] width 21 height 14
type input "1041"
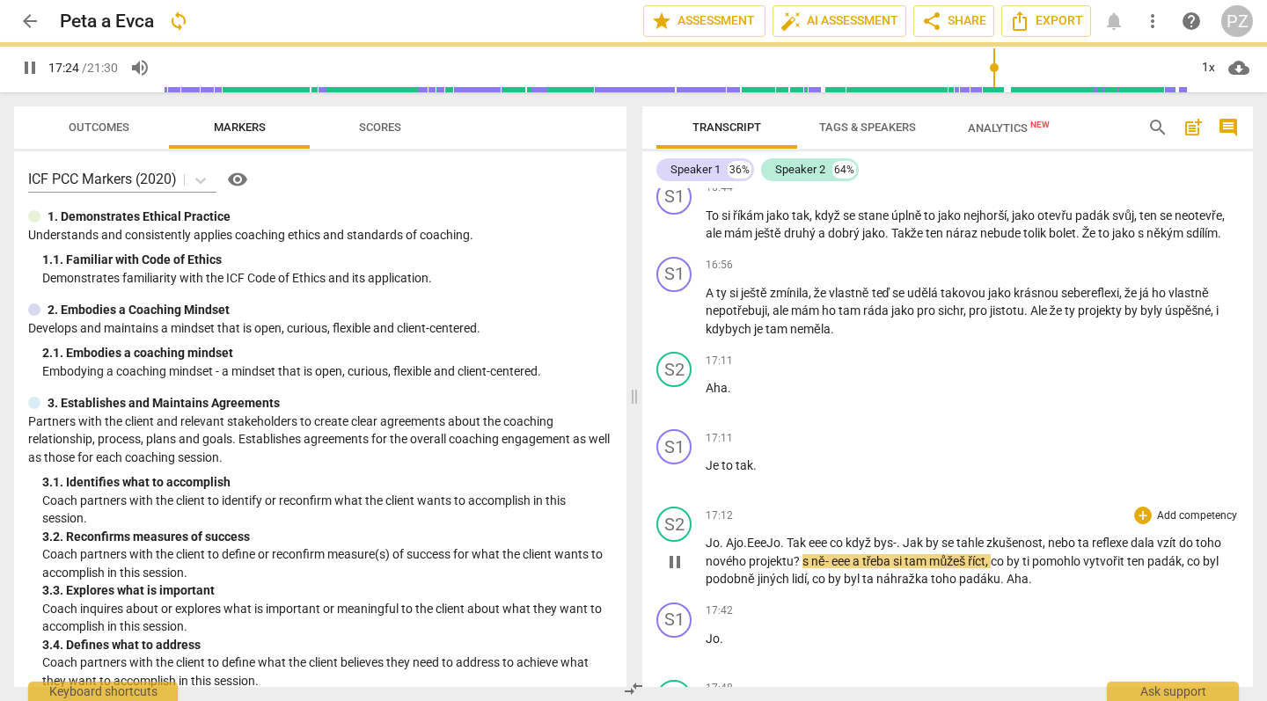
drag, startPoint x: 790, startPoint y: 473, endPoint x: 750, endPoint y: 472, distance: 40.5
click at [750, 534] on p "Jo. Ajo. [PERSON_NAME] Tak eee co když bys- . Jak by se tahle zkušenost , nebo …" at bounding box center [972, 561] width 533 height 55
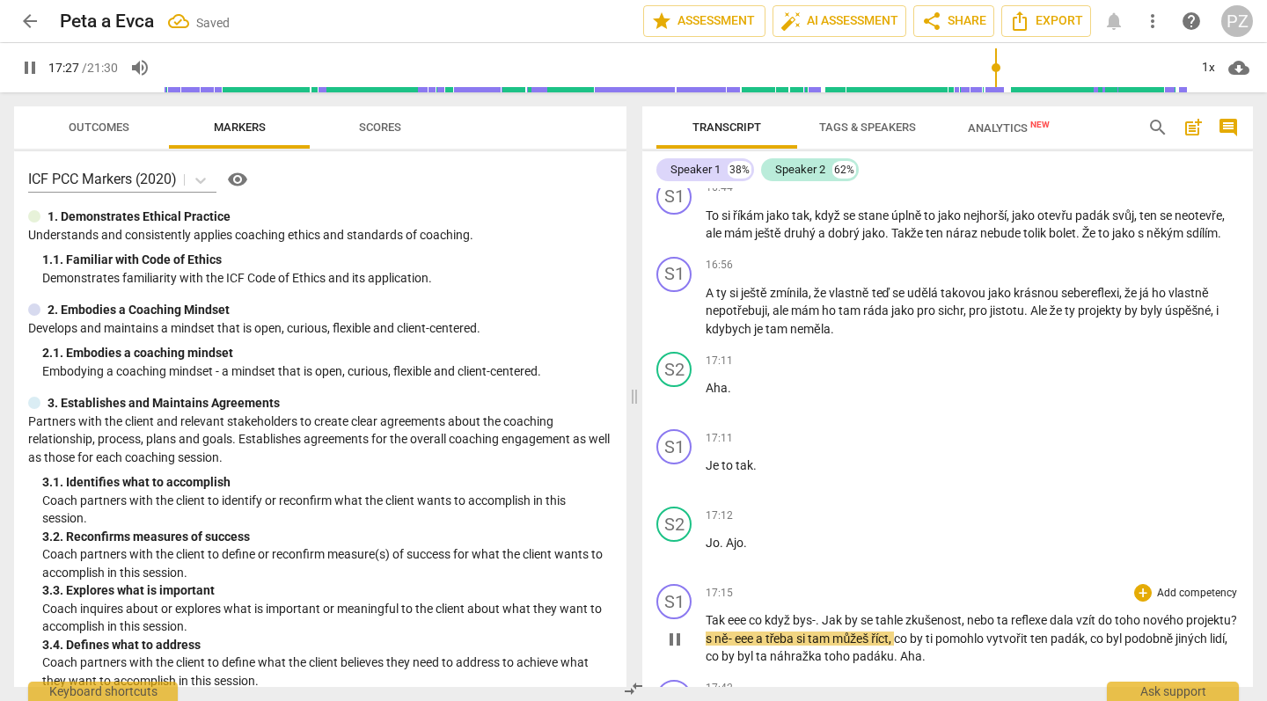
click at [747, 613] on span "eee" at bounding box center [738, 620] width 21 height 14
drag, startPoint x: 748, startPoint y: 549, endPoint x: 730, endPoint y: 551, distance: 17.7
click at [730, 613] on span "eee" at bounding box center [738, 620] width 21 height 14
type input "1051"
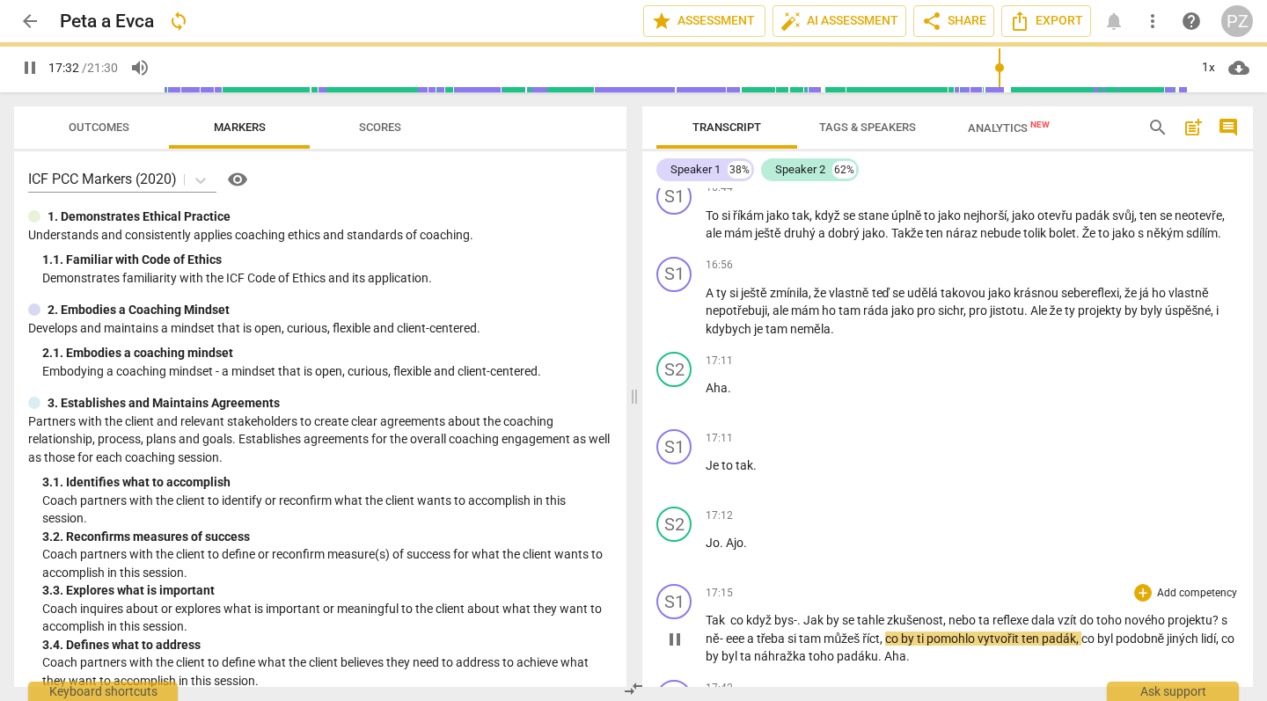
click at [798, 613] on span "." at bounding box center [800, 620] width 6 height 14
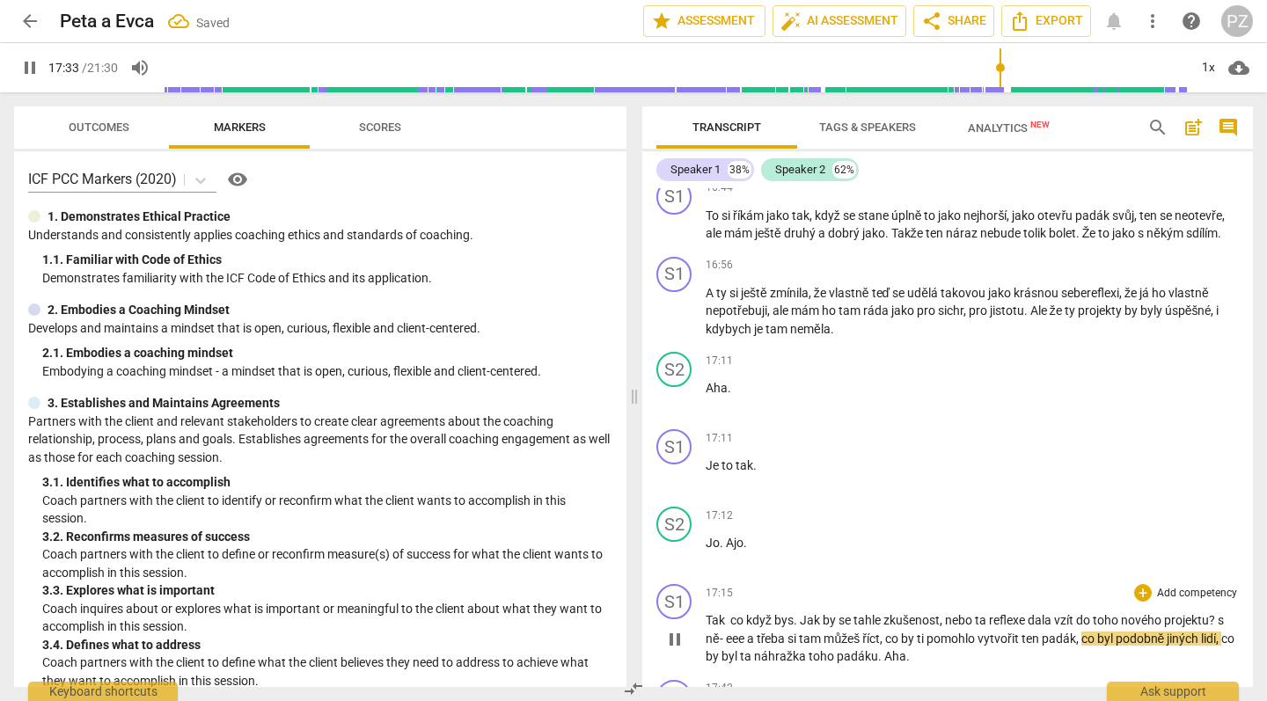
drag, startPoint x: 798, startPoint y: 552, endPoint x: 732, endPoint y: 549, distance: 66.1
click at [732, 613] on span "co" at bounding box center [738, 620] width 16 height 14
click at [710, 509] on span "17:12" at bounding box center [719, 516] width 27 height 15
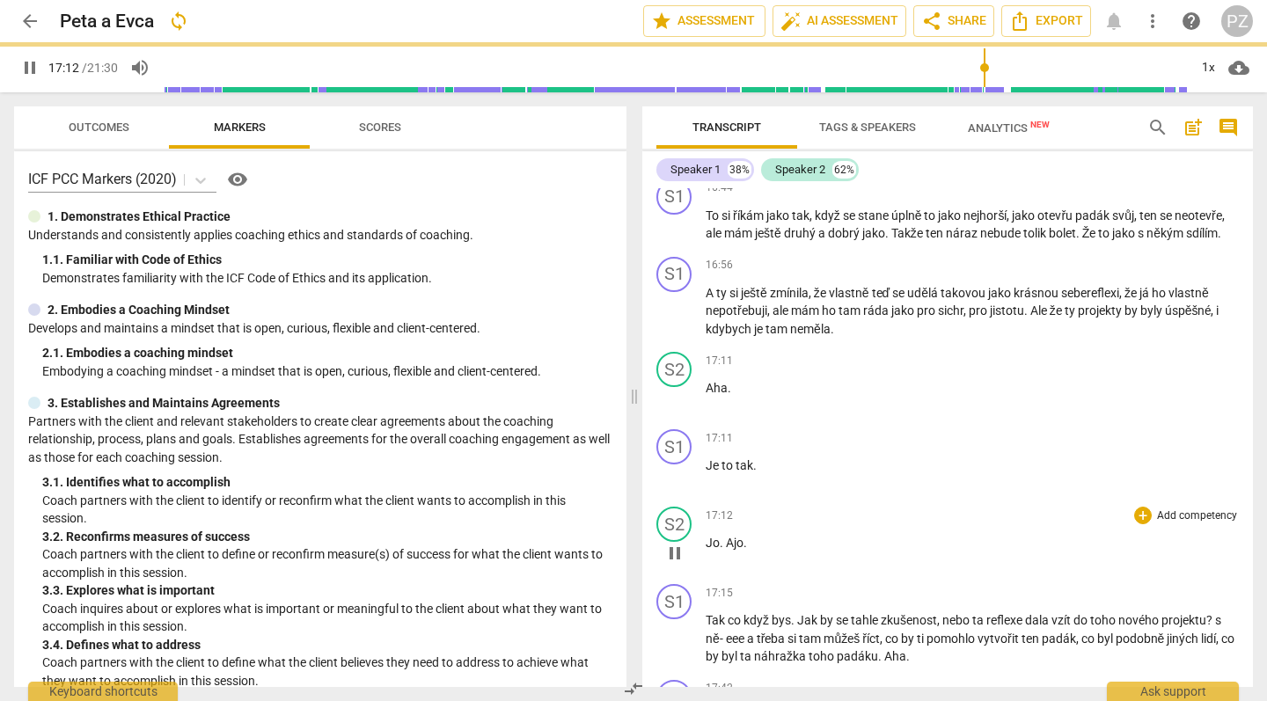
click at [671, 543] on span "pause" at bounding box center [674, 553] width 21 height 21
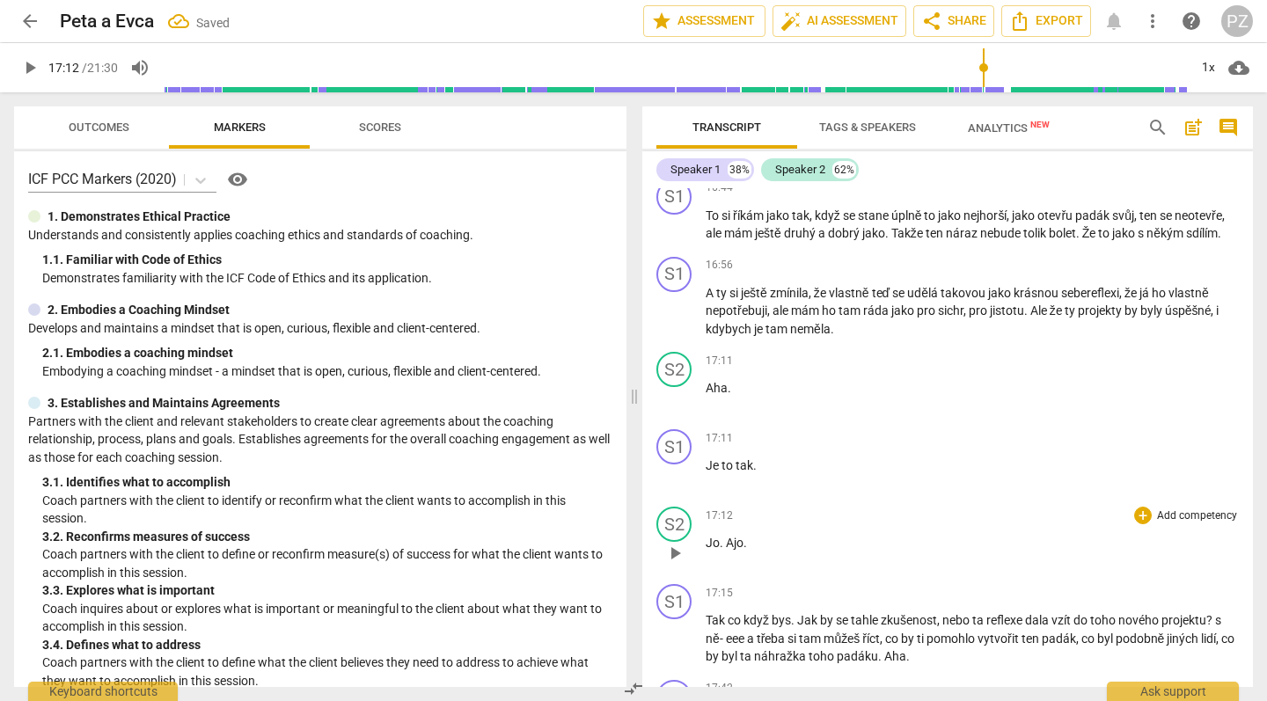
click at [671, 543] on span "play_arrow" at bounding box center [674, 553] width 21 height 21
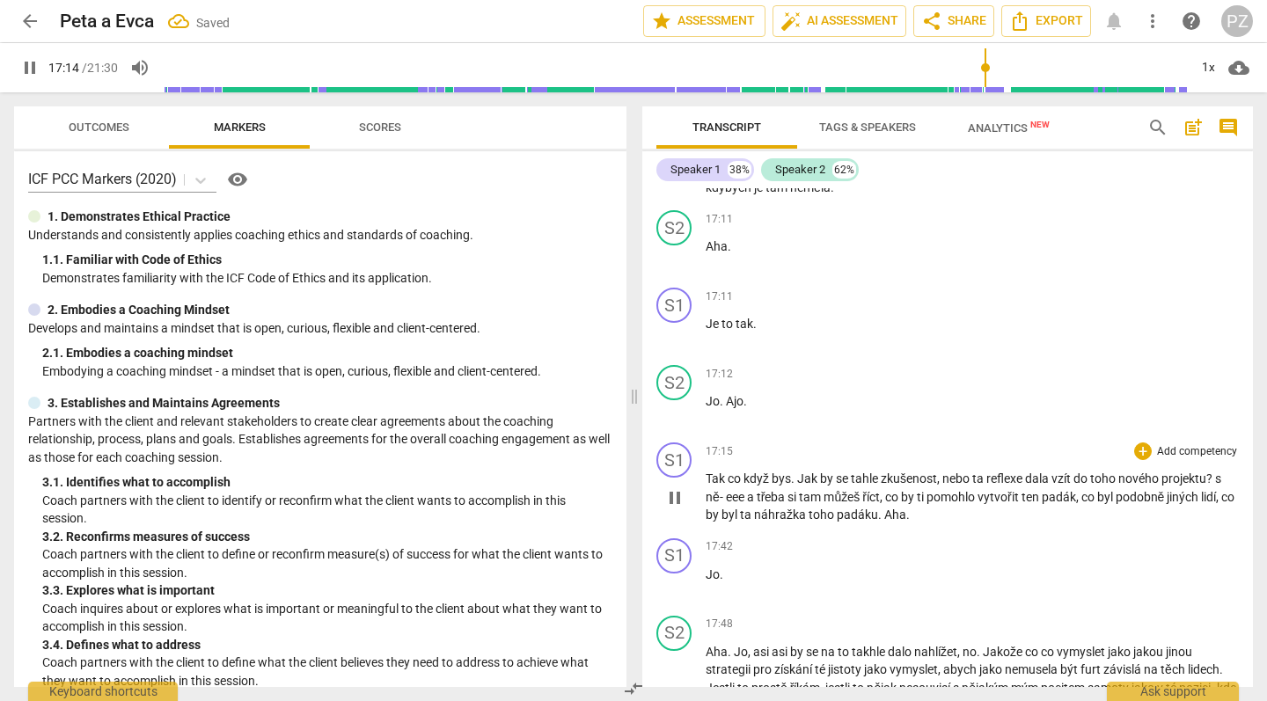
scroll to position [6662, 0]
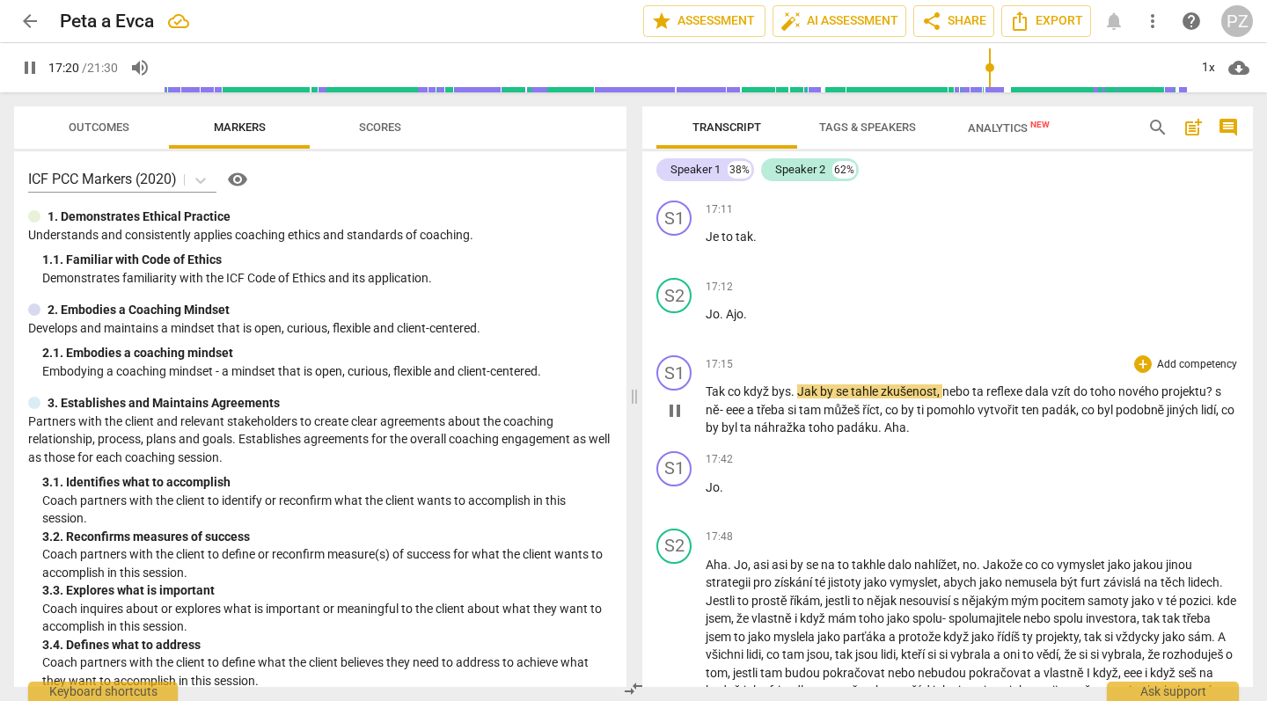
click at [793, 385] on span "." at bounding box center [794, 392] width 6 height 14
type input "1041"
click at [1225, 385] on span "s" at bounding box center [1223, 392] width 6 height 14
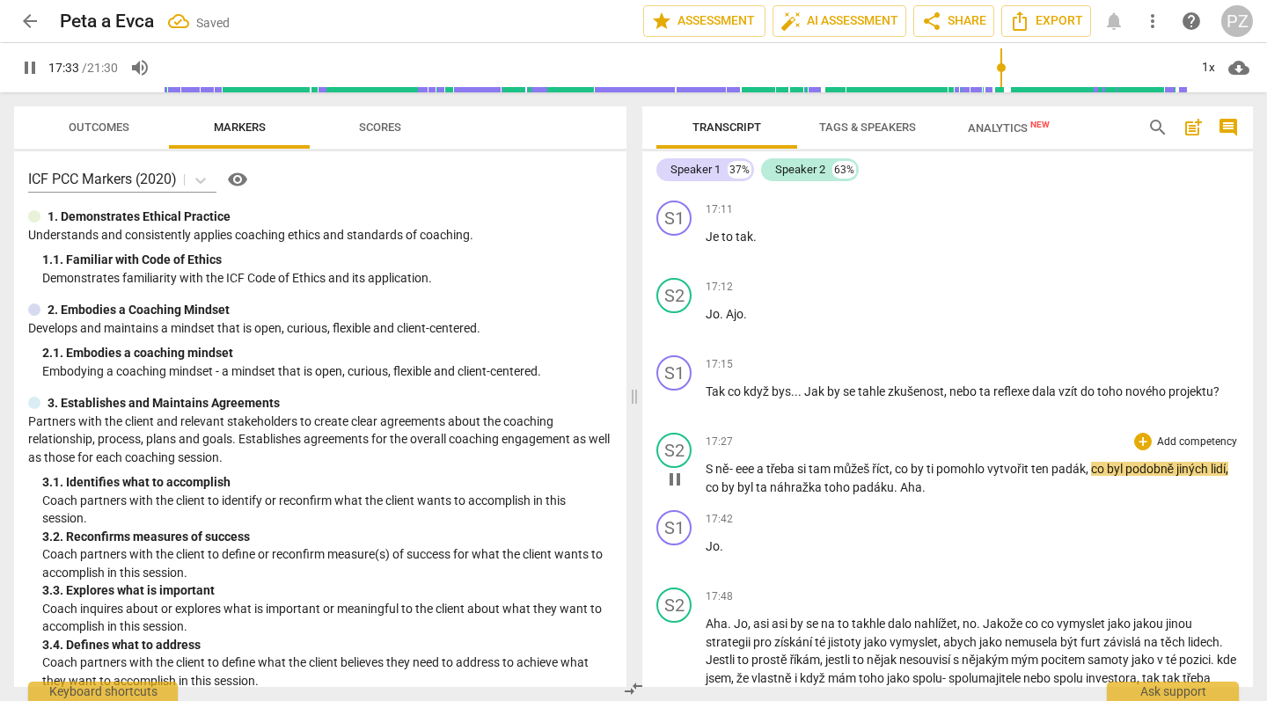
click at [709, 462] on span "S" at bounding box center [711, 469] width 10 height 14
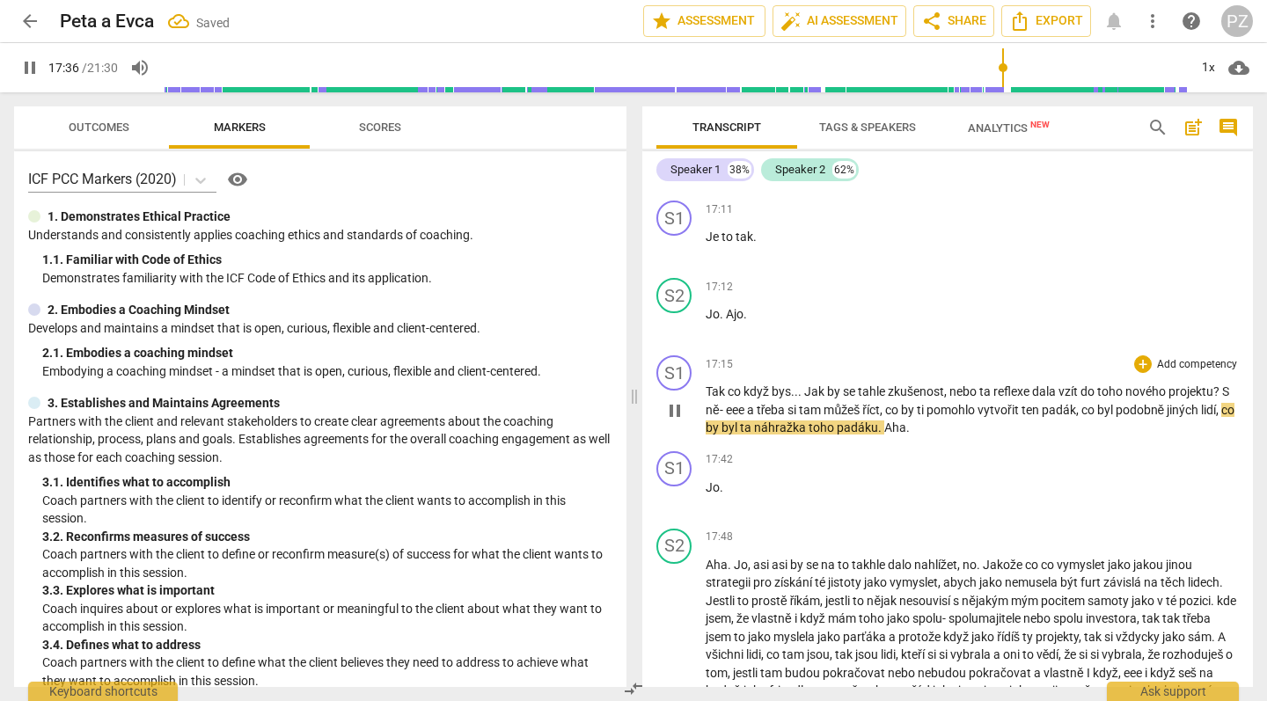
click at [832, 383] on p "Tak co když bys . . . Jak by se tahle zkušenost , nebo ta reflexe dala vzít do …" at bounding box center [972, 410] width 533 height 55
click at [691, 391] on div "play_arrow pause" at bounding box center [683, 411] width 45 height 41
click at [671, 400] on span "pause" at bounding box center [674, 410] width 21 height 21
click at [671, 400] on span "play_arrow" at bounding box center [674, 410] width 21 height 21
click at [685, 400] on span "pause" at bounding box center [674, 410] width 21 height 21
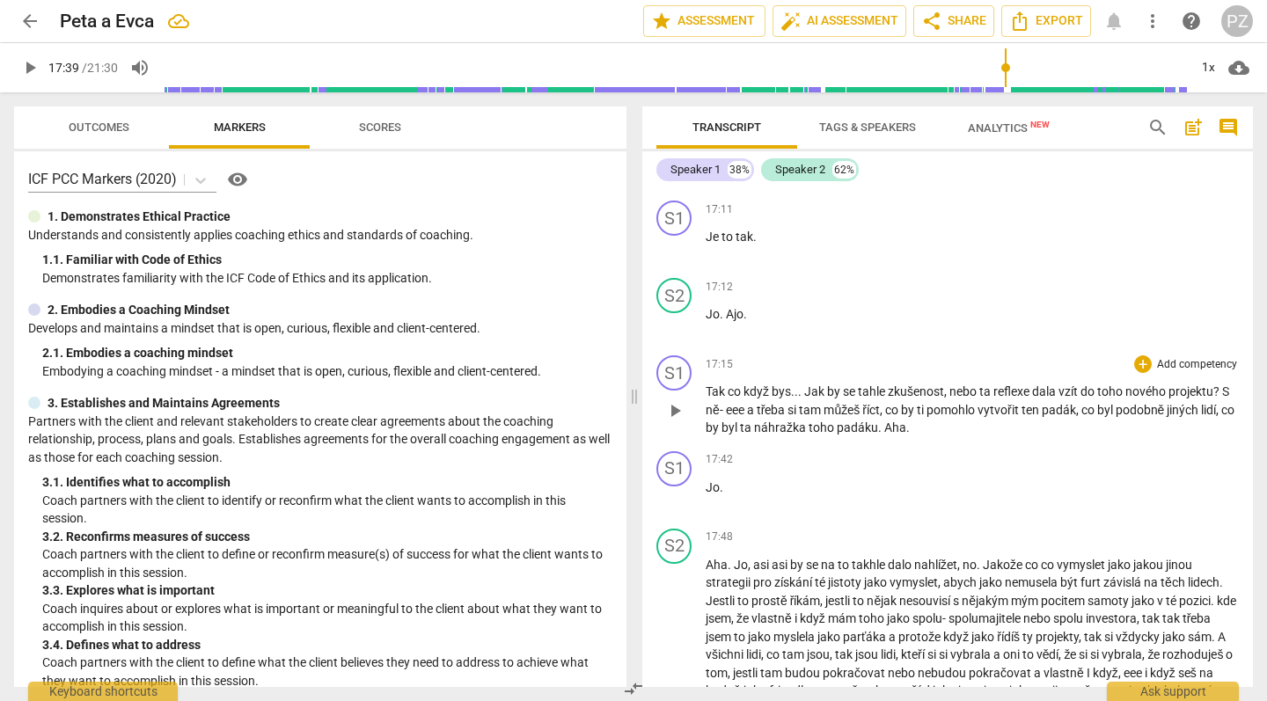
click at [753, 356] on div "17:15 + Add competency keyboard_arrow_right Tak co když bys . . . Jak by se tah…" at bounding box center [972, 397] width 533 height 82
click at [730, 356] on div "17:15 + Add competency keyboard_arrow_right Tak co když bys . . . Jak by se tah…" at bounding box center [972, 397] width 533 height 82
click at [715, 385] on span "Tak" at bounding box center [717, 392] width 22 height 14
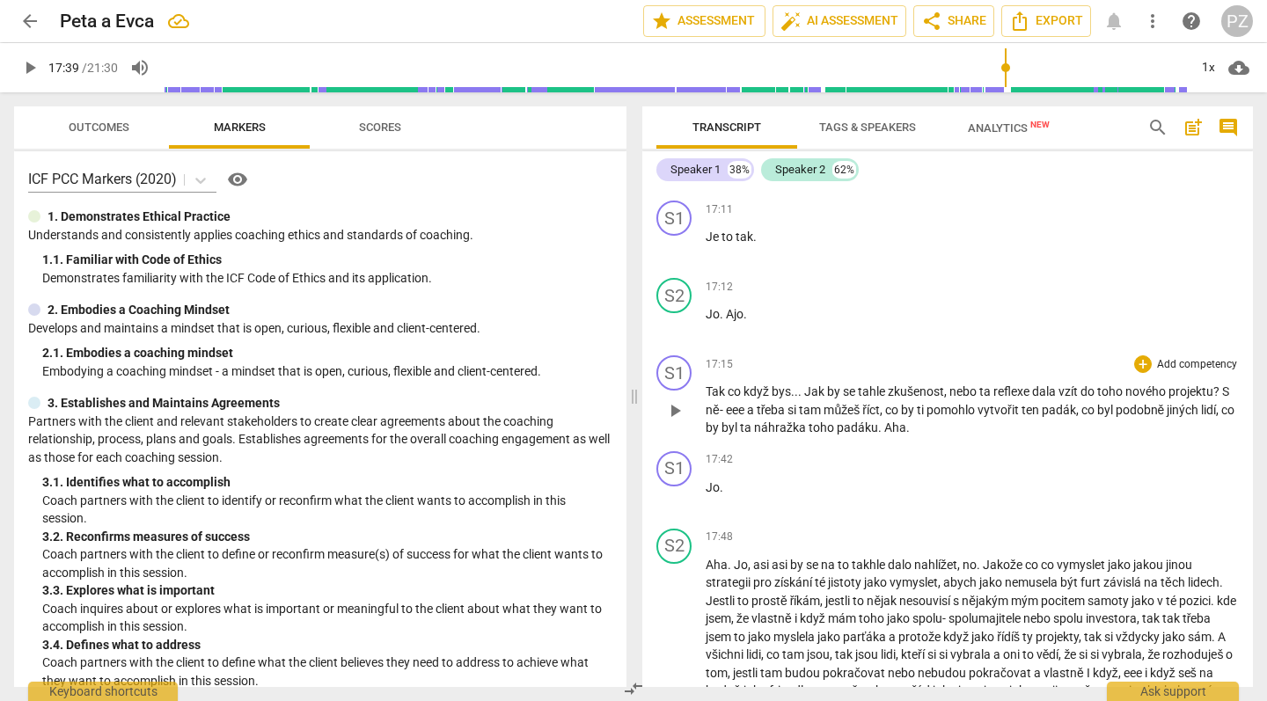
click at [715, 385] on span "Tak" at bounding box center [717, 392] width 22 height 14
click at [759, 403] on span "třeba" at bounding box center [773, 410] width 32 height 14
click at [1123, 403] on span "podobně" at bounding box center [1142, 410] width 52 height 14
type input "1058"
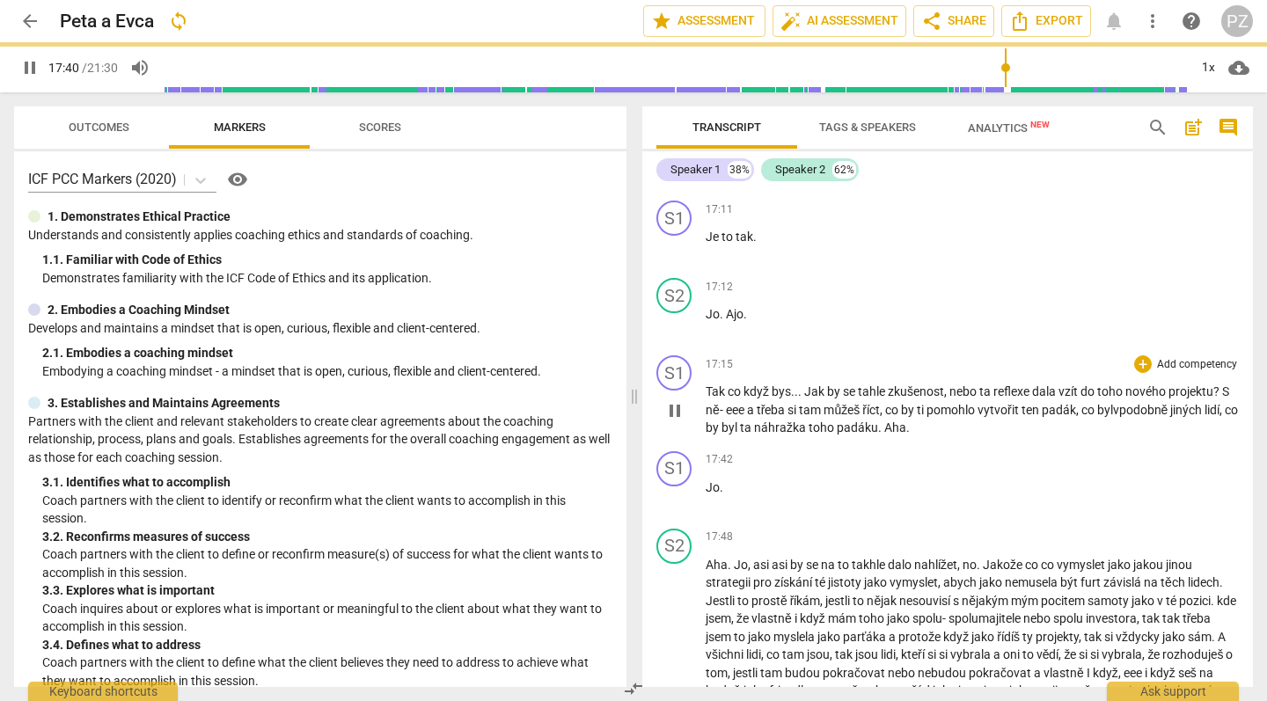
click at [1225, 403] on span "," at bounding box center [1222, 410] width 5 height 14
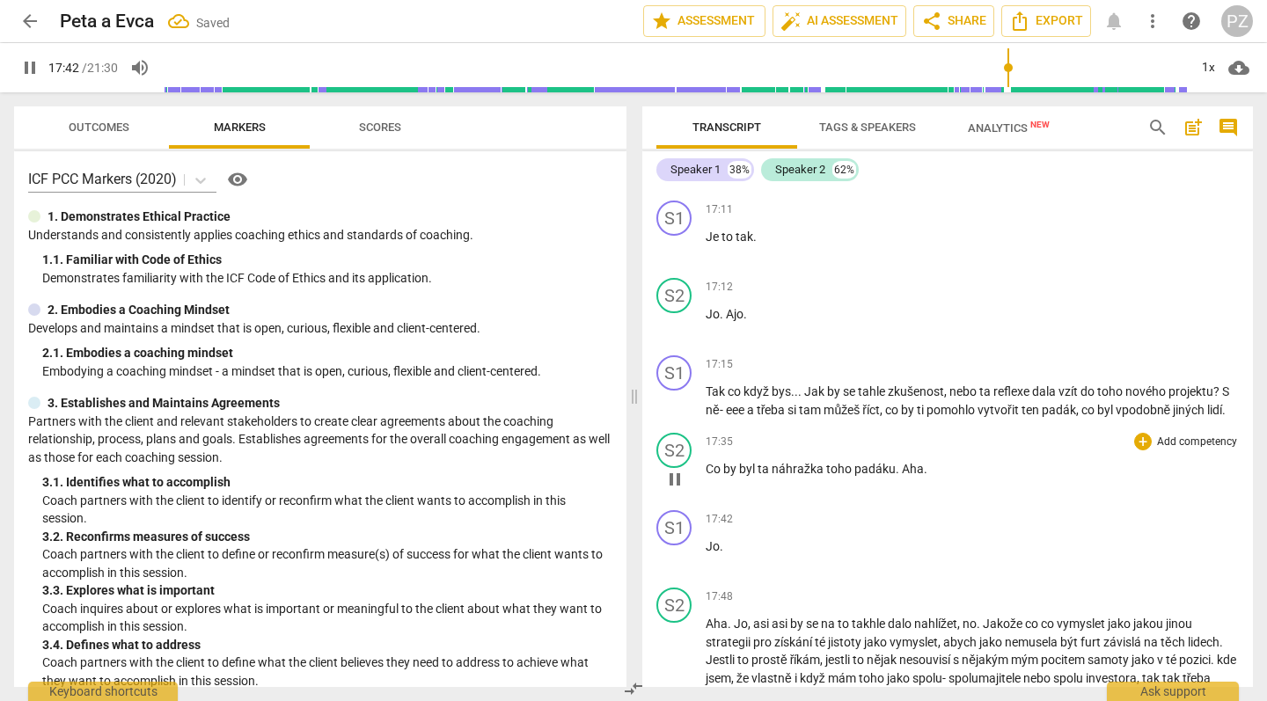
click at [707, 462] on span "Co" at bounding box center [715, 469] width 18 height 14
click at [1236, 348] on div "S1 play_arrow pause 17:15 + Add competency keyboard_arrow_right Tak co když bys…" at bounding box center [947, 386] width 611 height 77
click at [1226, 403] on span "." at bounding box center [1224, 410] width 4 height 14
type input "1069"
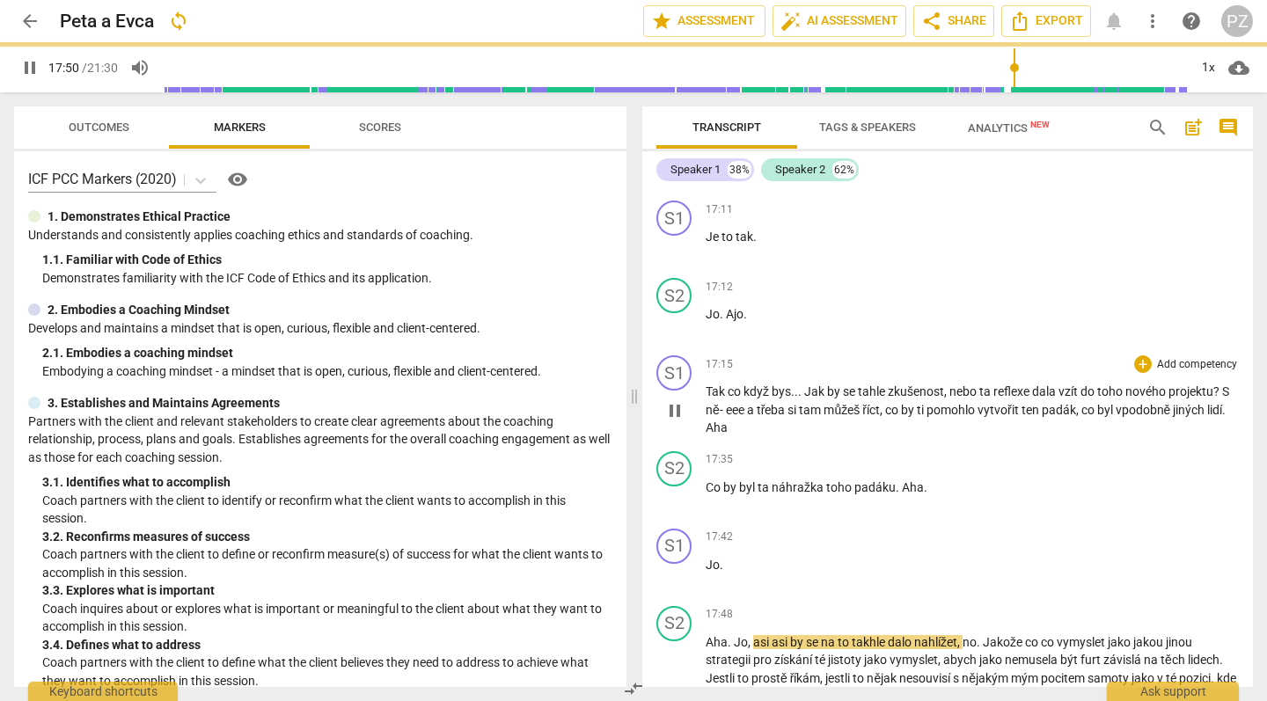
click at [708, 403] on span ". Aha" at bounding box center [966, 419] width 520 height 33
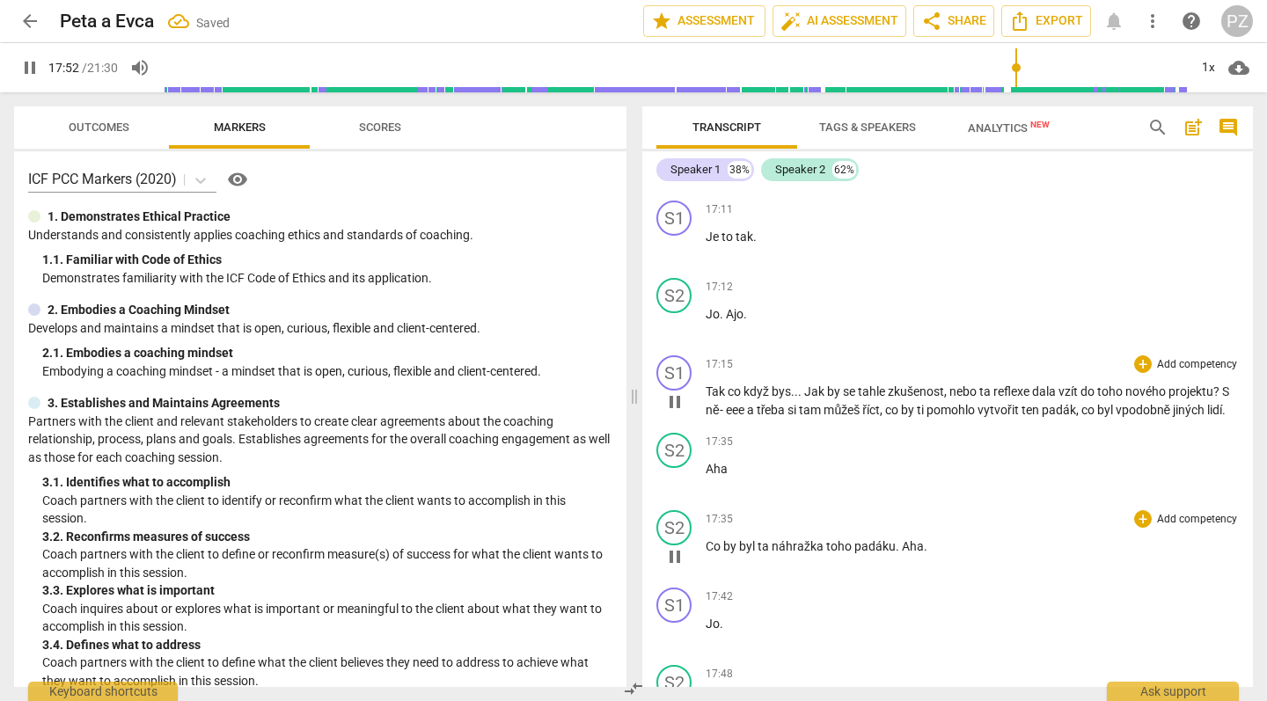
click at [926, 538] on p "Co by byl ta náhražka toho padáku . Aha ." at bounding box center [972, 547] width 533 height 18
click at [897, 539] on span "." at bounding box center [899, 546] width 6 height 14
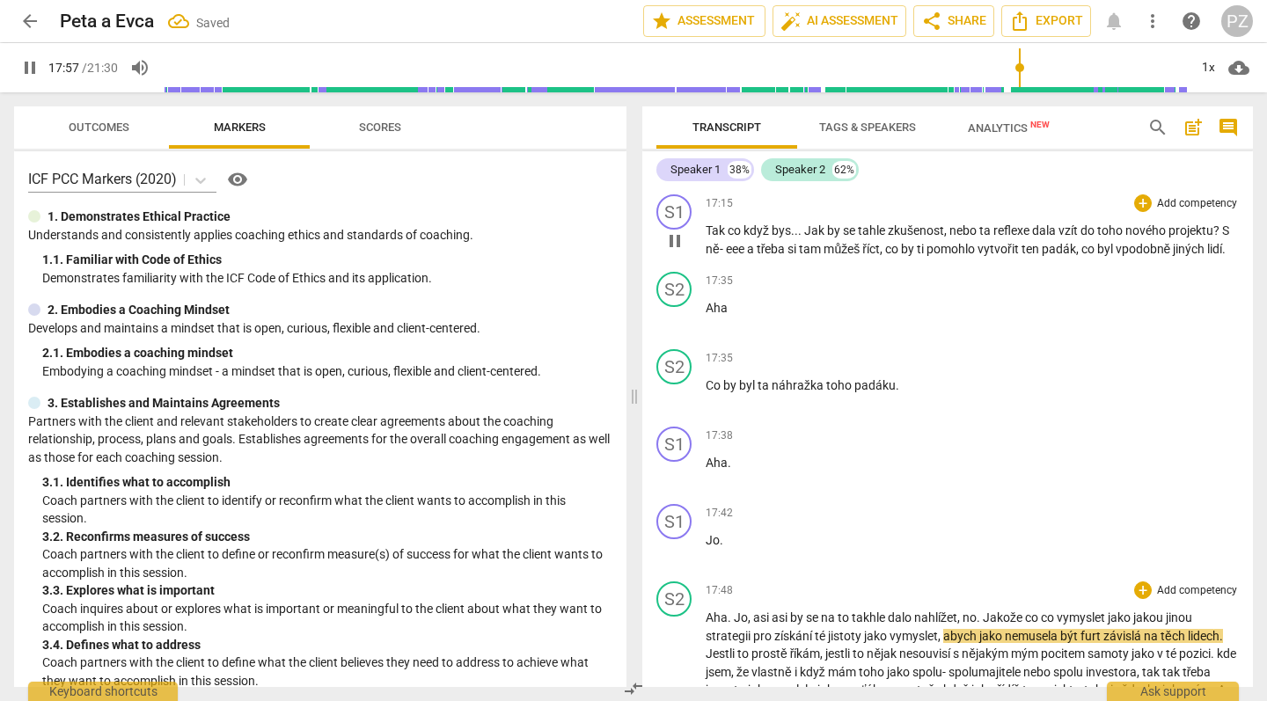
scroll to position [6624, 0]
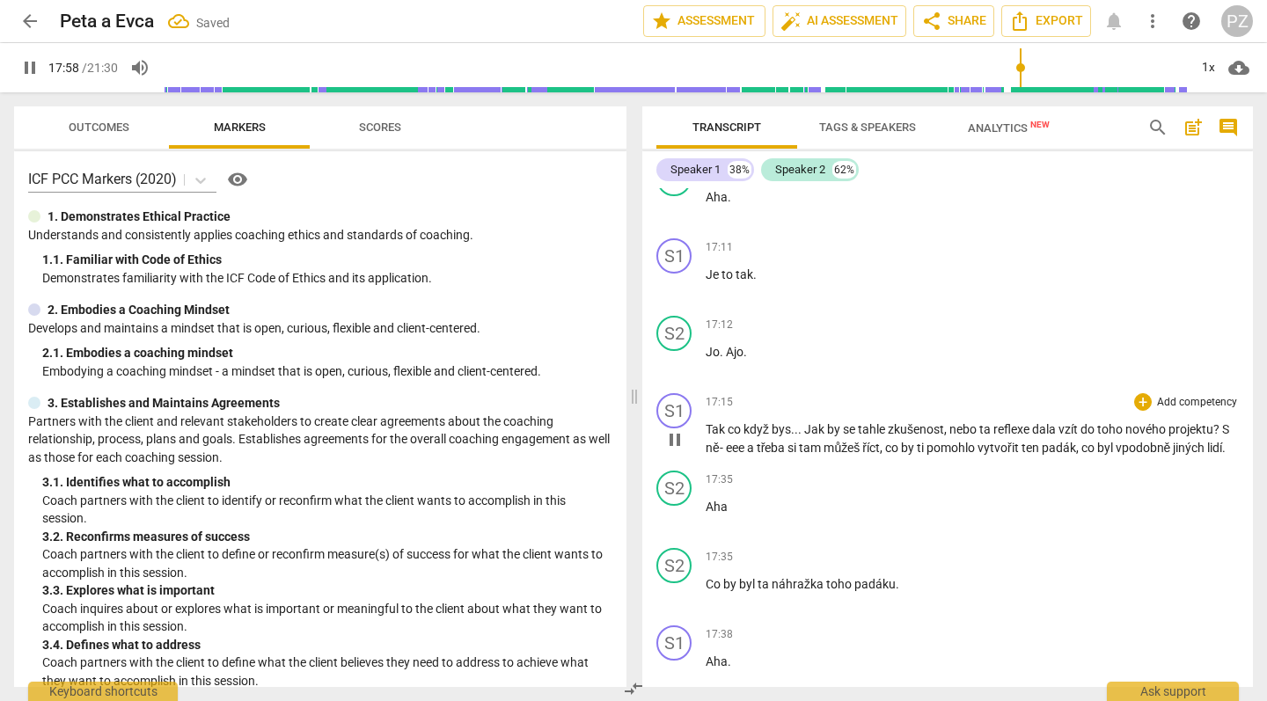
click at [751, 441] on span "a" at bounding box center [752, 448] width 10 height 14
drag, startPoint x: 745, startPoint y: 377, endPoint x: 697, endPoint y: 377, distance: 48.4
click at [697, 386] on div "S1 play_arrow pause 17:15 + Add competency keyboard_arrow_right Tak co když bys…" at bounding box center [947, 424] width 611 height 77
type input "1080"
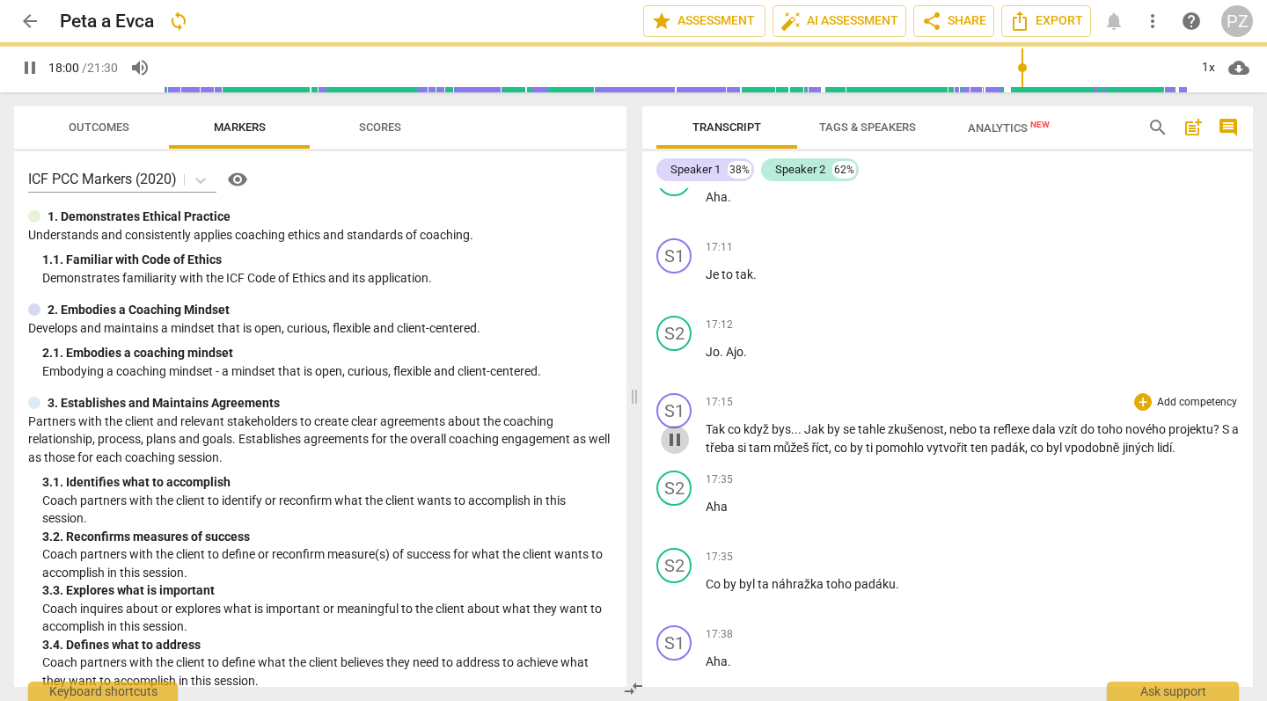
click at [666, 429] on span "pause" at bounding box center [674, 439] width 21 height 21
click at [679, 429] on span "play_arrow" at bounding box center [674, 439] width 21 height 21
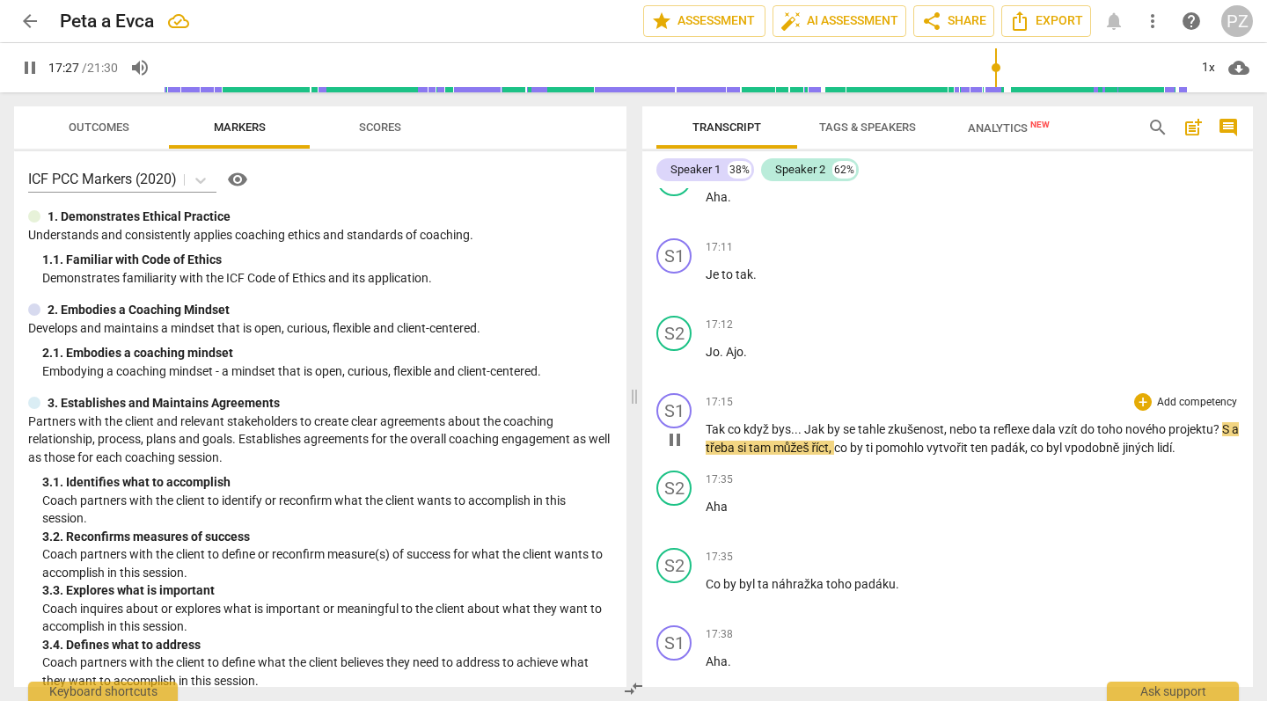
click at [1231, 422] on span "S" at bounding box center [1227, 429] width 10 height 14
type input "1049"
click at [1087, 441] on span "vpodobně" at bounding box center [1104, 448] width 58 height 14
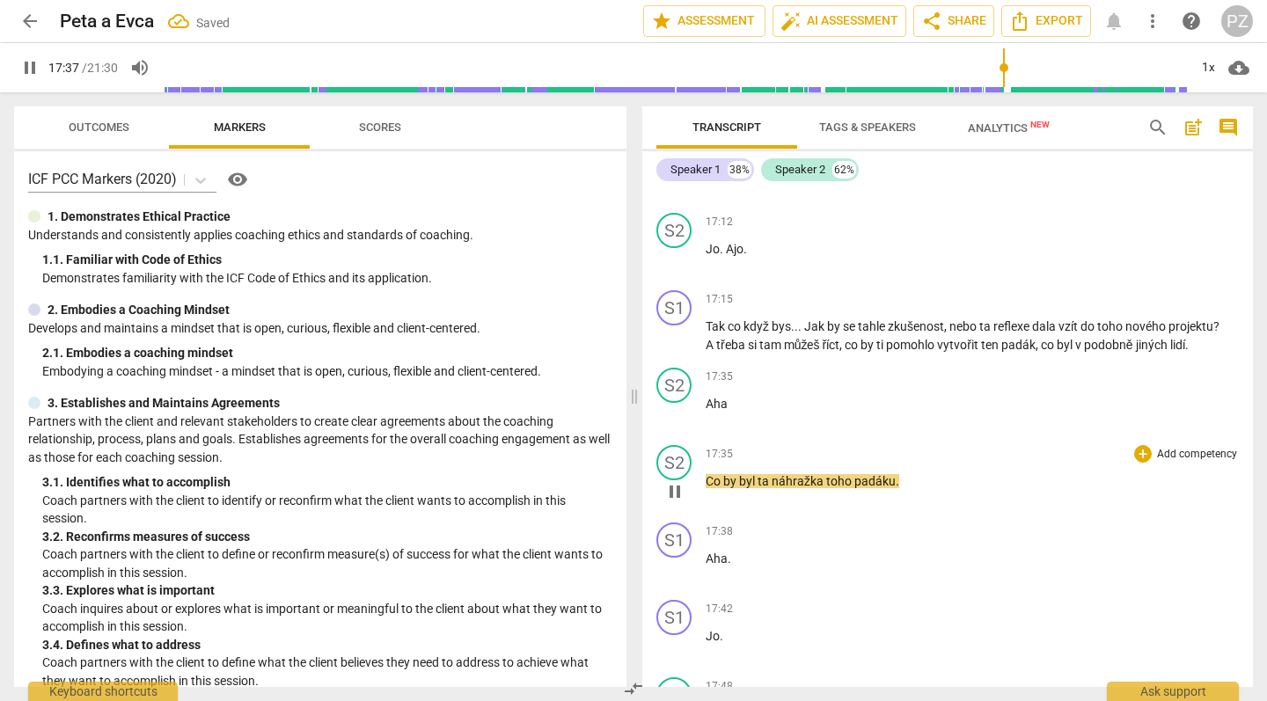
scroll to position [6728, 0]
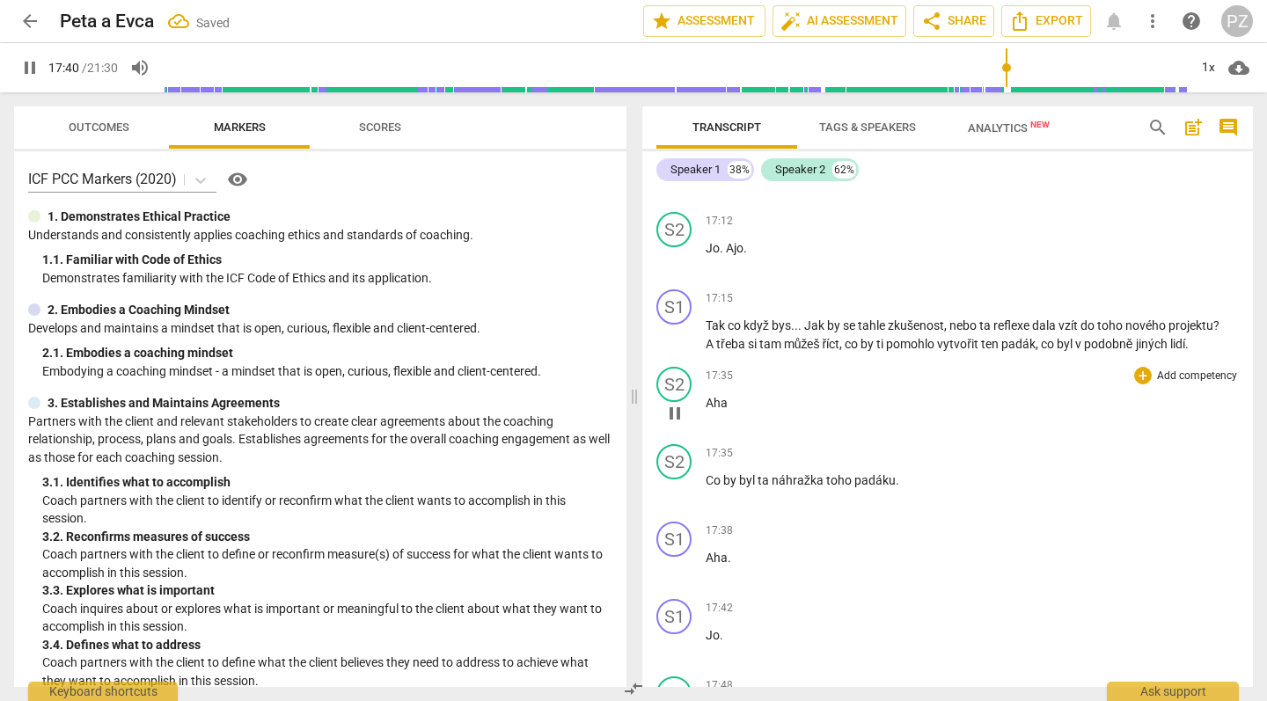
click at [723, 396] on span "Aha" at bounding box center [717, 403] width 22 height 14
click at [730, 394] on p "Aha" at bounding box center [972, 403] width 533 height 18
type input "1062"
click at [734, 549] on p "Aha ." at bounding box center [972, 558] width 533 height 18
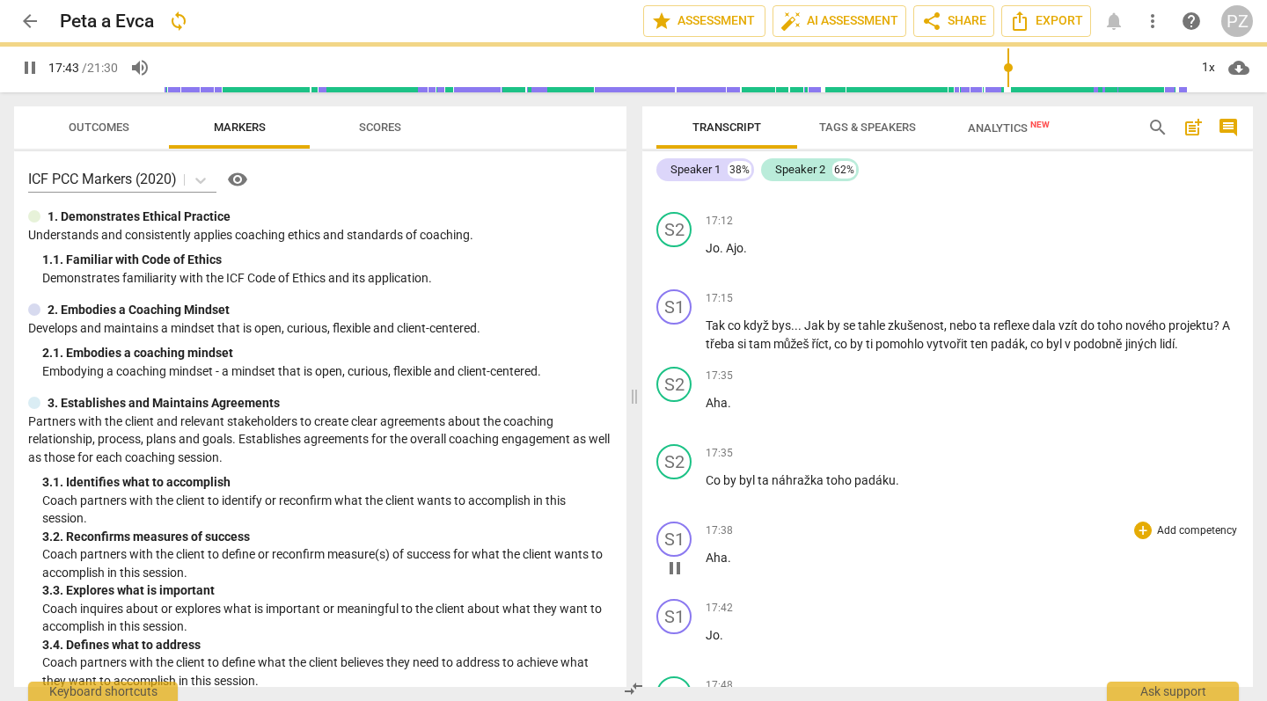
type input "1064"
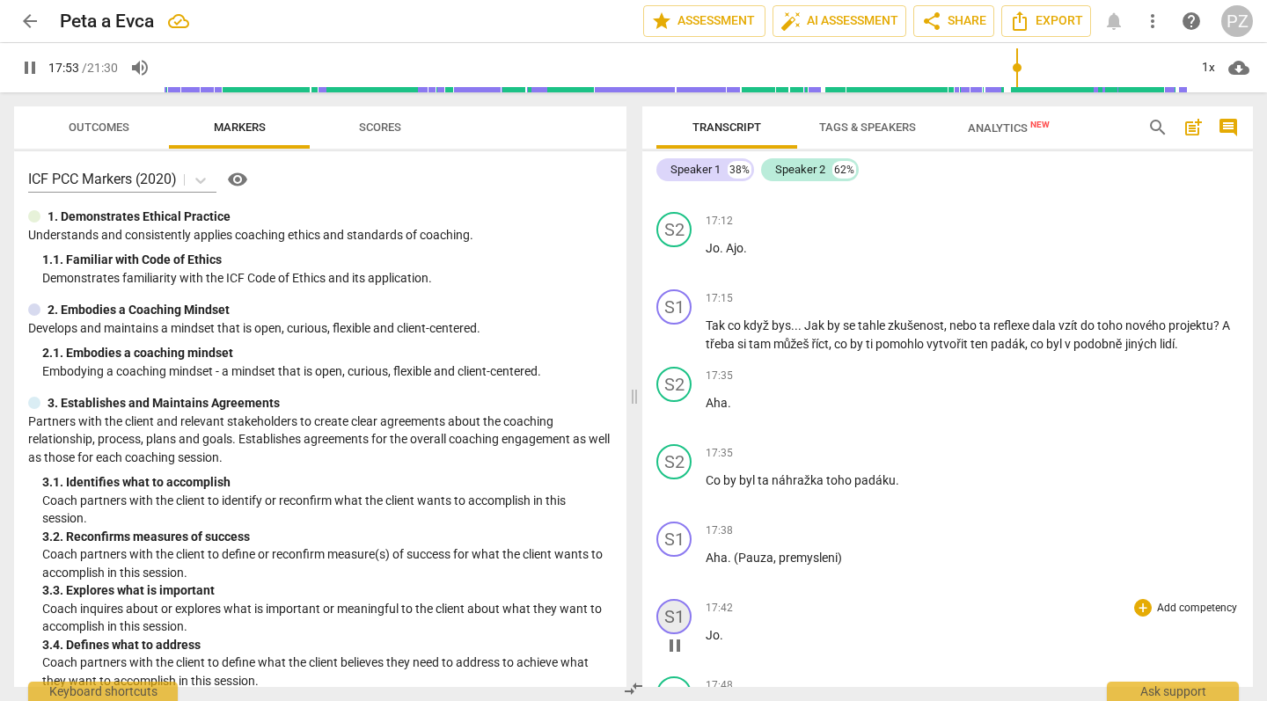
scroll to position [6813, 0]
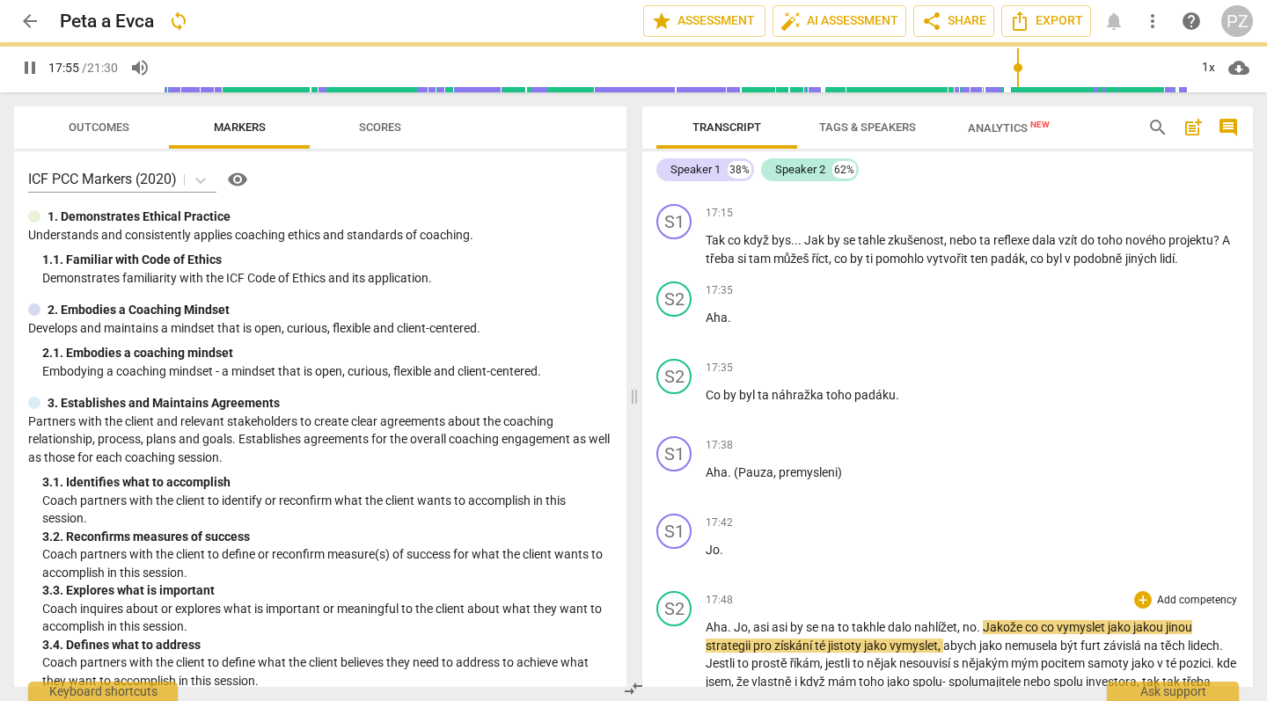
click at [706, 620] on span "Aha" at bounding box center [717, 627] width 22 height 14
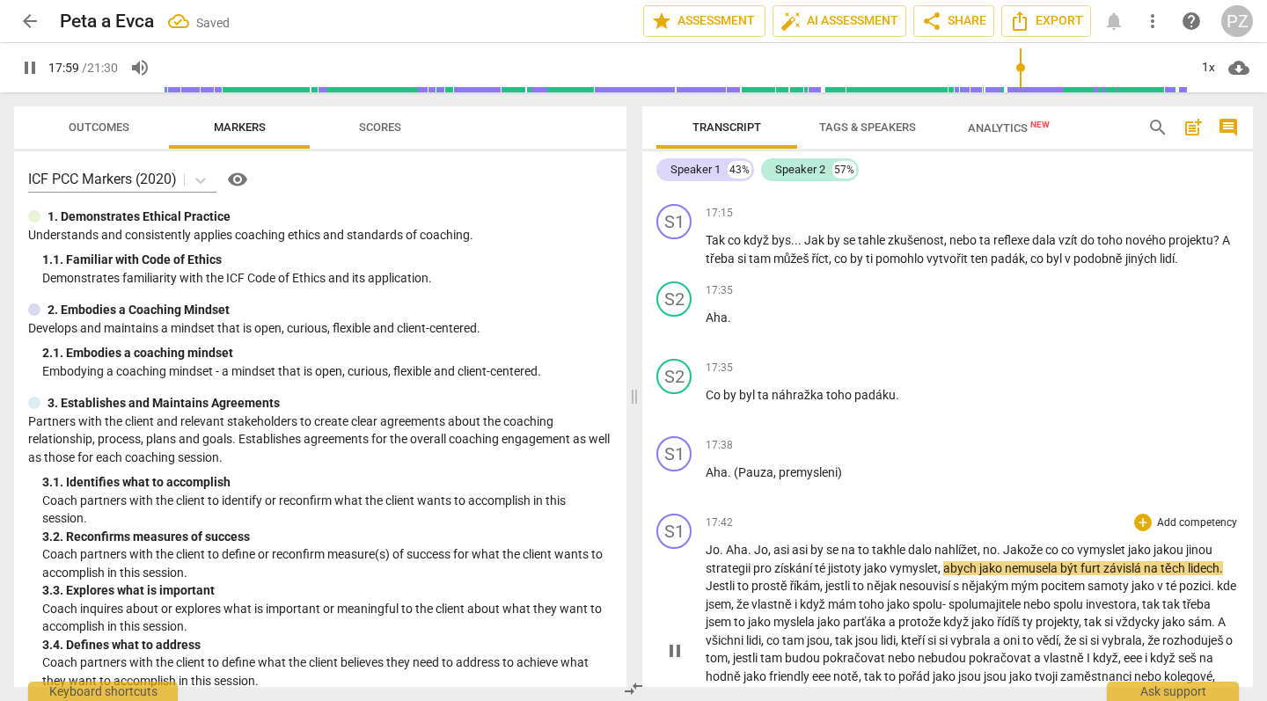
click at [708, 543] on span "Jo" at bounding box center [713, 550] width 14 height 14
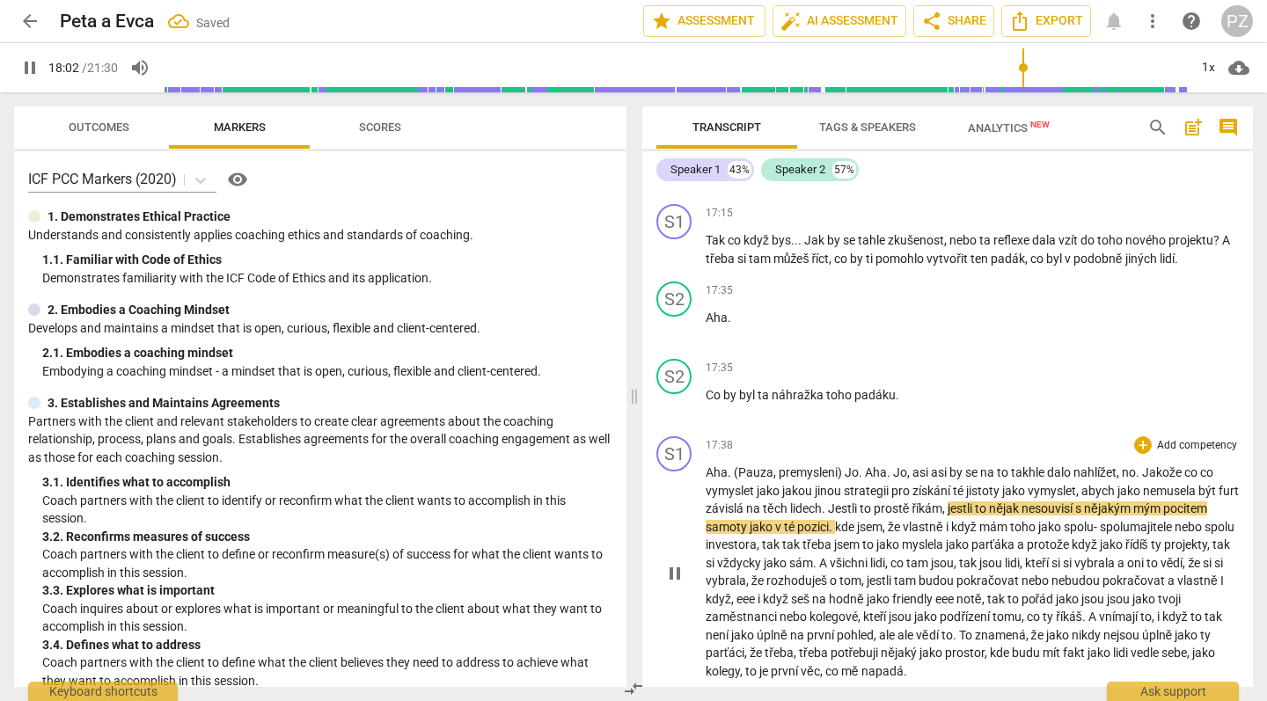
click at [862, 466] on span "." at bounding box center [862, 473] width 6 height 14
type input "1083"
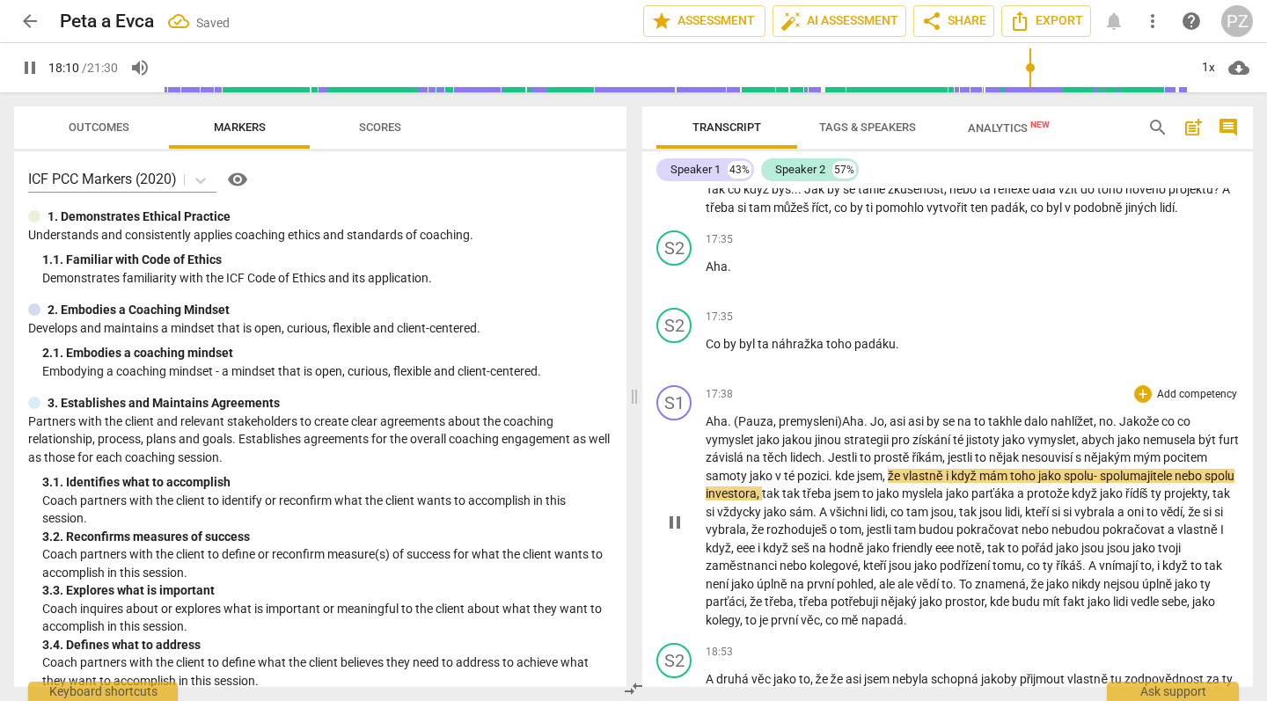
scroll to position [6896, 0]
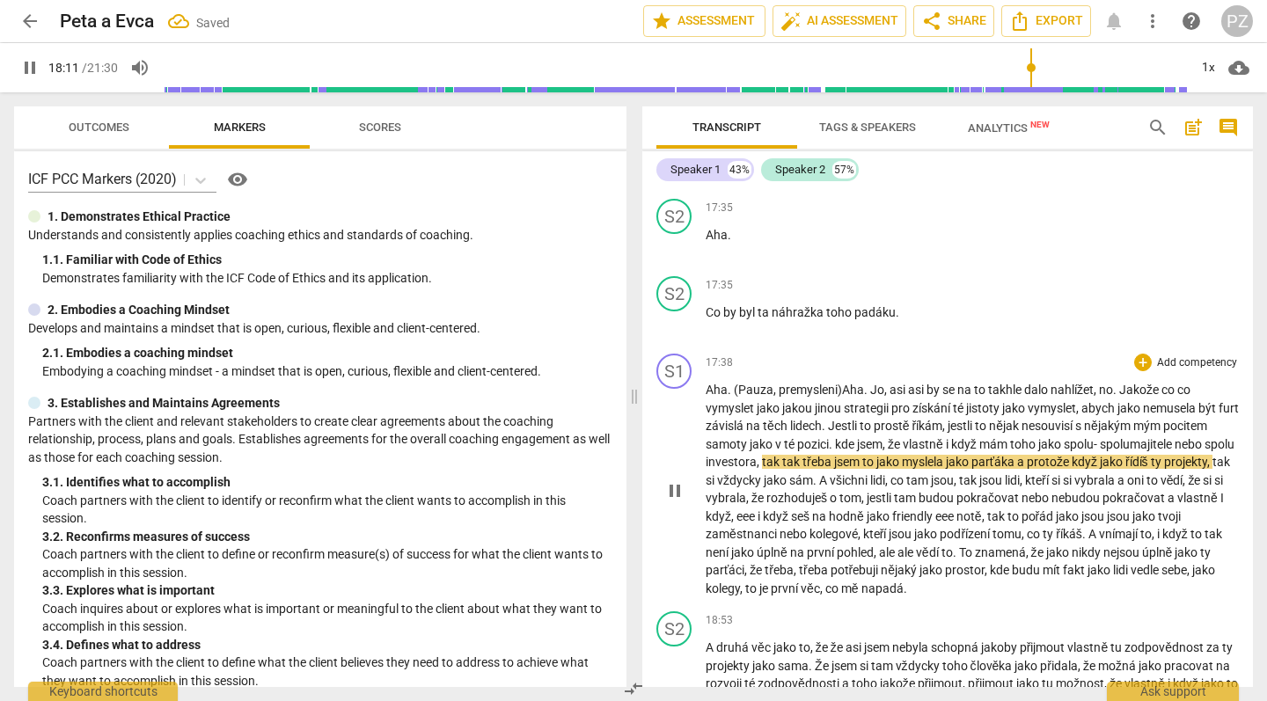
click at [1195, 381] on p "Aha . (Pauza , premysleni) A ha . [PERSON_NAME] , asi asi by se na to takhle da…" at bounding box center [972, 489] width 533 height 216
click at [1191, 383] on span "co" at bounding box center [1183, 390] width 13 height 14
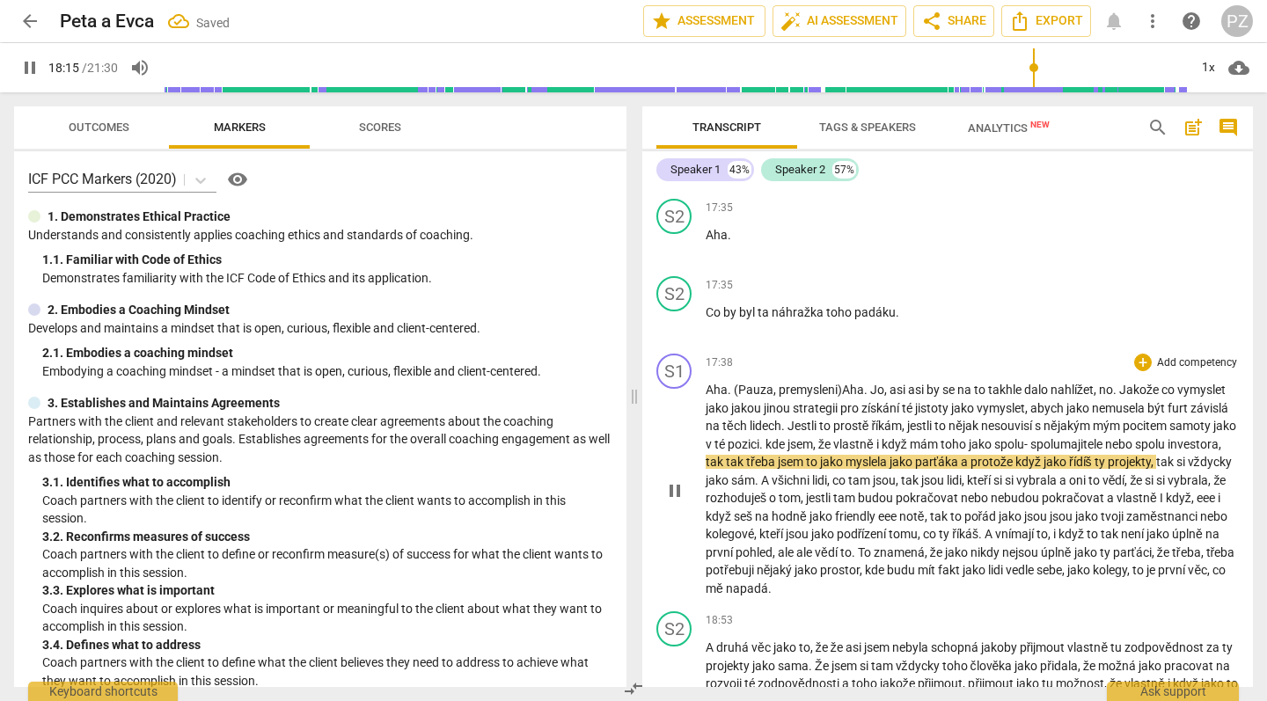
click at [746, 455] on span "tak" at bounding box center [736, 462] width 20 height 14
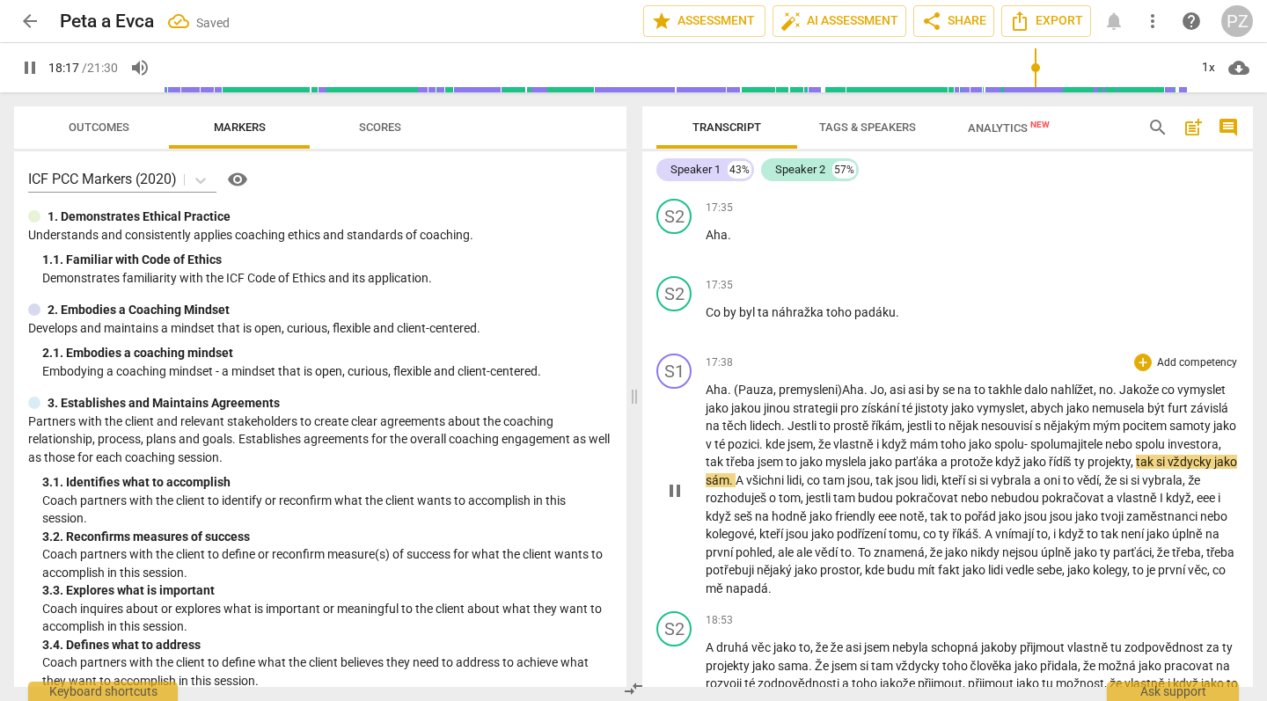
click at [810, 510] on span "hodně" at bounding box center [791, 517] width 38 height 14
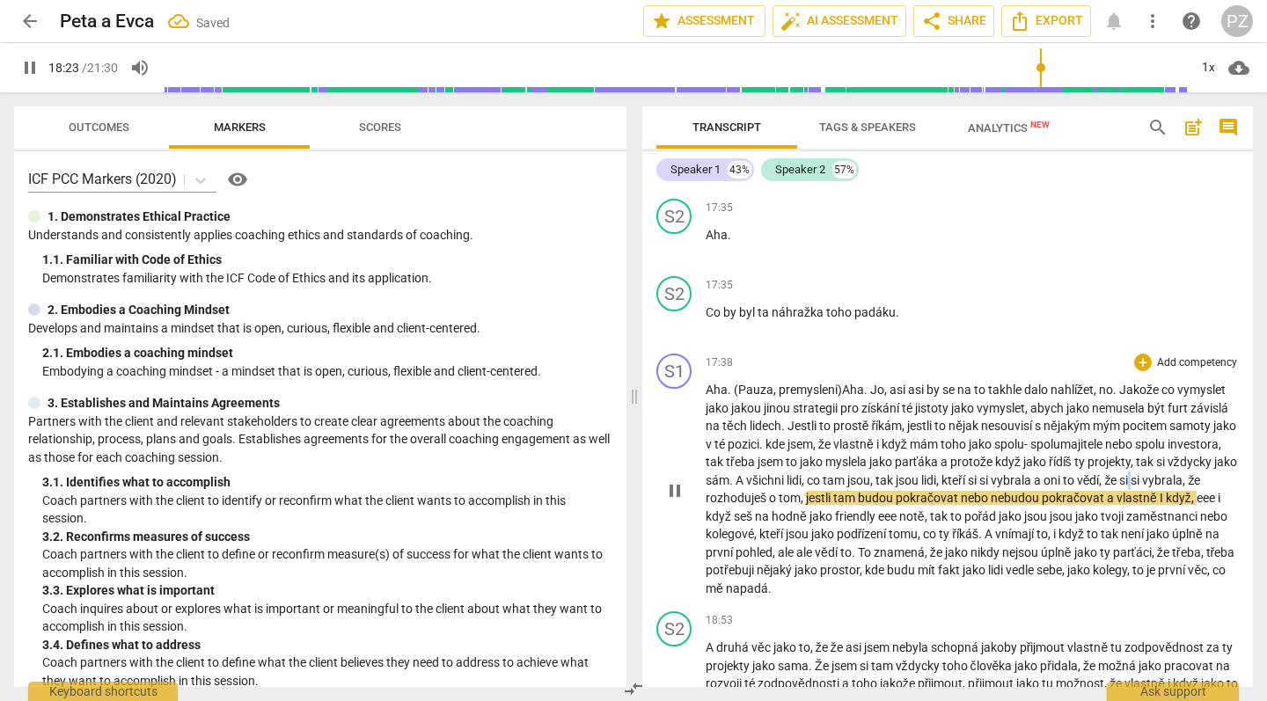
click at [1131, 473] on span "si" at bounding box center [1124, 480] width 11 height 14
click at [1197, 491] on span "eee" at bounding box center [1207, 498] width 21 height 14
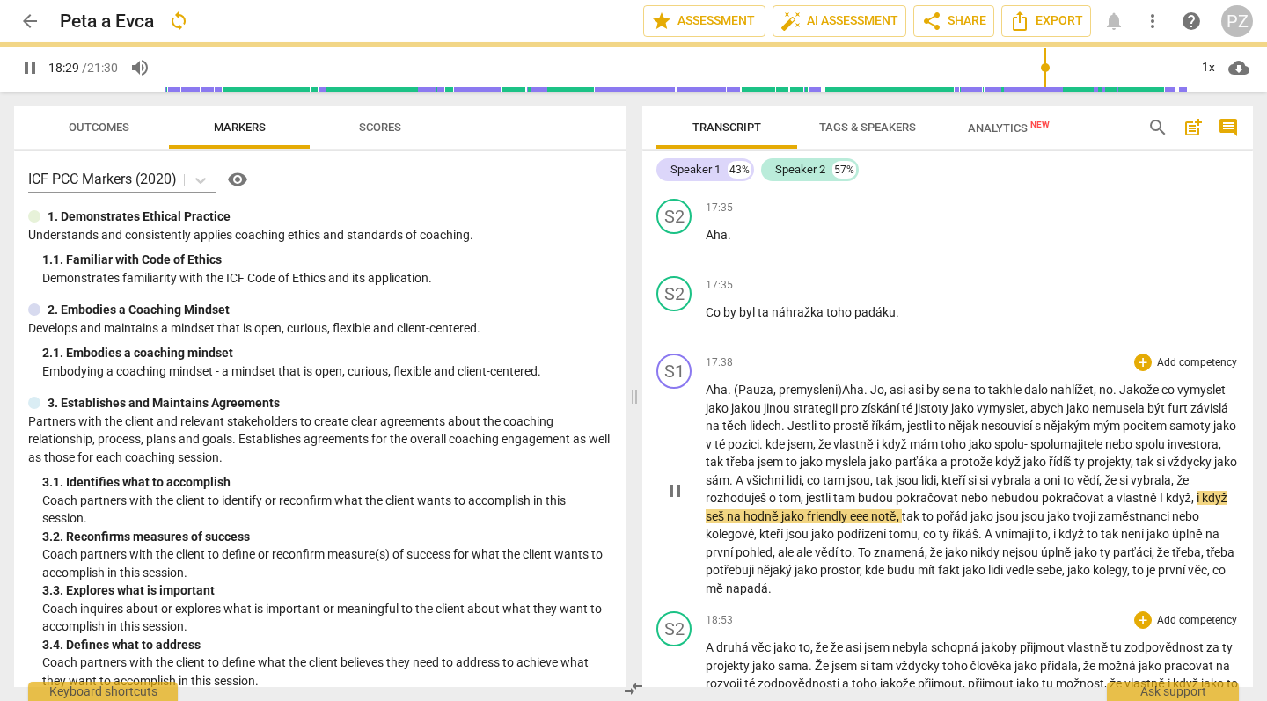
click at [945, 605] on div "S2 play_arrow pause 18:53 + Add competency keyboard_arrow_right A druhá věc jak…" at bounding box center [947, 680] width 611 height 150
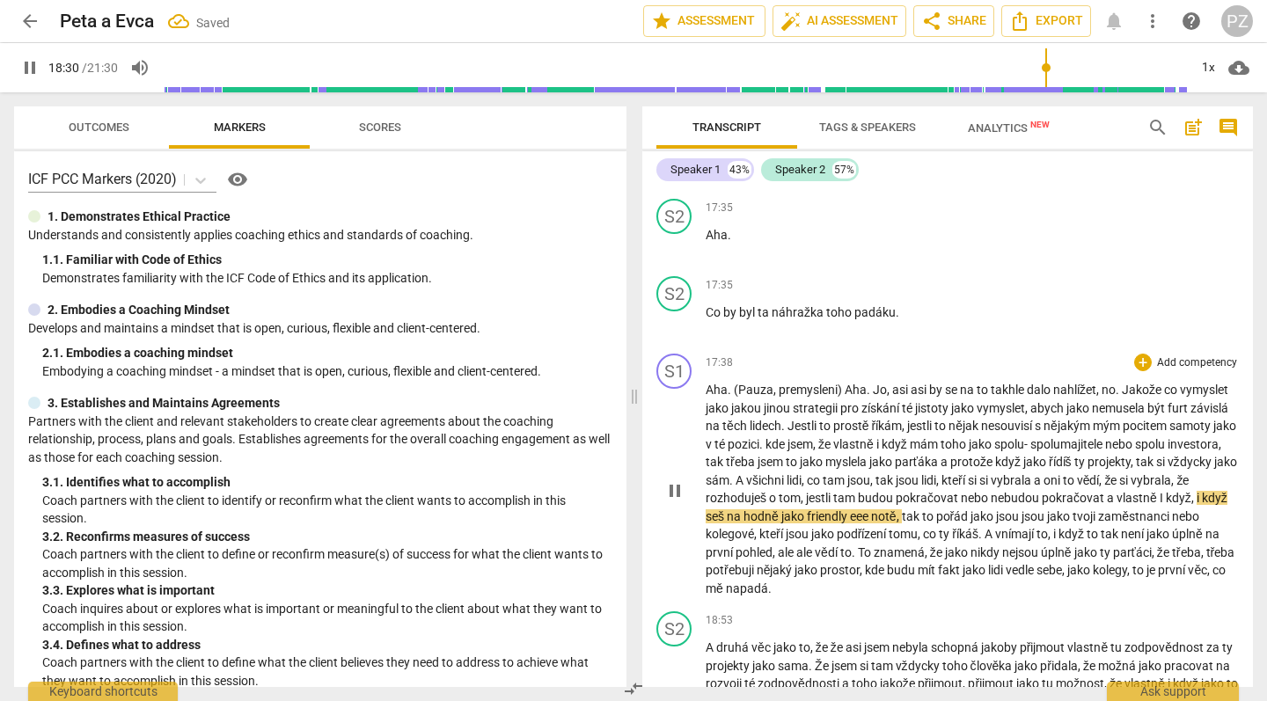
click at [897, 510] on span "notě" at bounding box center [884, 517] width 26 height 14
type input "1111"
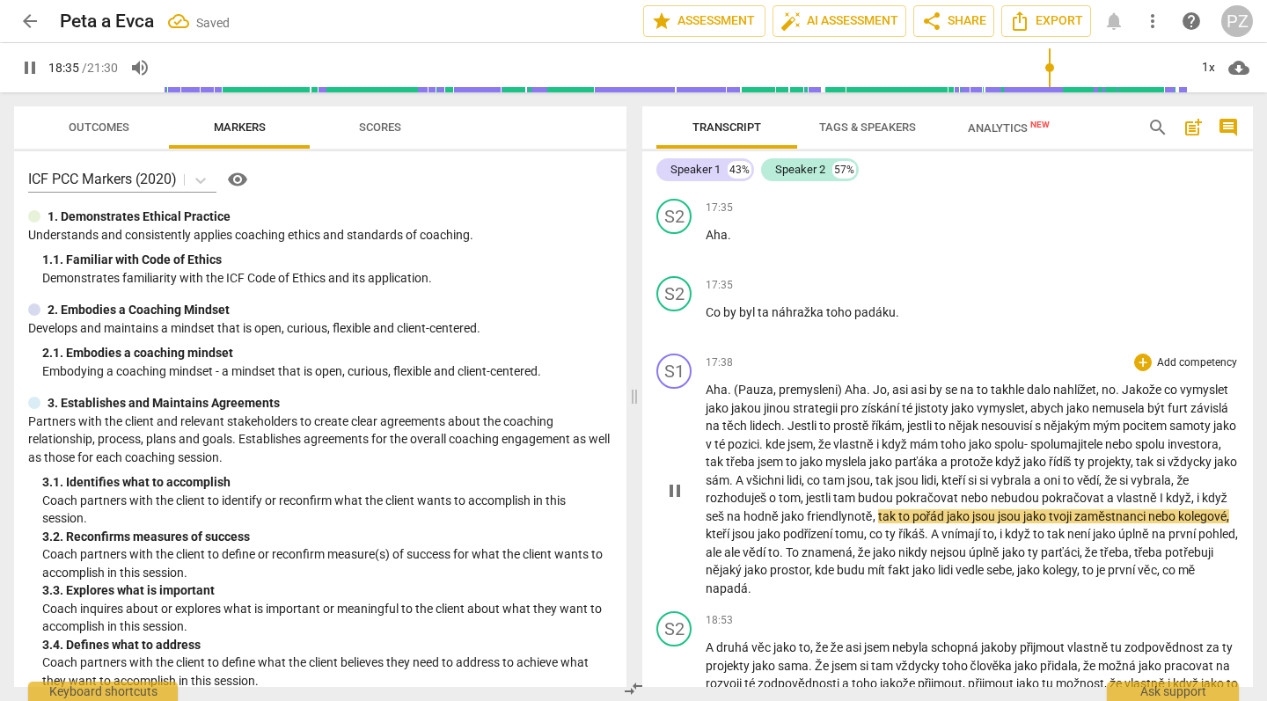
click at [913, 511] on p "Aha . (Pauza , premysleni) Aha . [PERSON_NAME] , asi asi by se na to takhle dal…" at bounding box center [972, 489] width 533 height 216
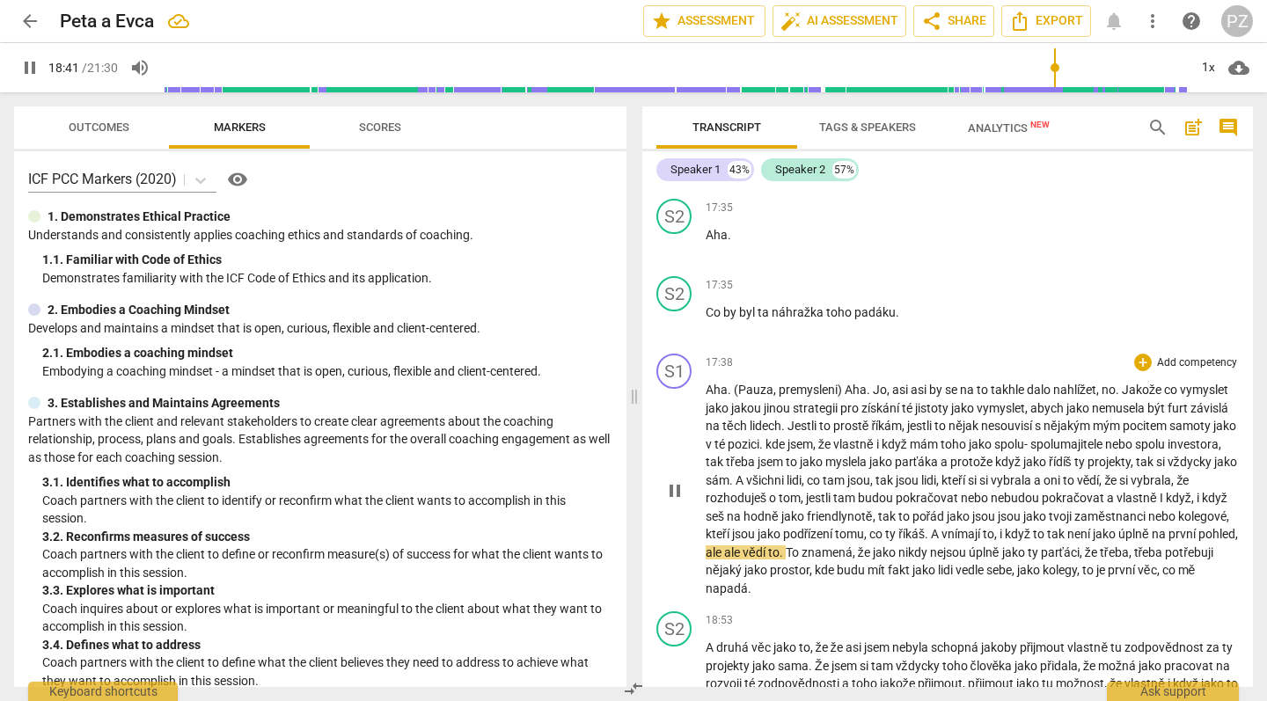
click at [724, 546] on span "ale" at bounding box center [715, 553] width 18 height 14
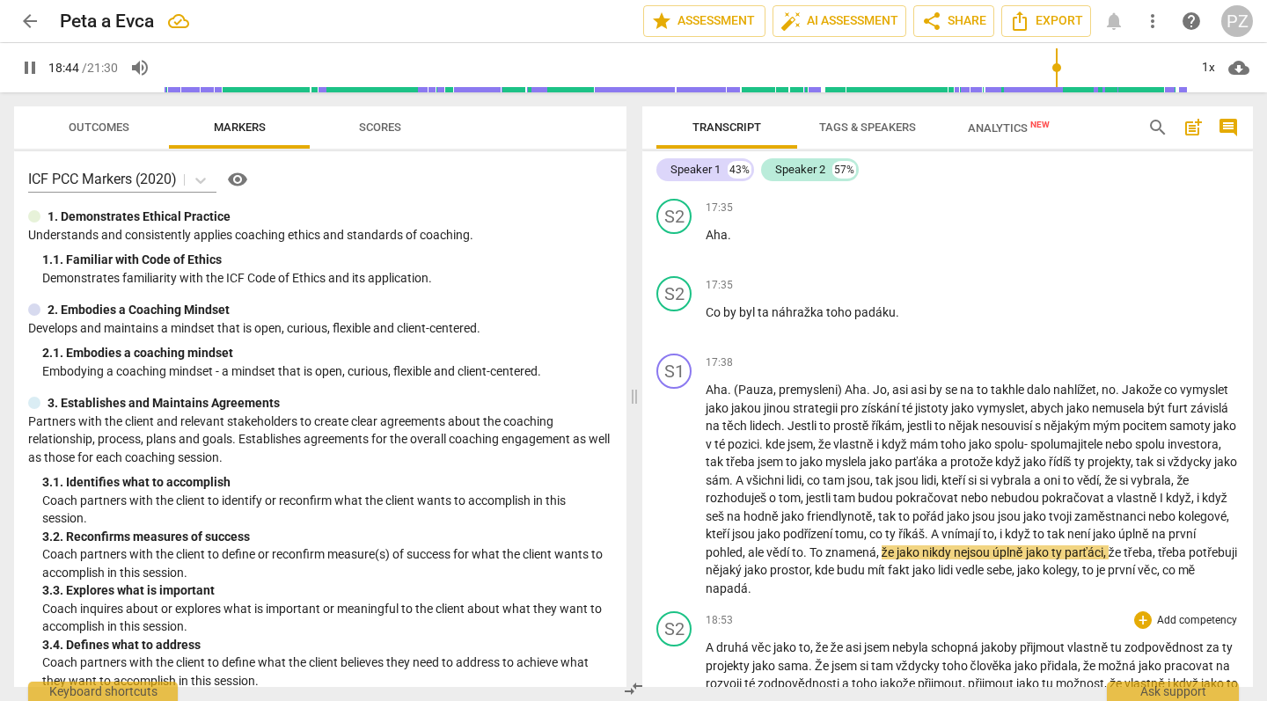
click at [937, 612] on div "18:53 + Add competency keyboard_arrow_right" at bounding box center [972, 621] width 533 height 18
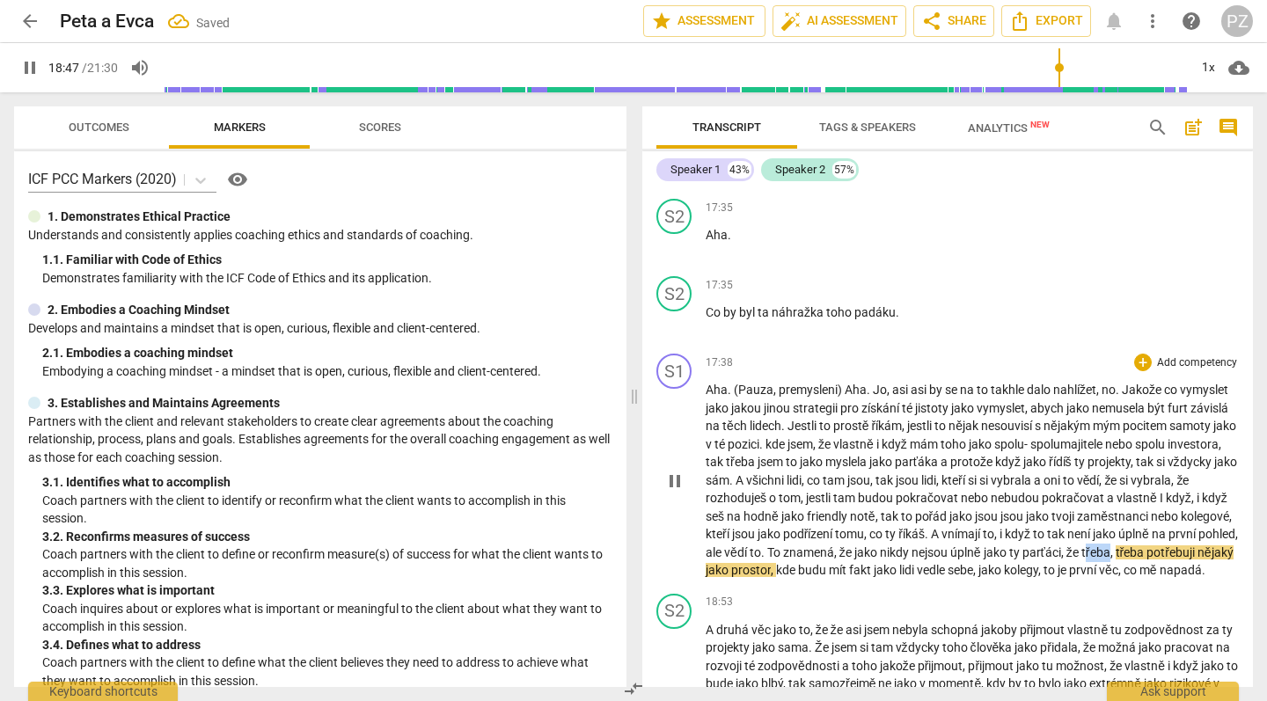
drag, startPoint x: 734, startPoint y: 497, endPoint x: 709, endPoint y: 497, distance: 24.6
click at [709, 497] on p "Aha . (Pauza , premysleni) Aha . [PERSON_NAME] , asi asi by se na to takhle dal…" at bounding box center [972, 480] width 533 height 199
type input "1128"
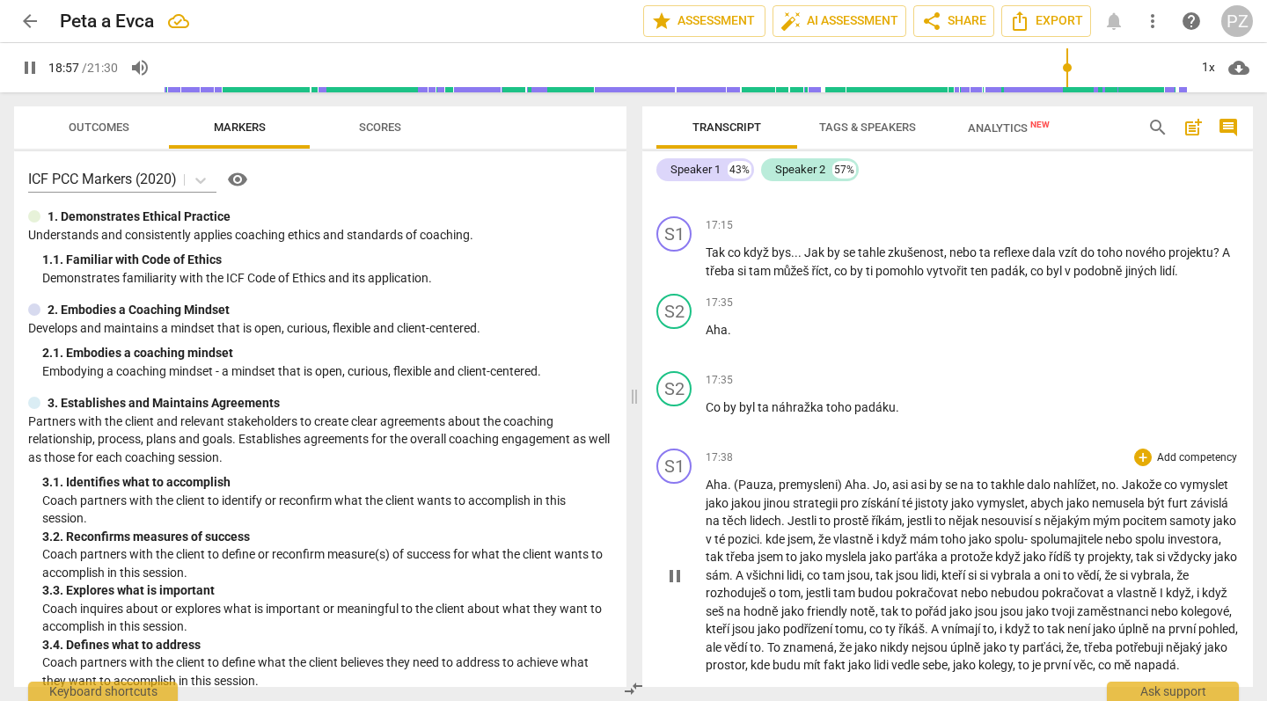
scroll to position [6892, 0]
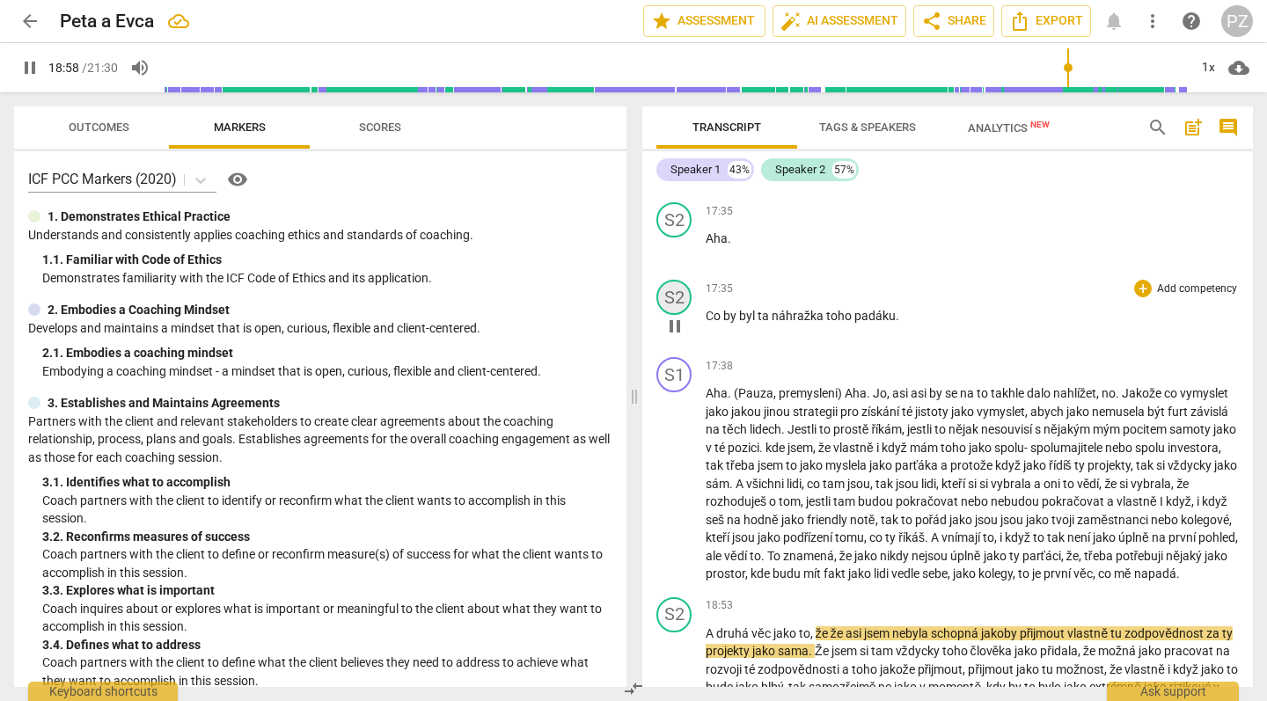
click at [675, 280] on div "S2" at bounding box center [674, 297] width 35 height 35
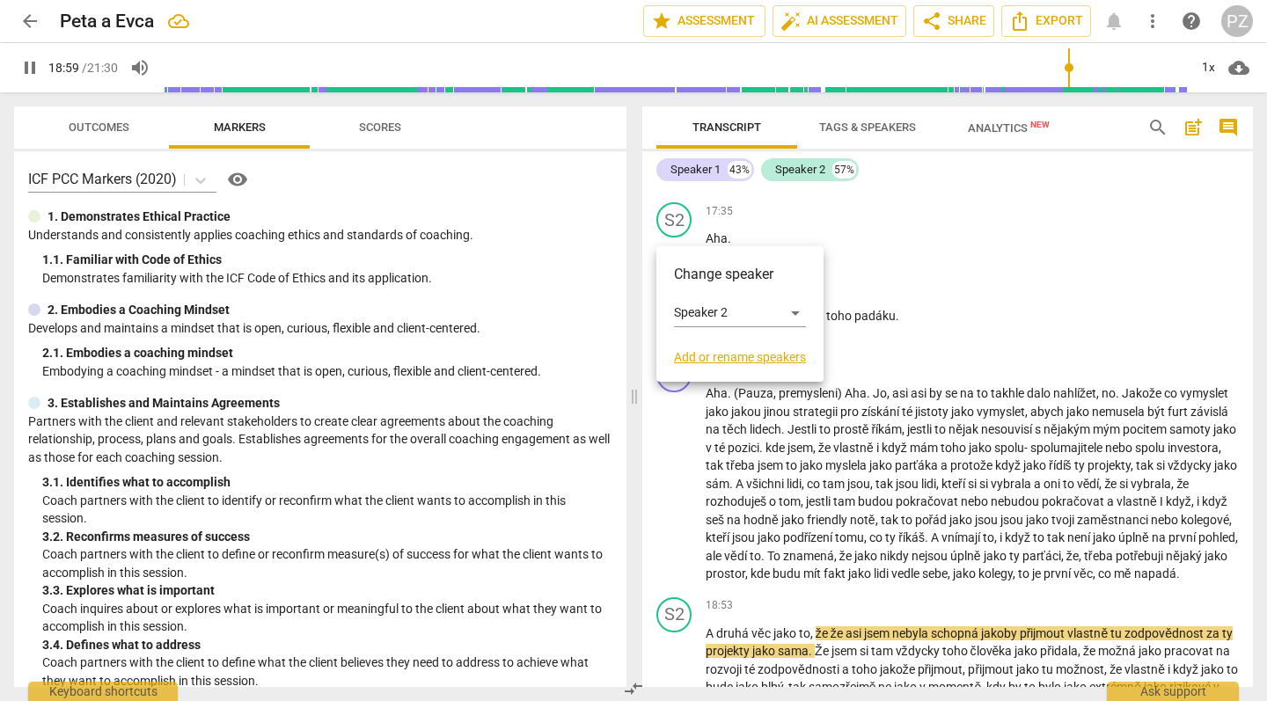
click at [704, 297] on div "Change speaker Speaker 2 Add or rename speakers" at bounding box center [740, 314] width 132 height 100
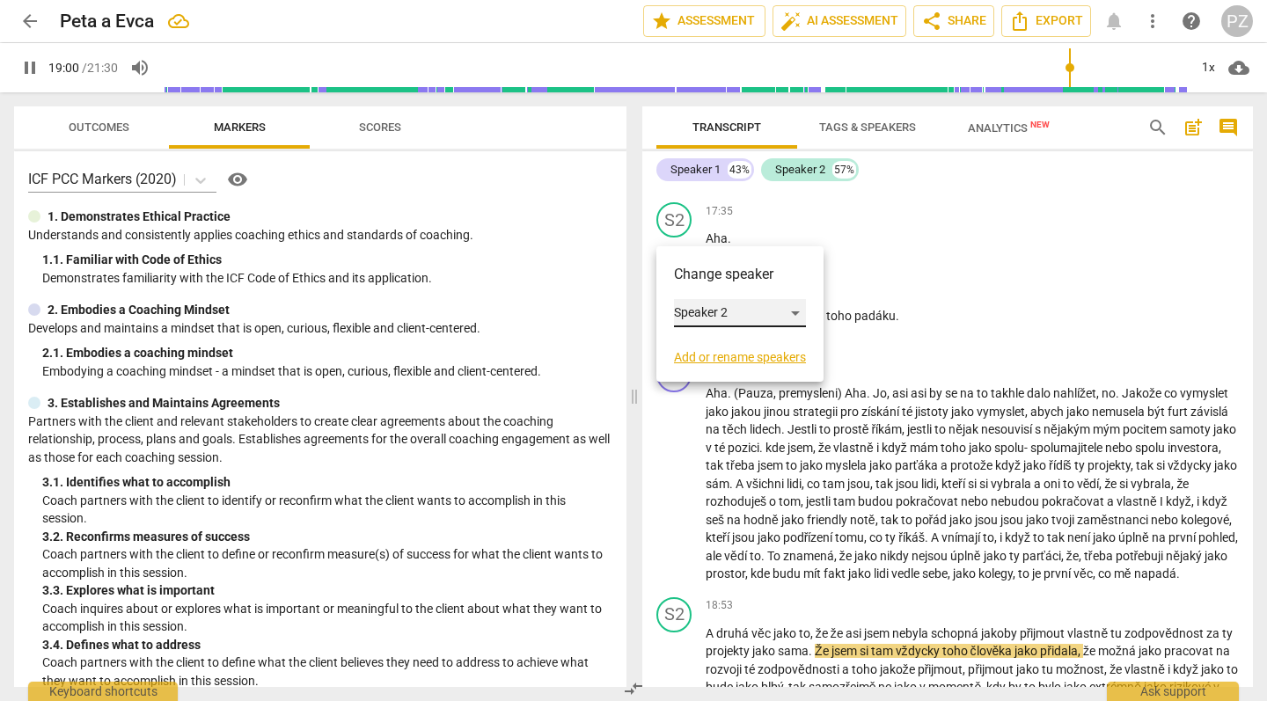
click at [708, 316] on div "Speaker 2" at bounding box center [740, 313] width 132 height 28
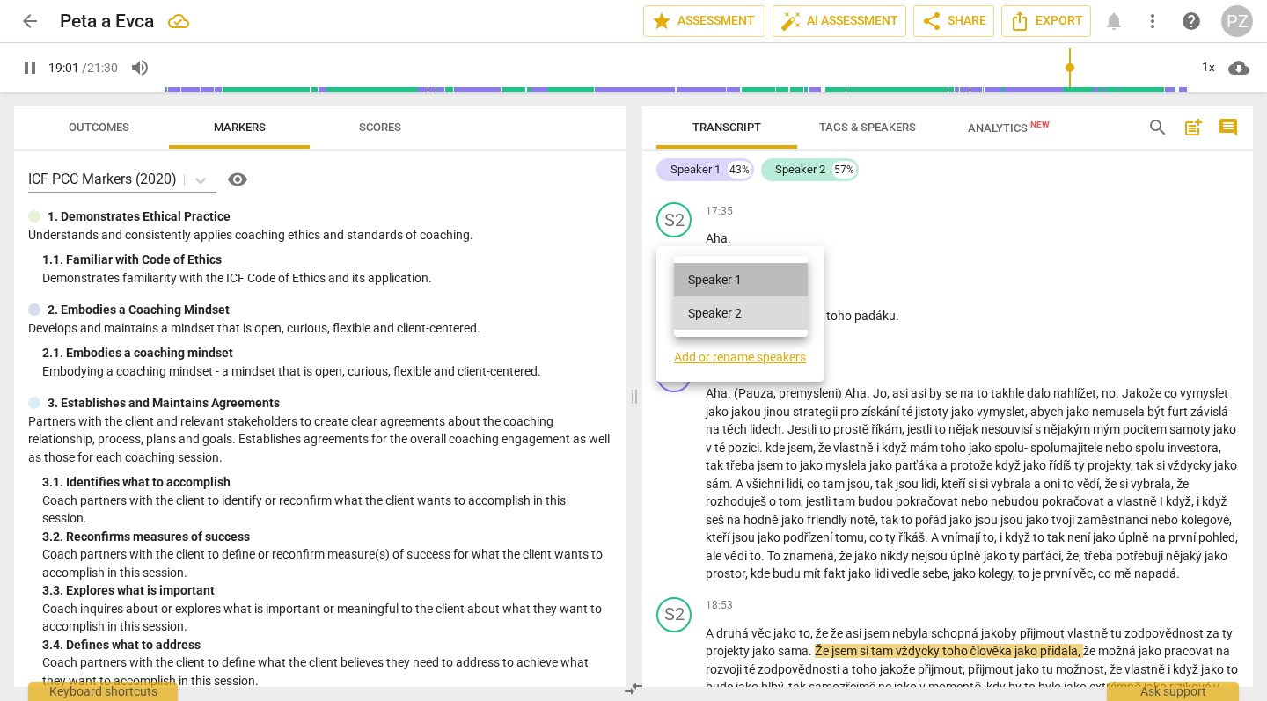
click at [731, 275] on li "Speaker 1" at bounding box center [741, 279] width 134 height 33
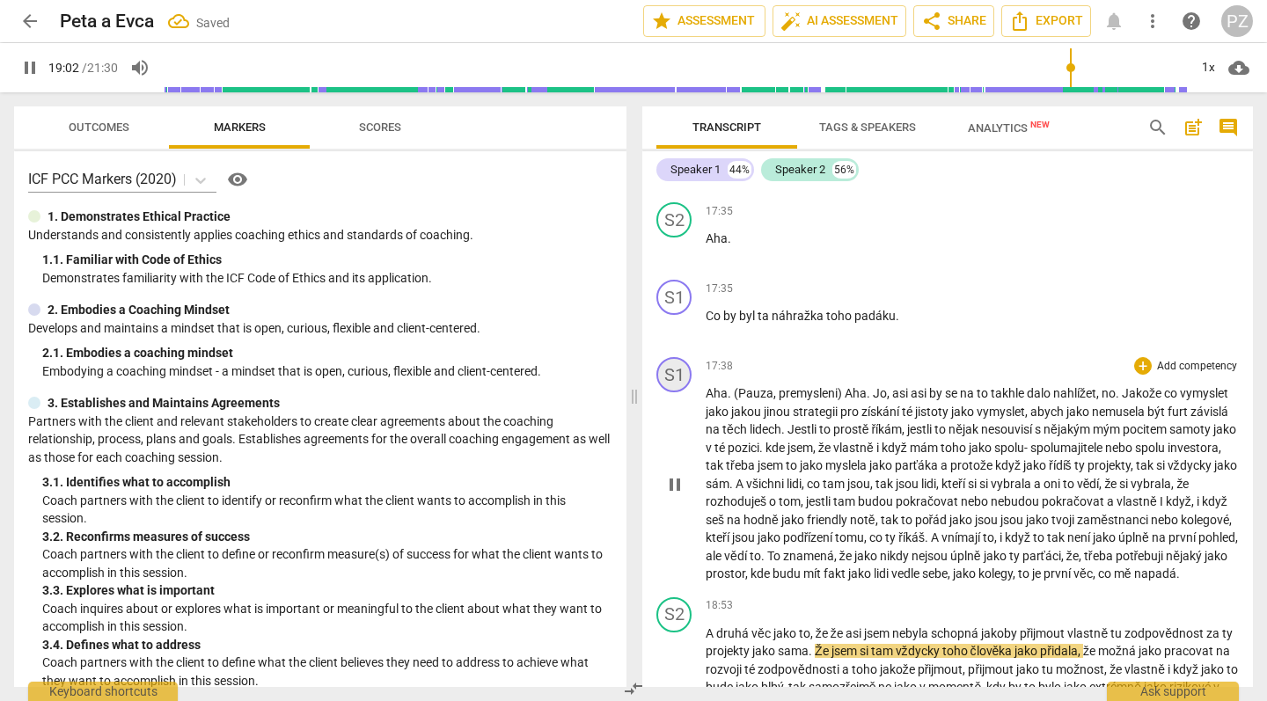
click at [674, 357] on div "S1" at bounding box center [674, 374] width 35 height 35
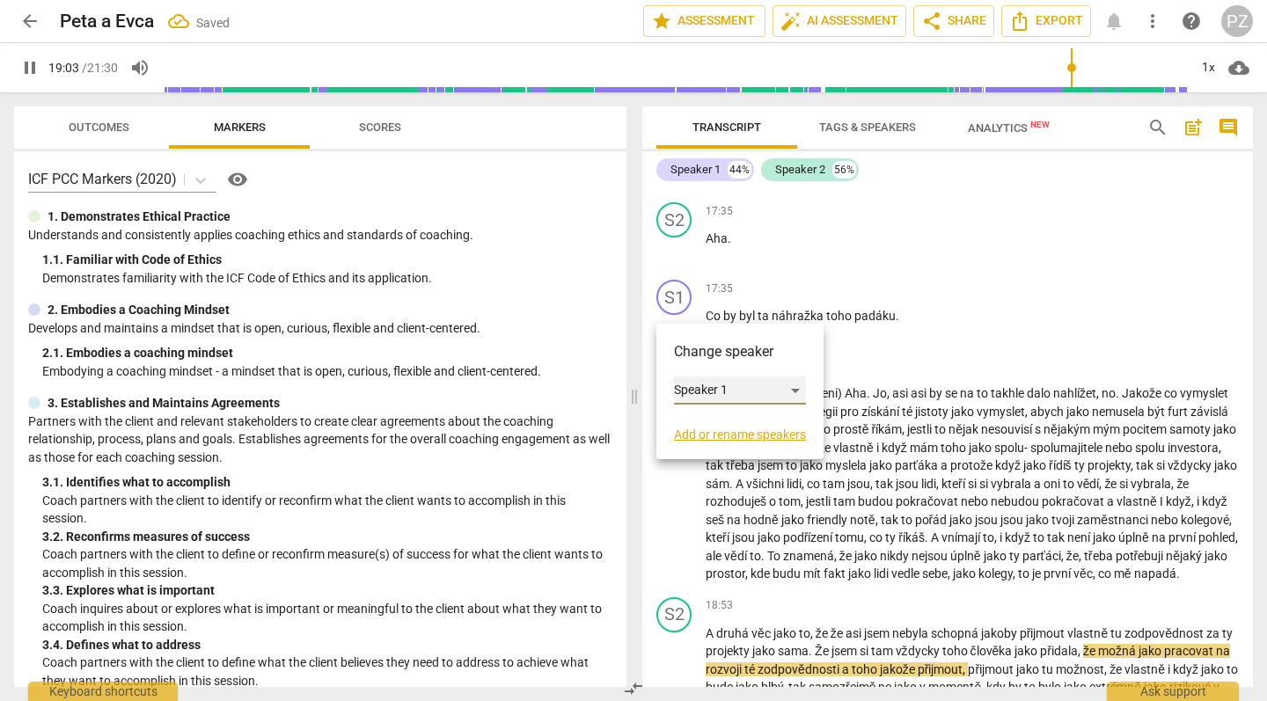
click at [702, 388] on div "Speaker 1" at bounding box center [740, 391] width 132 height 28
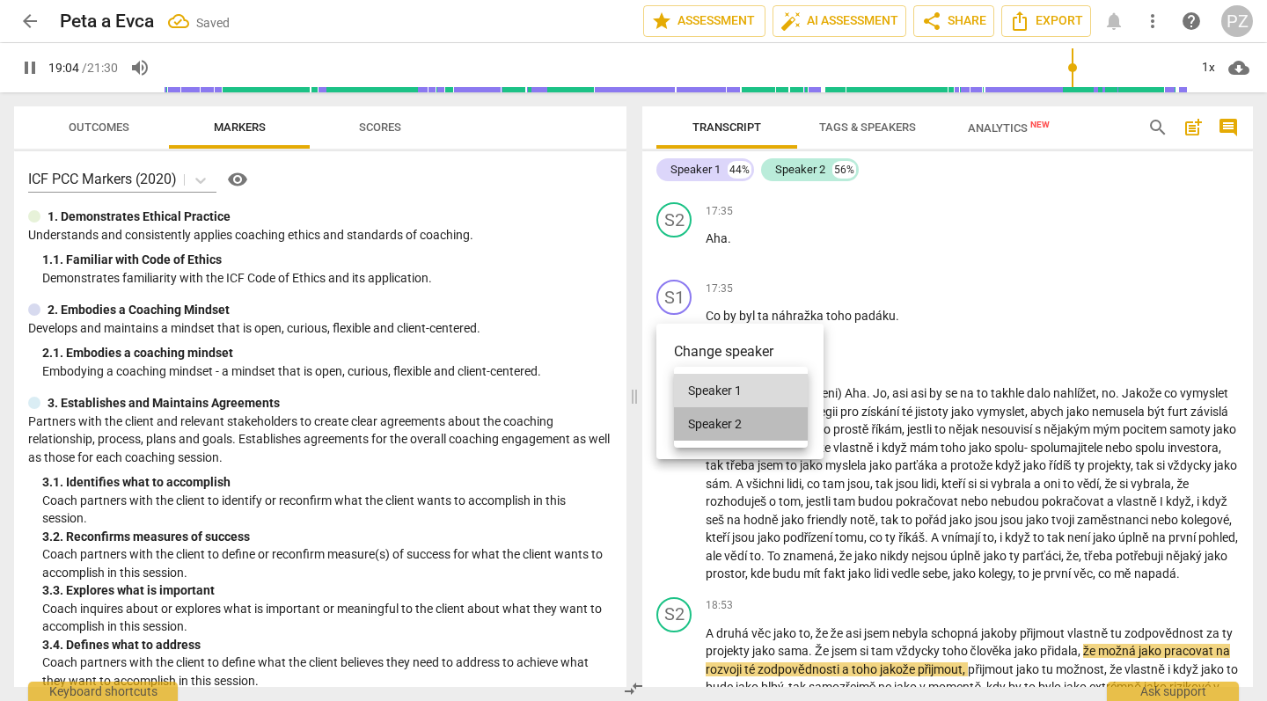
click at [717, 429] on li "Speaker 2" at bounding box center [741, 423] width 134 height 33
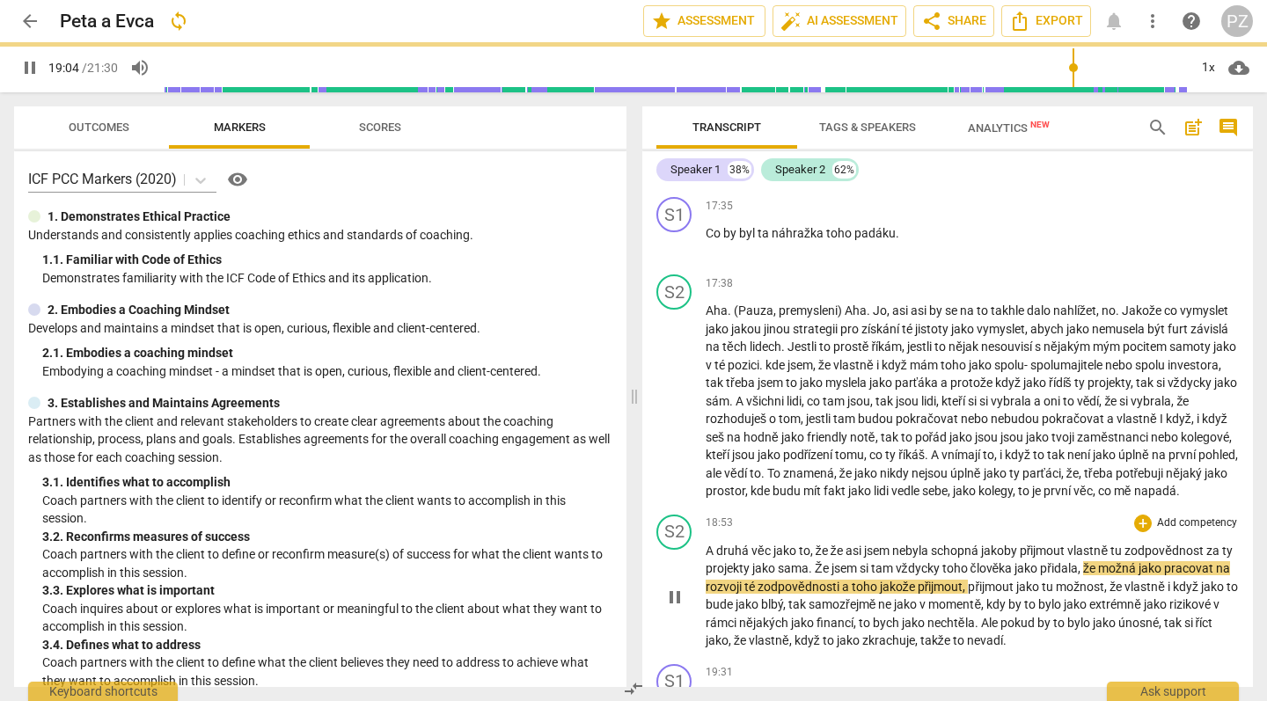
scroll to position [7025, 0]
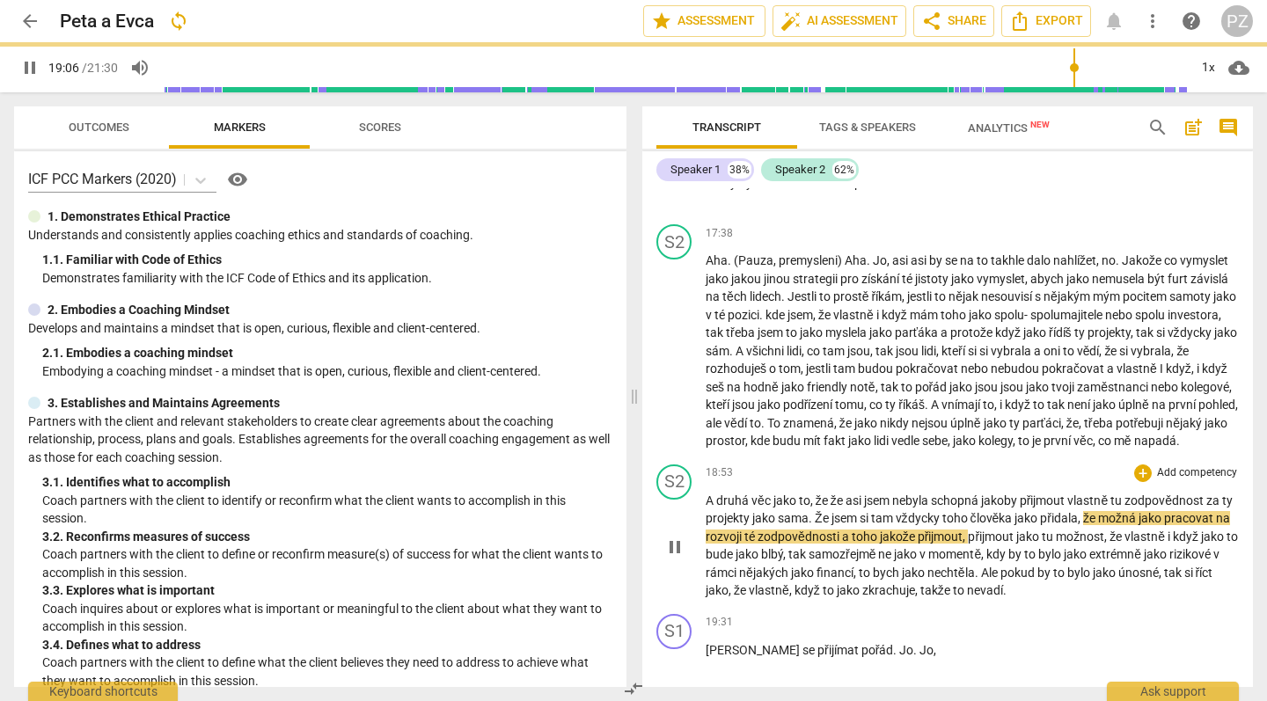
click at [707, 494] on span "A" at bounding box center [711, 501] width 11 height 14
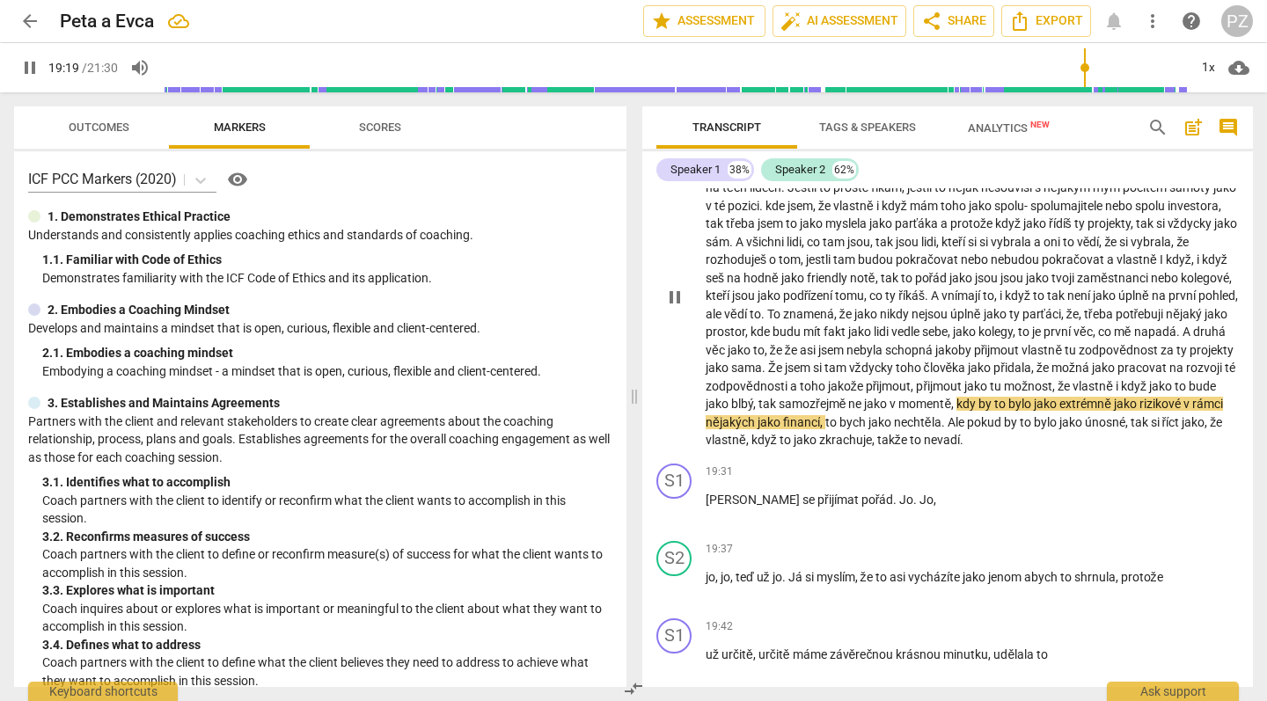
scroll to position [7135, 0]
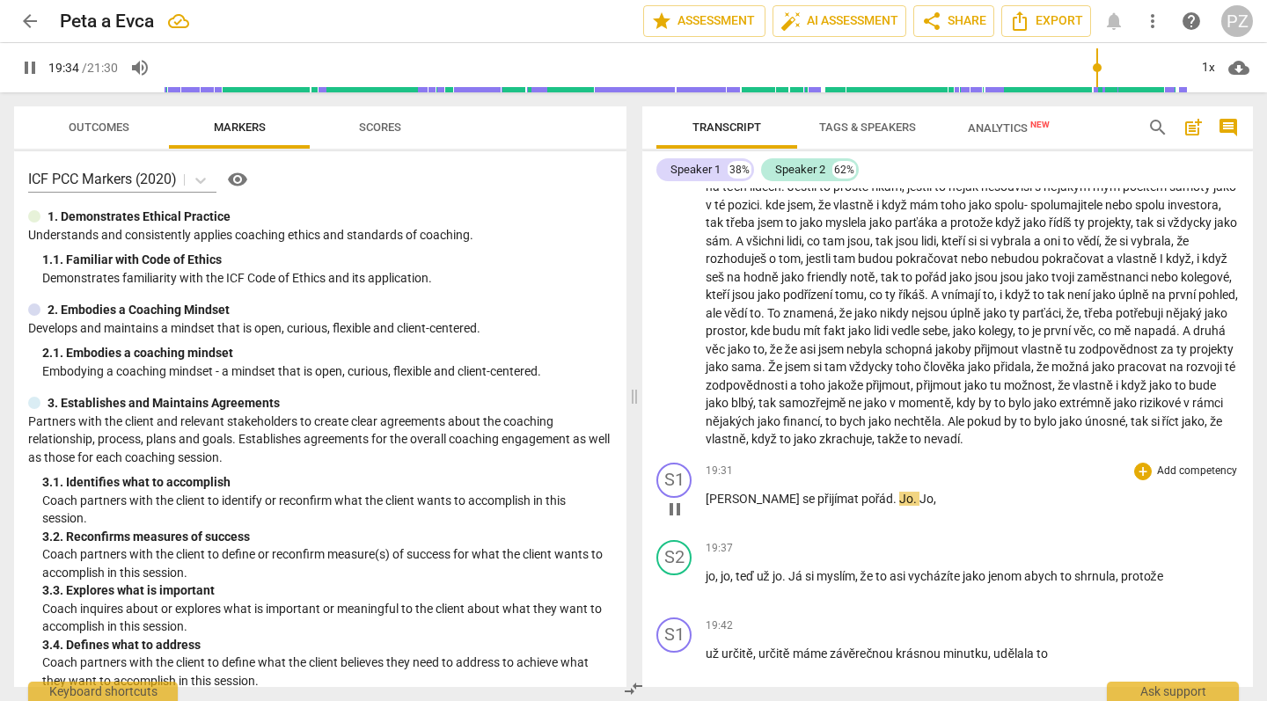
click at [893, 492] on span "." at bounding box center [896, 499] width 6 height 14
type input "1176"
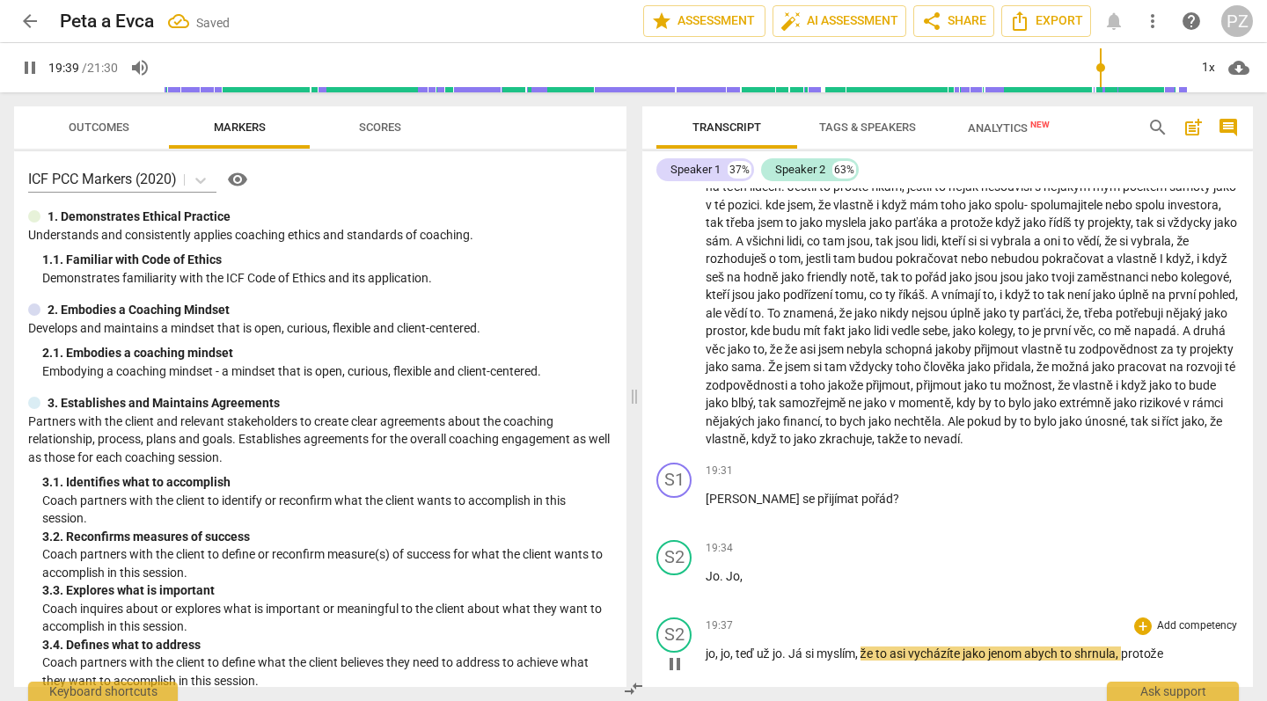
click at [705, 653] on div "play_arrow pause" at bounding box center [683, 664] width 45 height 23
click at [707, 647] on span "jo" at bounding box center [711, 654] width 10 height 14
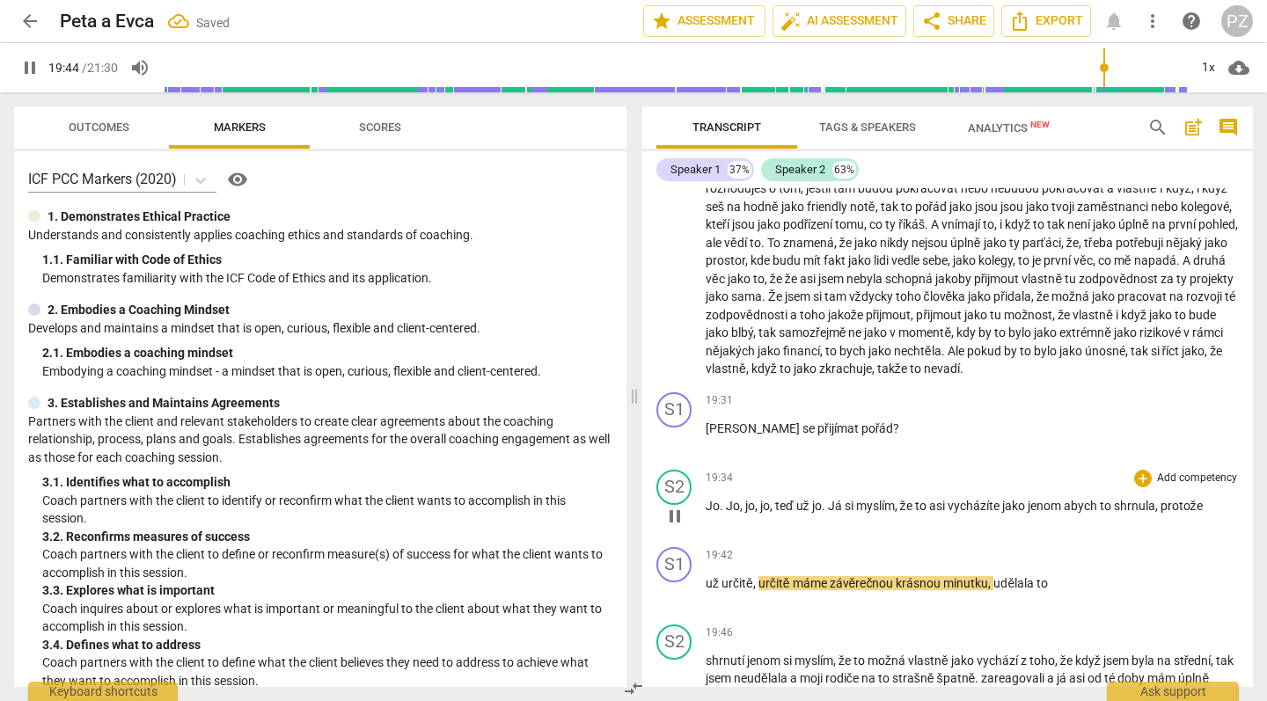
scroll to position [7233, 0]
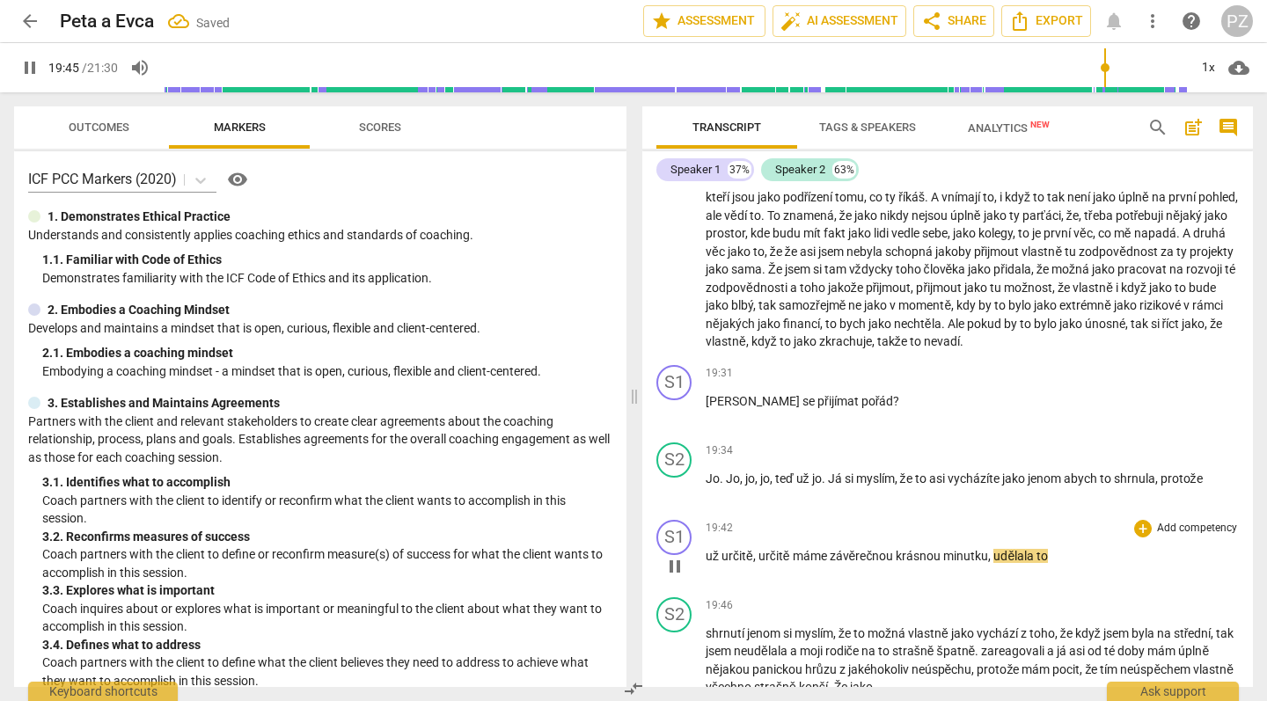
click at [1018, 549] on span "udělala" at bounding box center [1015, 556] width 43 height 14
click at [1051, 547] on p "už určitě , určitě máme závěrečnou krásnou minutku , udělala to" at bounding box center [972, 556] width 533 height 18
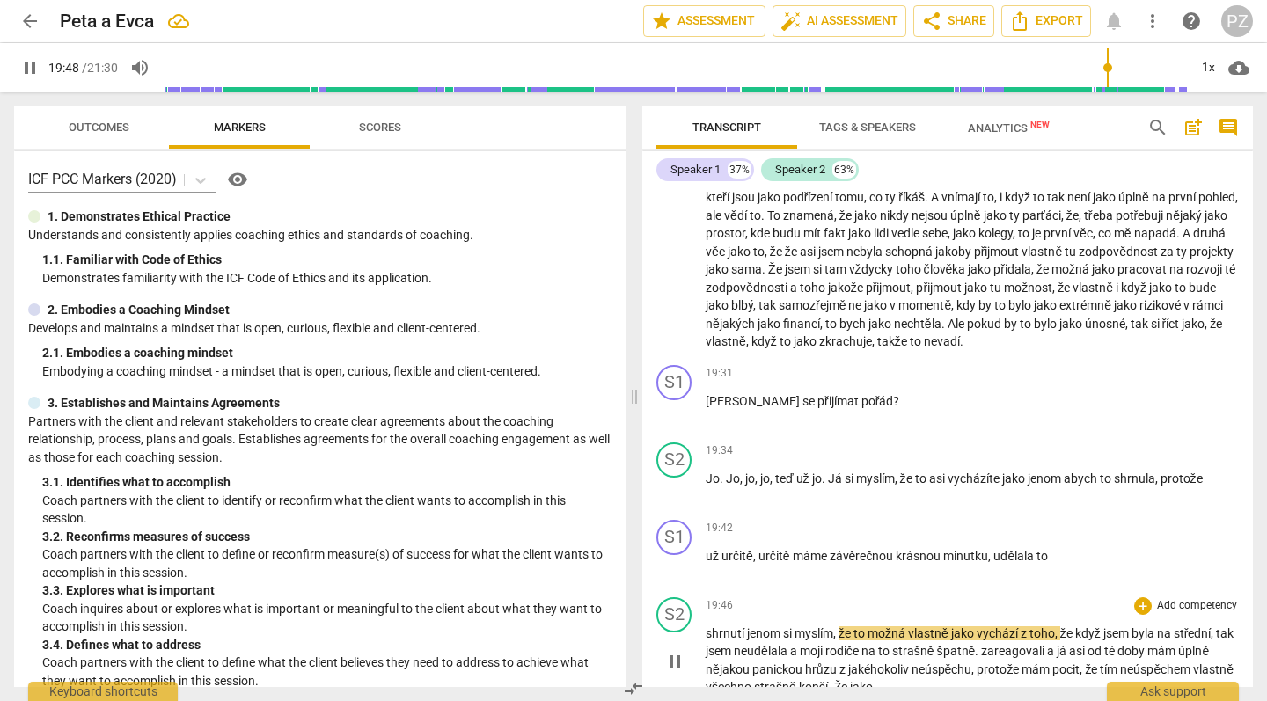
click at [708, 627] on span "shrnutí" at bounding box center [726, 634] width 41 height 14
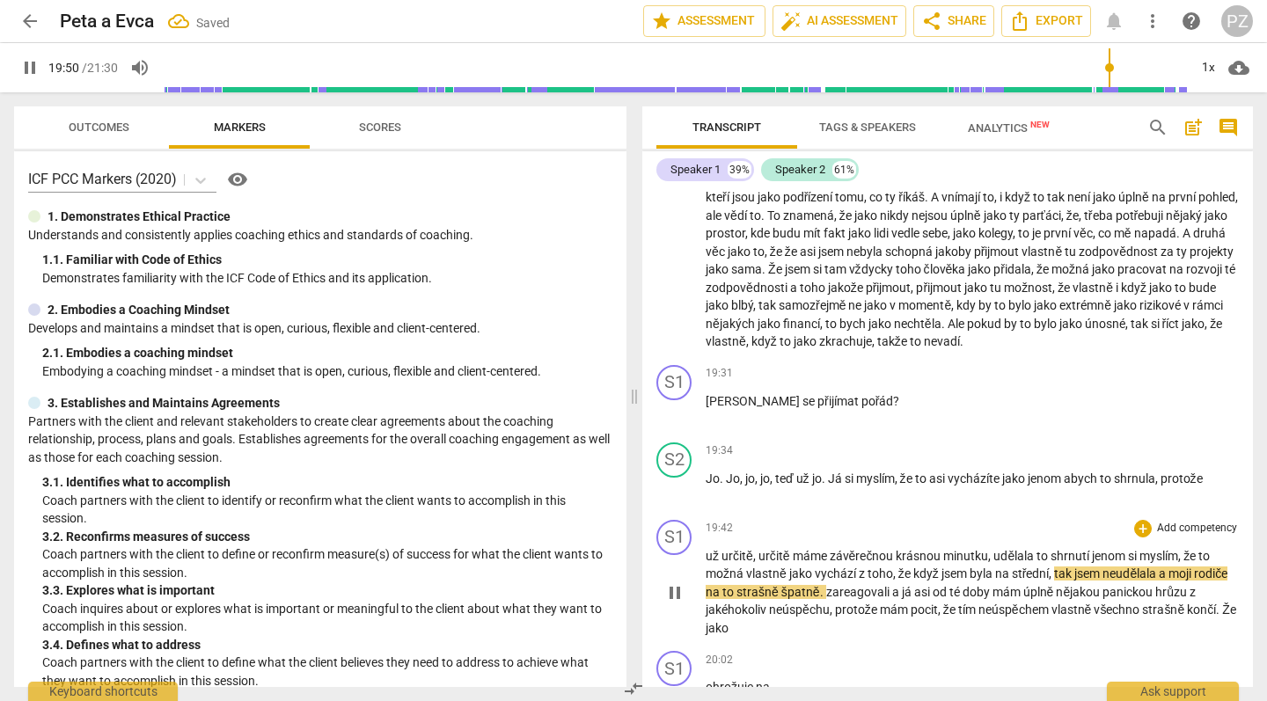
click at [1089, 549] on span "shrnutí" at bounding box center [1071, 556] width 41 height 14
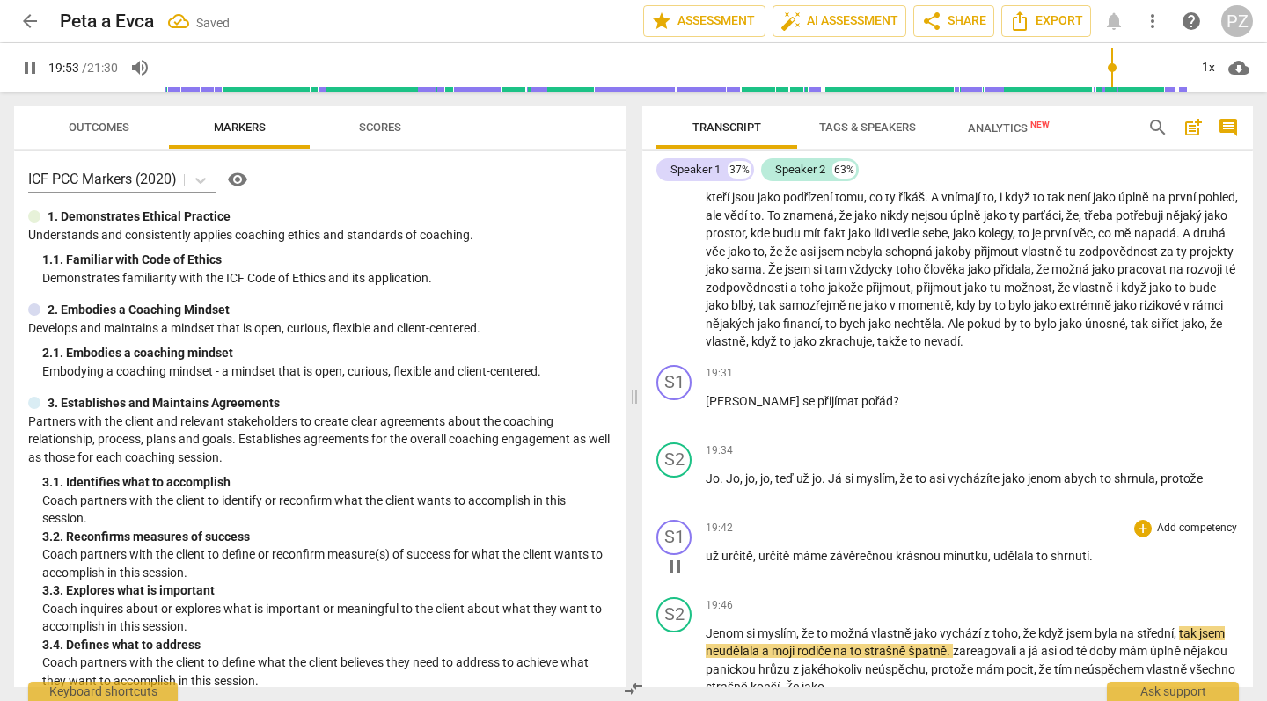
click at [720, 549] on span "už" at bounding box center [714, 556] width 16 height 14
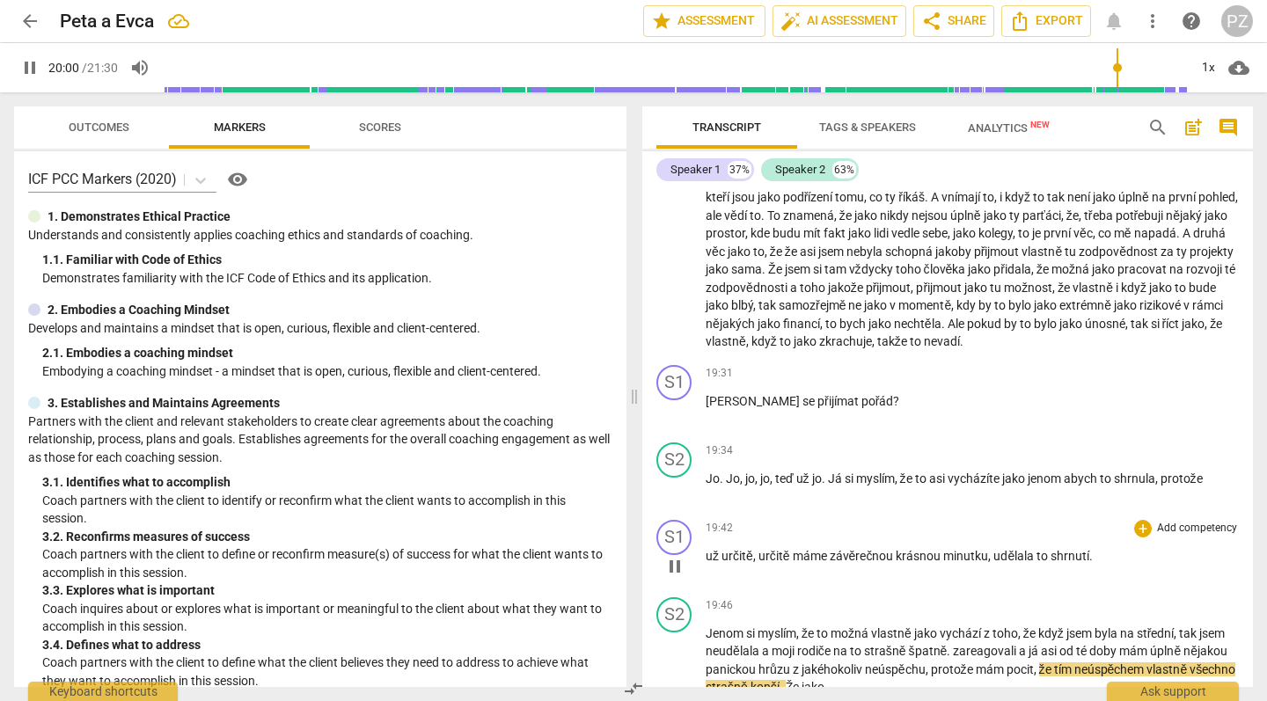
type input "1200"
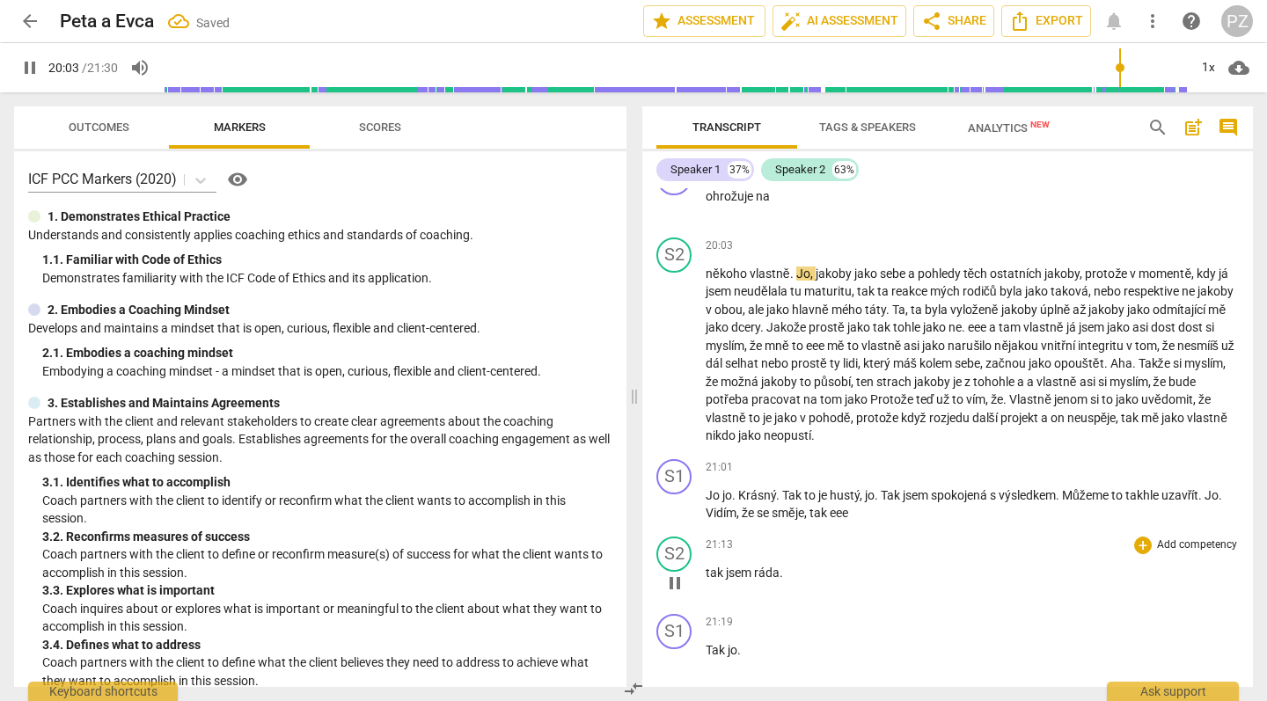
scroll to position [7275, 0]
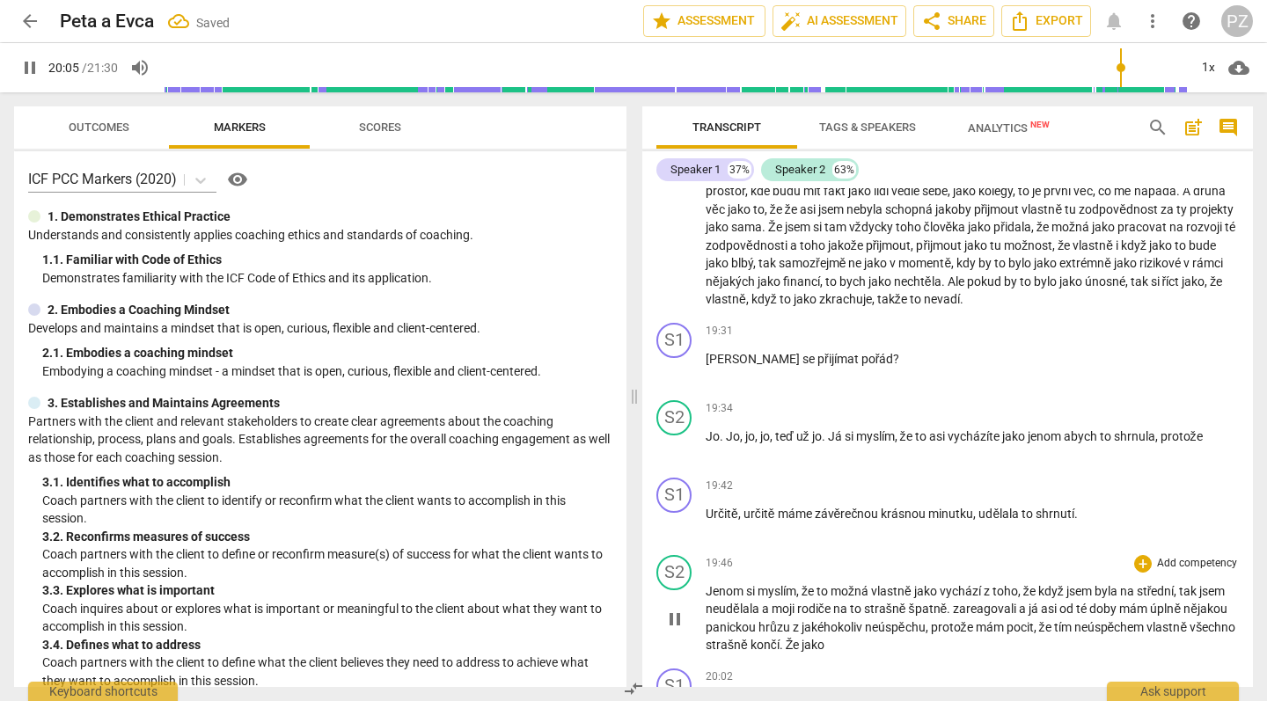
click at [803, 638] on span "Že" at bounding box center [794, 645] width 17 height 14
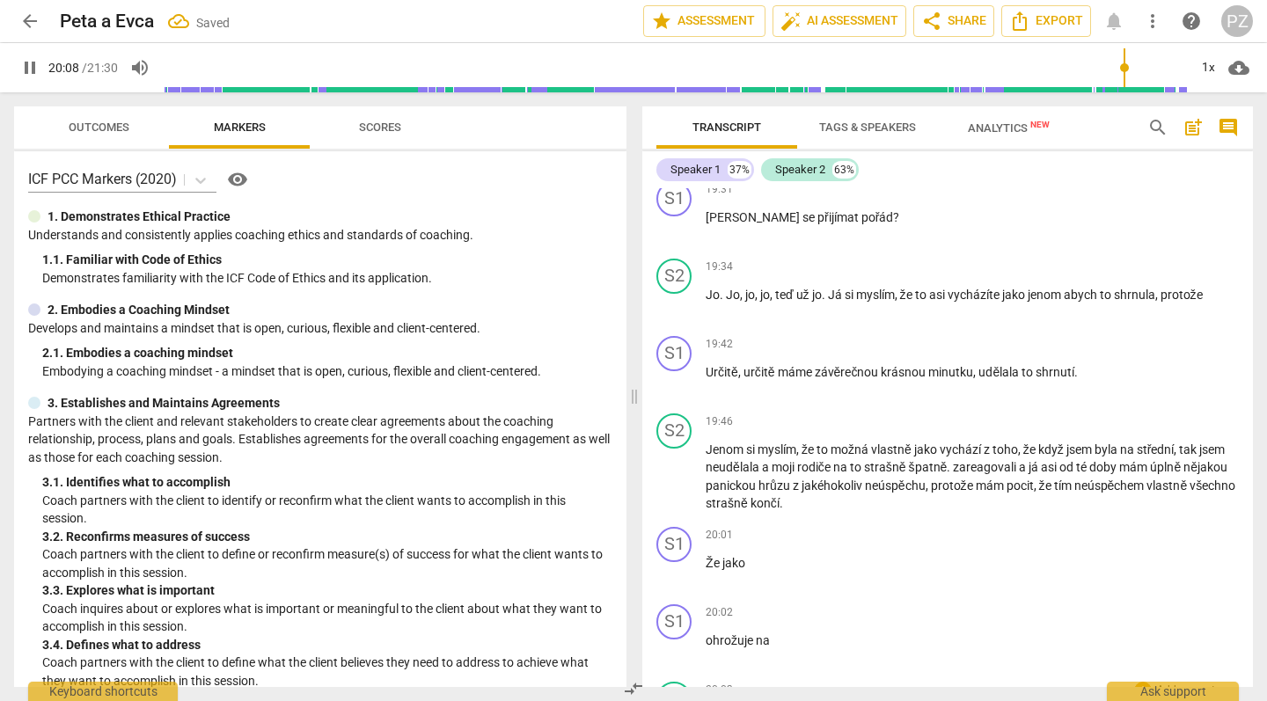
scroll to position [7428, 0]
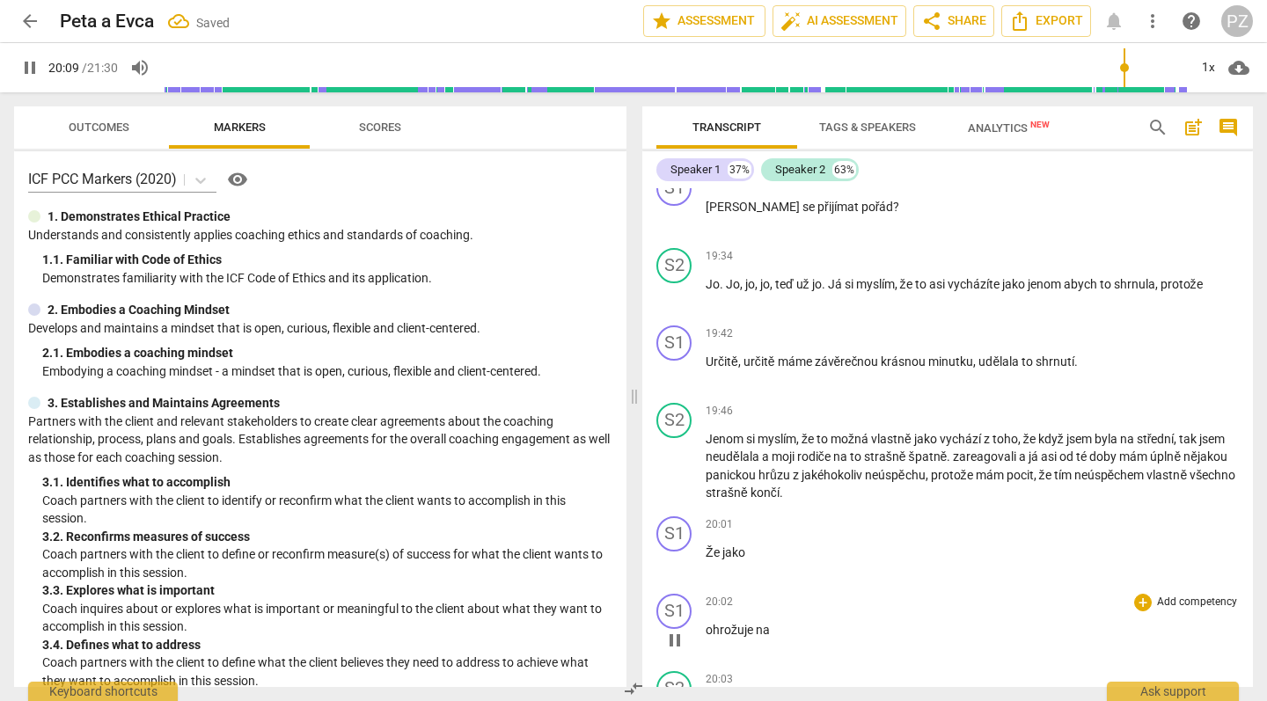
click at [706, 623] on span "ohrožuje" at bounding box center [731, 630] width 50 height 14
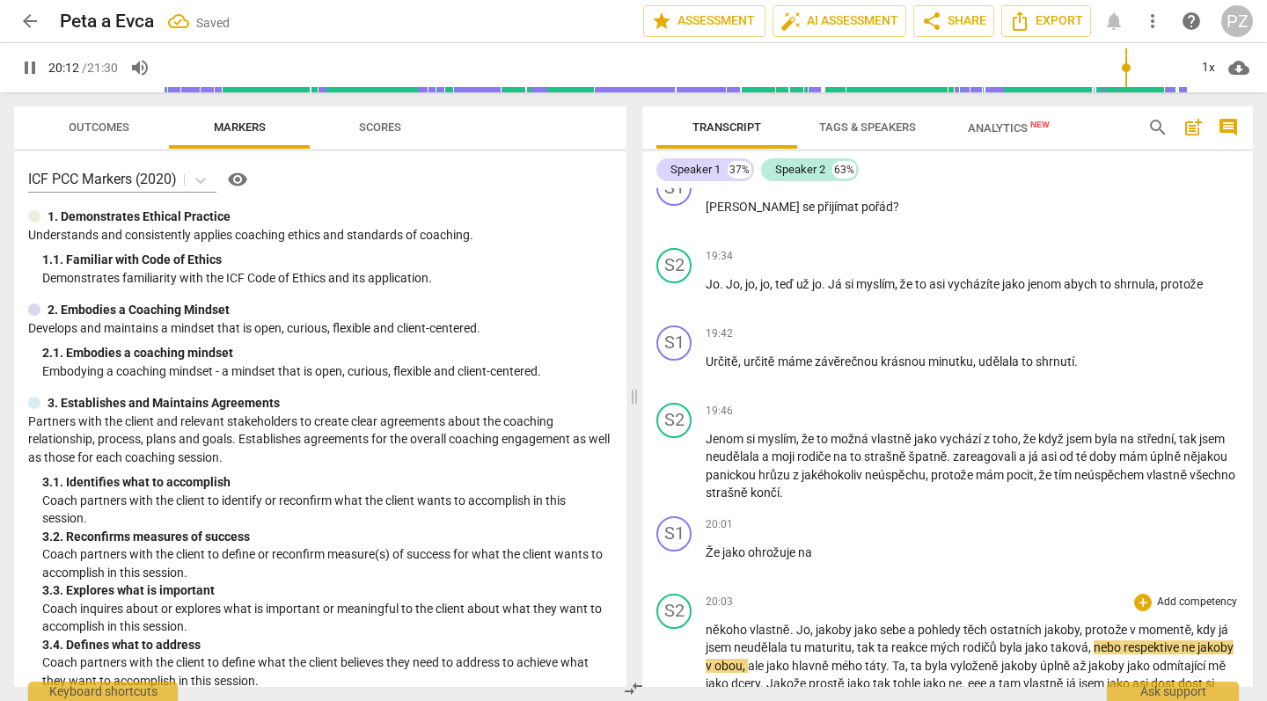
click at [707, 623] on span "někoho" at bounding box center [728, 630] width 44 height 14
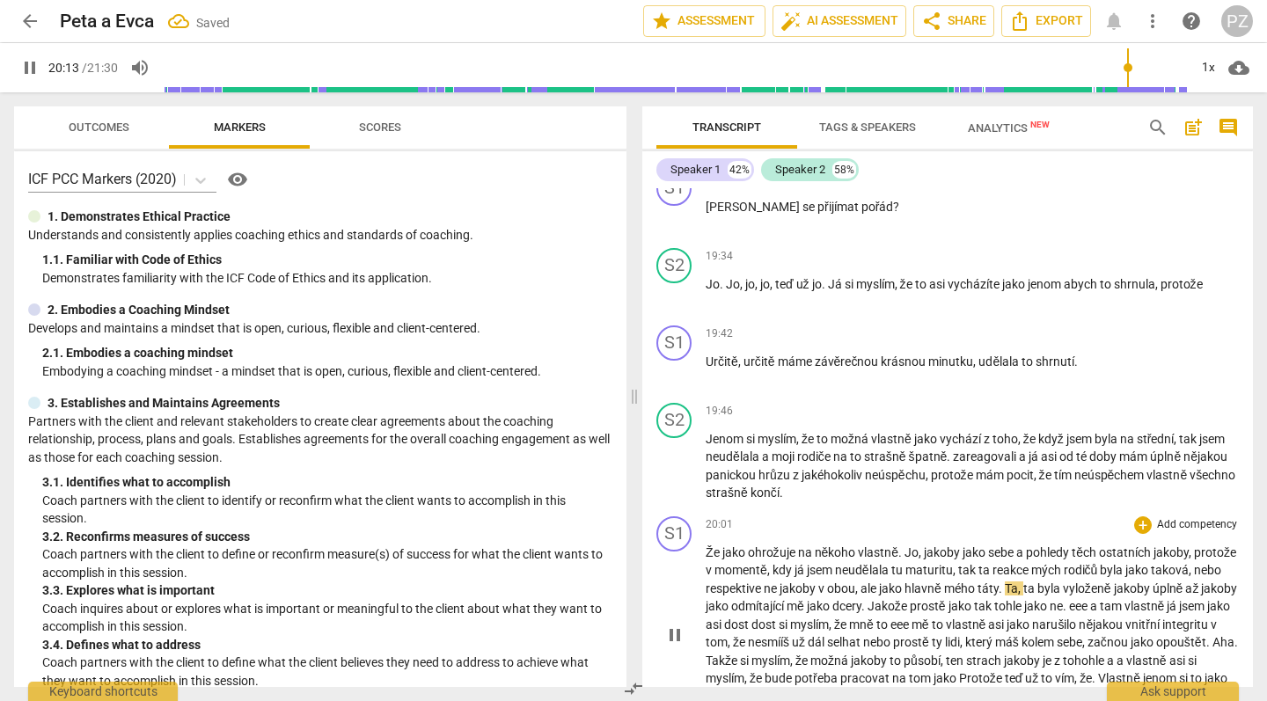
click at [906, 546] on span "Jo" at bounding box center [912, 553] width 14 height 14
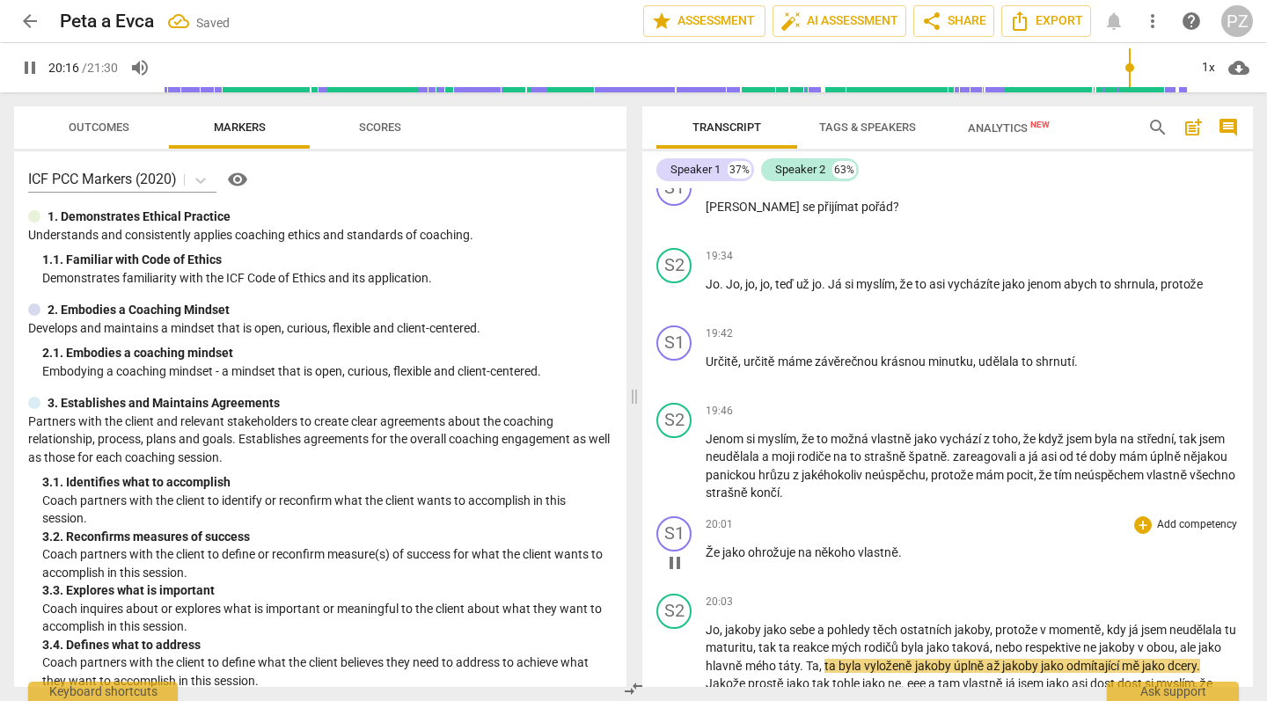
click at [920, 544] on p "Že jako ohrožuje na někoho vlastně ." at bounding box center [972, 553] width 533 height 18
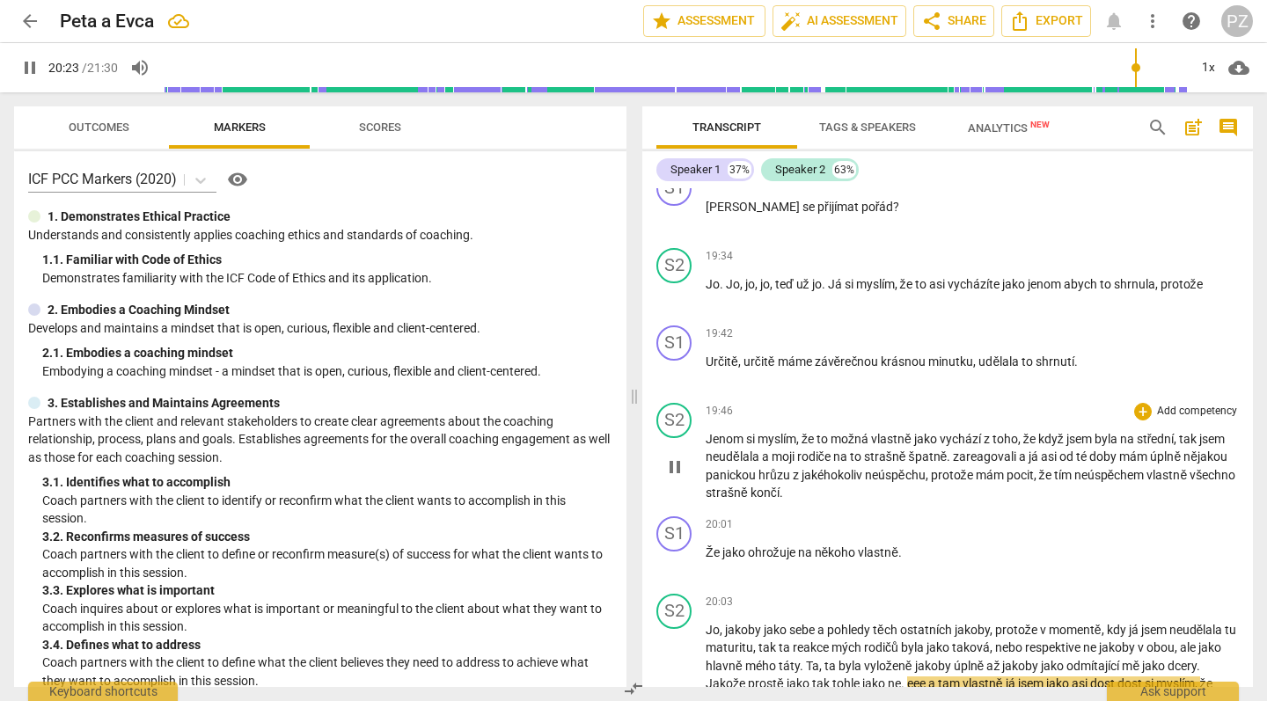
click at [950, 450] on span "." at bounding box center [950, 457] width 6 height 14
type input "1224"
click at [1022, 430] on p "[PERSON_NAME] si myslím , že to možná vlastně jako vychází z toho , že když jse…" at bounding box center [972, 466] width 533 height 72
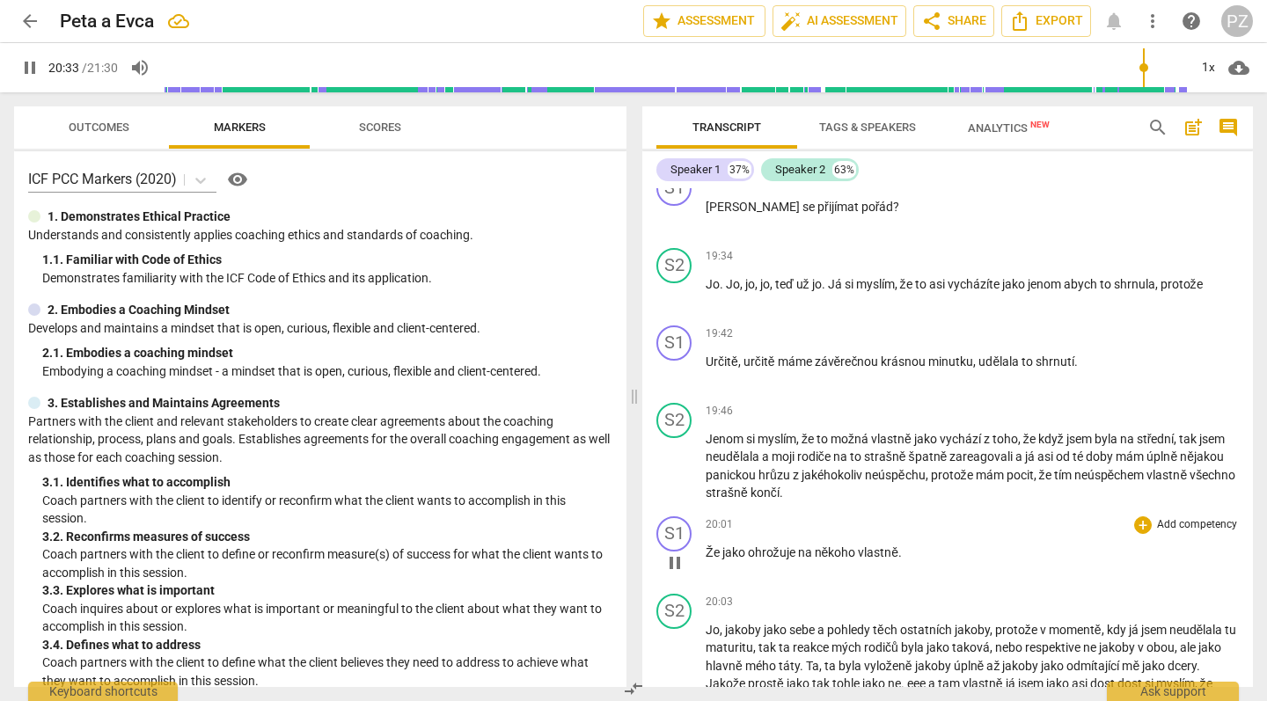
click at [814, 546] on span "na" at bounding box center [806, 553] width 17 height 14
type input "1234"
click at [723, 546] on span "jako" at bounding box center [736, 553] width 26 height 14
click at [1002, 277] on span "vycházíte" at bounding box center [975, 284] width 55 height 14
type input "1244"
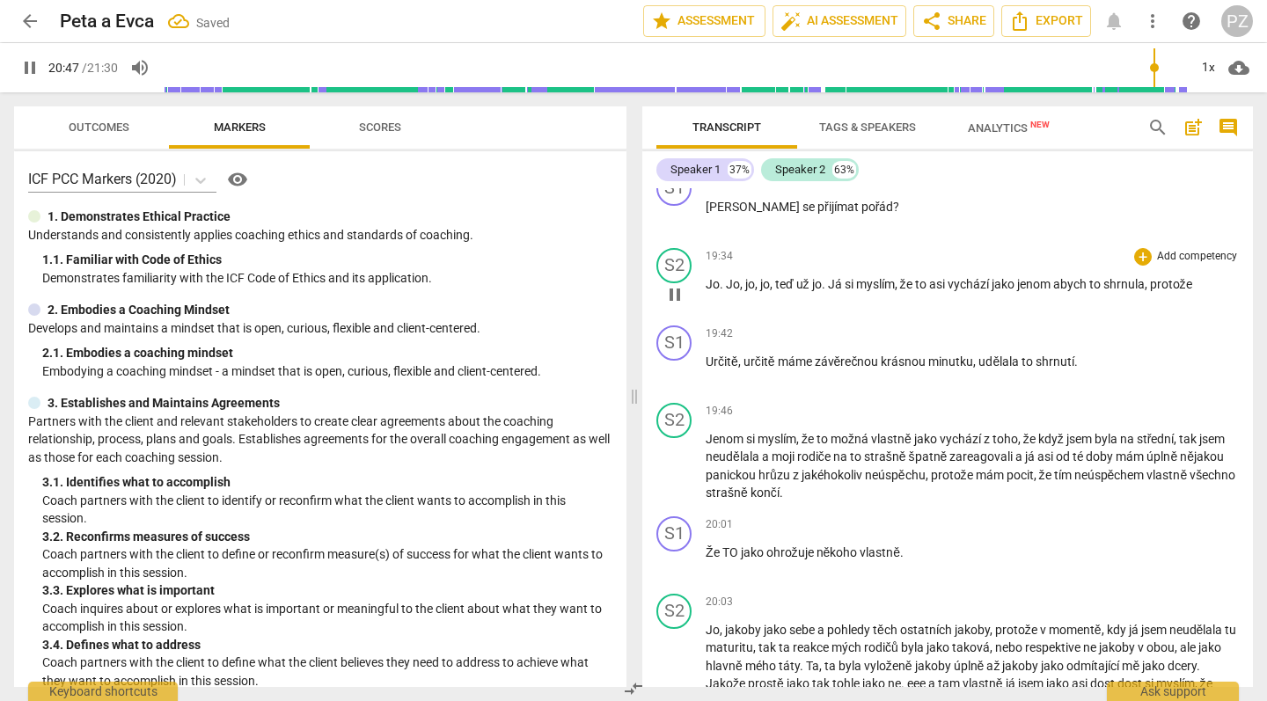
click at [1192, 277] on span "protože" at bounding box center [1171, 284] width 42 height 14
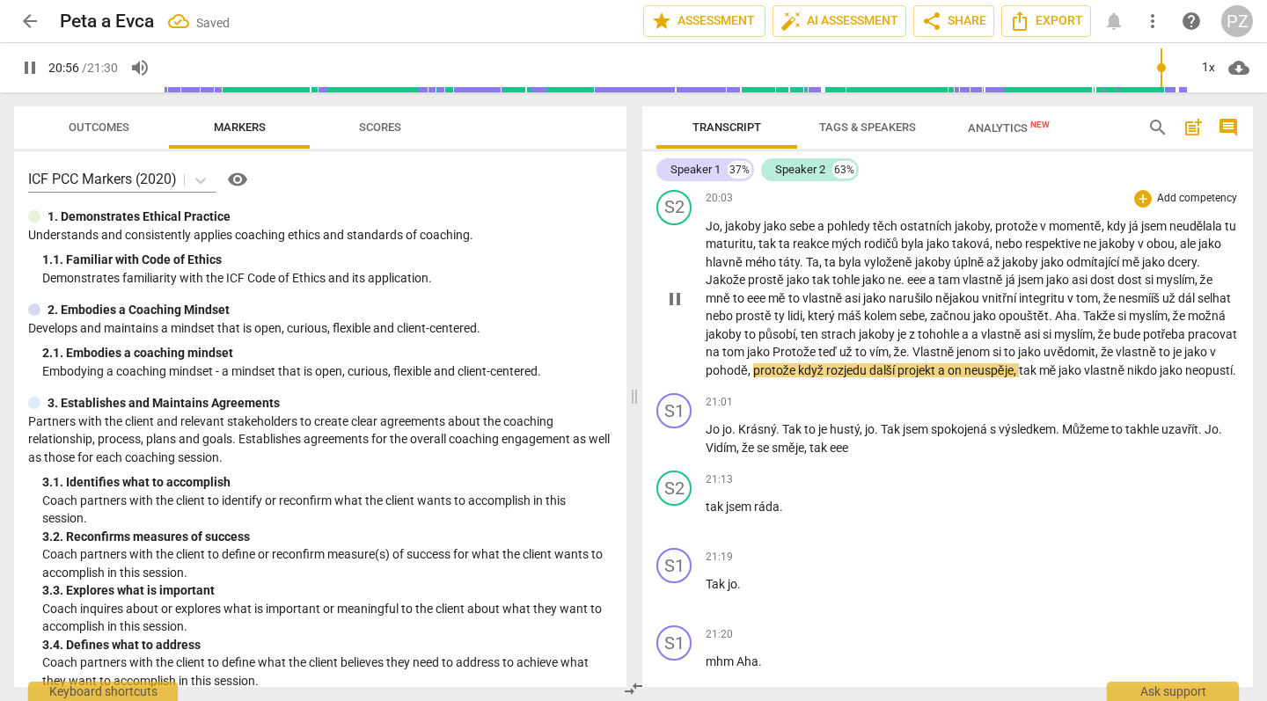
scroll to position [7864, 0]
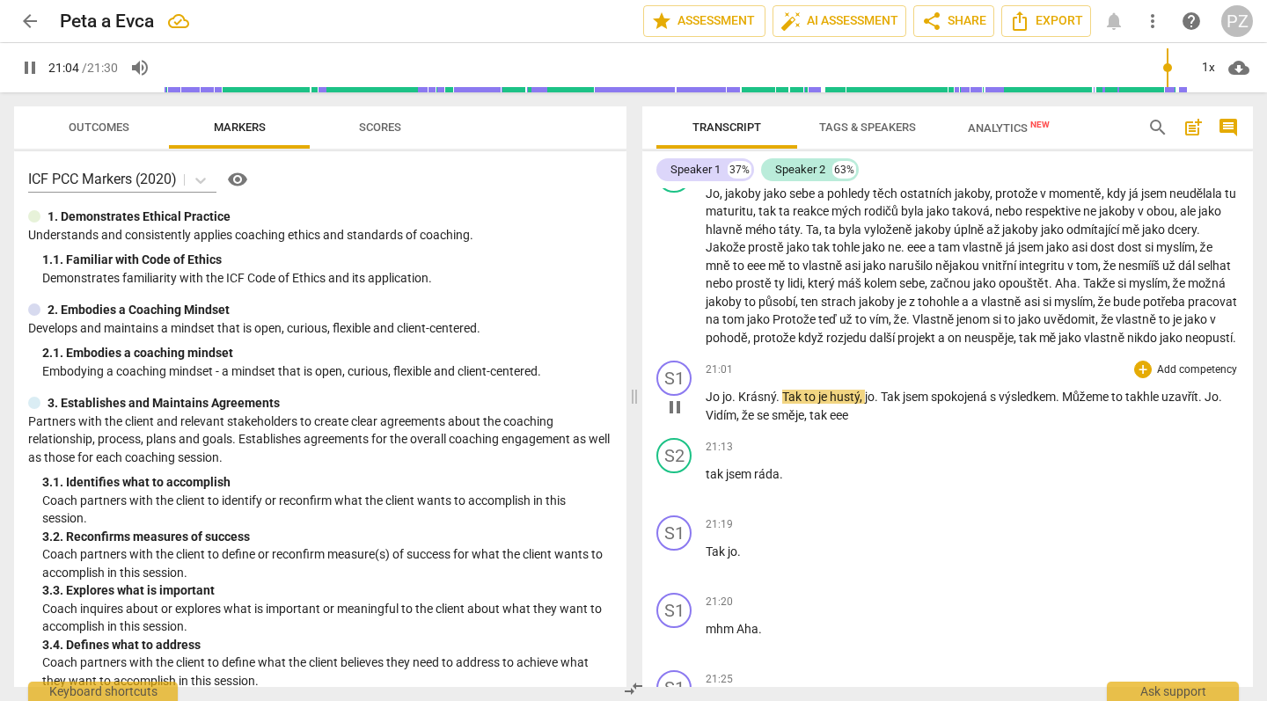
click at [786, 390] on span "Tak" at bounding box center [793, 397] width 22 height 14
click at [1062, 390] on span "." at bounding box center [1059, 397] width 6 height 14
type input "1270"
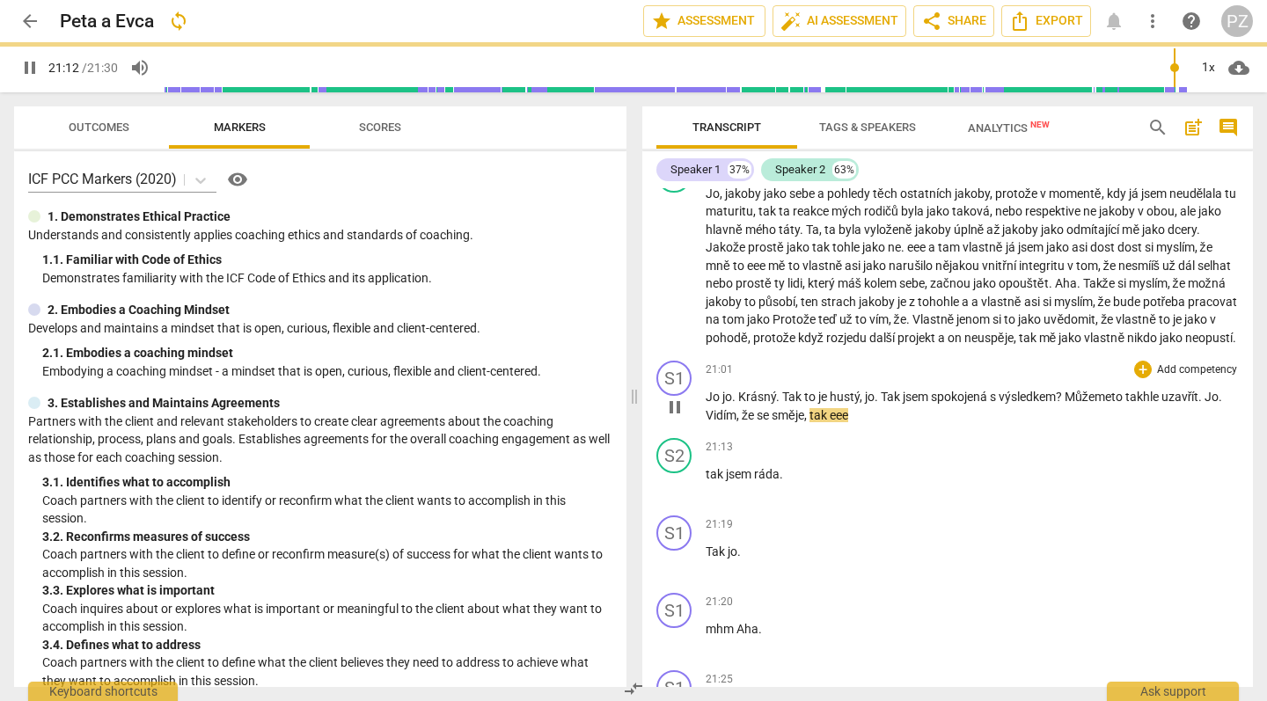
click at [1215, 390] on span "Jo" at bounding box center [1212, 397] width 14 height 14
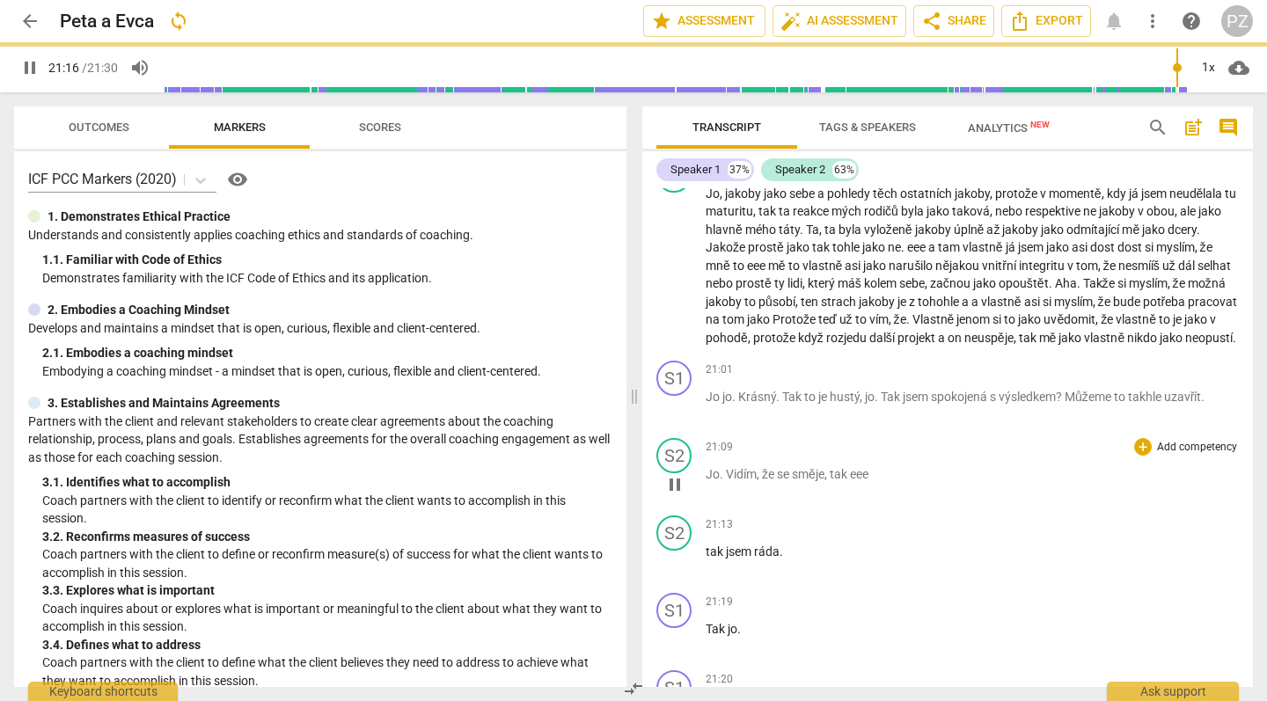
click at [730, 467] on span "Vidím" at bounding box center [741, 474] width 31 height 14
click at [724, 467] on span "." at bounding box center [723, 474] width 6 height 14
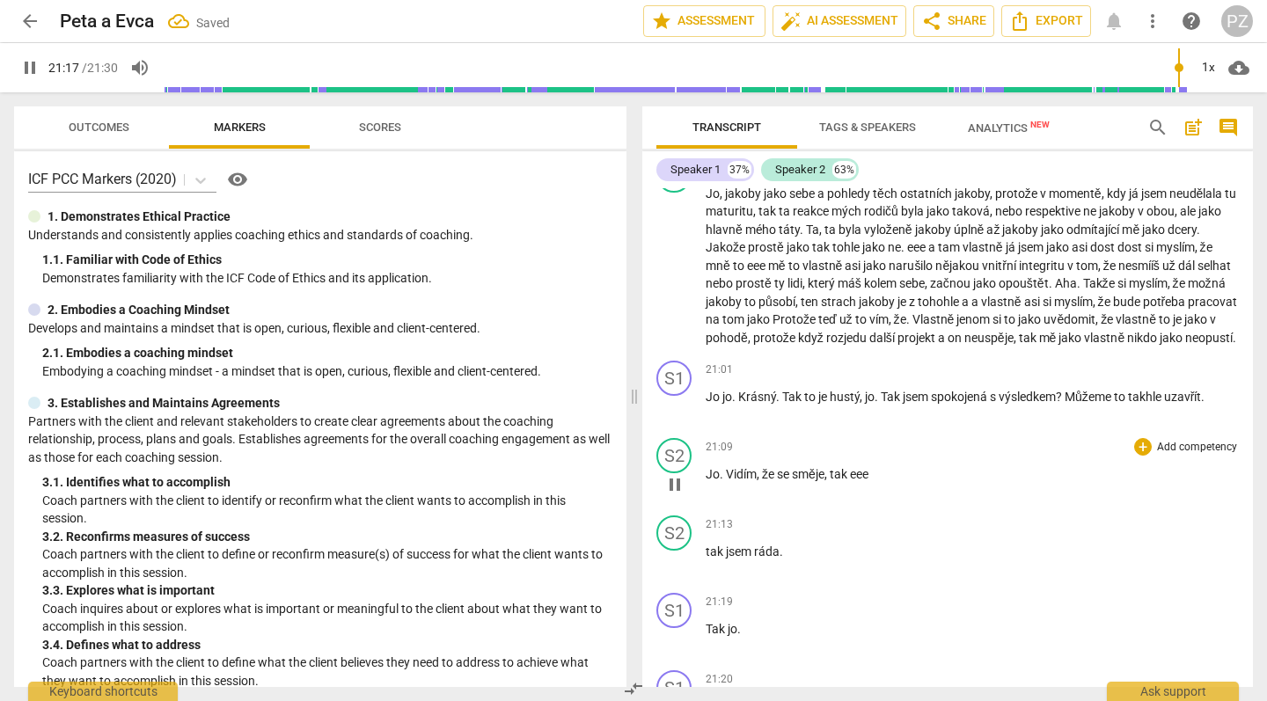
click at [726, 467] on span "Vidím" at bounding box center [741, 474] width 31 height 14
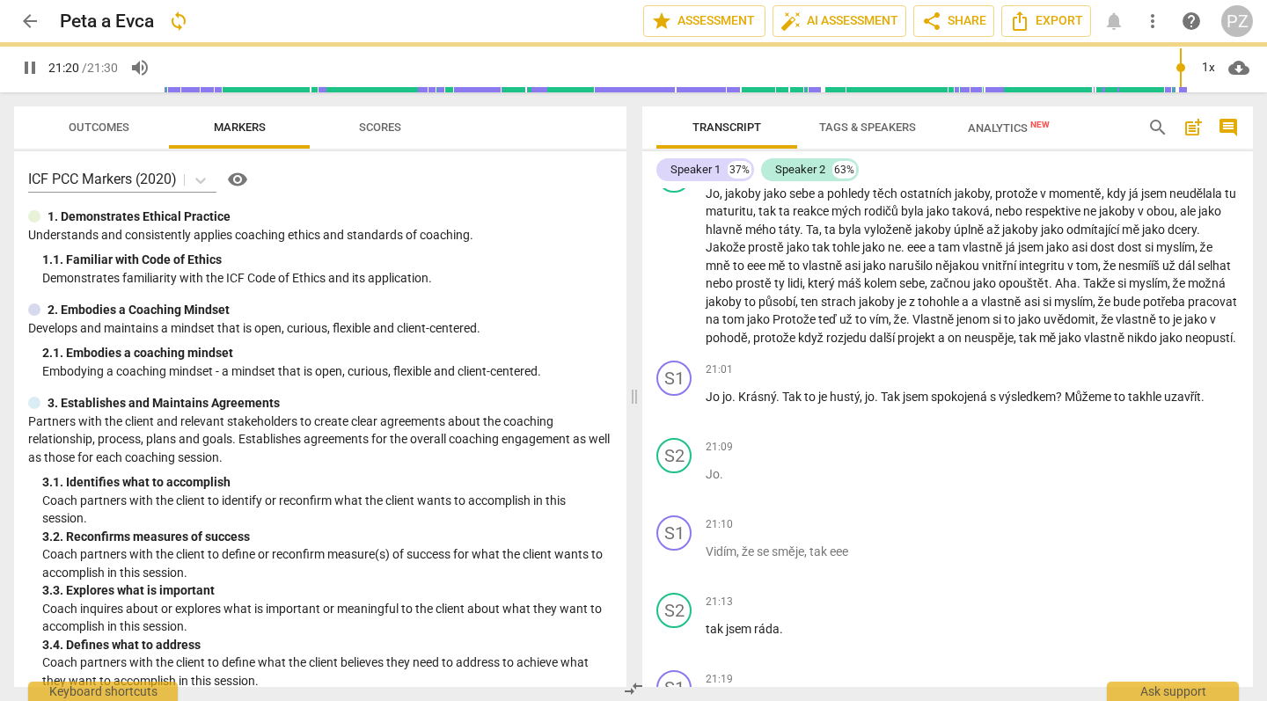
scroll to position [8073, 0]
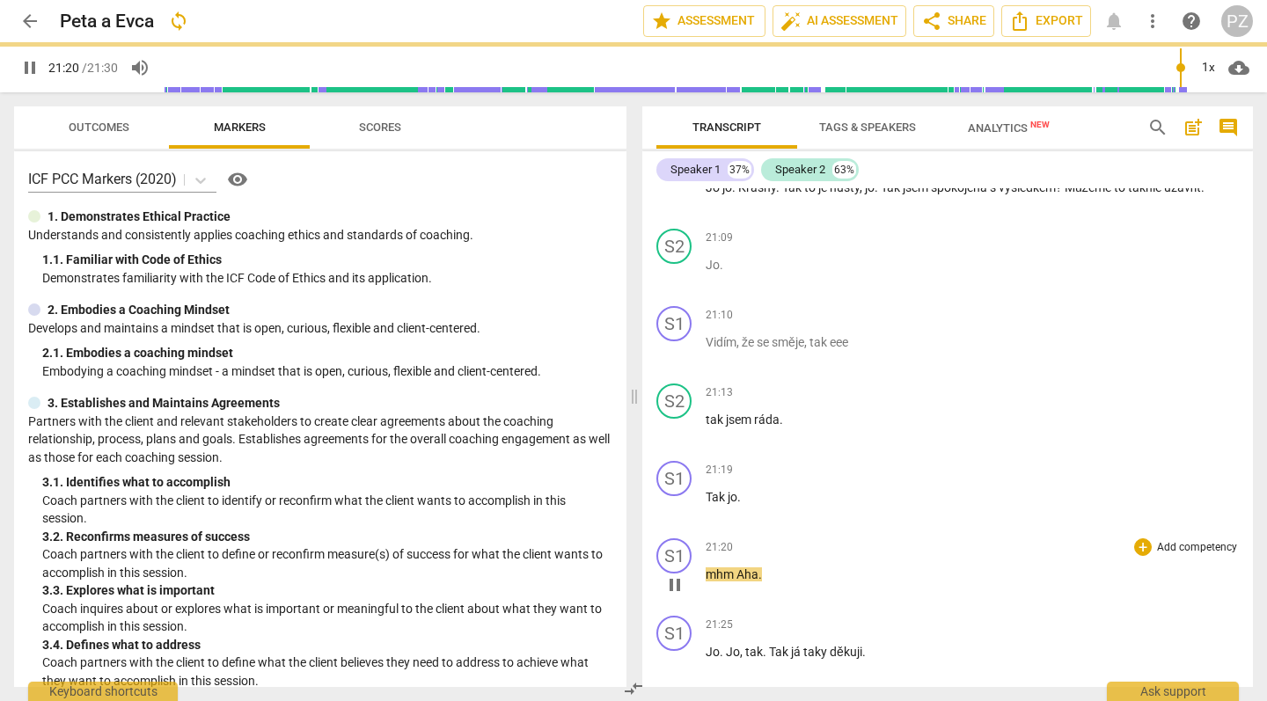
drag, startPoint x: 855, startPoint y: 486, endPoint x: 826, endPoint y: 486, distance: 29.0
click at [826, 539] on div "21:20 + Add competency keyboard_arrow_right" at bounding box center [972, 548] width 533 height 18
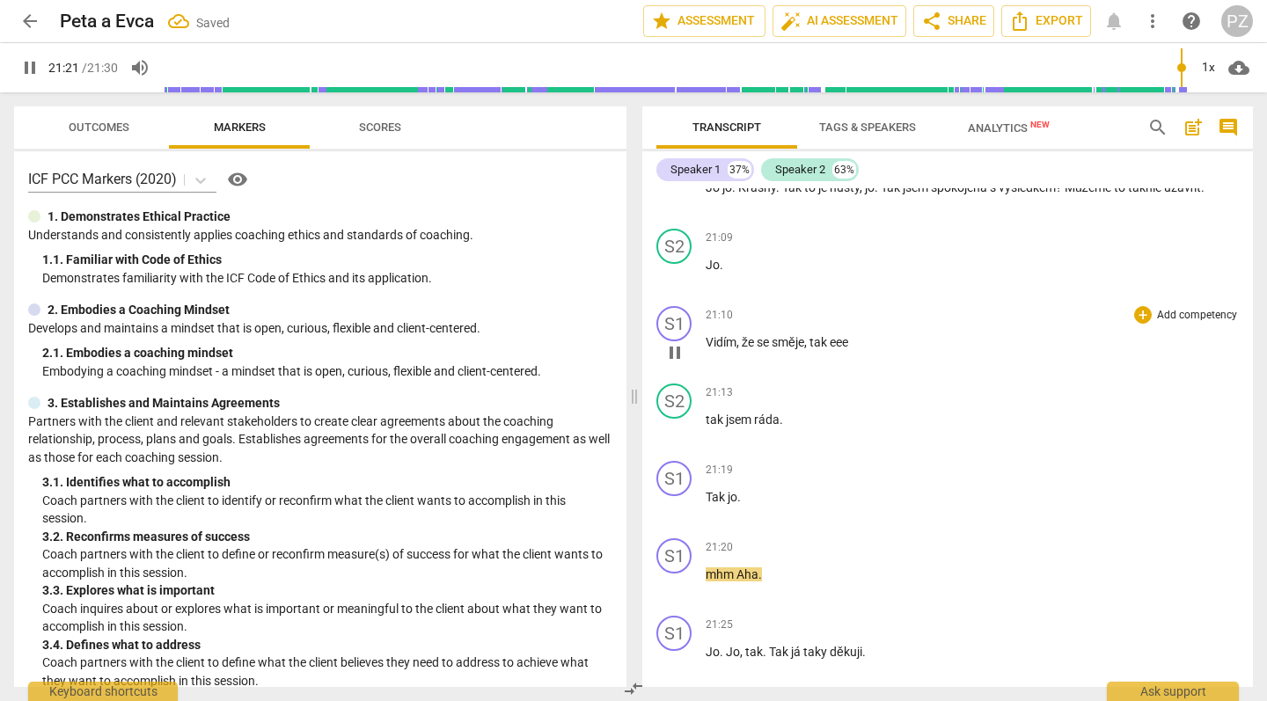
click at [825, 306] on div "21:10 + Add competency keyboard_arrow_right Vidím , že se směje , tak eee" at bounding box center [972, 337] width 533 height 63
click at [829, 335] on span "tak" at bounding box center [820, 342] width 20 height 14
drag, startPoint x: 856, startPoint y: 277, endPoint x: 809, endPoint y: 276, distance: 47.5
click at [809, 334] on p "Vidím , že se směje , tak eee" at bounding box center [972, 343] width 533 height 18
type input "1284"
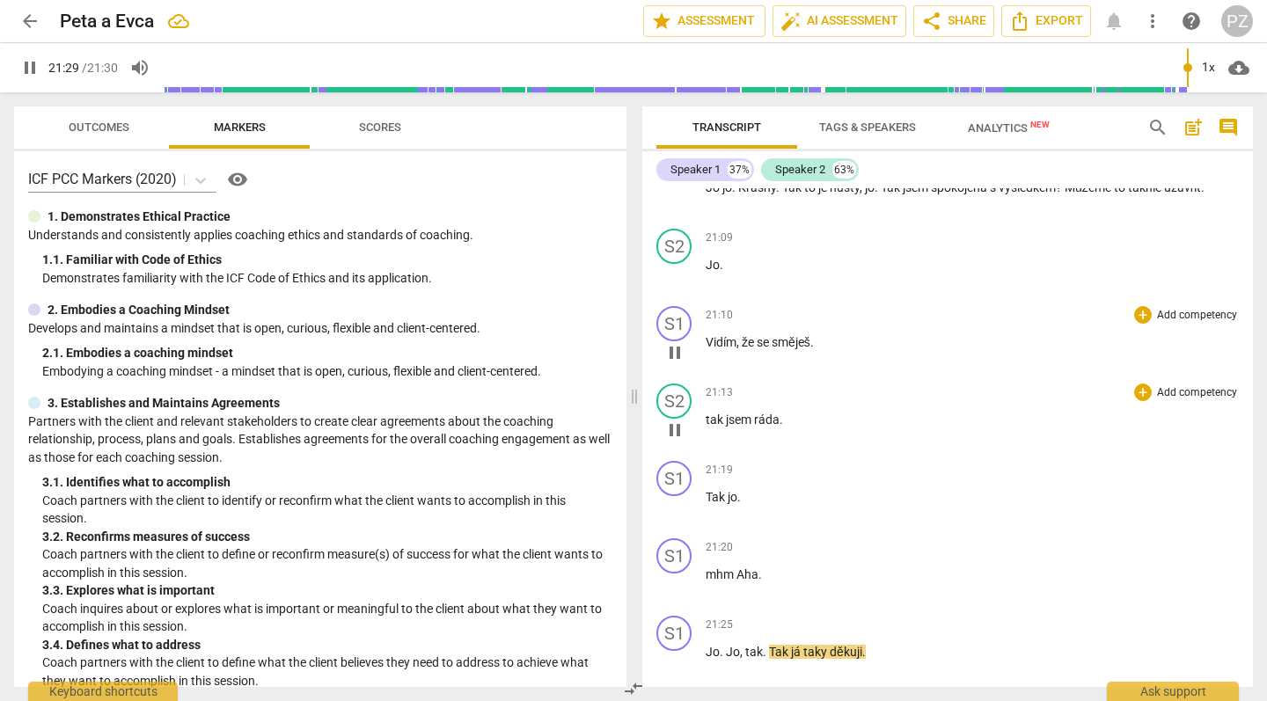
click at [709, 413] on span "tak" at bounding box center [716, 420] width 20 height 14
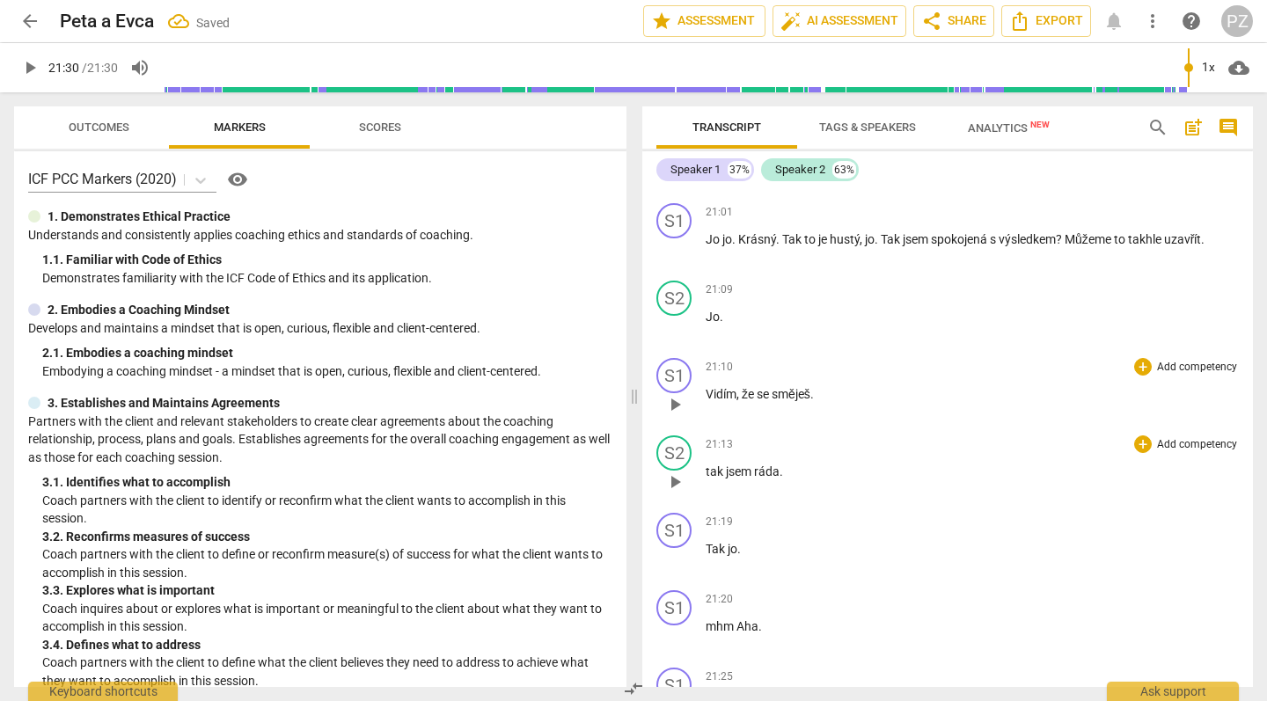
scroll to position [8016, 0]
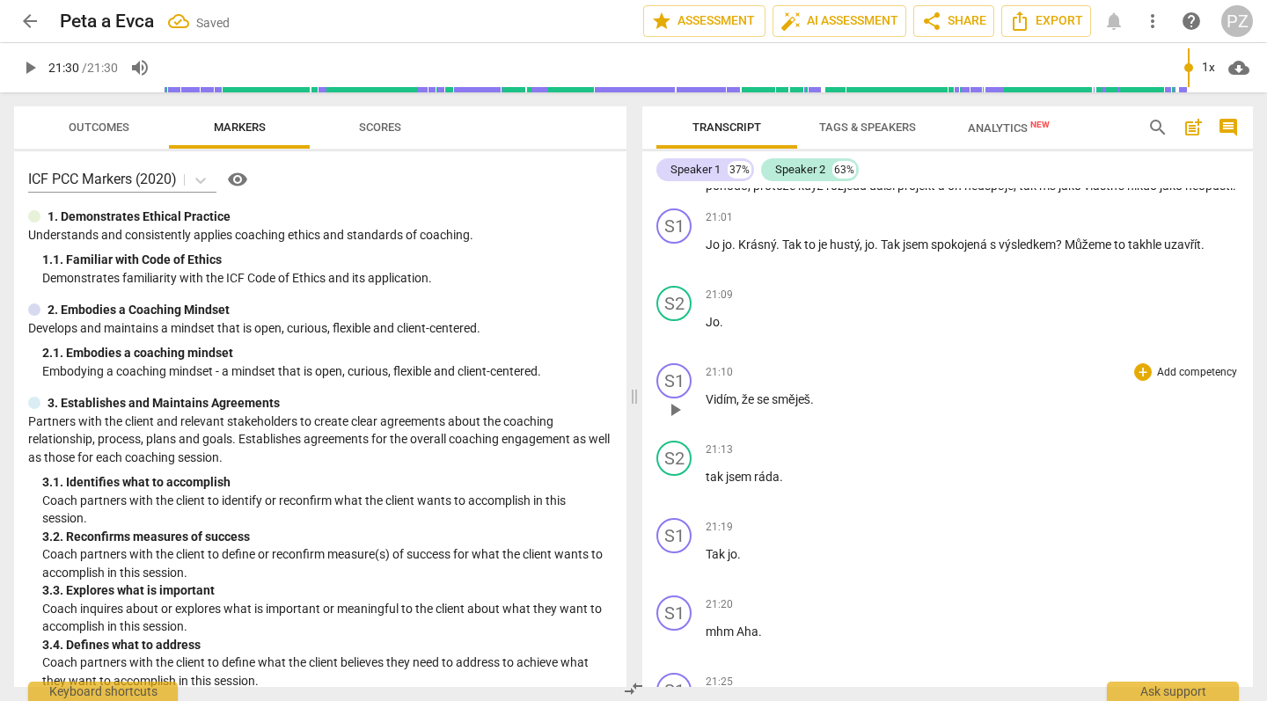
click at [676, 400] on span "play_arrow" at bounding box center [674, 410] width 21 height 21
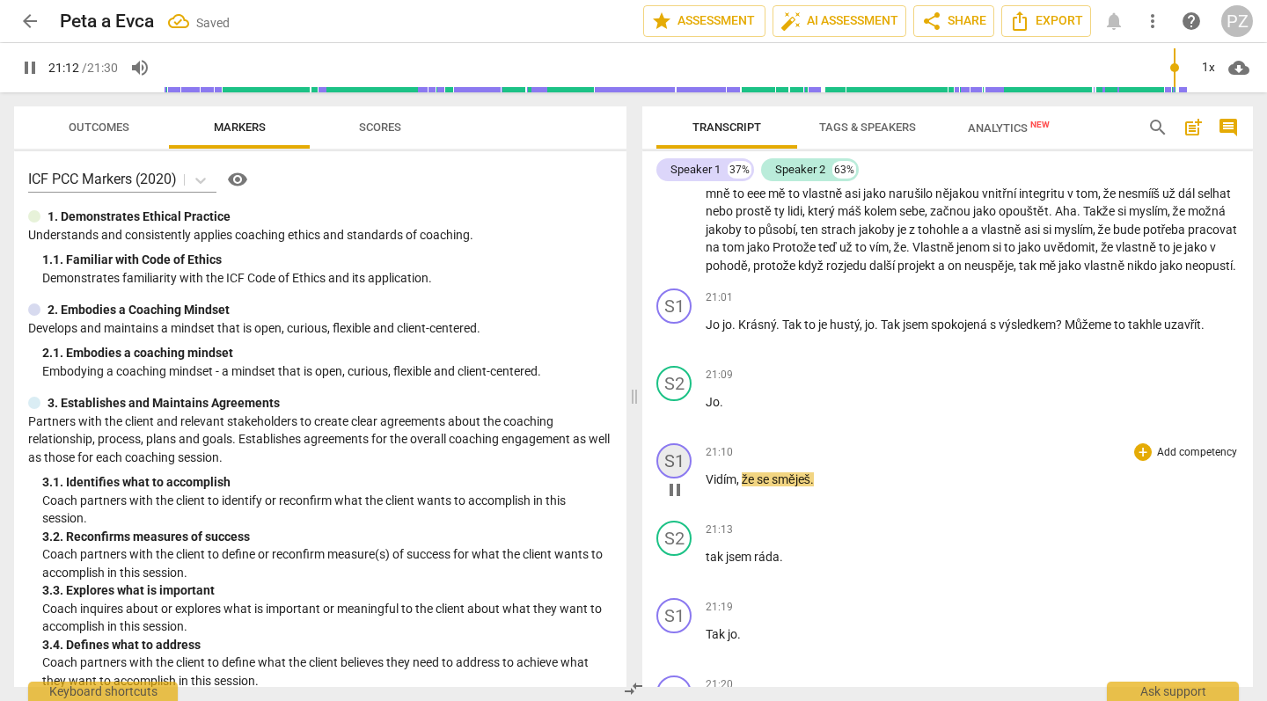
scroll to position [7884, 0]
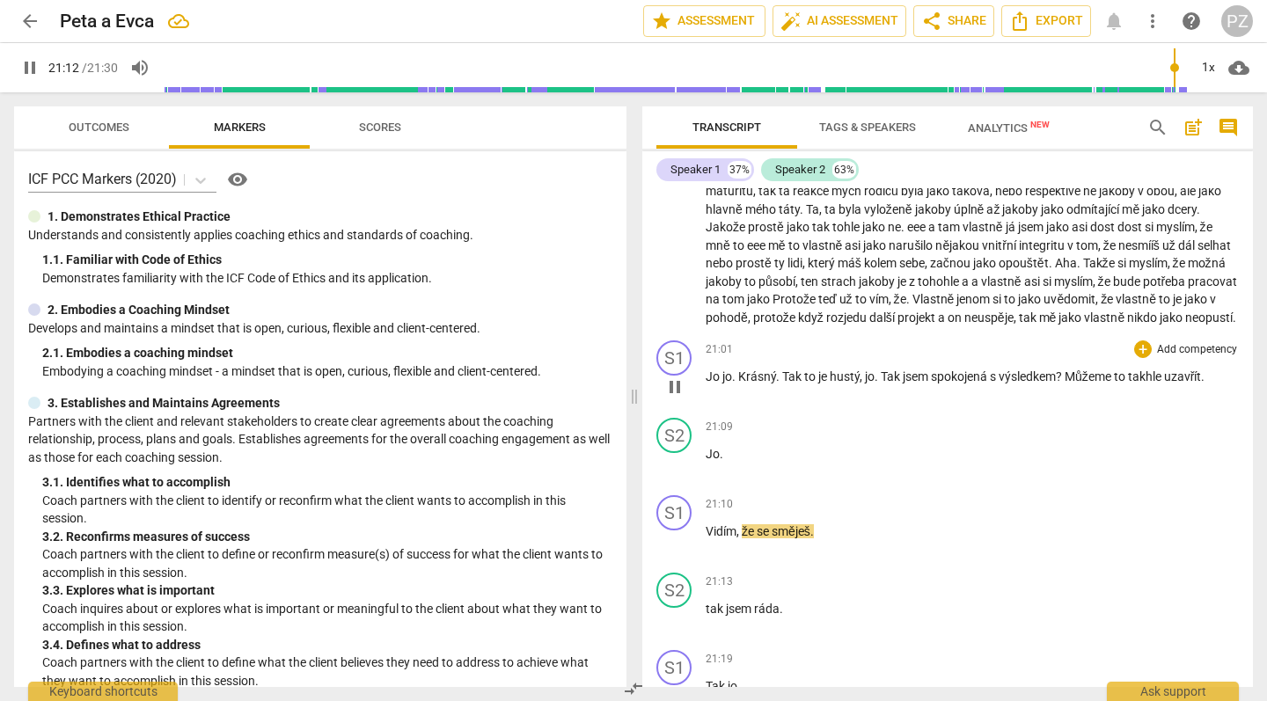
click at [671, 377] on span "pause" at bounding box center [674, 387] width 21 height 21
click at [671, 377] on span "play_arrow" at bounding box center [674, 387] width 21 height 21
click at [653, 221] on div "S2 play_arrow pause 20:03 + Add competency keyboard_arrow_right [PERSON_NAME] ,…" at bounding box center [947, 232] width 611 height 204
click at [674, 229] on div "play_arrow pause" at bounding box center [683, 247] width 45 height 150
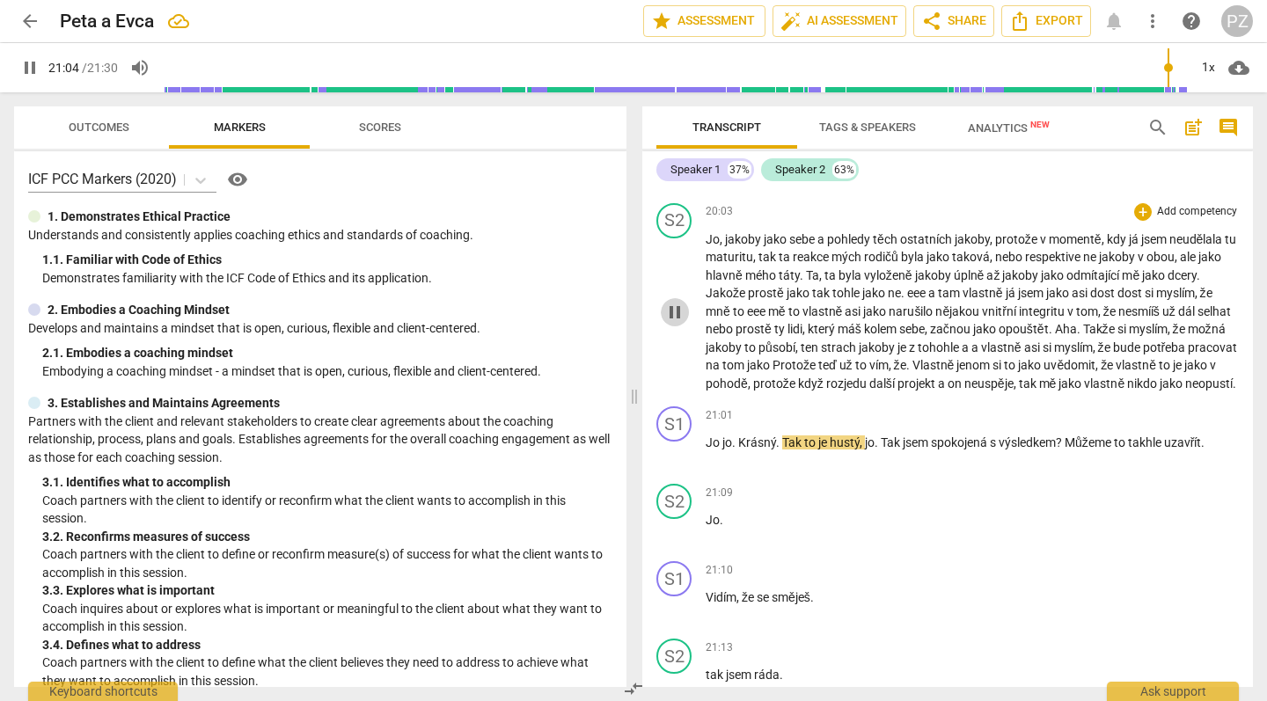
click at [674, 302] on span "pause" at bounding box center [674, 312] width 21 height 21
click at [678, 302] on span "play_arrow" at bounding box center [674, 312] width 21 height 21
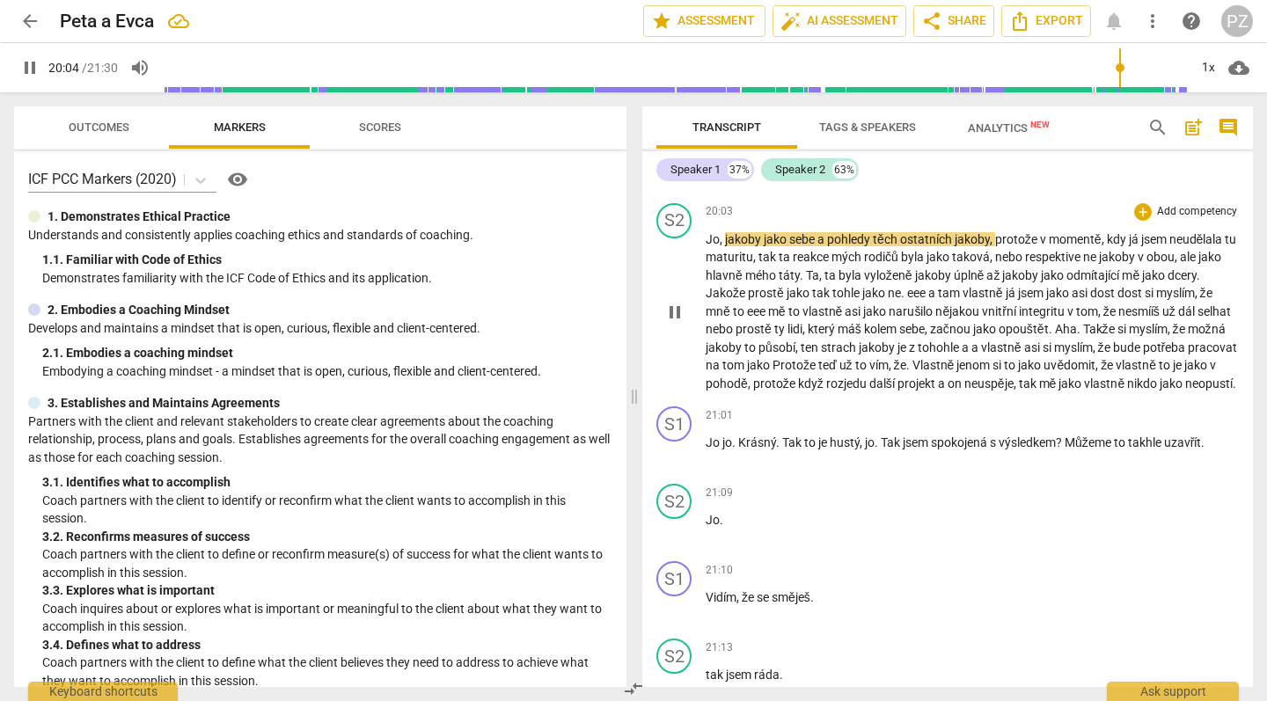
click at [1185, 377] on span "neopustí" at bounding box center [1209, 384] width 48 height 14
click at [1084, 377] on span "jako" at bounding box center [1072, 384] width 26 height 14
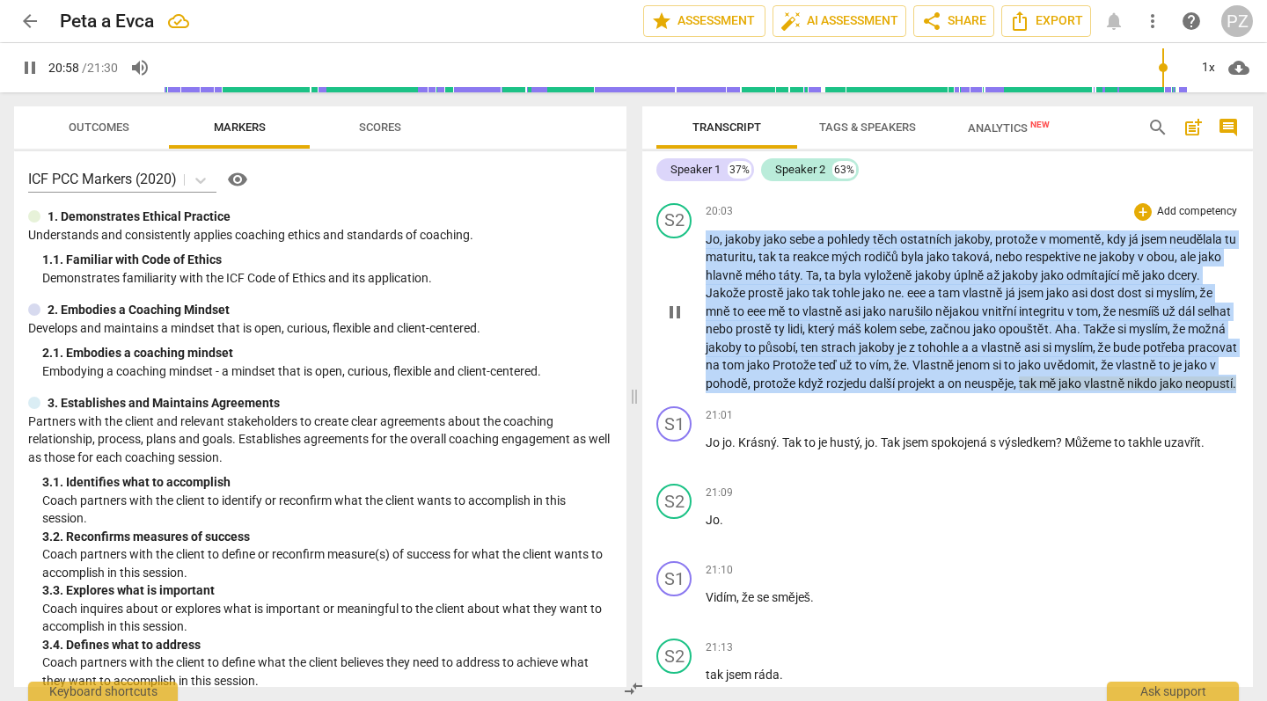
click at [1084, 377] on span "jako" at bounding box center [1072, 384] width 26 height 14
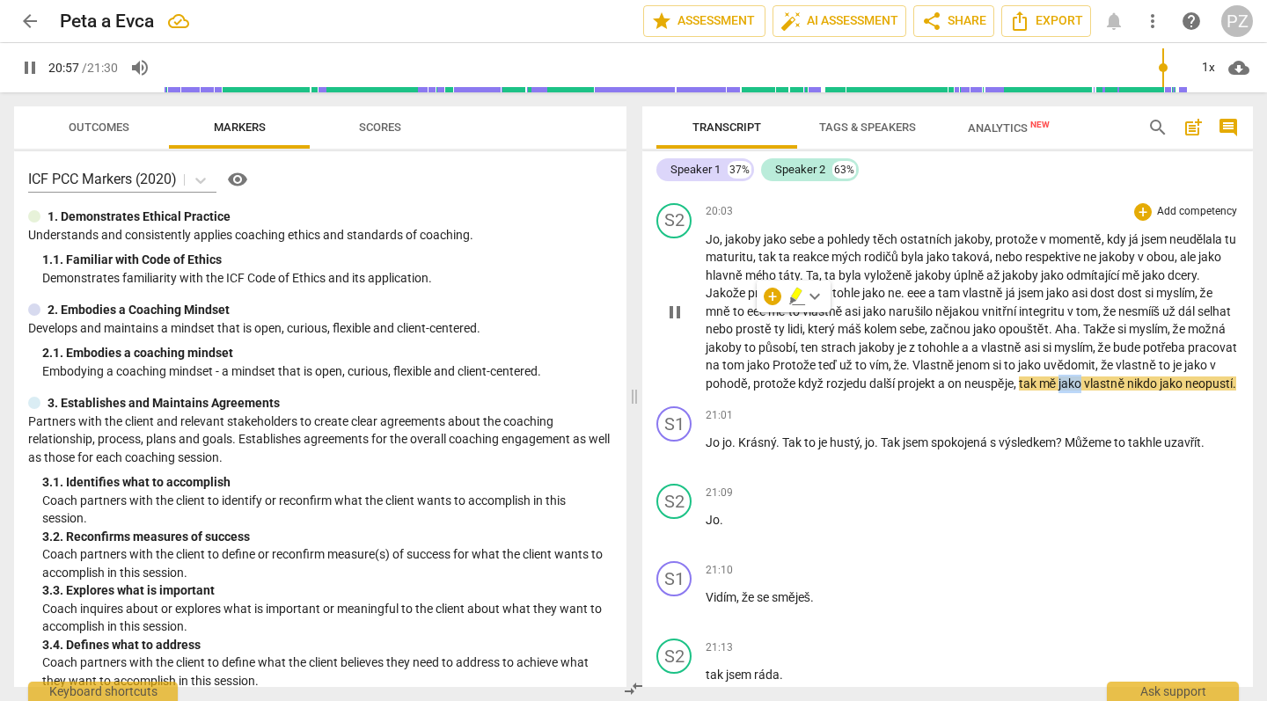
click at [1084, 377] on span "jako" at bounding box center [1072, 384] width 26 height 14
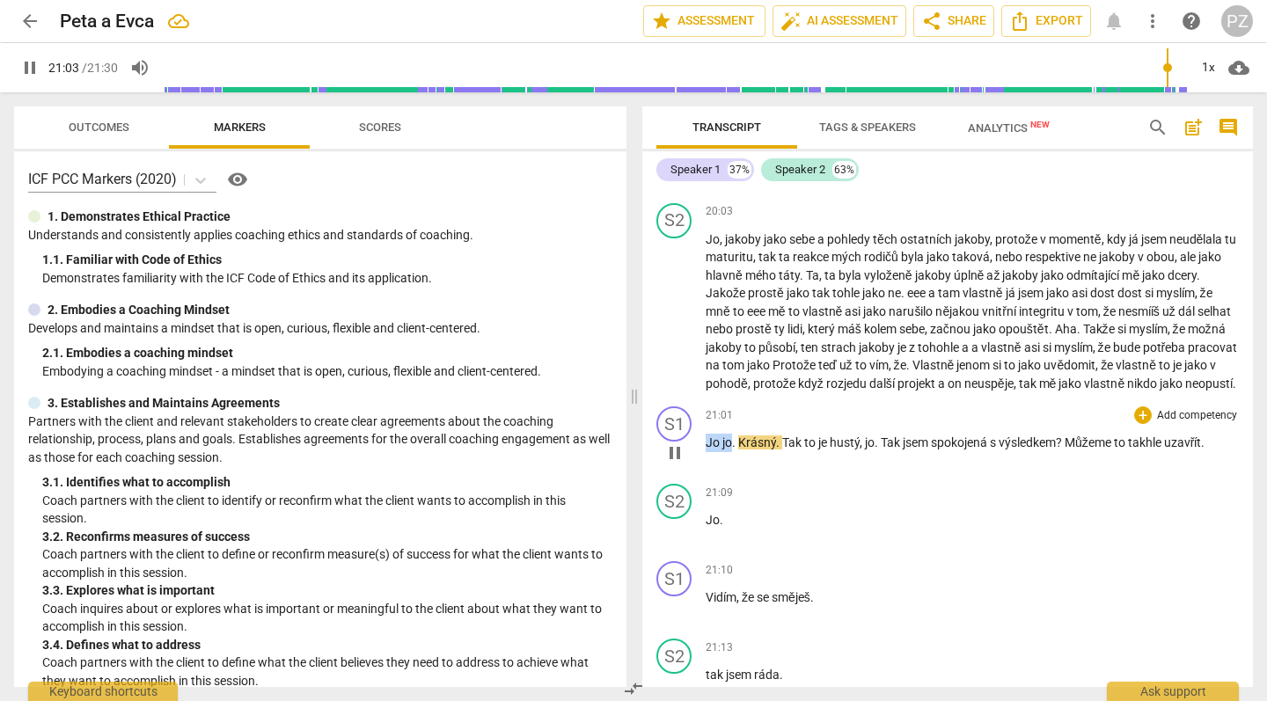
drag, startPoint x: 732, startPoint y: 378, endPoint x: 699, endPoint y: 378, distance: 33.4
click at [699, 400] on div "S1 play_arrow pause 21:01 + Add competency keyboard_arrow_right [PERSON_NAME] .…" at bounding box center [947, 438] width 611 height 77
type input "1264"
click at [737, 436] on span "Aha. ." at bounding box center [722, 443] width 32 height 14
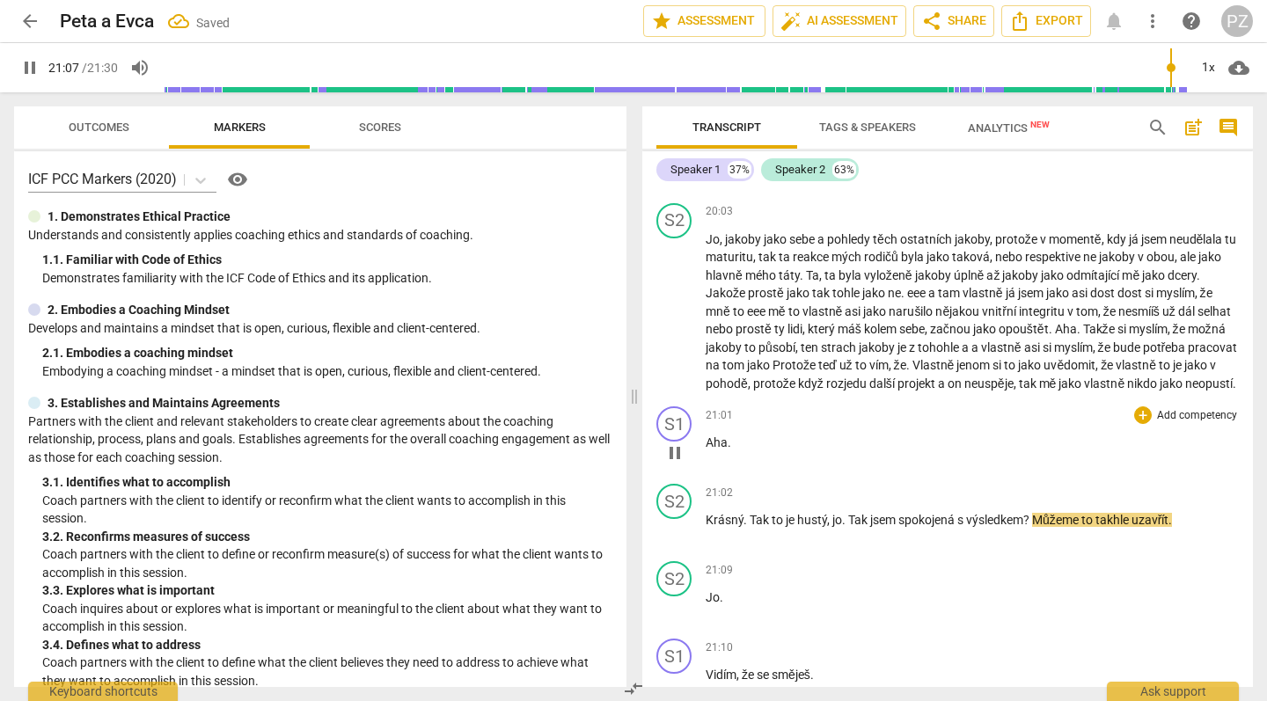
click at [737, 434] on p "Aha ." at bounding box center [972, 443] width 533 height 18
type input "1271"
click at [736, 436] on span ". Jo." at bounding box center [740, 443] width 24 height 14
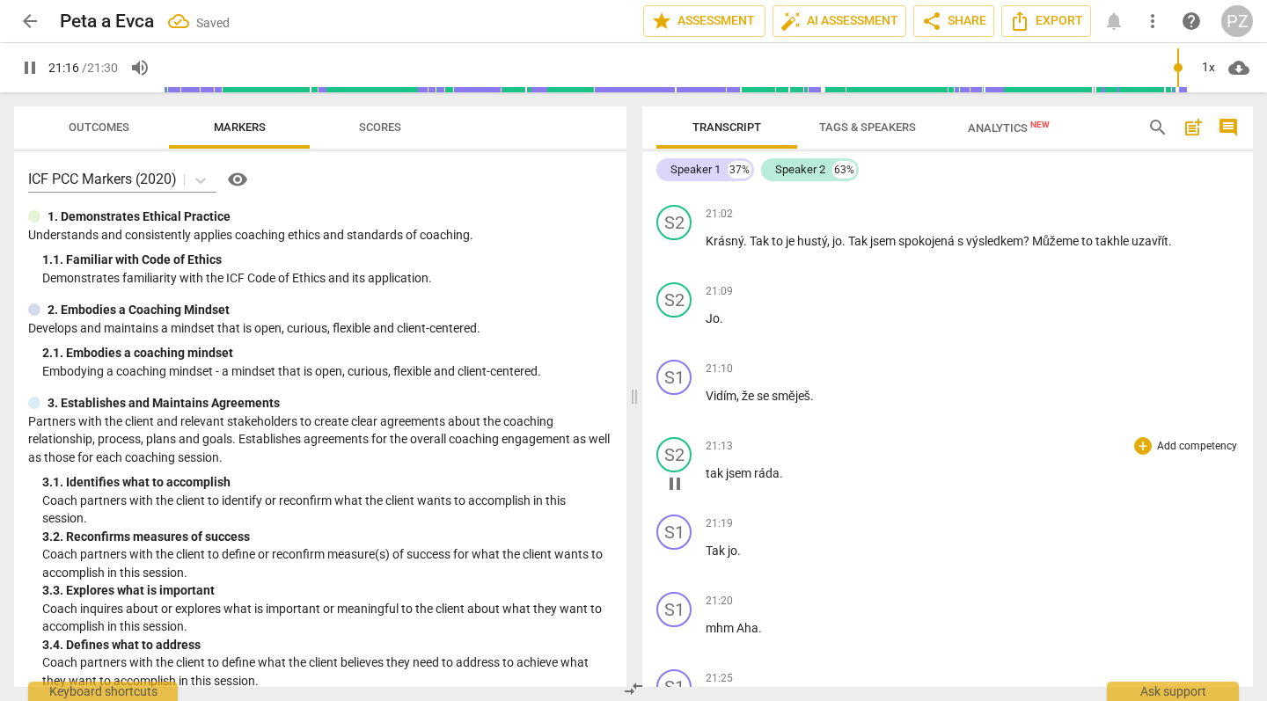
scroll to position [8172, 0]
click at [683, 363] on div "S1" at bounding box center [674, 380] width 35 height 35
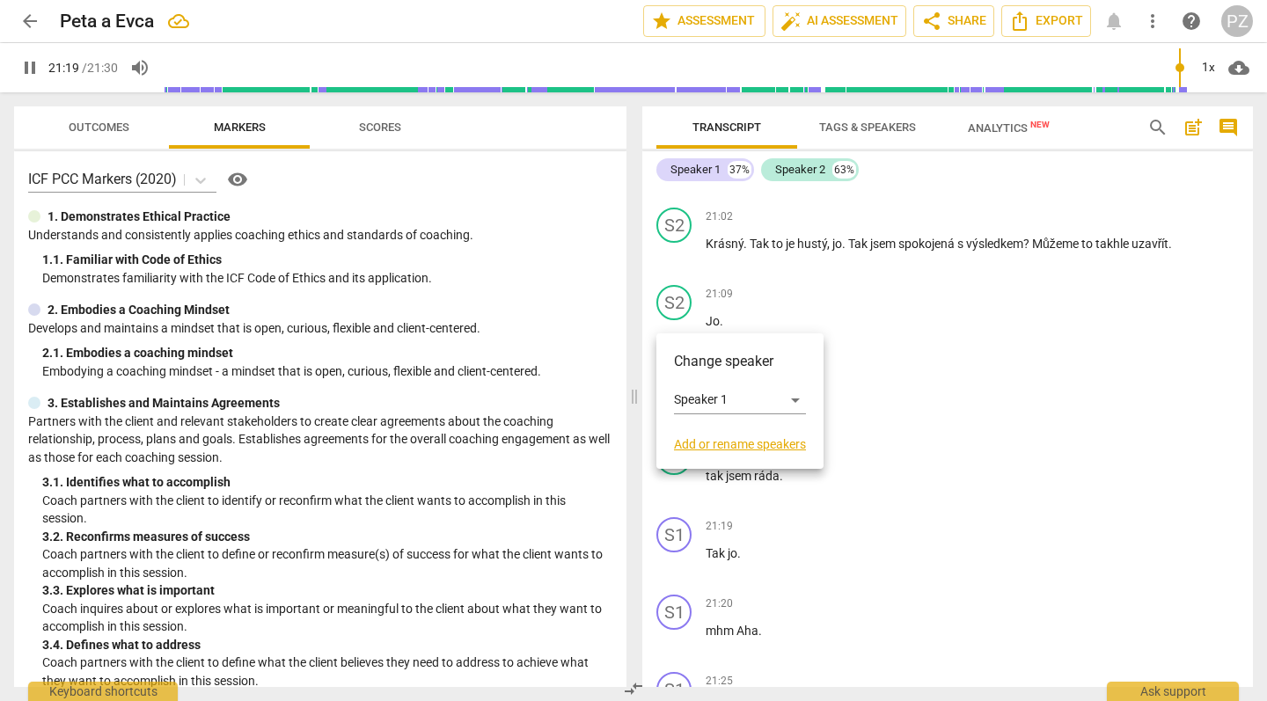
click at [673, 260] on div at bounding box center [633, 350] width 1267 height 701
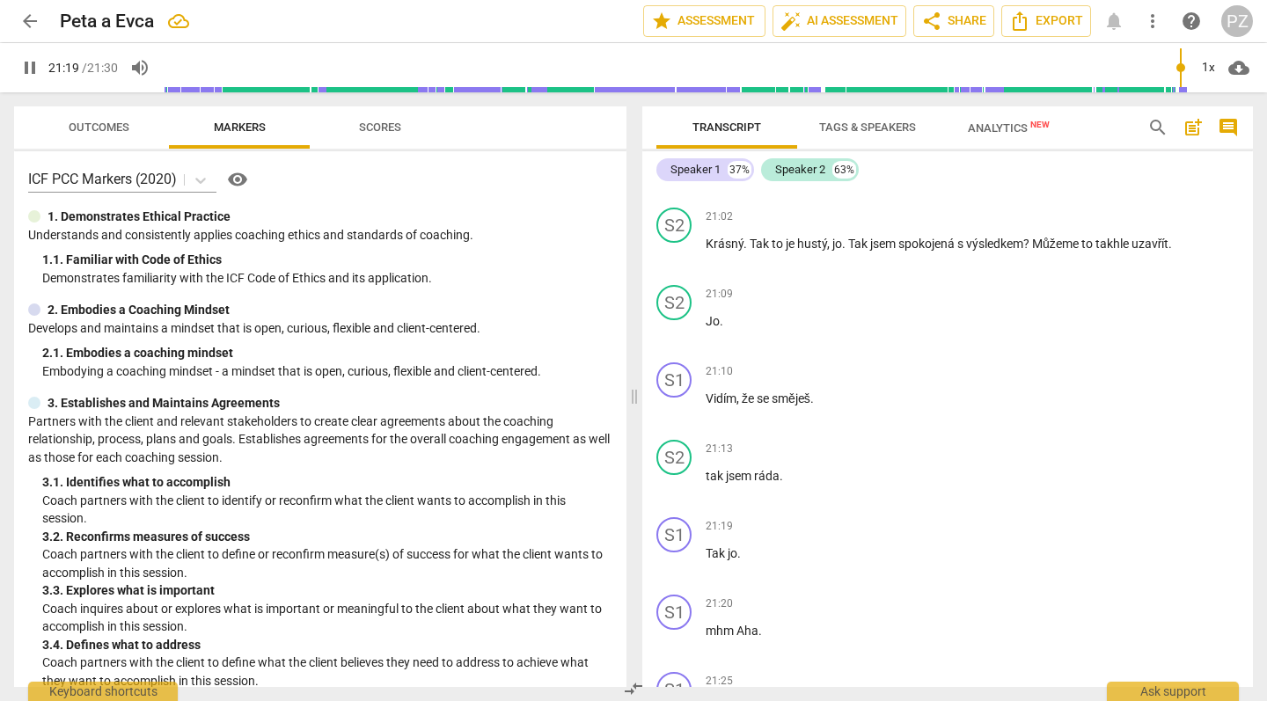
click at [673, 260] on div at bounding box center [633, 350] width 1267 height 701
click at [673, 285] on div "S2" at bounding box center [674, 302] width 35 height 35
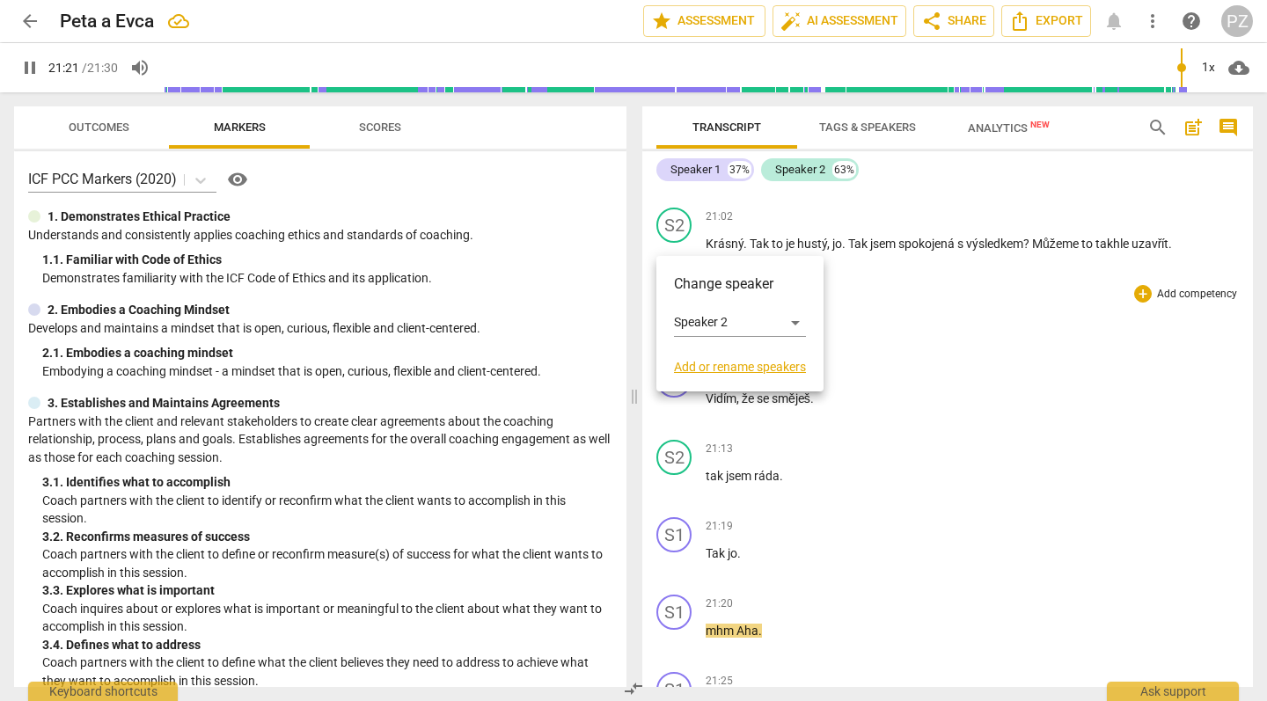
click at [673, 246] on div at bounding box center [633, 350] width 1267 height 701
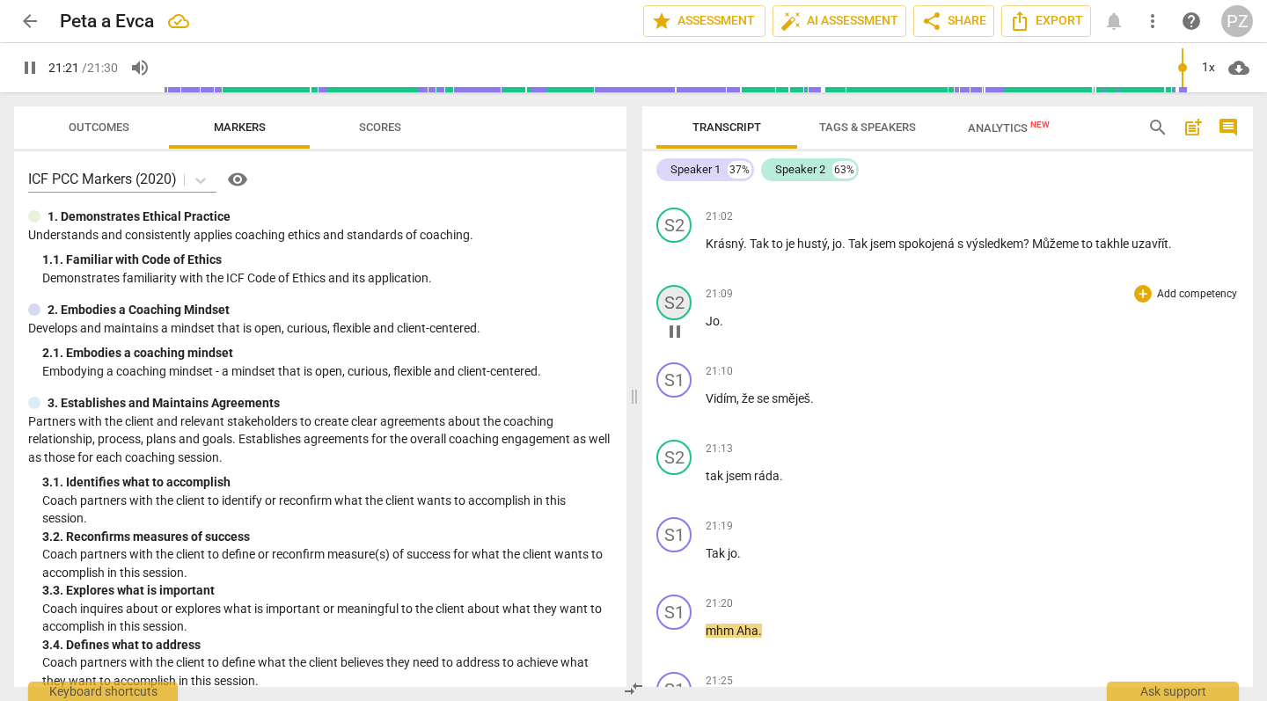
click at [673, 285] on div "S2" at bounding box center [674, 302] width 35 height 35
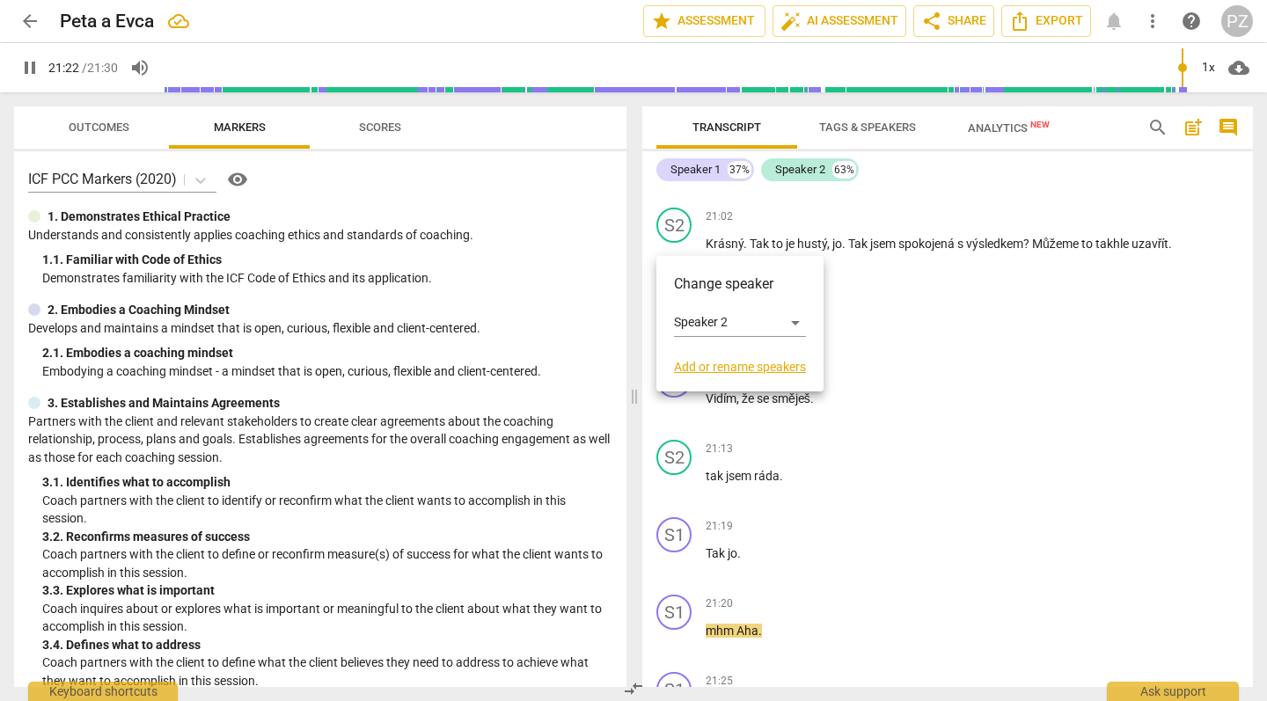
click at [998, 297] on div at bounding box center [633, 350] width 1267 height 701
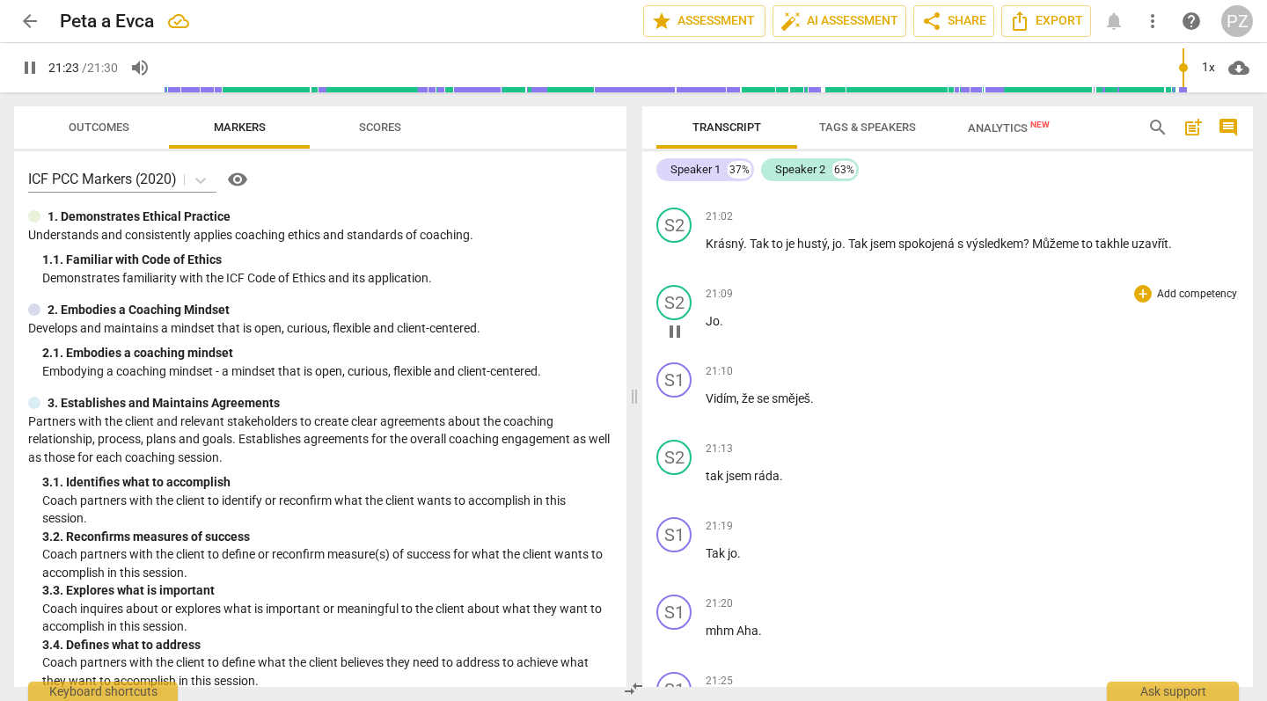
click at [673, 321] on span "pause" at bounding box center [674, 331] width 21 height 21
click at [673, 321] on span "play_arrow" at bounding box center [674, 331] width 21 height 21
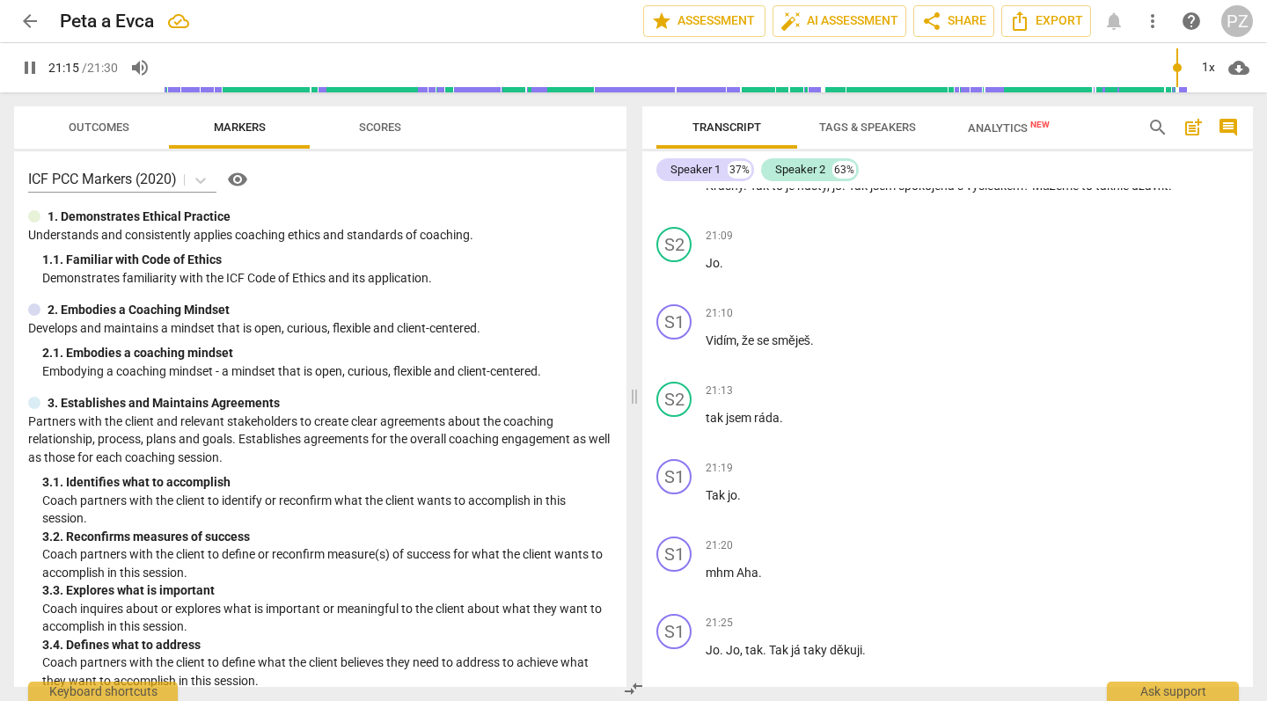
scroll to position [8228, 0]
click at [825, 334] on p "Vidím , že se směješ ." at bounding box center [972, 343] width 533 height 18
type input "1280"
click at [823, 335] on span ". No je to úlevný pro mě jako." at bounding box center [889, 342] width 156 height 14
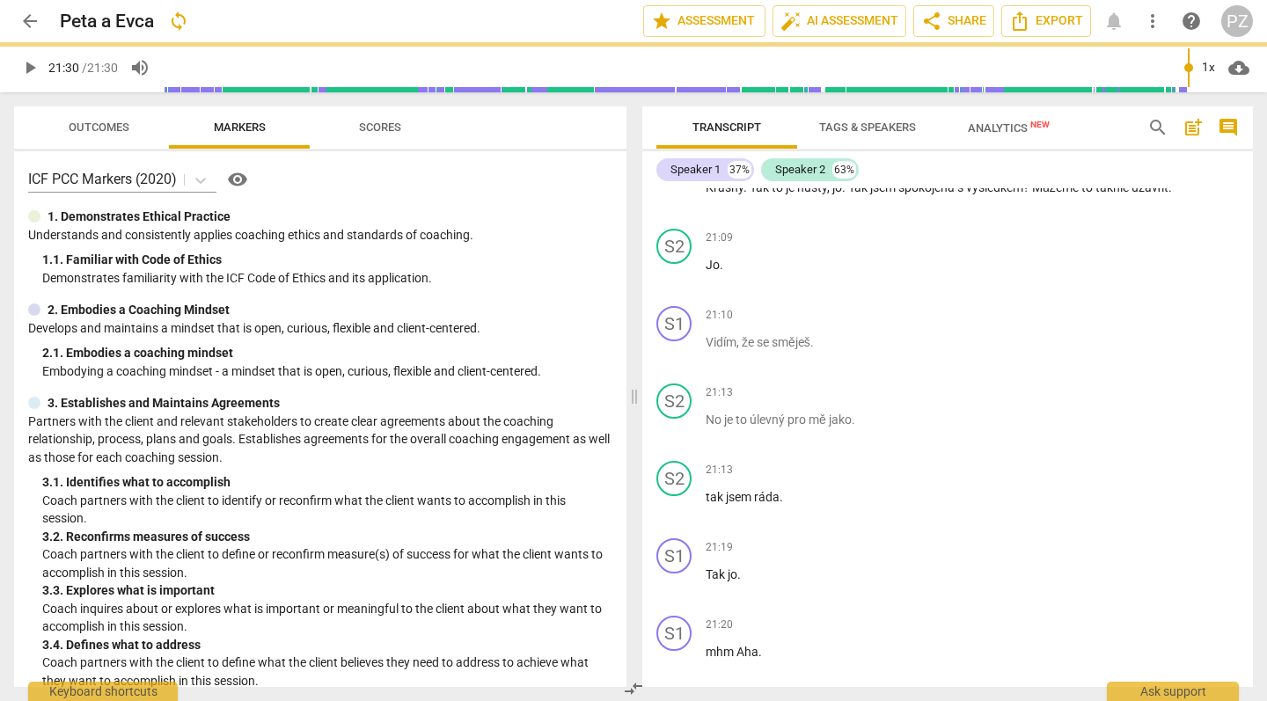
type input "1290"
click at [708, 490] on span "tak" at bounding box center [716, 497] width 20 height 14
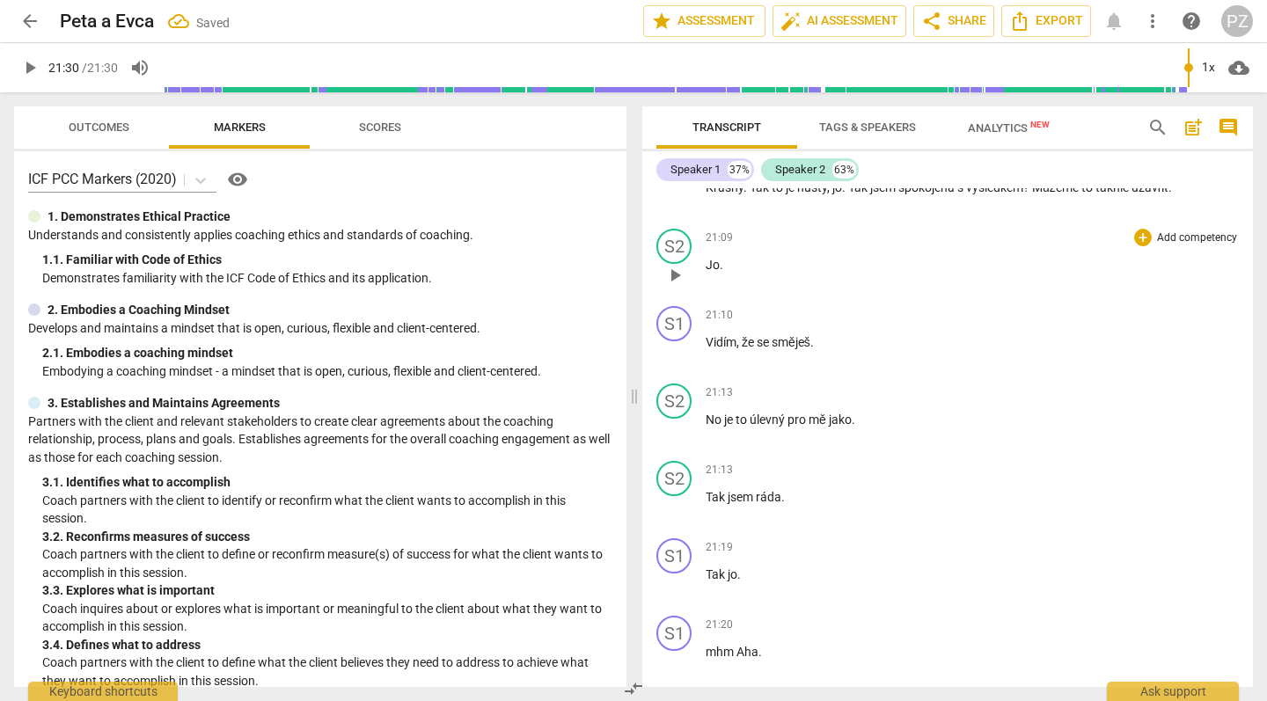
click at [669, 265] on span "play_arrow" at bounding box center [674, 275] width 21 height 21
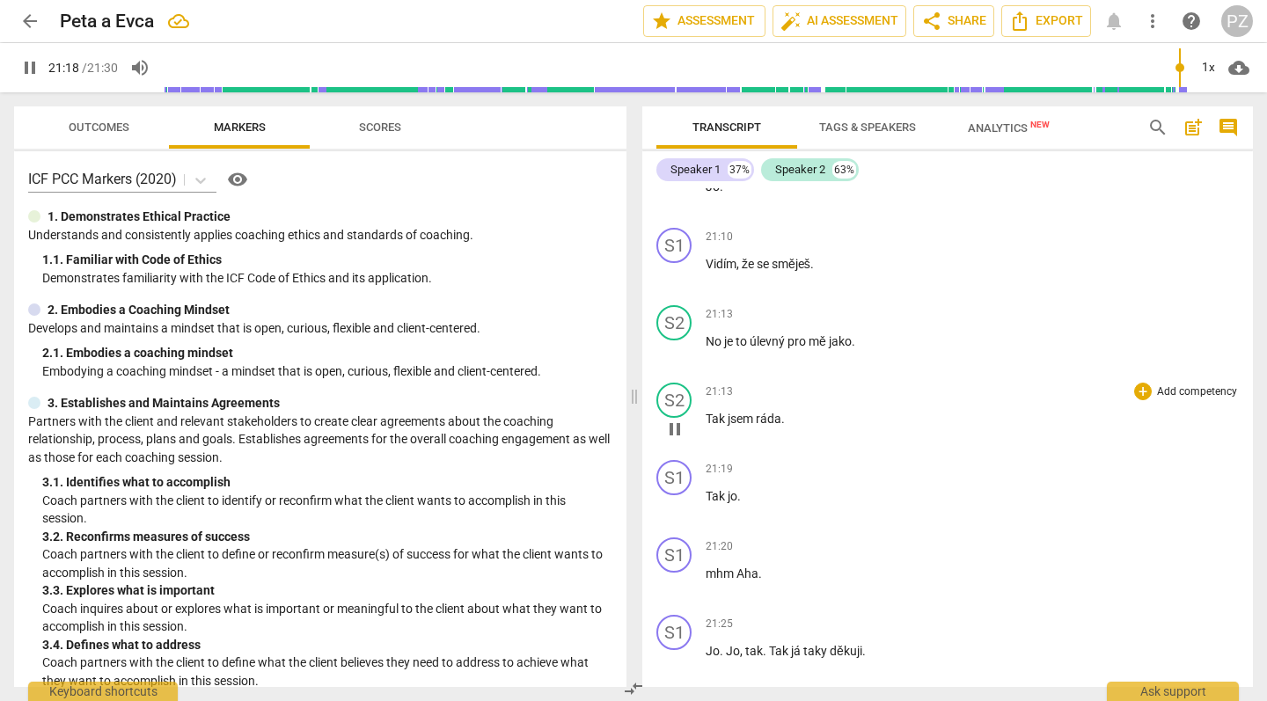
scroll to position [8306, 0]
click at [739, 490] on span "." at bounding box center [739, 497] width 4 height 14
type input "1290"
drag, startPoint x: 768, startPoint y: 511, endPoint x: 695, endPoint y: 510, distance: 73.0
click at [695, 532] on div "S1 play_arrow pause 21:20 + Add competency keyboard_arrow_right mhm Aha ." at bounding box center [947, 570] width 611 height 77
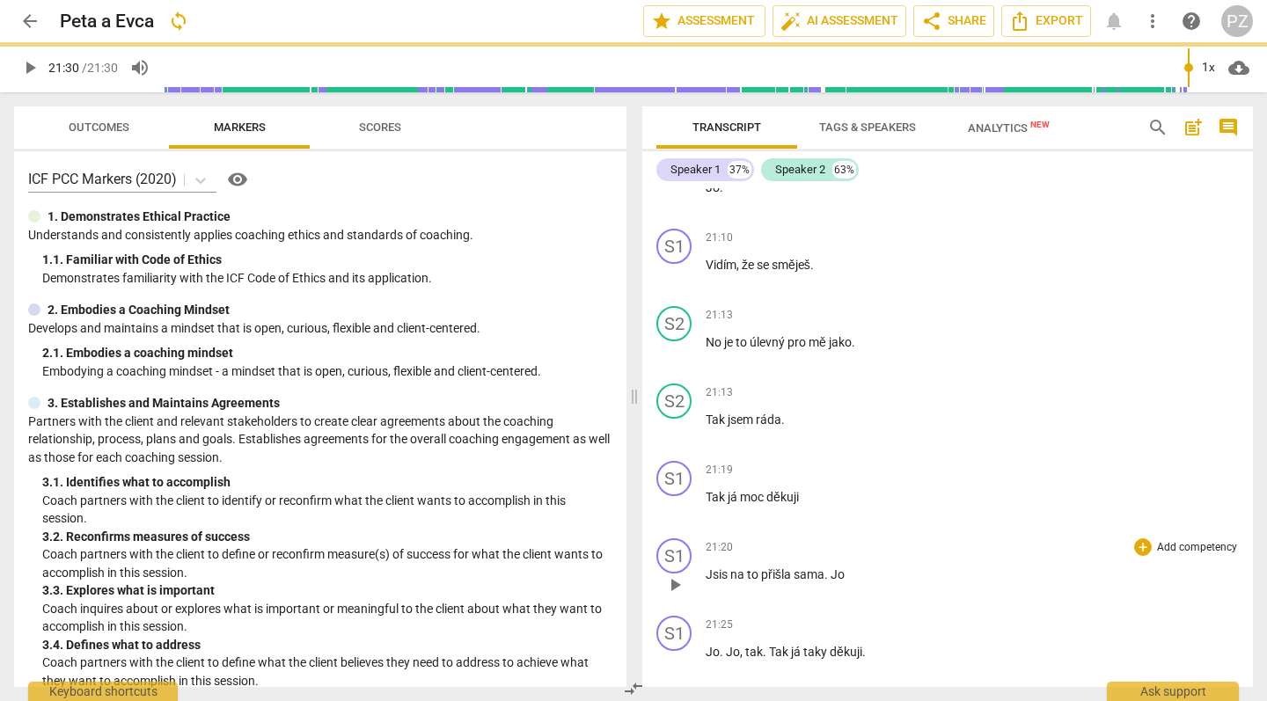
click at [833, 566] on p "Jsis na to přišla sama. Jo" at bounding box center [972, 575] width 533 height 18
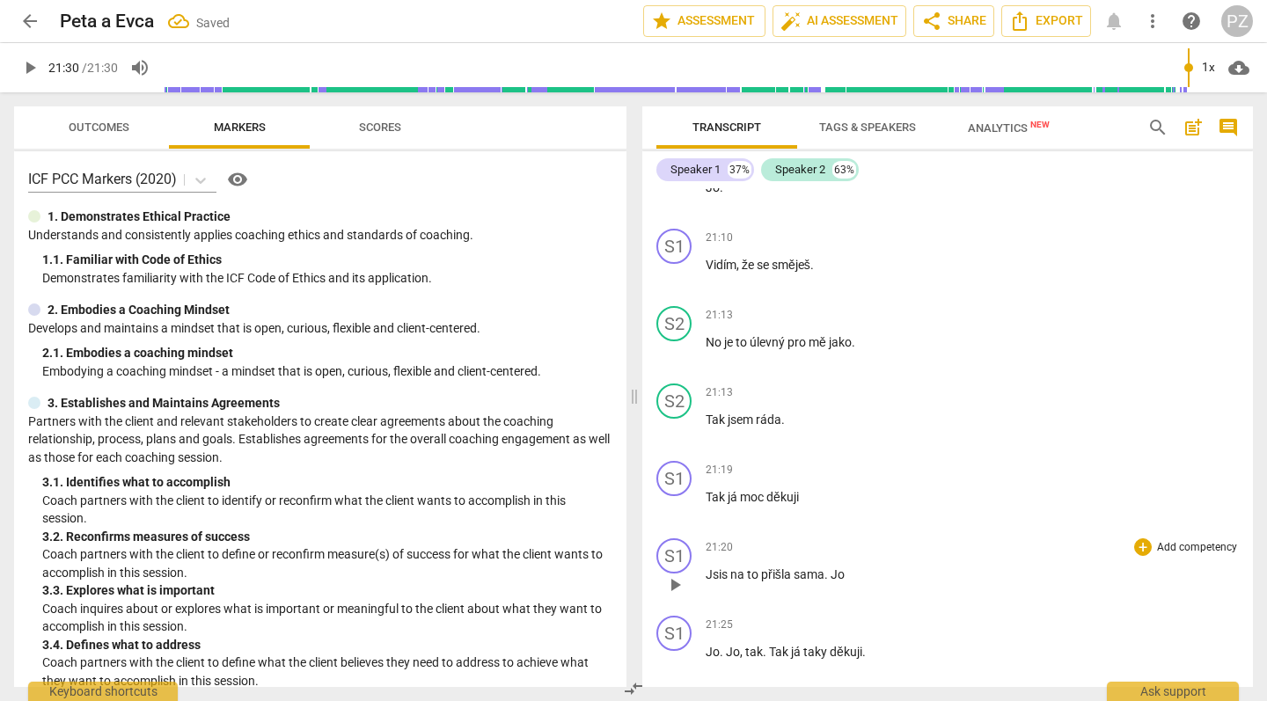
click at [834, 566] on p "Jsis na to přišla sama. Jo" at bounding box center [972, 575] width 533 height 18
click at [822, 566] on p "Jsis na to přišla sama. Jo" at bounding box center [972, 575] width 533 height 18
click at [829, 566] on p "Jsis na to přišla sama. Jo" at bounding box center [972, 575] width 533 height 18
click at [840, 566] on p "Jsis na to přišla sama. Jo" at bounding box center [972, 575] width 533 height 18
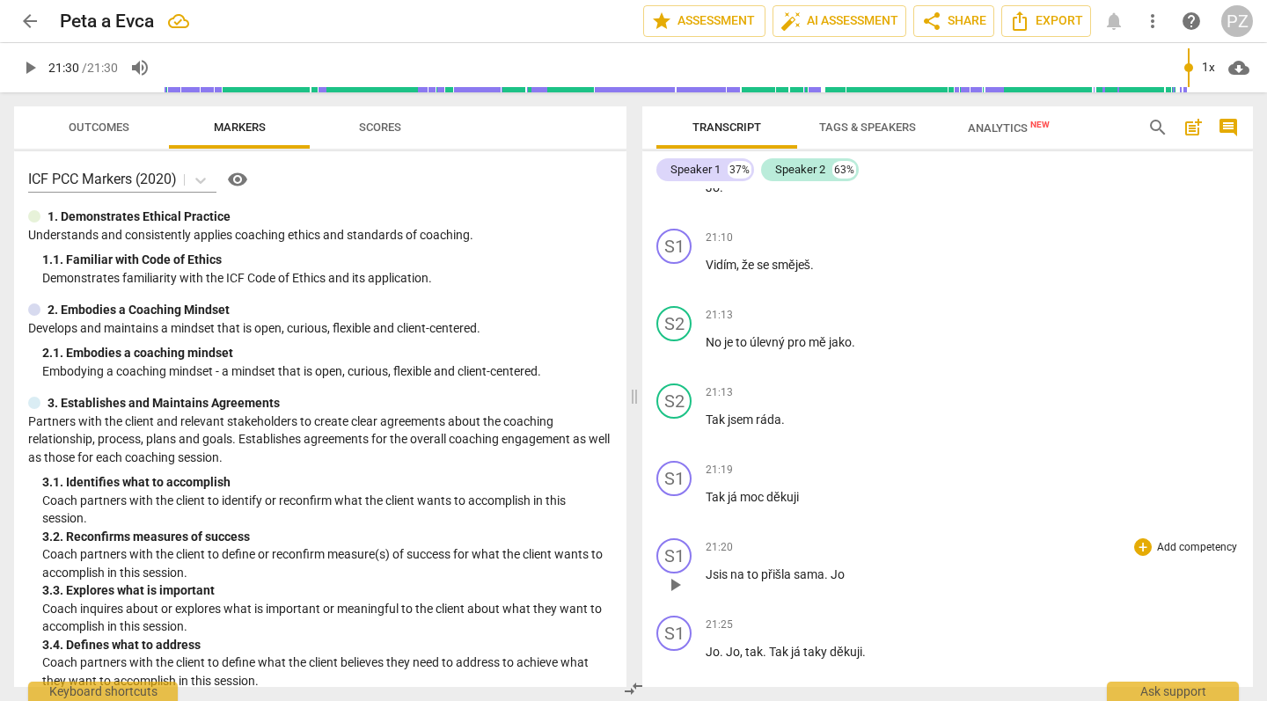
click at [833, 566] on p "Jsis na to přišla sama. Jo" at bounding box center [972, 575] width 533 height 18
drag, startPoint x: 766, startPoint y: 589, endPoint x: 701, endPoint y: 589, distance: 64.2
click at [701, 609] on div "S1 play_arrow pause 21:25 + Add competency keyboard_arrow_right Jo . [PERSON_NA…" at bounding box center [947, 647] width 611 height 77
click at [769, 645] on span "Tak" at bounding box center [780, 652] width 22 height 14
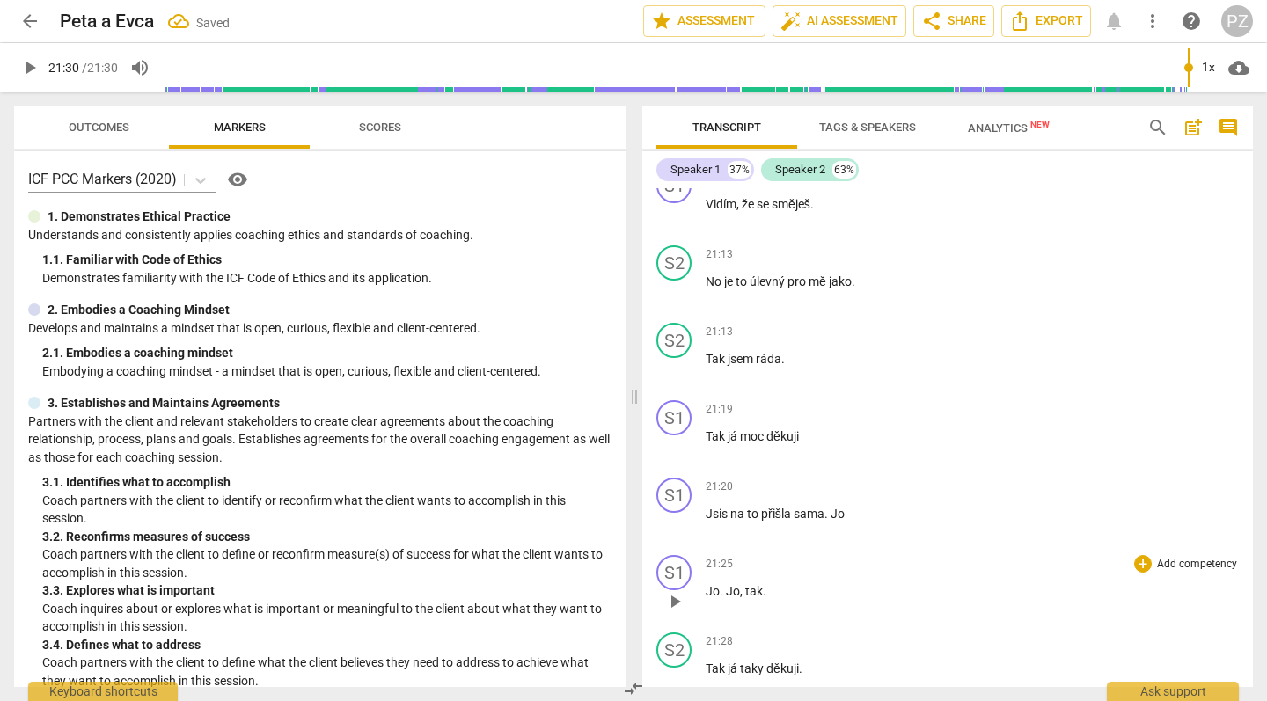
scroll to position [8368, 0]
click at [855, 503] on p "Jsis na to přišla sama . Jo" at bounding box center [972, 512] width 533 height 18
drag, startPoint x: 766, startPoint y: 525, endPoint x: 725, endPoint y: 524, distance: 40.5
click at [725, 581] on p "Jo . [PERSON_NAME] , tak ." at bounding box center [972, 590] width 533 height 18
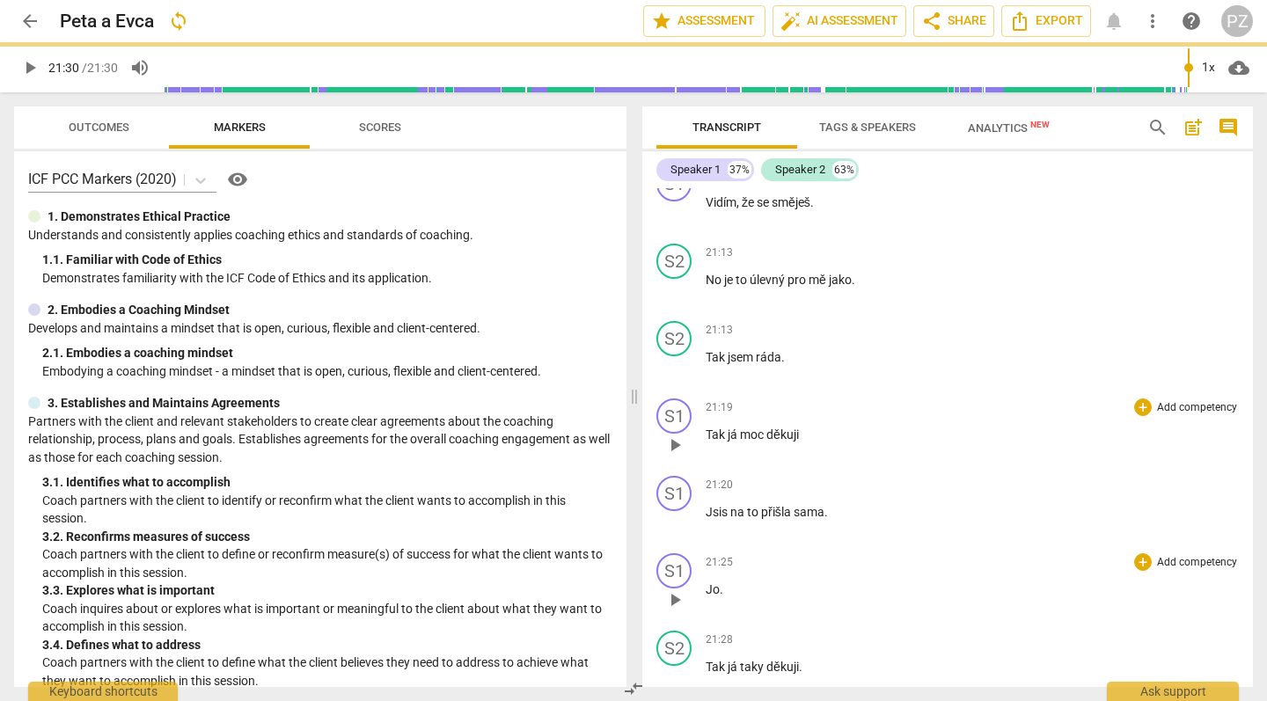
click at [805, 426] on p "Tak já moc děkuji" at bounding box center [972, 435] width 533 height 18
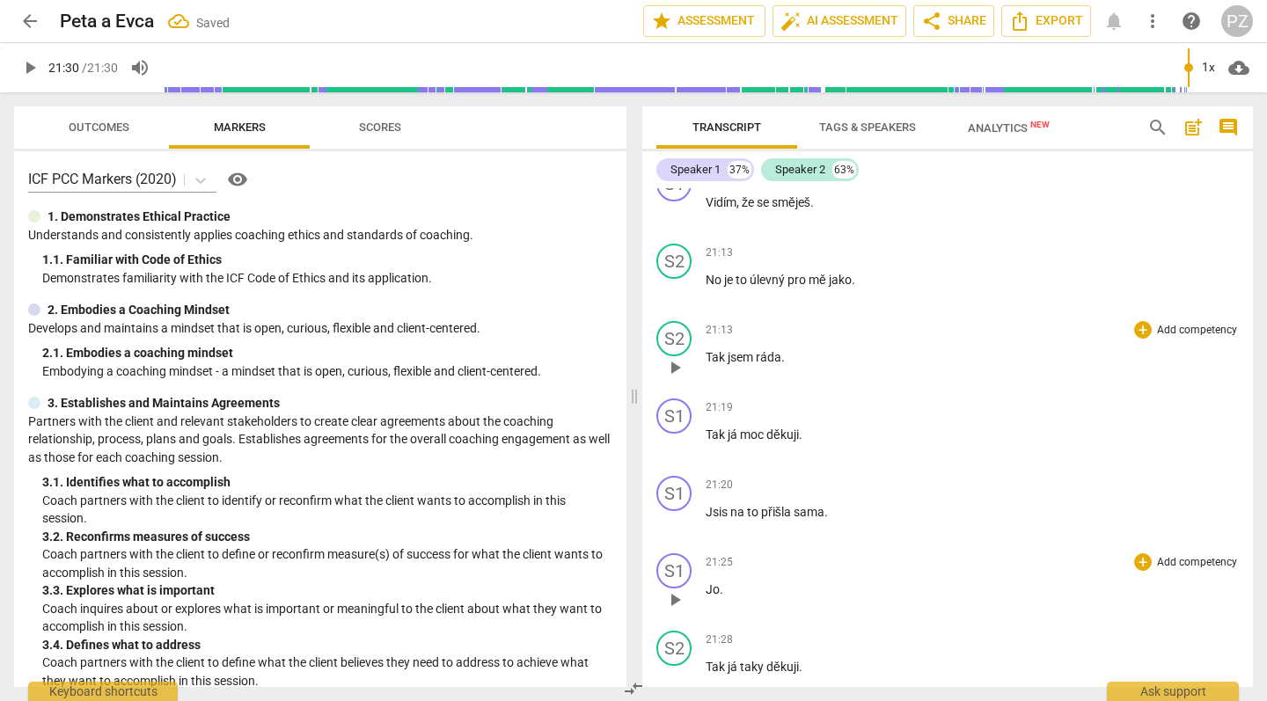
click at [671, 357] on span "play_arrow" at bounding box center [674, 367] width 21 height 21
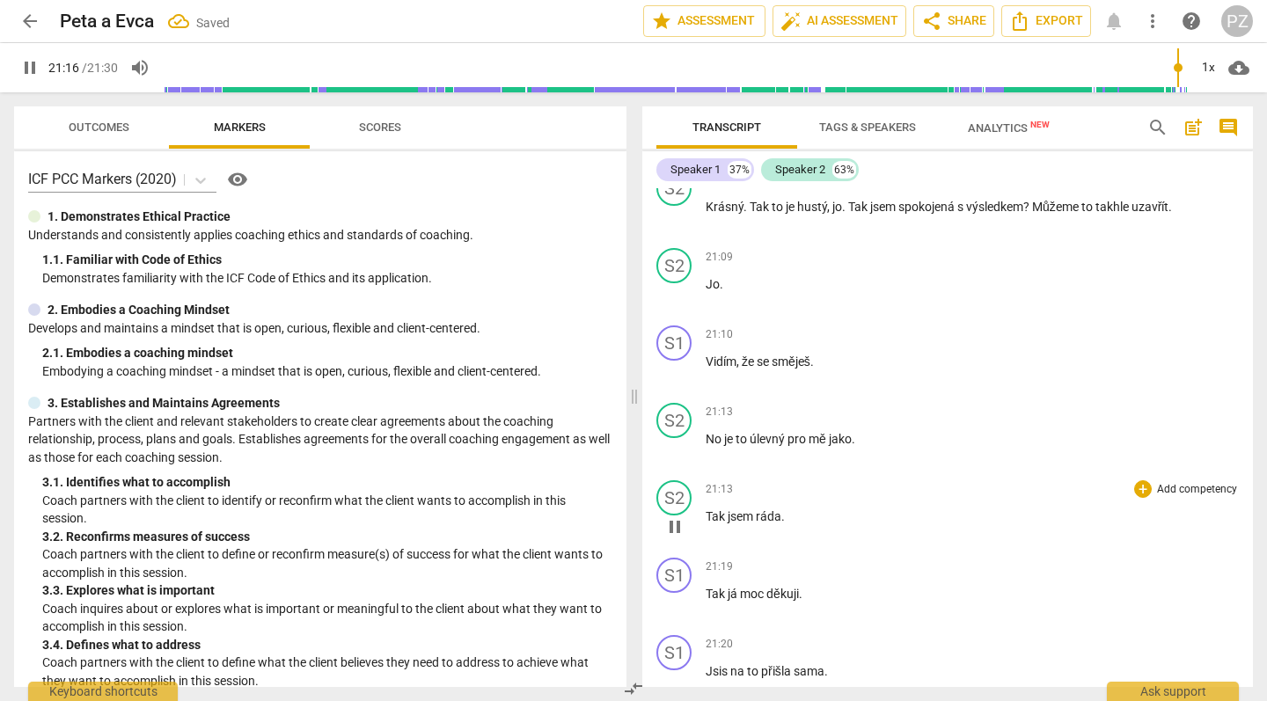
scroll to position [8202, 0]
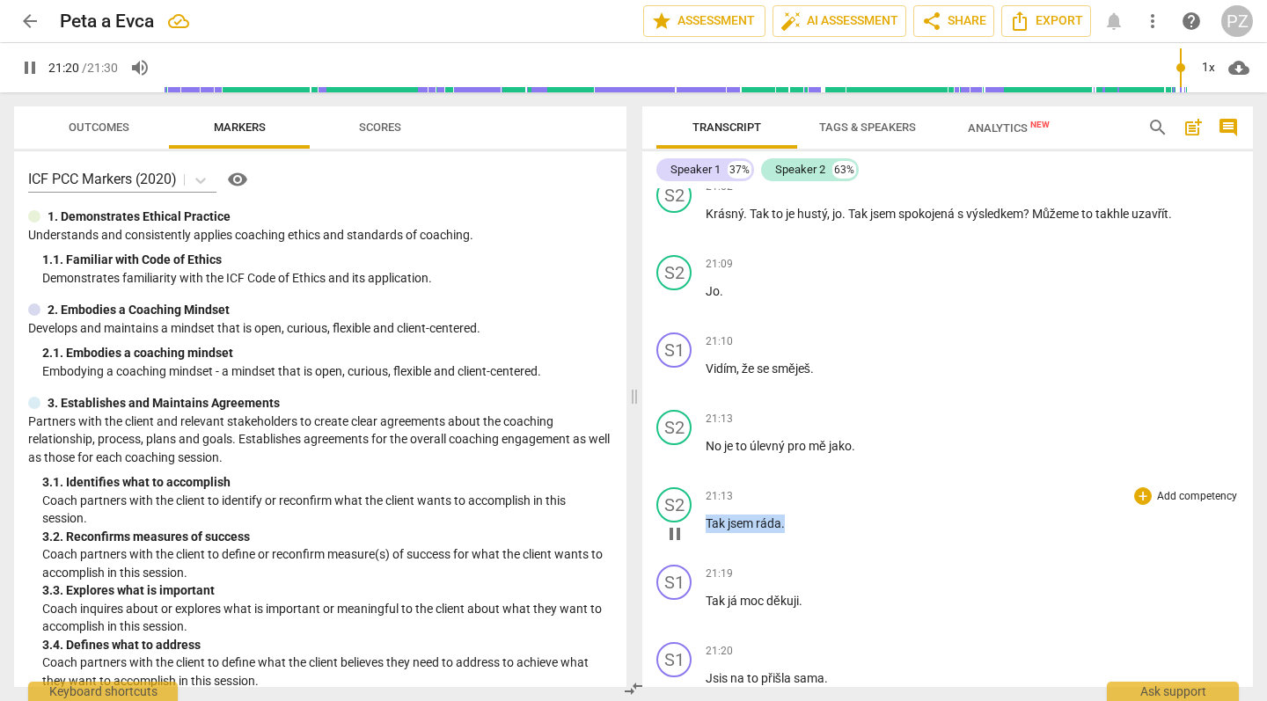
drag, startPoint x: 788, startPoint y: 457, endPoint x: 688, endPoint y: 456, distance: 99.4
click at [688, 480] on div "S2 play_arrow pause 21:13 + Add competency keyboard_arrow_right Tak jsem ráda ." at bounding box center [947, 518] width 611 height 77
copy p "Tak jsem ráda ."
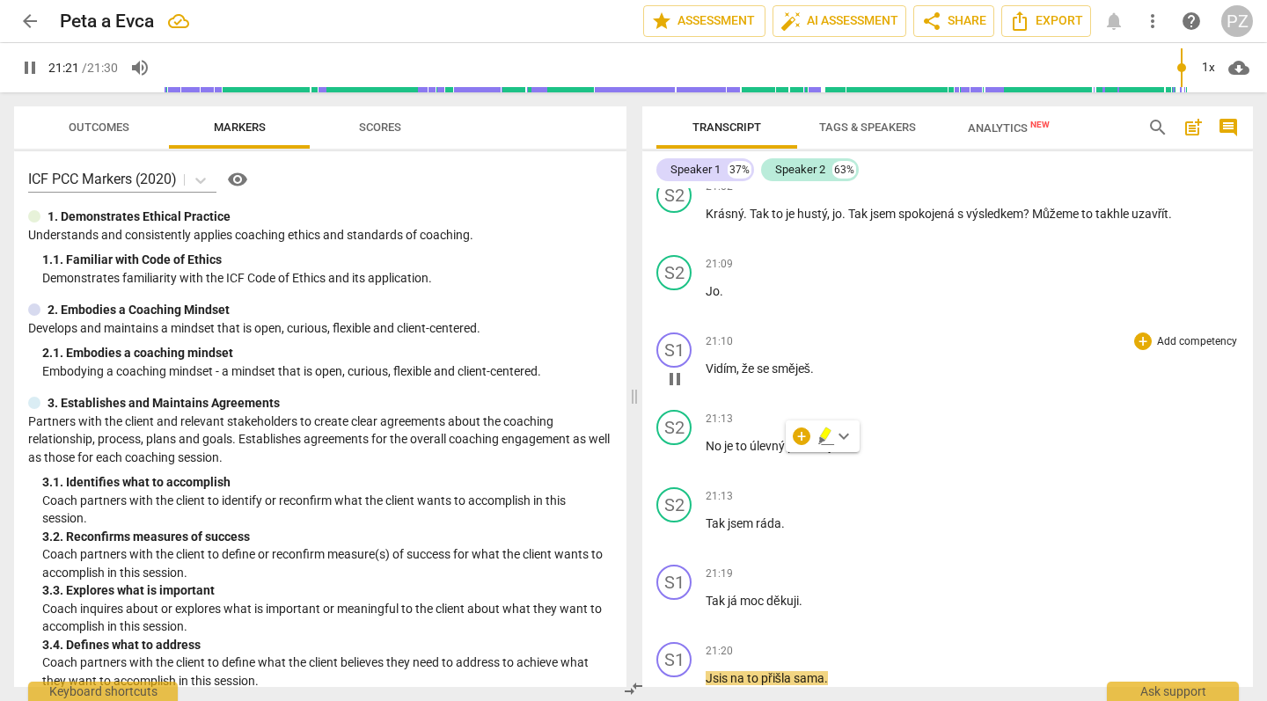
click at [841, 333] on div "21:10 + Add competency keyboard_arrow_right Vidím , že se směješ ." at bounding box center [972, 364] width 533 height 63
click at [840, 360] on p "Vidím , že se směješ ." at bounding box center [972, 369] width 533 height 18
type input "1283"
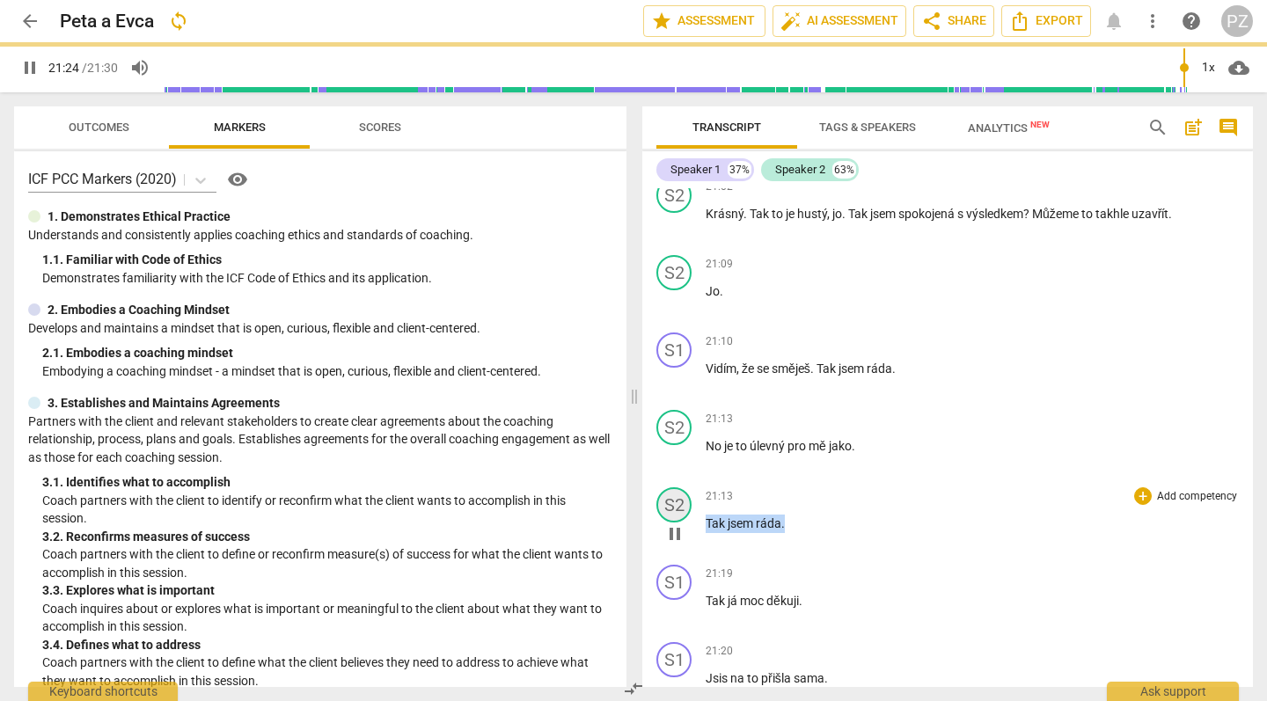
drag, startPoint x: 811, startPoint y: 461, endPoint x: 679, endPoint y: 442, distance: 133.4
click at [679, 480] on div "S2 play_arrow pause 21:13 + Add competency keyboard_arrow_right Tak jsem ráda ." at bounding box center [947, 518] width 611 height 77
type input "1286"
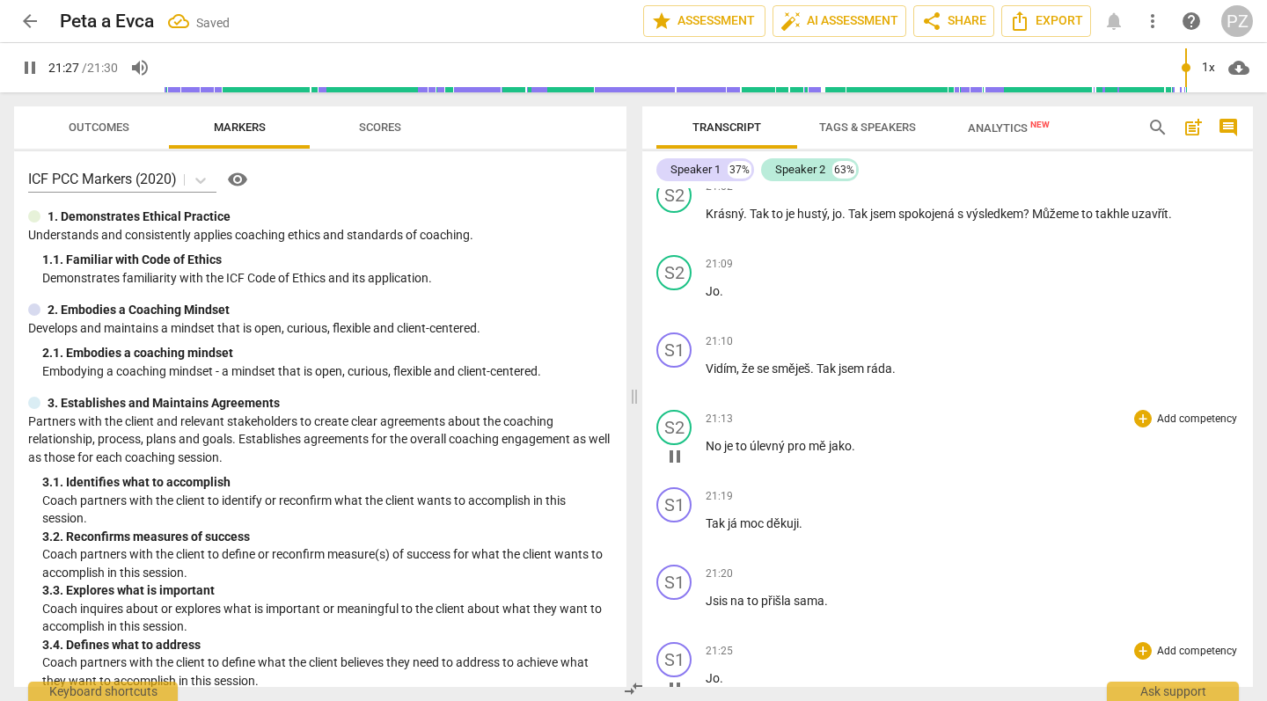
click at [686, 410] on div "S2 play_arrow pause" at bounding box center [681, 441] width 49 height 63
click at [674, 446] on span "pause" at bounding box center [674, 456] width 21 height 21
click at [672, 369] on span "play_arrow" at bounding box center [674, 379] width 21 height 21
click at [896, 362] on span "." at bounding box center [894, 369] width 4 height 14
type input "1278"
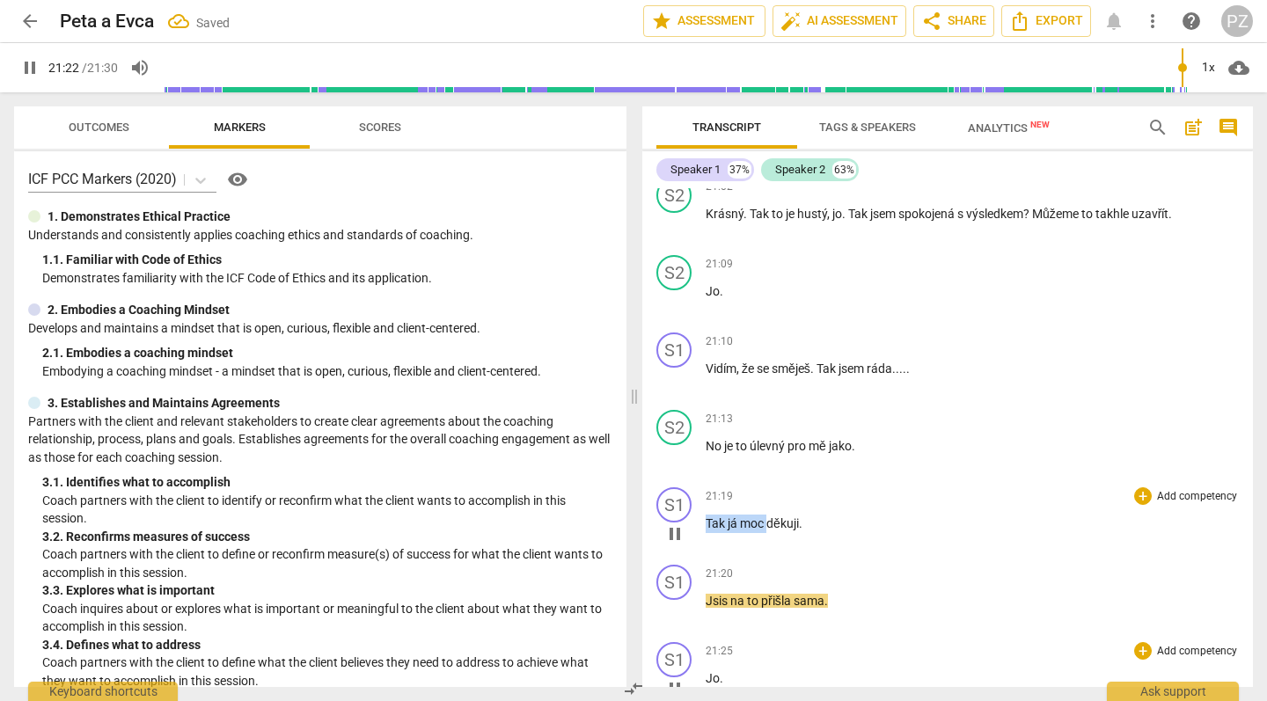
drag, startPoint x: 768, startPoint y: 456, endPoint x: 677, endPoint y: 460, distance: 91.6
click at [677, 480] on div "S1 play_arrow pause 21:19 + Add competency keyboard_arrow_right Tak já moc děku…" at bounding box center [947, 518] width 611 height 77
type input "1283"
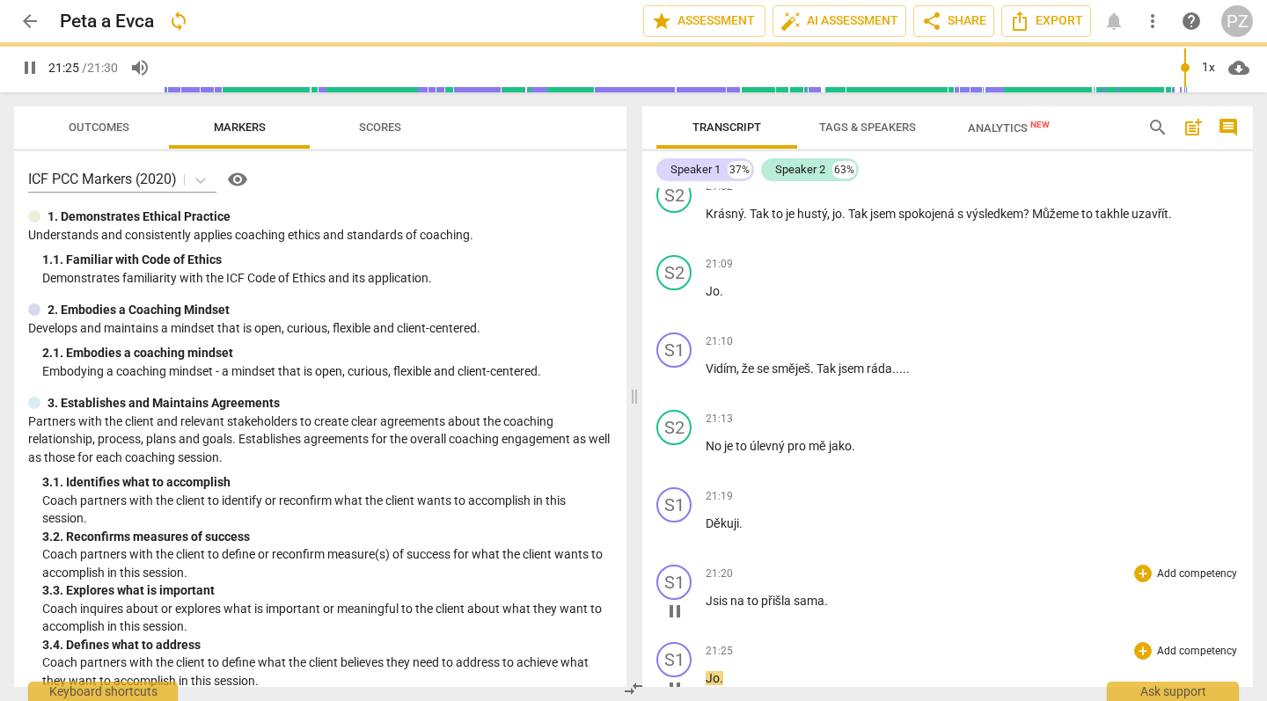
click at [715, 594] on span "Jsis" at bounding box center [718, 601] width 25 height 14
type input "1286"
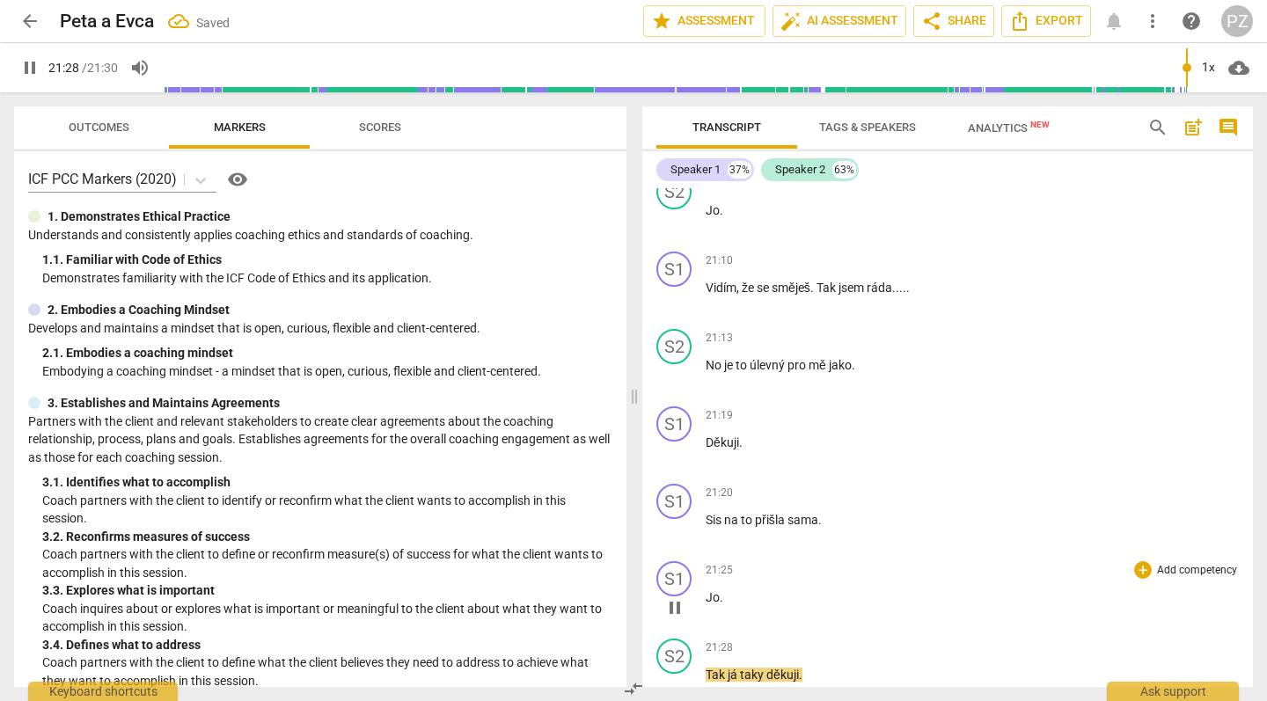
scroll to position [8306, 0]
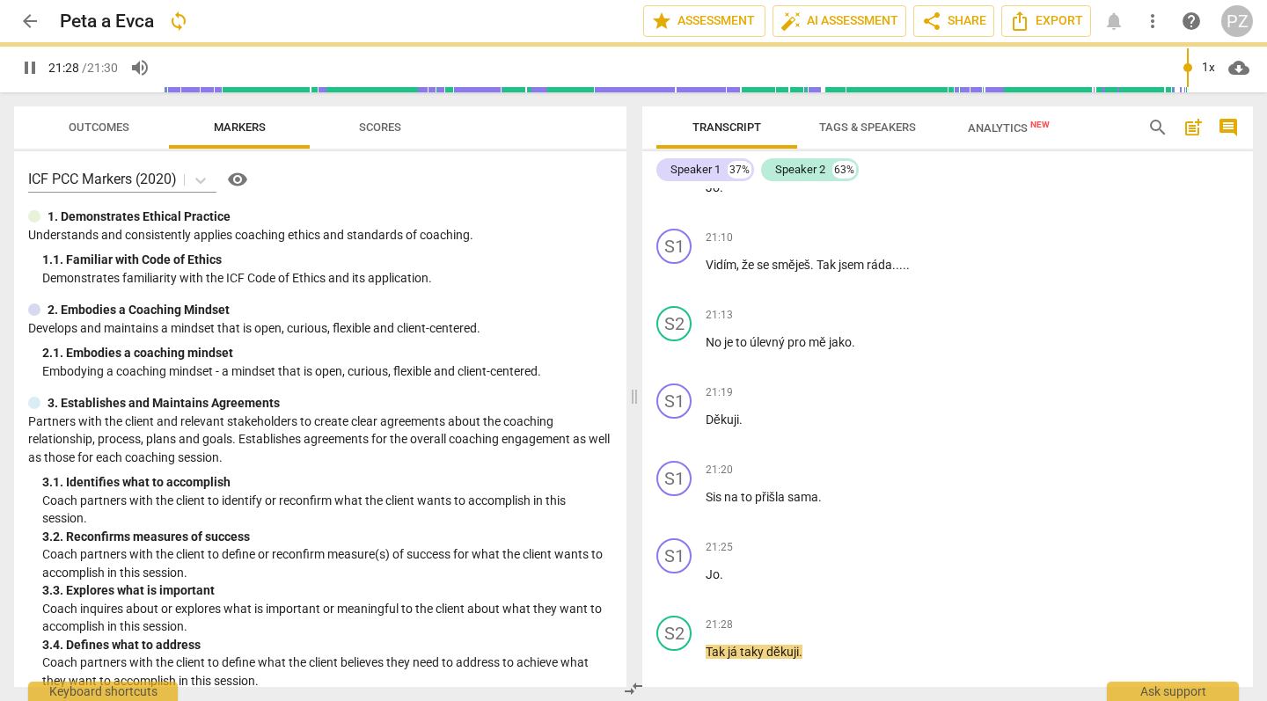
click at [745, 566] on p "Jo ." at bounding box center [972, 575] width 533 height 18
type input "1290"
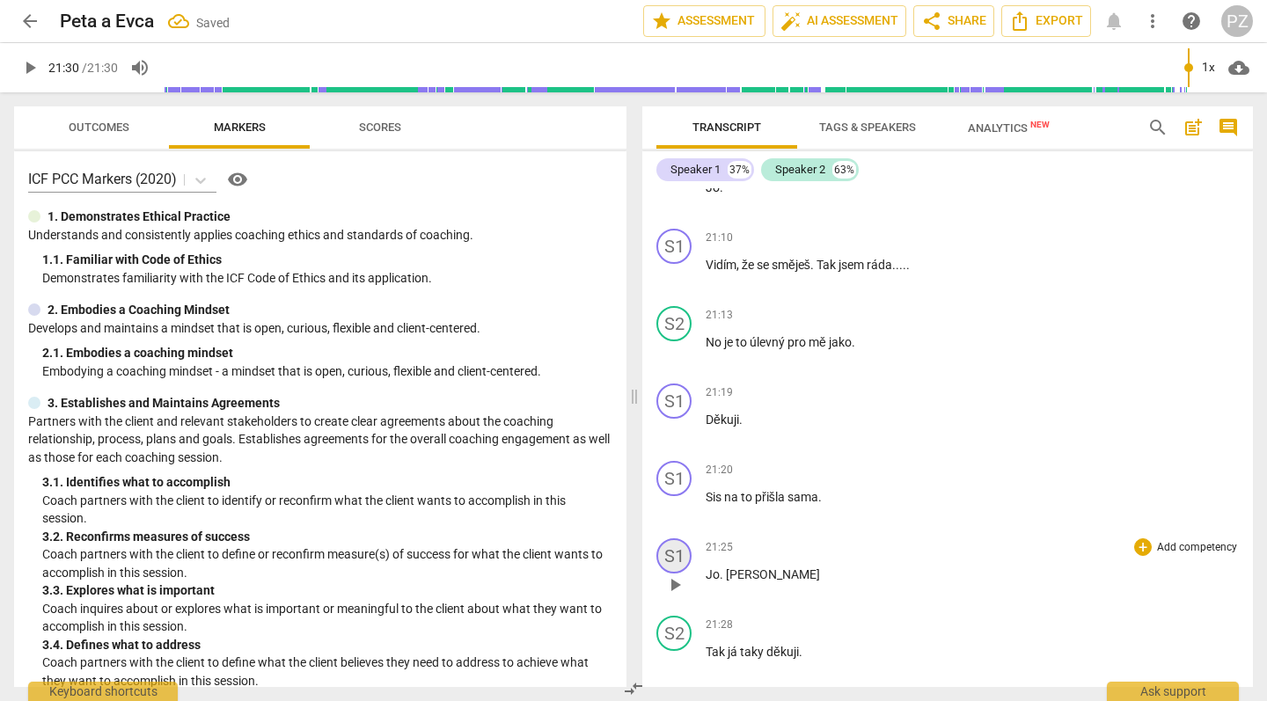
click at [679, 539] on div "S1" at bounding box center [674, 556] width 35 height 35
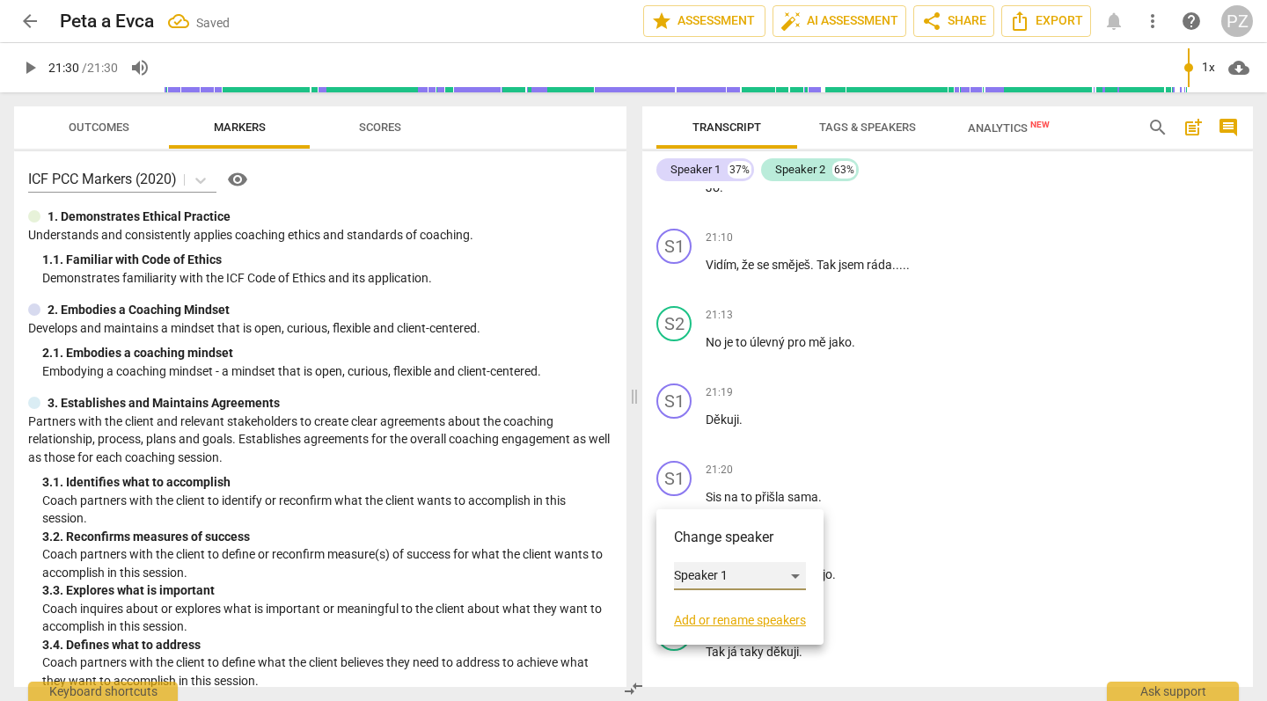
click at [714, 588] on div "Speaker 1" at bounding box center [740, 576] width 132 height 28
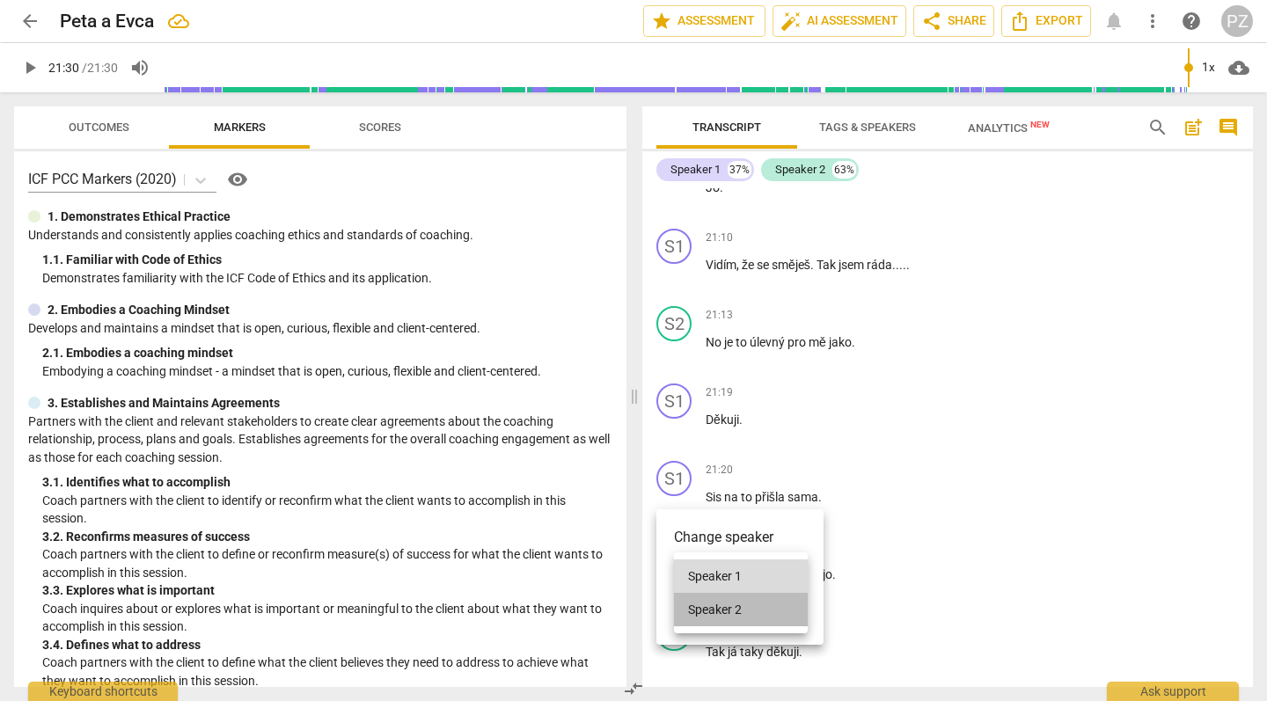
click at [720, 605] on li "Speaker 2" at bounding box center [741, 609] width 134 height 33
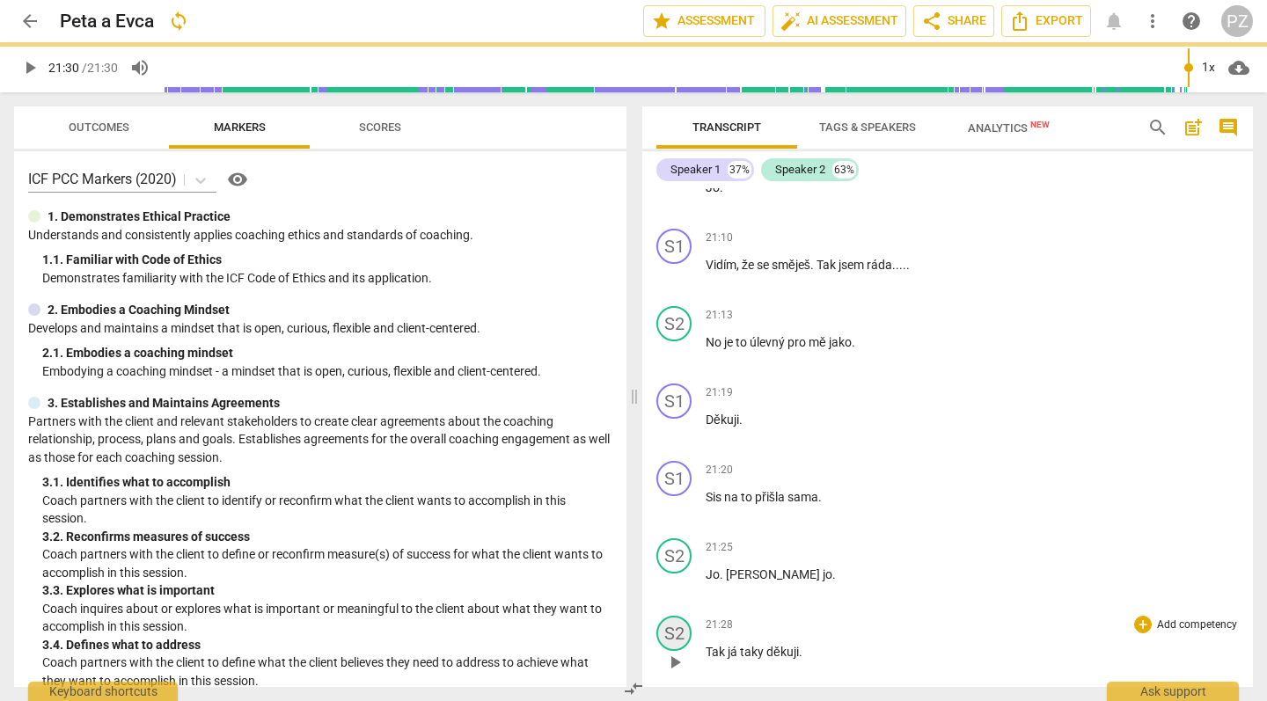
click at [676, 616] on div "S2" at bounding box center [674, 633] width 35 height 35
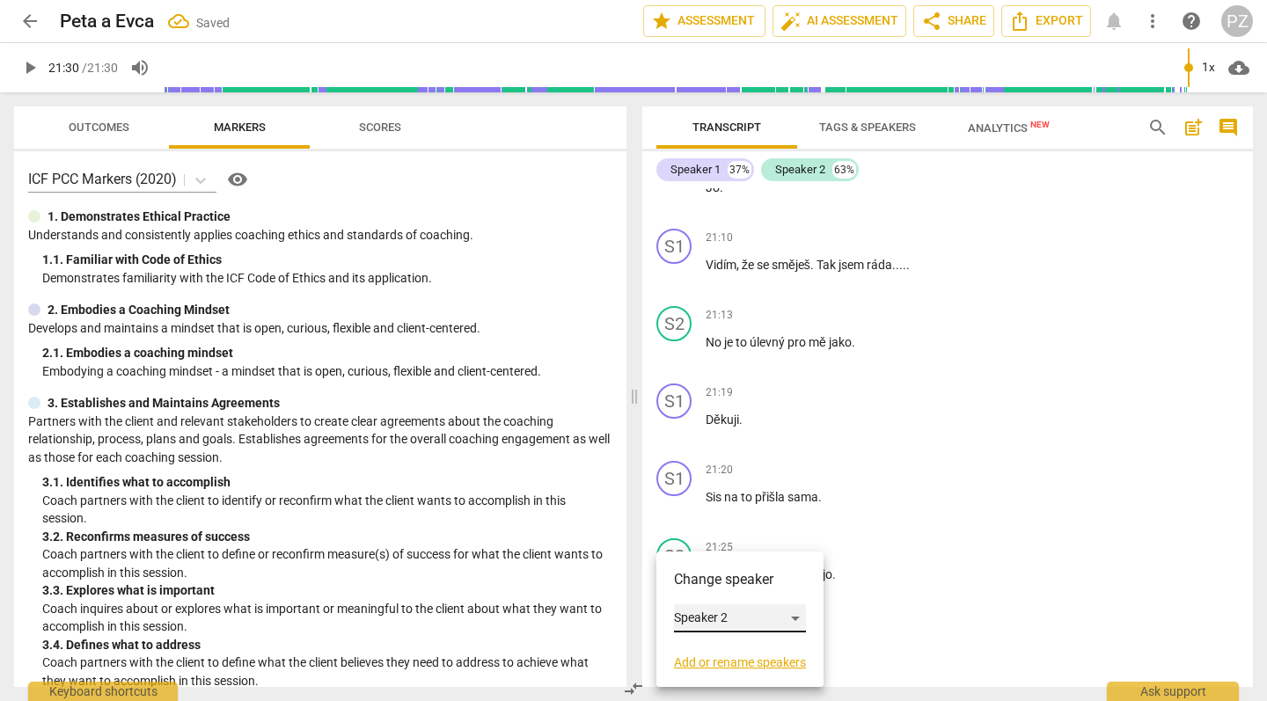
click at [707, 620] on div "Speaker 2" at bounding box center [740, 619] width 132 height 28
click at [715, 583] on li "Speaker 1" at bounding box center [741, 585] width 134 height 33
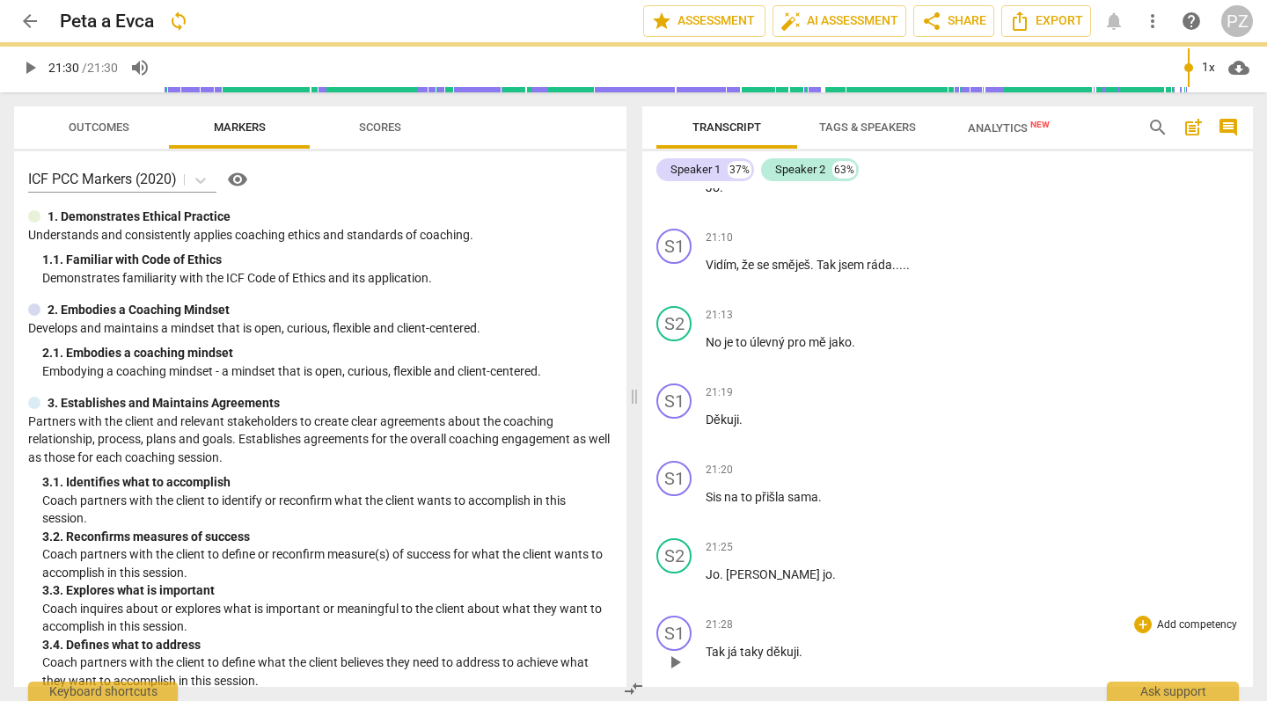
click at [886, 609] on div "S1 play_arrow pause 21:28 + Add competency keyboard_arrow_right Tak já [PERSON_…" at bounding box center [947, 647] width 611 height 77
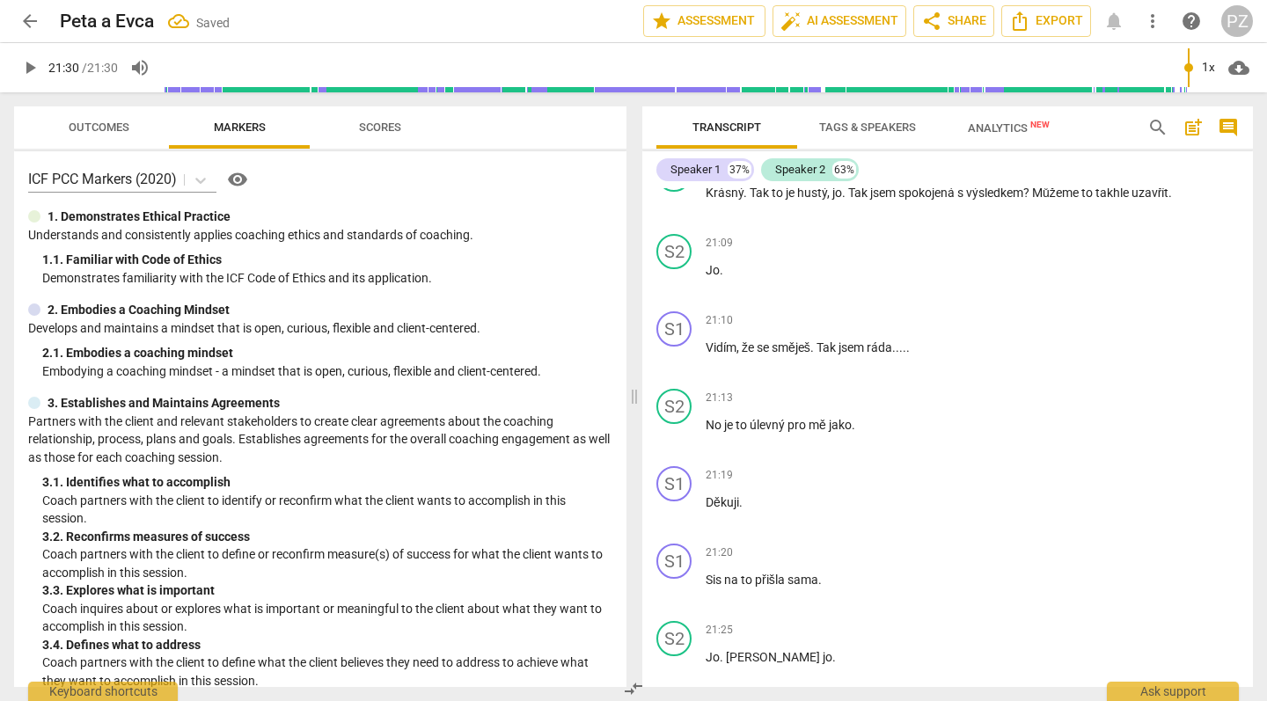
scroll to position [8222, 0]
click at [668, 467] on div "S1" at bounding box center [674, 484] width 35 height 35
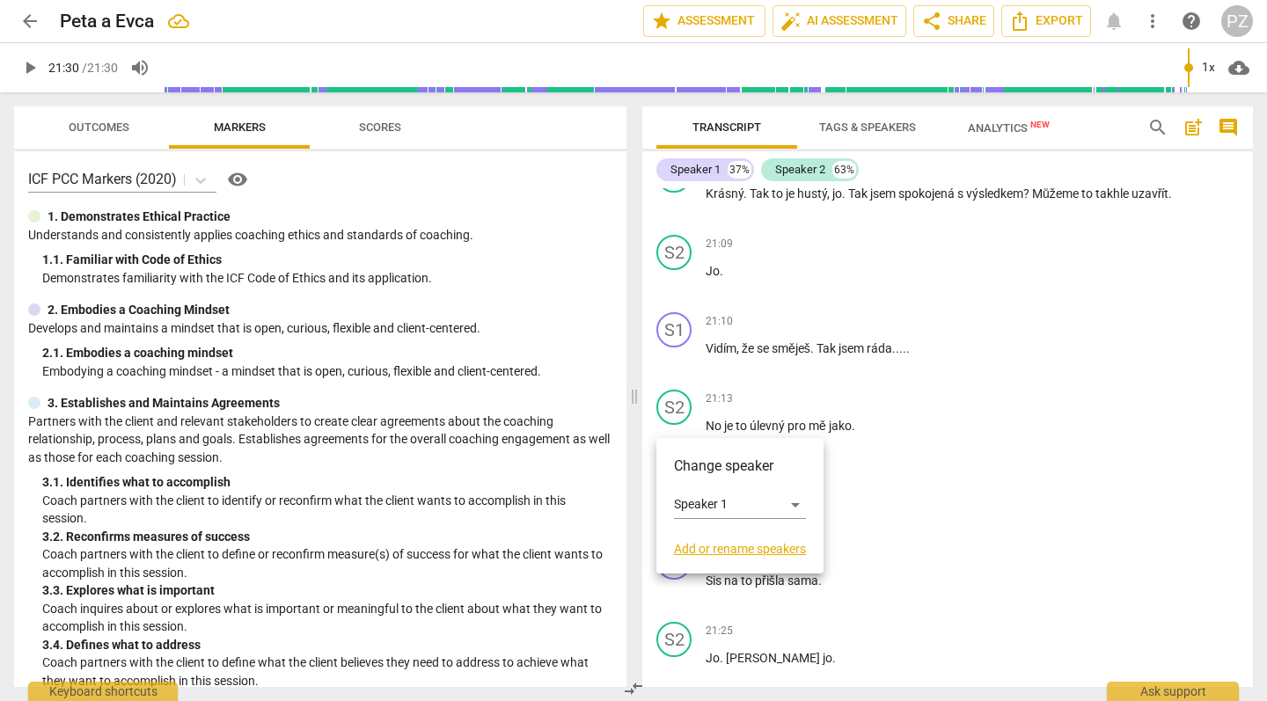
click at [680, 430] on div at bounding box center [633, 350] width 1267 height 701
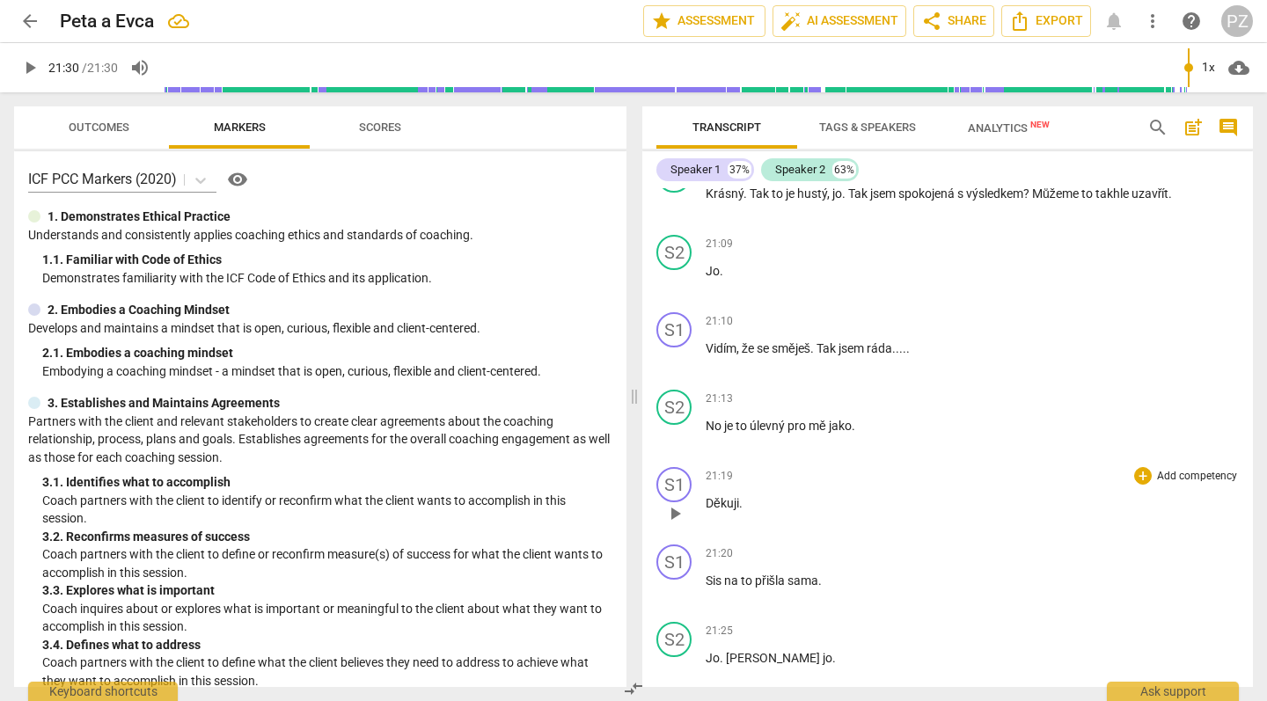
click at [679, 503] on span "play_arrow" at bounding box center [674, 513] width 21 height 21
click at [706, 496] on span "Děkuji" at bounding box center [722, 503] width 33 height 14
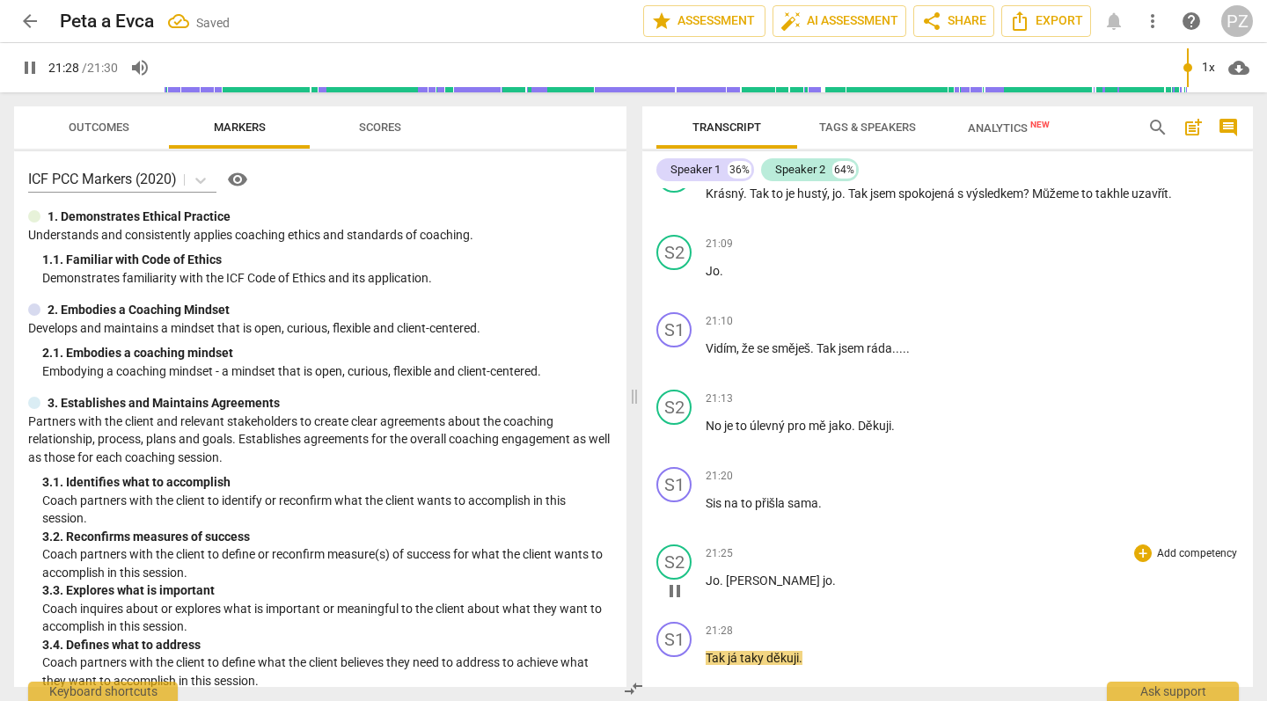
click at [774, 572] on p "Jo . [PERSON_NAME]" at bounding box center [972, 581] width 533 height 18
type input "1289"
type input "1290"
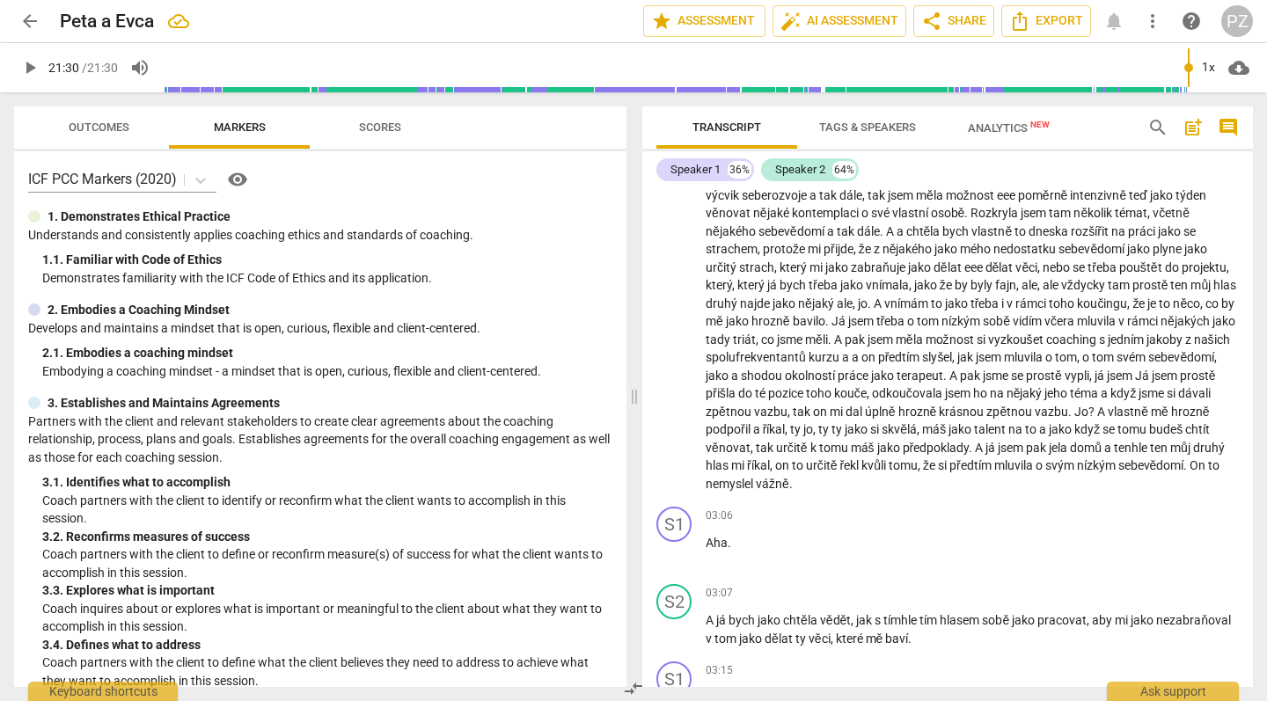
scroll to position [62, 0]
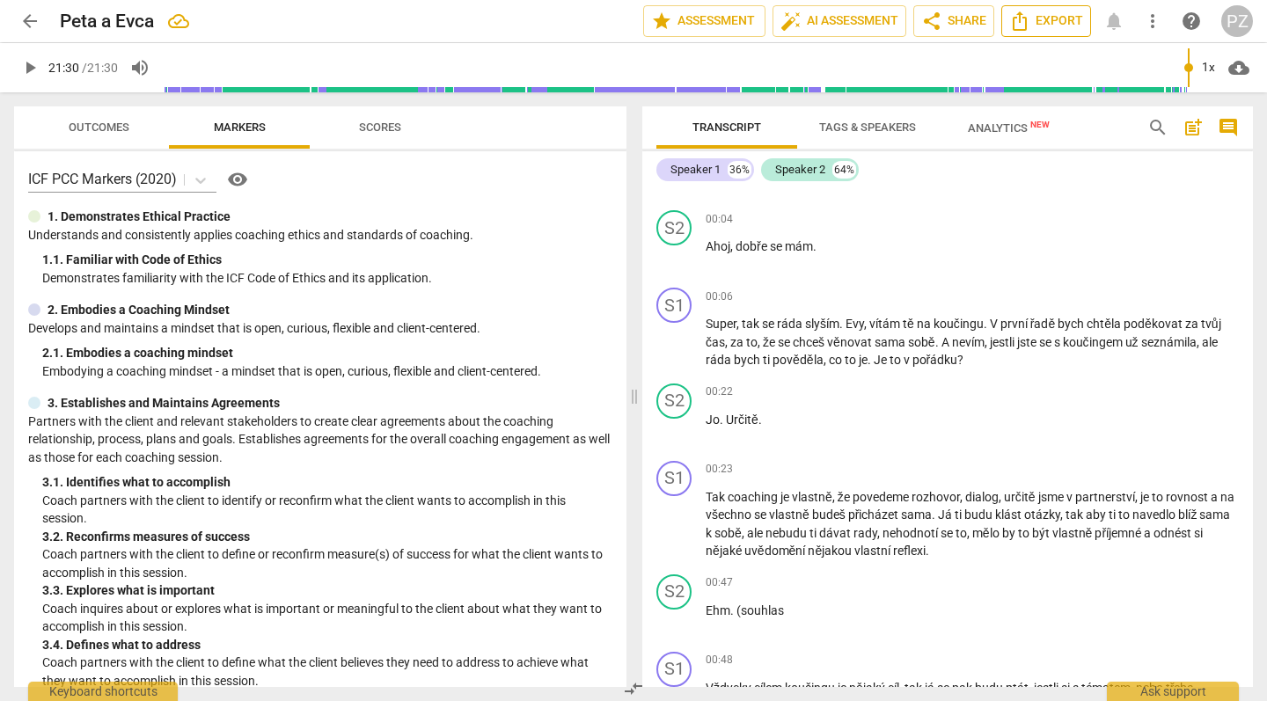
click at [1066, 23] on span "Export" at bounding box center [1046, 21] width 74 height 21
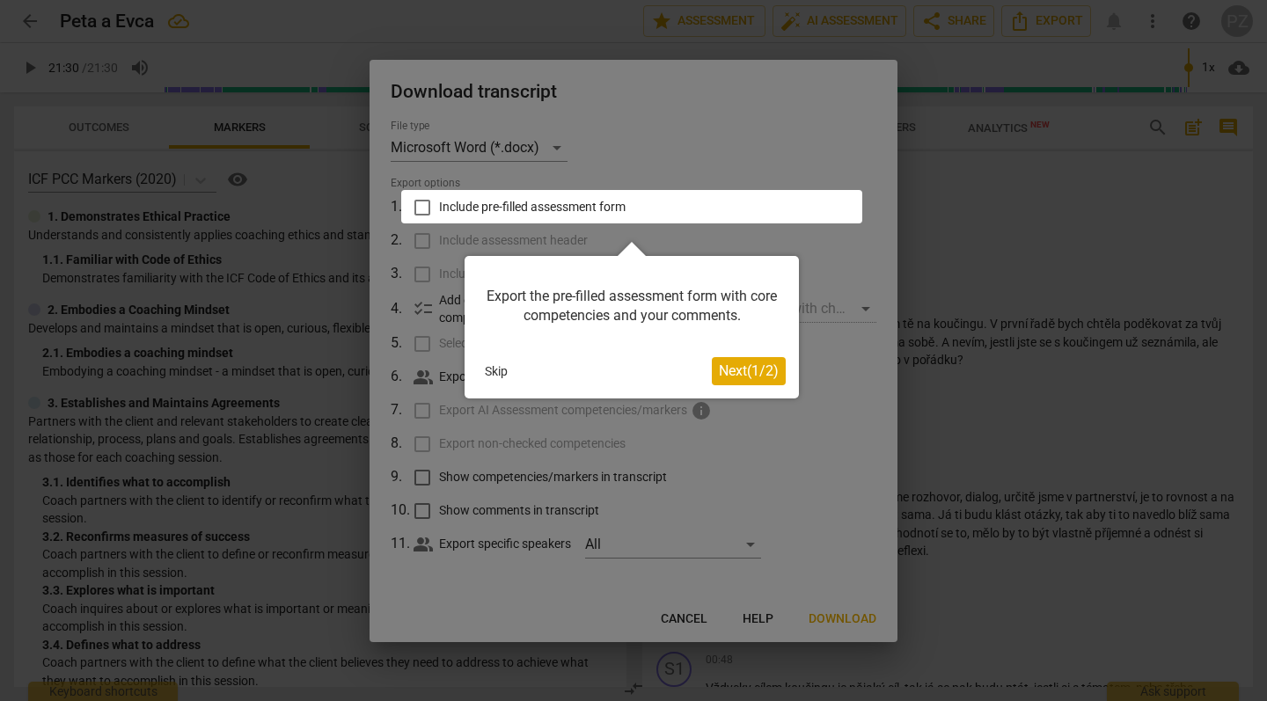
click at [502, 376] on button "Skip" at bounding box center [496, 371] width 37 height 26
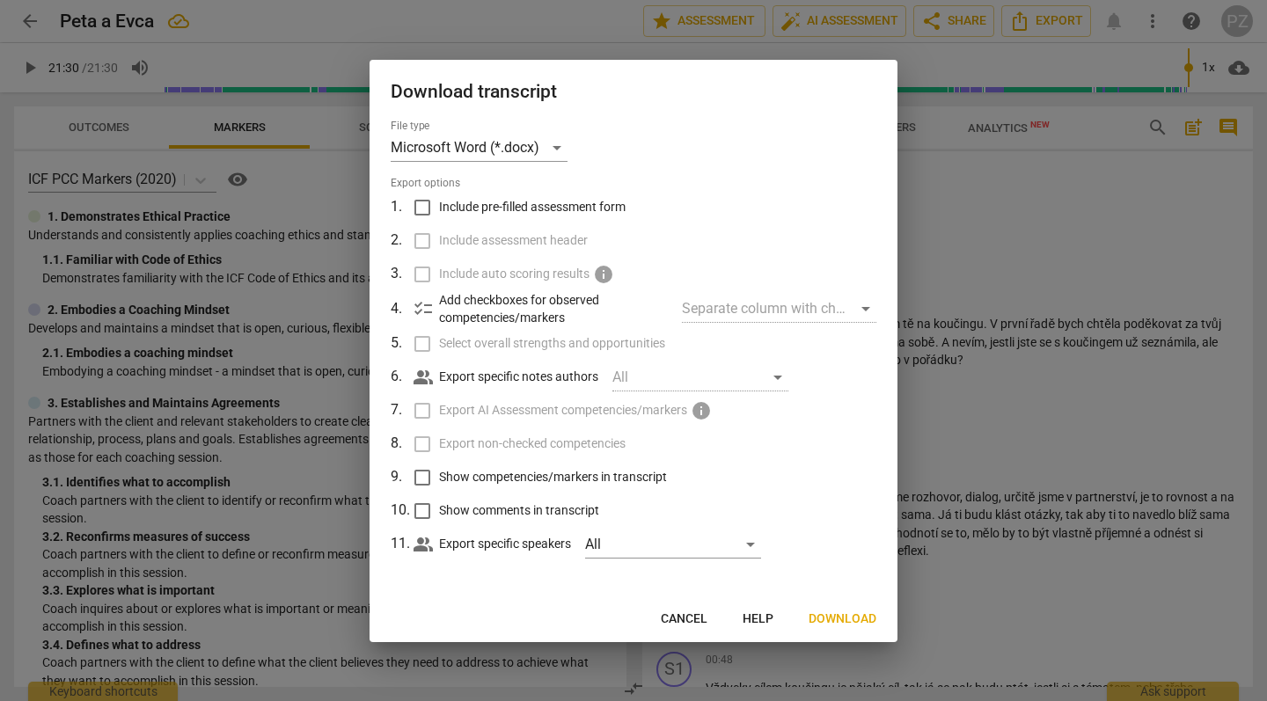
click at [828, 618] on span "Download" at bounding box center [843, 620] width 68 height 18
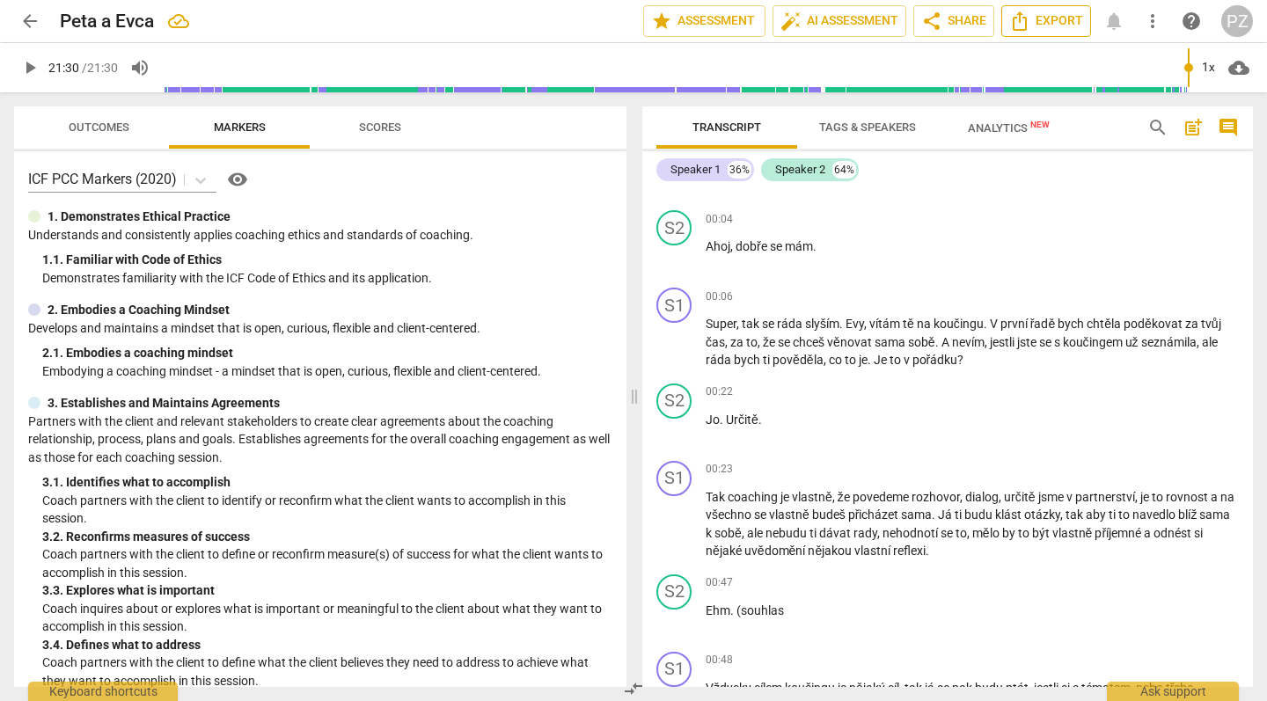
click at [1042, 31] on span "Export" at bounding box center [1046, 21] width 74 height 21
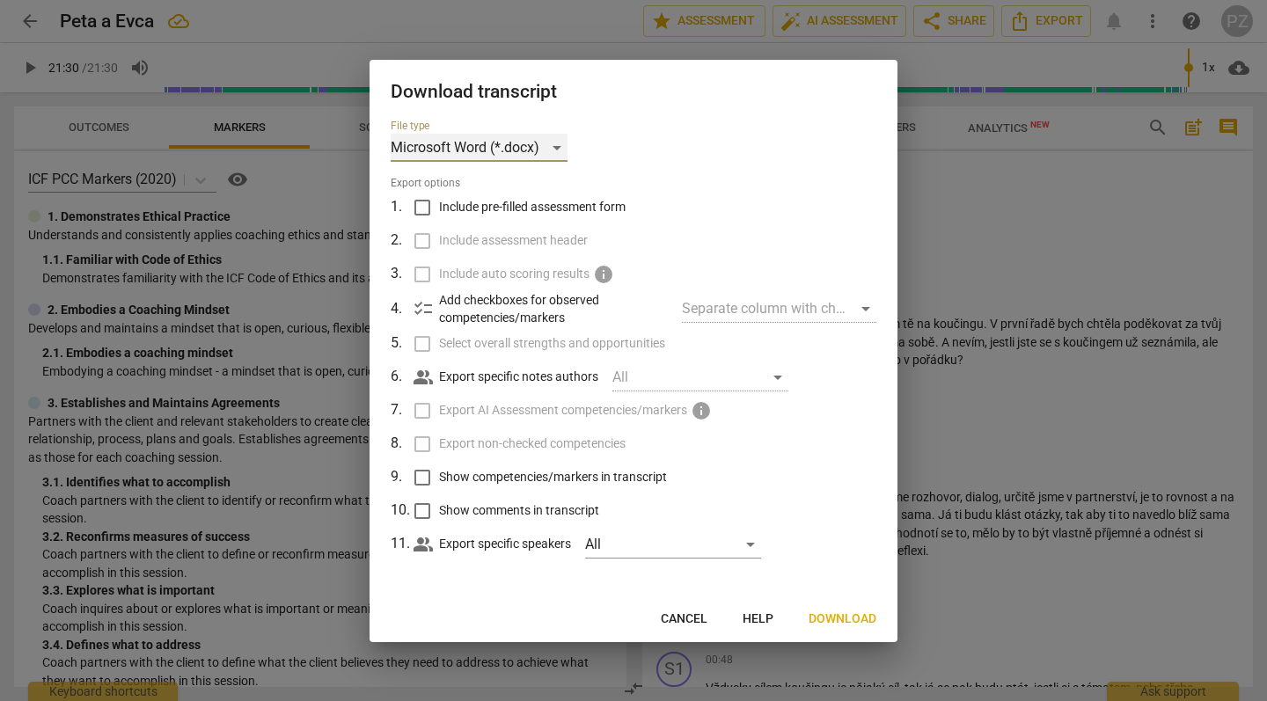
click at [533, 158] on div "Microsoft Word (*.docx)" at bounding box center [479, 148] width 177 height 28
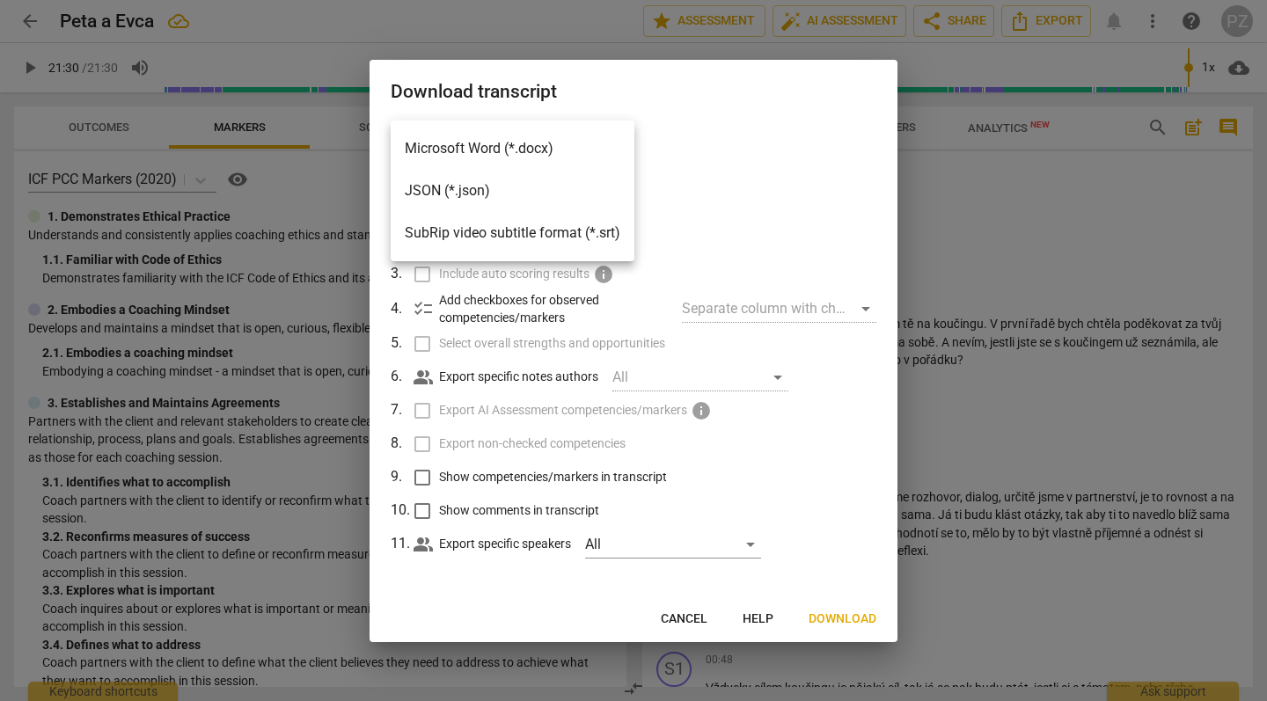
click at [549, 147] on li "Microsoft Word (*.docx)" at bounding box center [513, 149] width 244 height 42
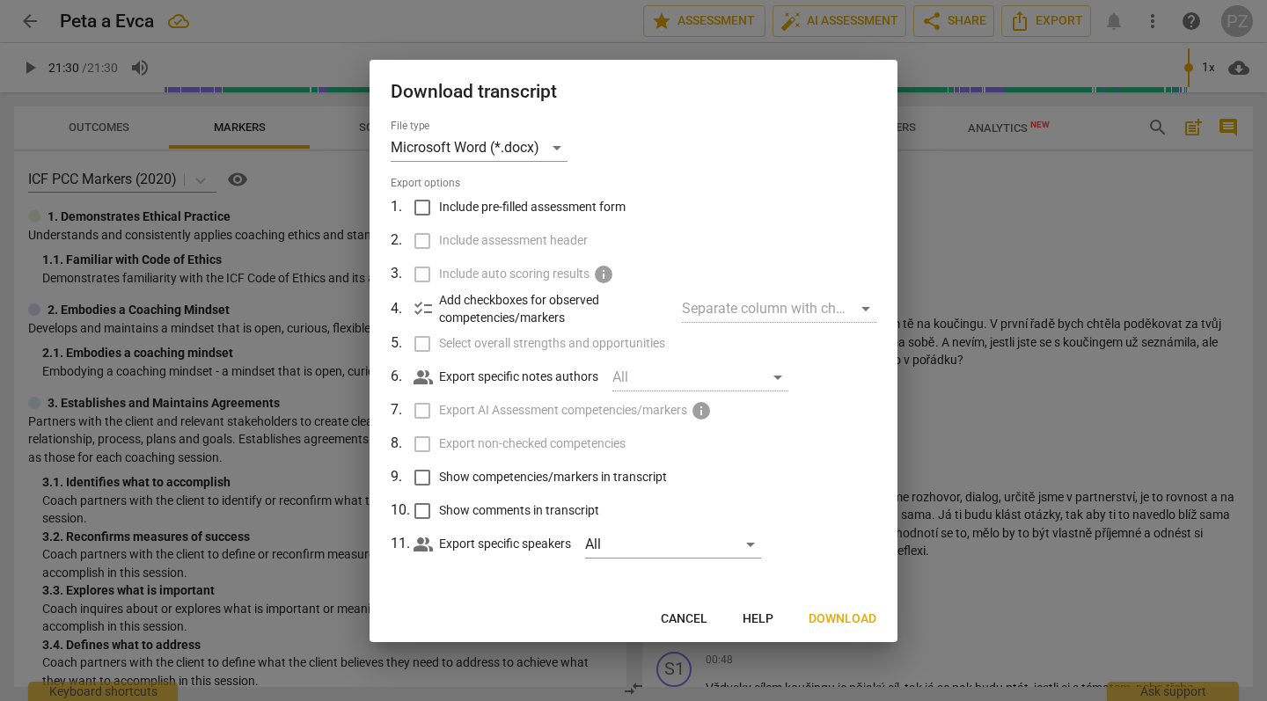
click at [842, 312] on div "Separate column with check marks" at bounding box center [779, 309] width 194 height 28
click at [882, 312] on div "File type Microsoft Word (*.docx) Export options 1 . Include pre-filled assessm…" at bounding box center [634, 358] width 528 height 477
click at [862, 312] on div "Separate column with check marks" at bounding box center [779, 309] width 194 height 28
click at [862, 303] on div "Separate column with check marks" at bounding box center [779, 309] width 194 height 28
click at [862, 304] on div "Separate column with check marks" at bounding box center [779, 309] width 194 height 28
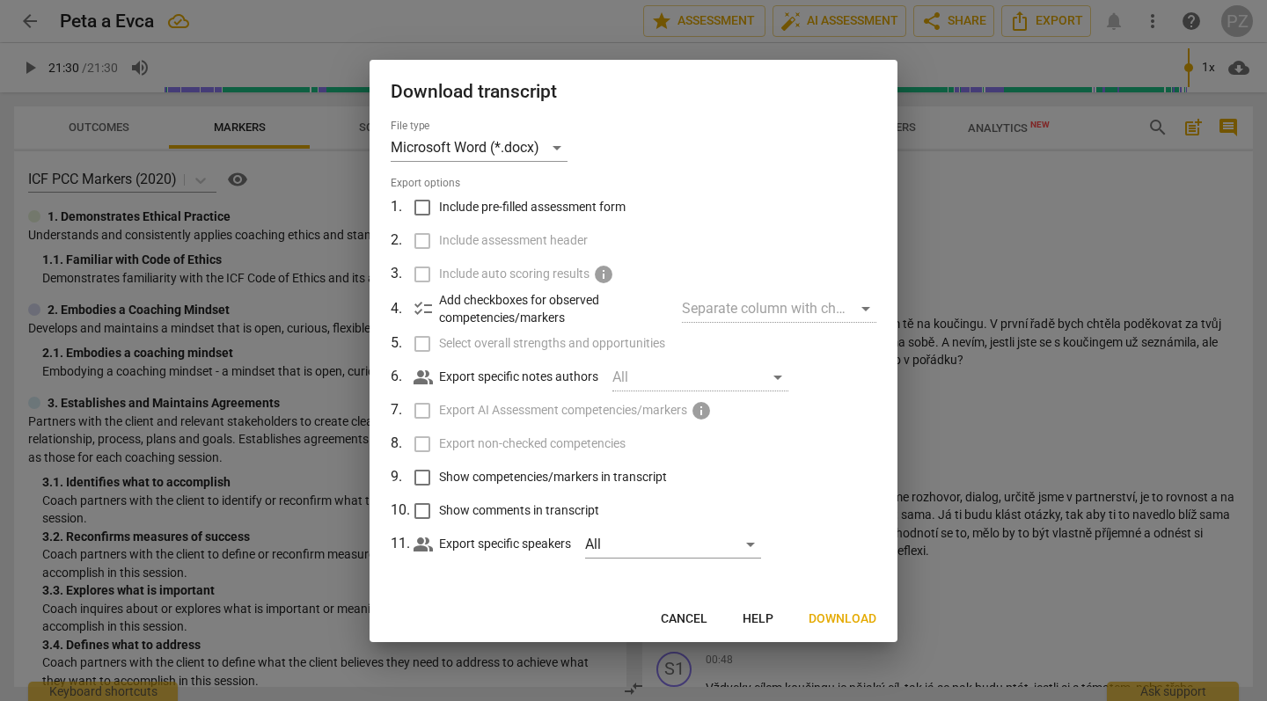
click at [427, 211] on input "Include pre-filled assessment form" at bounding box center [422, 207] width 33 height 33
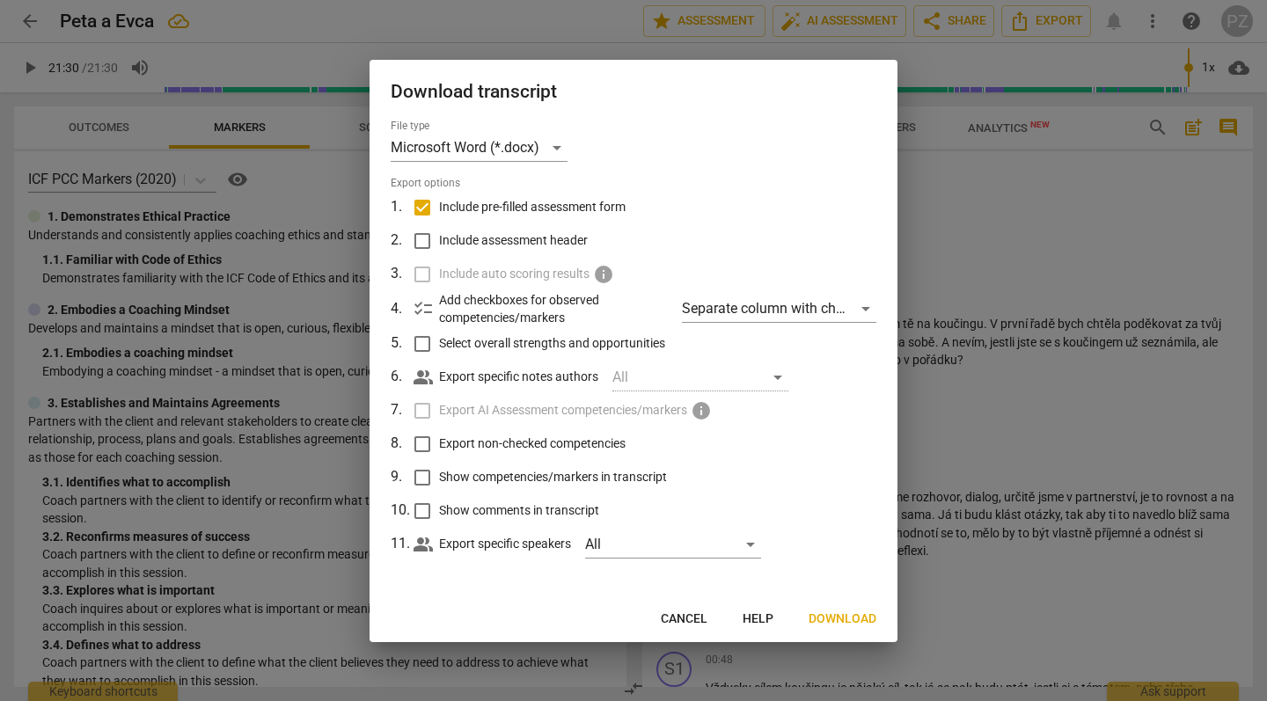
click at [427, 211] on input "Include pre-filled assessment form" at bounding box center [422, 207] width 33 height 33
checkbox input "false"
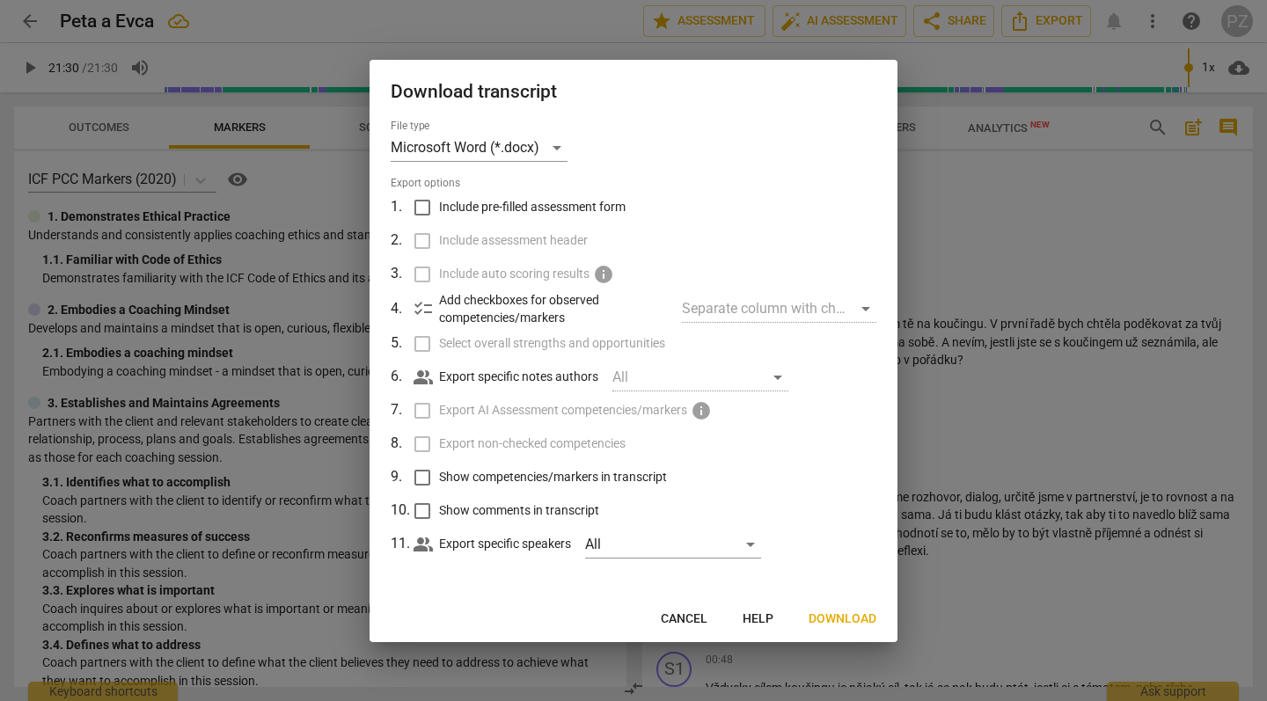
click at [429, 502] on input "Show comments in transcript" at bounding box center [422, 511] width 33 height 33
checkbox input "false"
click at [656, 531] on div "All" at bounding box center [673, 545] width 176 height 28
click at [817, 526] on div at bounding box center [633, 350] width 1267 height 701
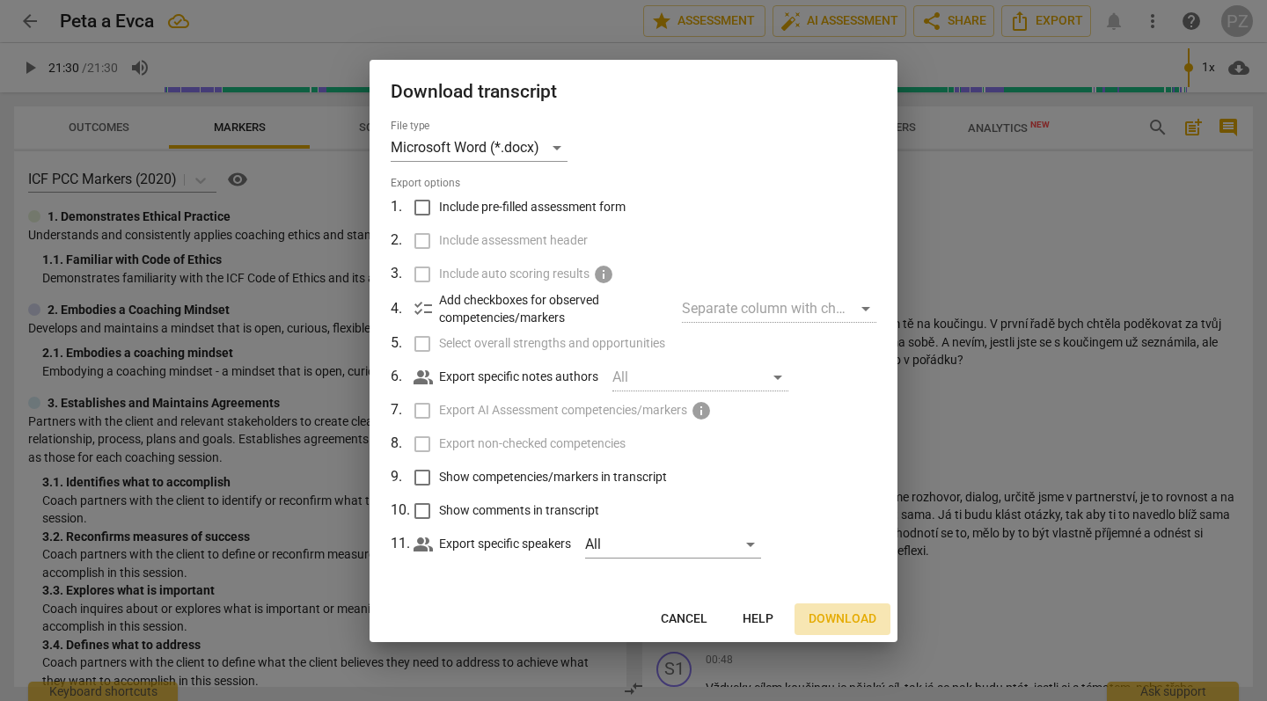
click at [832, 620] on span "Download" at bounding box center [843, 620] width 68 height 18
